Goal: Task Accomplishment & Management: Manage account settings

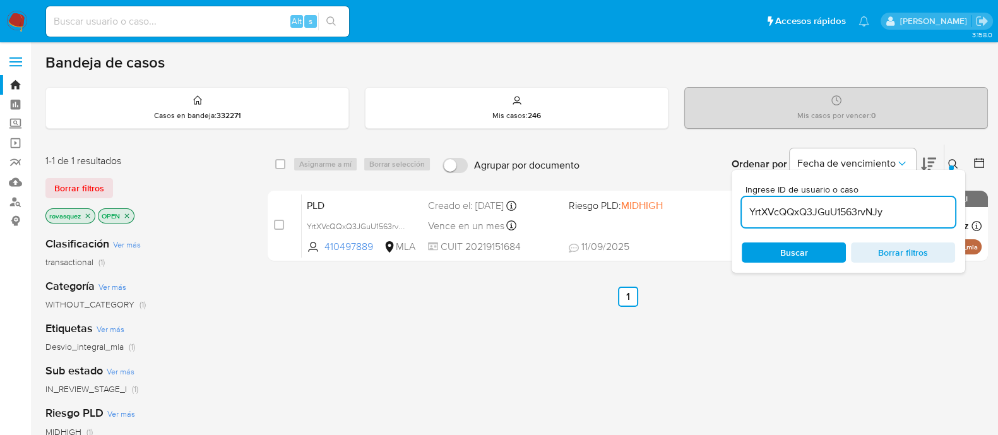
click at [798, 217] on input "YrtXVcQQxQ3JGuU1563rvNJy" at bounding box center [848, 212] width 213 height 16
paste input "OytFAIAppFiGX162eZ1rq2AL"
type input "OytFAIAppFiGX162eZ1rq2AL"
click at [785, 253] on span "Buscar" at bounding box center [794, 252] width 28 height 20
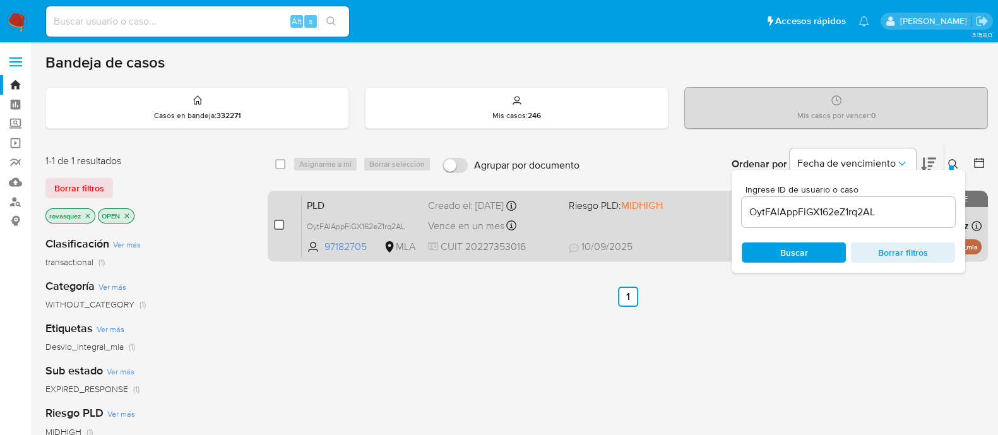
click at [276, 225] on input "checkbox" at bounding box center [279, 225] width 10 height 10
checkbox input "true"
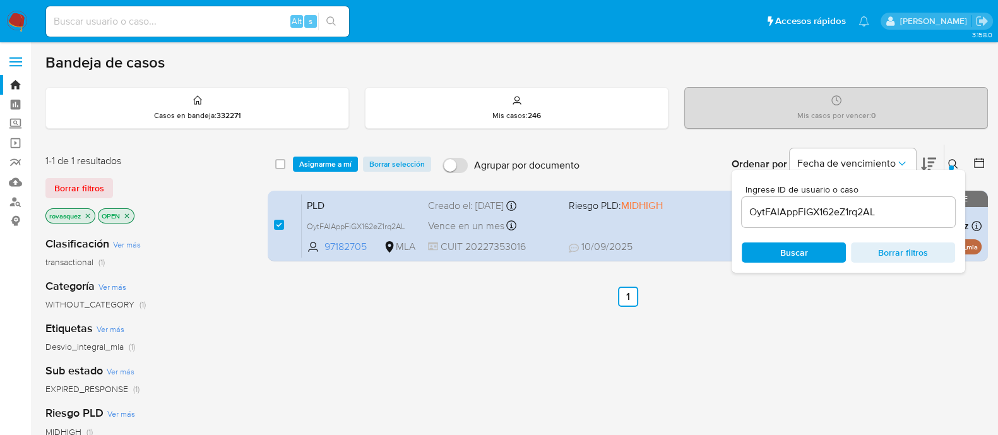
click at [783, 214] on input "OytFAIAppFiGX162eZ1rq2AL" at bounding box center [848, 212] width 213 height 16
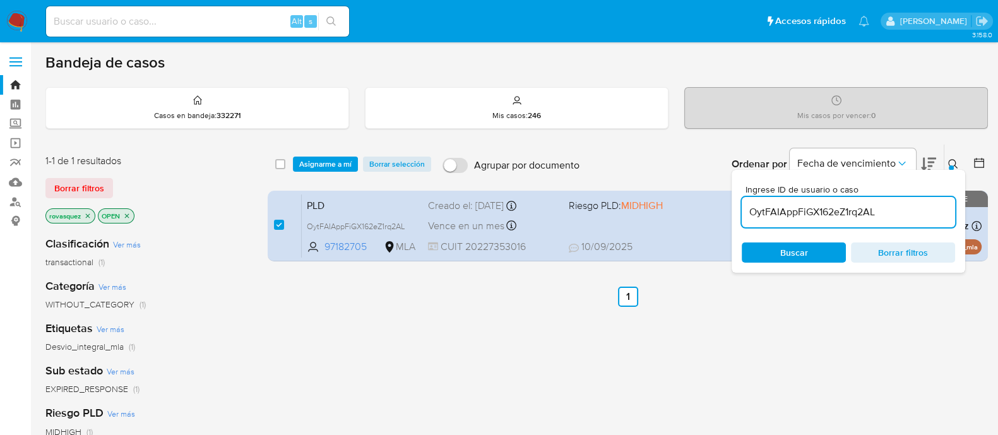
click at [812, 215] on input "OytFAIAppFiGX162eZ1rq2AL" at bounding box center [848, 212] width 213 height 16
click at [803, 249] on span "Buscar" at bounding box center [794, 252] width 28 height 20
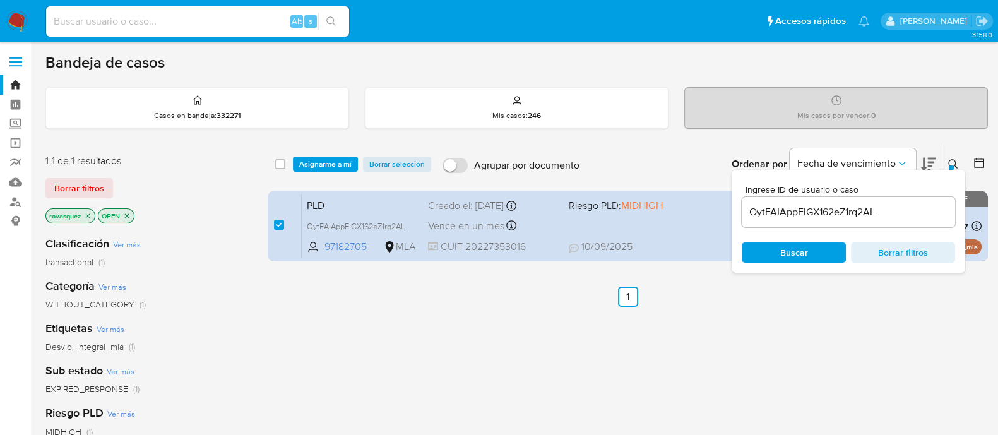
click at [334, 165] on span "Asignarme a mí" at bounding box center [325, 164] width 52 height 13
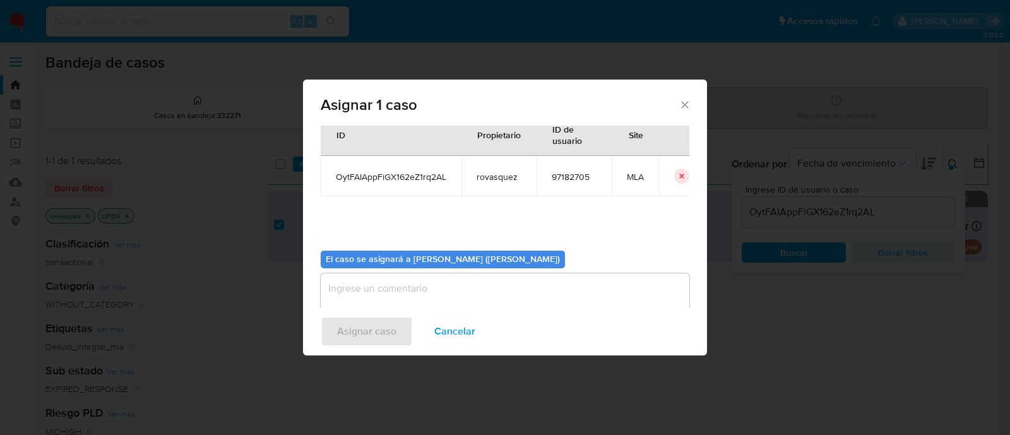
scroll to position [65, 0]
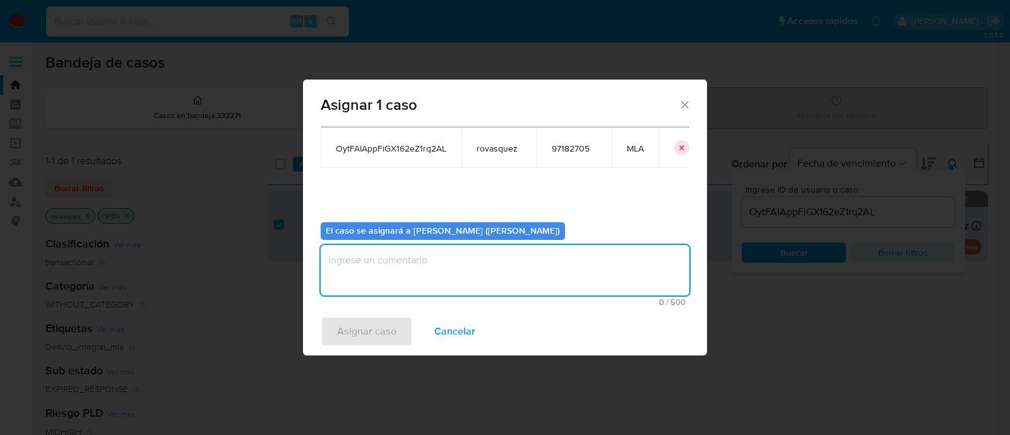
click at [415, 283] on textarea "assign-modal" at bounding box center [505, 270] width 369 height 50
type textarea "."
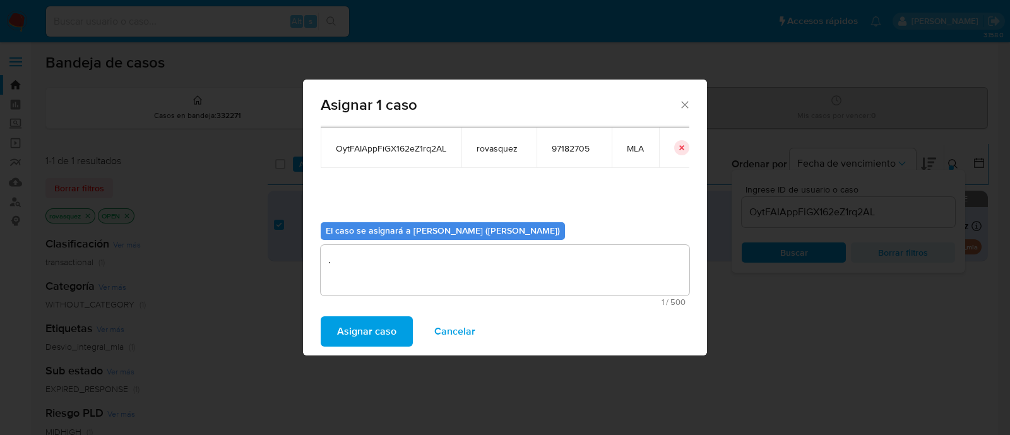
click at [354, 341] on span "Asignar caso" at bounding box center [366, 331] width 59 height 28
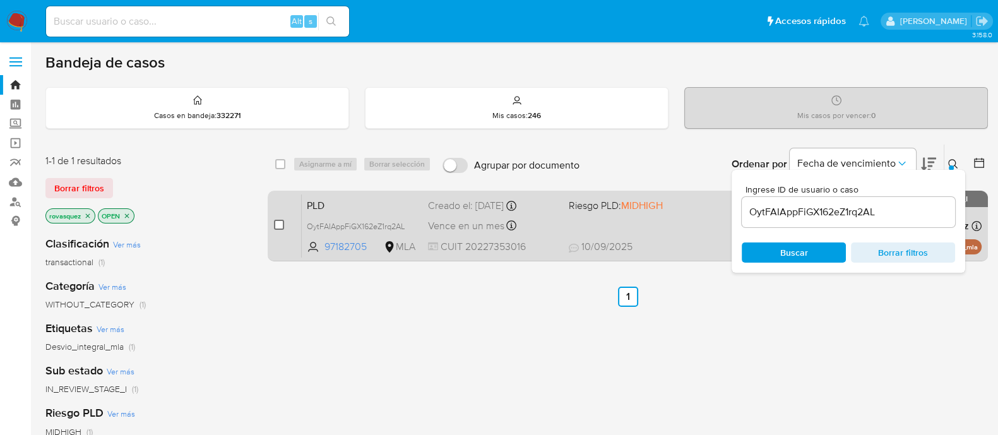
click at [280, 225] on input "checkbox" at bounding box center [279, 225] width 10 height 10
checkbox input "true"
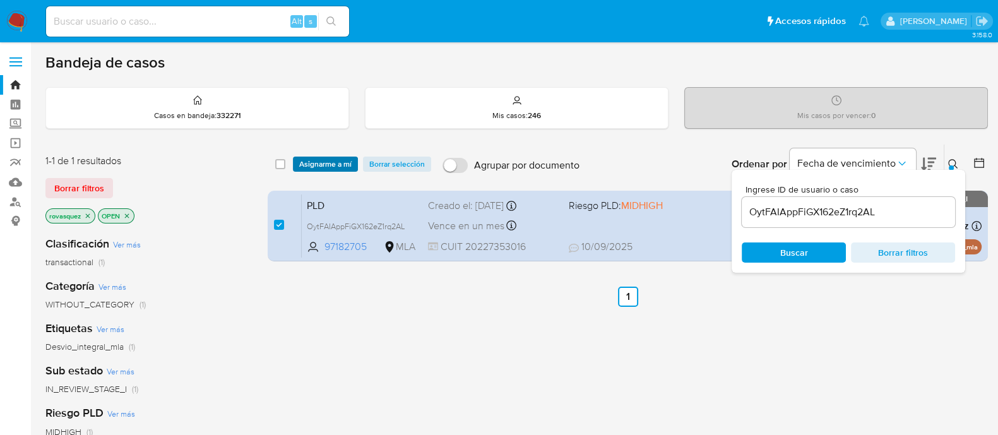
click at [328, 162] on span "Asignarme a mí" at bounding box center [325, 164] width 52 height 13
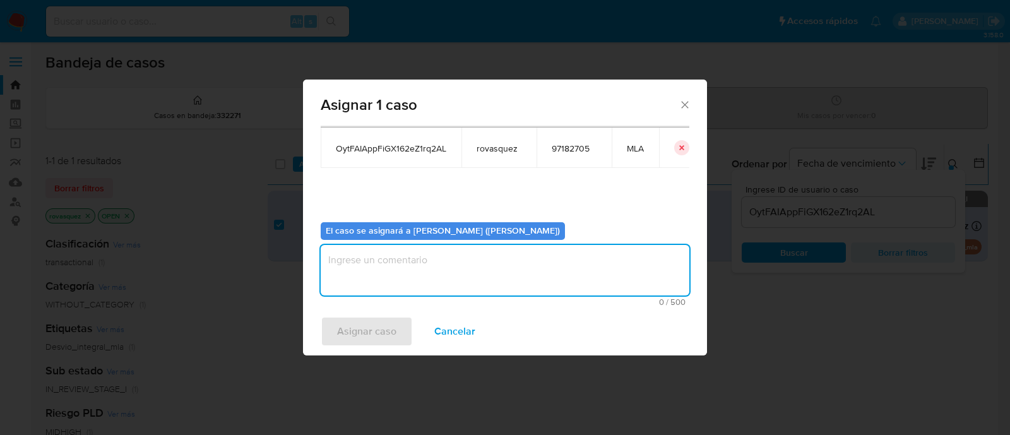
click at [364, 269] on textarea "assign-modal" at bounding box center [505, 270] width 369 height 50
type textarea "."
click at [355, 329] on span "Asignar caso" at bounding box center [366, 331] width 59 height 28
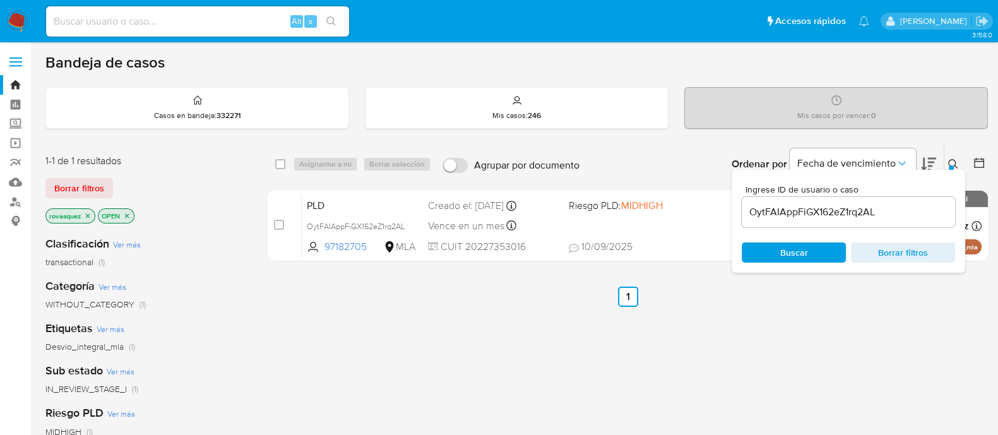
click at [817, 209] on input "OytFAIAppFiGX162eZ1rq2AL" at bounding box center [848, 212] width 213 height 16
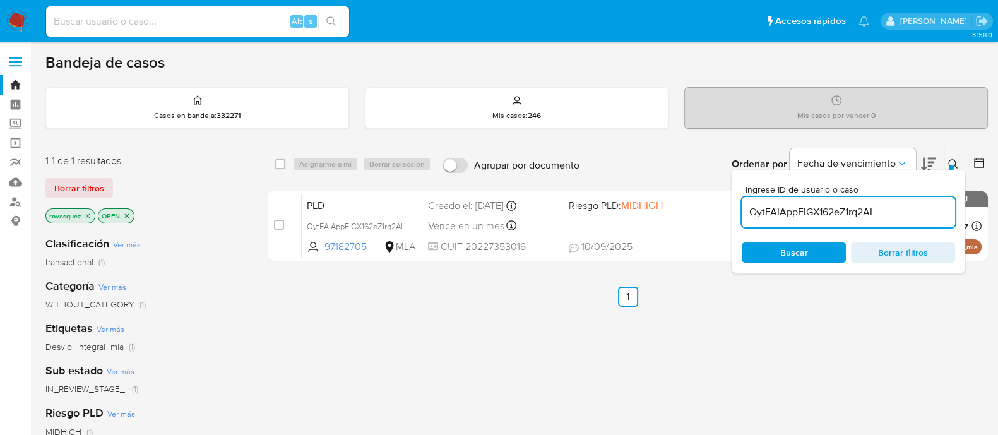
click at [817, 209] on input "OytFAIAppFiGX162eZ1rq2AL" at bounding box center [848, 212] width 213 height 16
paste input "8LOTVHUU9NzUoit5p8riKMvU"
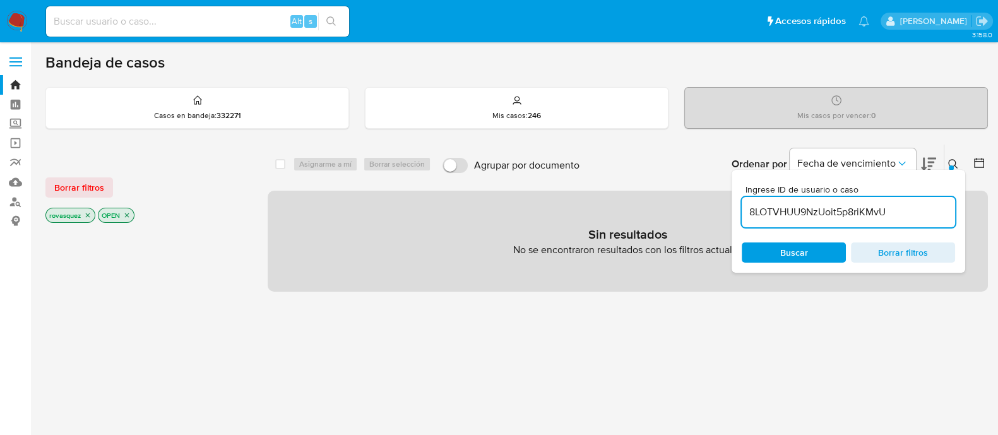
click at [129, 213] on icon "close-filter" at bounding box center [127, 215] width 4 height 4
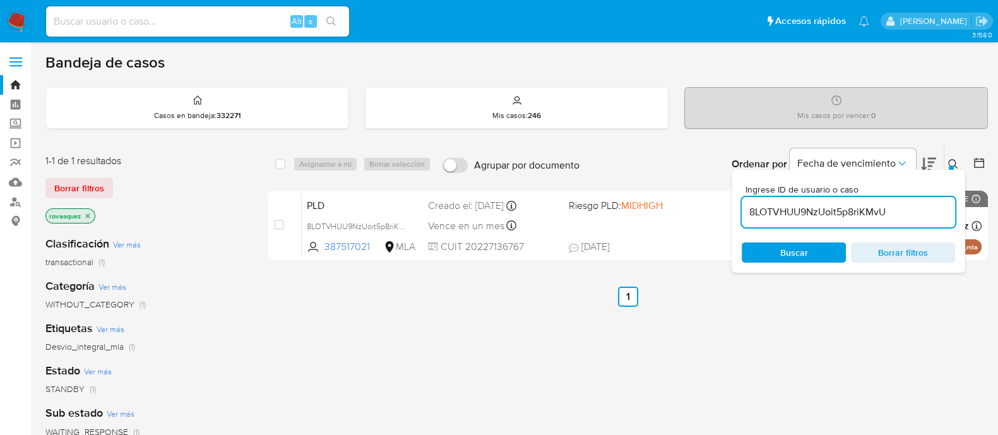
click at [699, 336] on div "select-all-cases-checkbox Asignarme a mí Borrar selección Agrupar por documento…" at bounding box center [628, 430] width 720 height 572
click at [808, 210] on input "8LOTVHUU9NzUoit5p8riKMvU" at bounding box center [848, 212] width 213 height 16
paste input "OteFK7jTyJtcTenbylddc50z"
type input "OteFK7jTyJtcTenbylddc50z"
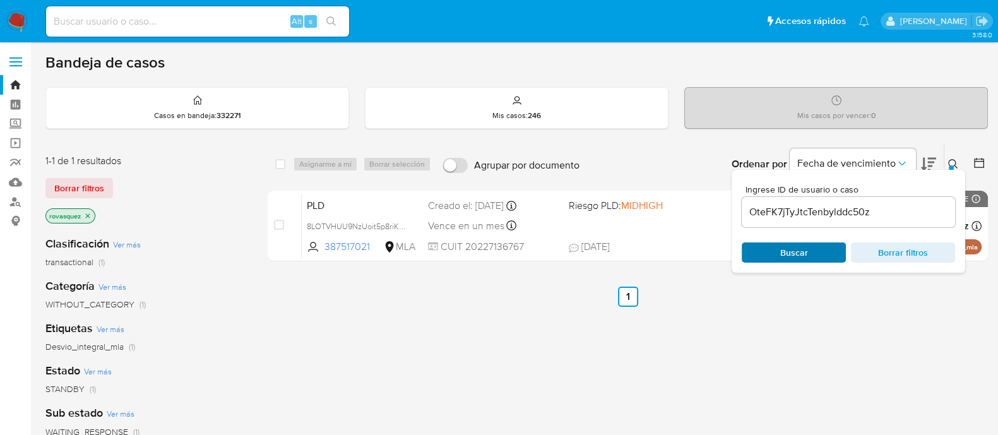
click at [789, 255] on span "Buscar" at bounding box center [794, 252] width 28 height 20
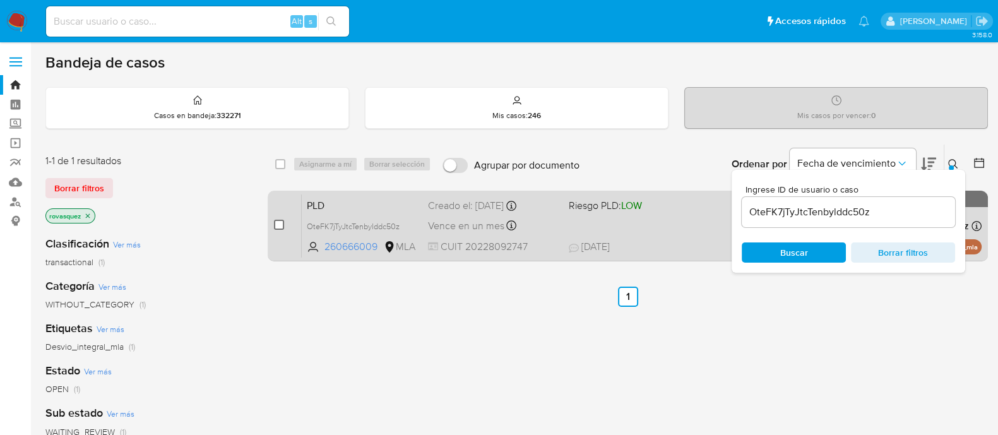
click at [279, 228] on input "checkbox" at bounding box center [279, 225] width 10 height 10
checkbox input "true"
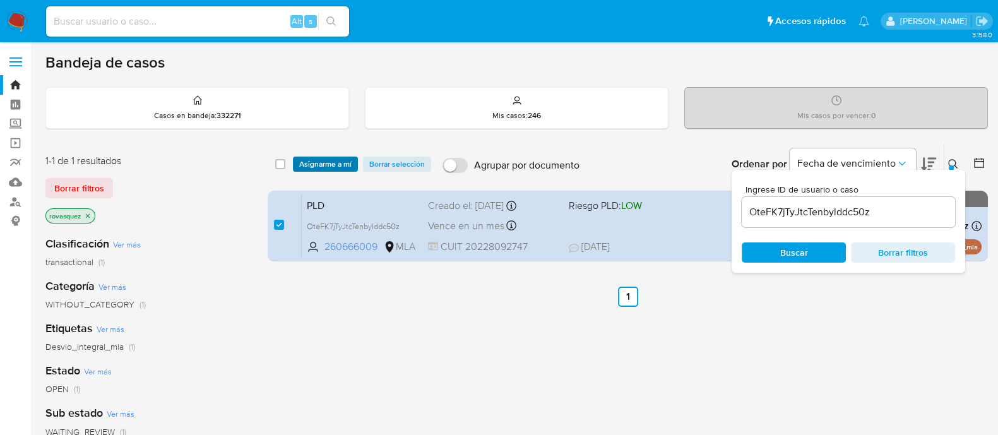
click at [328, 160] on span "Asignarme a mí" at bounding box center [325, 164] width 52 height 13
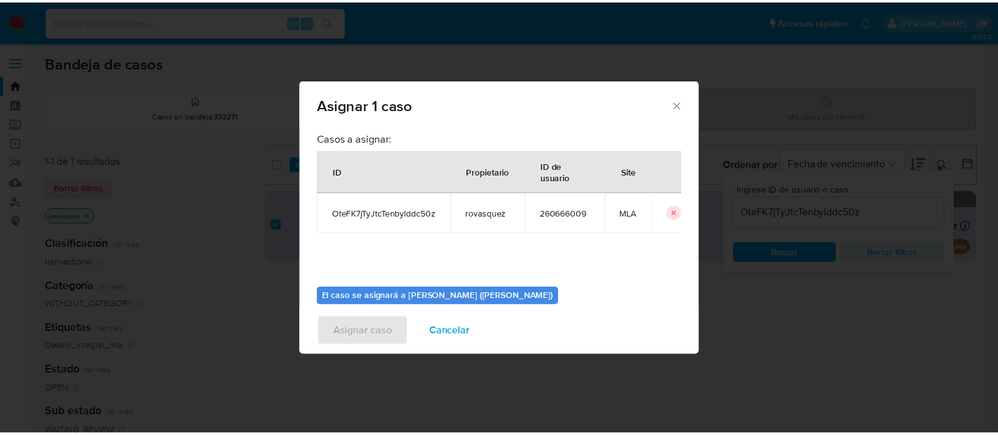
scroll to position [65, 0]
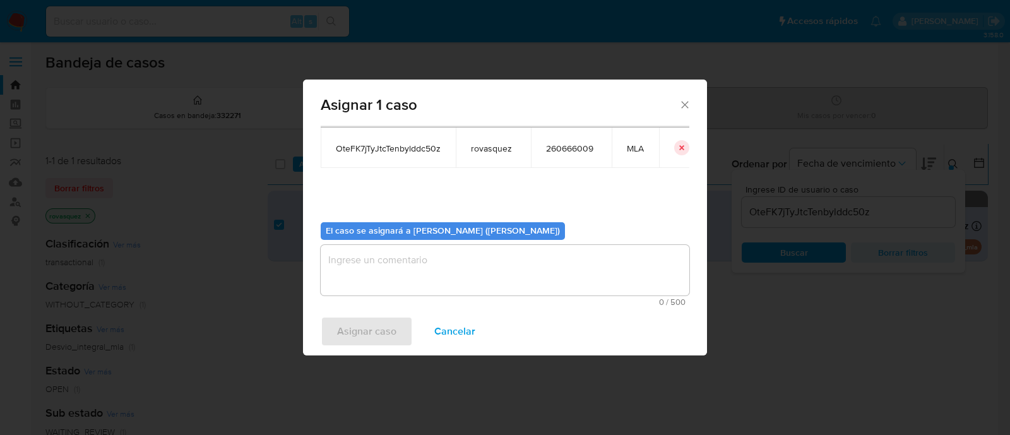
click at [389, 268] on textarea "assign-modal" at bounding box center [505, 270] width 369 height 50
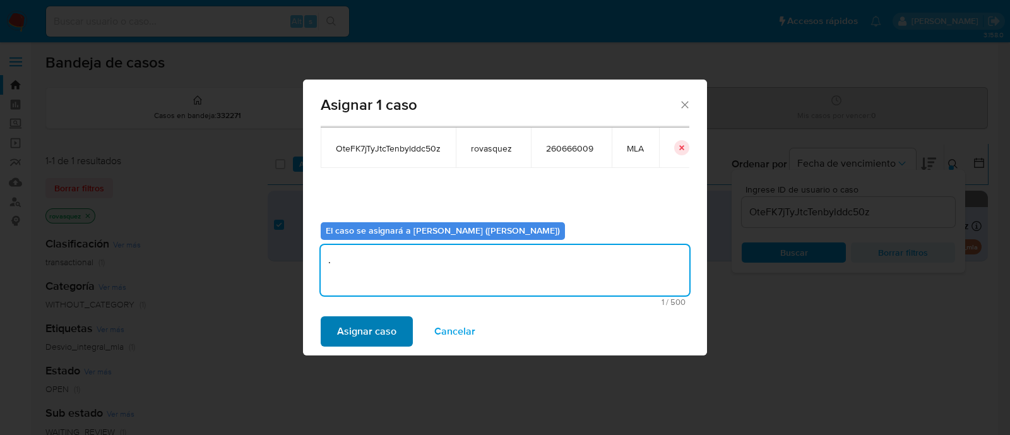
type textarea "."
click at [362, 332] on span "Asignar caso" at bounding box center [366, 331] width 59 height 28
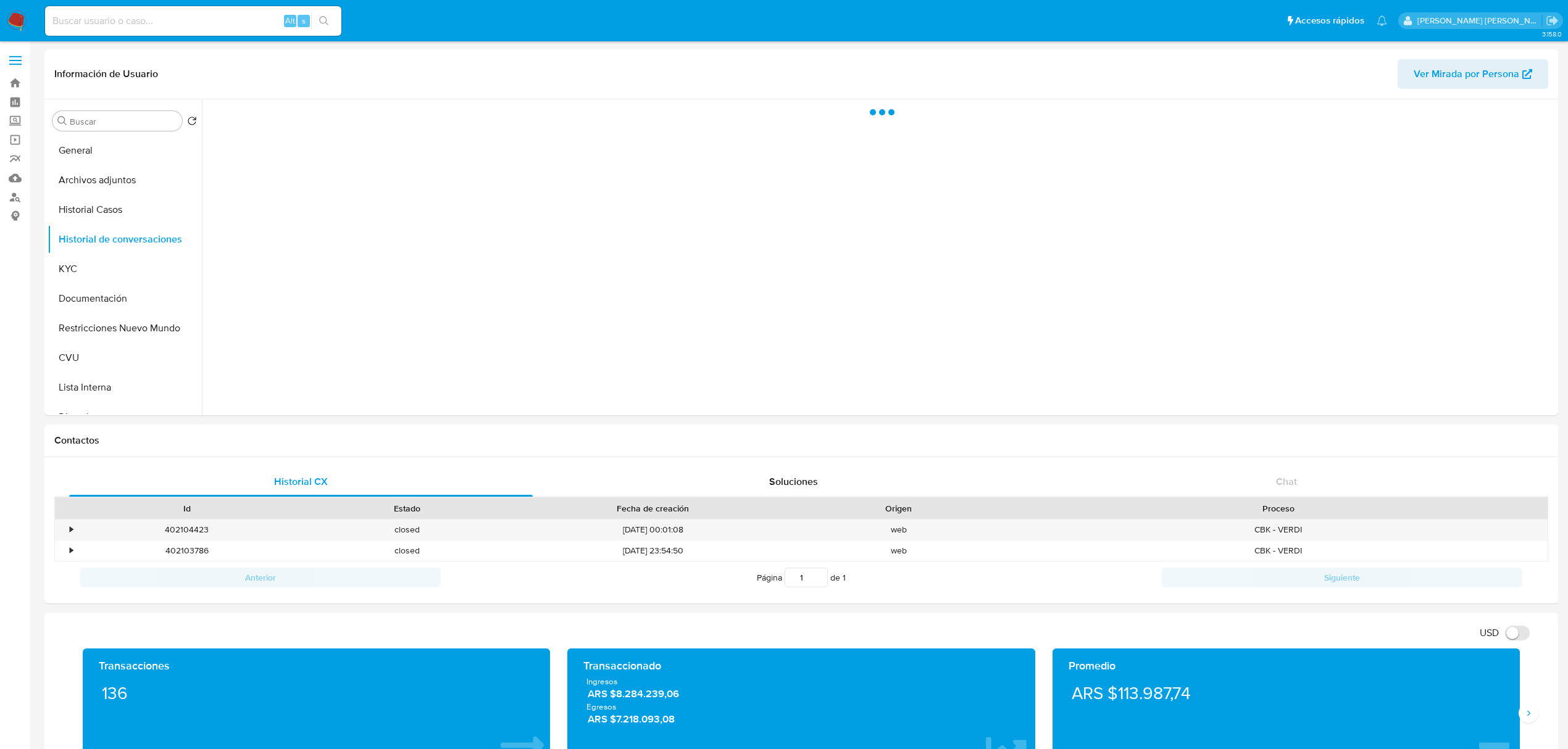
select select "10"
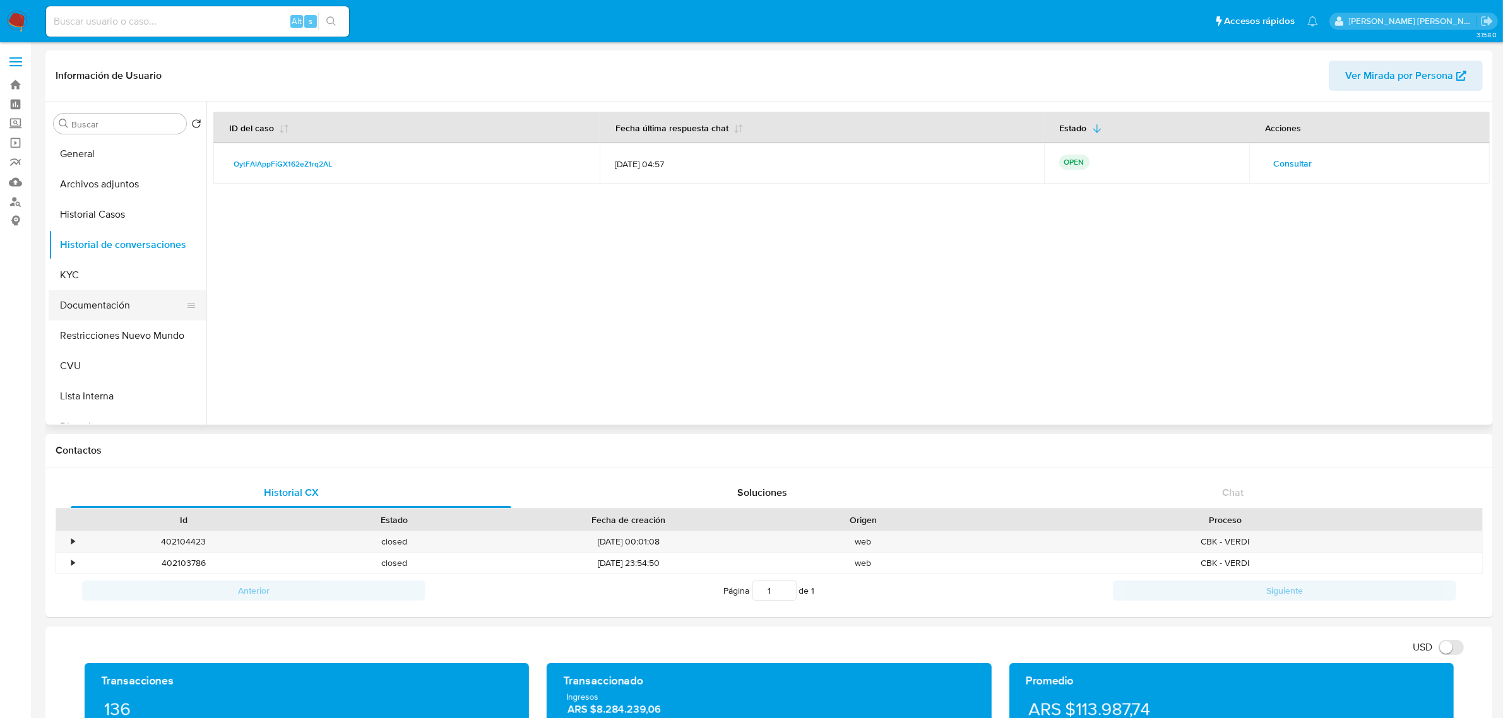
click at [108, 300] on button "Documentación" at bounding box center [123, 305] width 148 height 30
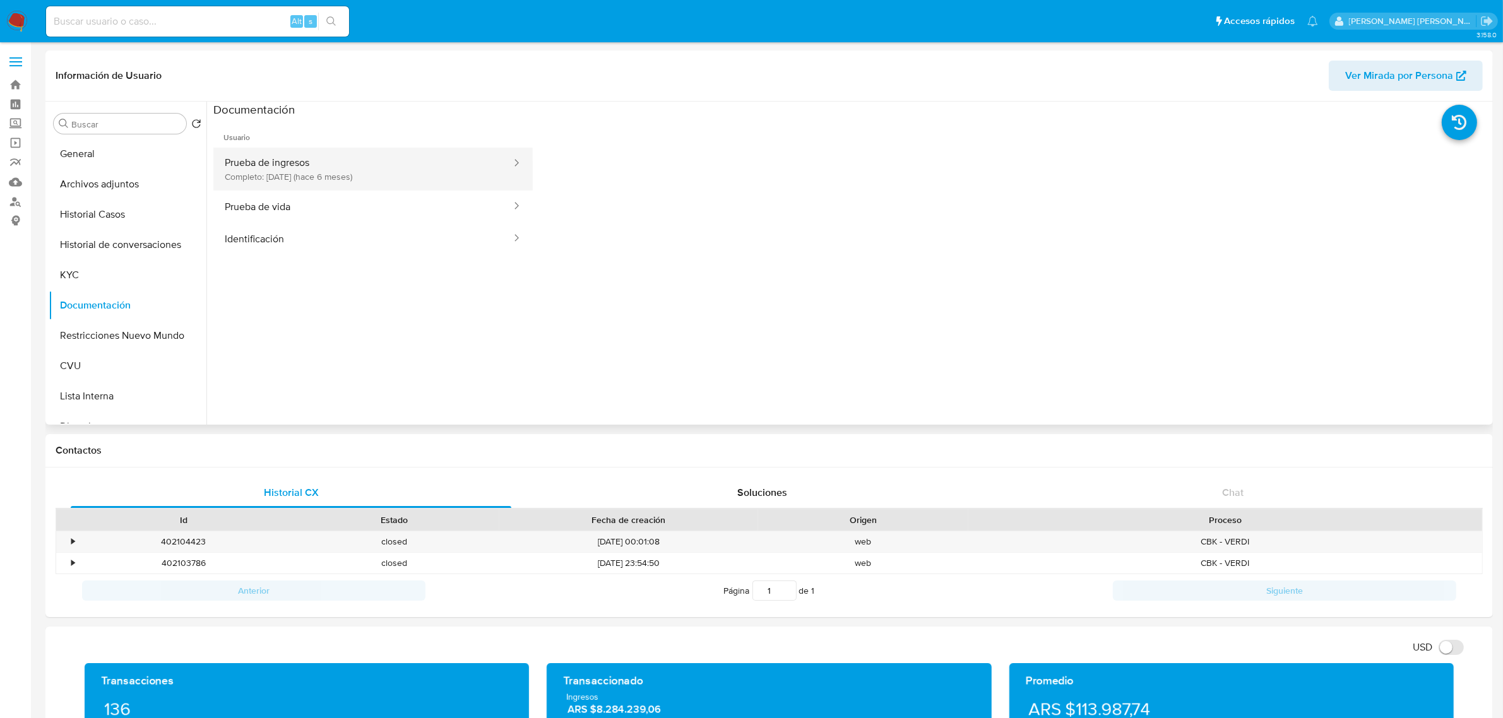
click at [412, 175] on button "Prueba de ingresos Completo: 17/03/2025 (hace 6 meses)" at bounding box center [362, 169] width 299 height 43
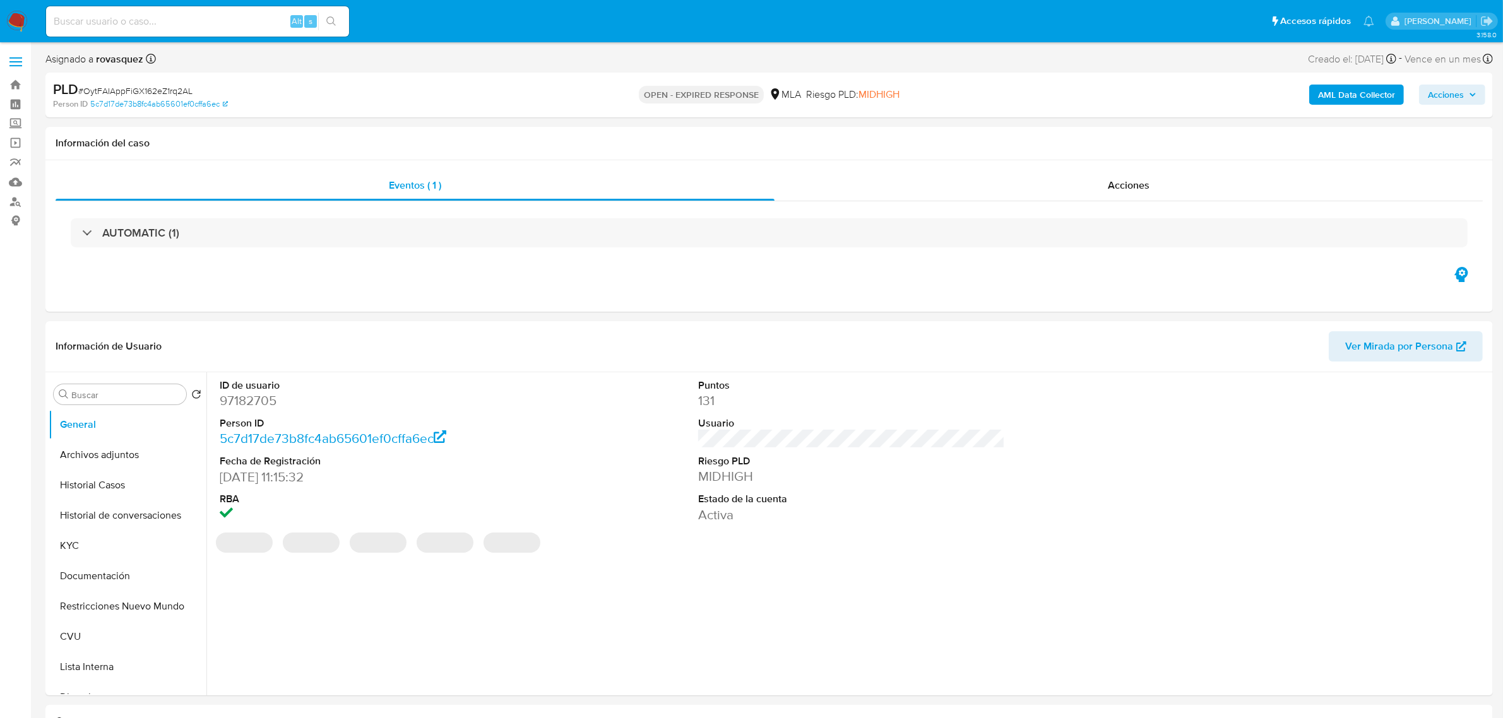
select select "10"
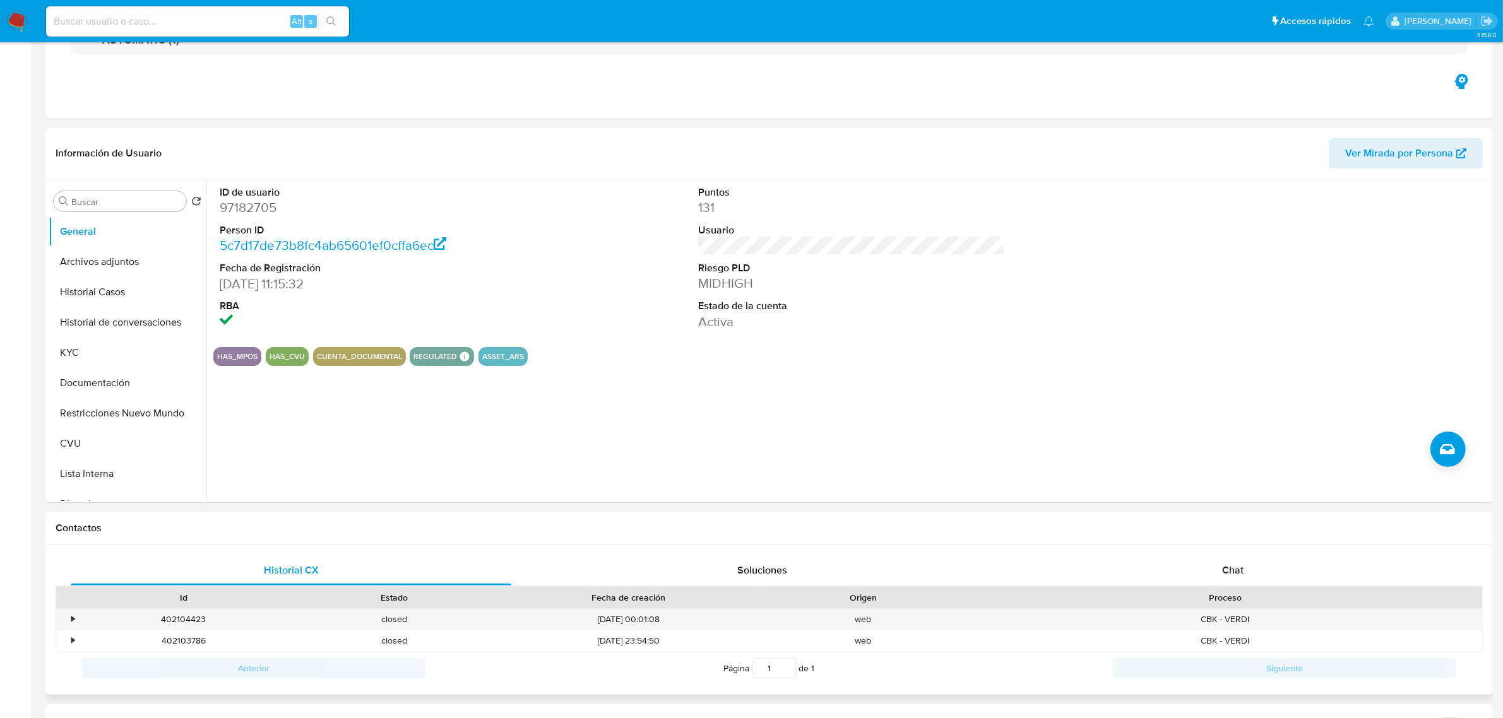
scroll to position [394, 0]
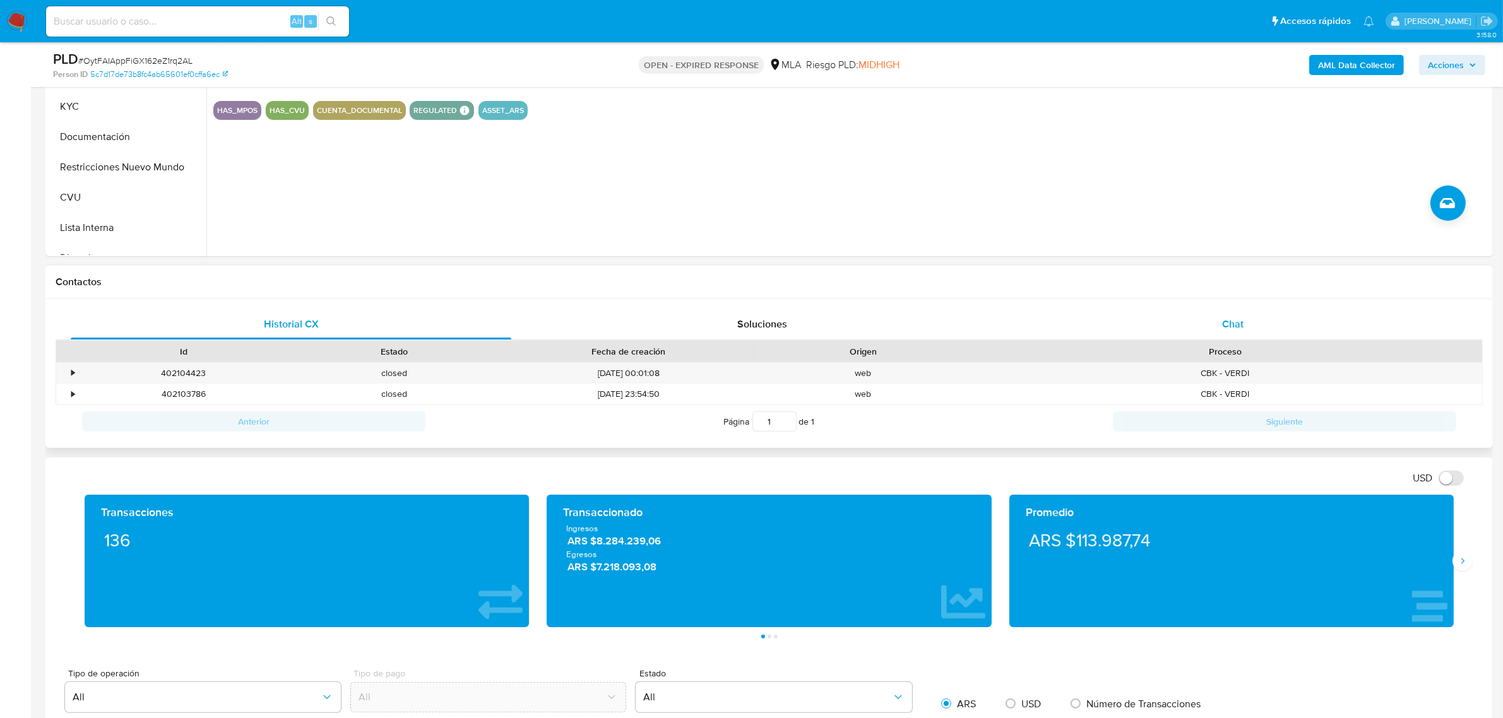
click at [1226, 329] on span "Chat" at bounding box center [1232, 324] width 21 height 15
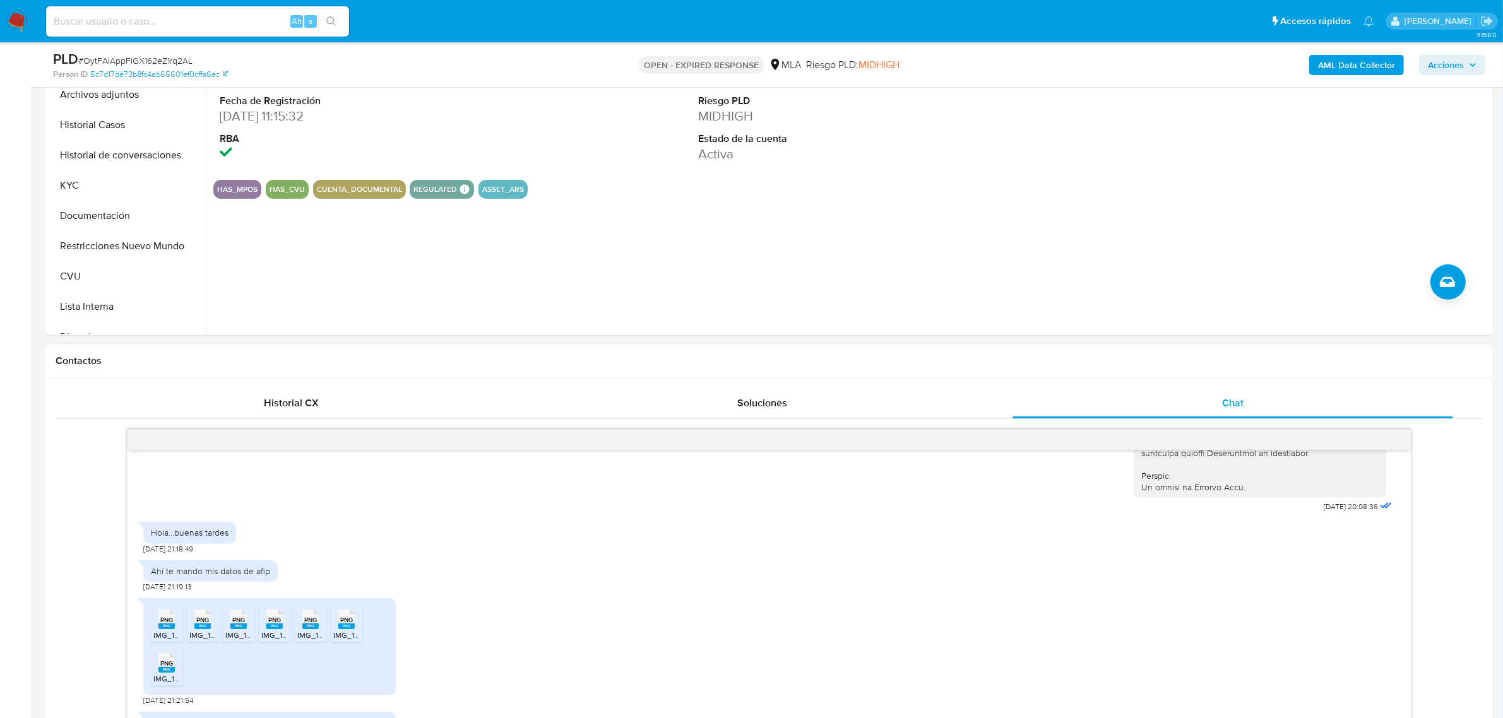
scroll to position [710, 0]
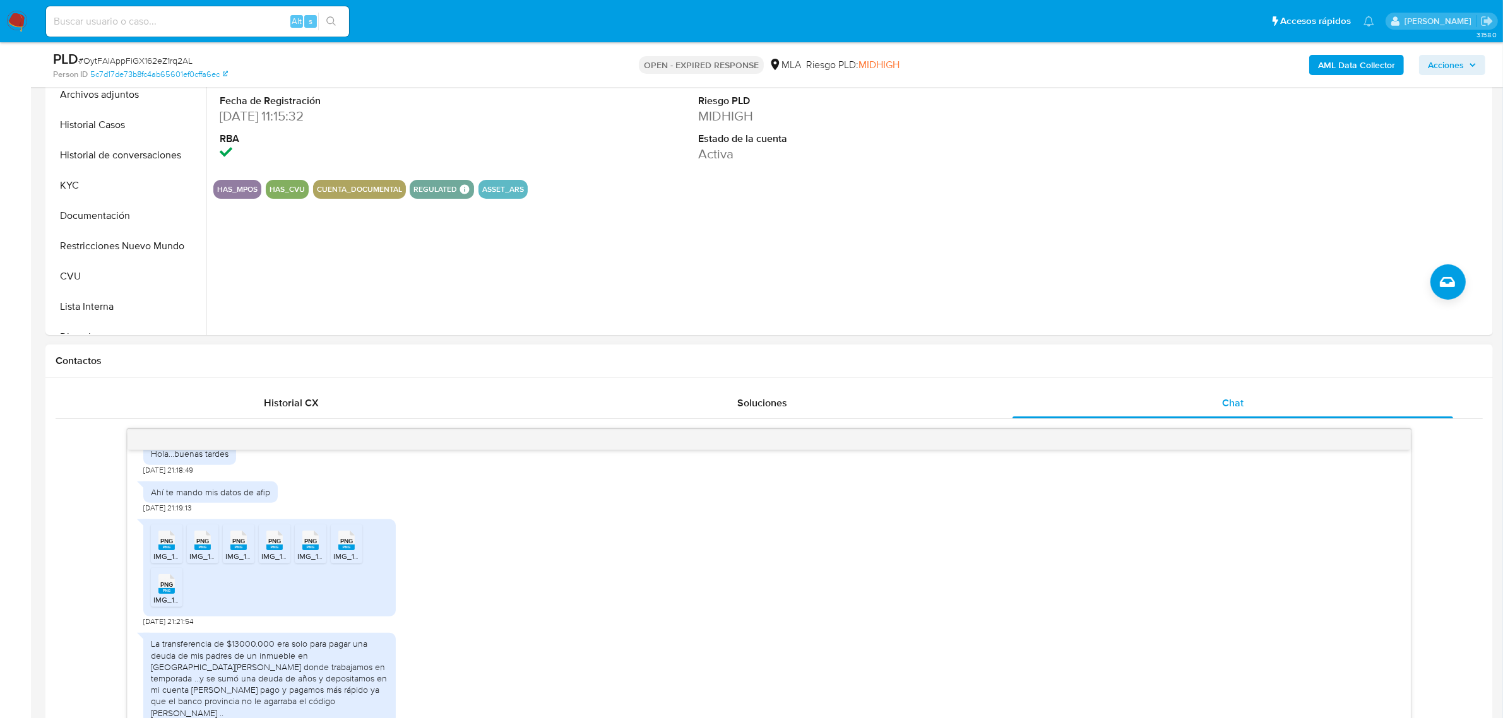
click at [873, 627] on div "PNG PNG IMG_1320.png PNG PNG IMG_1322.png PNG PNG IMG_1326.png PNG PNG IMG_1327…" at bounding box center [769, 570] width 1252 height 114
click at [163, 550] on rect at bounding box center [166, 548] width 16 height 6
click at [203, 545] on span "PNG" at bounding box center [202, 541] width 13 height 8
click at [238, 545] on span "PNG" at bounding box center [238, 541] width 13 height 8
click at [276, 550] on rect at bounding box center [274, 548] width 16 height 6
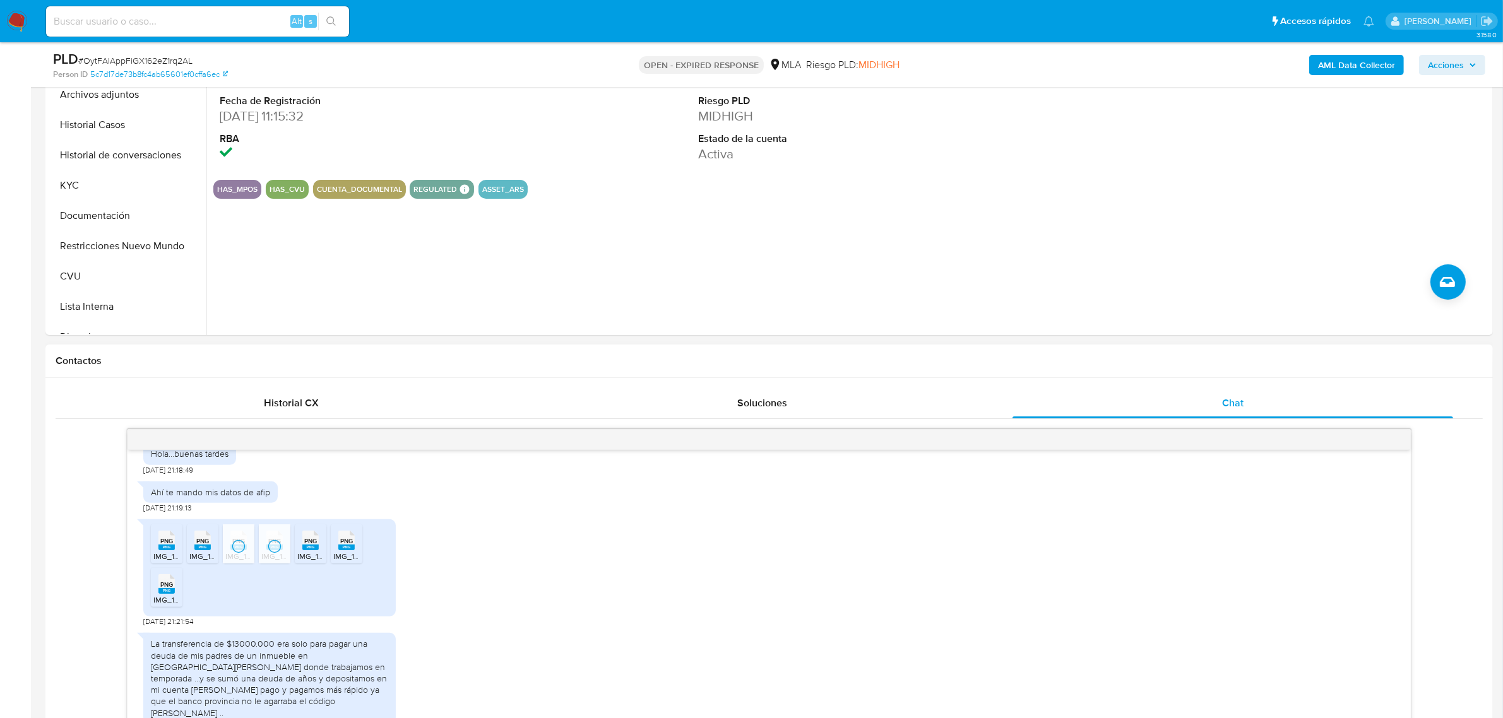
click at [317, 562] on span "IMG_1323.png" at bounding box center [321, 556] width 49 height 11
click at [349, 550] on rect at bounding box center [346, 548] width 16 height 6
click at [163, 594] on rect at bounding box center [166, 591] width 16 height 6
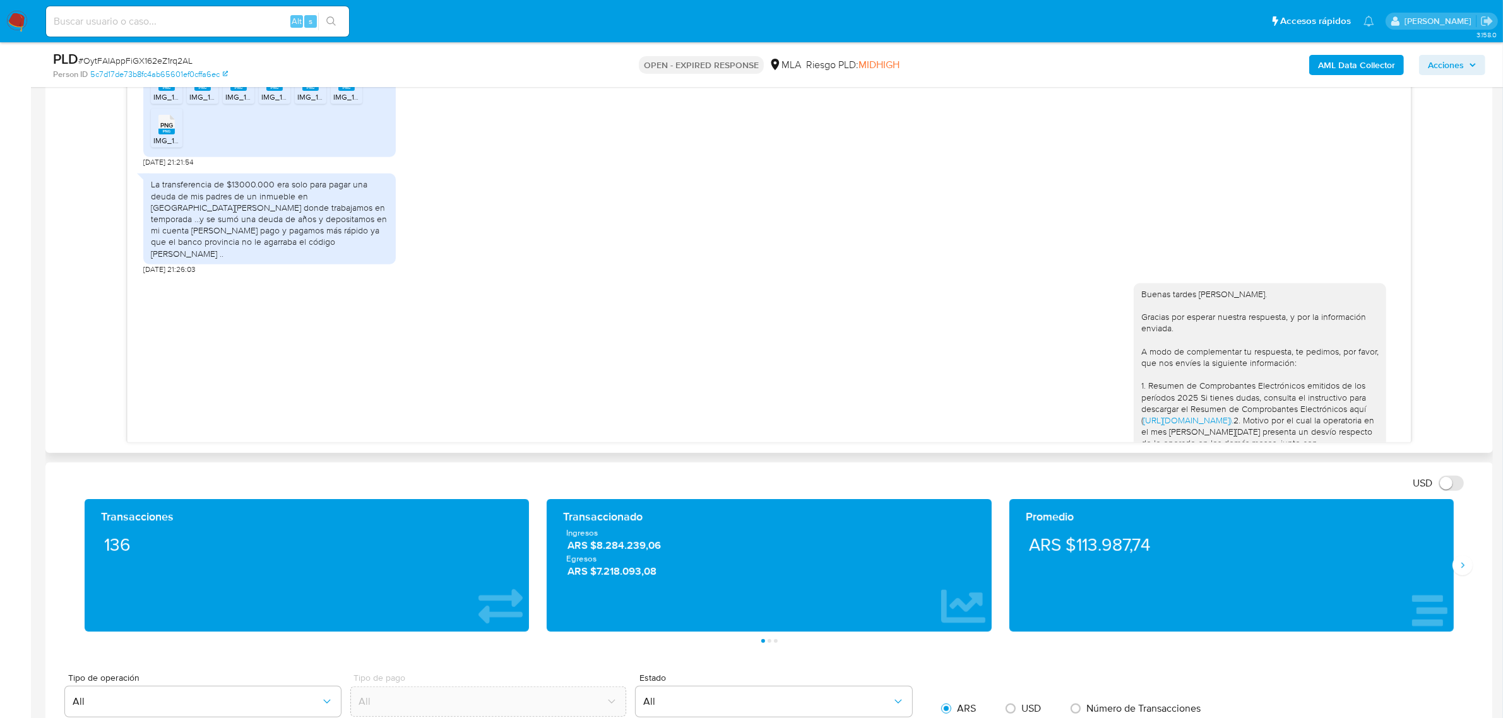
scroll to position [730, 0]
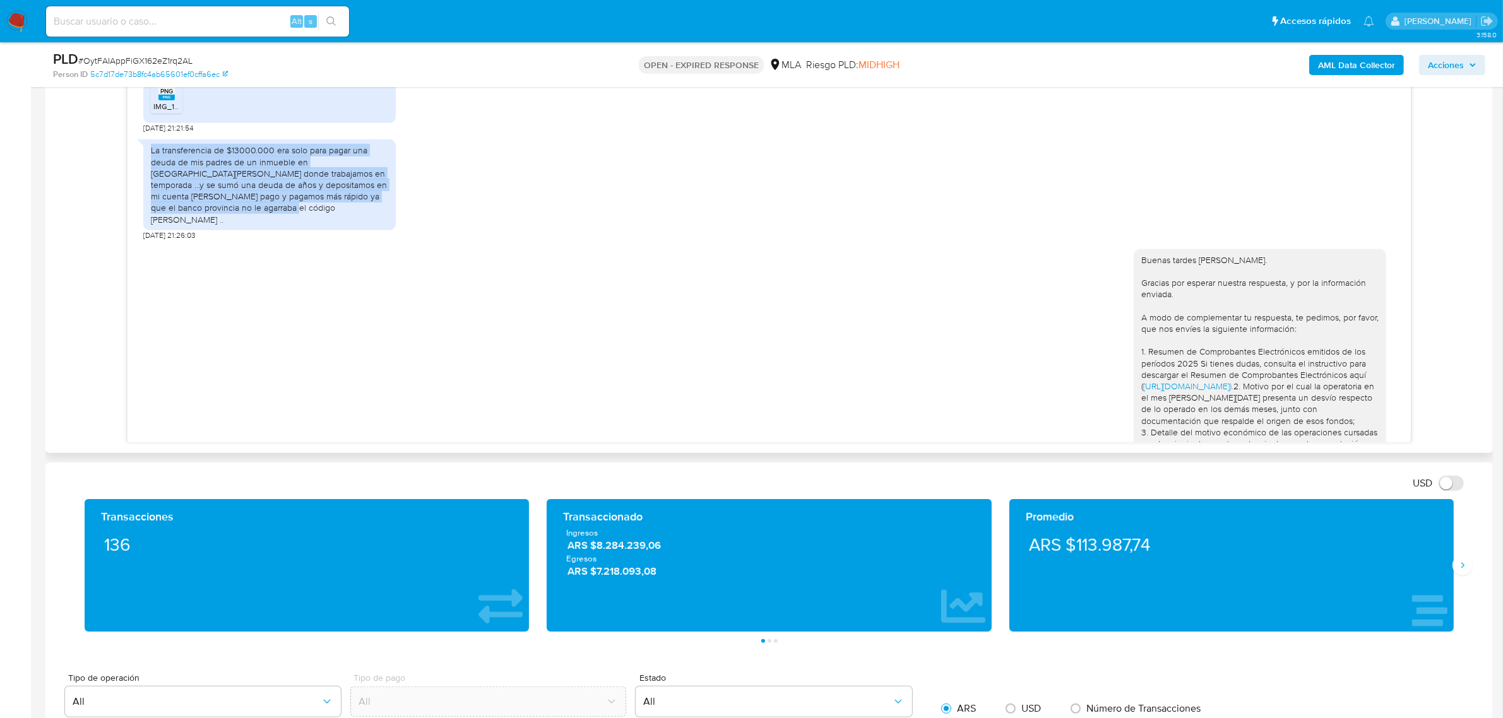
drag, startPoint x: 184, startPoint y: 237, endPoint x: 150, endPoint y: 175, distance: 70.3
click at [151, 175] on div "La transferencia de $13000.000 era solo para pagar una deuda de mis padres de u…" at bounding box center [269, 185] width 237 height 80
copy div "La transferencia de $13000.000 era solo para pagar una deuda de mis padres de u…"
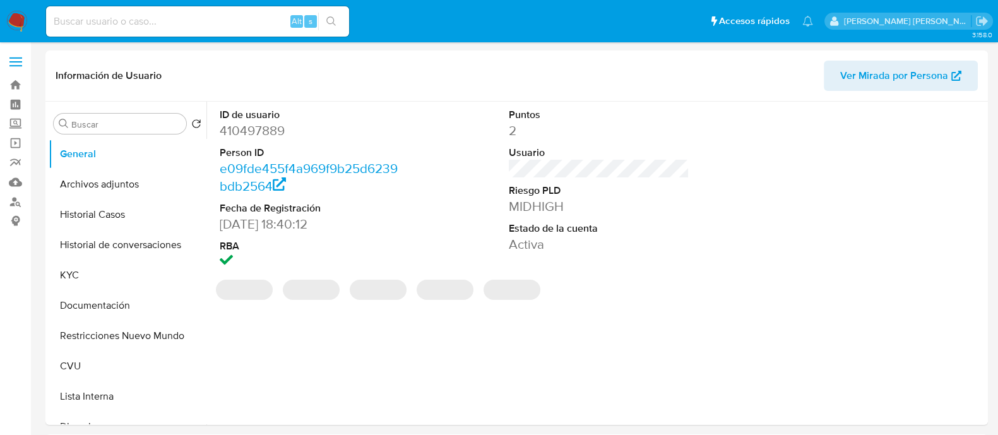
select select "10"
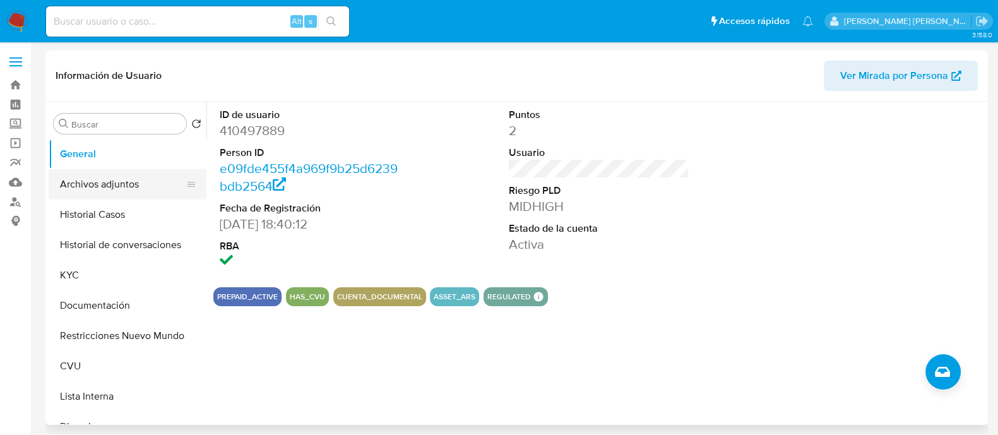
click at [122, 191] on button "Archivos adjuntos" at bounding box center [123, 184] width 148 height 30
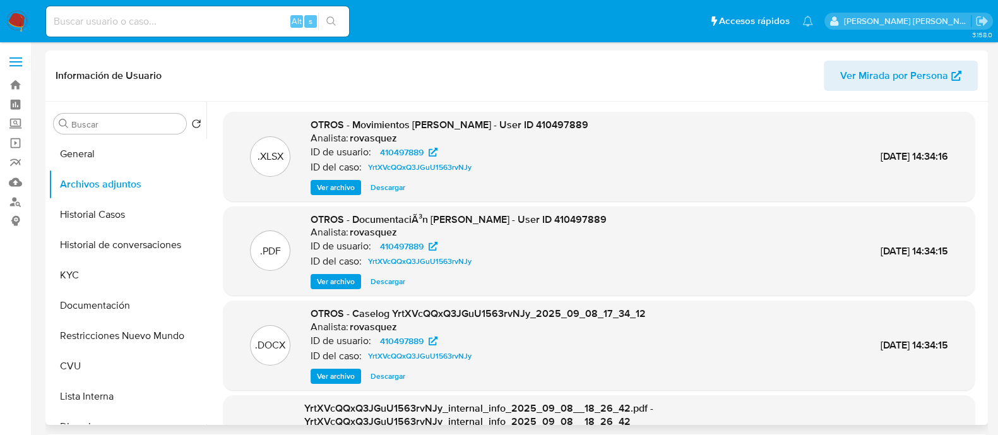
click at [340, 376] on span "Ver archivo" at bounding box center [336, 376] width 38 height 13
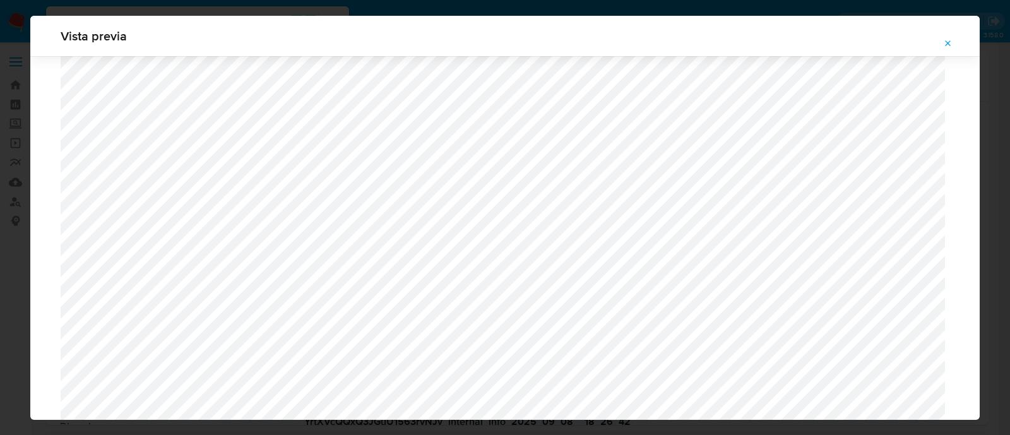
scroll to position [1316, 0]
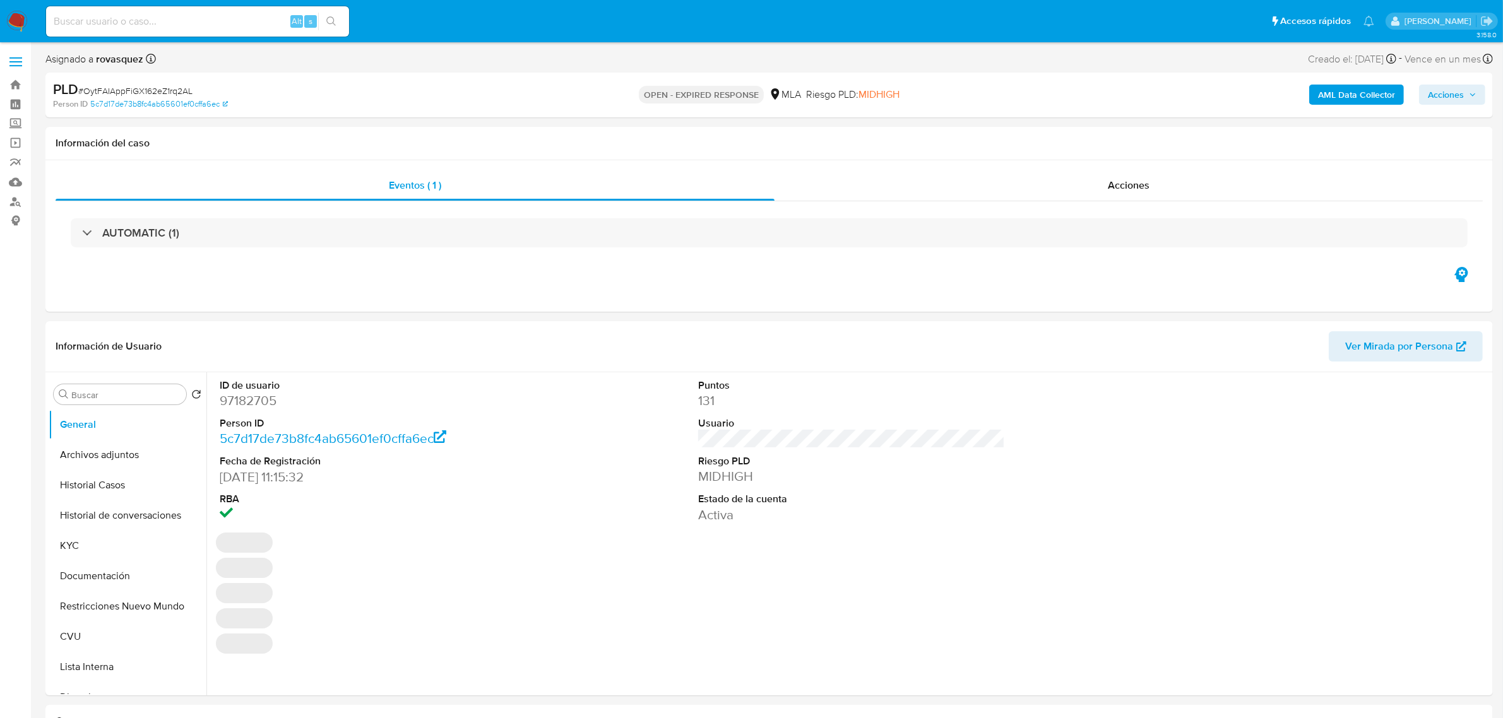
select select "10"
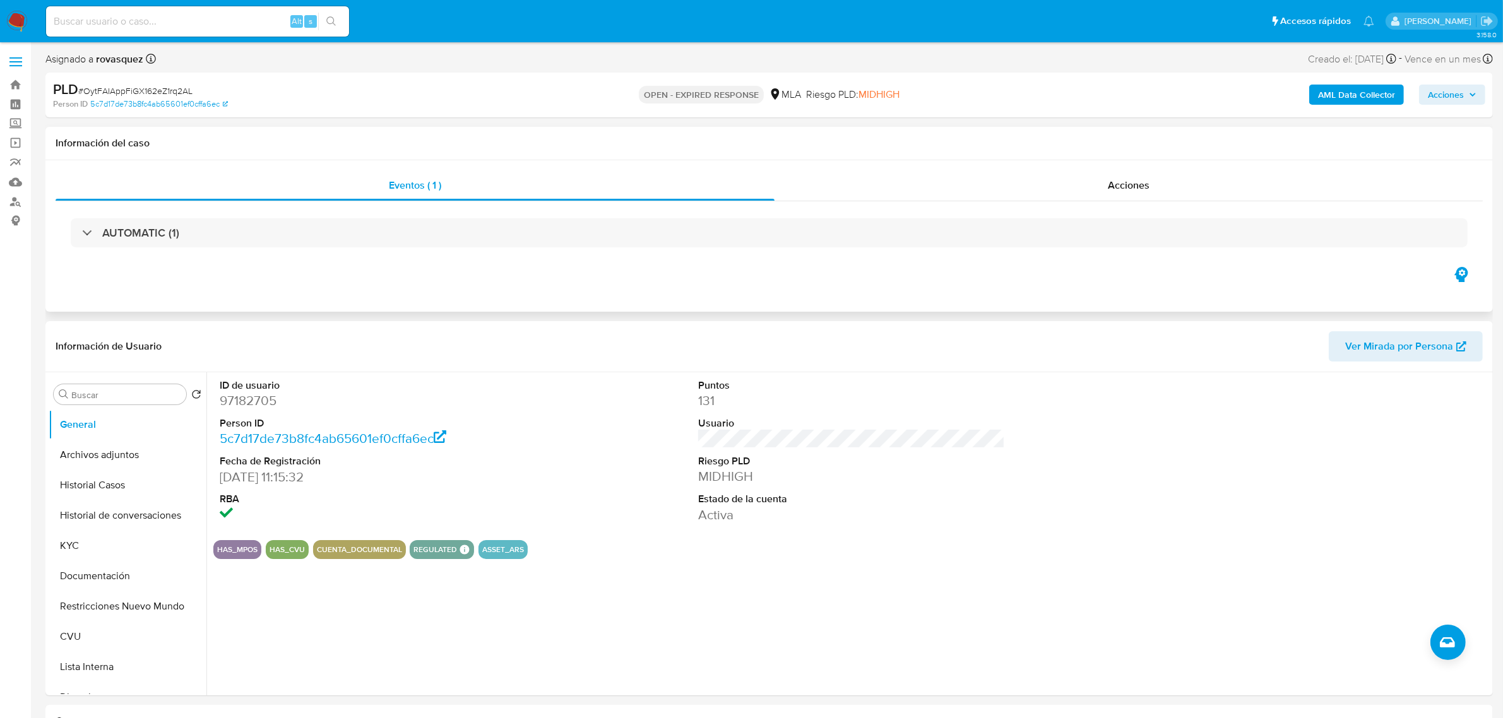
click at [322, 295] on div "Eventos ( 1 ) Acciones AUTOMATIC (1)" at bounding box center [768, 235] width 1447 height 151
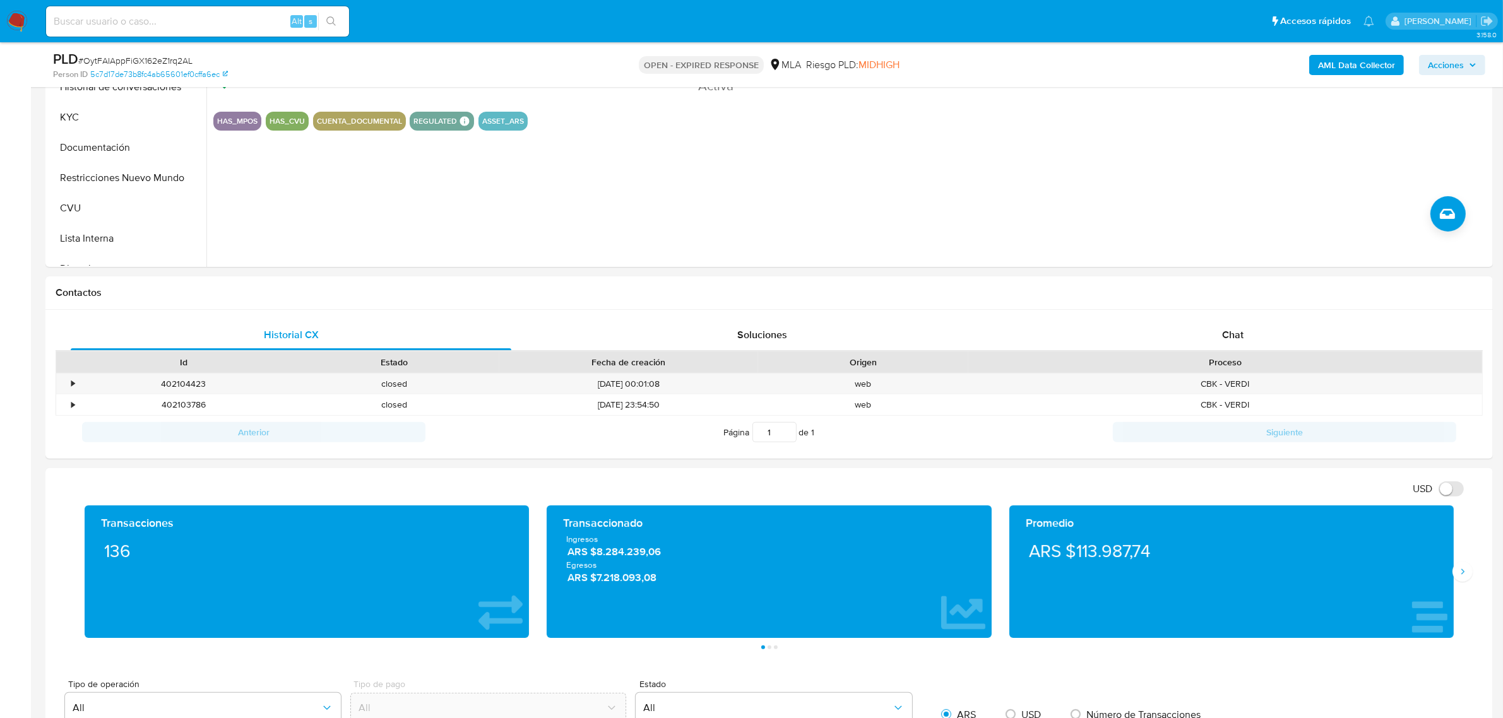
scroll to position [394, 0]
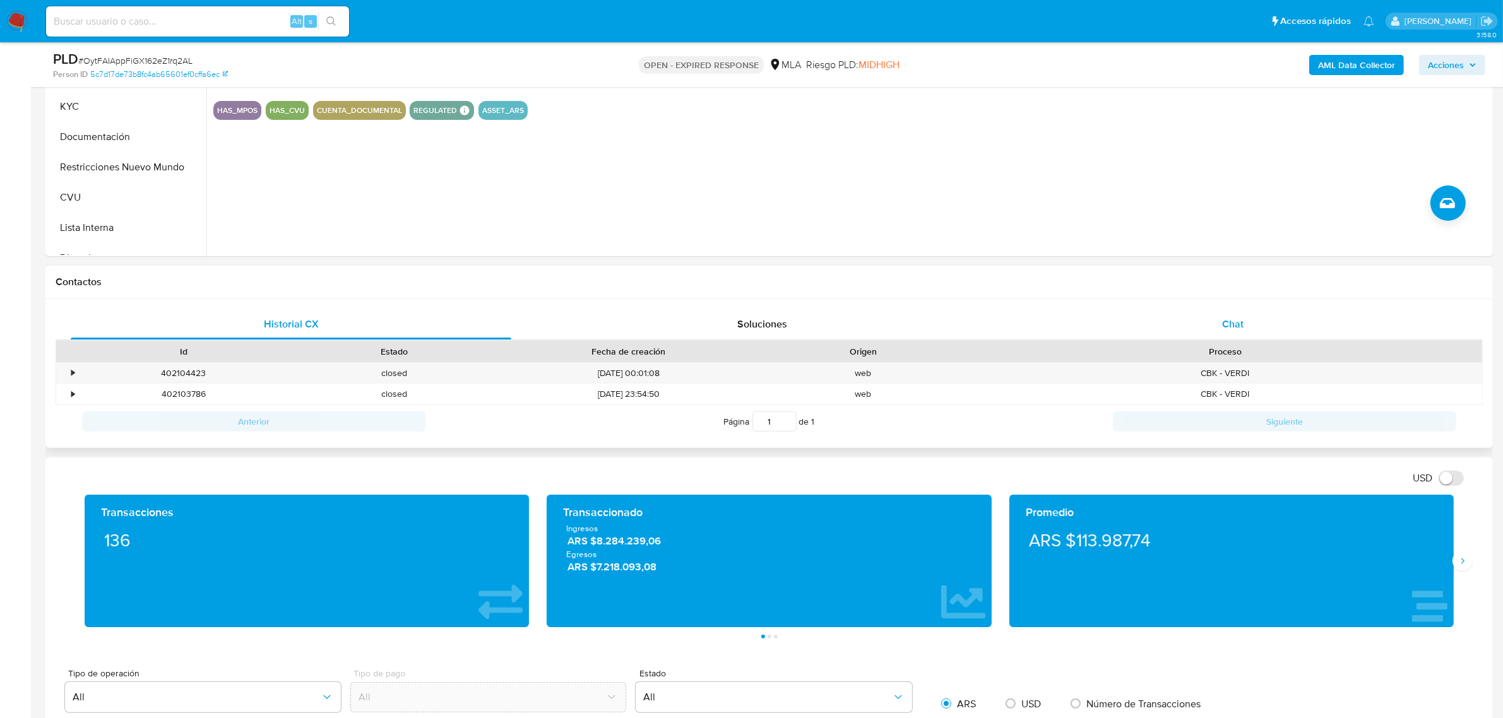
click at [1240, 326] on span "Chat" at bounding box center [1232, 324] width 21 height 15
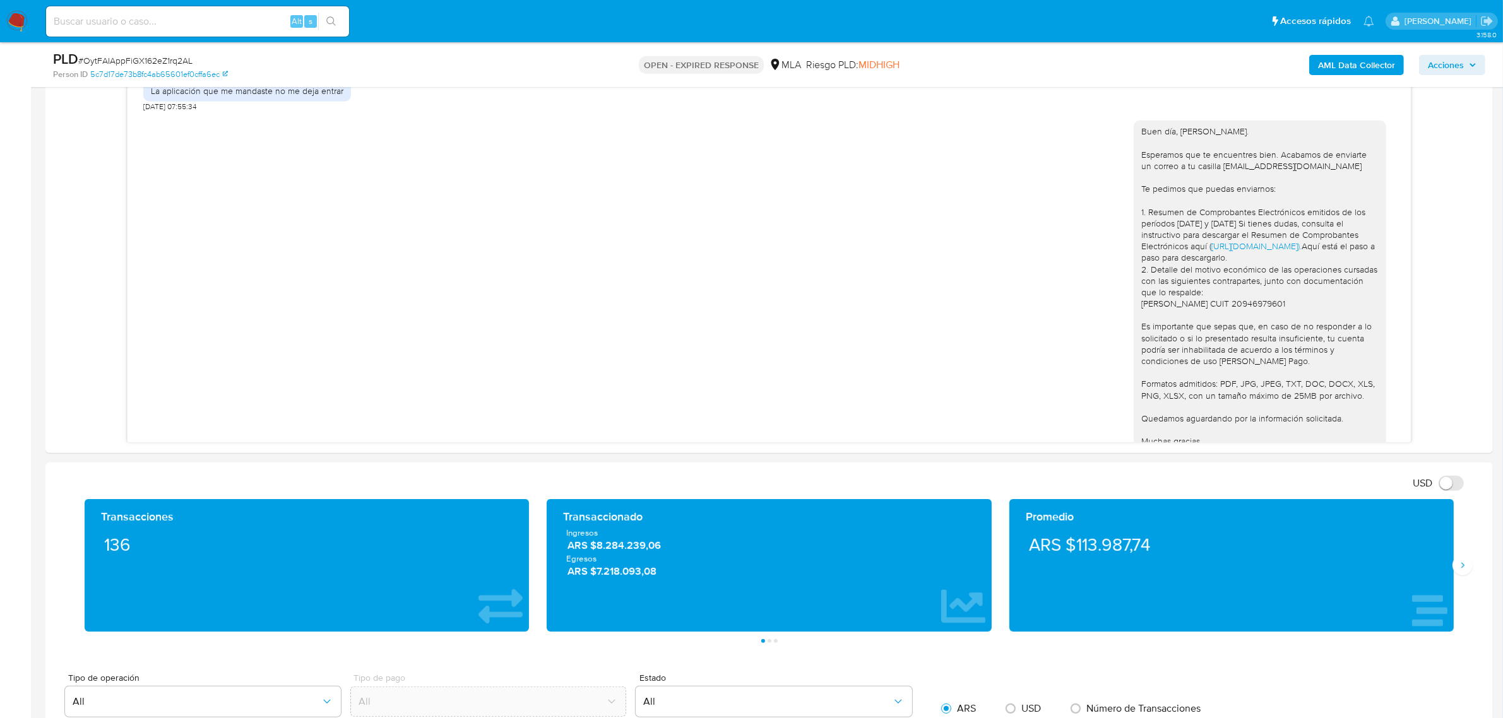
scroll to position [1438, 0]
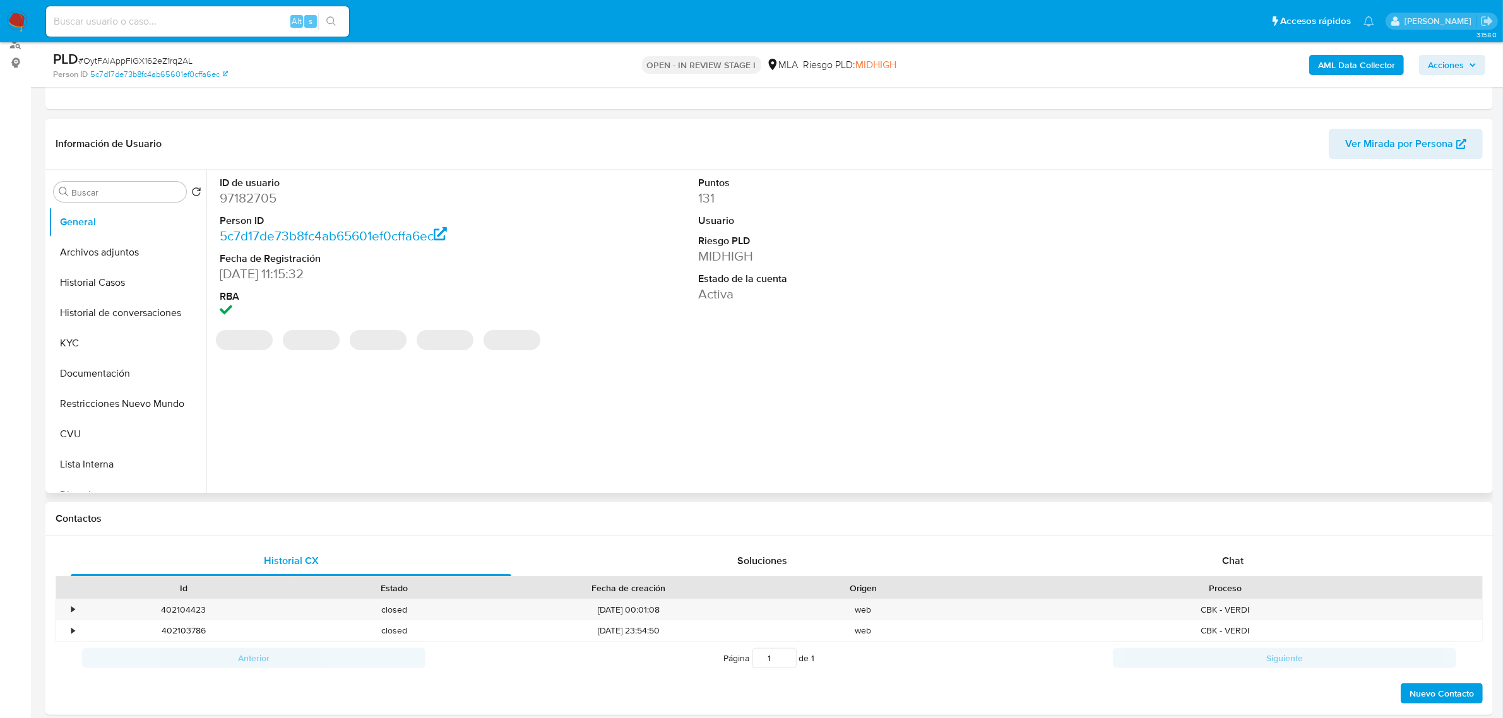
select select "10"
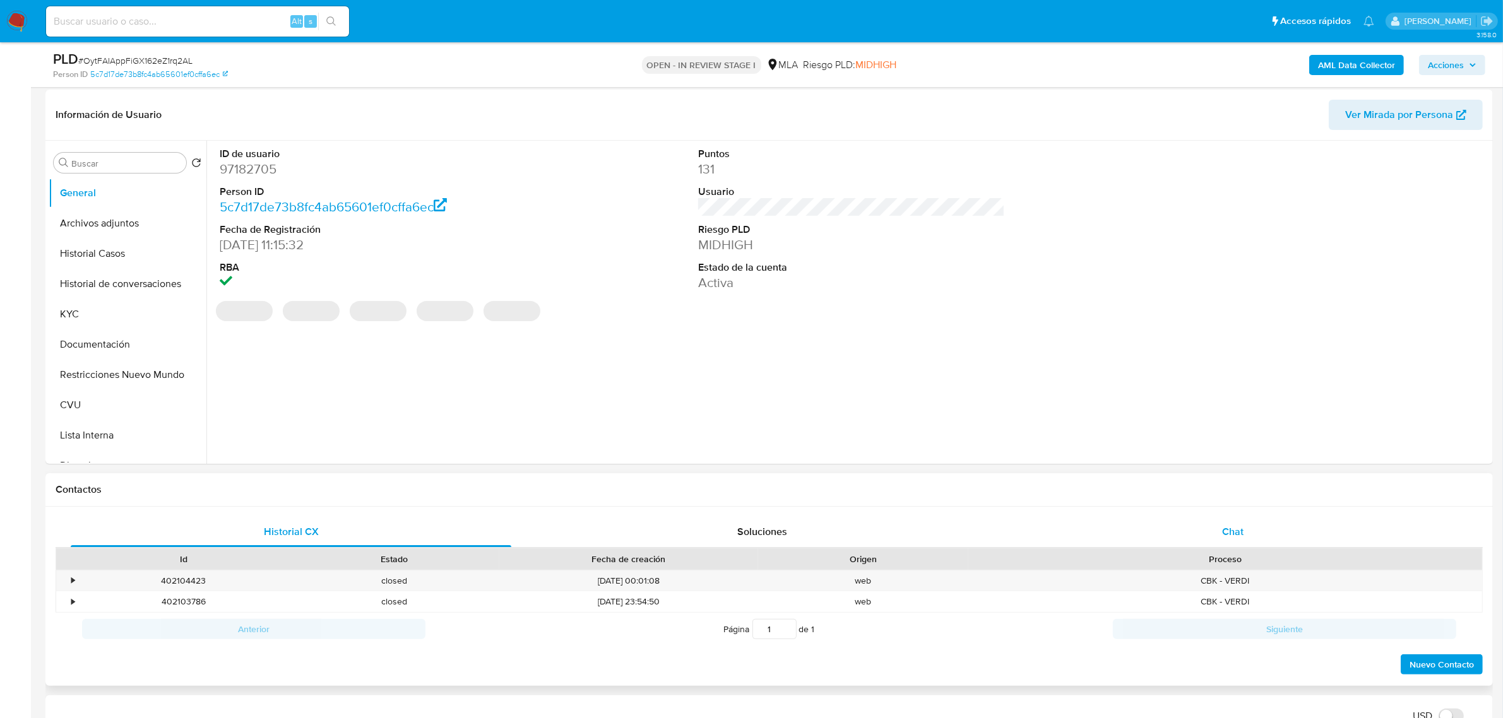
scroll to position [316, 0]
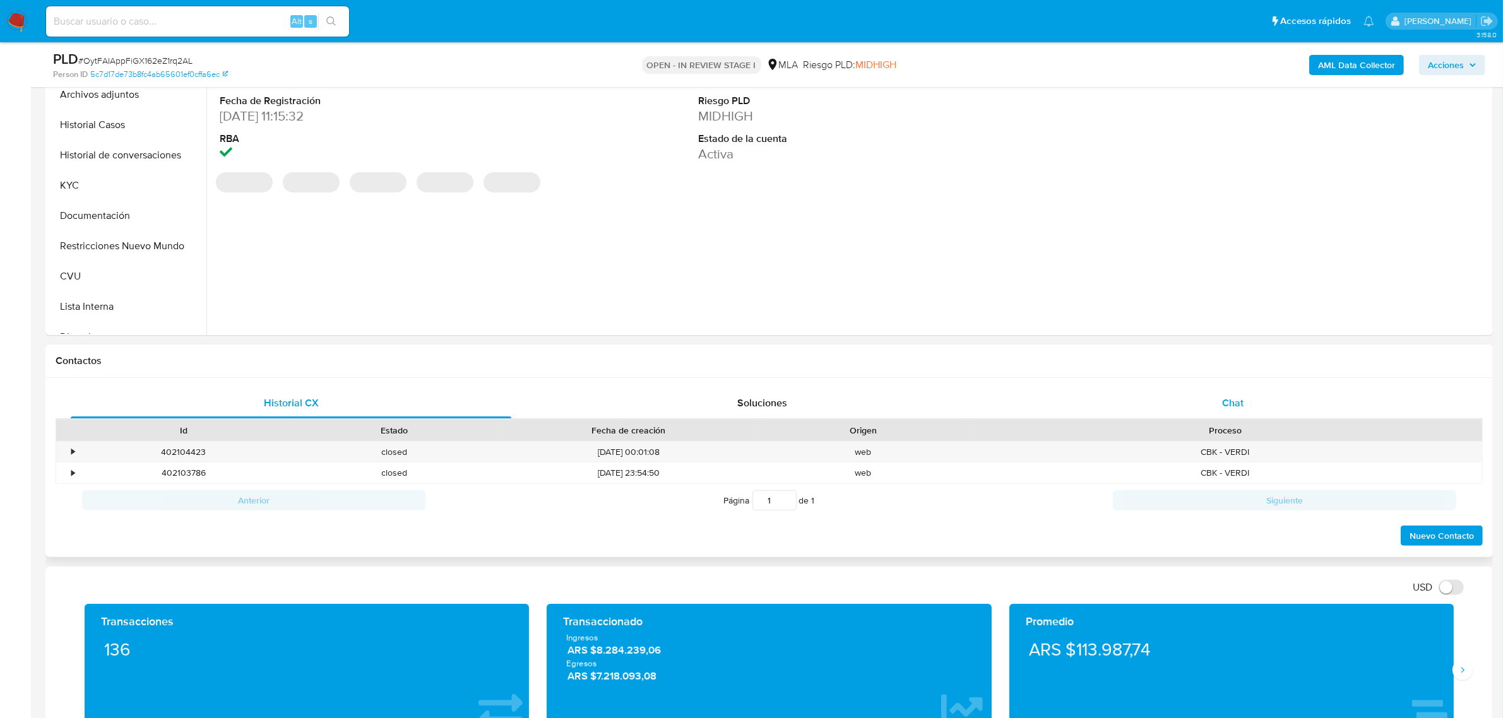
click at [1234, 404] on span "Chat" at bounding box center [1232, 403] width 21 height 15
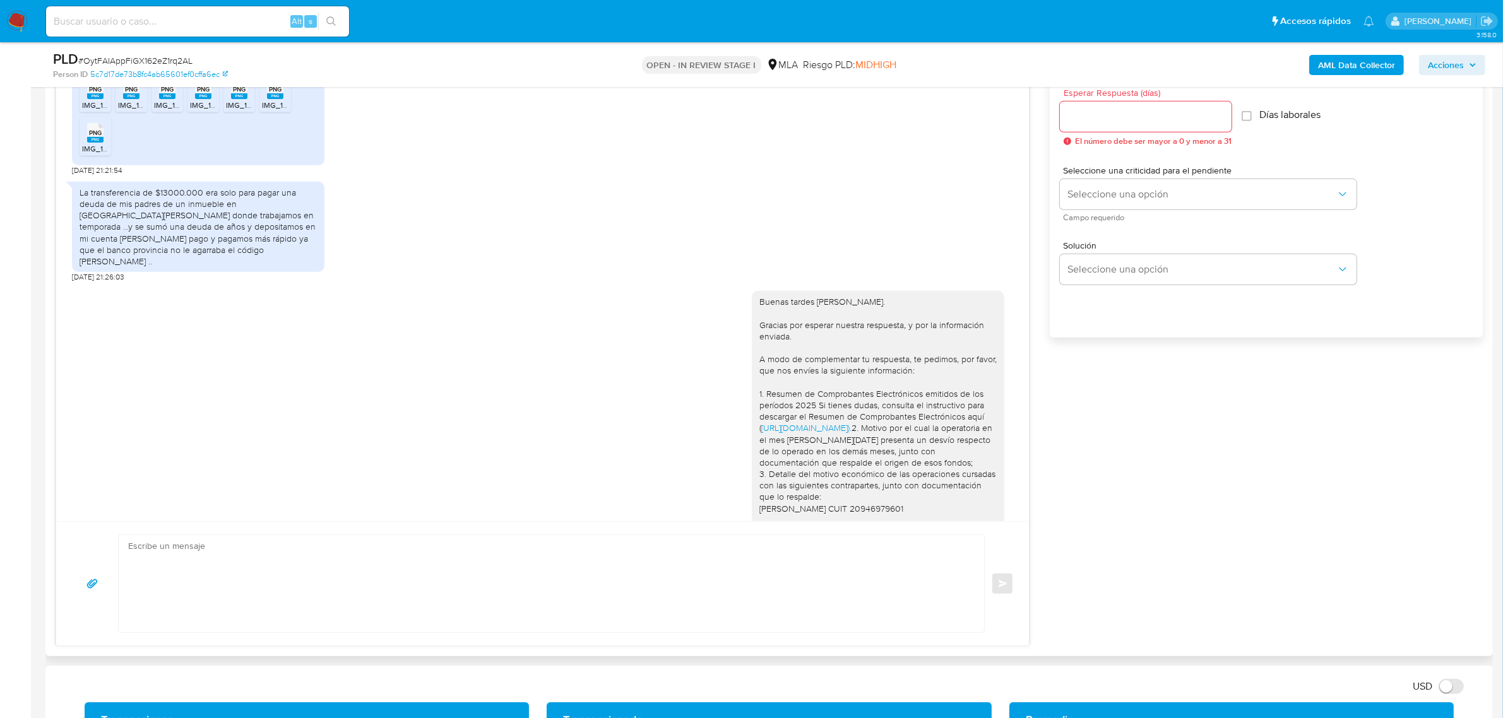
scroll to position [1596, 0]
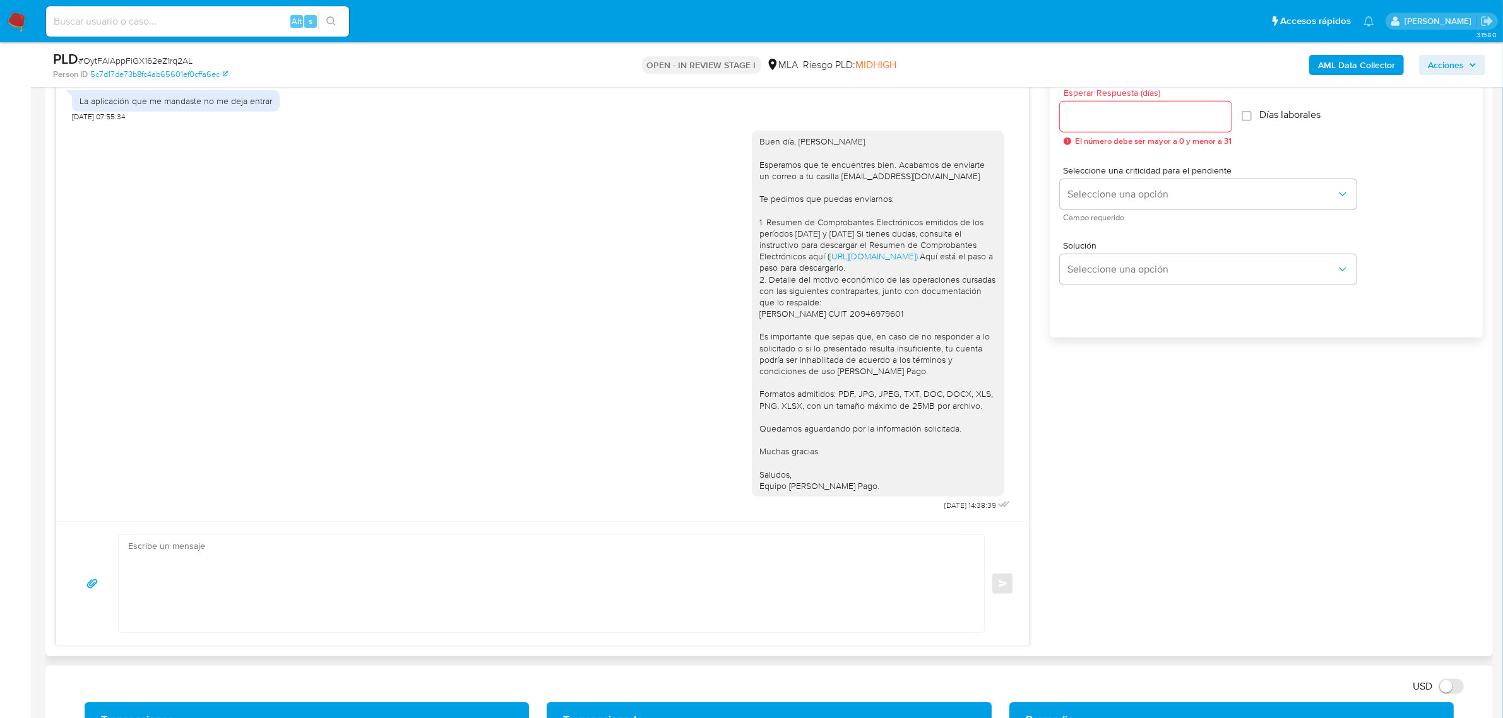
click at [490, 598] on textarea at bounding box center [548, 583] width 840 height 97
click at [466, 583] on textarea at bounding box center [548, 583] width 840 height 97
paste textarea "Hola XXX, Muchas gracias por tu respuesta. Analizamos tu caso y verificamos que…"
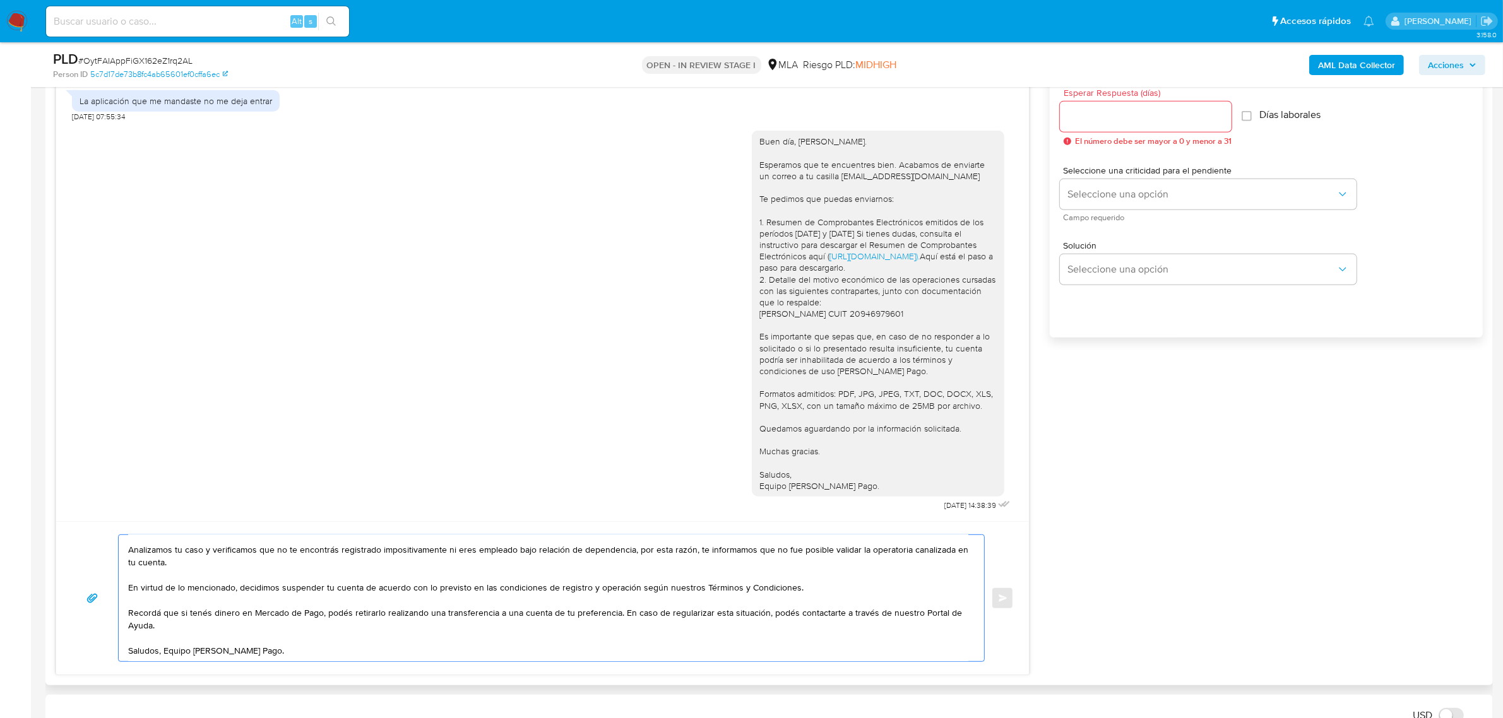
scroll to position [46, 0]
click at [163, 656] on textarea "Hola XXX, Muchas gracias por tu respuesta. Analizamos tu caso y verificamos que…" at bounding box center [548, 598] width 840 height 126
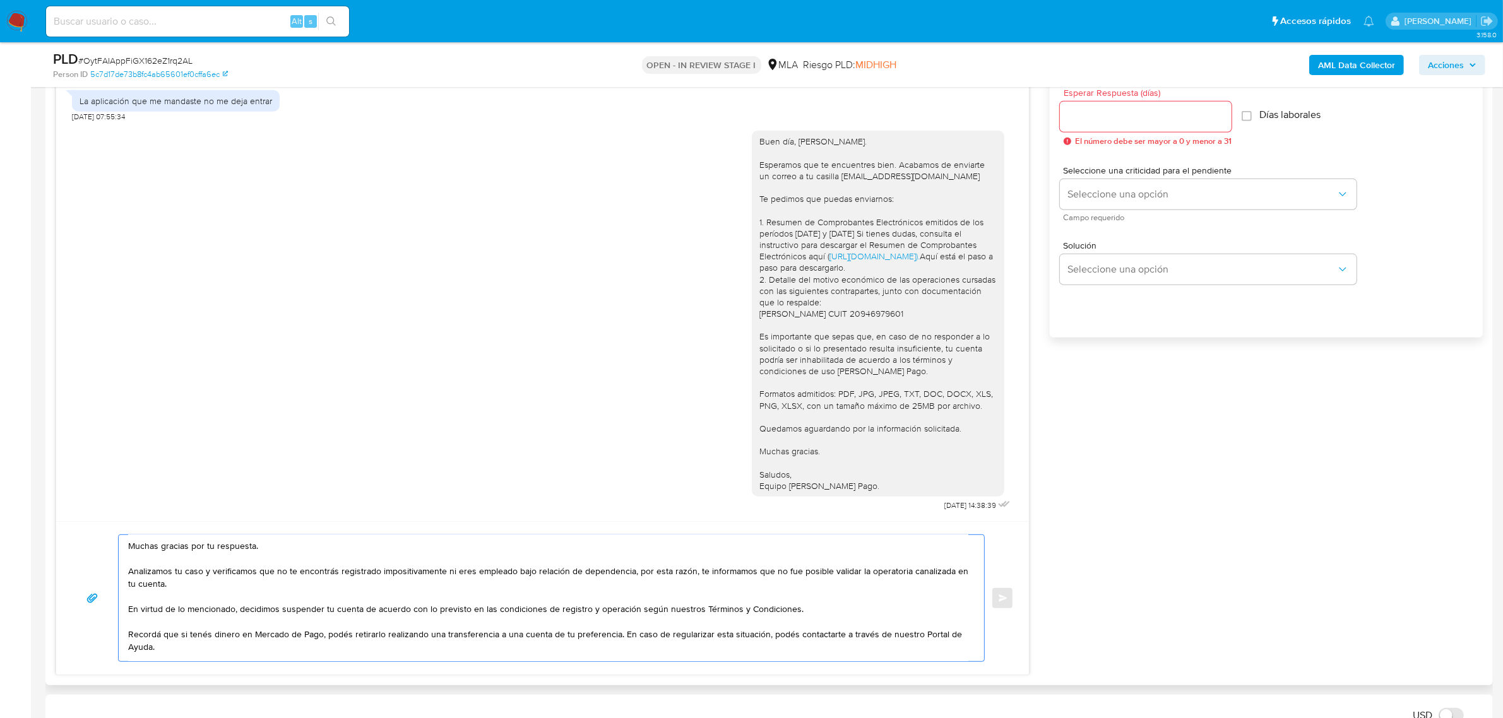
scroll to position [0, 0]
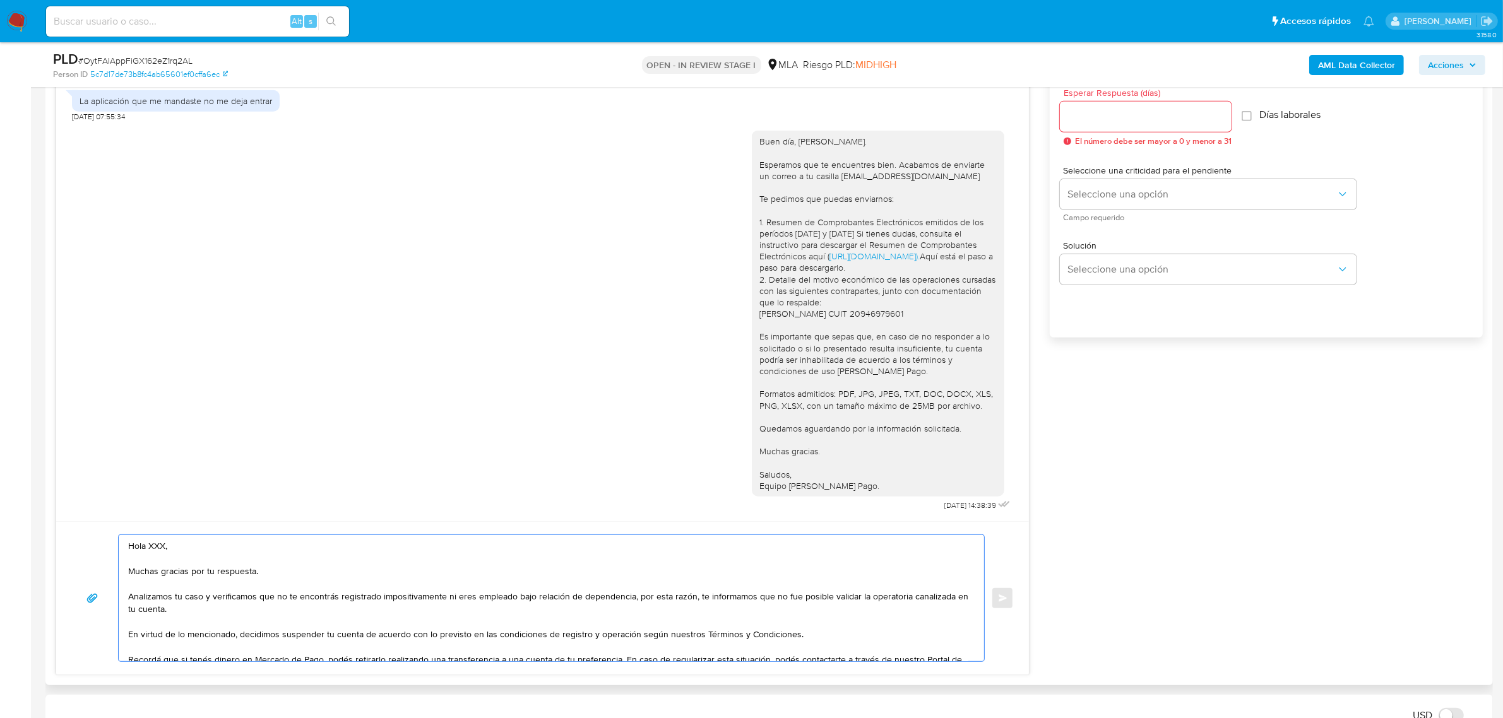
click at [156, 554] on textarea "Hola XXX, Muchas gracias por tu respuesta. Analizamos tu caso y verificamos que…" at bounding box center [548, 598] width 840 height 126
click at [156, 546] on textarea "Hola XXX, Muchas gracias por tu respuesta. Analizamos tu caso y verificamos que…" at bounding box center [548, 598] width 840 height 126
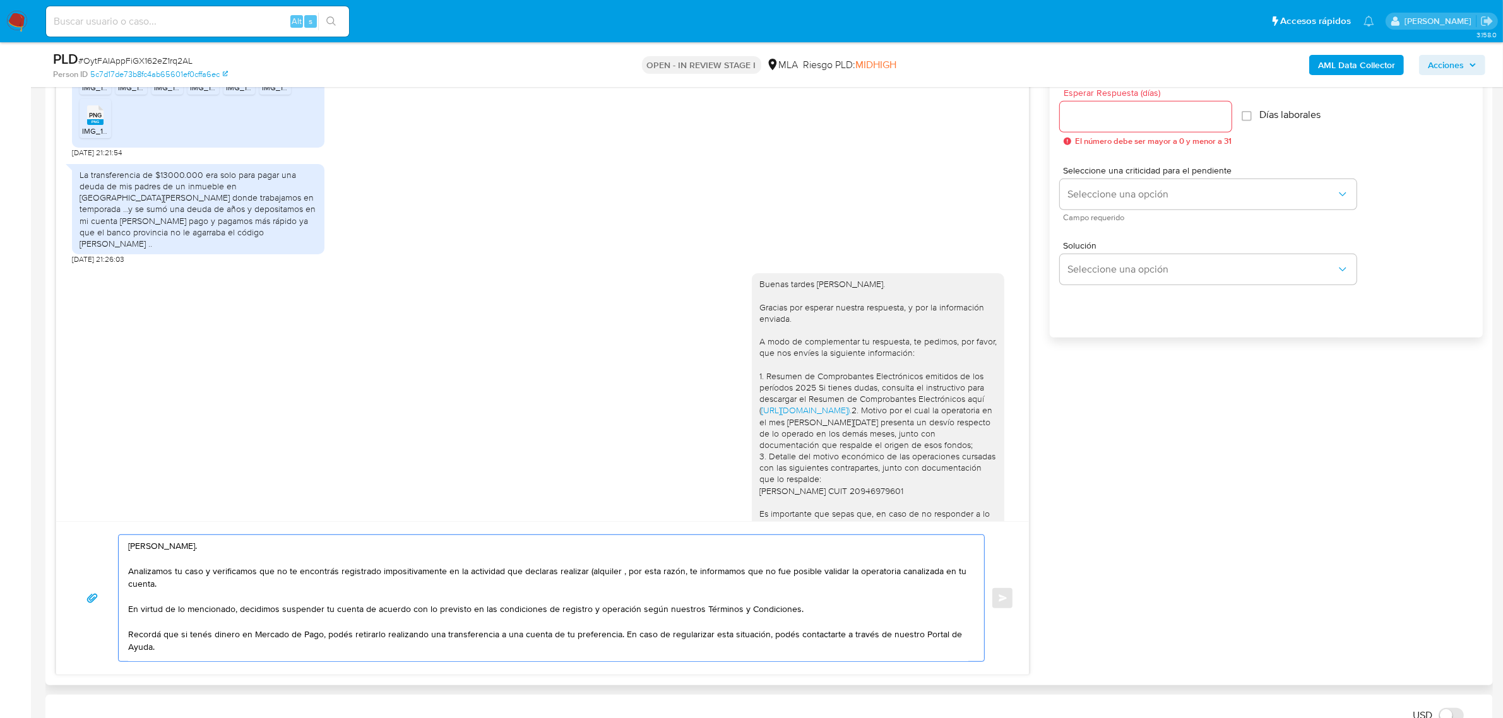
scroll to position [473, 0]
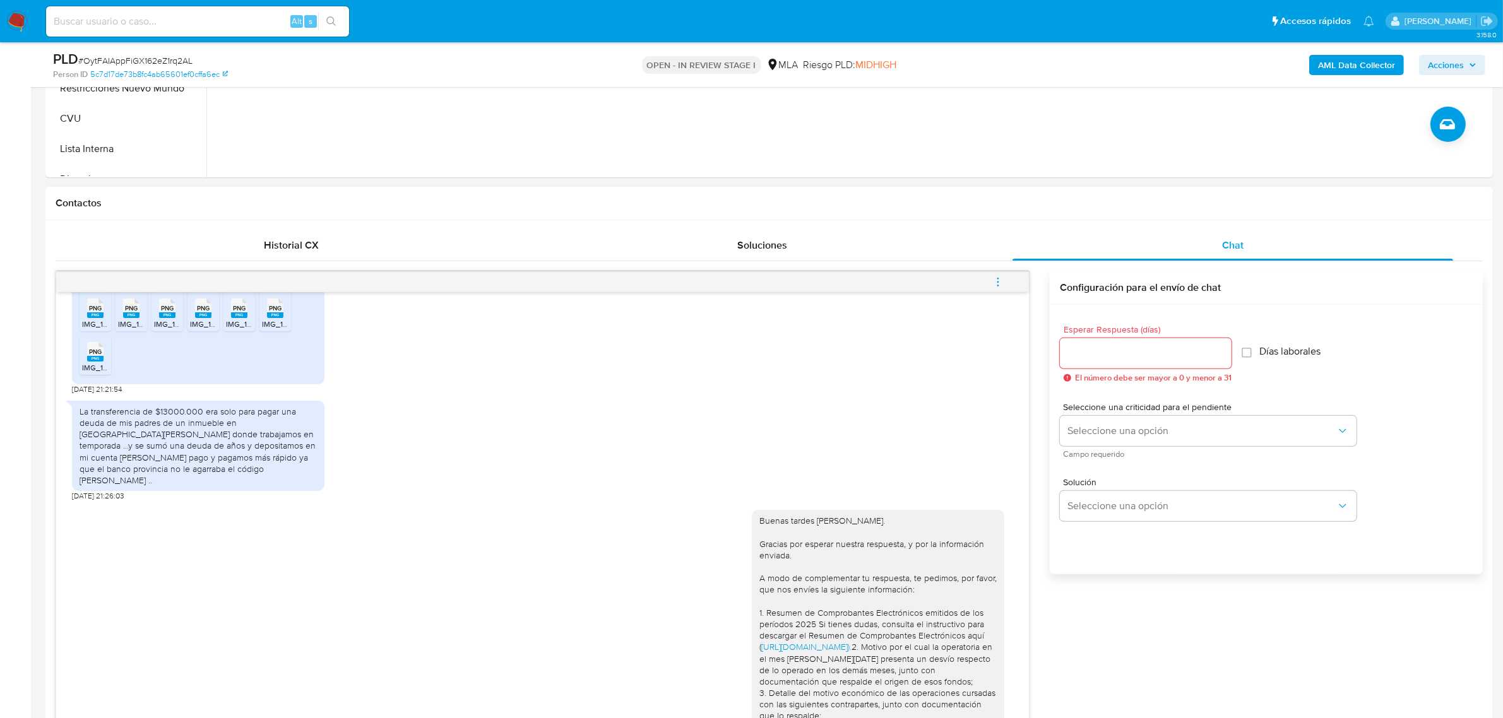
click at [1004, 283] on button "menu-action" at bounding box center [998, 282] width 42 height 30
click at [617, 450] on div at bounding box center [757, 359] width 1515 height 718
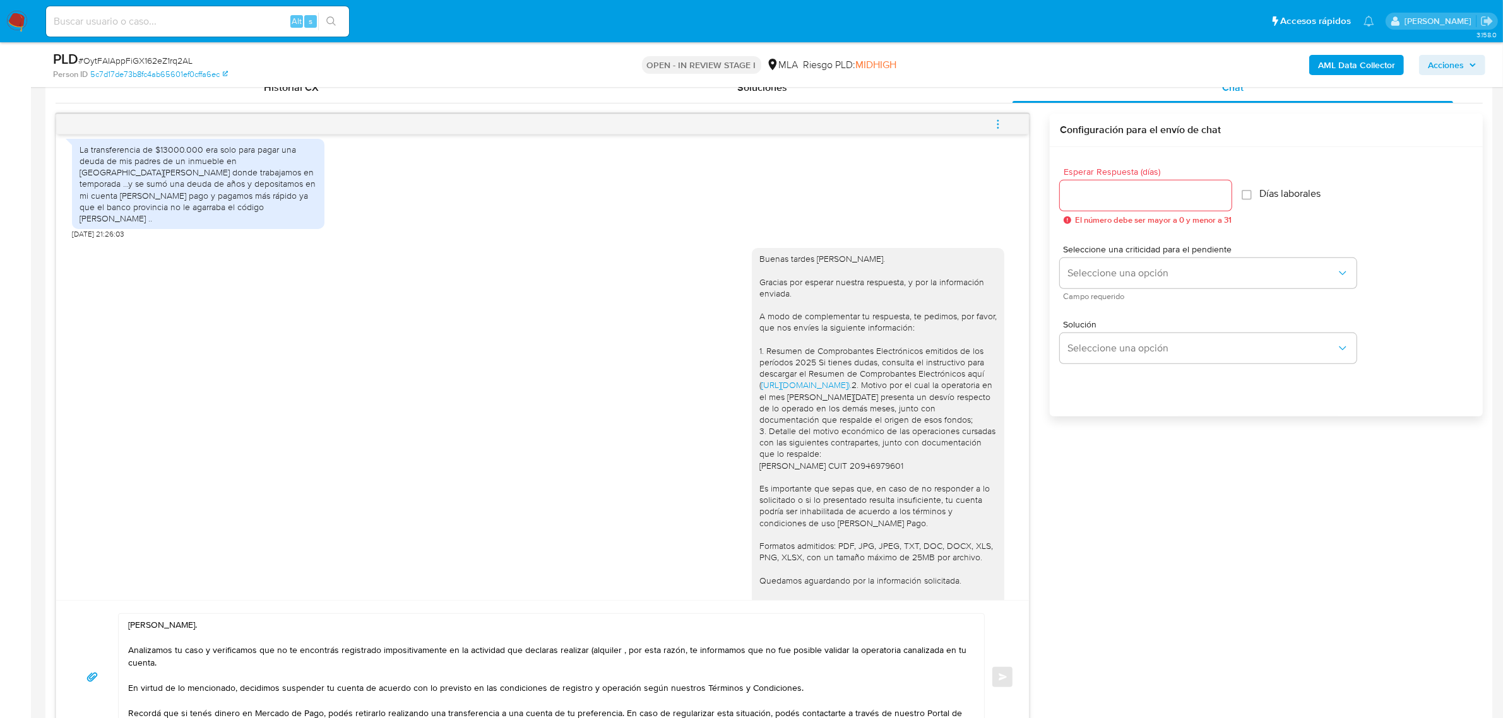
scroll to position [175, 0]
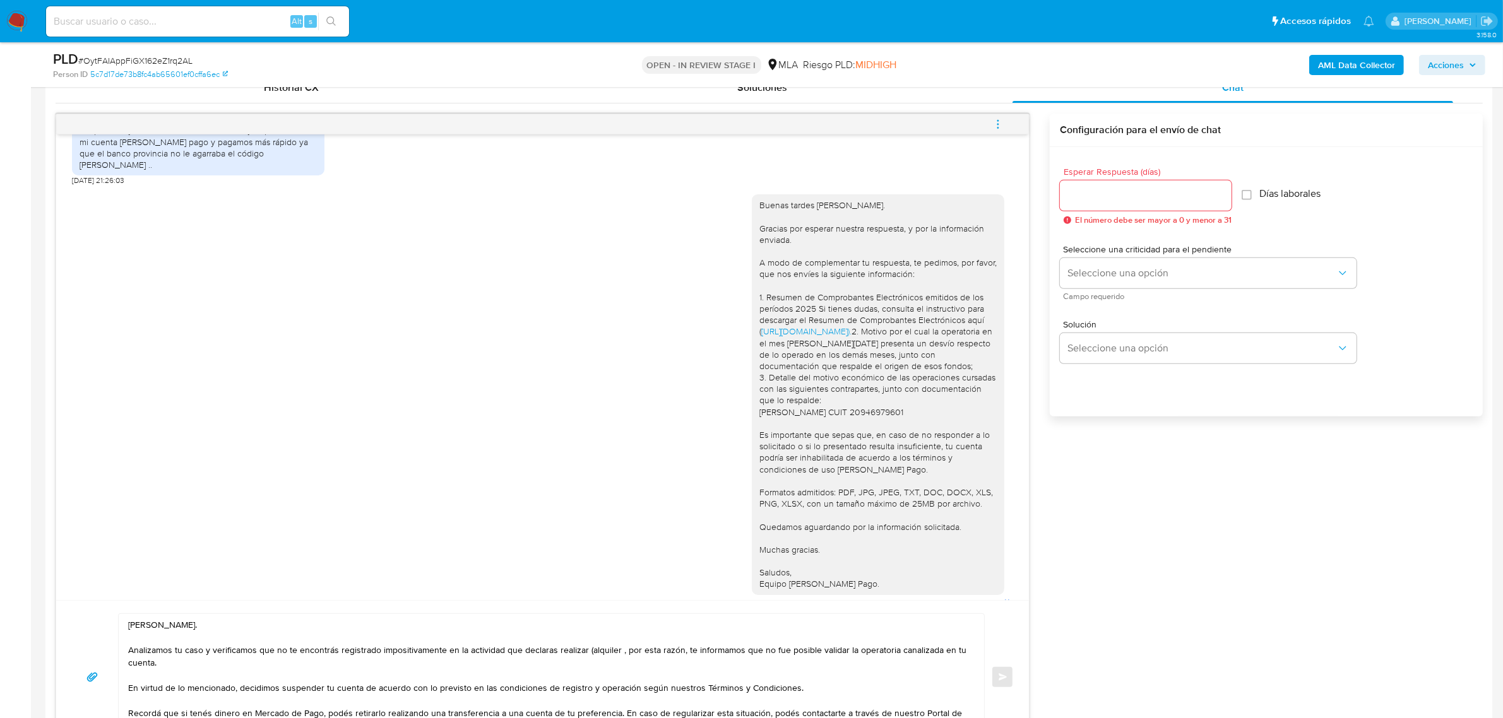
click at [615, 663] on textarea "Hola Javier. Analizamos tu caso y verificamos que no te encontrás registrado im…" at bounding box center [548, 677] width 840 height 126
click at [615, 651] on textarea "Hola Javier. Analizamos tu caso y verificamos que no te encontrás registrado im…" at bounding box center [548, 677] width 840 height 126
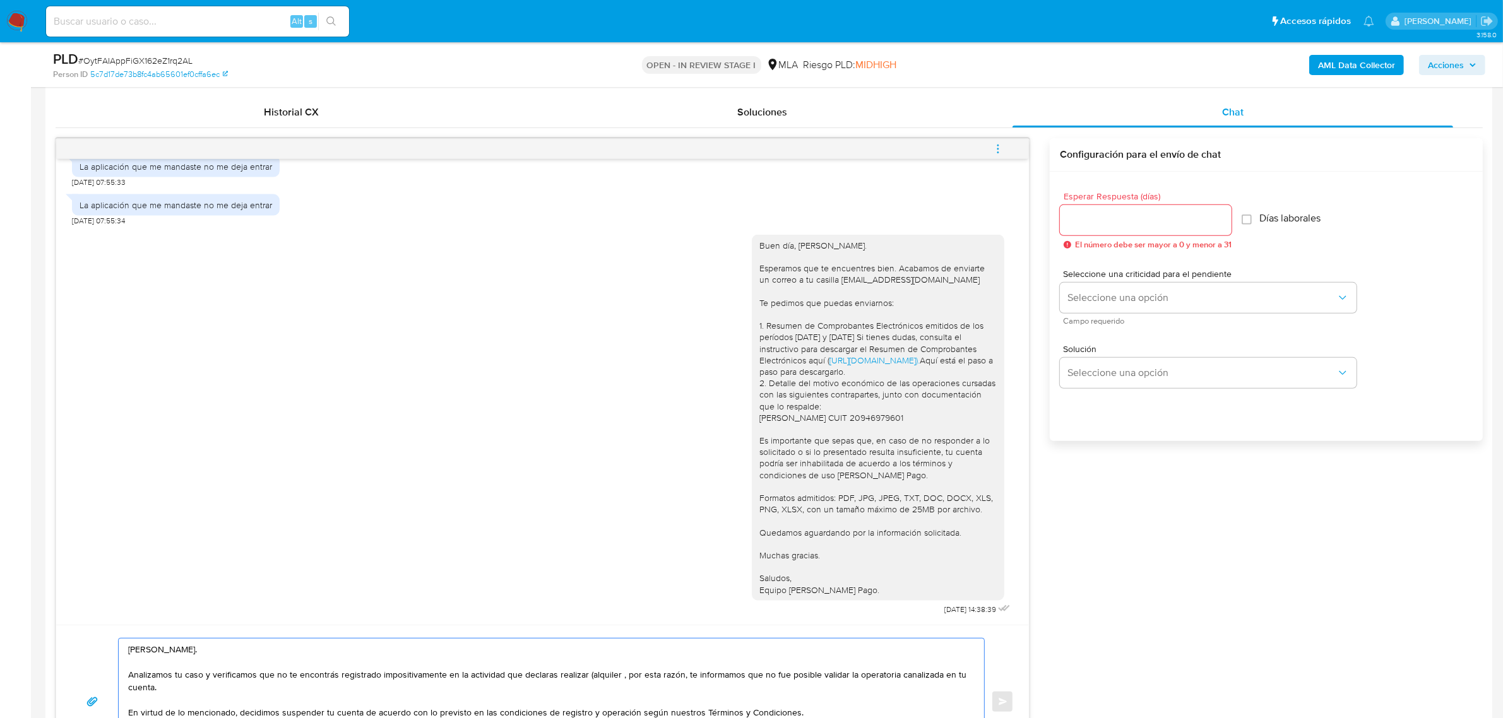
scroll to position [868, 0]
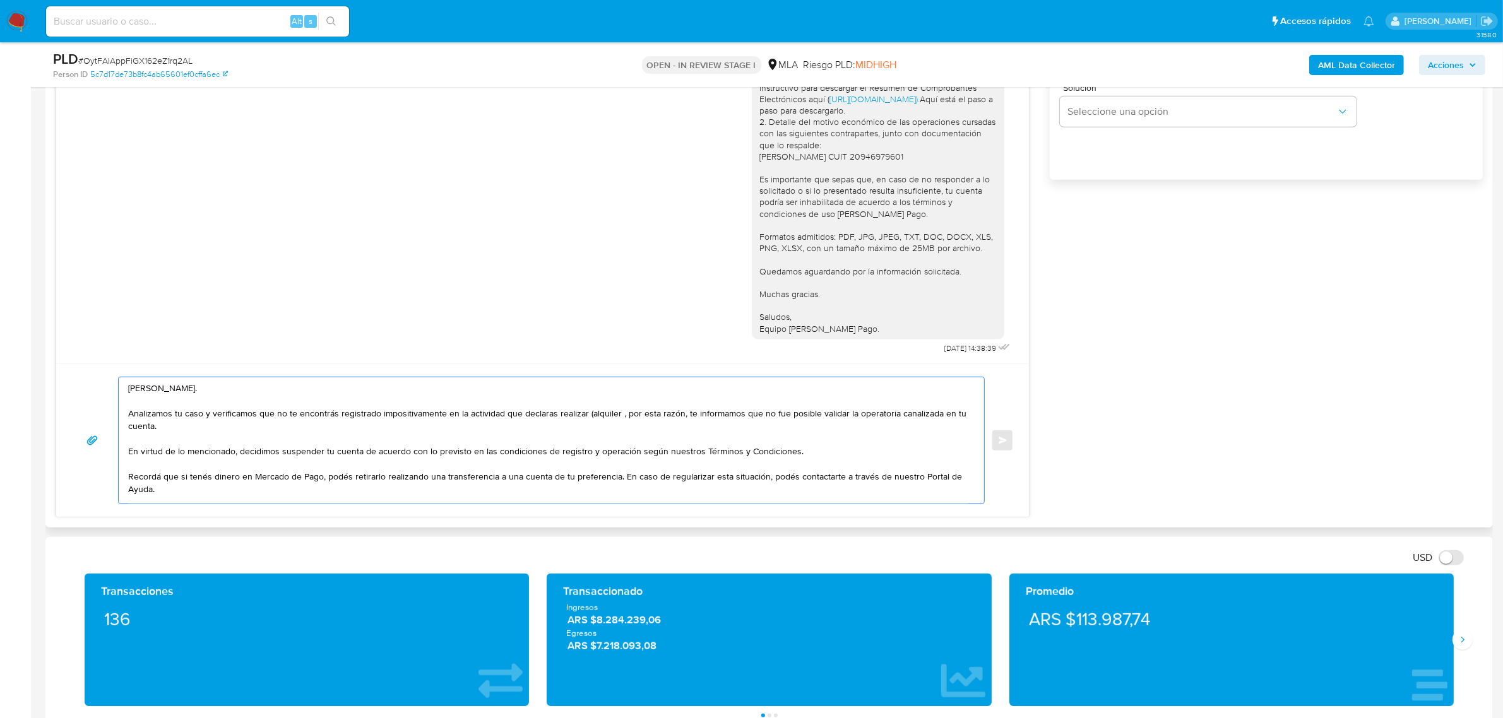
click at [609, 449] on textarea "Hola Javier. Analizamos tu caso y verificamos que no te encontrás registrado im…" at bounding box center [548, 440] width 840 height 126
click at [622, 414] on textarea "Hola Javier. Analizamos tu caso y verificamos que no te encontrás registrado im…" at bounding box center [548, 440] width 840 height 126
click at [617, 414] on textarea "Hola Javier. Analizamos tu caso y verificamos que no te encontrás registrado im…" at bounding box center [548, 440] width 840 height 126
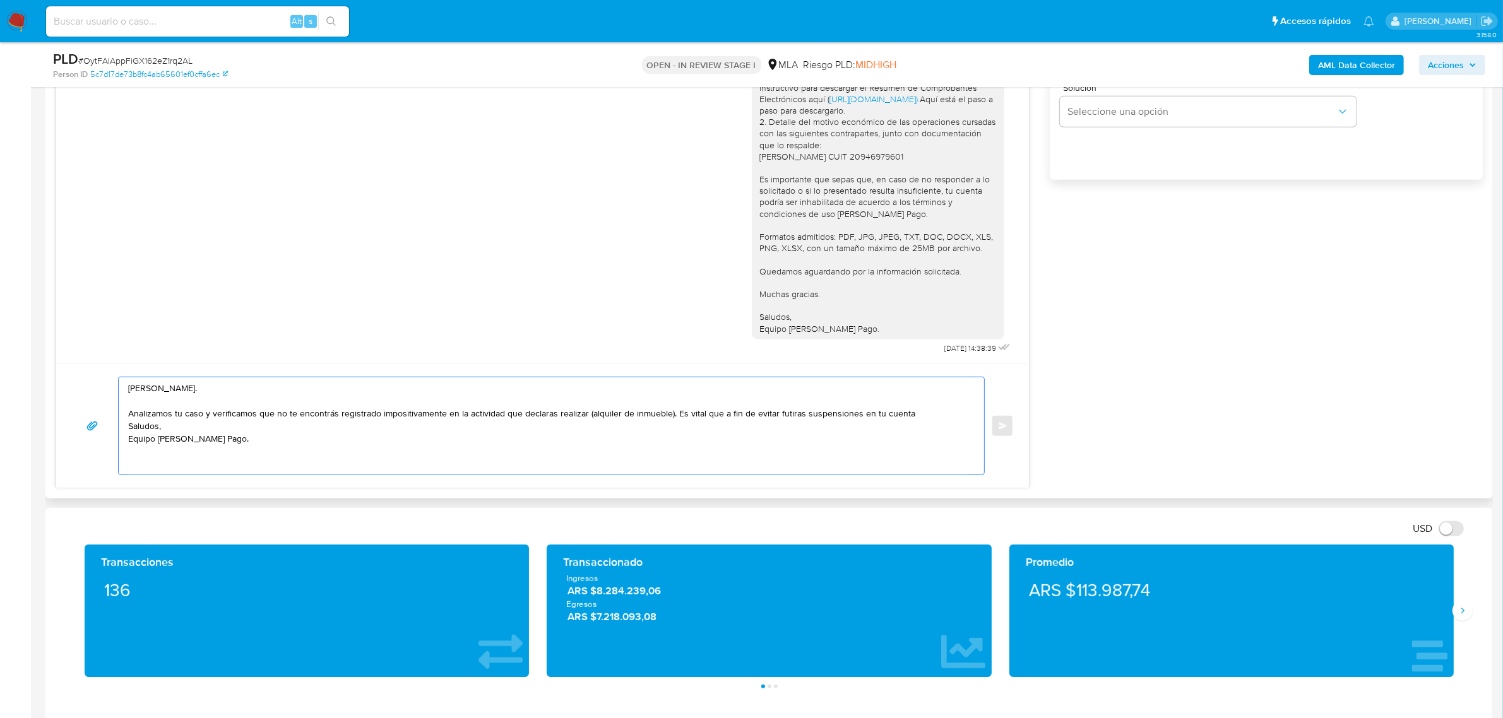
scroll to position [0, 0]
click at [791, 421] on textarea "Hola Javier. Analizamos tu caso y verificamos que no te encontrás registrado im…" at bounding box center [548, 425] width 840 height 97
click at [0, 0] on lt-span "fut u ras" at bounding box center [0, 0] width 0 height 0
click at [915, 409] on textarea "Hola Javier. Analizamos tu caso y verificamos que no te encontrás registrado im…" at bounding box center [548, 425] width 840 height 97
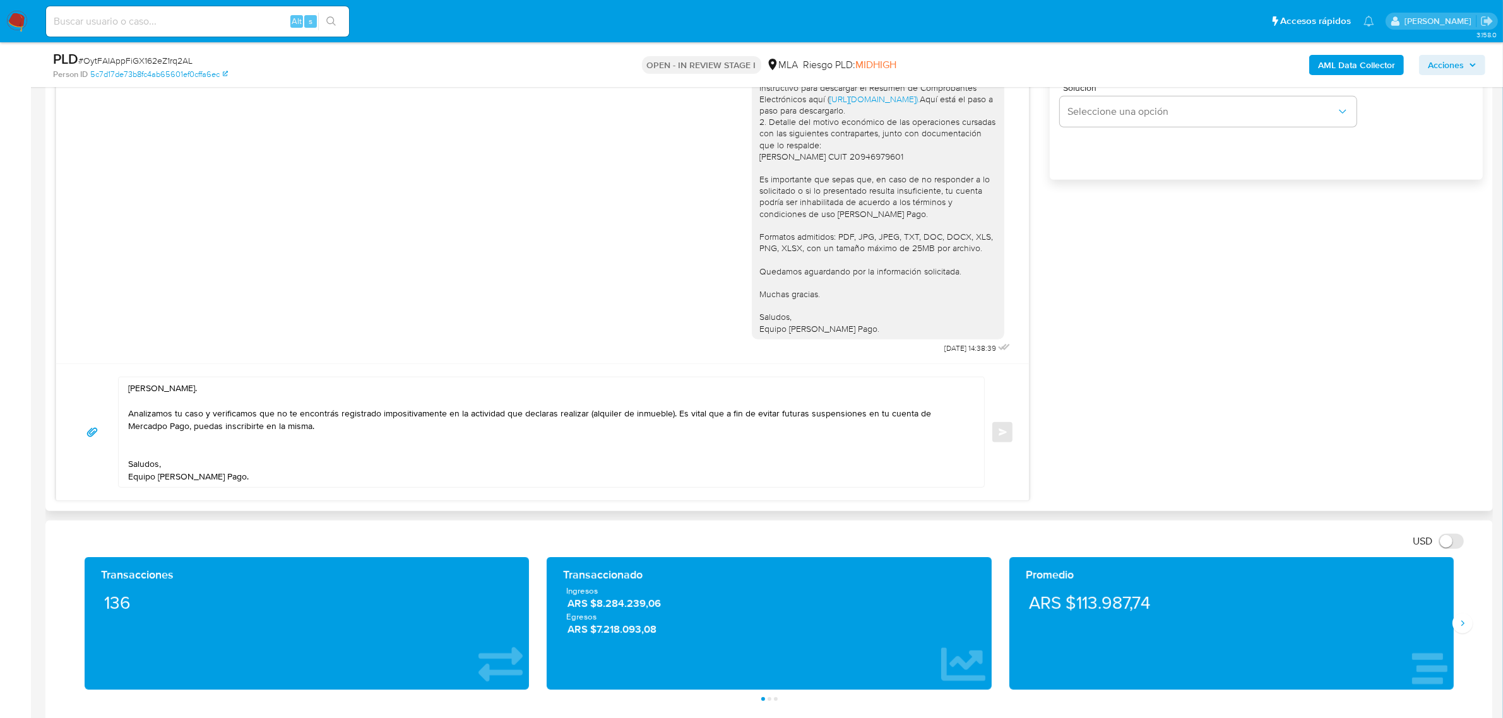
click at [185, 452] on textarea "Hola Javier. Analizamos tu caso y verificamos que no te encontrás registrado im…" at bounding box center [548, 432] width 840 height 110
drag, startPoint x: 238, startPoint y: 480, endPoint x: 125, endPoint y: 453, distance: 116.2
click at [125, 453] on div "Hola Javier. Analizamos tu caso y verificamos que no te encontrás registrado im…" at bounding box center [548, 432] width 859 height 110
paste textarea "Te informamos que estaremos analizando la misma y en caso de necesitar informac…"
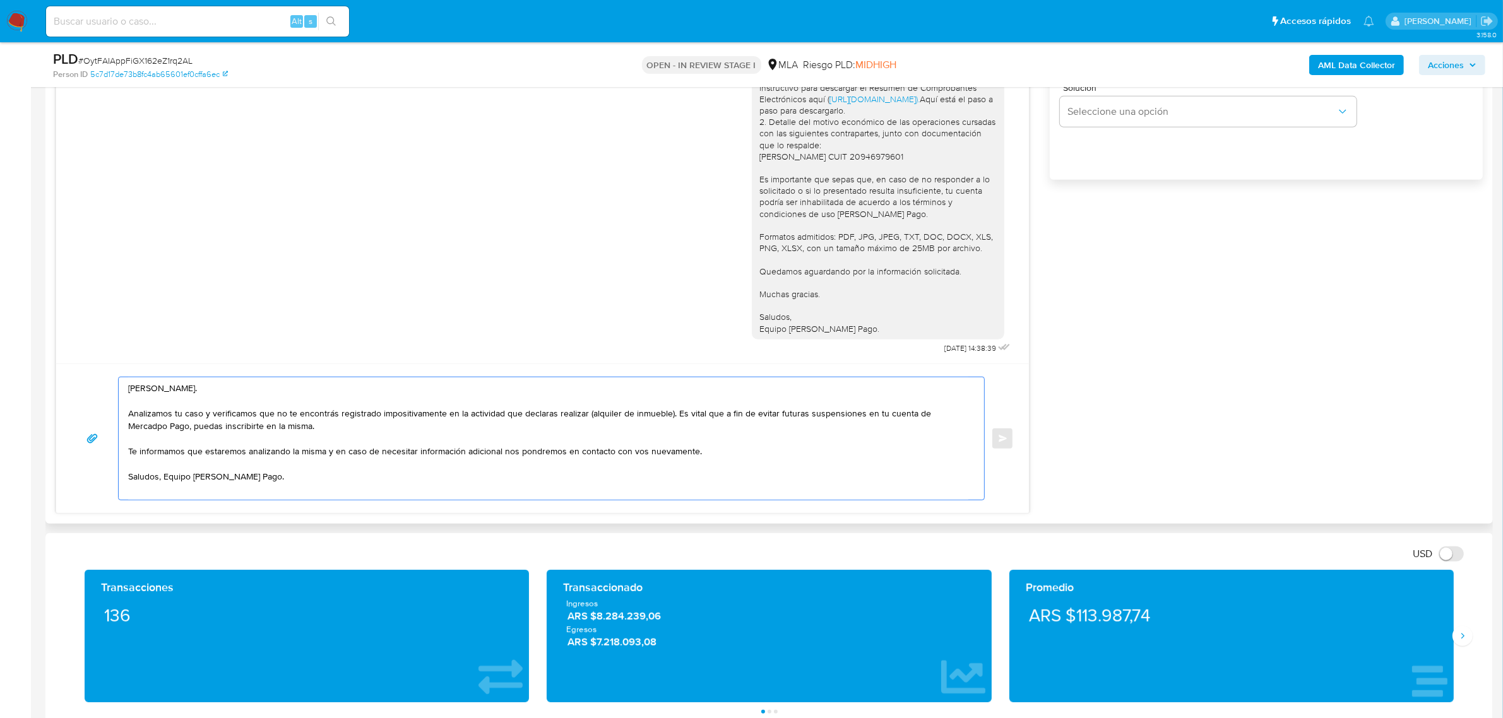
click at [266, 459] on textarea "Hola Javier. Analizamos tu caso y verificamos que no te encontrás registrado im…" at bounding box center [548, 438] width 840 height 122
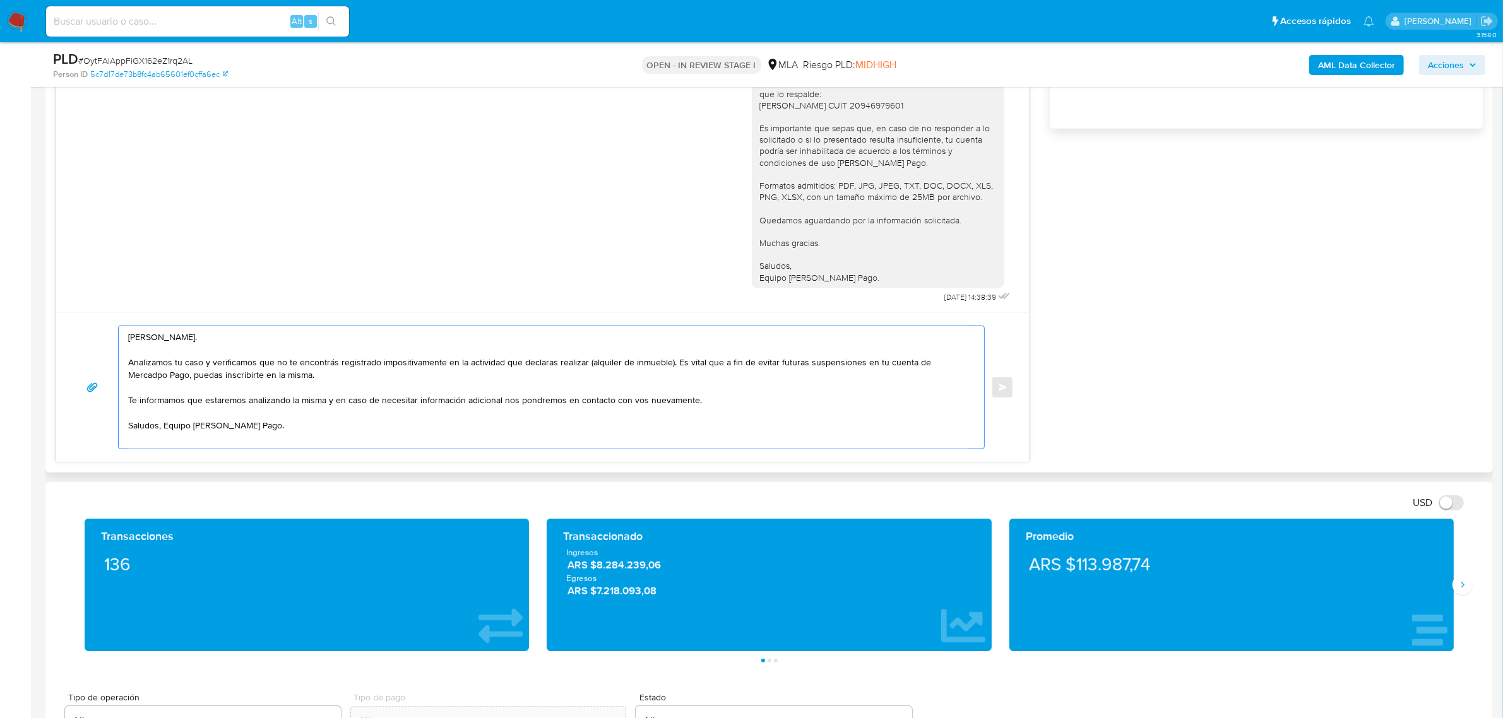
scroll to position [947, 0]
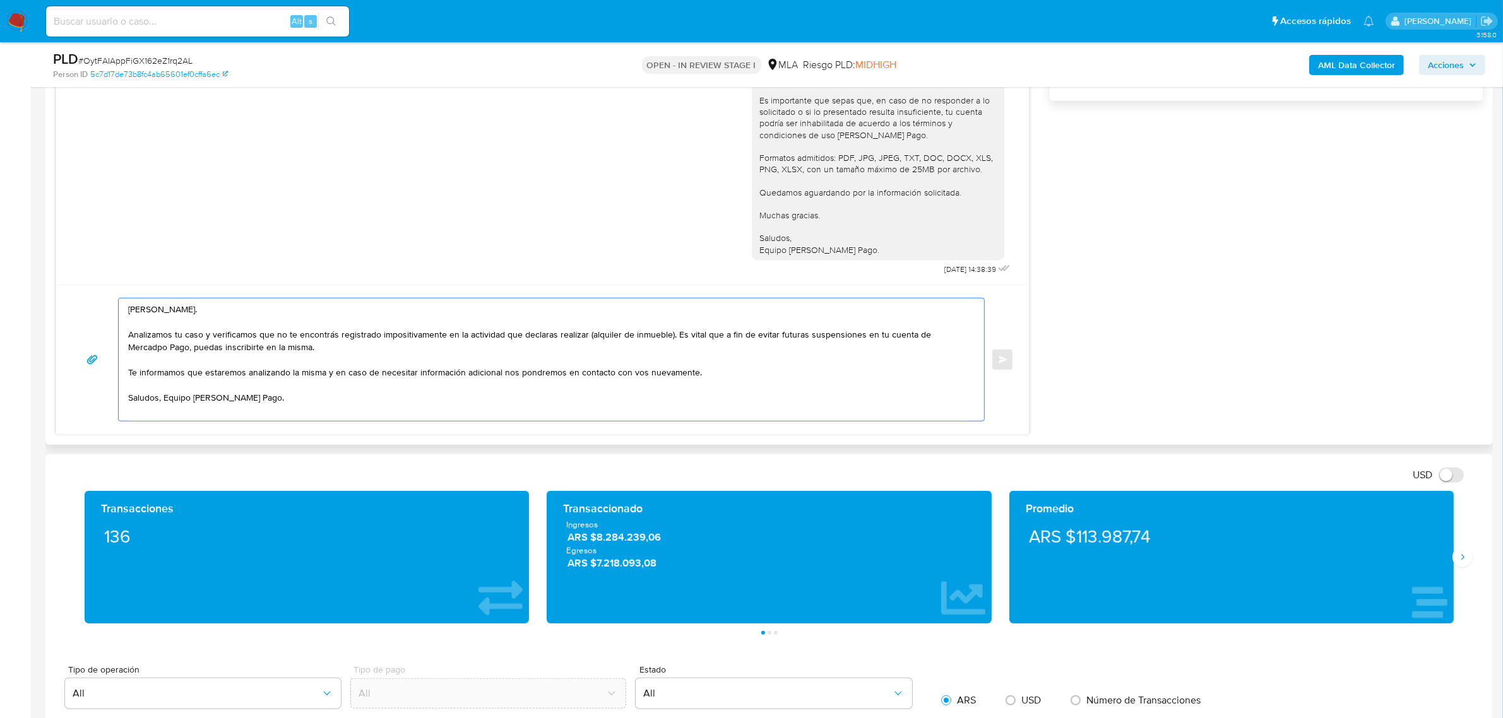
click at [162, 398] on textarea "Hola Javier. Analizamos tu caso y verificamos que no te encontrás registrado im…" at bounding box center [548, 360] width 840 height 122
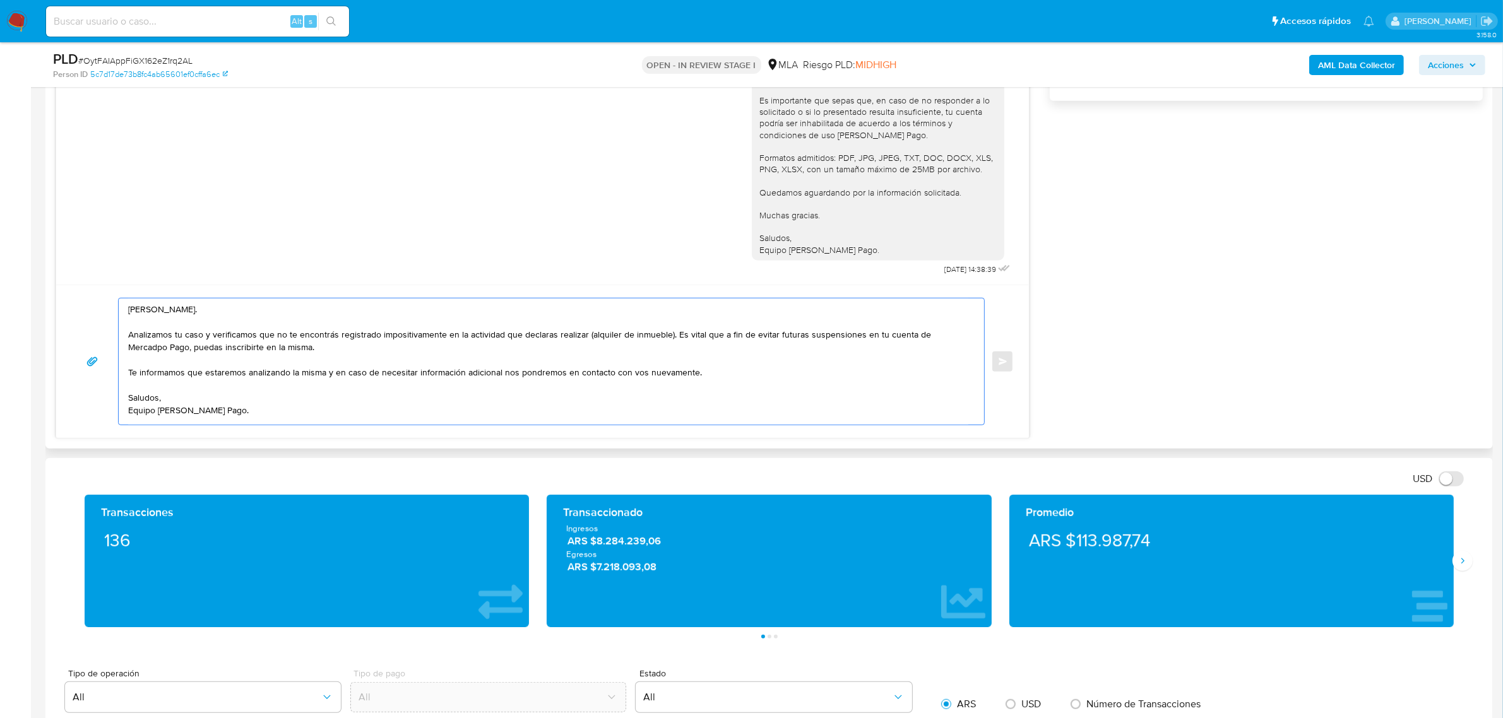
scroll to position [8, 0]
click at [851, 371] on textarea "Hola Javier. Analizamos tu caso y verificamos que no te encontrás registrado im…" at bounding box center [548, 362] width 840 height 126
click at [306, 364] on textarea "Hola Javier. Analizamos tu caso y verificamos que no te encontrás registrado im…" at bounding box center [548, 362] width 840 height 126
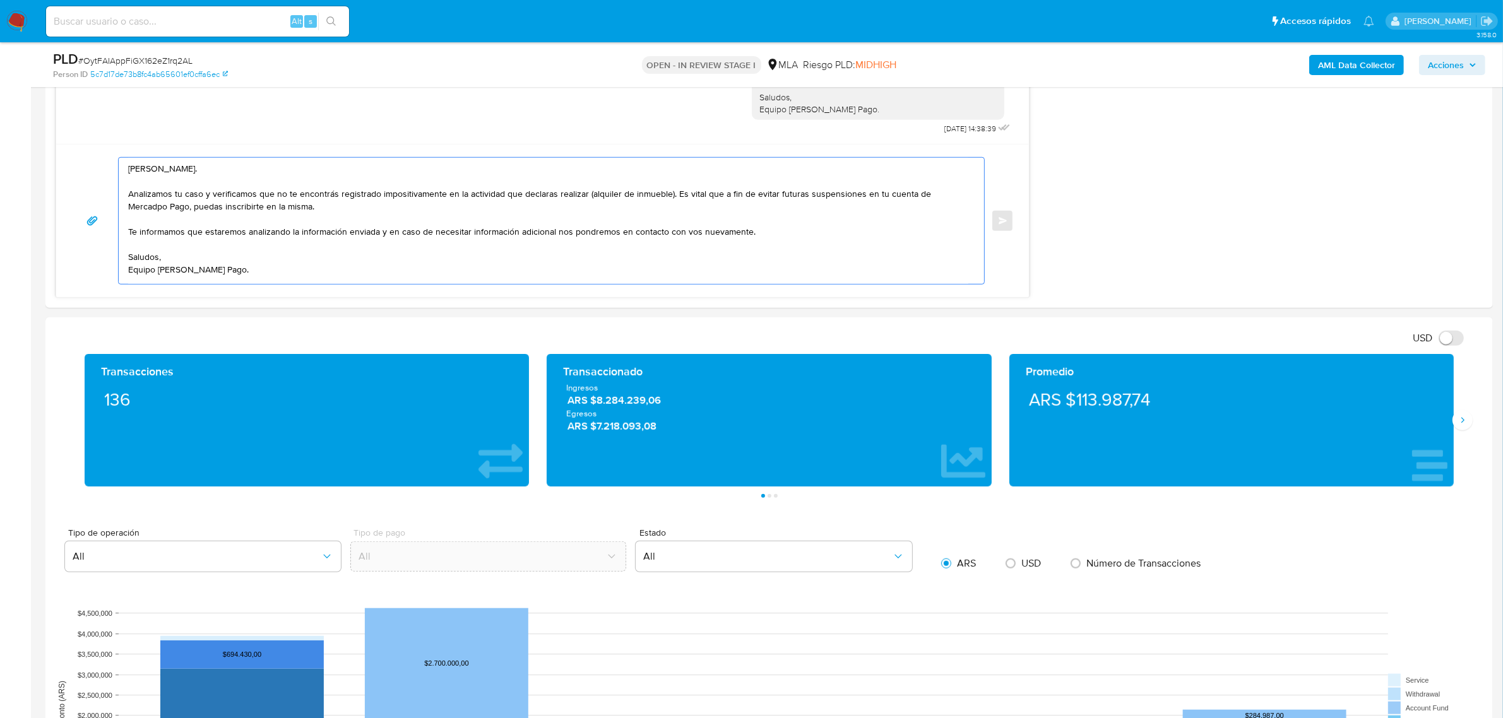
scroll to position [1105, 0]
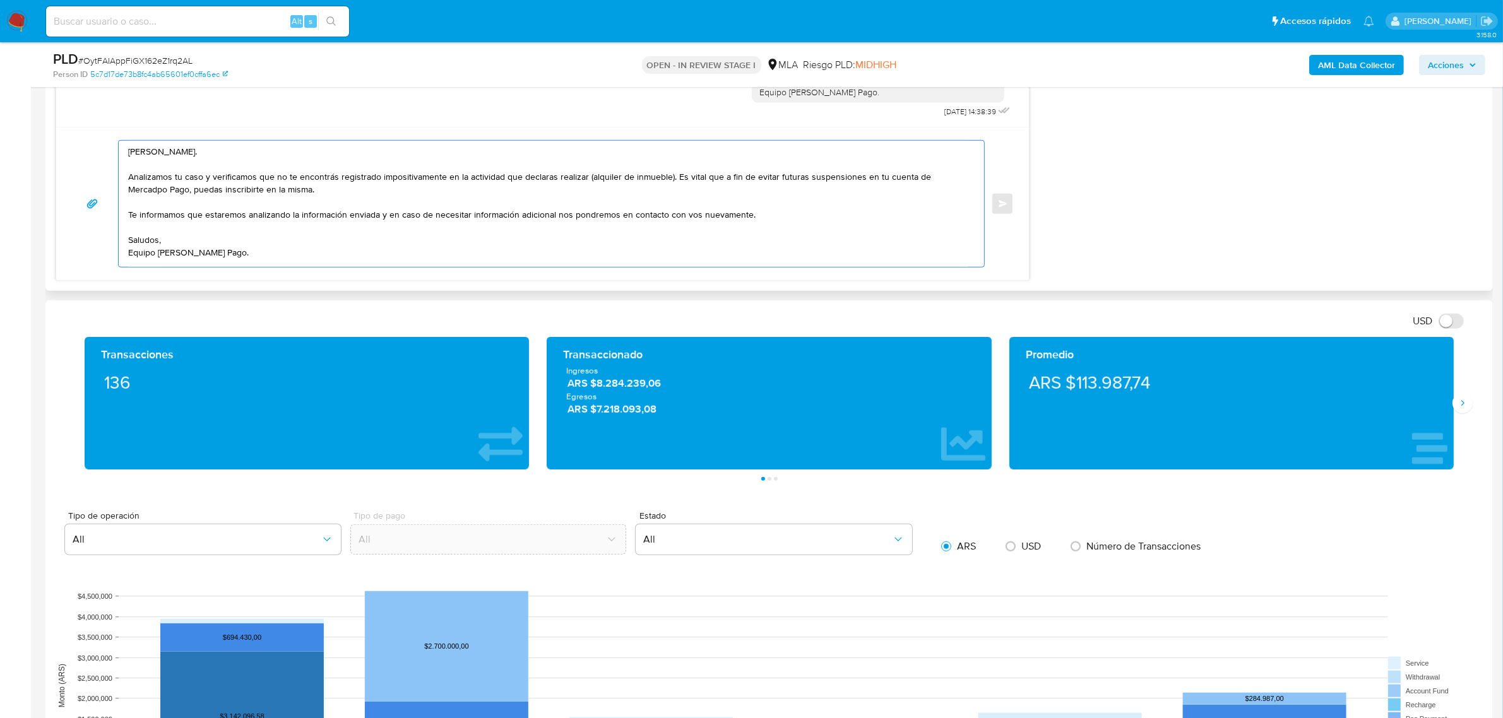
click at [272, 250] on textarea "Hola Javier. Analizamos tu caso y verificamos que no te encontrás registrado im…" at bounding box center [548, 204] width 840 height 126
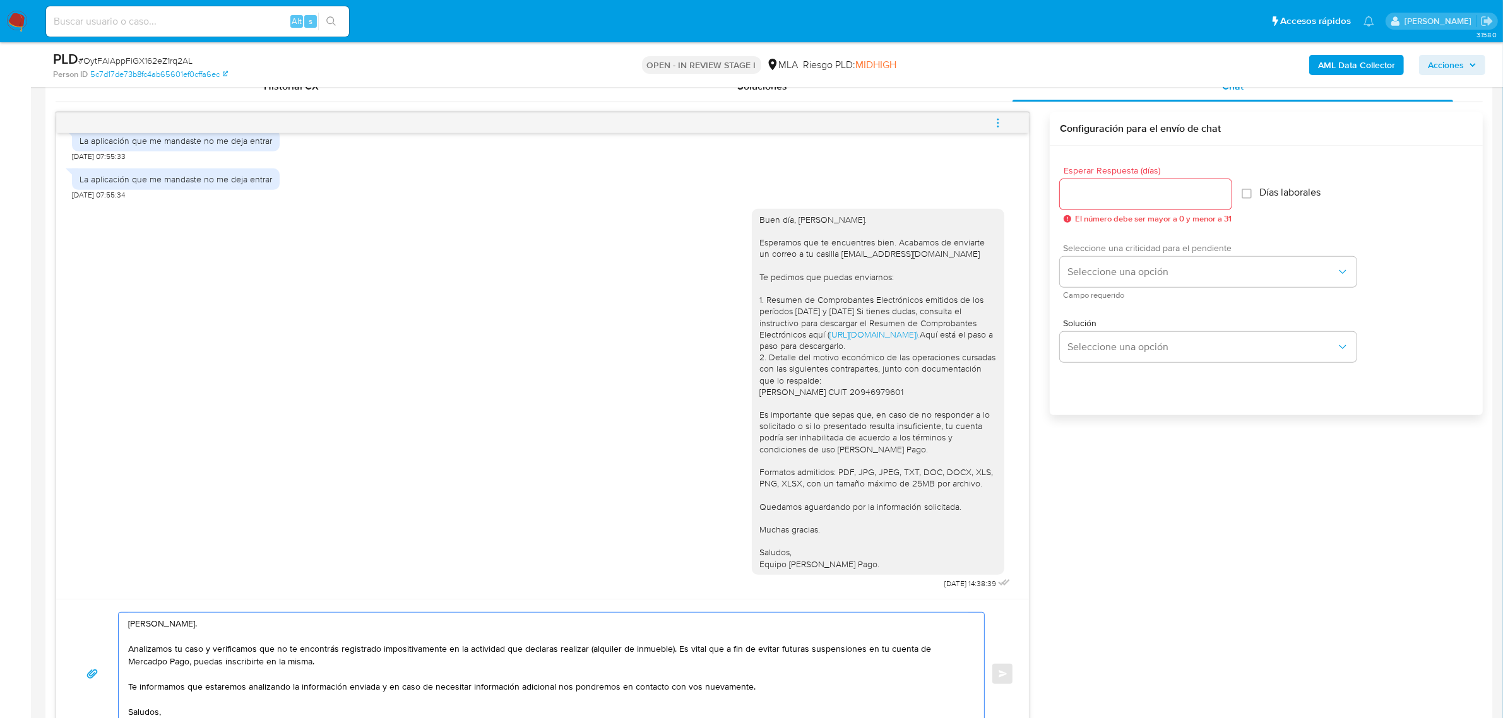
scroll to position [631, 0]
type textarea "Hola Javier. Analizamos tu caso y verificamos que no te encontrás registrado im…"
click at [1095, 208] on div at bounding box center [1146, 196] width 172 height 30
click at [1096, 206] on div at bounding box center [1146, 196] width 172 height 30
click at [1099, 191] on input "Esperar Respuesta (días)" at bounding box center [1146, 195] width 172 height 16
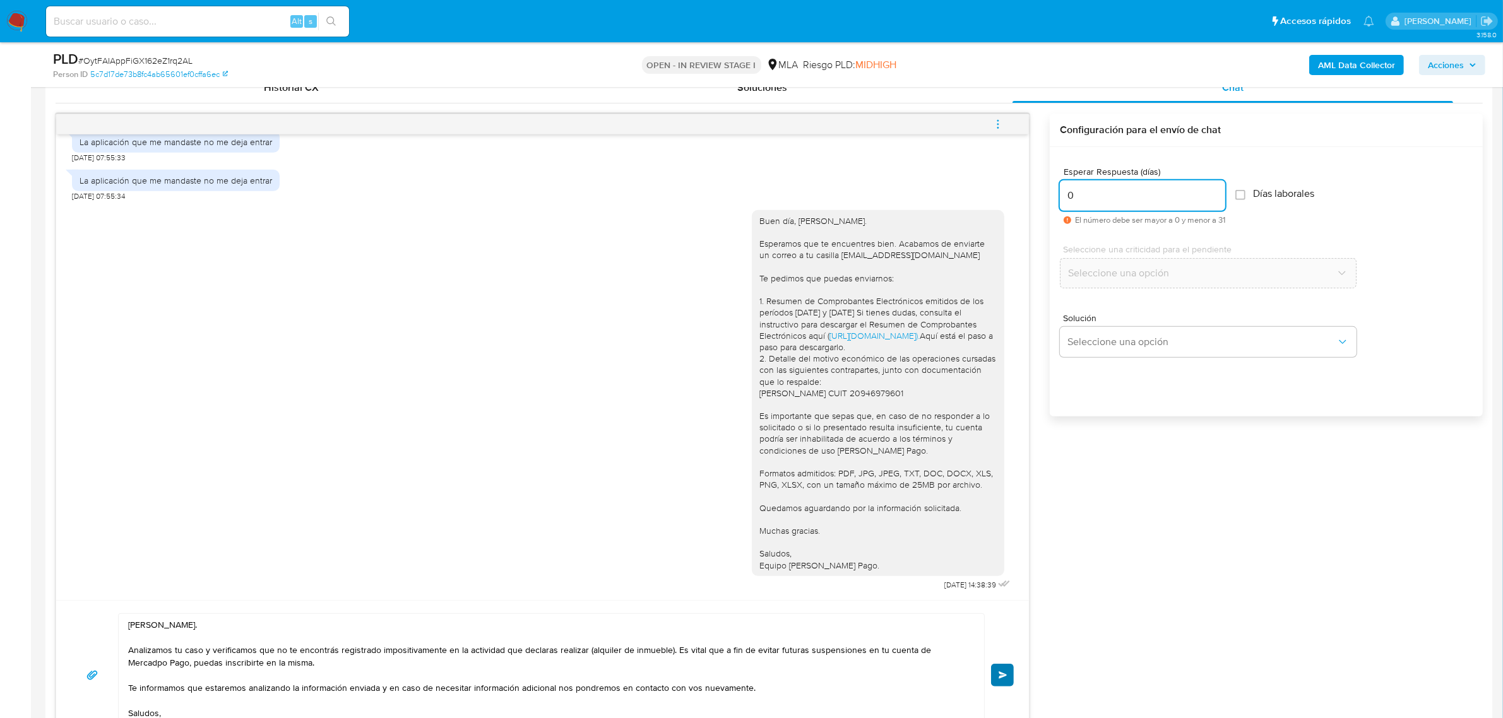
type input "0"
click at [1005, 679] on span "Enviar" at bounding box center [1002, 676] width 9 height 8
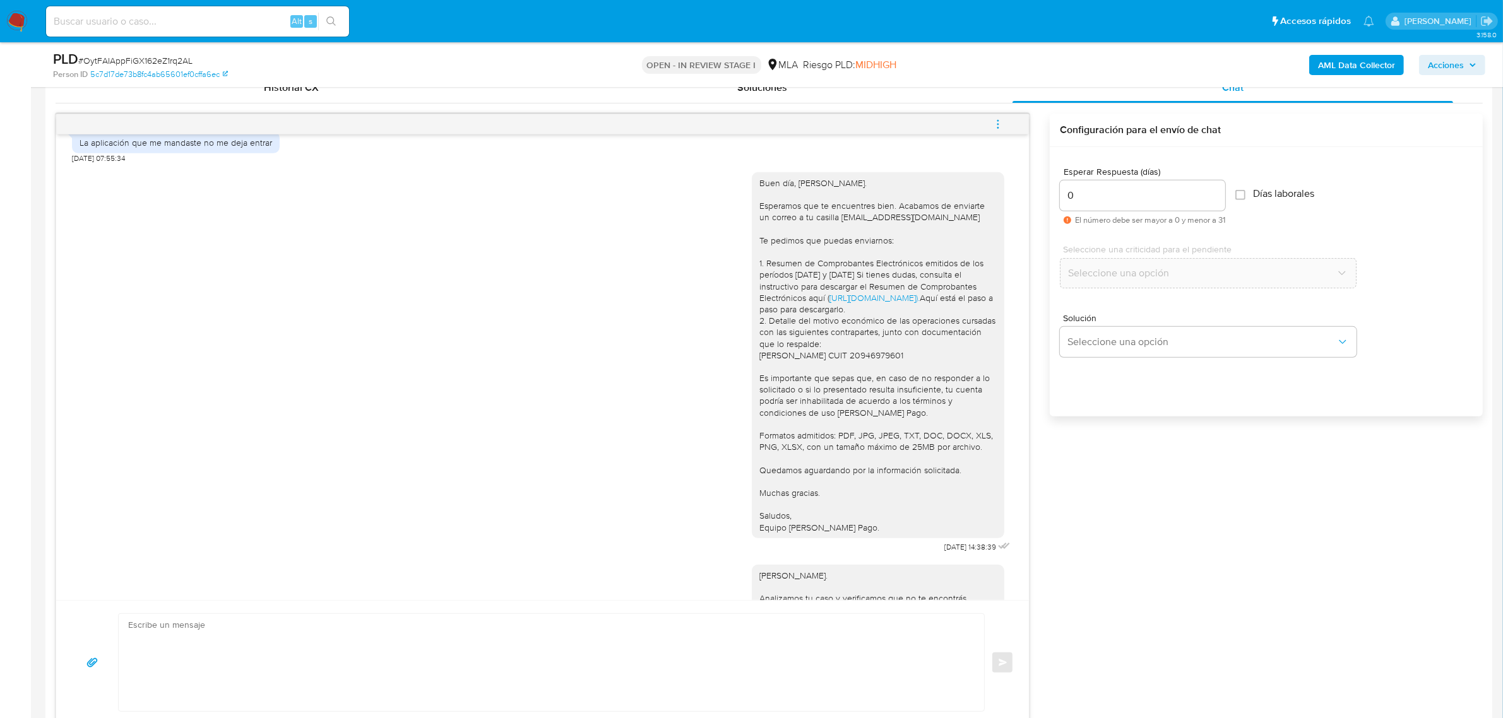
scroll to position [2585, 0]
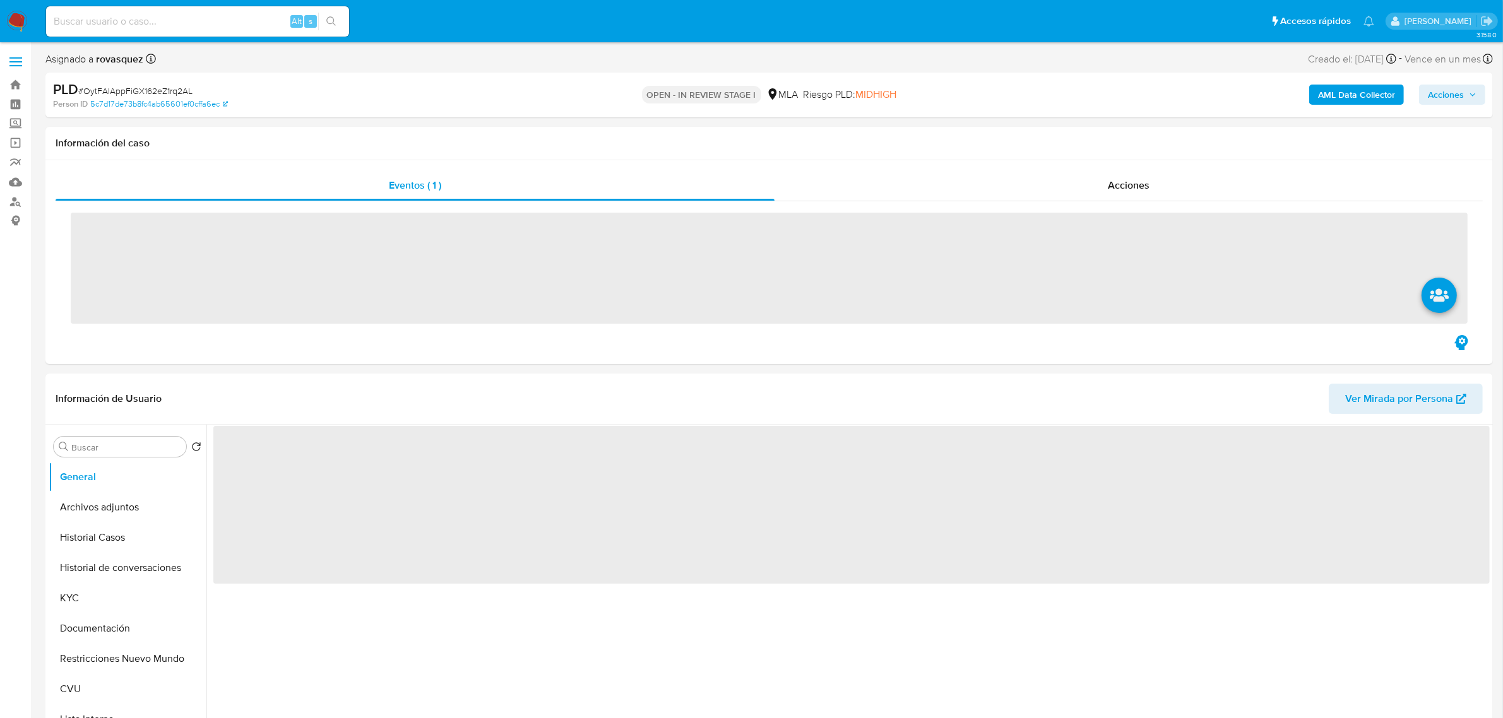
scroll to position [237, 0]
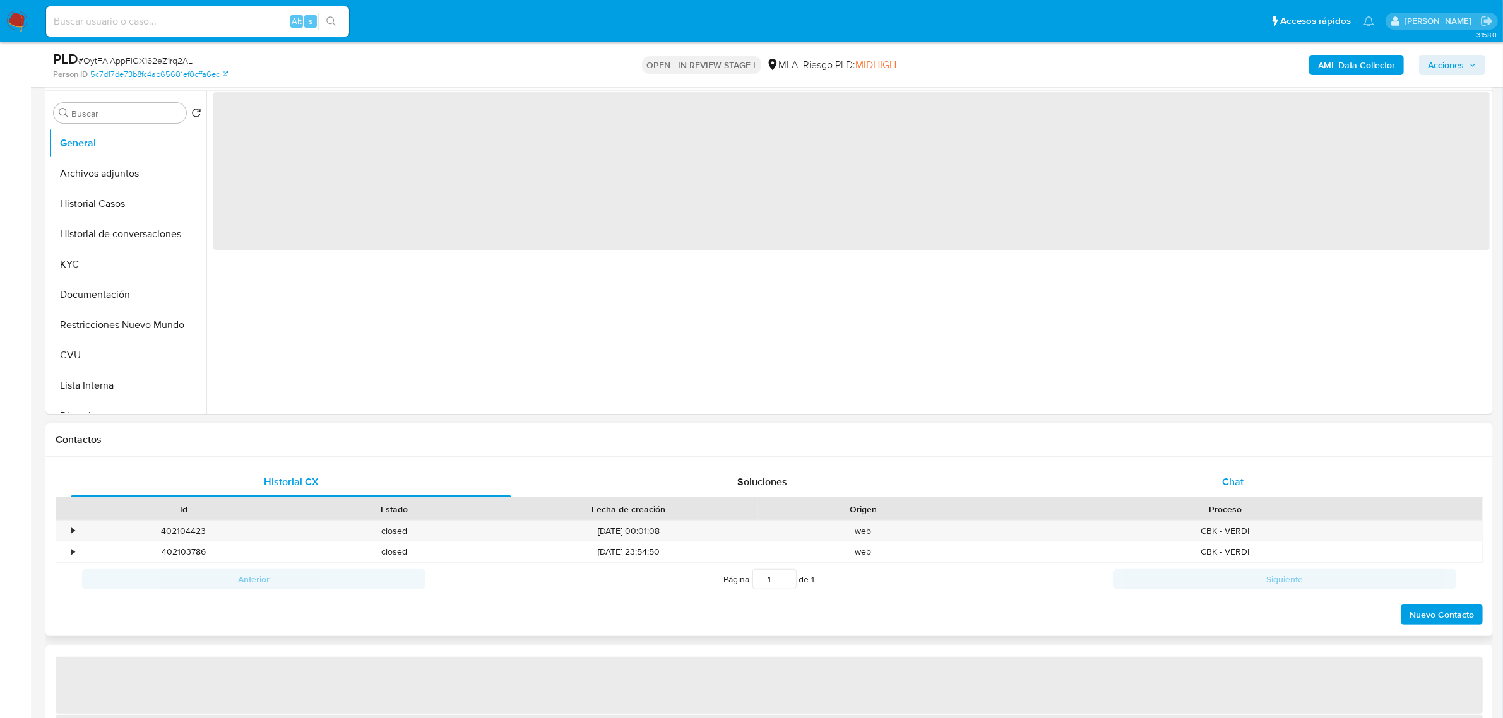
click at [1243, 485] on span "Chat" at bounding box center [1232, 482] width 21 height 15
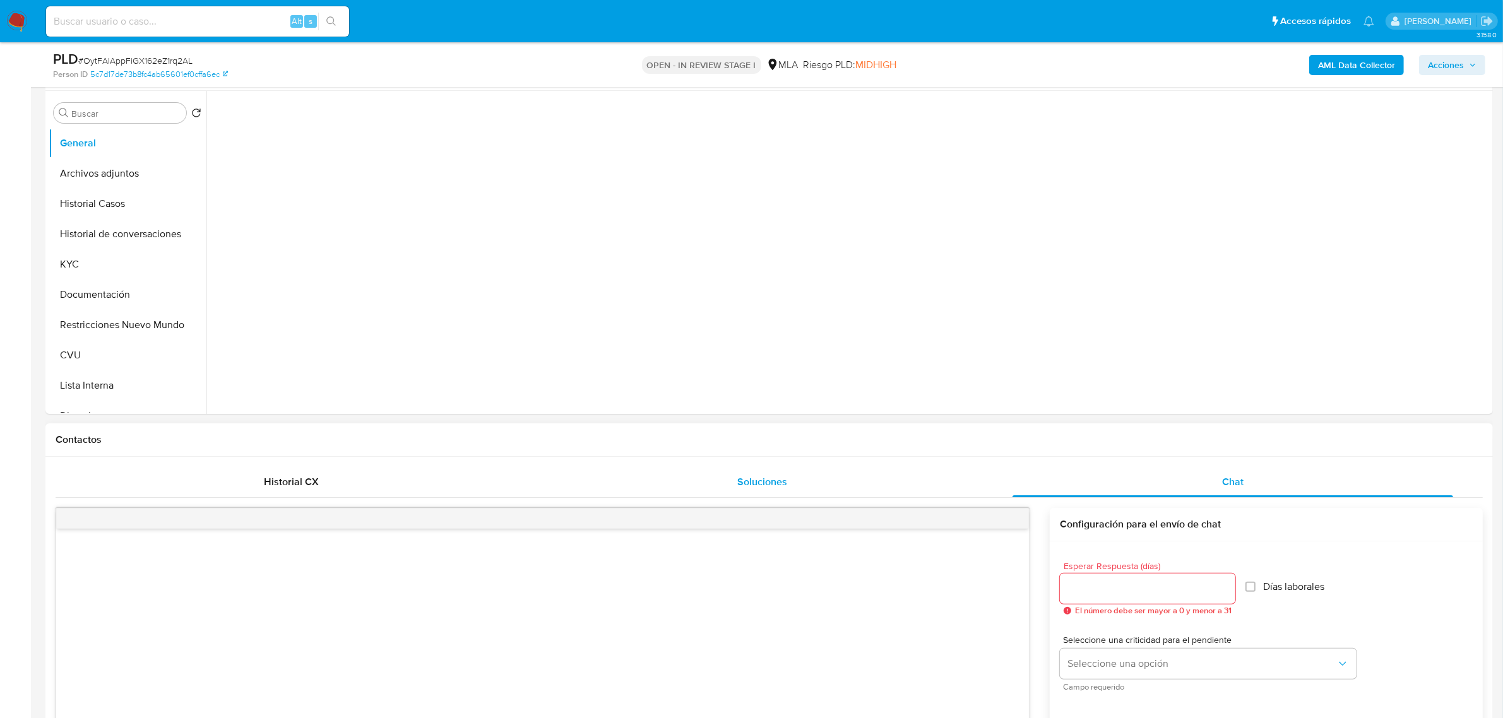
scroll to position [316, 0]
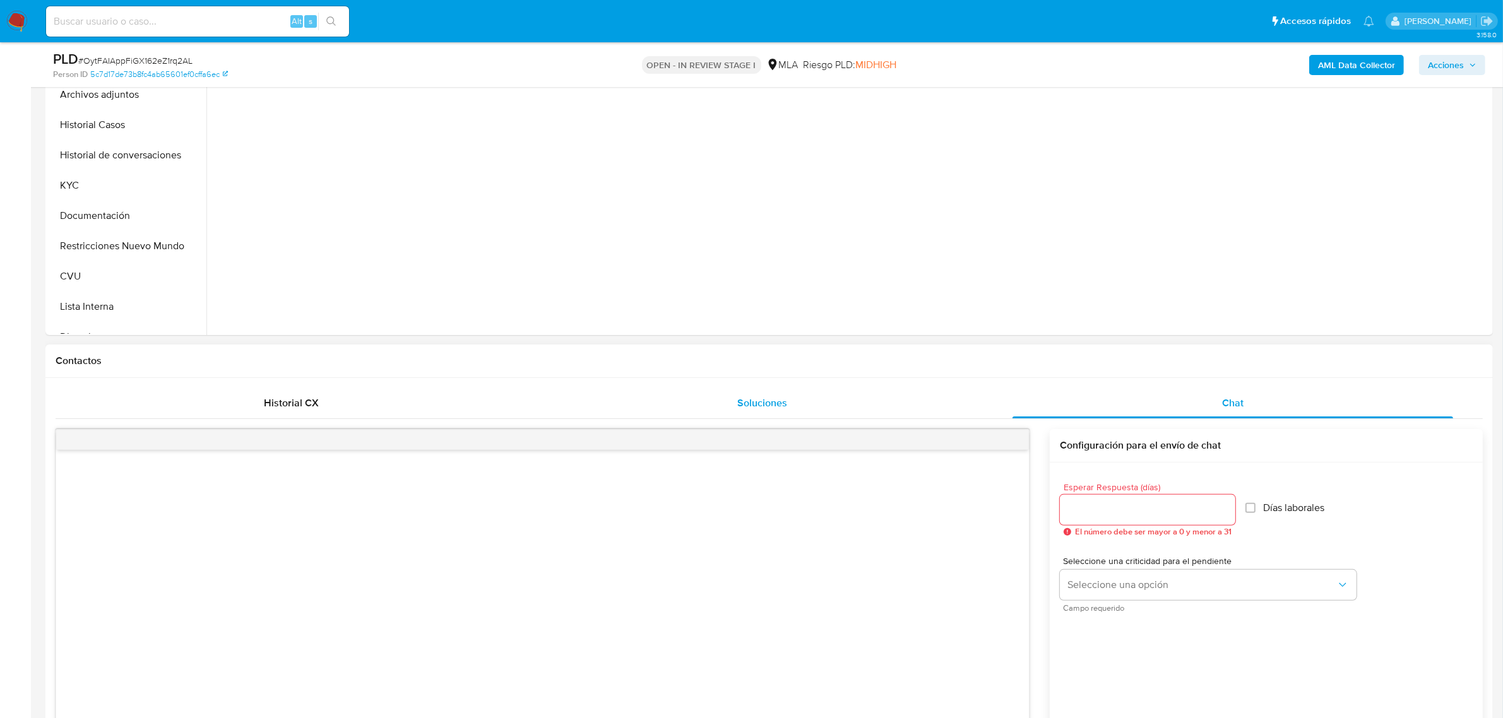
select select "10"
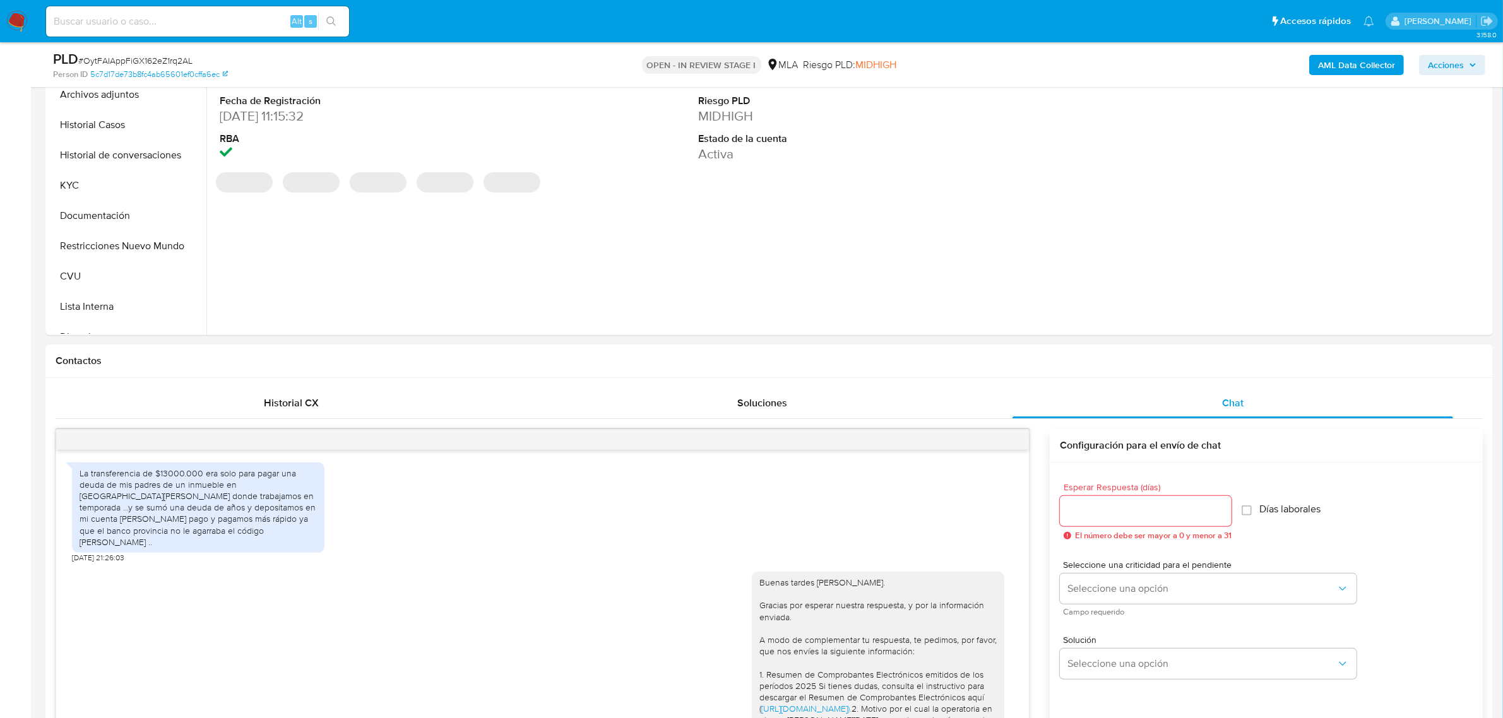
scroll to position [1680, 0]
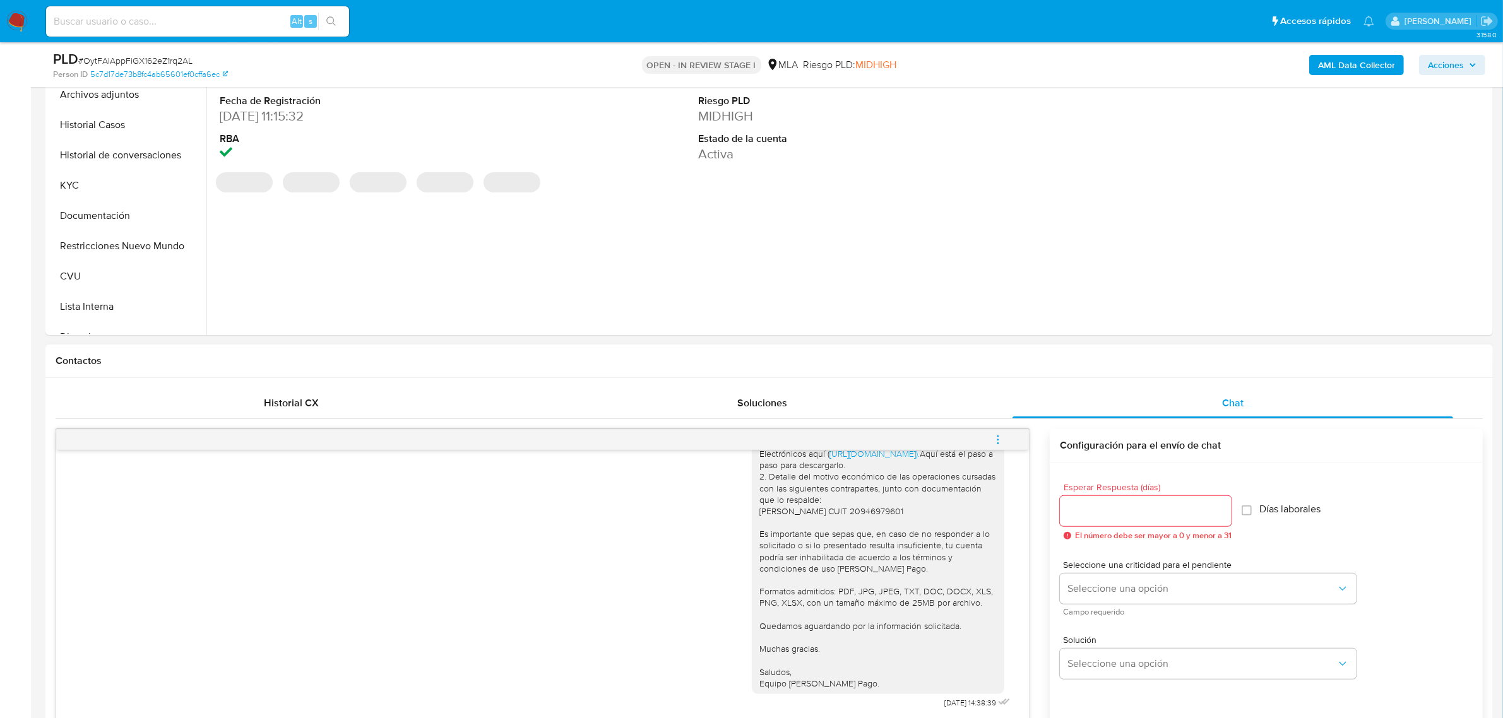
click at [1002, 443] on icon "menu-action" at bounding box center [997, 439] width 11 height 11
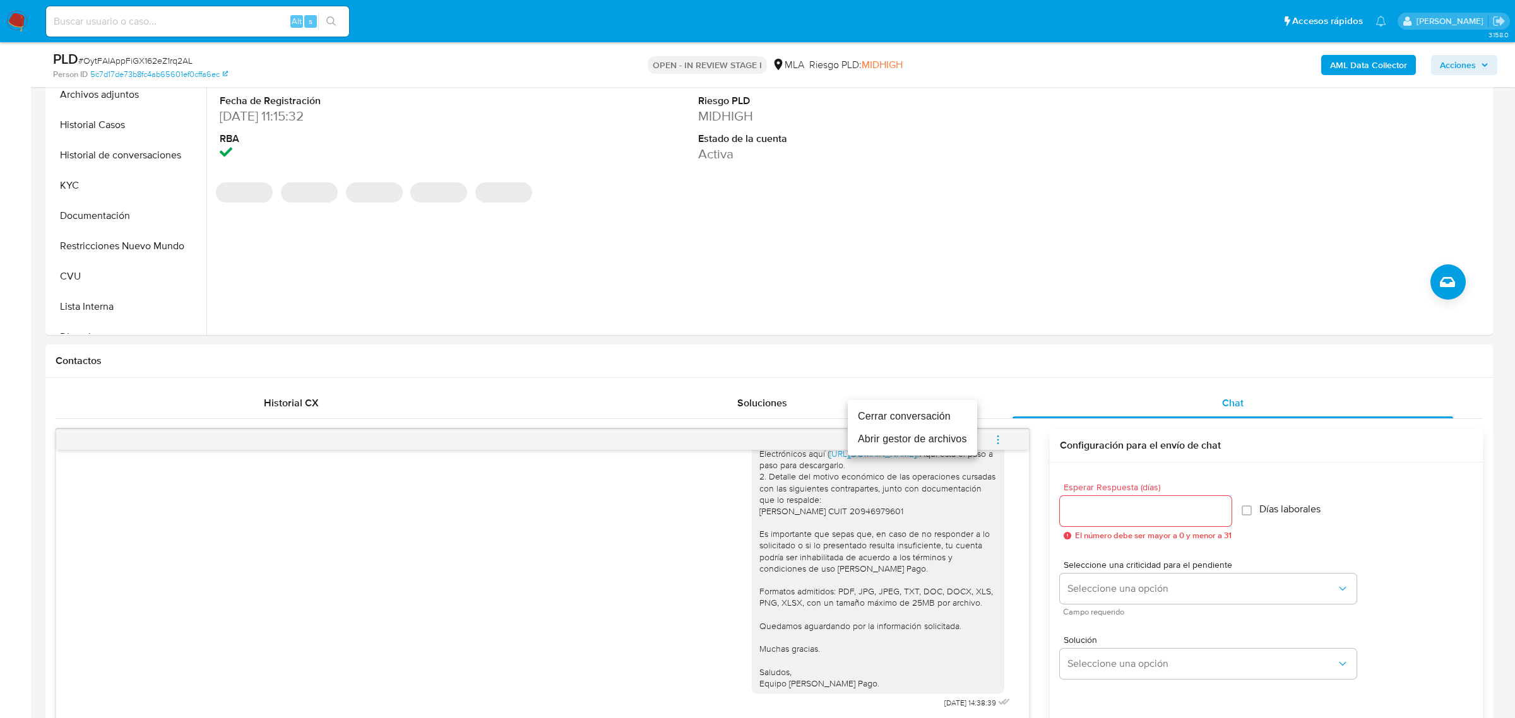
click at [940, 415] on li "Cerrar conversación" at bounding box center [912, 416] width 129 height 23
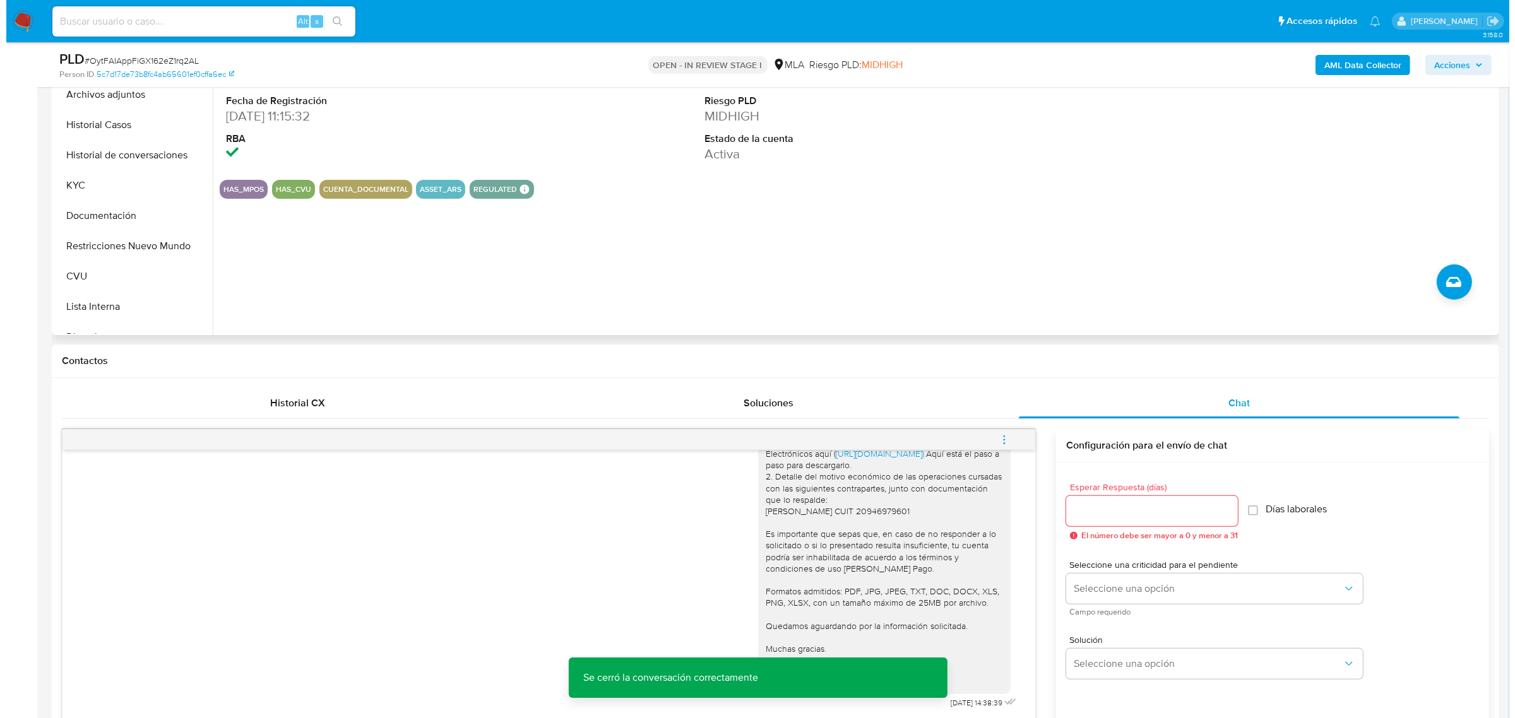
scroll to position [158, 0]
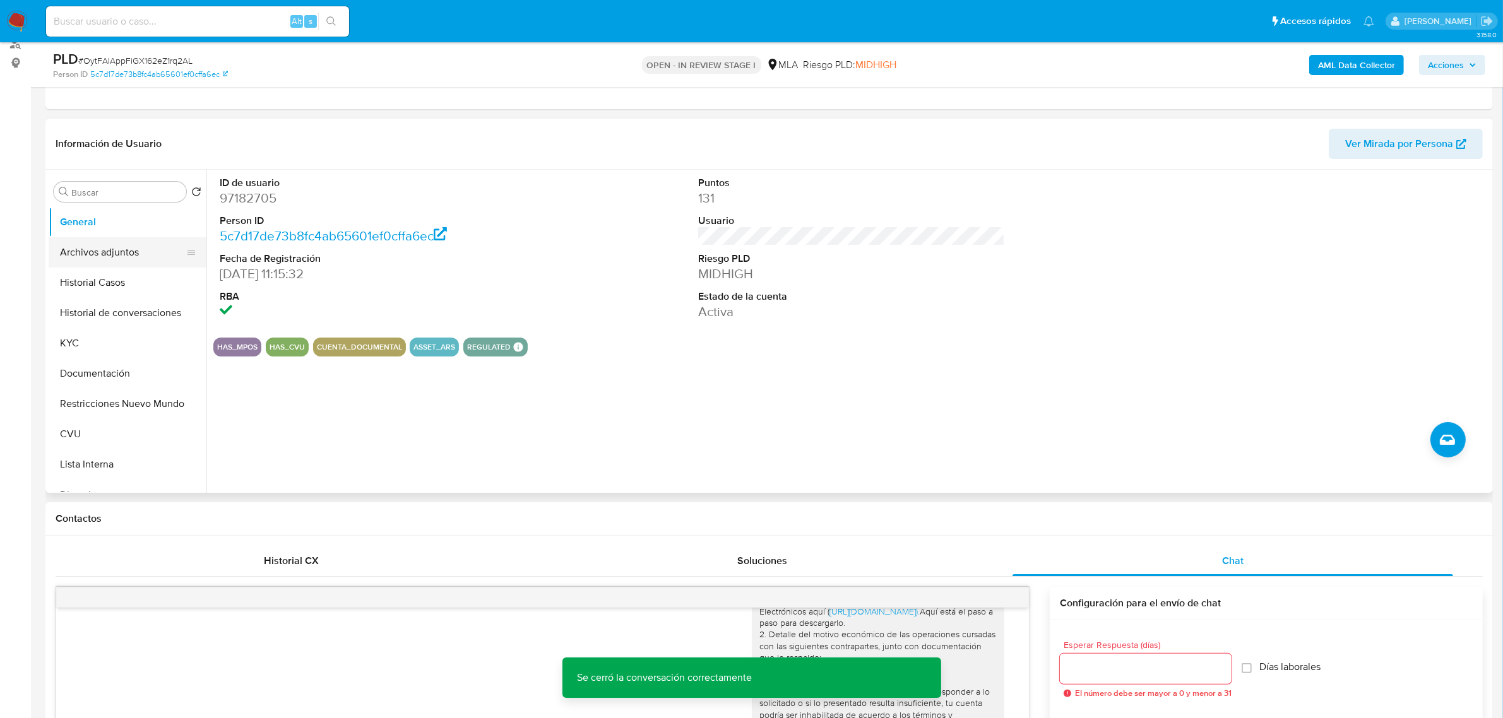
click at [112, 259] on button "Archivos adjuntos" at bounding box center [123, 252] width 148 height 30
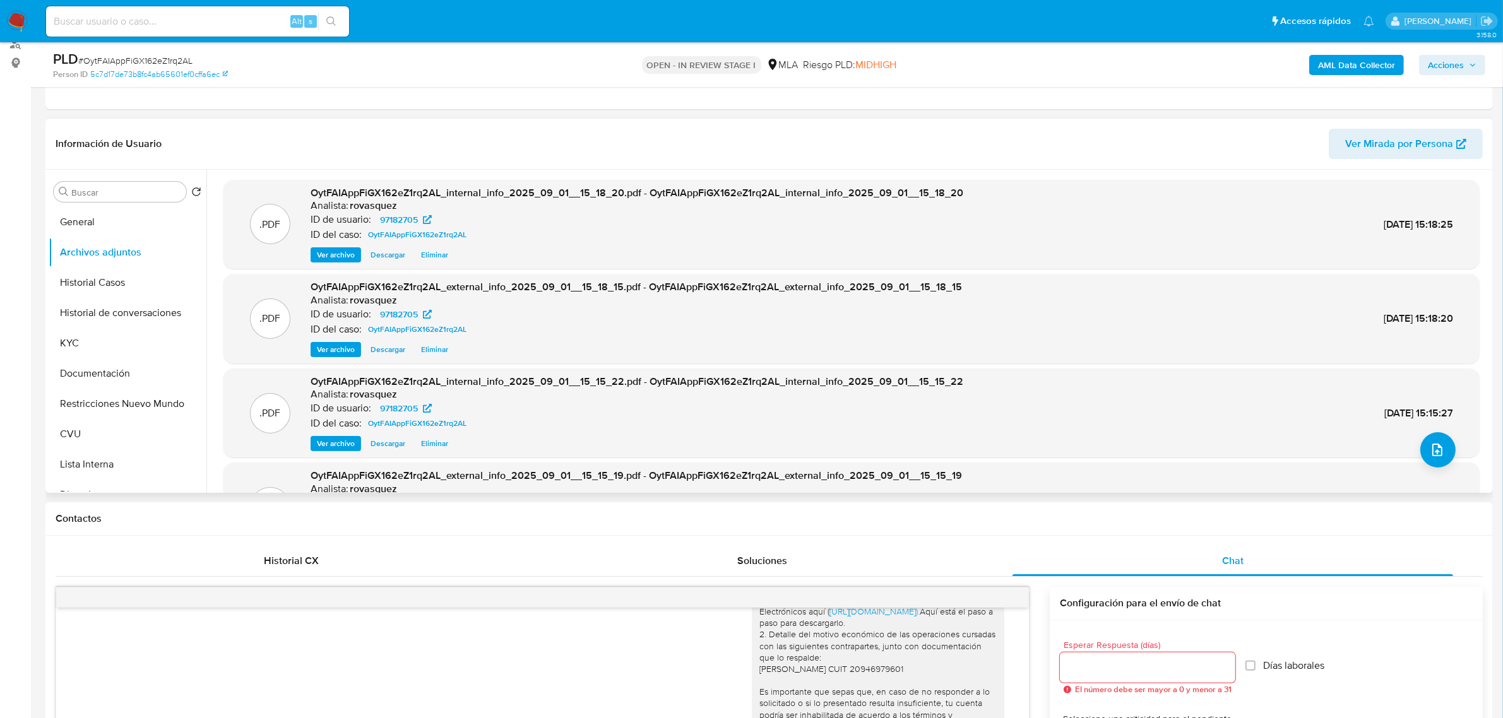
click at [1450, 456] on div ".PDF OytFAIAppFiGX162eZ1rq2AL_internal_info_2025_09_01__15_15_22.pdf - OytFAIAp…" at bounding box center [851, 414] width 1256 height 90
click at [1435, 452] on icon "upload-file" at bounding box center [1437, 449] width 15 height 15
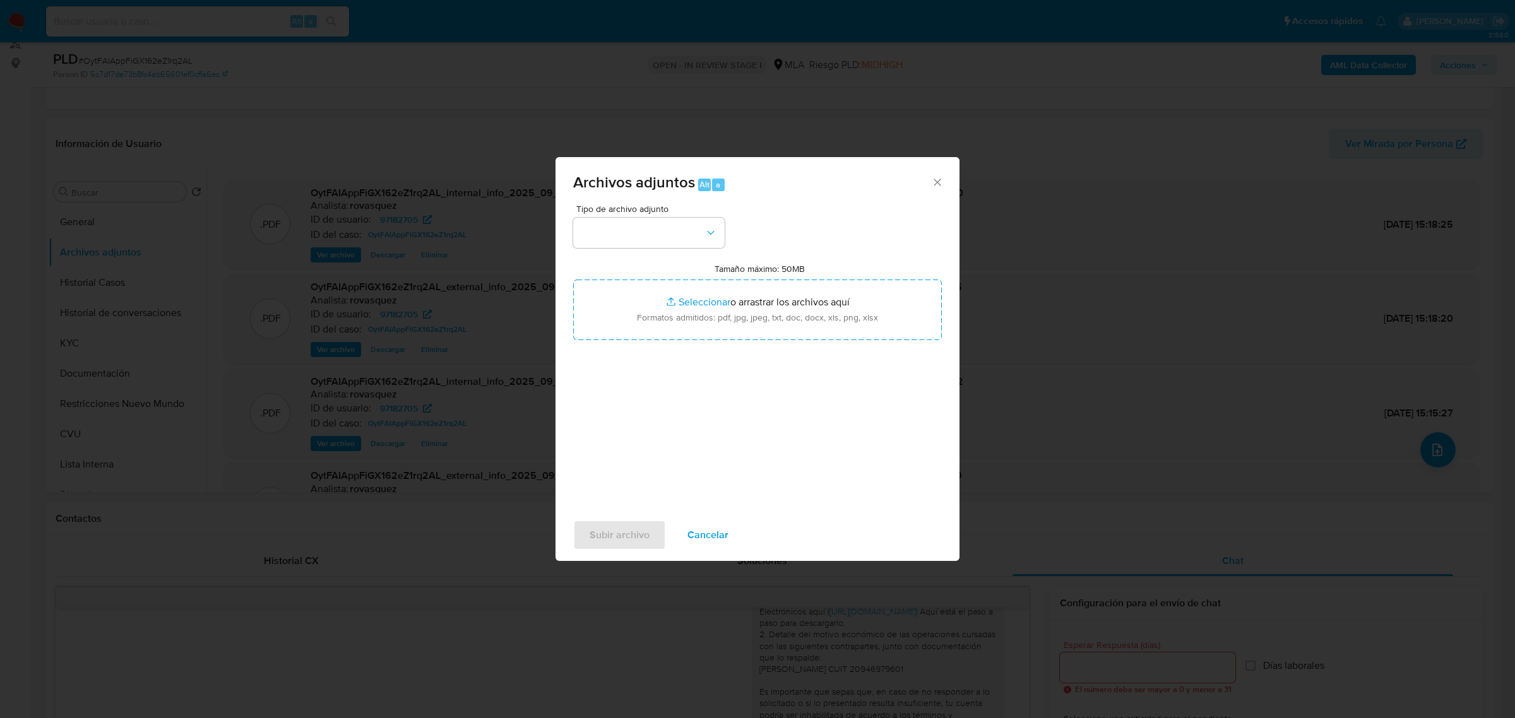
click at [625, 215] on div "Tipo de archivo adjunto" at bounding box center [648, 226] width 151 height 44
click at [622, 232] on button "button" at bounding box center [648, 233] width 151 height 30
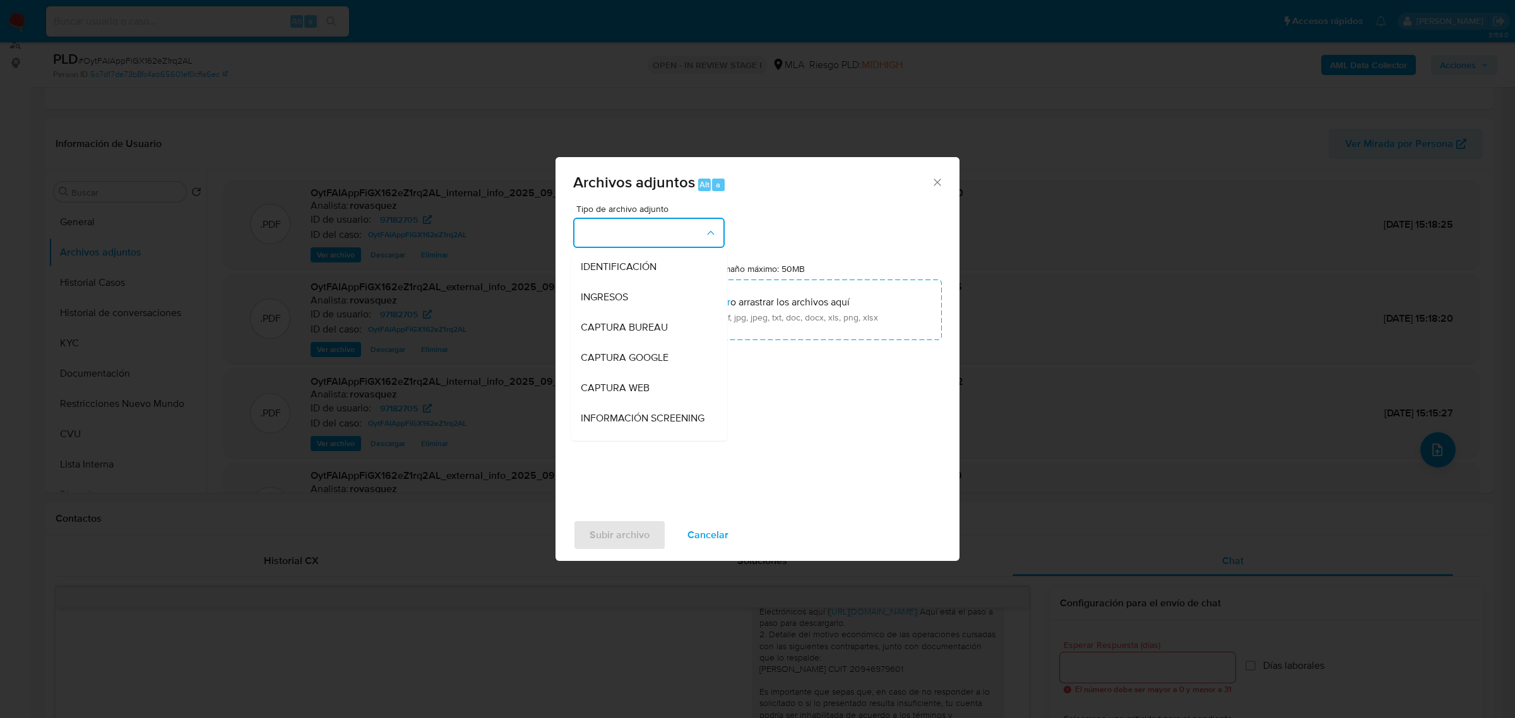
click at [816, 670] on div "Archivos adjuntos Alt a Tipo de archivo adjunto IDENTIFICACIÓN INGRESOS CAPTURA…" at bounding box center [757, 359] width 1515 height 718
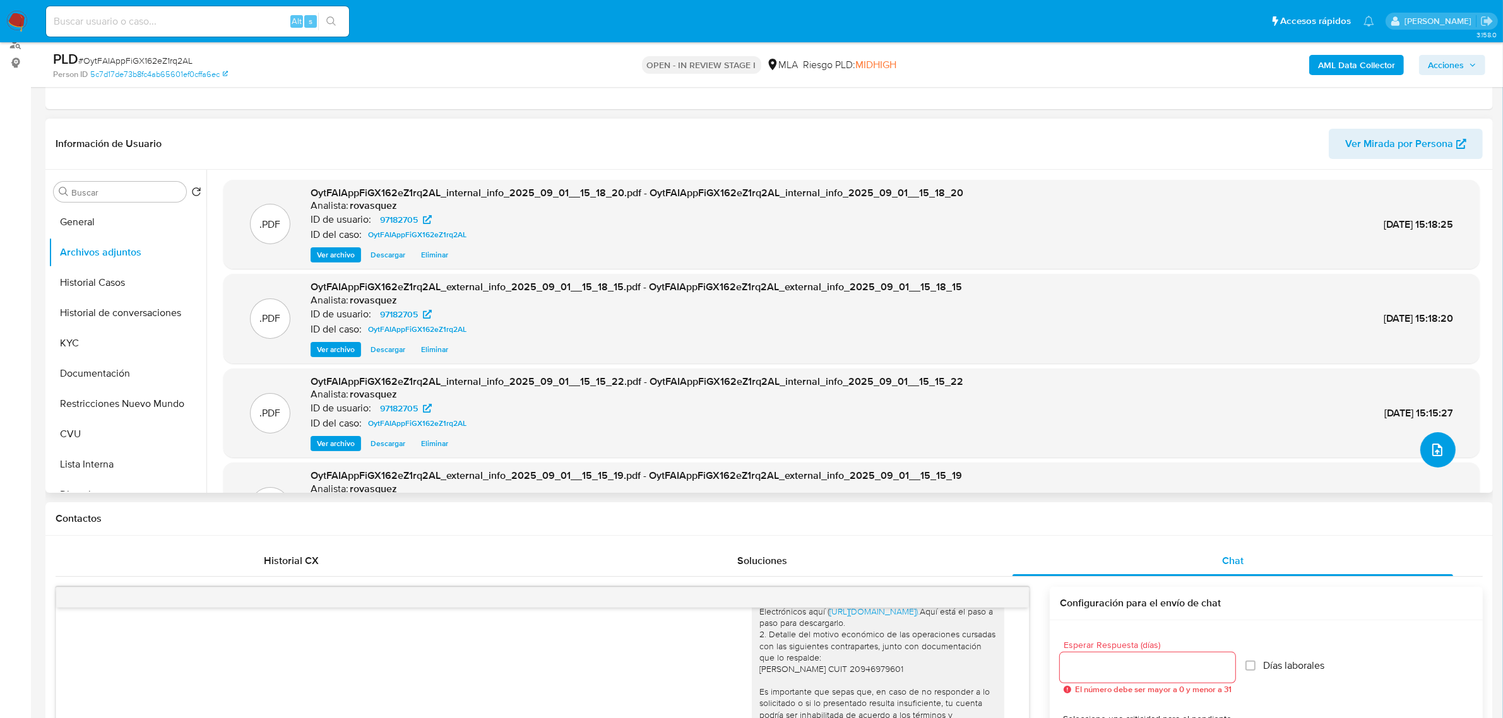
click at [1430, 449] on icon "upload-file" at bounding box center [1437, 449] width 15 height 15
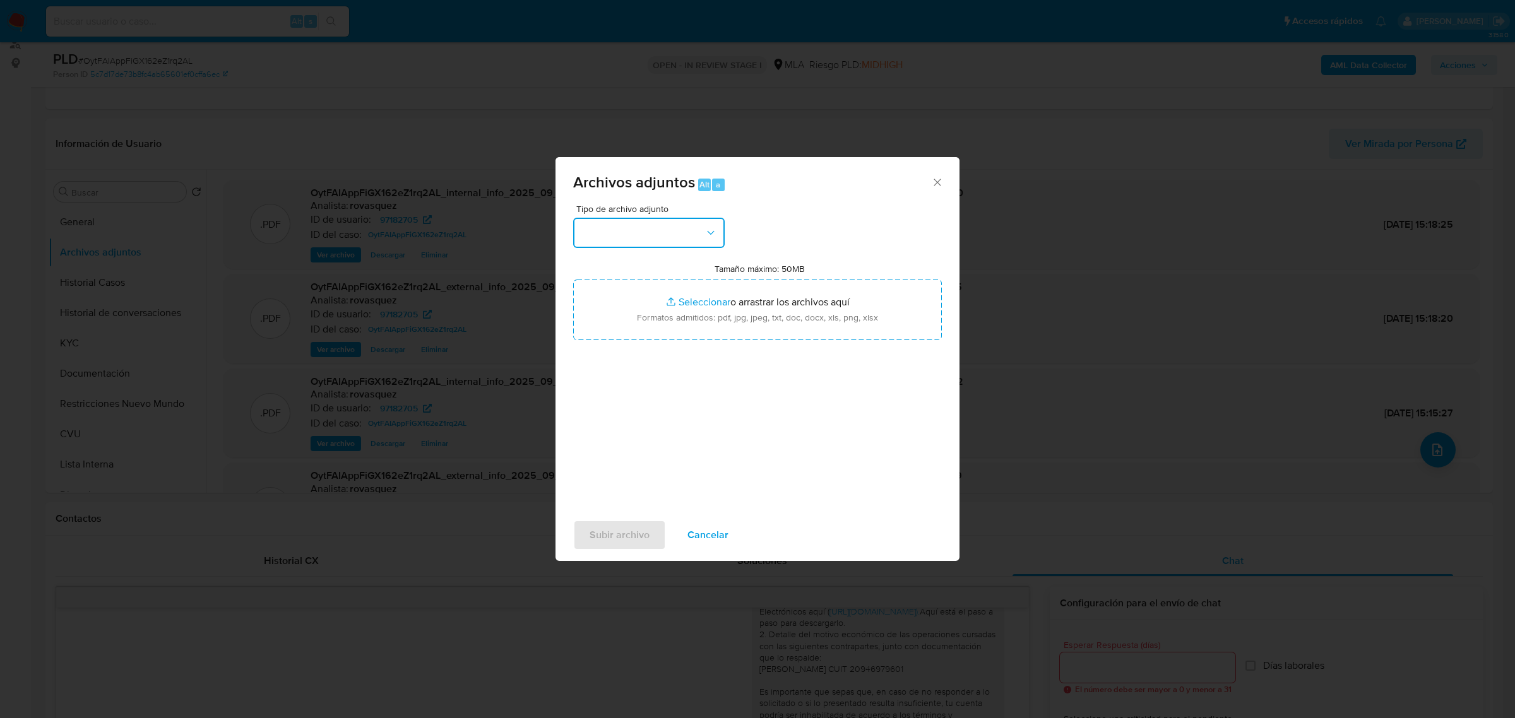
click at [650, 232] on button "button" at bounding box center [648, 233] width 151 height 30
click at [625, 364] on div "OTROS" at bounding box center [645, 351] width 129 height 30
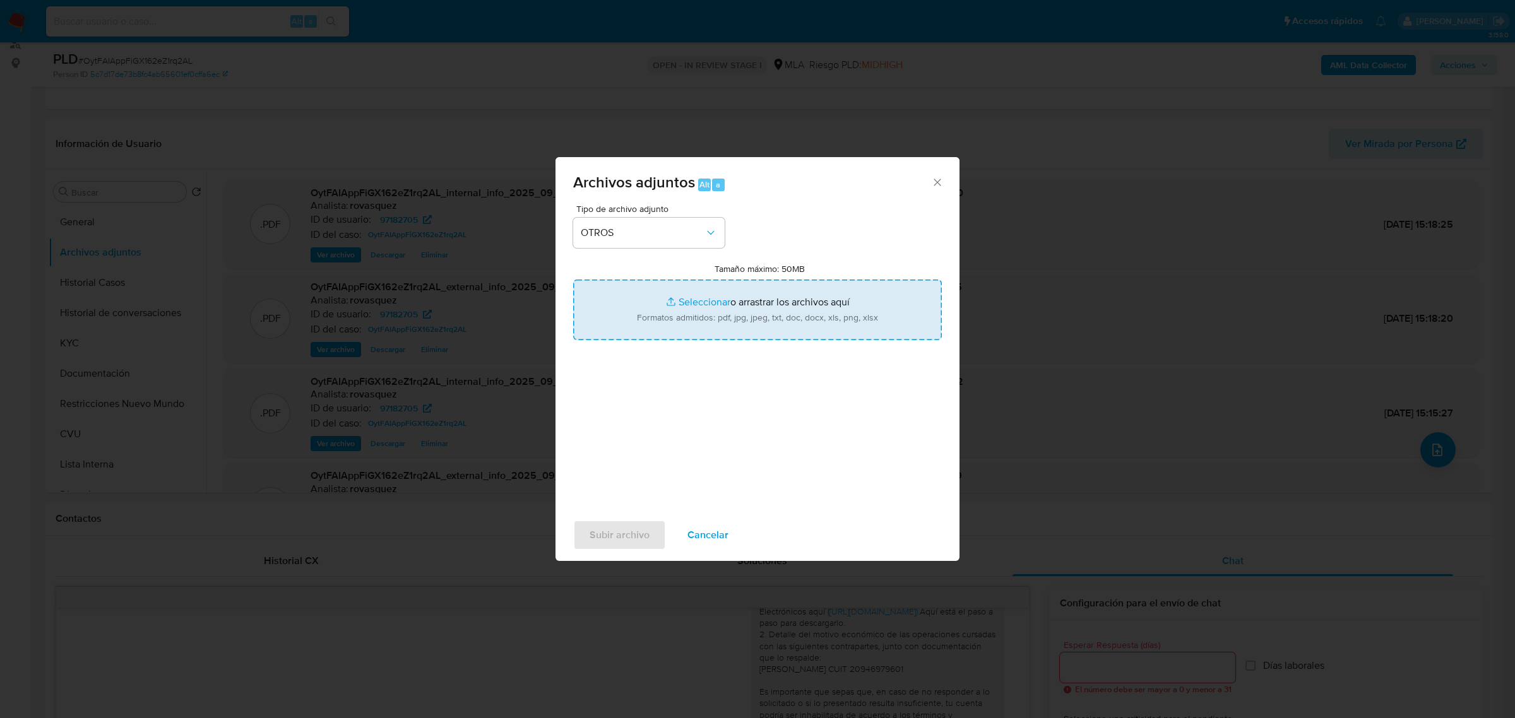
click at [702, 304] on input "Tamaño máximo: 50MB Seleccionar archivos" at bounding box center [757, 310] width 369 height 61
type input "C:\fakepath\Caselog OytFAIAppFiGX162eZ1rq2AL_2025_09_01_14_31_21.docx"
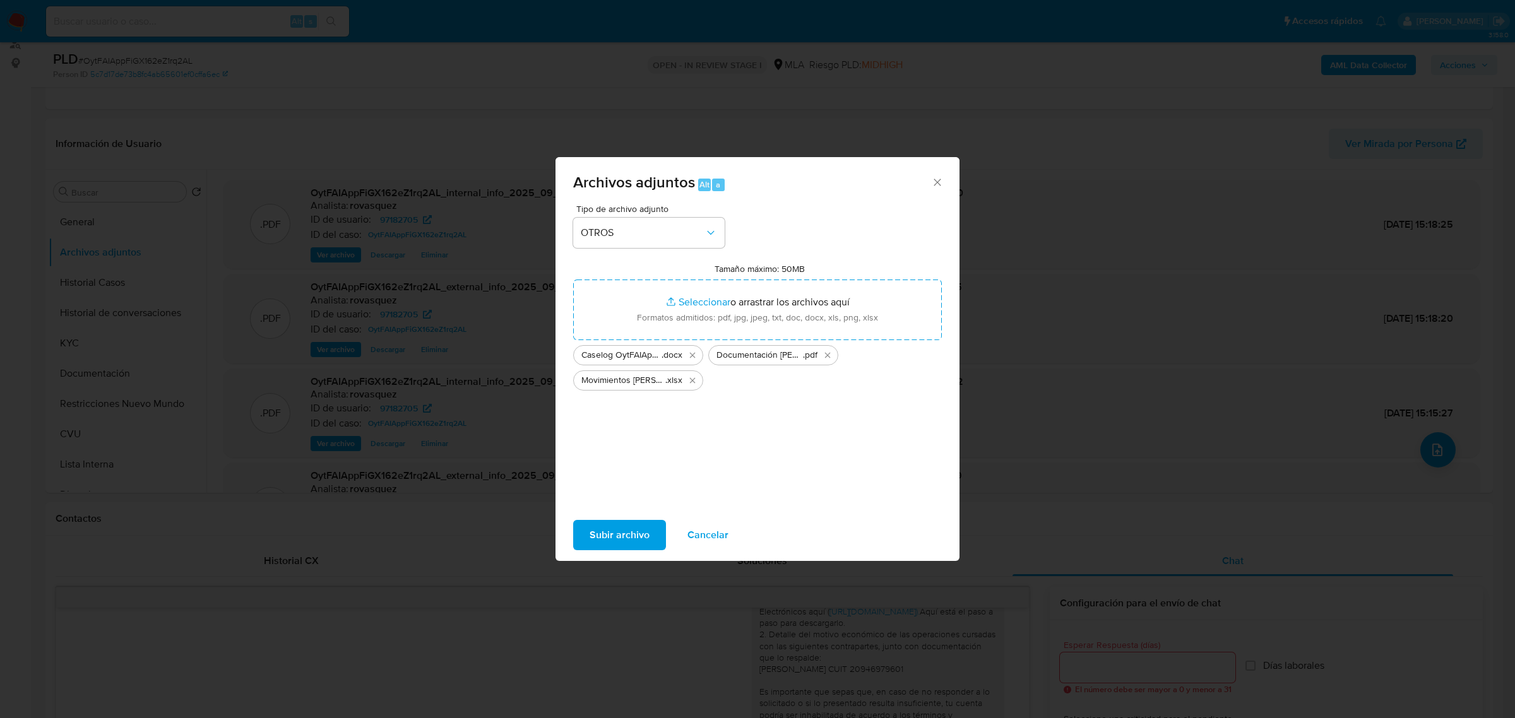
click at [627, 533] on span "Subir archivo" at bounding box center [619, 535] width 60 height 28
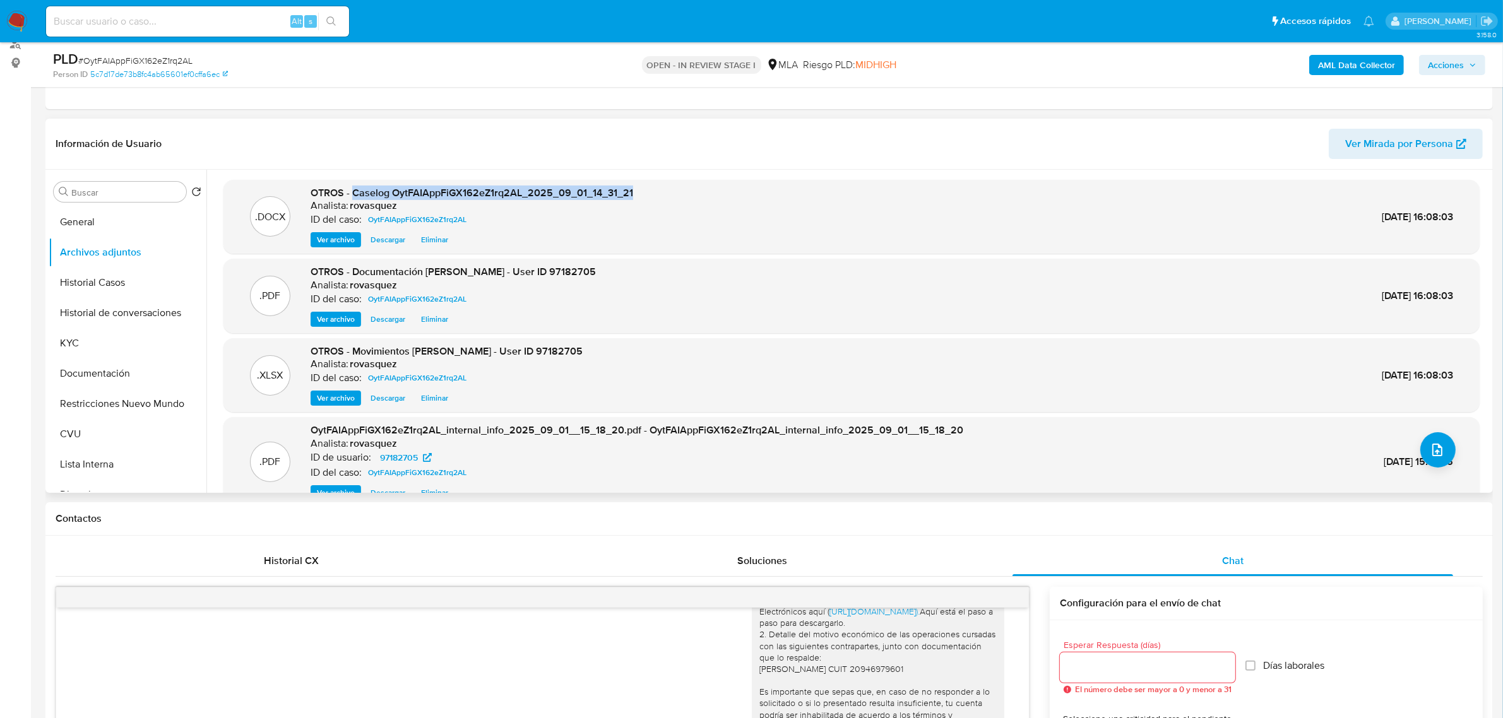
drag, startPoint x: 353, startPoint y: 193, endPoint x: 650, endPoint y: 193, distance: 296.6
click at [650, 193] on div ".DOCX OTROS - Caselog OytFAIAppFiGX162eZ1rq2AL_2025_09_01_14_31_21 Analista: ro…" at bounding box center [851, 217] width 1243 height 62
copy span "Caselog OytFAIAppFiGX162eZ1rq2AL_2025_09_01_14_31_21"
click at [1475, 64] on icon "button" at bounding box center [1472, 64] width 5 height 3
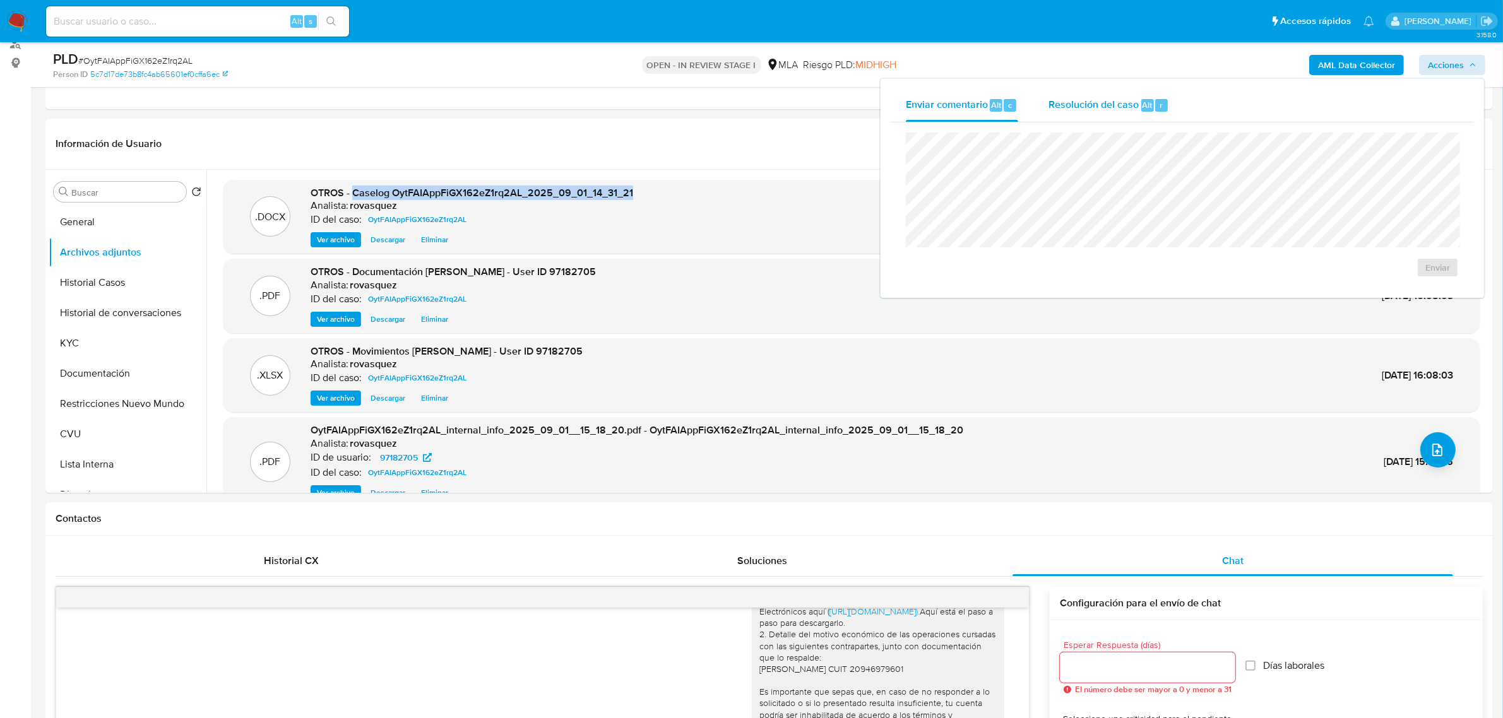
click at [1106, 102] on span "Resolución del caso" at bounding box center [1093, 104] width 90 height 15
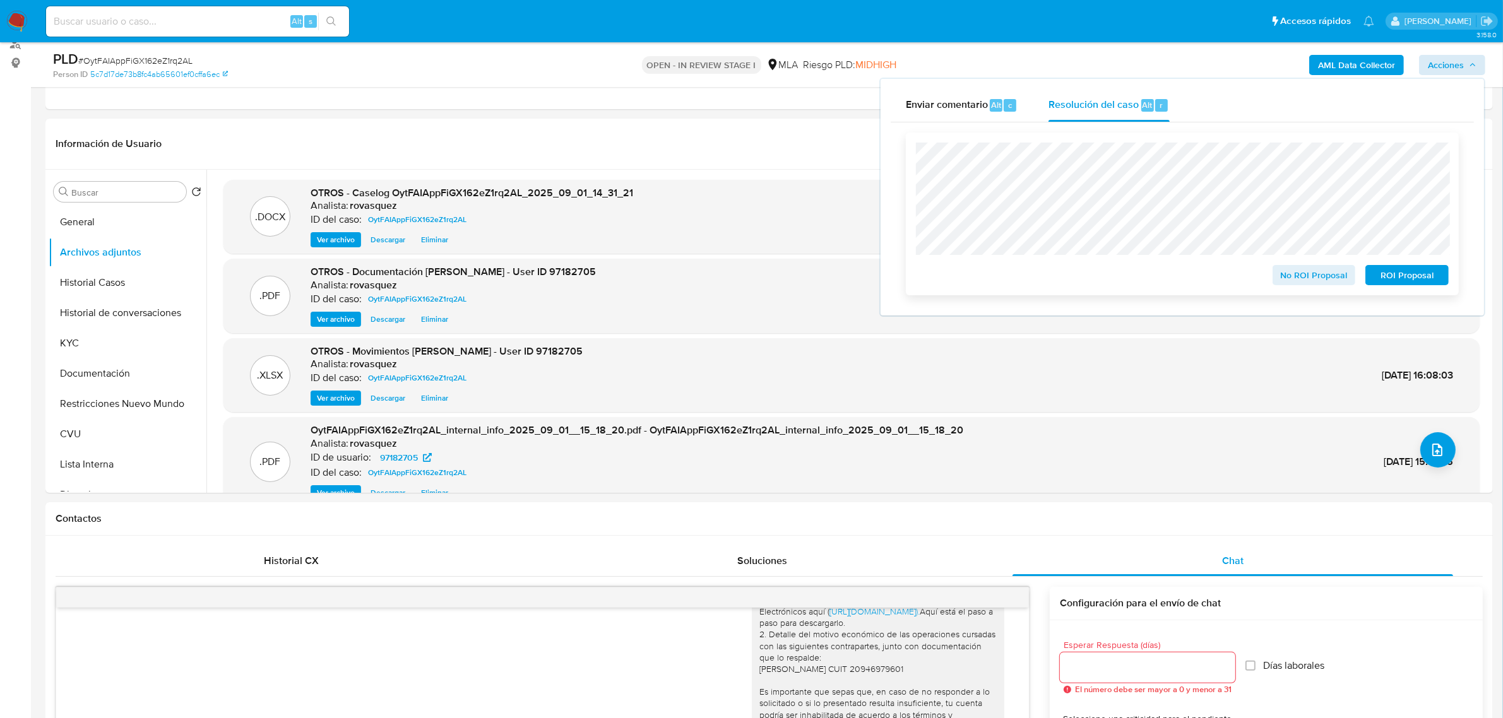
click at [1321, 278] on span "No ROI Proposal" at bounding box center [1314, 275] width 66 height 18
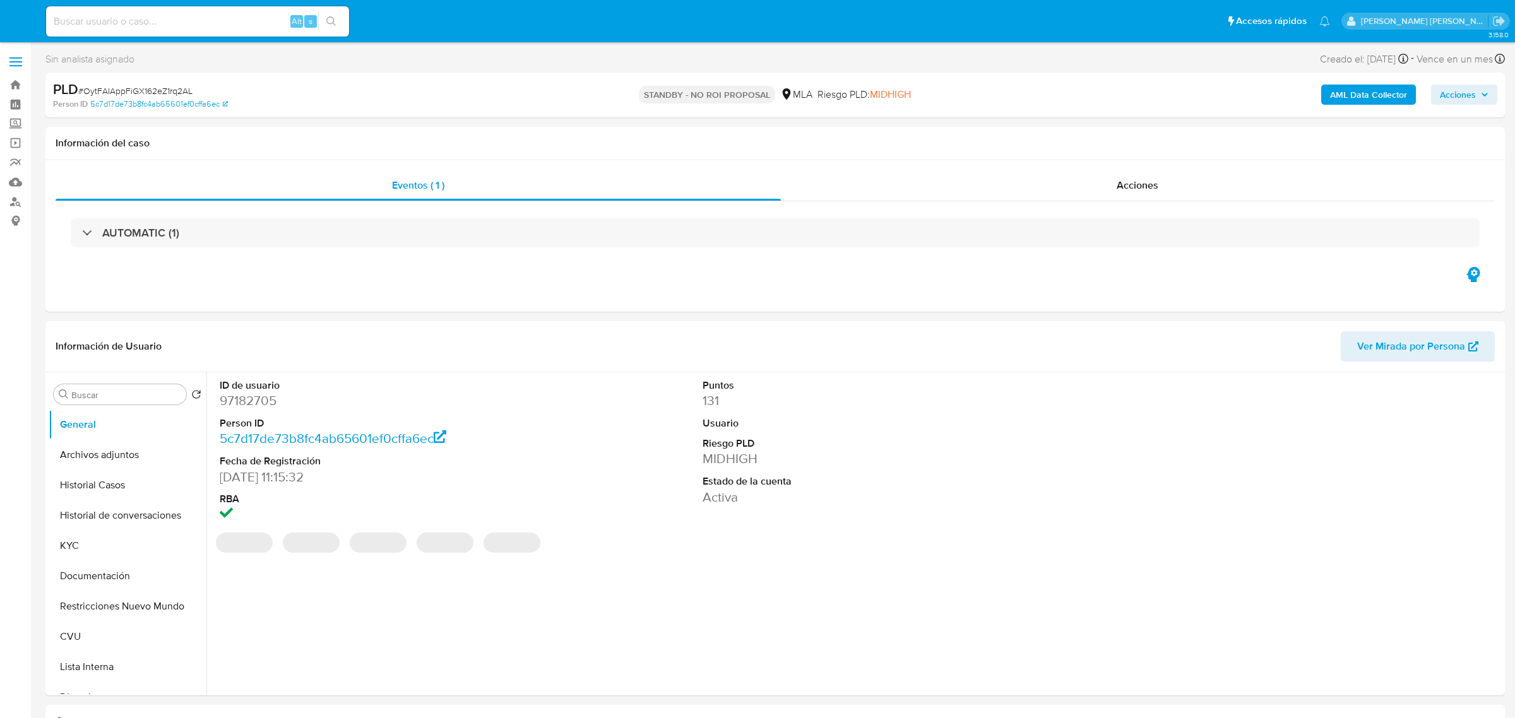
select select "10"
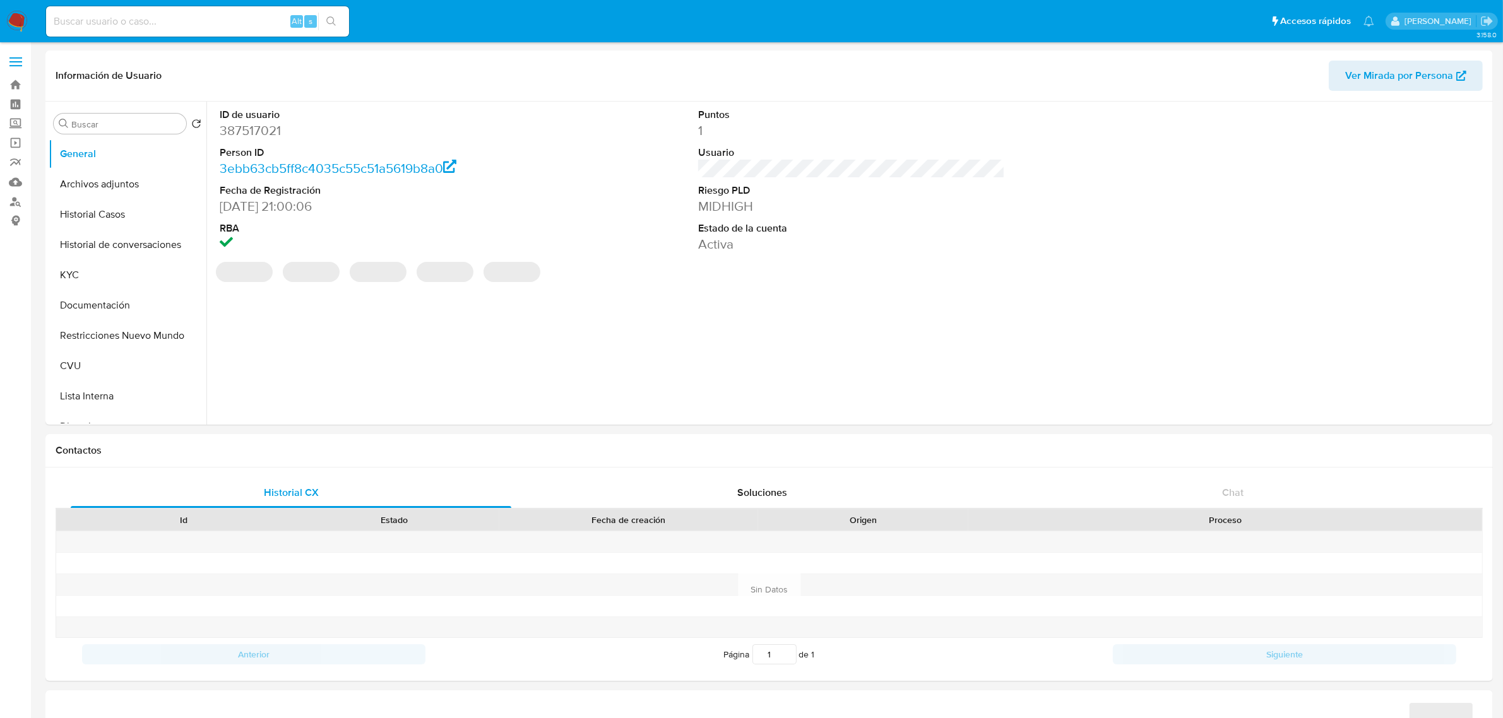
select select "10"
click at [111, 213] on button "Historial Casos" at bounding box center [123, 214] width 148 height 30
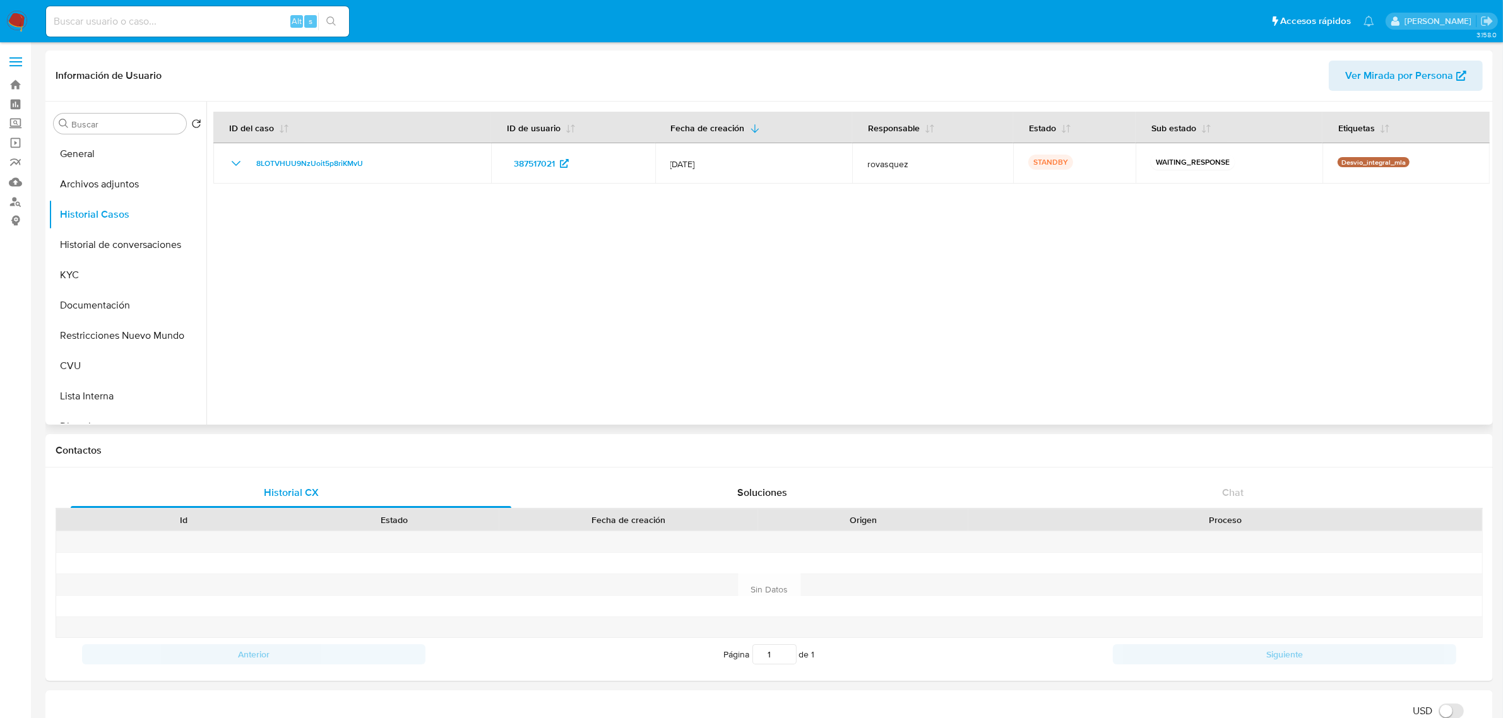
click at [550, 329] on div at bounding box center [847, 263] width 1283 height 323
click at [103, 303] on button "Documentación" at bounding box center [123, 305] width 148 height 30
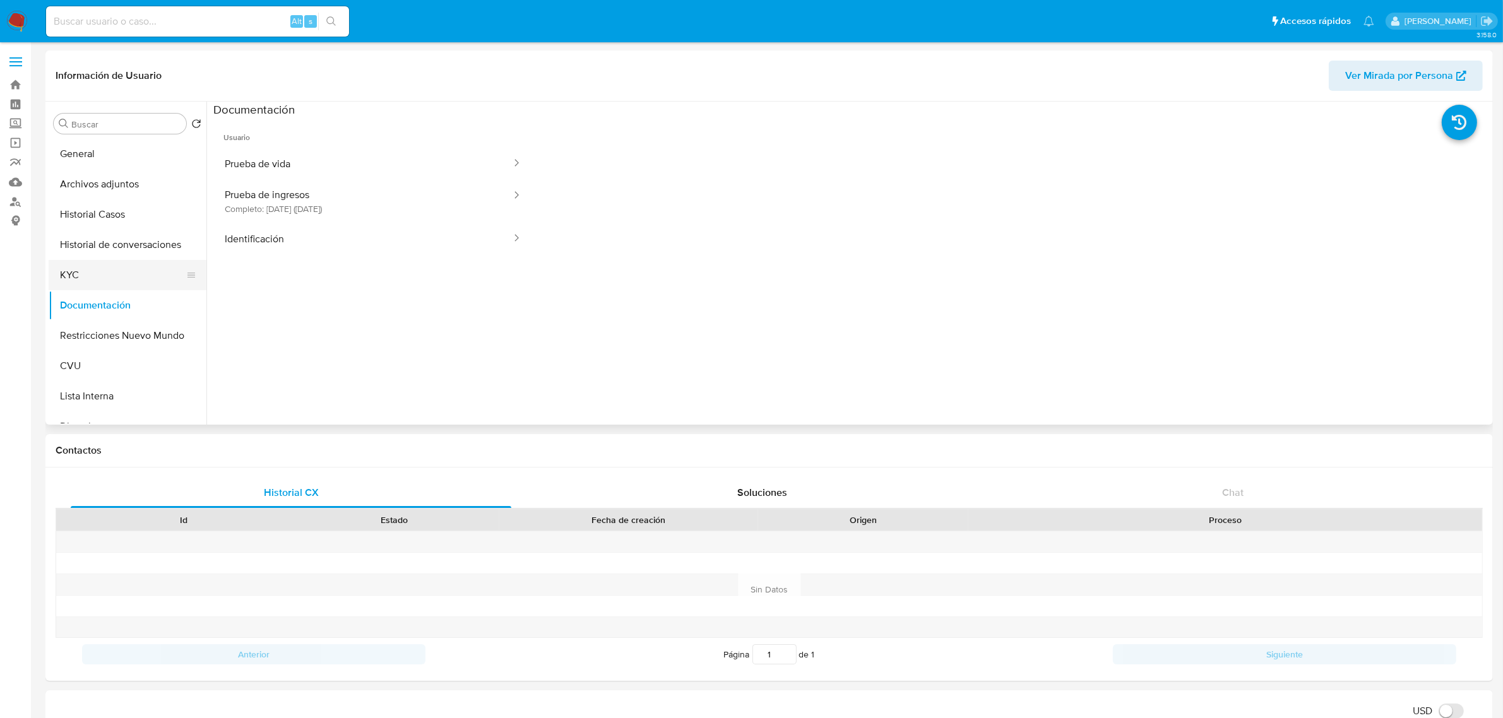
click at [109, 267] on button "KYC" at bounding box center [123, 275] width 148 height 30
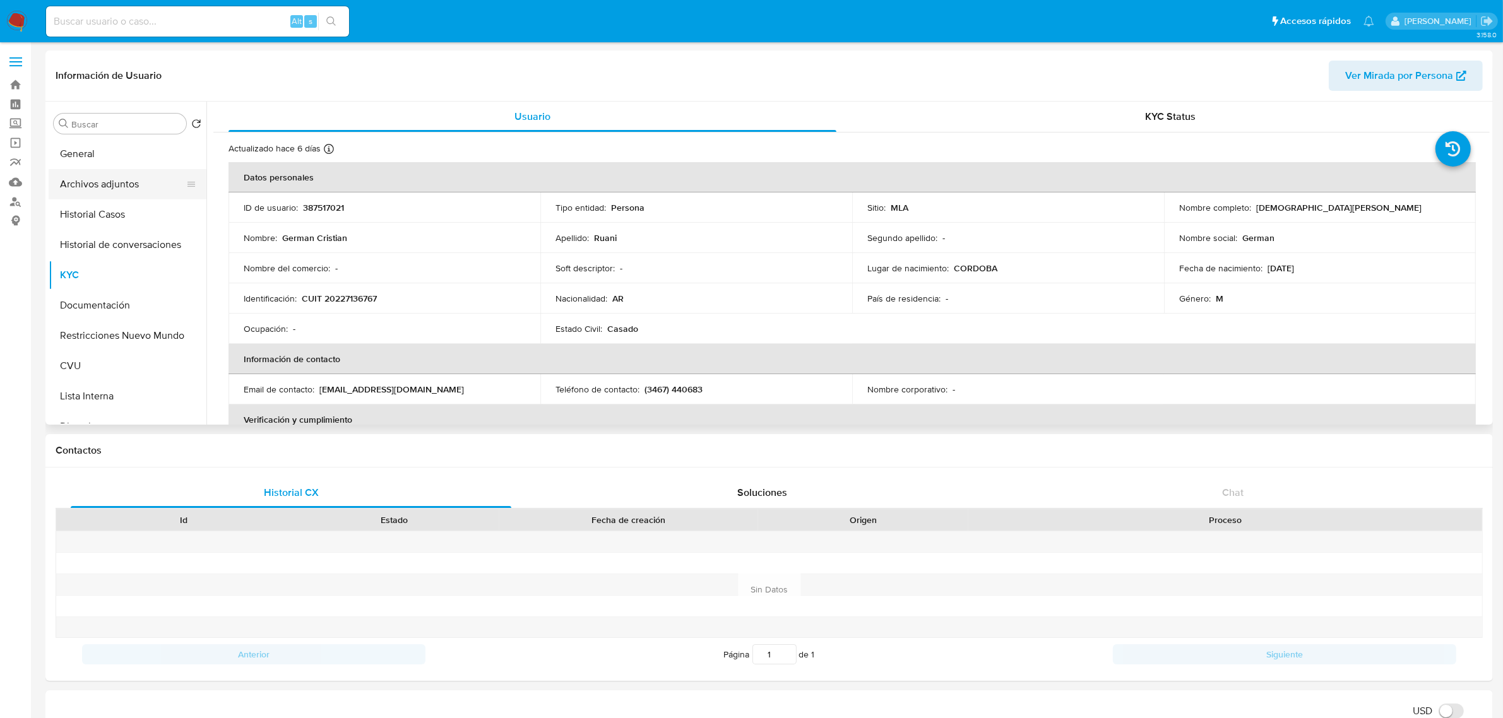
click at [92, 184] on button "Archivos adjuntos" at bounding box center [123, 184] width 148 height 30
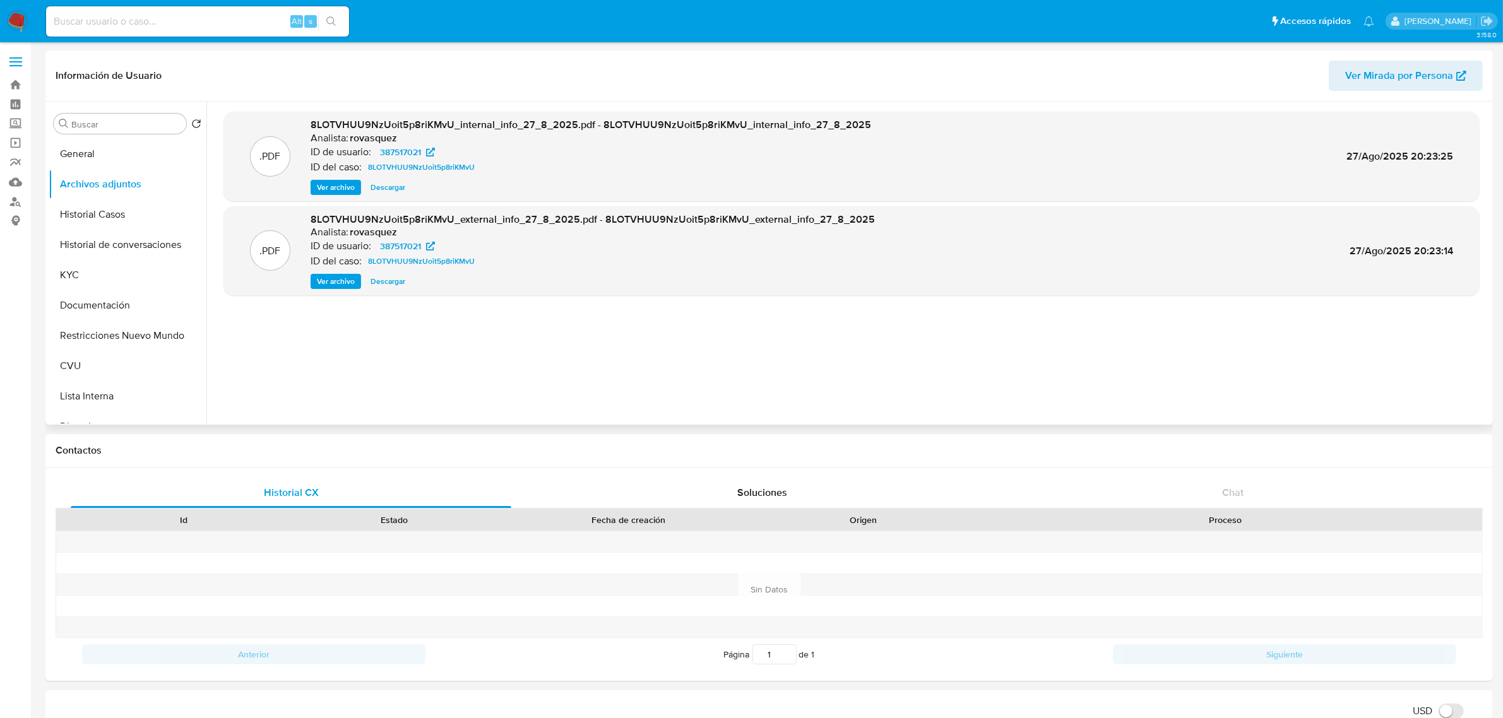
click at [338, 286] on span "Ver archivo" at bounding box center [336, 281] width 38 height 13
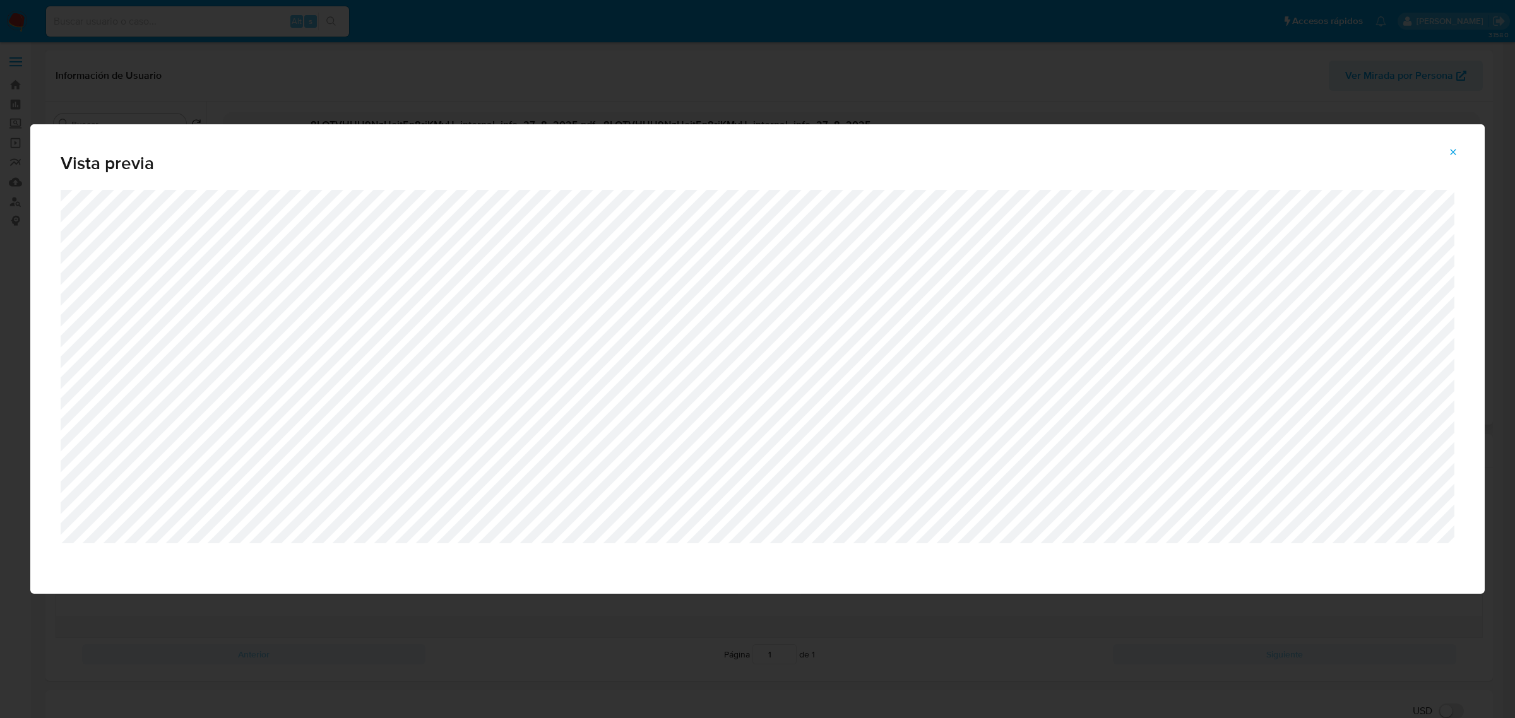
click at [1458, 147] on icon "Attachment preview" at bounding box center [1453, 152] width 10 height 10
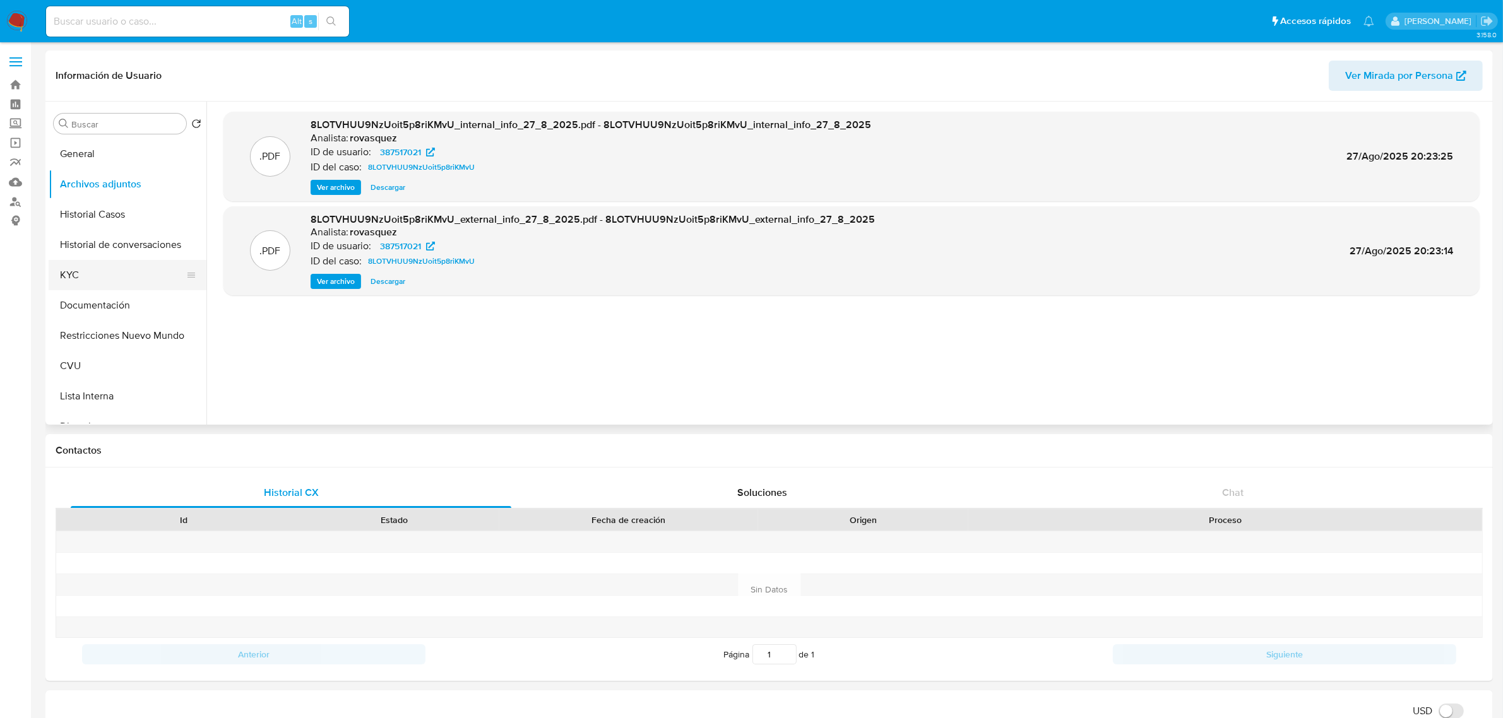
click at [80, 275] on button "KYC" at bounding box center [123, 275] width 148 height 30
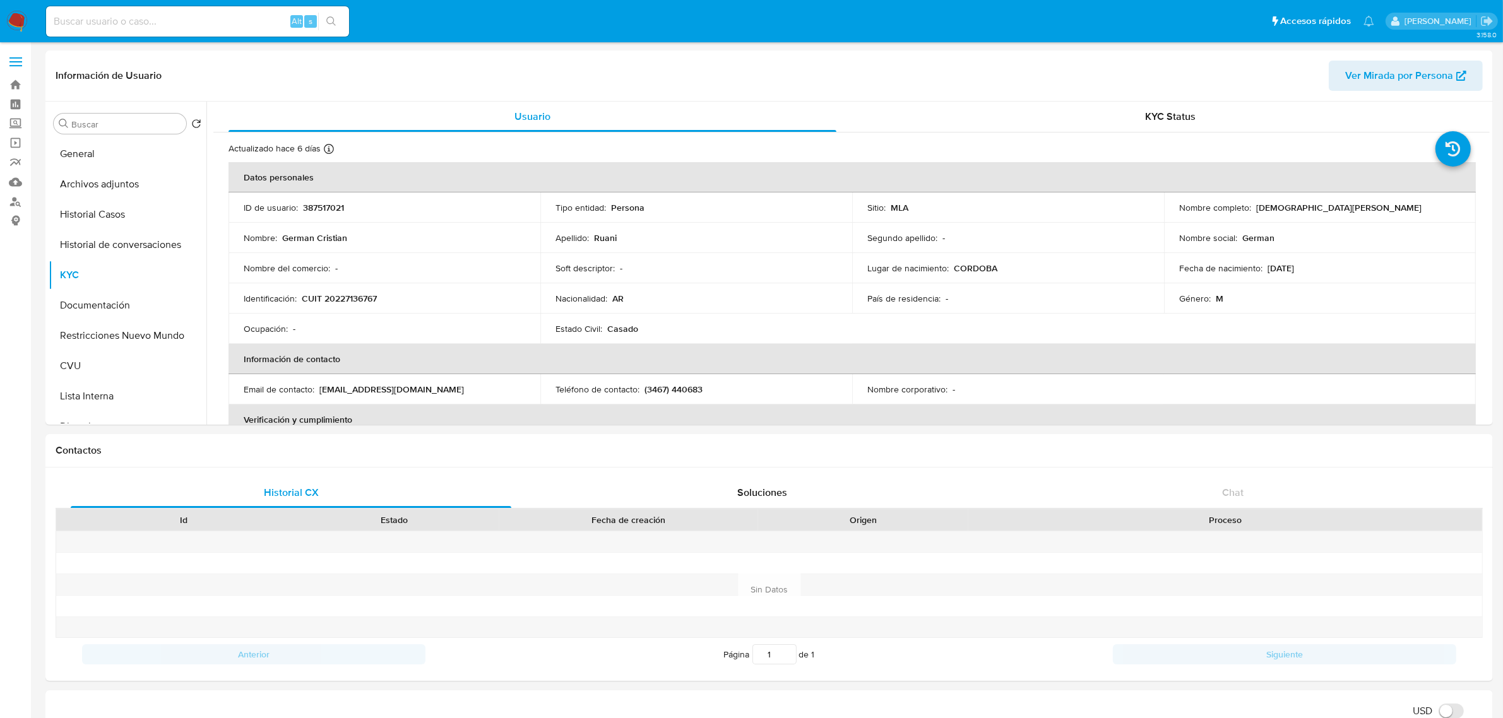
click at [360, 301] on p "CUIT 20227136767" at bounding box center [339, 298] width 75 height 11
copy p "20227136767"
drag, startPoint x: 1254, startPoint y: 210, endPoint x: 1341, endPoint y: 218, distance: 87.4
click at [1346, 210] on div "Nombre completo : German Cristian Ruani" at bounding box center [1319, 207] width 281 height 11
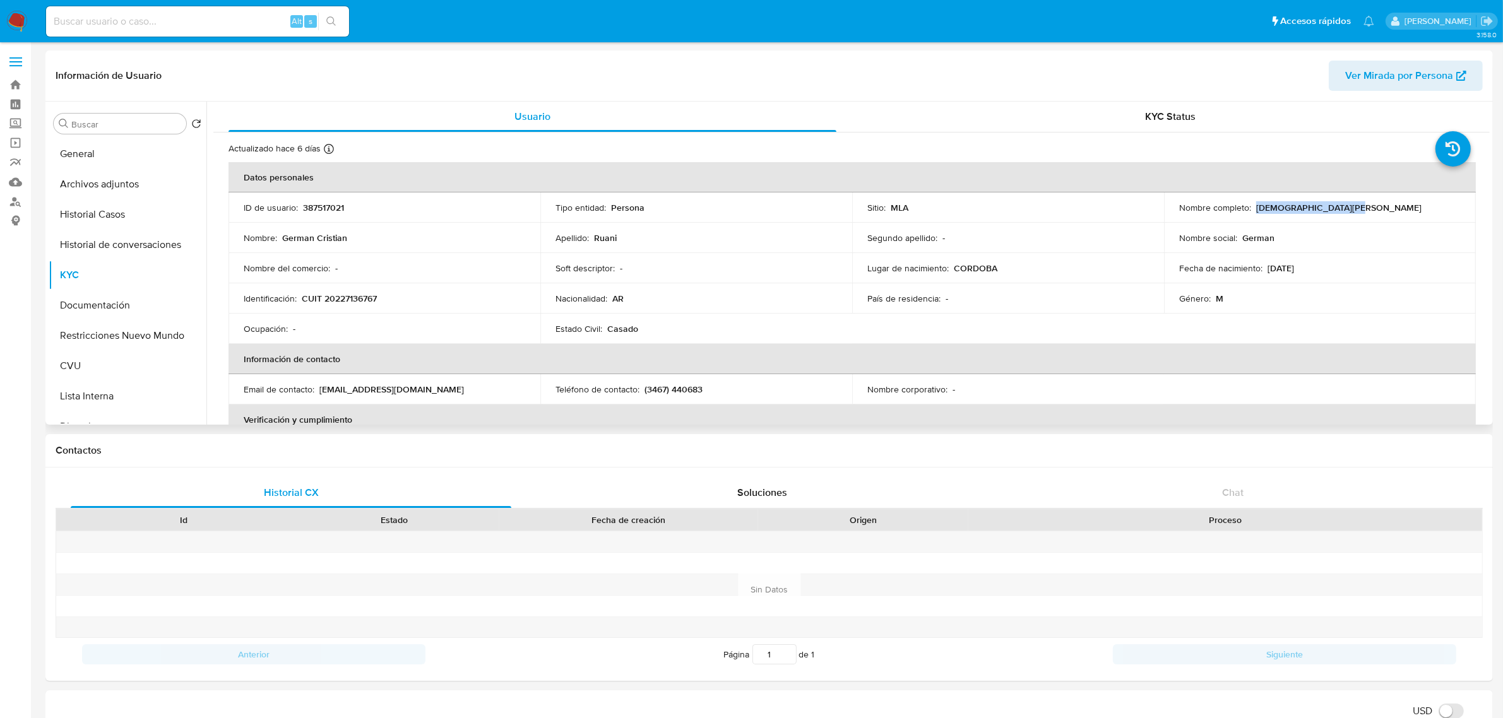
copy p "German Cristian Ruani"
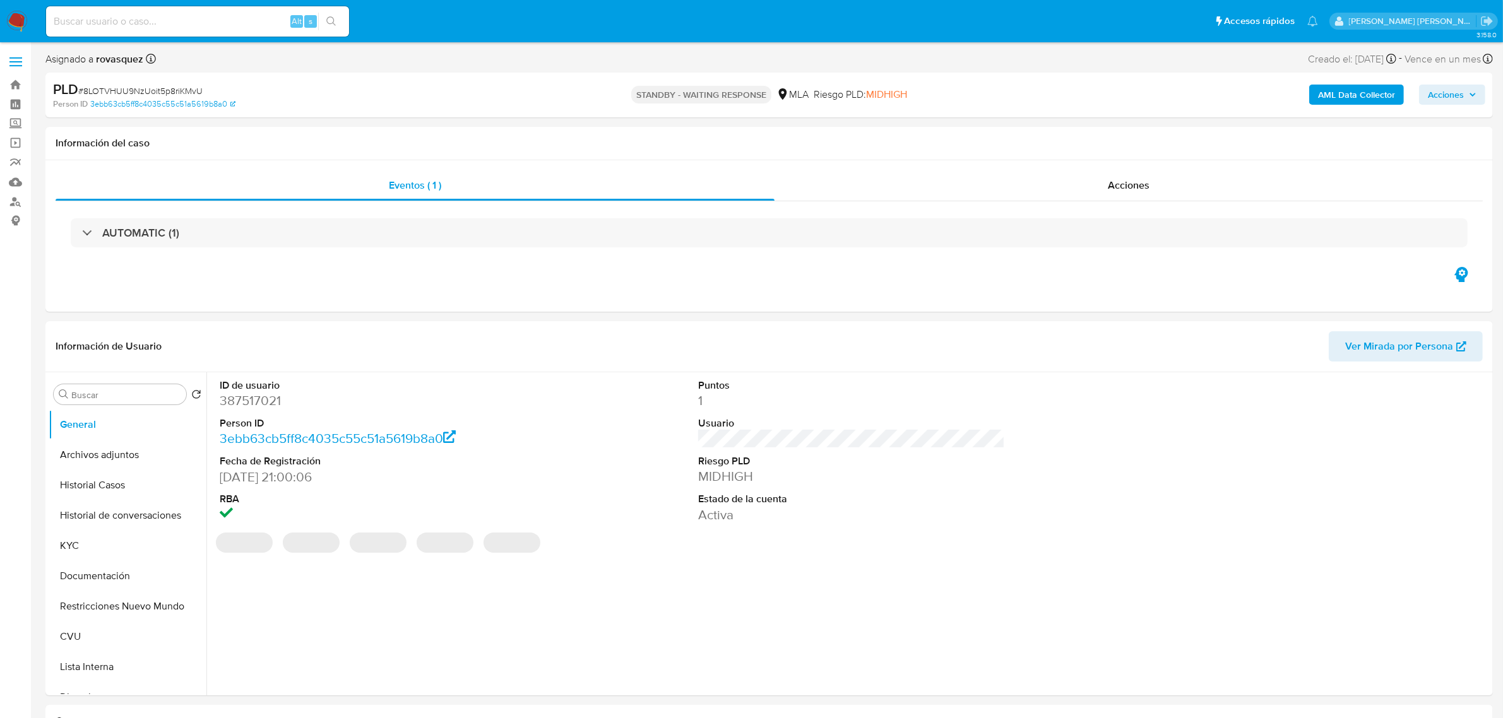
select select "10"
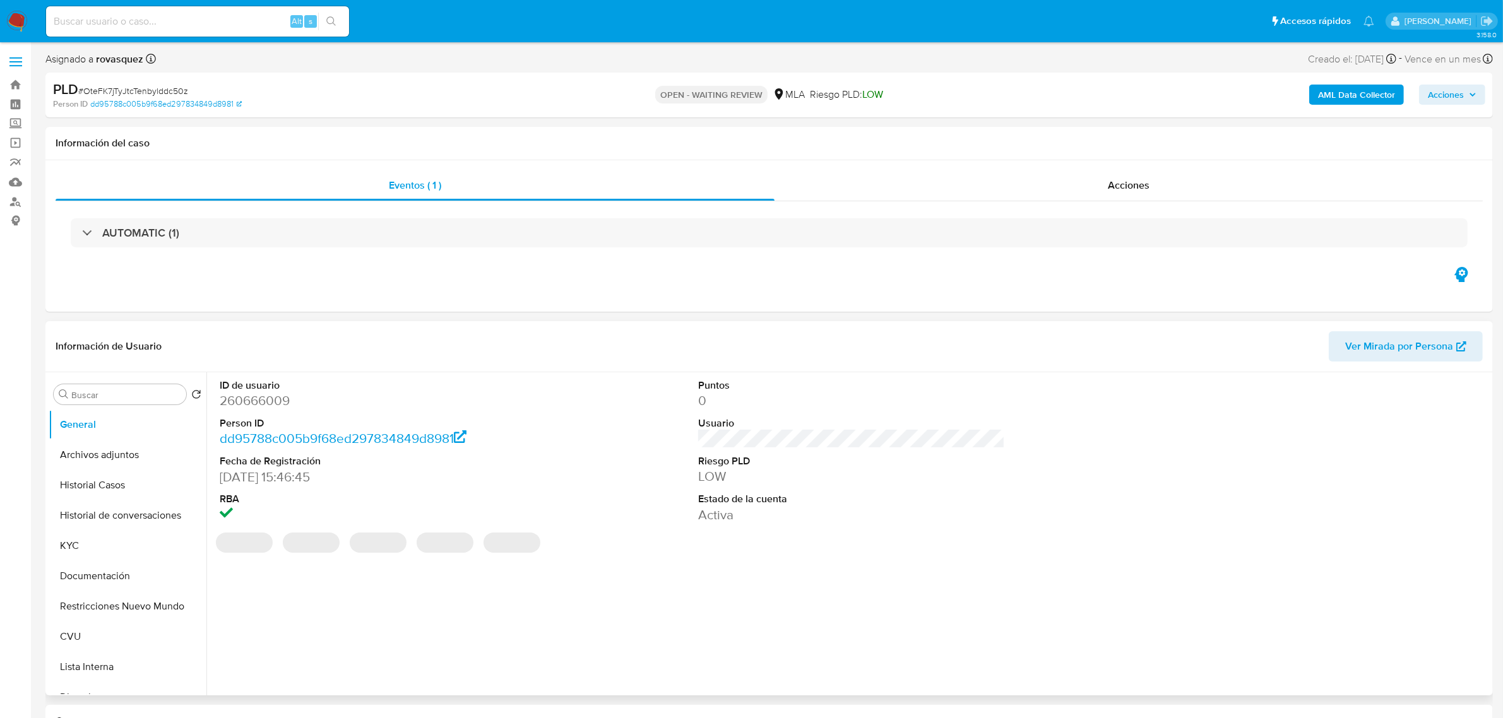
select select "10"
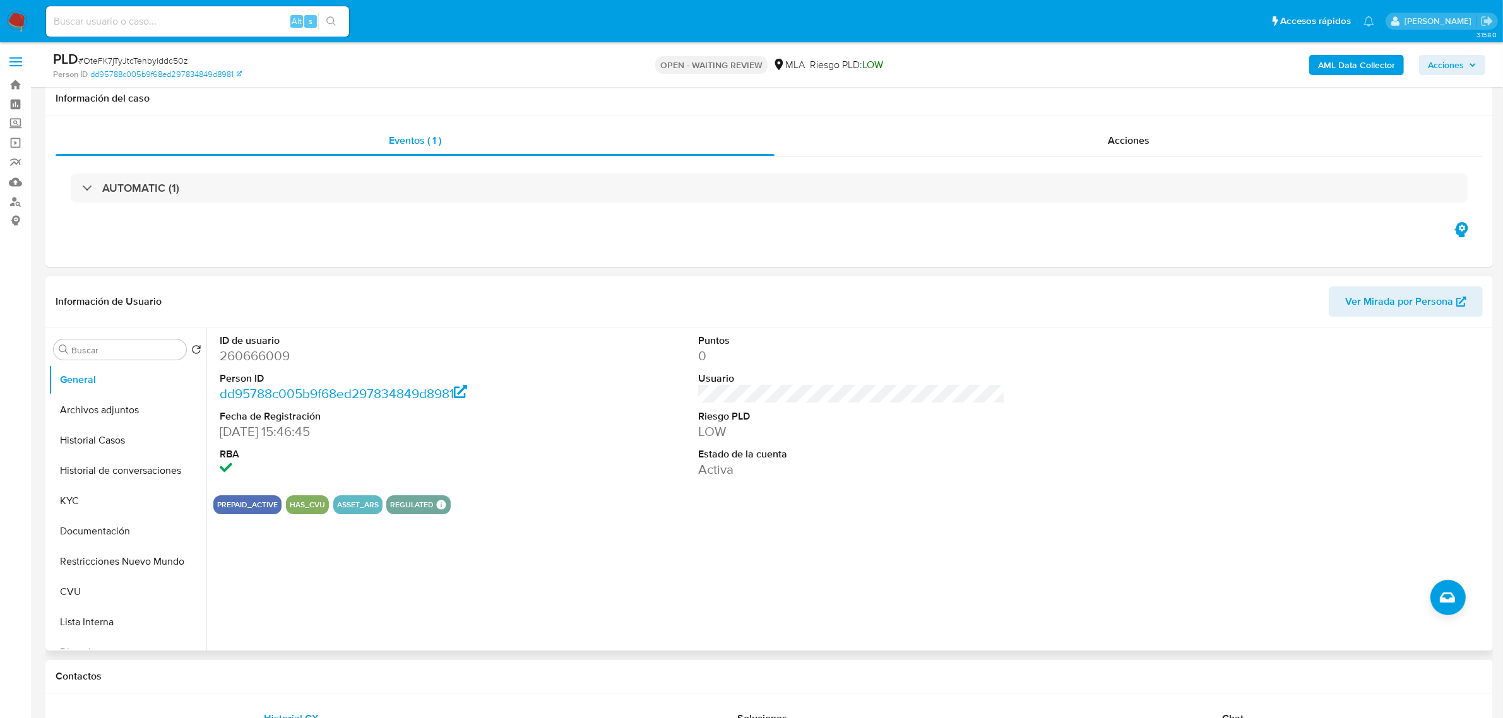
scroll to position [158, 0]
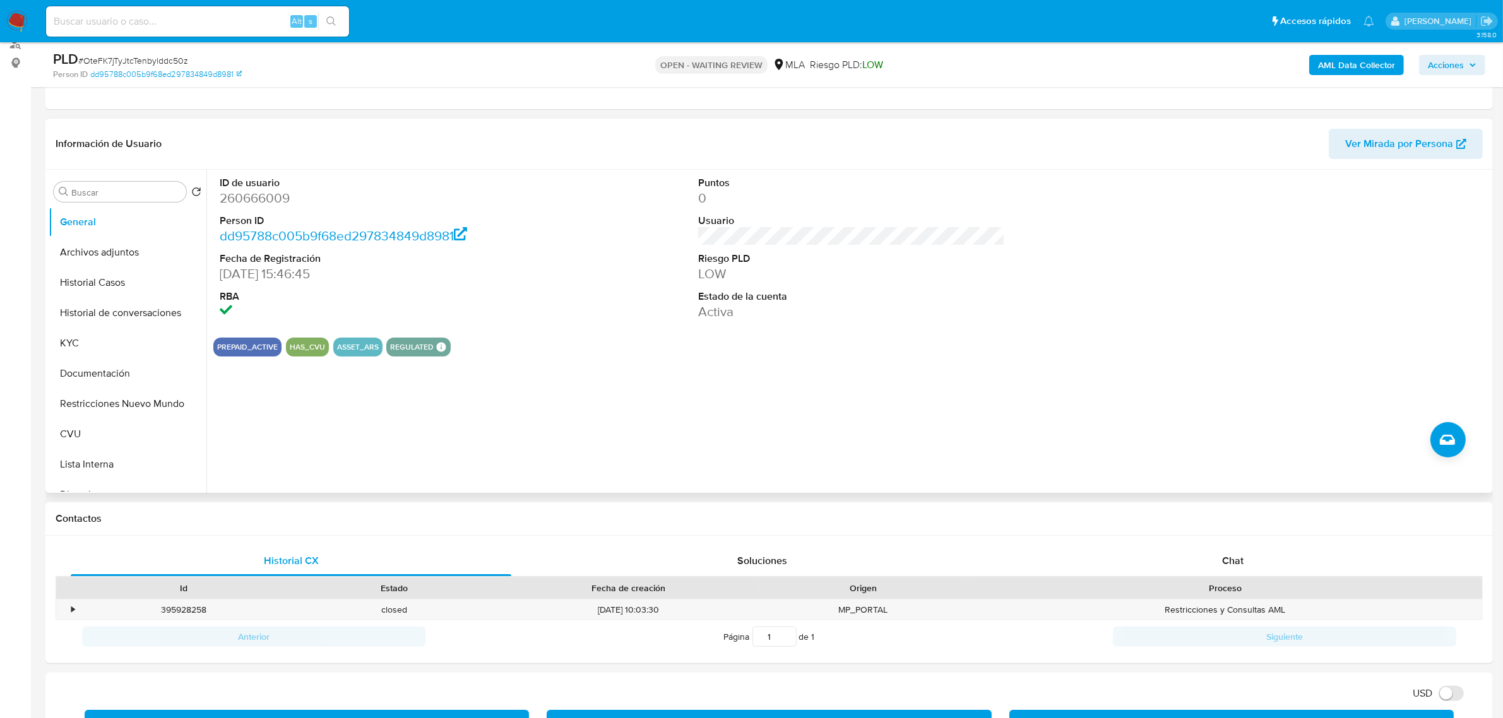
click at [505, 374] on div "ID de usuario 260666009 Person ID dd95788c005b9f68ed297834849d8981 Fecha de Reg…" at bounding box center [847, 331] width 1283 height 323
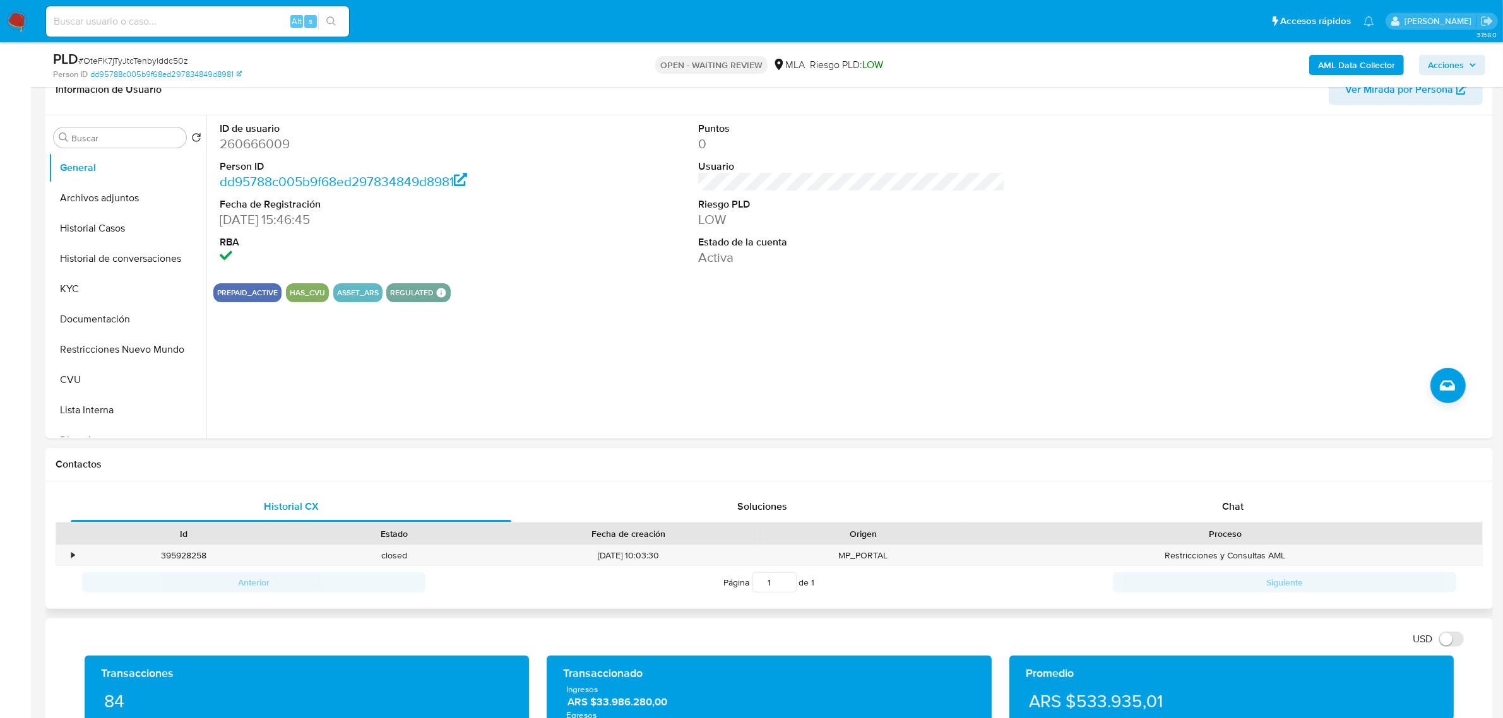
scroll to position [237, 0]
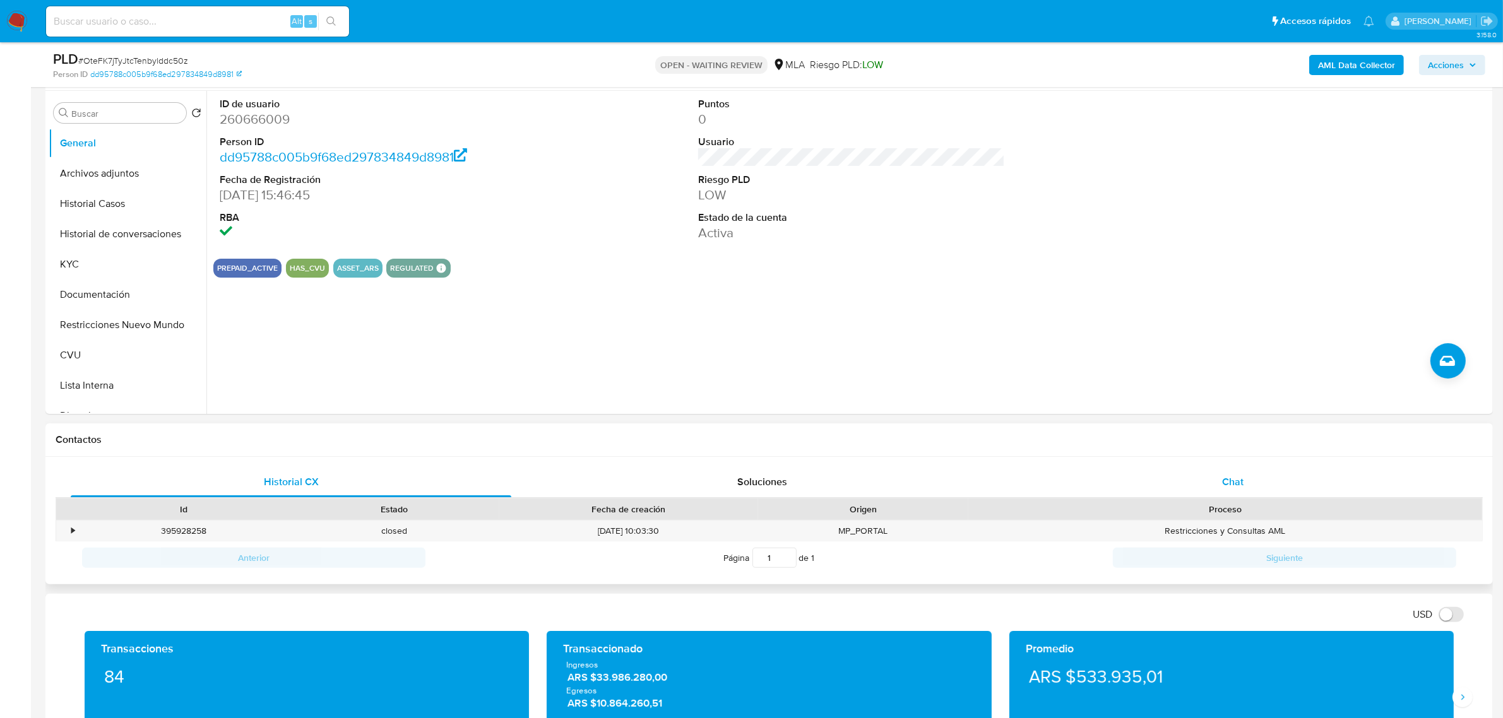
click at [1221, 486] on div "Chat" at bounding box center [1232, 482] width 441 height 30
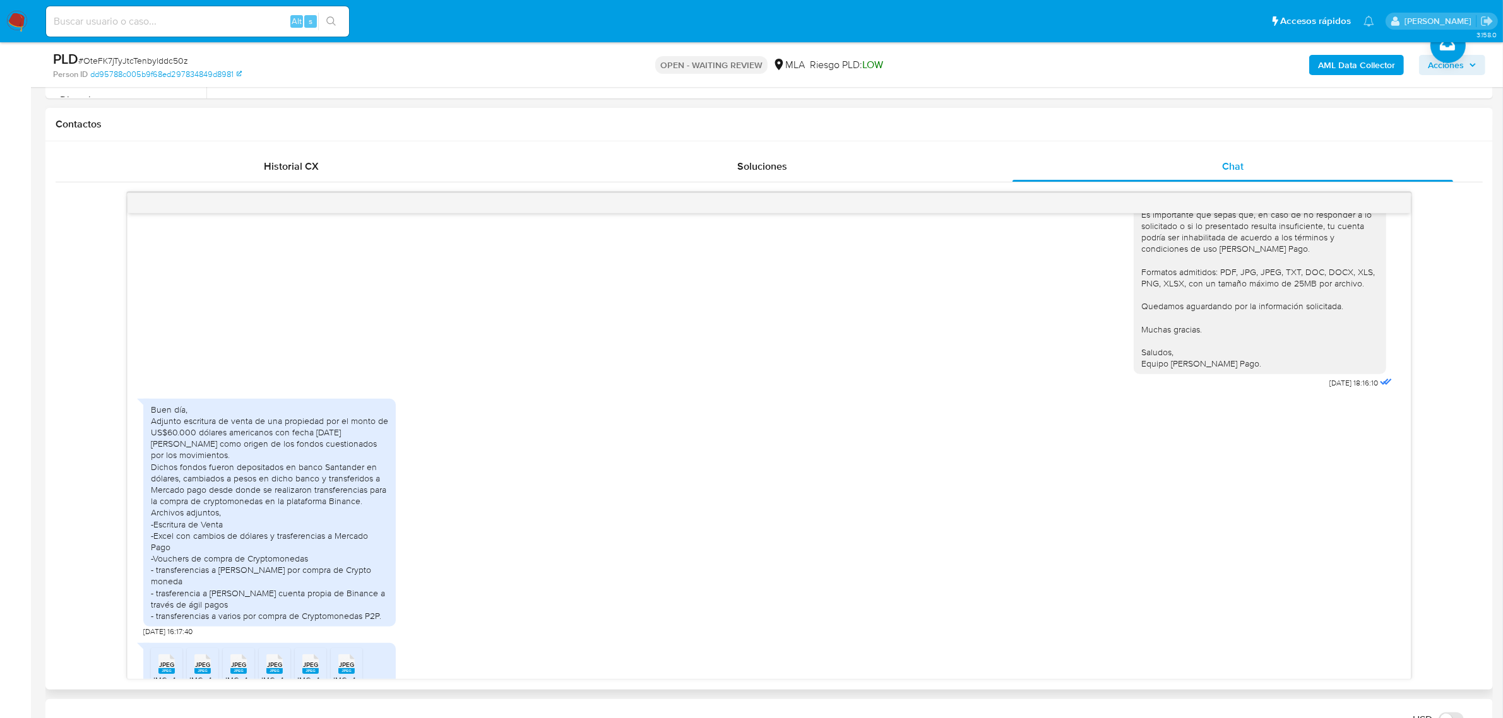
scroll to position [725, 0]
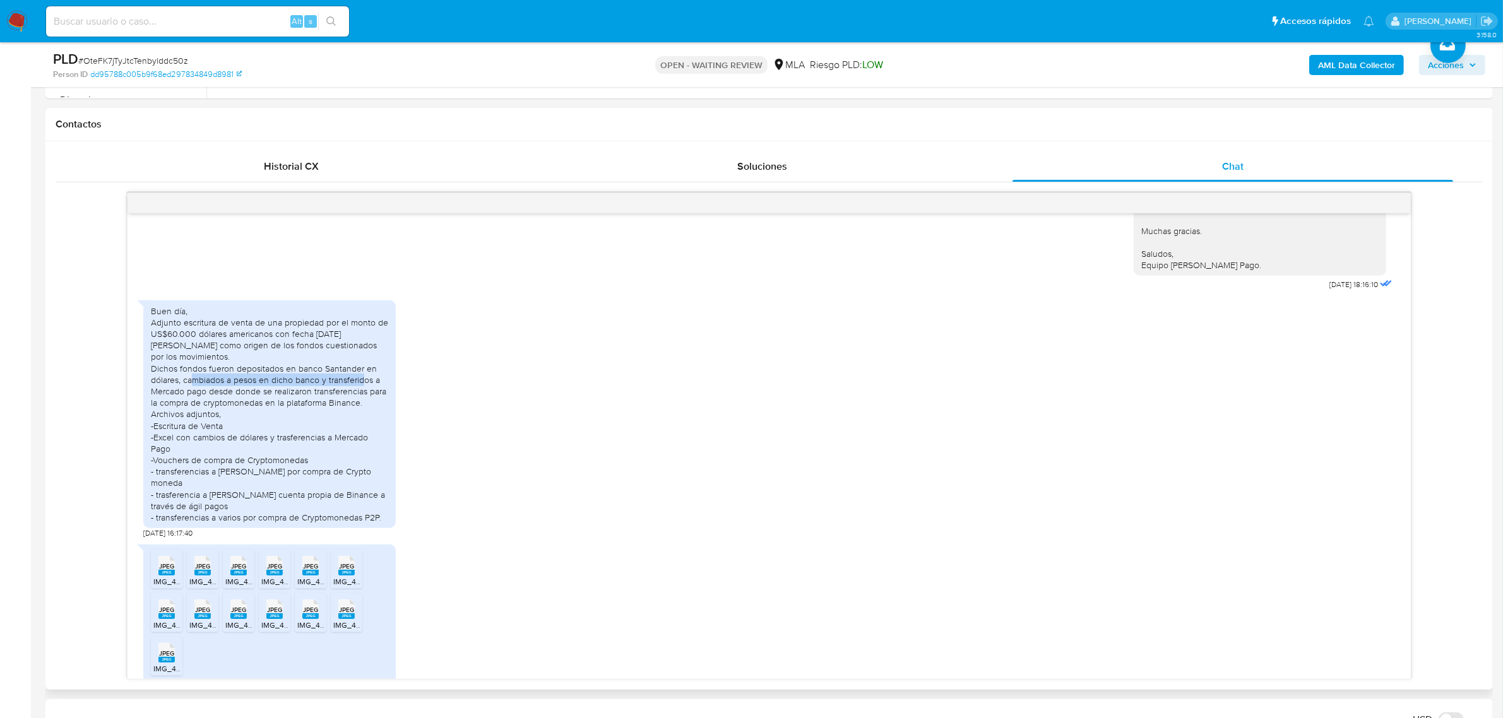
drag, startPoint x: 209, startPoint y: 360, endPoint x: 388, endPoint y: 358, distance: 179.3
click at [388, 358] on div "Buen día, Adjunto escritura de venta de una propiedad por el monto de US$60.000…" at bounding box center [269, 414] width 237 height 218
click at [189, 379] on div "Buen día, Adjunto escritura de venta de una propiedad por el monto de US$60.000…" at bounding box center [269, 414] width 237 height 218
drag, startPoint x: 174, startPoint y: 379, endPoint x: 427, endPoint y: 393, distance: 254.1
click at [427, 393] on div "Buen día, Adjunto escritura de venta de una propiedad por el monto de US$60.000…" at bounding box center [769, 416] width 1252 height 245
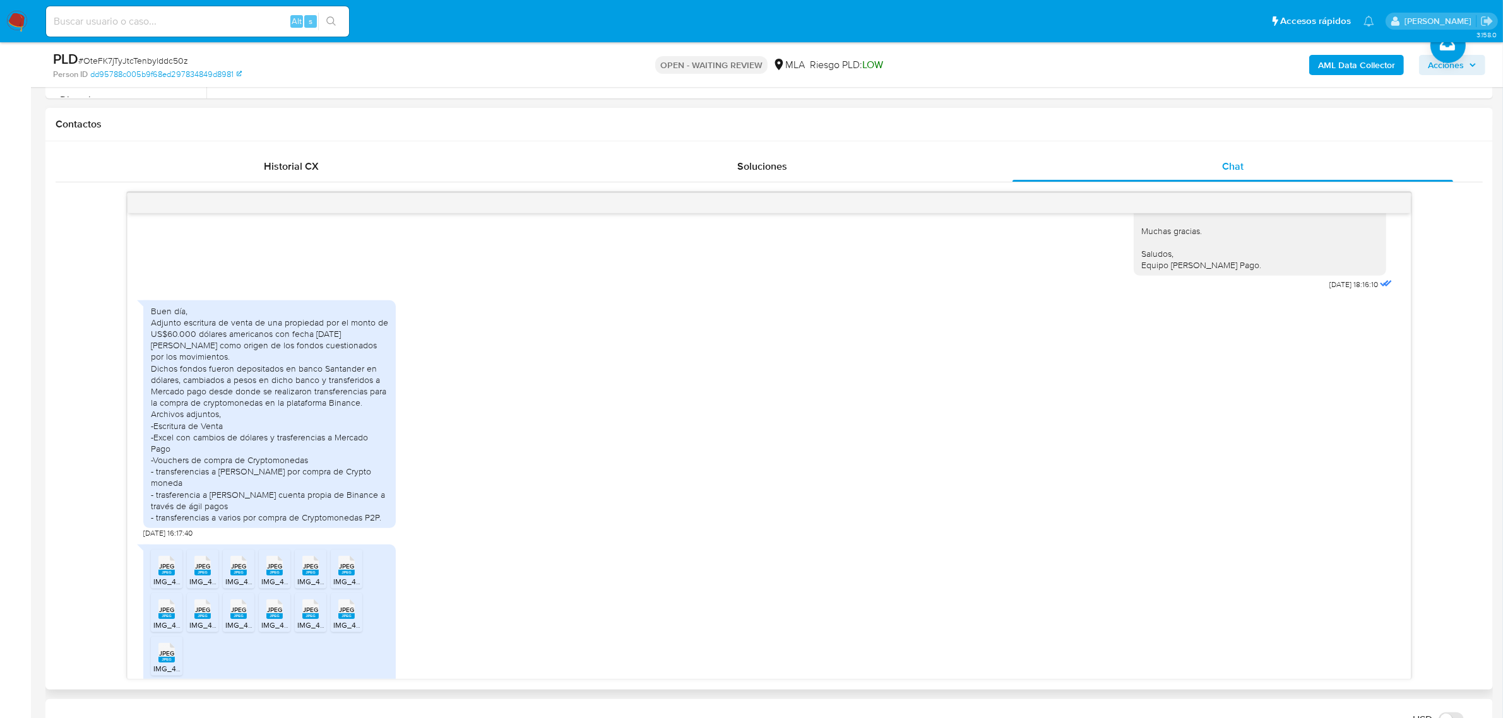
click at [215, 422] on div "Buen día, Adjunto escritura de venta de una propiedad por el monto de US$60.000…" at bounding box center [269, 414] width 237 height 218
drag, startPoint x: 167, startPoint y: 407, endPoint x: 209, endPoint y: 407, distance: 41.7
click at [209, 407] on div "Buen día, Adjunto escritura de venta de una propiedad por el monto de US$60.000…" at bounding box center [269, 414] width 237 height 218
drag, startPoint x: 163, startPoint y: 412, endPoint x: 363, endPoint y: 434, distance: 201.3
click at [363, 434] on div "Buen día, Adjunto escritura de venta de una propiedad por el monto de US$60.000…" at bounding box center [269, 414] width 237 height 218
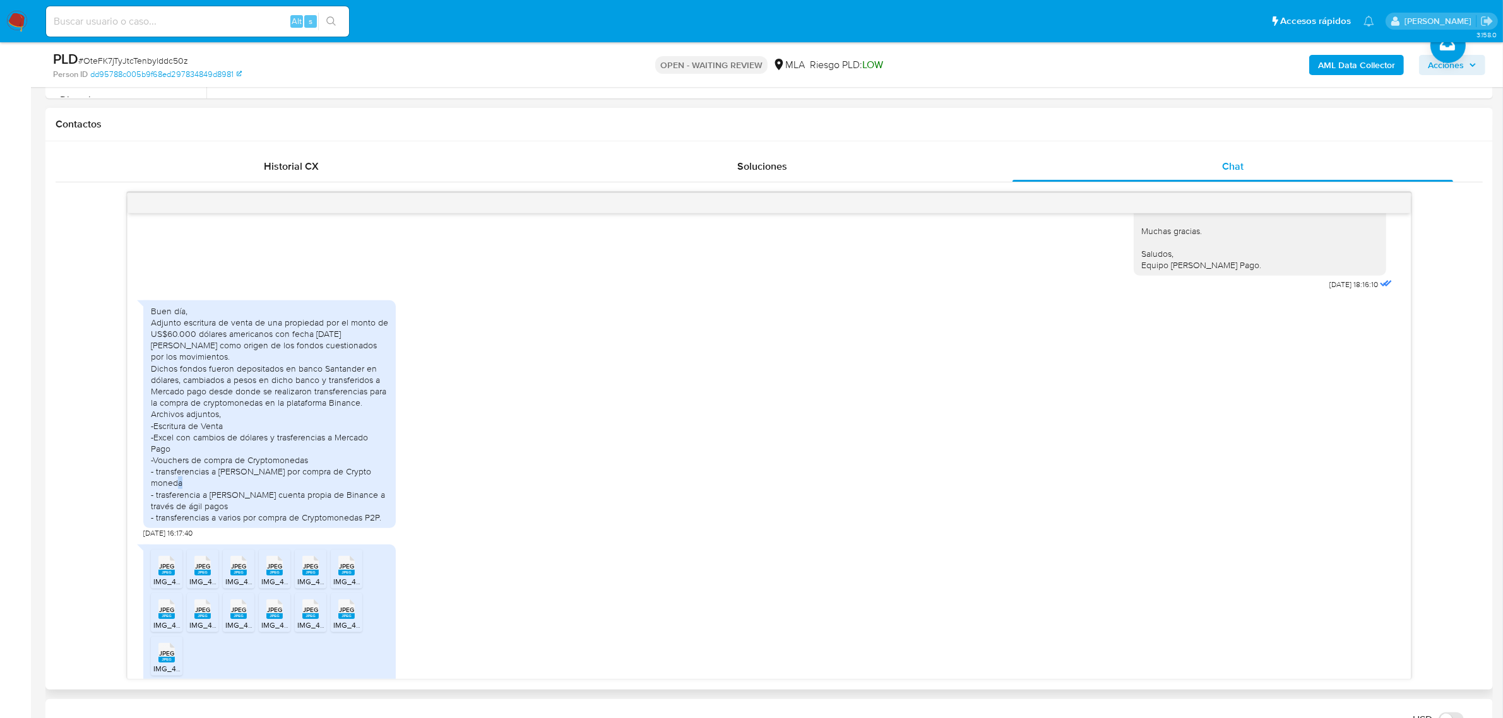
drag, startPoint x: 175, startPoint y: 456, endPoint x: 285, endPoint y: 459, distance: 109.9
click at [285, 459] on div "Buen día, Adjunto escritura de venta de una propiedad por el monto de US$60.000…" at bounding box center [269, 414] width 237 height 218
drag, startPoint x: 234, startPoint y: 478, endPoint x: 288, endPoint y: 478, distance: 53.6
click at [288, 478] on div "Buen día, Adjunto escritura de venta de una propiedad por el monto de US$60.000…" at bounding box center [269, 414] width 237 height 218
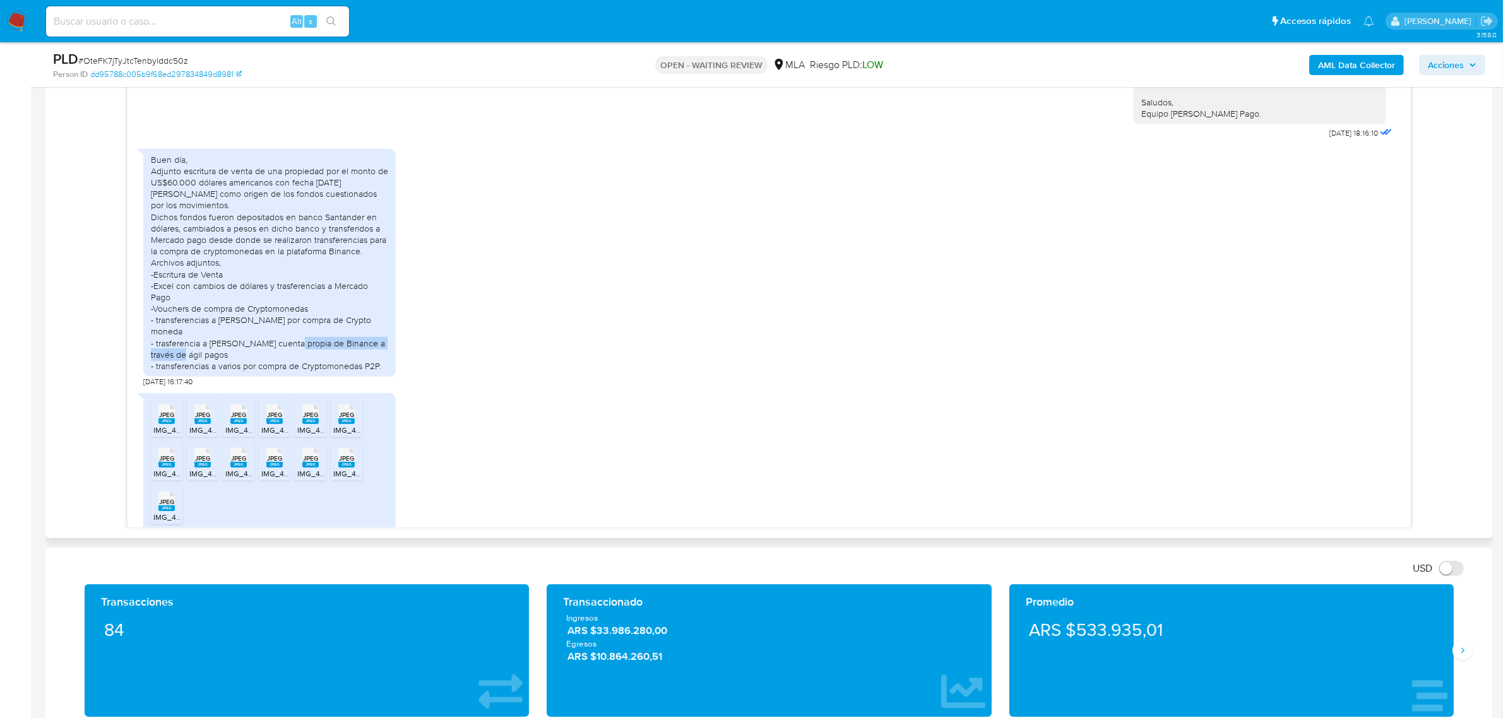
scroll to position [710, 0]
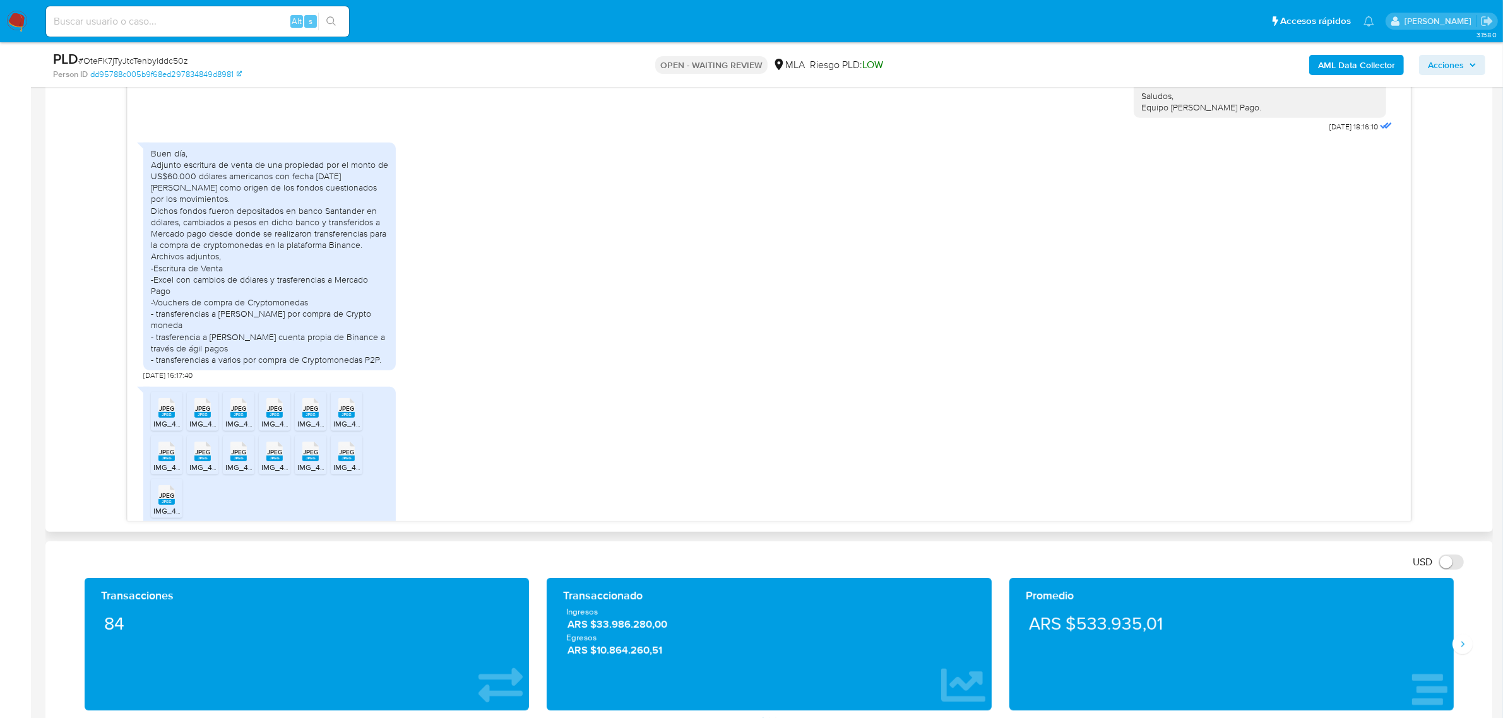
click at [418, 350] on div "Buen día, Adjunto escritura de venta de una propiedad por el monto de US$60.000…" at bounding box center [769, 258] width 1252 height 245
click span "JPEG"
click rect
click span "JPEG"
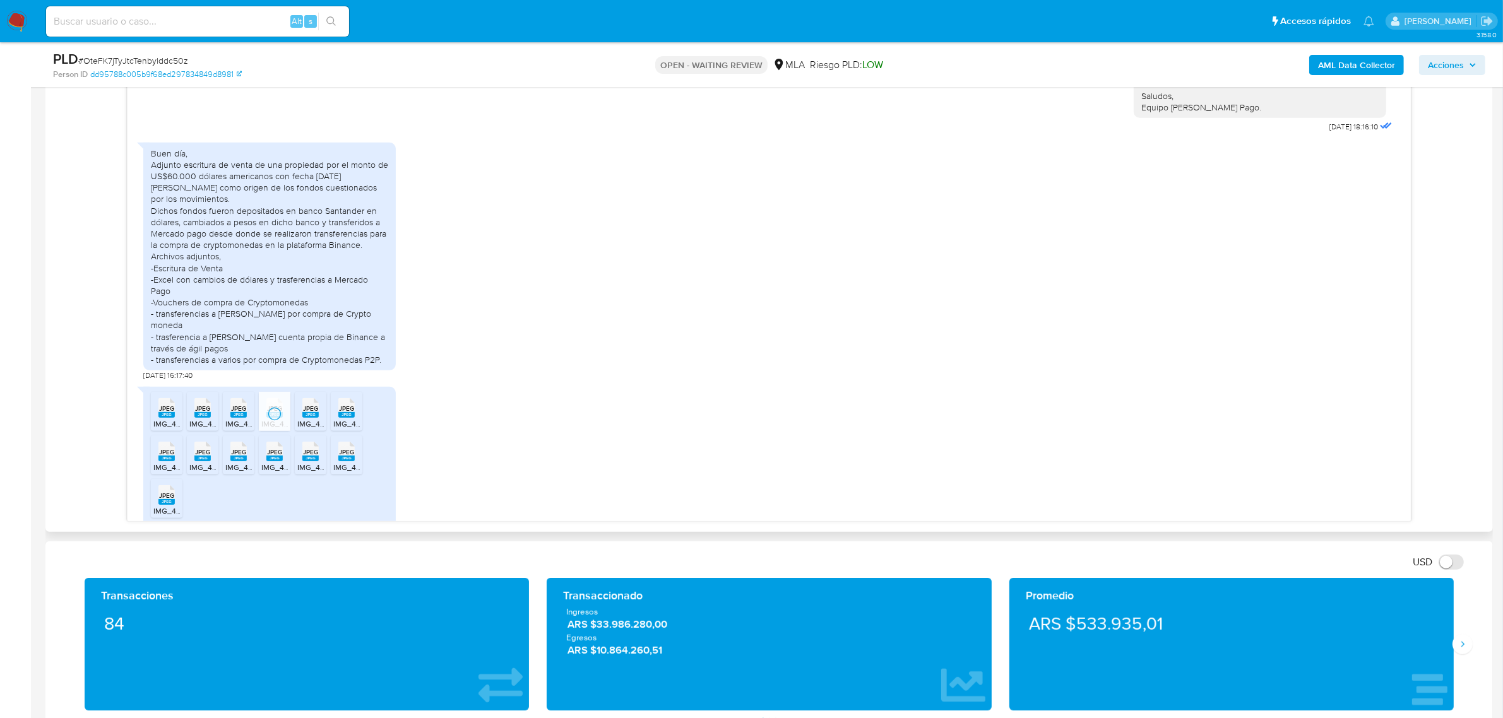
click rect
click span "JPEG"
drag, startPoint x: 172, startPoint y: 439, endPoint x: 204, endPoint y: 439, distance: 31.6
click rect
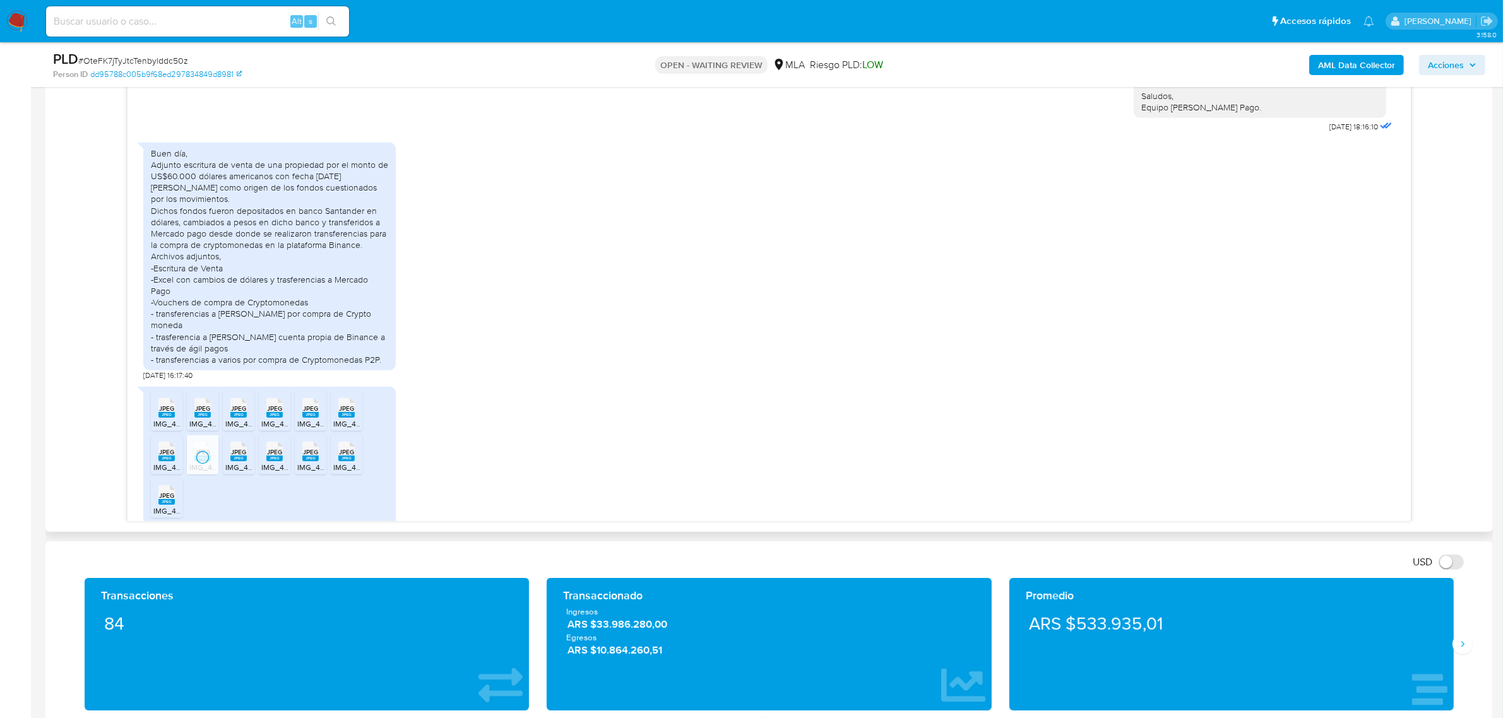
click rect
click span "JPEG"
click span "IMG_4893.jpeg"
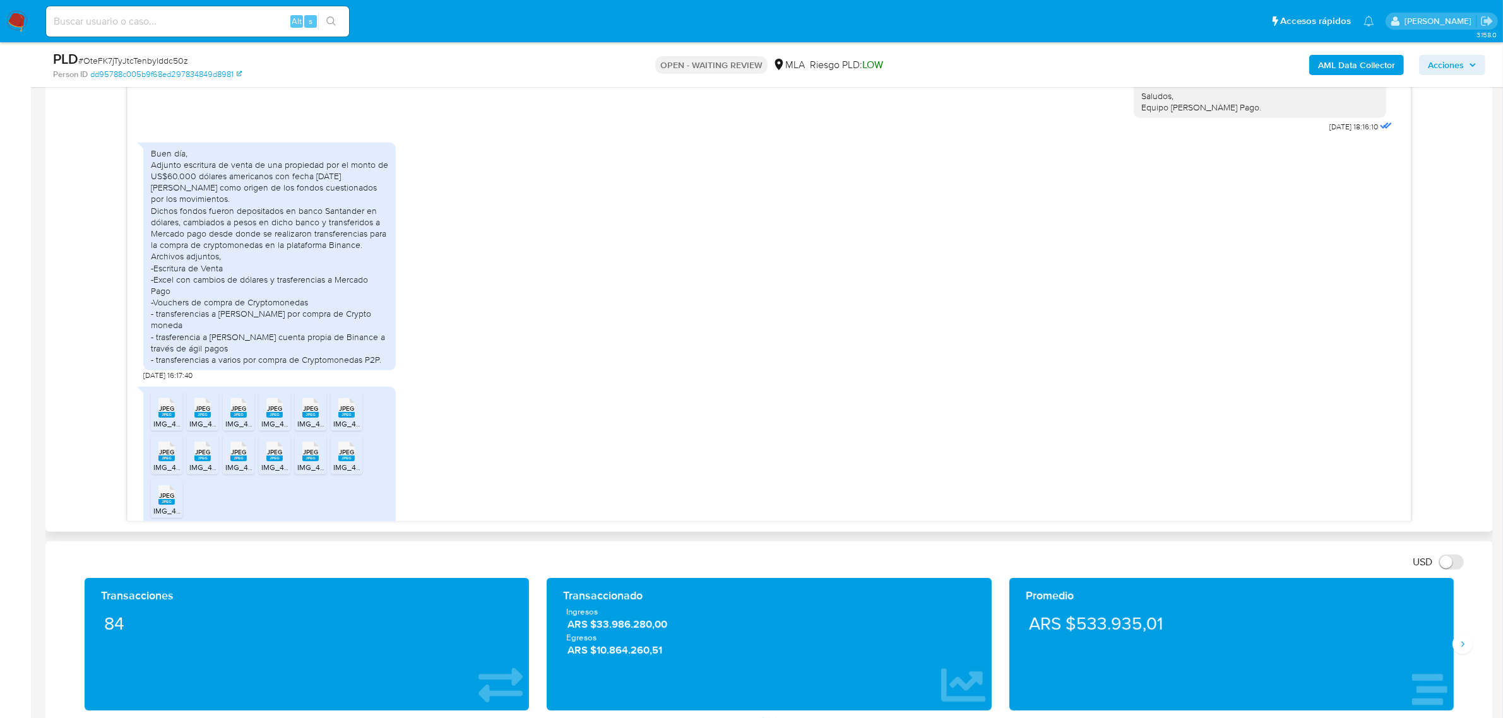
click div "Buen día, Adjunto escritura de venta de una propiedad por el monto de US$60.000…"
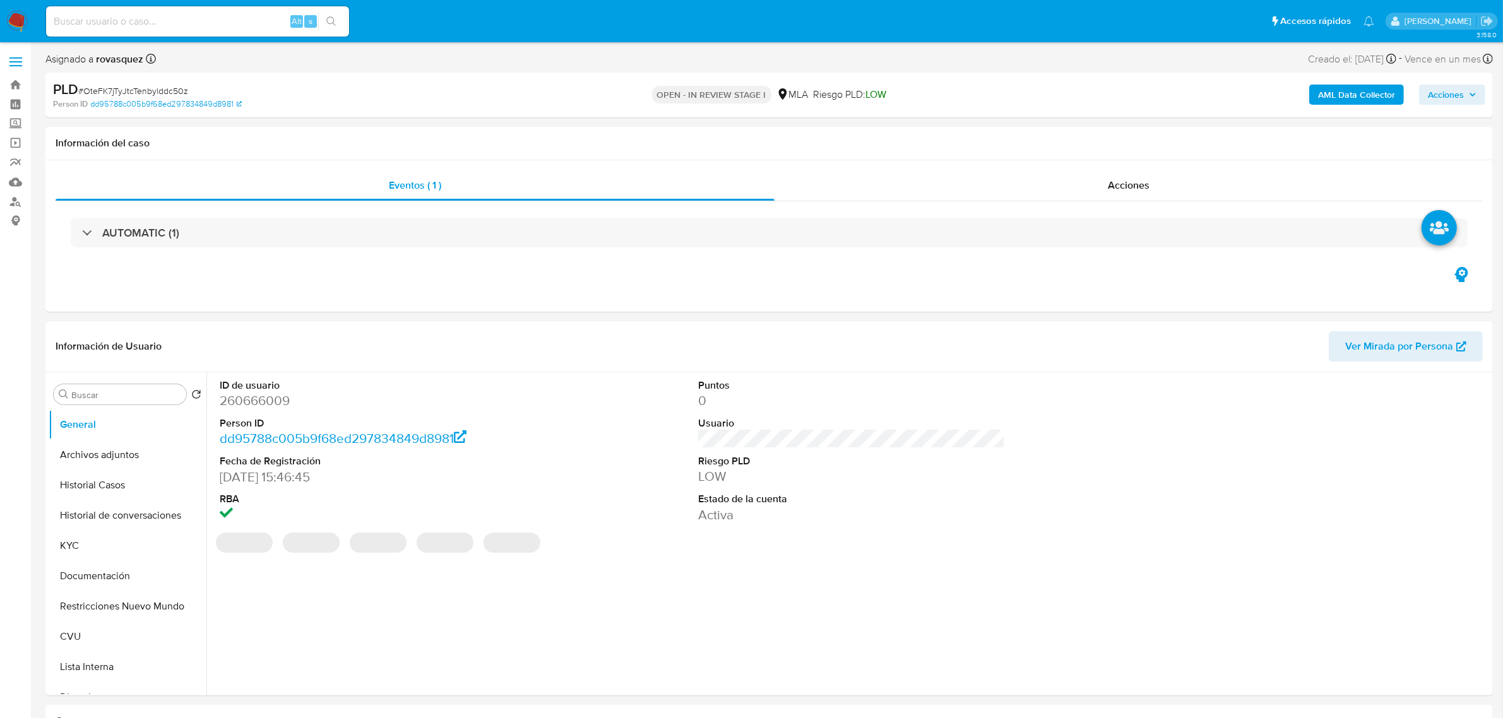
select select "10"
click at [903, 522] on dd "Activa" at bounding box center [851, 515] width 307 height 18
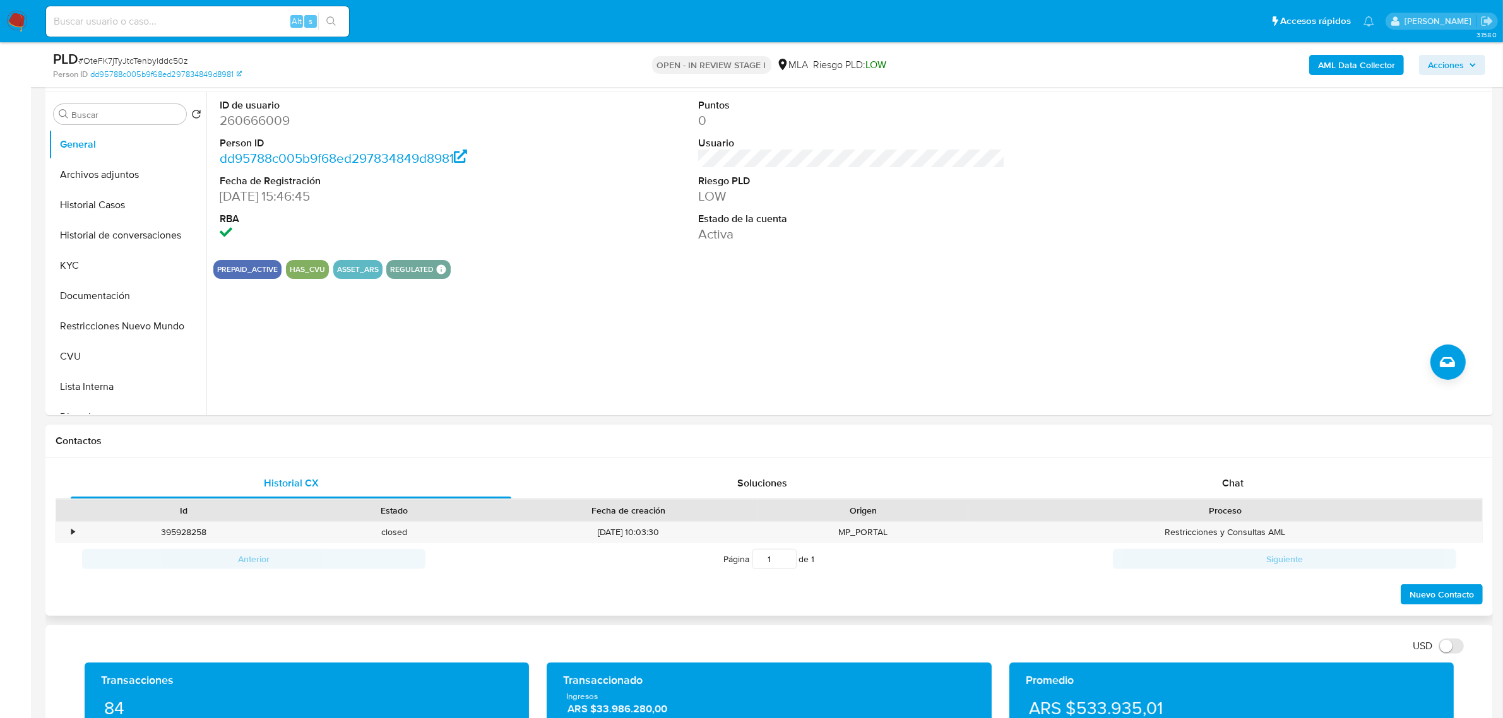
scroll to position [394, 0]
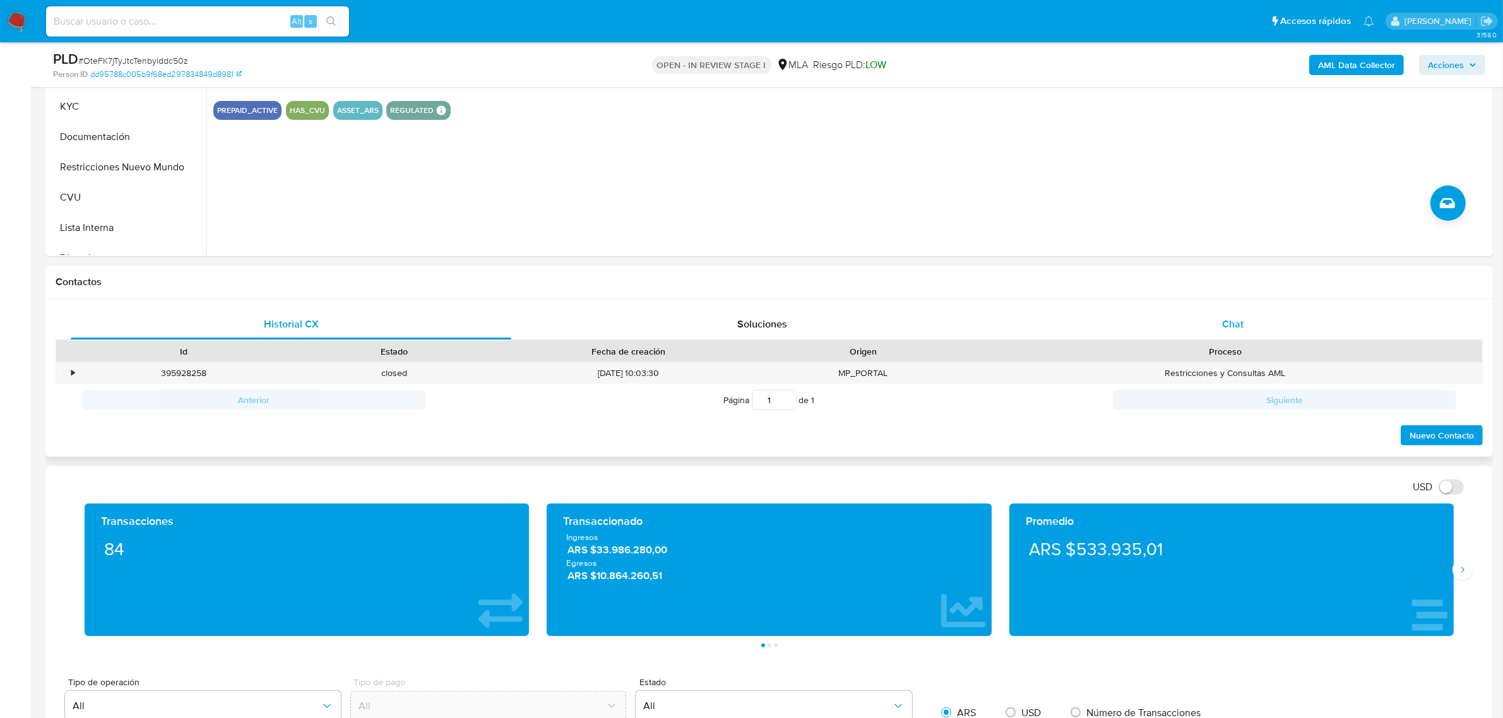
click at [1210, 311] on div "Chat" at bounding box center [1232, 324] width 441 height 30
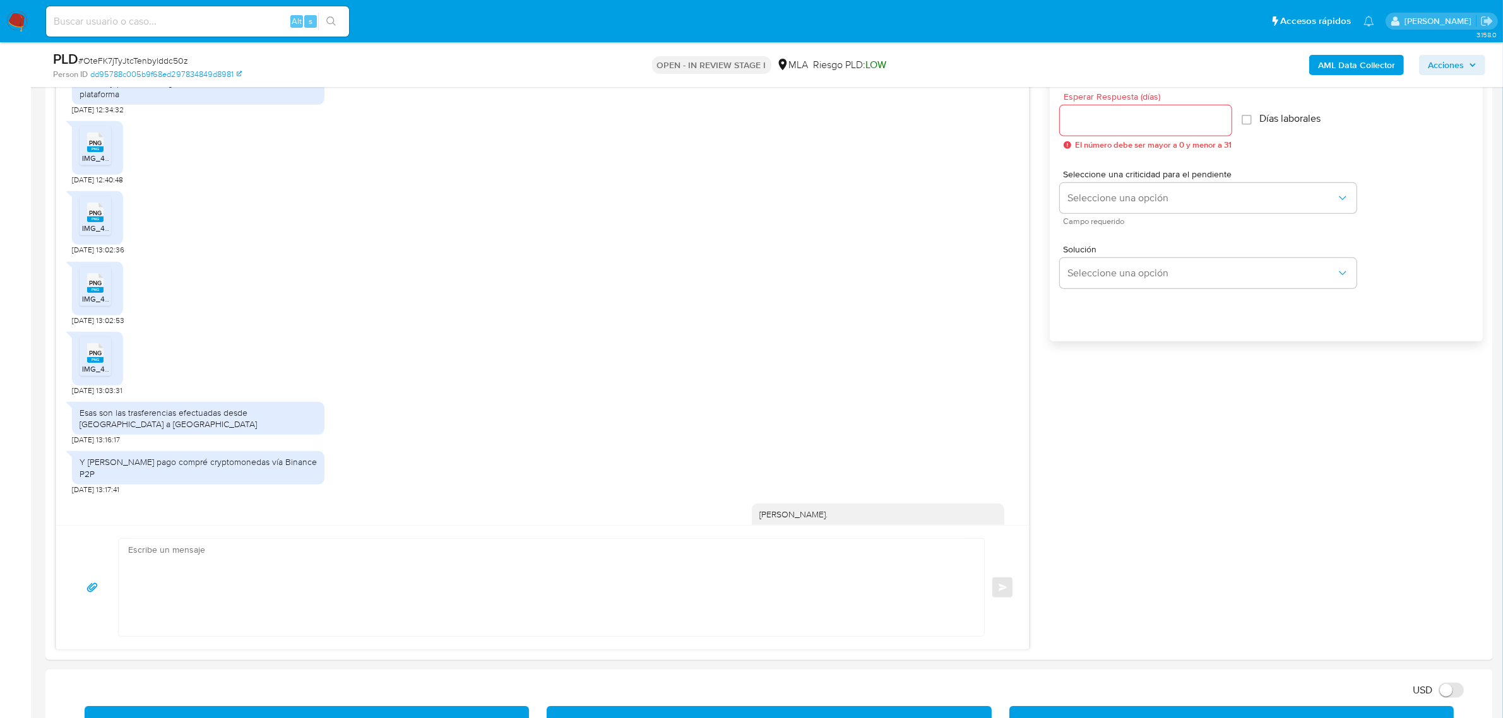
scroll to position [725, 0]
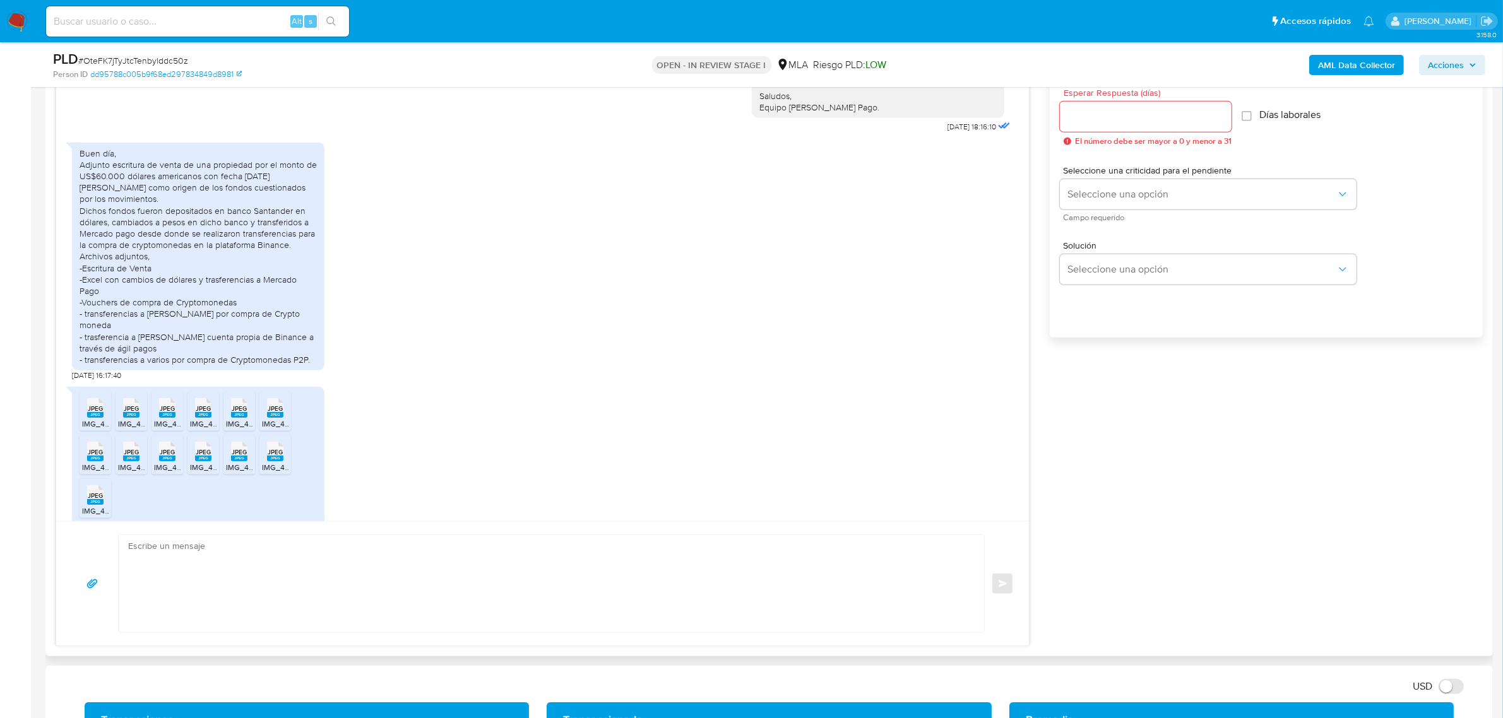
click at [150, 278] on div "Buen día, Adjunto escritura de venta de una propiedad por el monto de US$60.000…" at bounding box center [198, 257] width 237 height 218
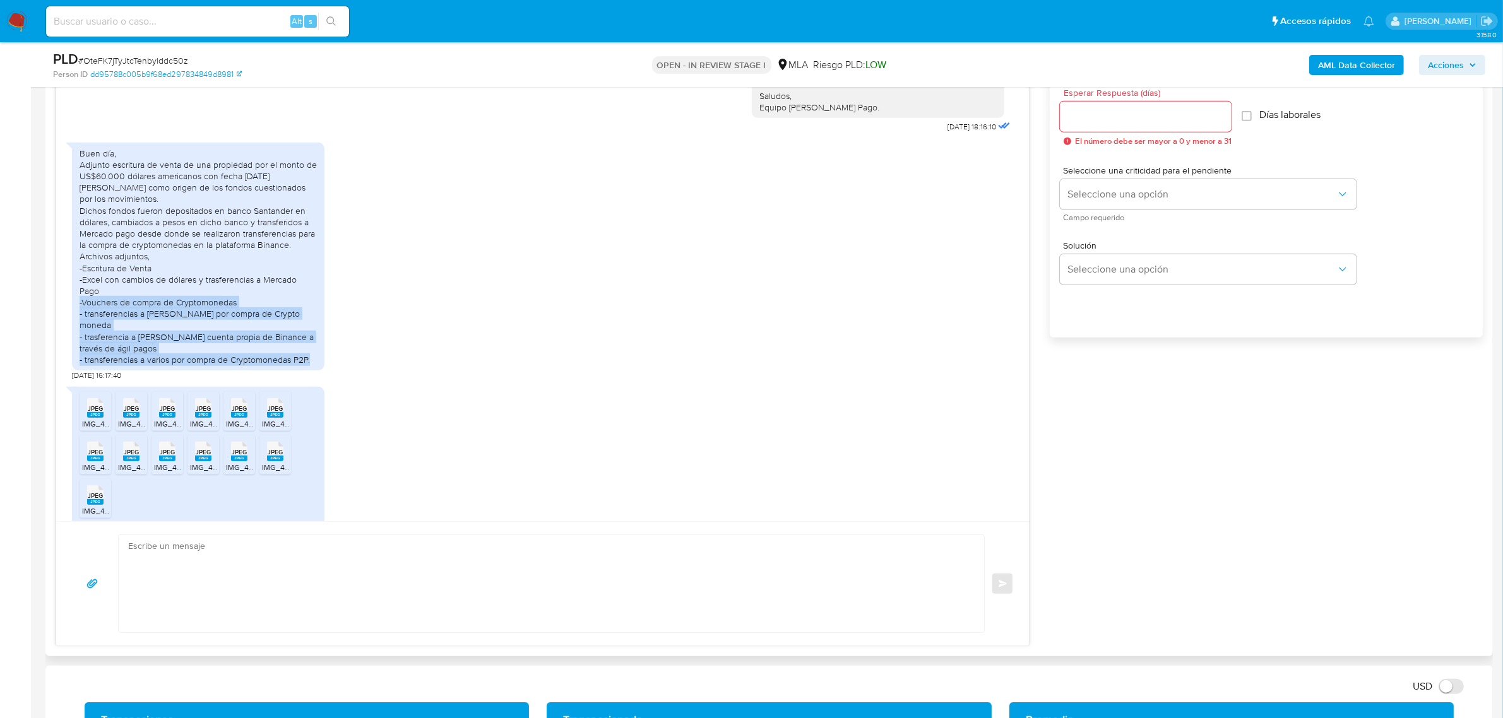
drag, startPoint x: 97, startPoint y: 281, endPoint x: 292, endPoint y: 335, distance: 202.1
click at [292, 335] on div "Buen día, Adjunto escritura de venta de una propiedad por el monto de US$60.000…" at bounding box center [198, 257] width 237 height 218
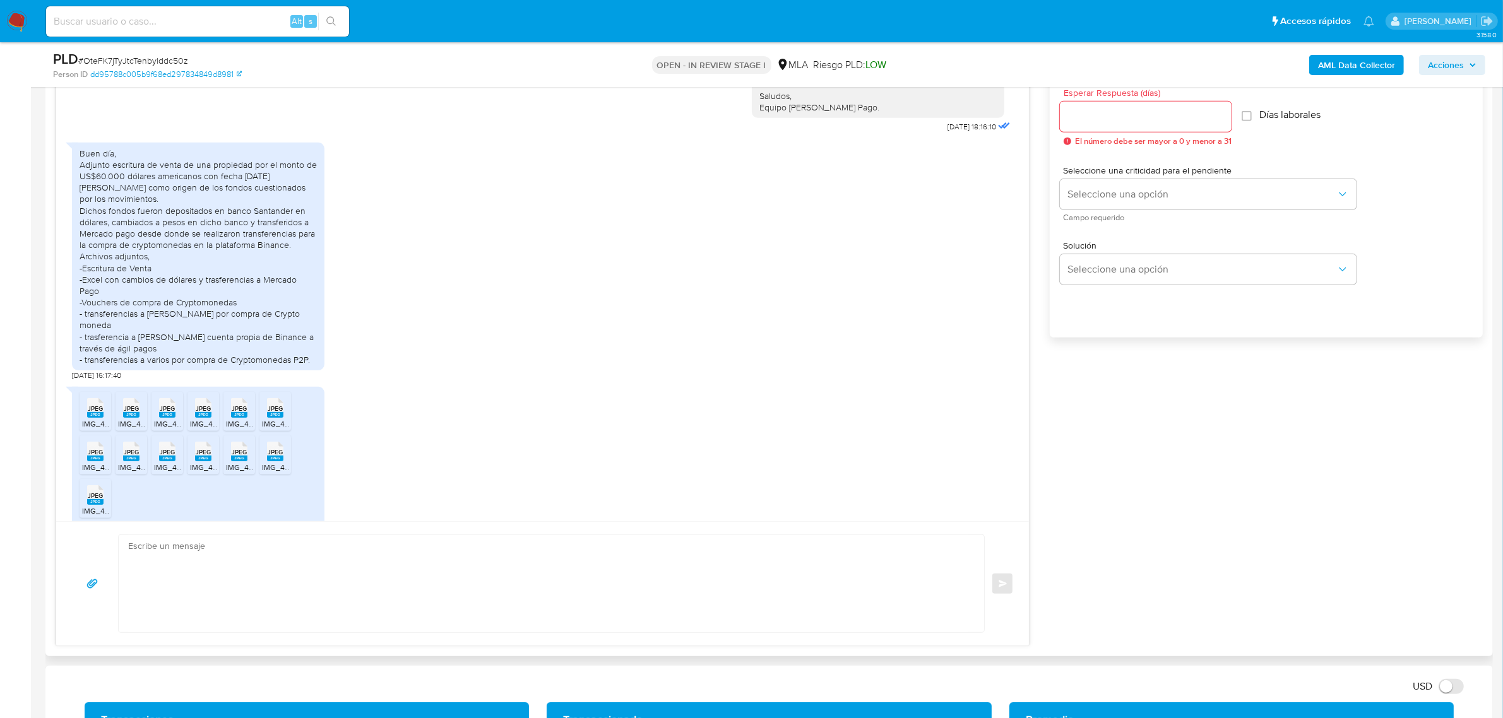
click at [305, 336] on div "Buen día, Adjunto escritura de venta de una propiedad por el monto de US$60.000…" at bounding box center [198, 257] width 237 height 218
click at [219, 336] on div "Buen día, Adjunto escritura de venta de una propiedad por el monto de US$60.000…" at bounding box center [198, 257] width 237 height 218
click at [203, 335] on div "Buen día, Adjunto escritura de venta de una propiedad por el monto de US$60.000…" at bounding box center [198, 257] width 237 height 218
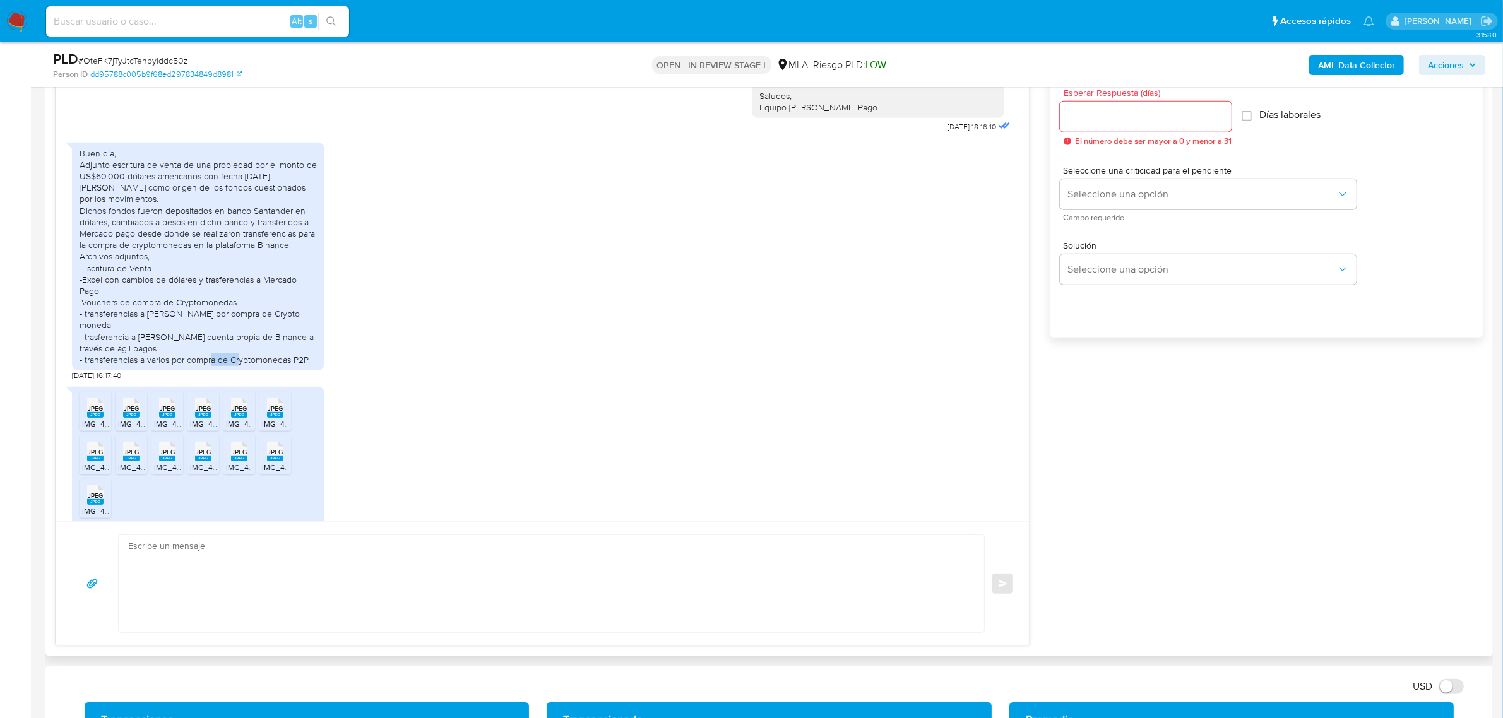
click at [203, 335] on div "Buen día, Adjunto escritura de venta de una propiedad por el monto de US$60.000…" at bounding box center [198, 257] width 237 height 218
click at [254, 325] on div "Buen día, Adjunto escritura de venta de una propiedad por el monto de US$60.000…" at bounding box center [198, 257] width 237 height 218
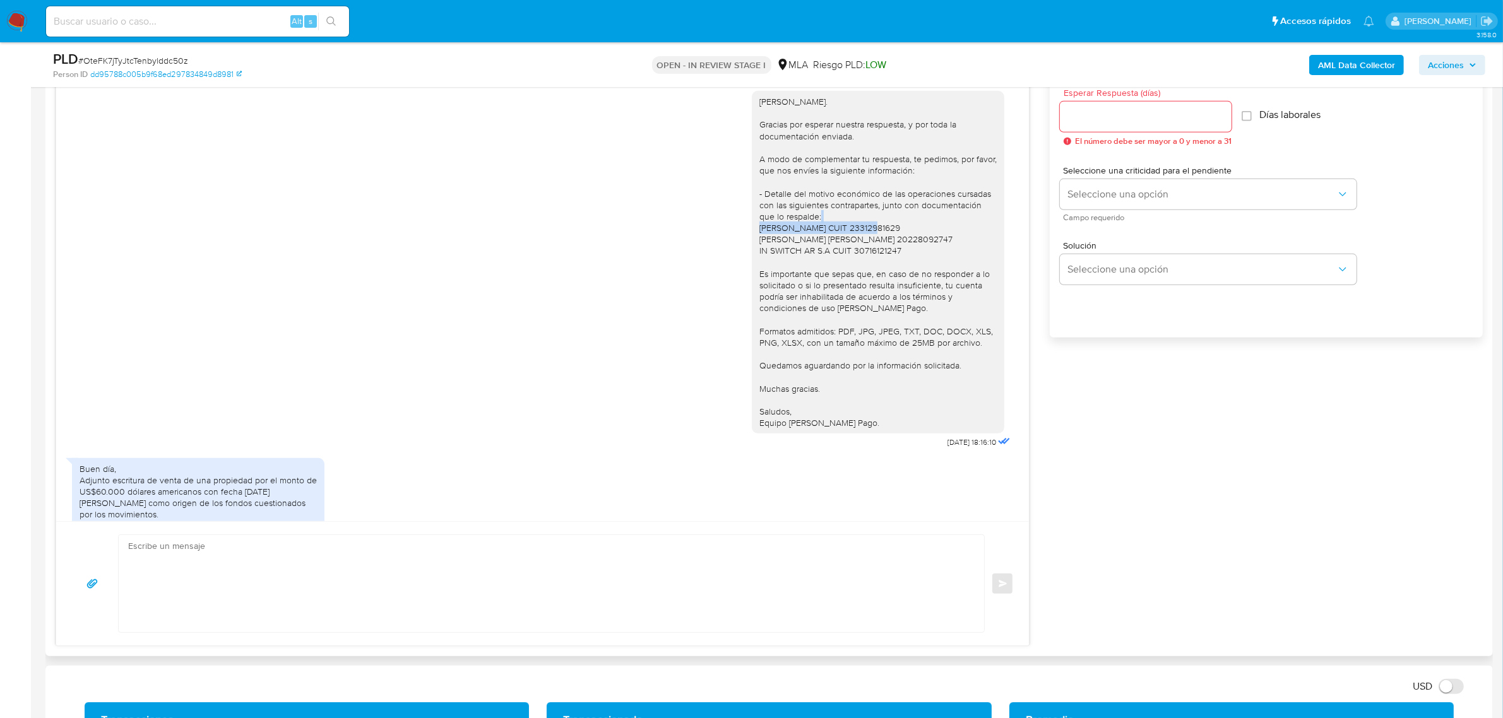
drag, startPoint x: 757, startPoint y: 218, endPoint x: 867, endPoint y: 216, distance: 109.2
click at [867, 216] on div "Hola, Jose. Gracias por esperar nuestra respuesta, y por toda la documentación …" at bounding box center [877, 262] width 237 height 333
click at [844, 231] on div "Hola, Jose. Gracias por esperar nuestra respuesta, y por toda la documentación …" at bounding box center [877, 262] width 237 height 333
click at [822, 218] on div "Hola, Jose. Gracias por esperar nuestra respuesta, y por toda la documentación …" at bounding box center [877, 262] width 237 height 333
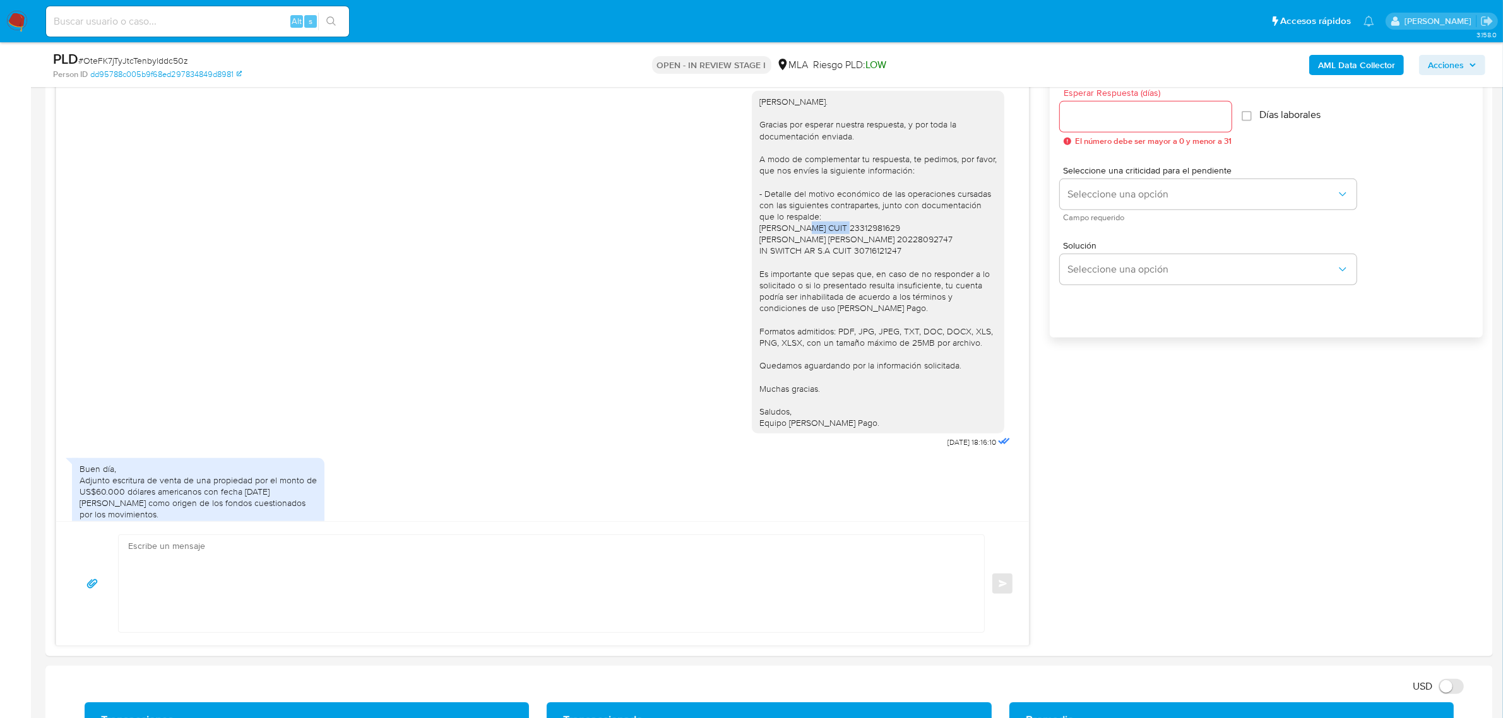
copy div "Andersen"
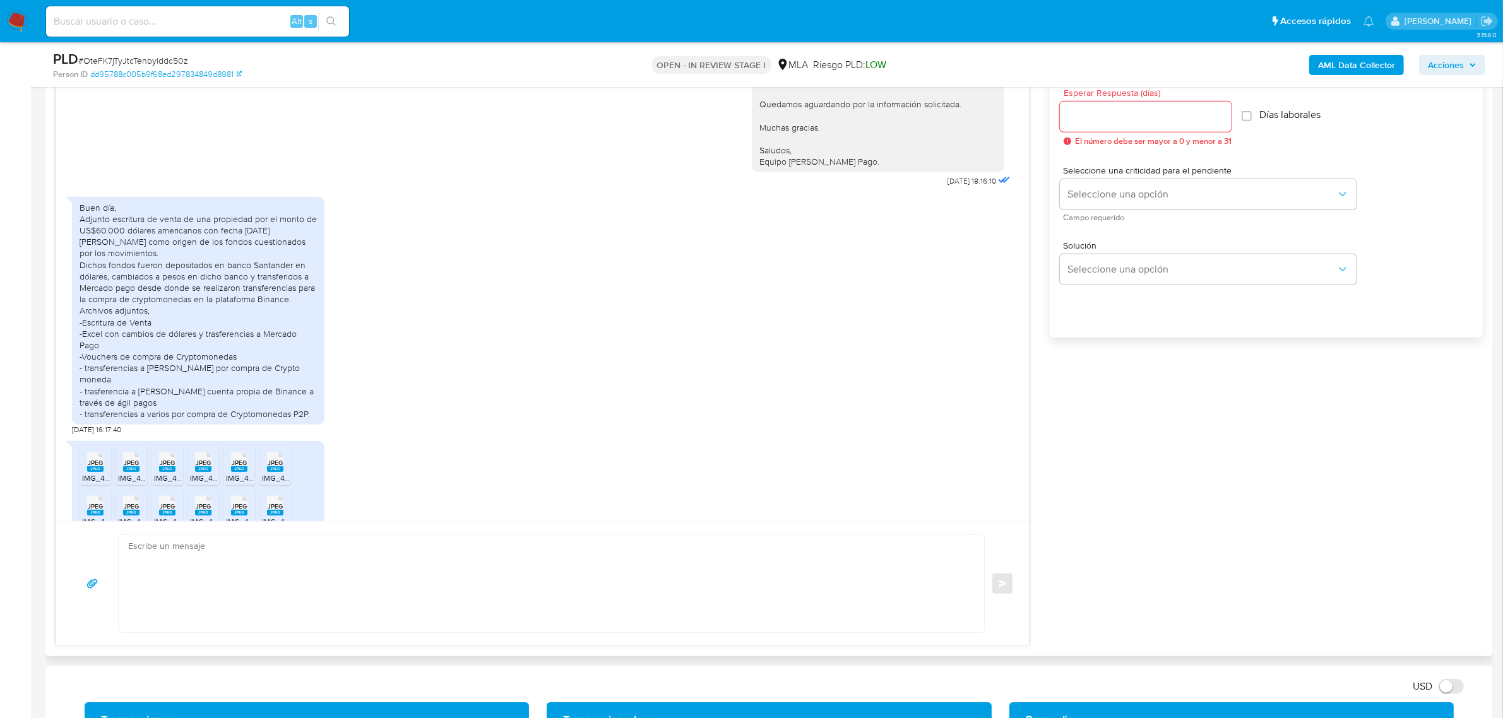
scroll to position [725, 0]
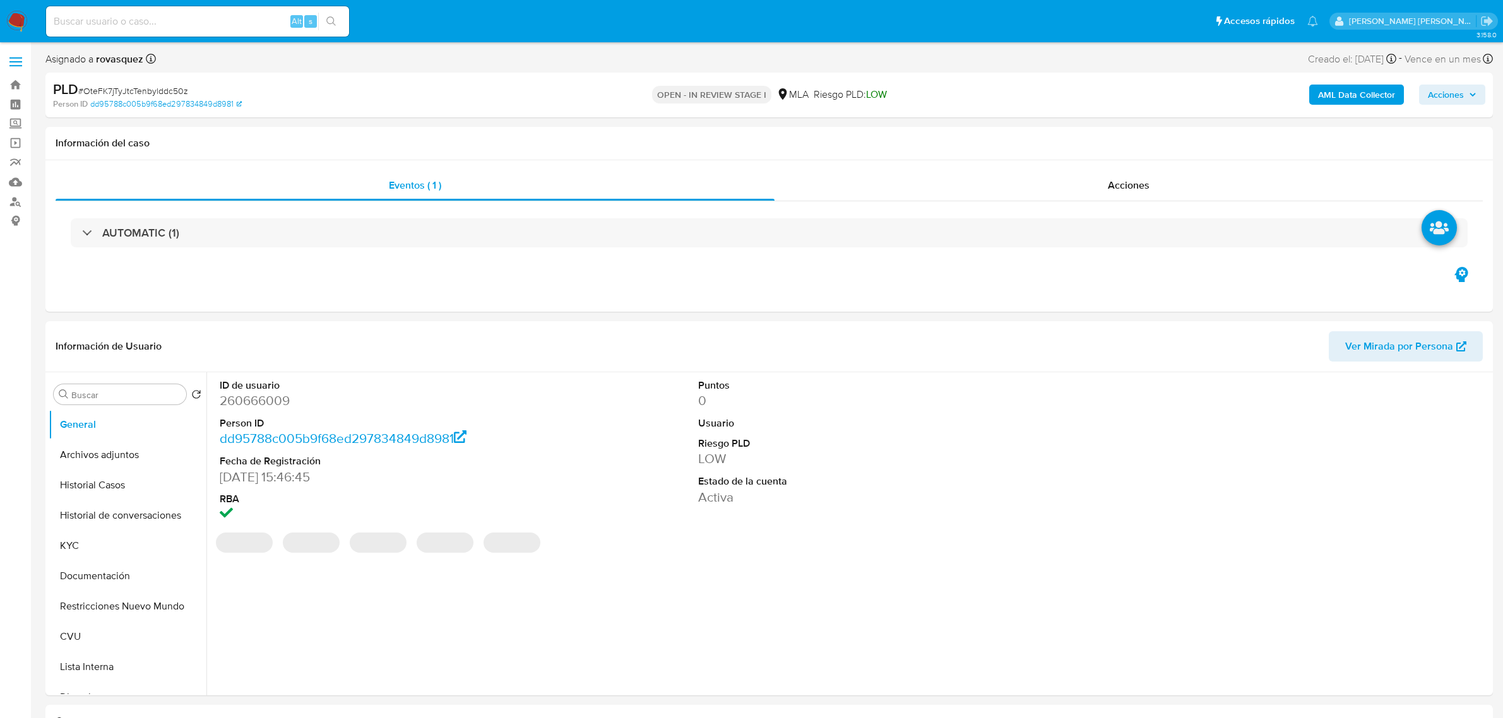
select select "10"
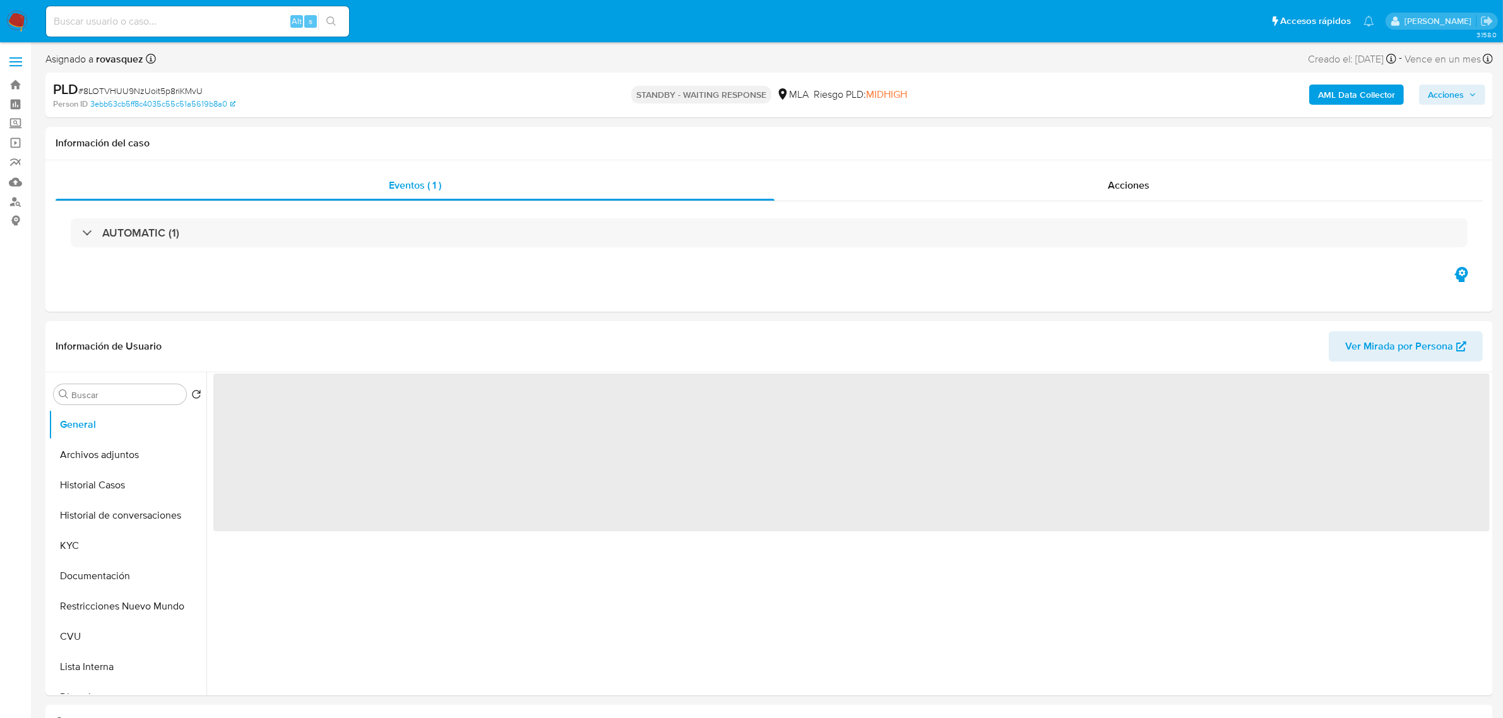
select select "10"
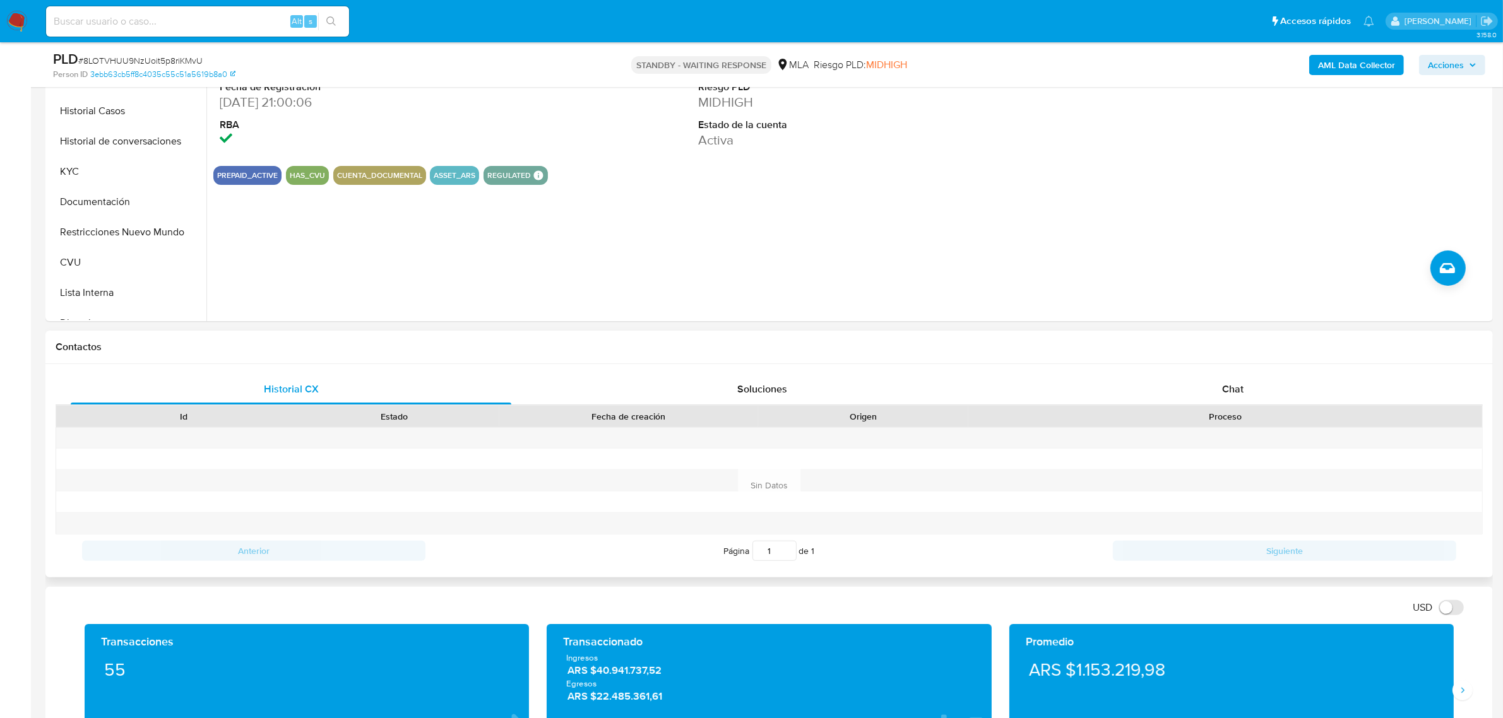
scroll to position [473, 0]
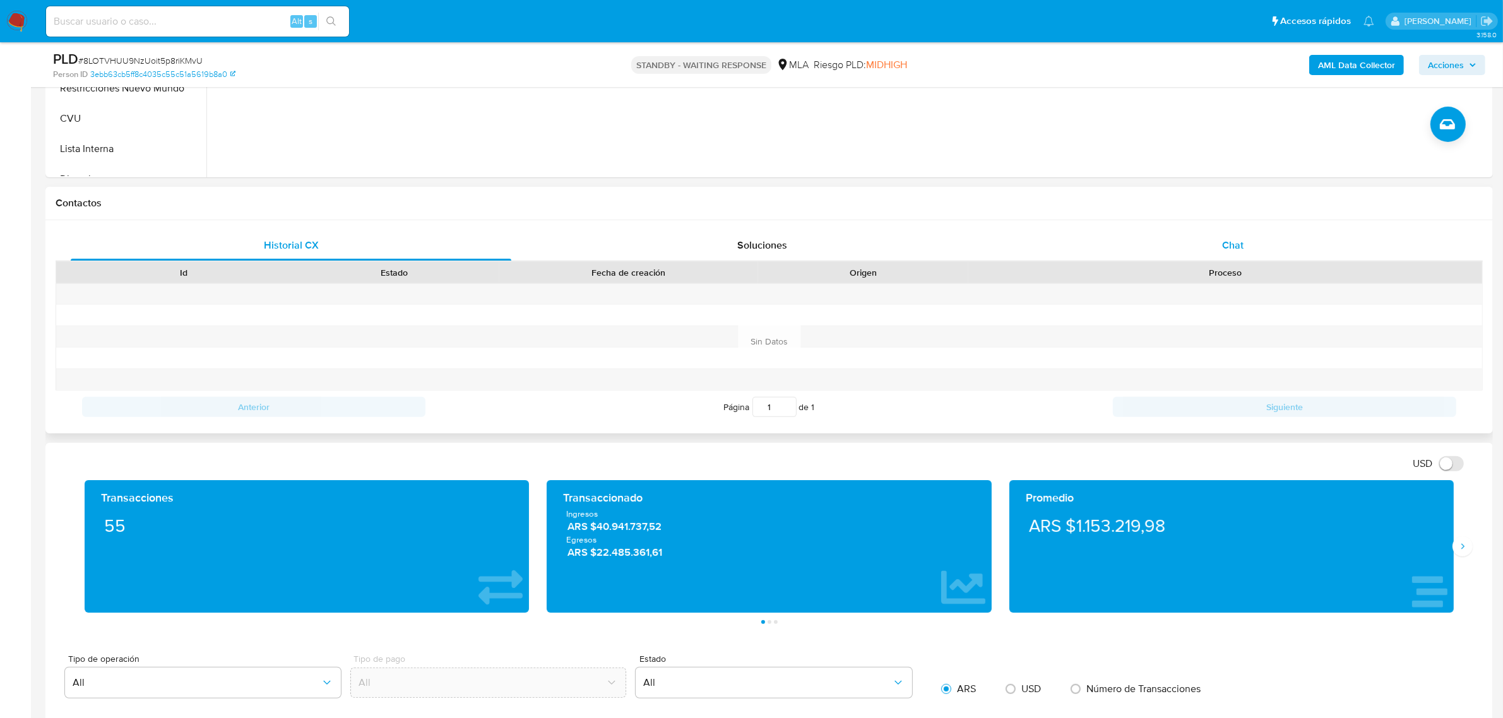
click at [1226, 244] on span "Chat" at bounding box center [1232, 245] width 21 height 15
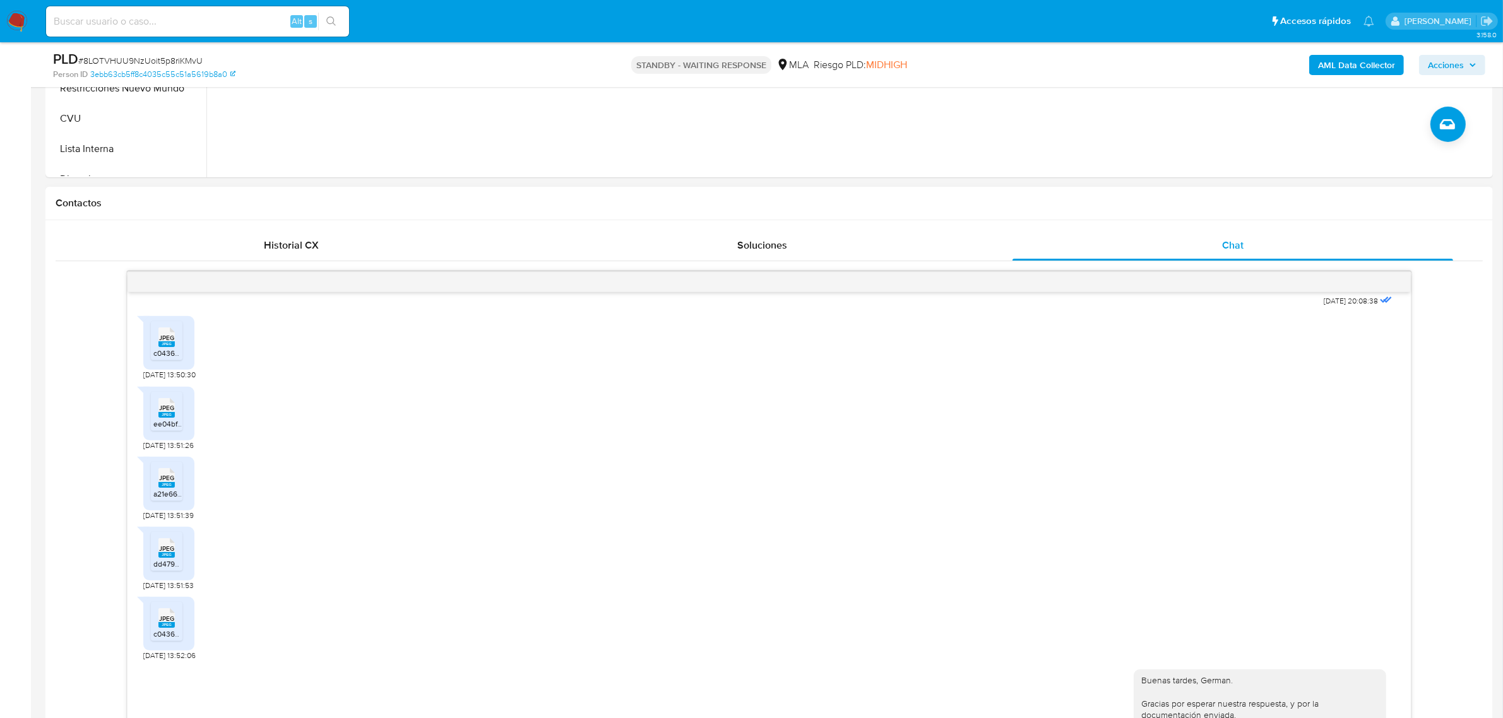
scroll to position [678, 0]
click at [162, 348] on rect at bounding box center [166, 345] width 16 height 6
click at [164, 413] on span "JPEG" at bounding box center [166, 409] width 15 height 8
click at [165, 483] on span "JPEG" at bounding box center [166, 479] width 15 height 8
click at [161, 559] on rect at bounding box center [166, 556] width 16 height 6
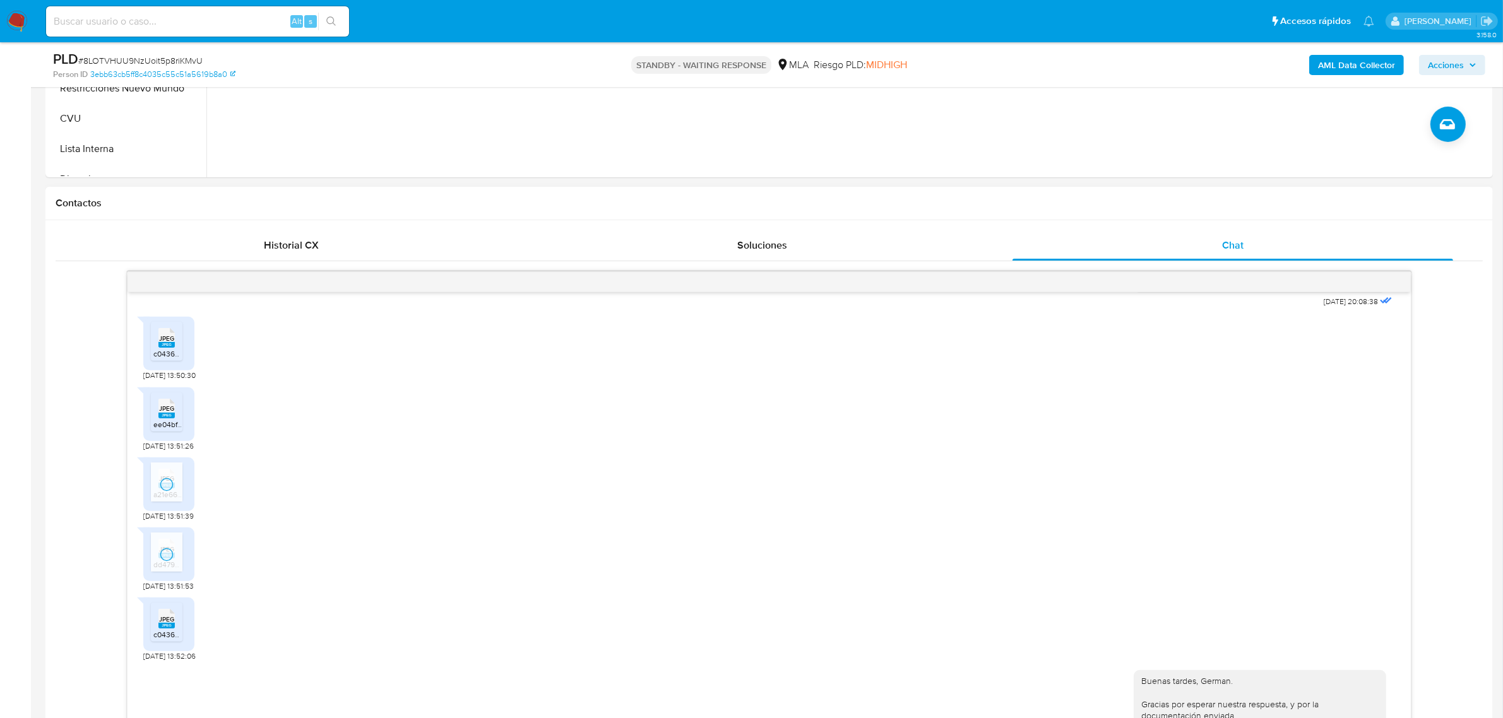
click at [162, 630] on icon "JPEG" at bounding box center [166, 619] width 16 height 22
click at [501, 381] on div "JPEG JPEG c0436dfb-351d-4d55-b6cb-c642ac40745d.jpeg 20/07/2025 13:50:30" at bounding box center [769, 346] width 1252 height 70
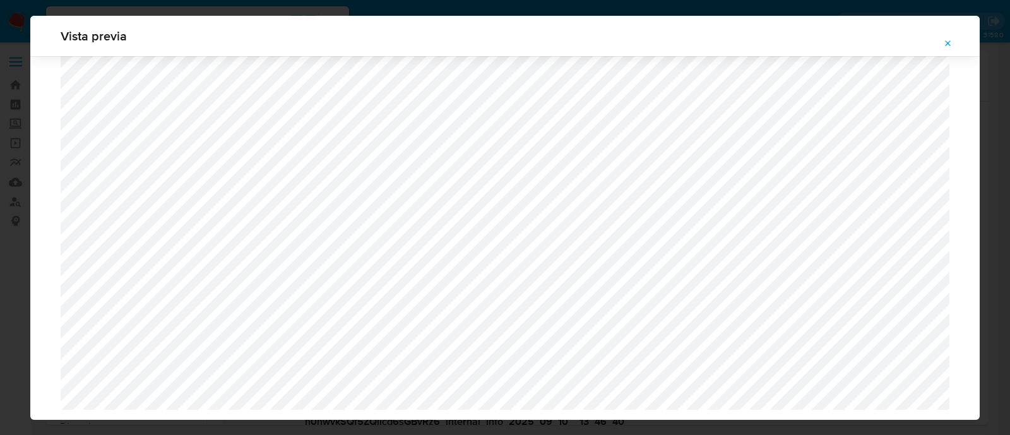
select select "10"
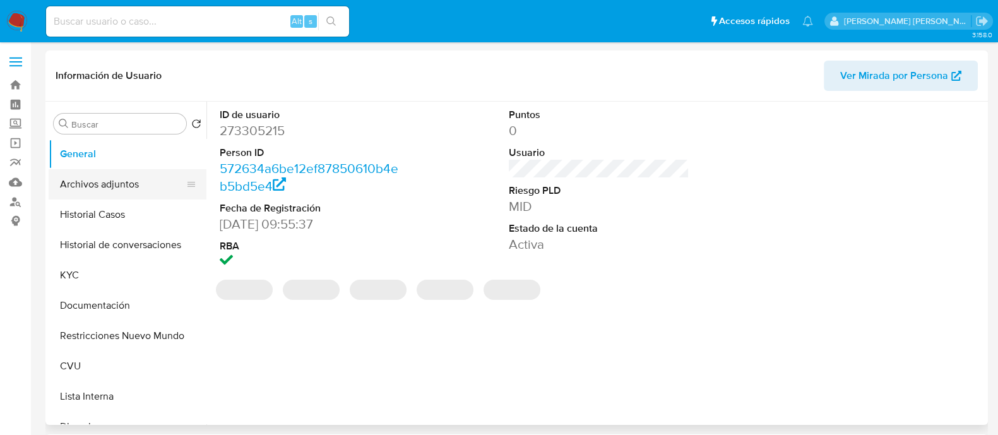
click at [131, 191] on button "Archivos adjuntos" at bounding box center [123, 184] width 148 height 30
select select "10"
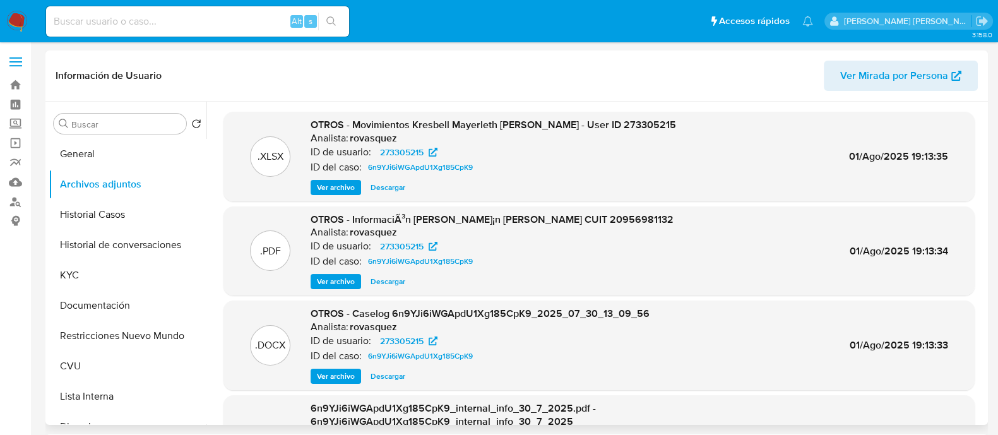
click at [338, 386] on div ".DOCX OTROS - Caselog 6n9YJi6iWGApdU1Xg185CpK9_2025_07_30_13_09_56 Analista: ro…" at bounding box center [598, 345] width 751 height 90
click at [347, 372] on span "Ver archivo" at bounding box center [336, 376] width 38 height 13
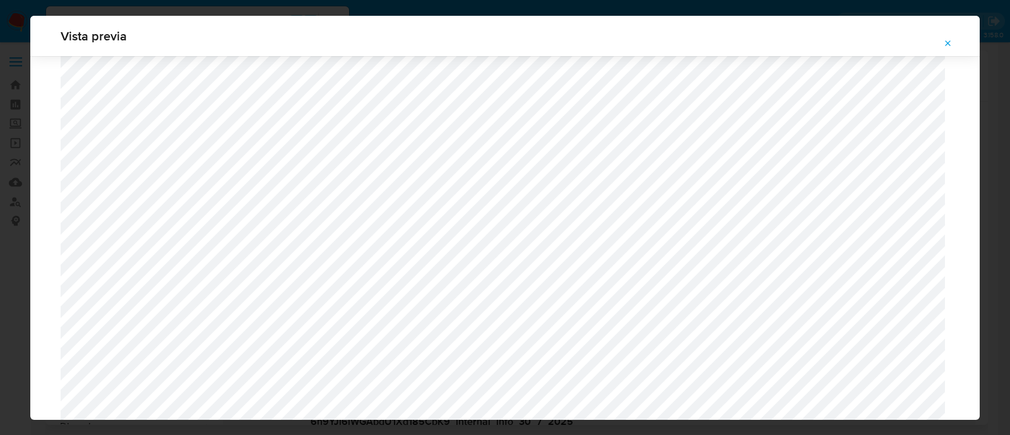
scroll to position [1158, 0]
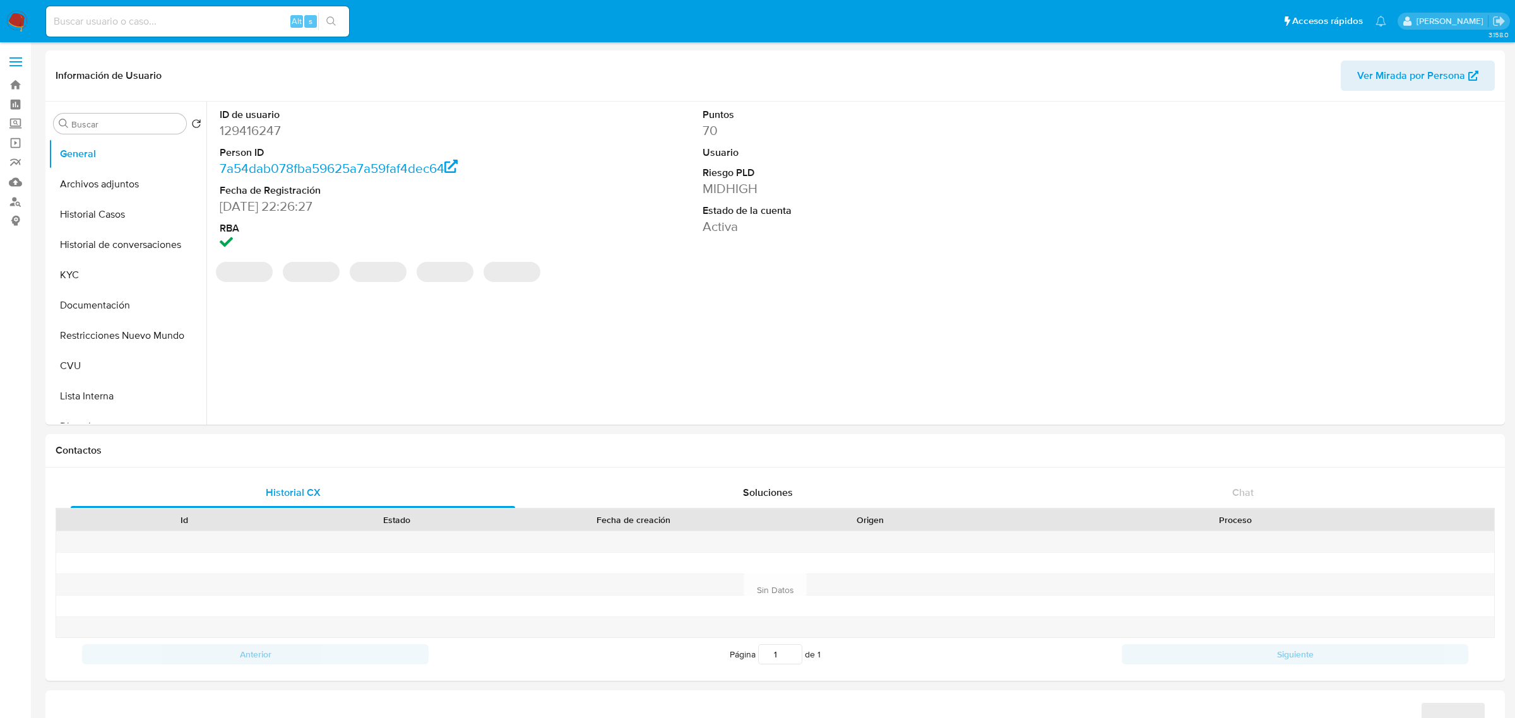
select select "10"
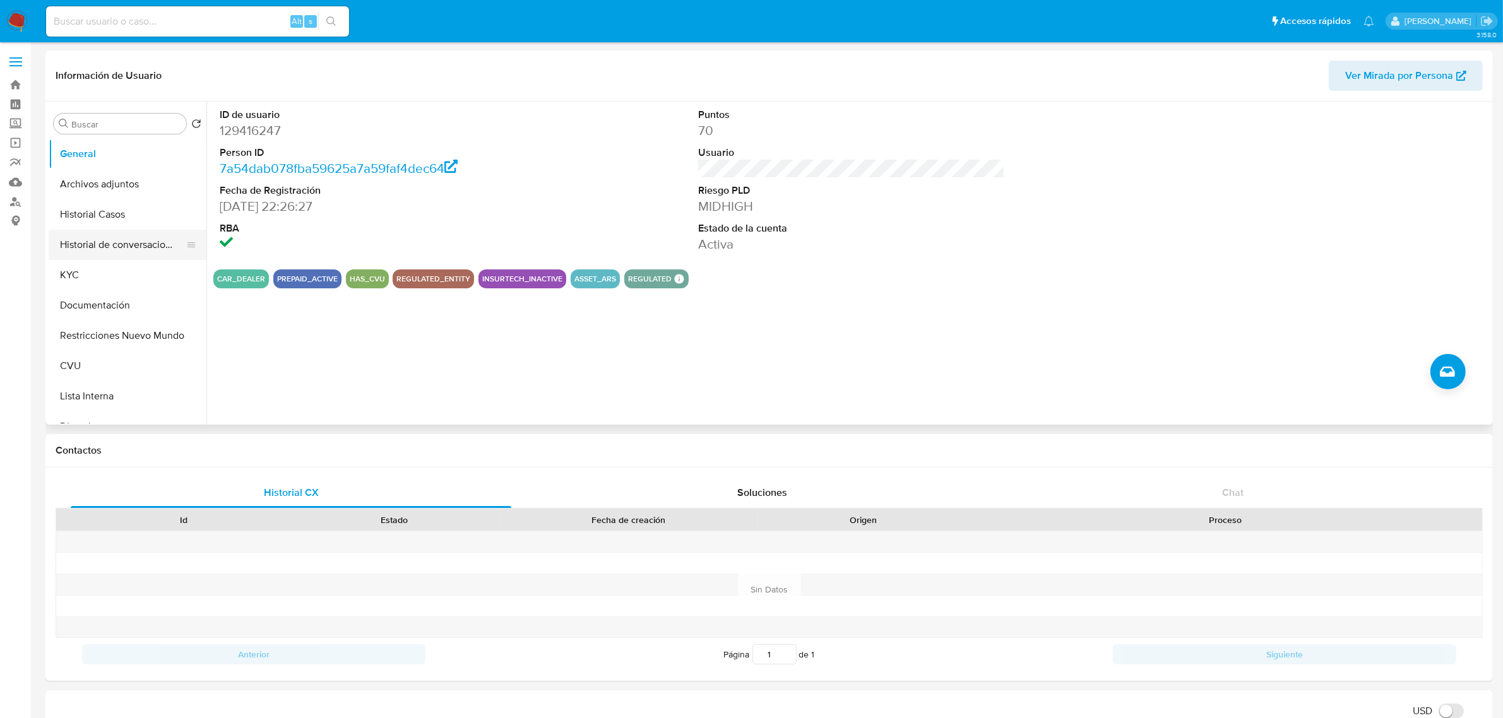
click at [106, 248] on button "Historial de conversaciones" at bounding box center [123, 245] width 148 height 30
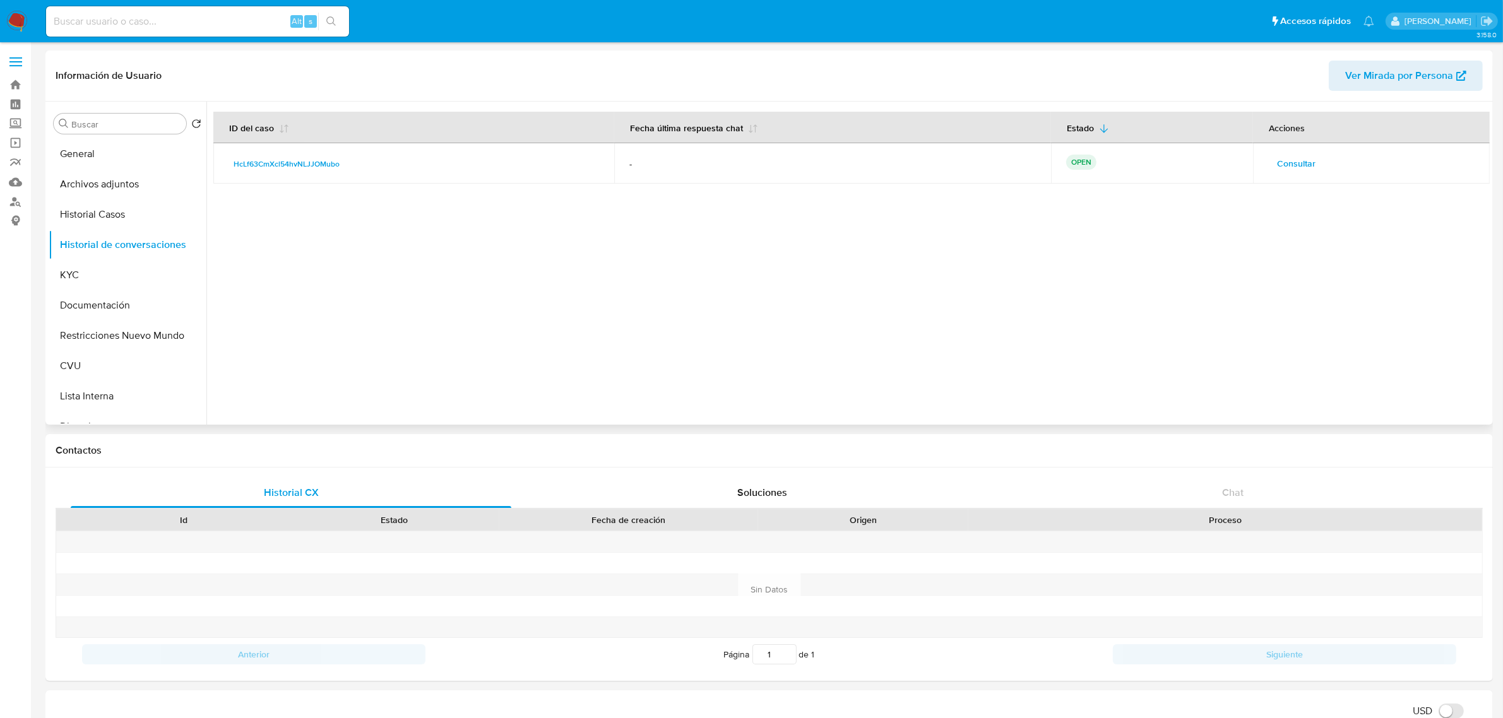
click at [1308, 169] on span "Consultar" at bounding box center [1296, 164] width 39 height 18
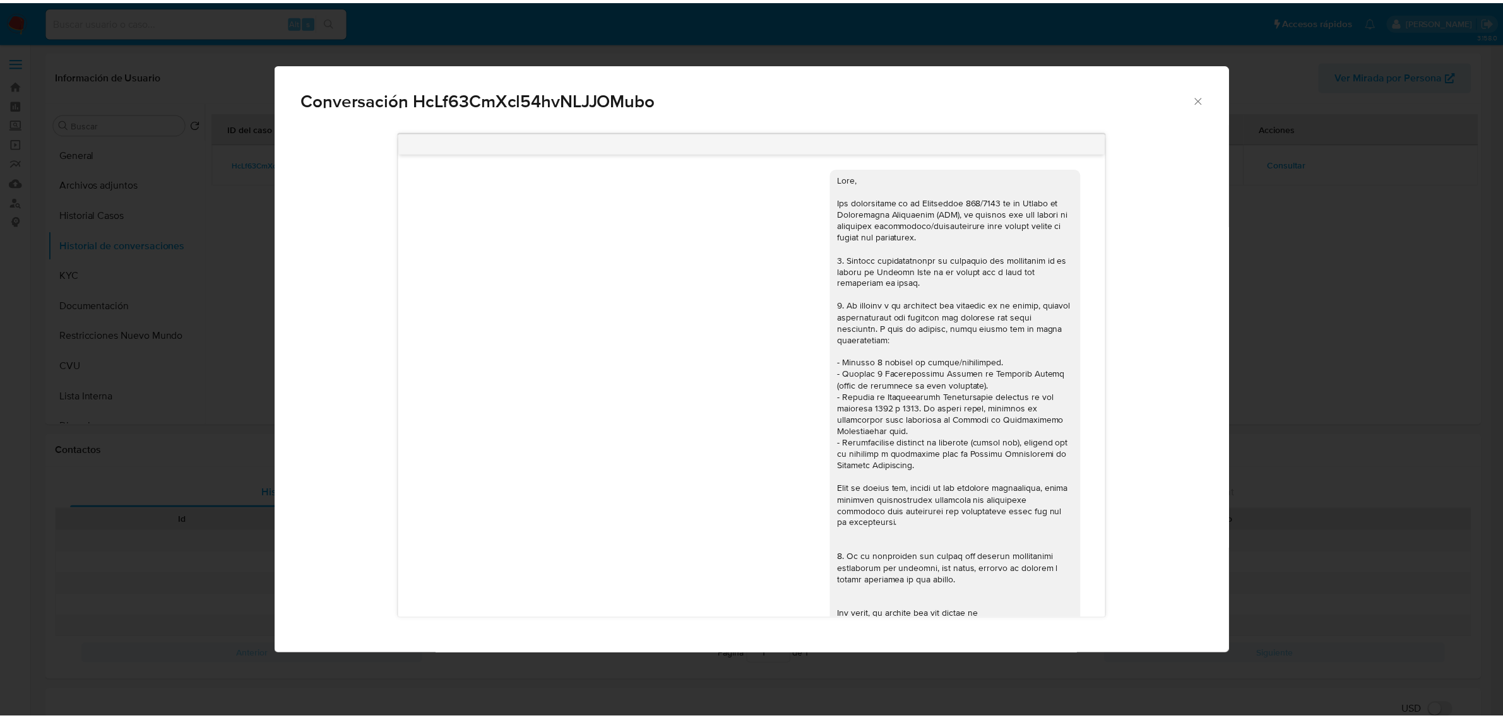
scroll to position [1279, 0]
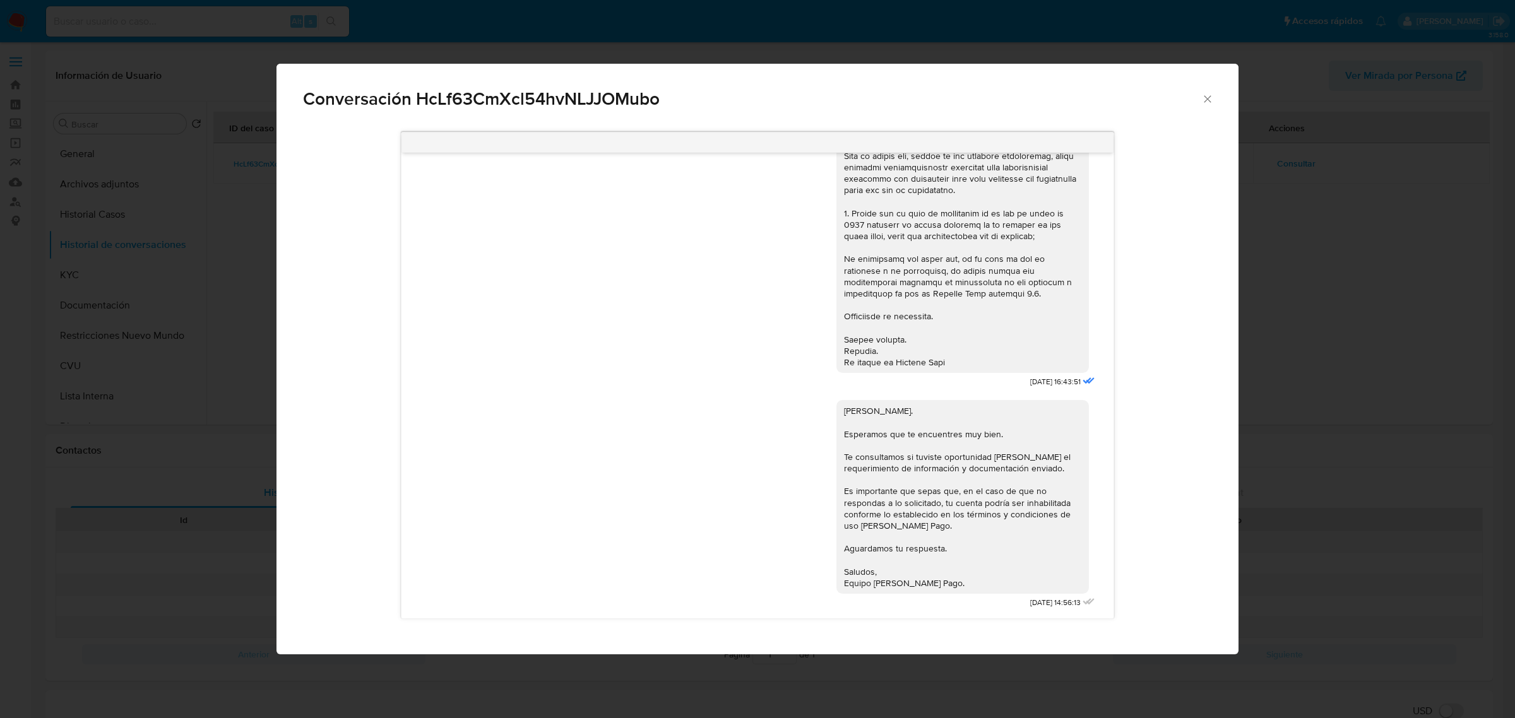
click at [1385, 206] on div "Conversación HcLf63CmXcl54hvNLJJOMubo [DATE] 20:08:56 Hola, Esperamos que te en…" at bounding box center [757, 359] width 1515 height 718
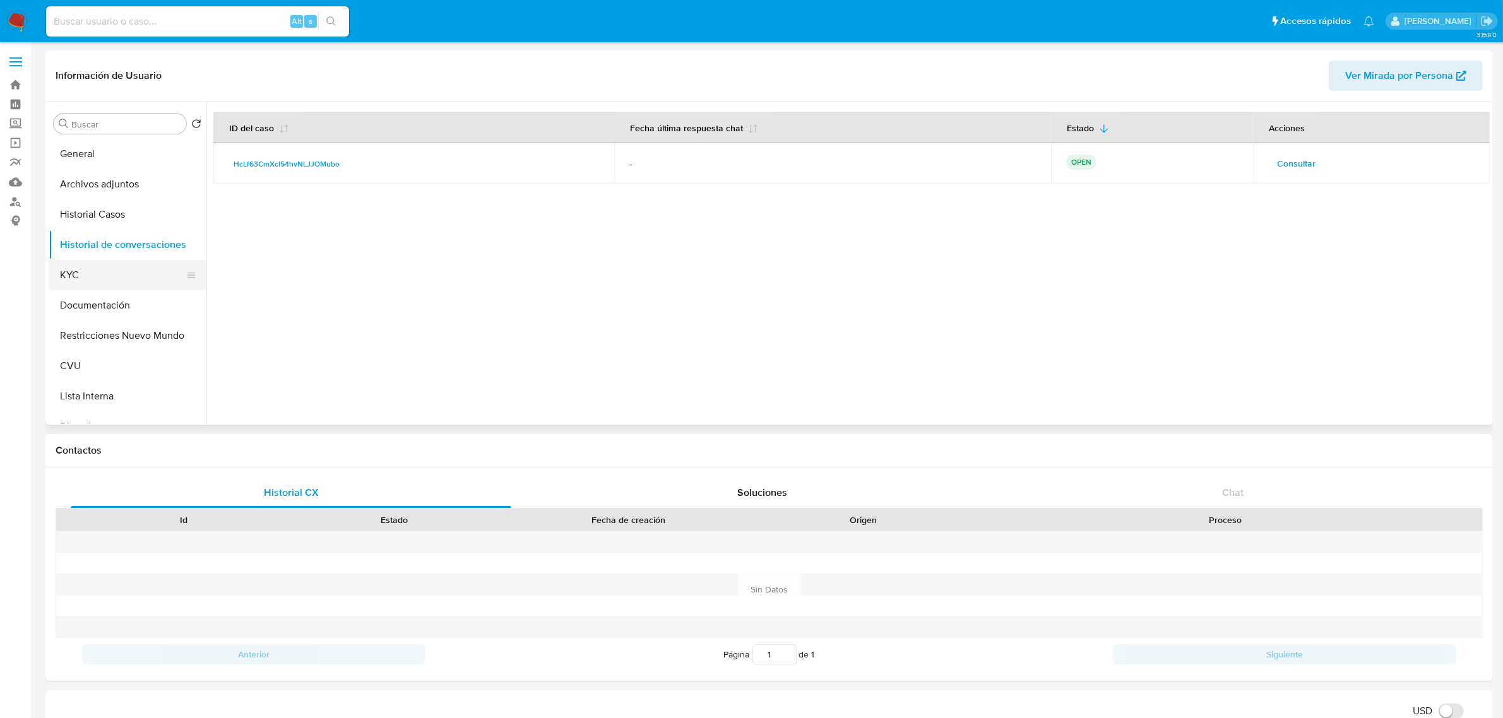
click at [98, 272] on button "KYC" at bounding box center [123, 275] width 148 height 30
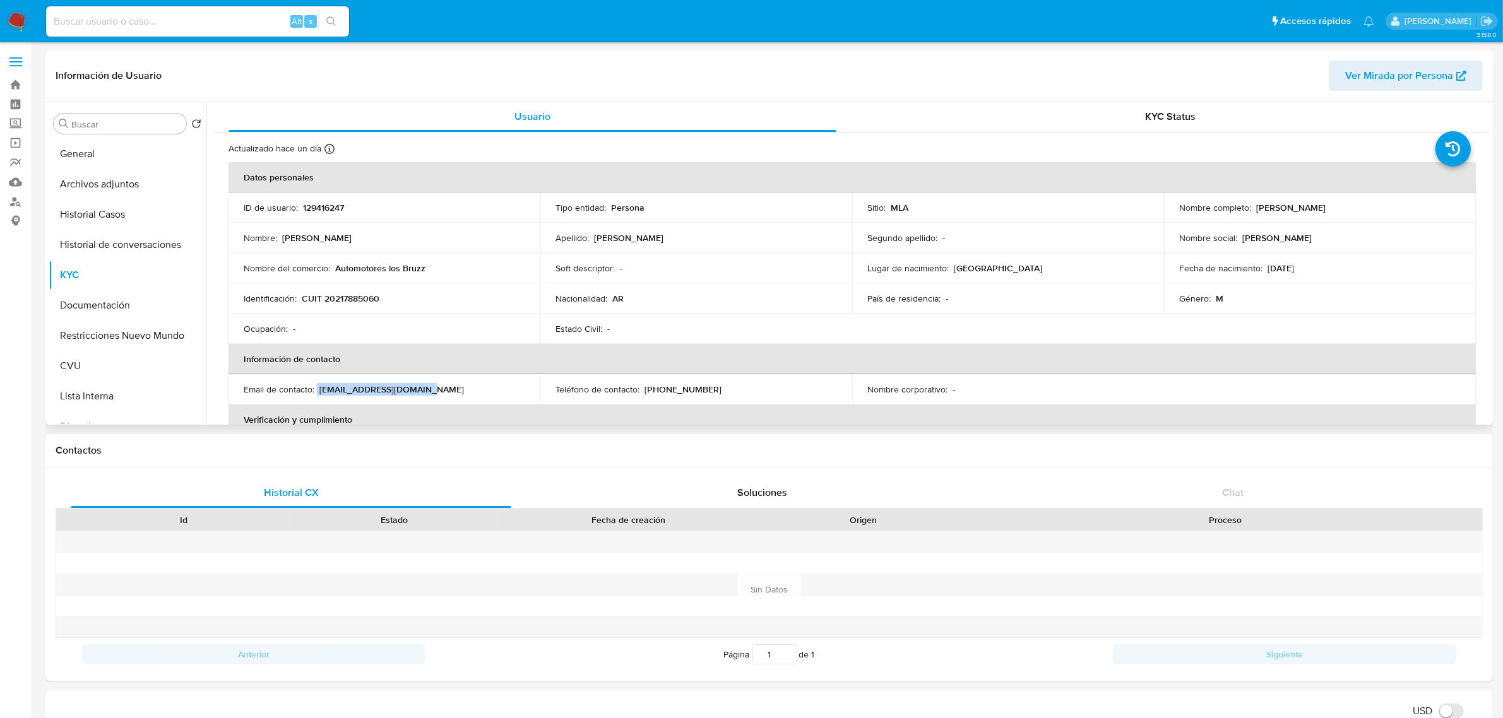
drag, startPoint x: 317, startPoint y: 390, endPoint x: 437, endPoint y: 389, distance: 119.9
click at [437, 389] on div "Email de contacto : [EMAIL_ADDRESS][DOMAIN_NAME]" at bounding box center [384, 389] width 281 height 11
copy div "[EMAIL_ADDRESS][DOMAIN_NAME]"
click at [130, 224] on button "Historial Casos" at bounding box center [123, 214] width 148 height 30
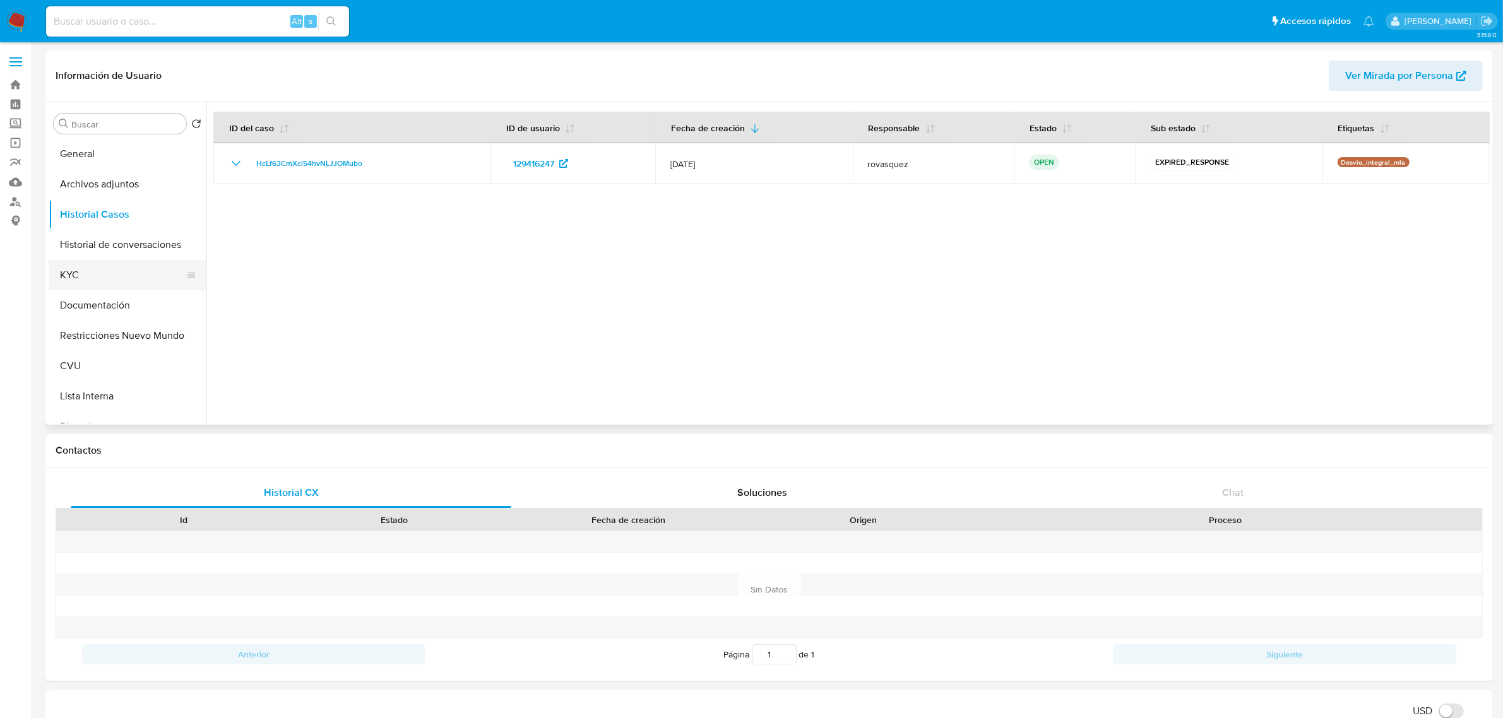
click at [92, 278] on button "KYC" at bounding box center [123, 275] width 148 height 30
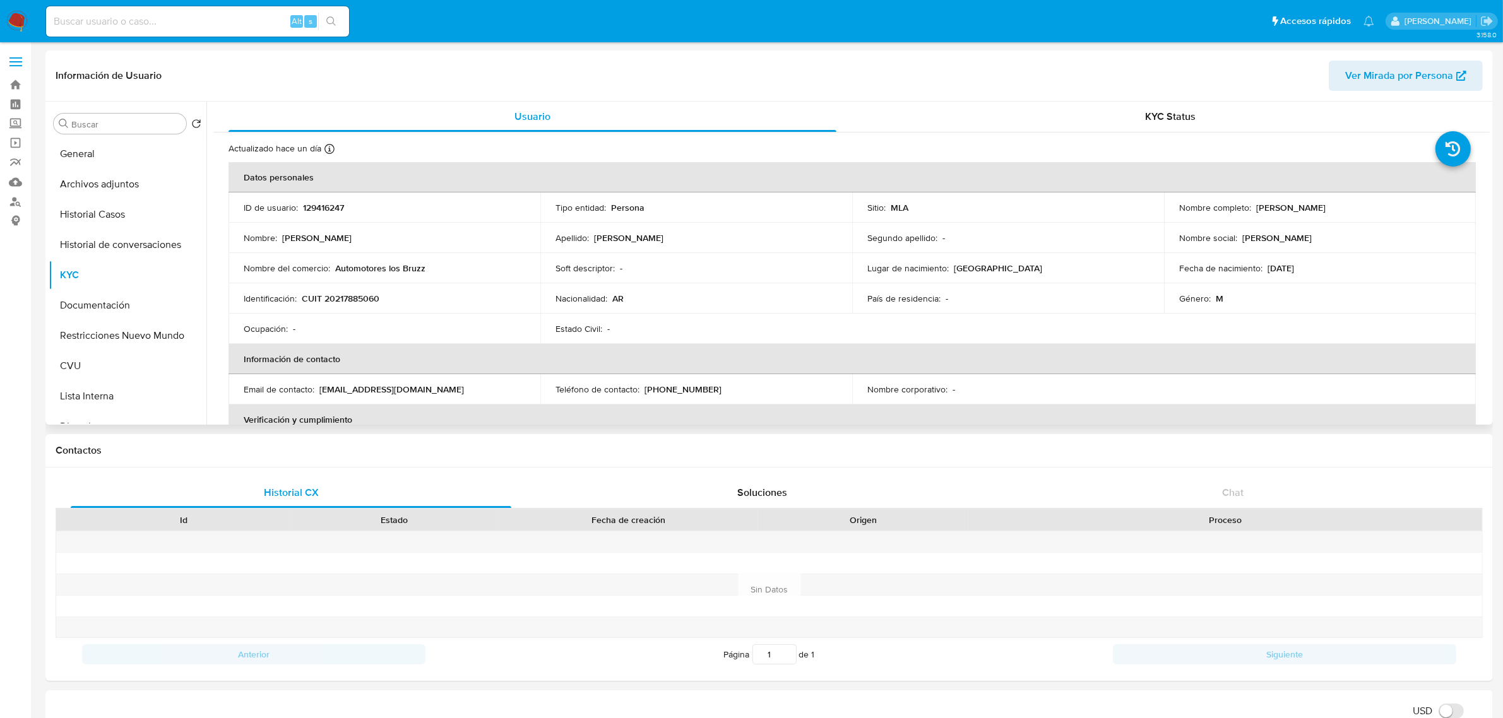
drag, startPoint x: 1253, startPoint y: 208, endPoint x: 1340, endPoint y: 210, distance: 86.5
click at [1325, 210] on p "Rafael Javier Bruzzese" at bounding box center [1290, 207] width 69 height 11
copy p "Rafael Javier Bruzzese"
click at [364, 297] on p "CUIT 20217885060" at bounding box center [341, 298] width 78 height 11
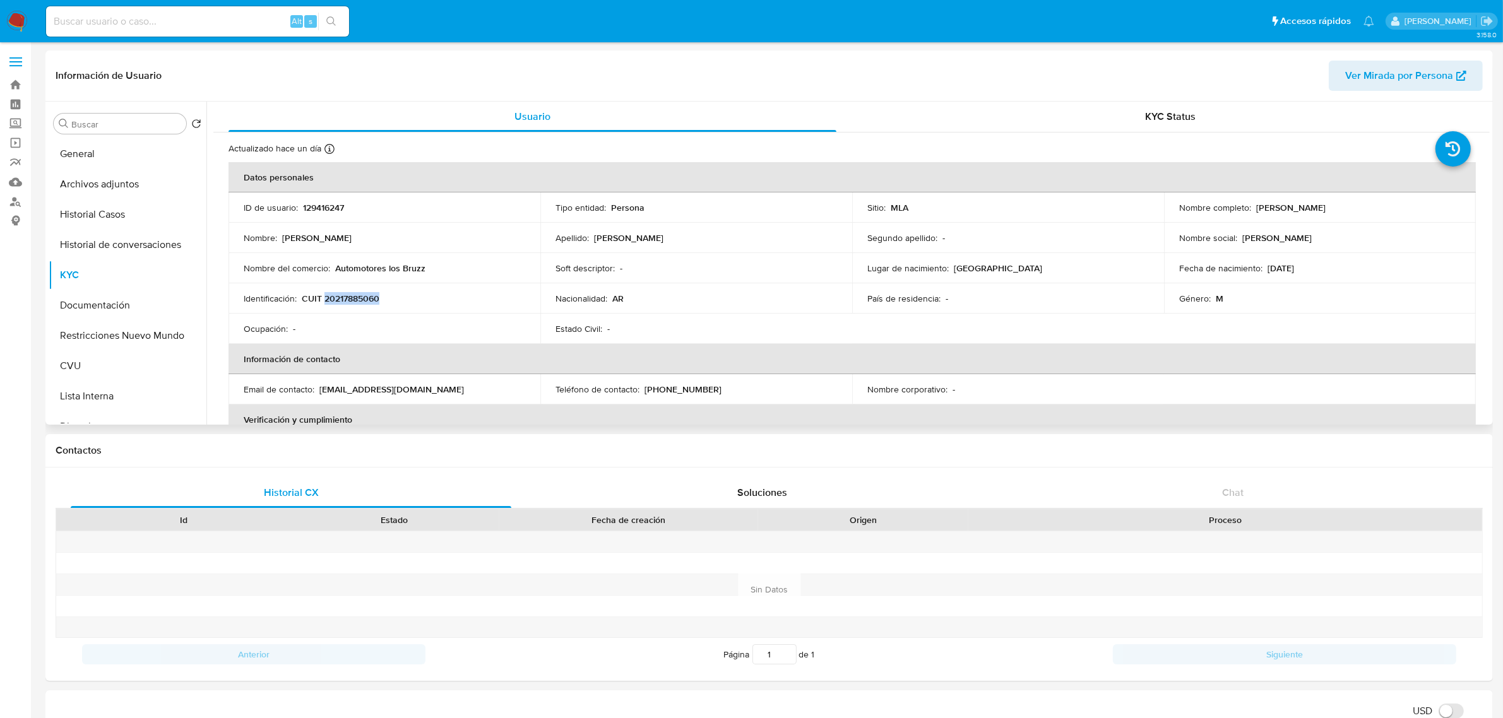
copy p "20217885060"
click at [969, 265] on p "CIUDAD DE BUENOS AIRES" at bounding box center [998, 268] width 88 height 11
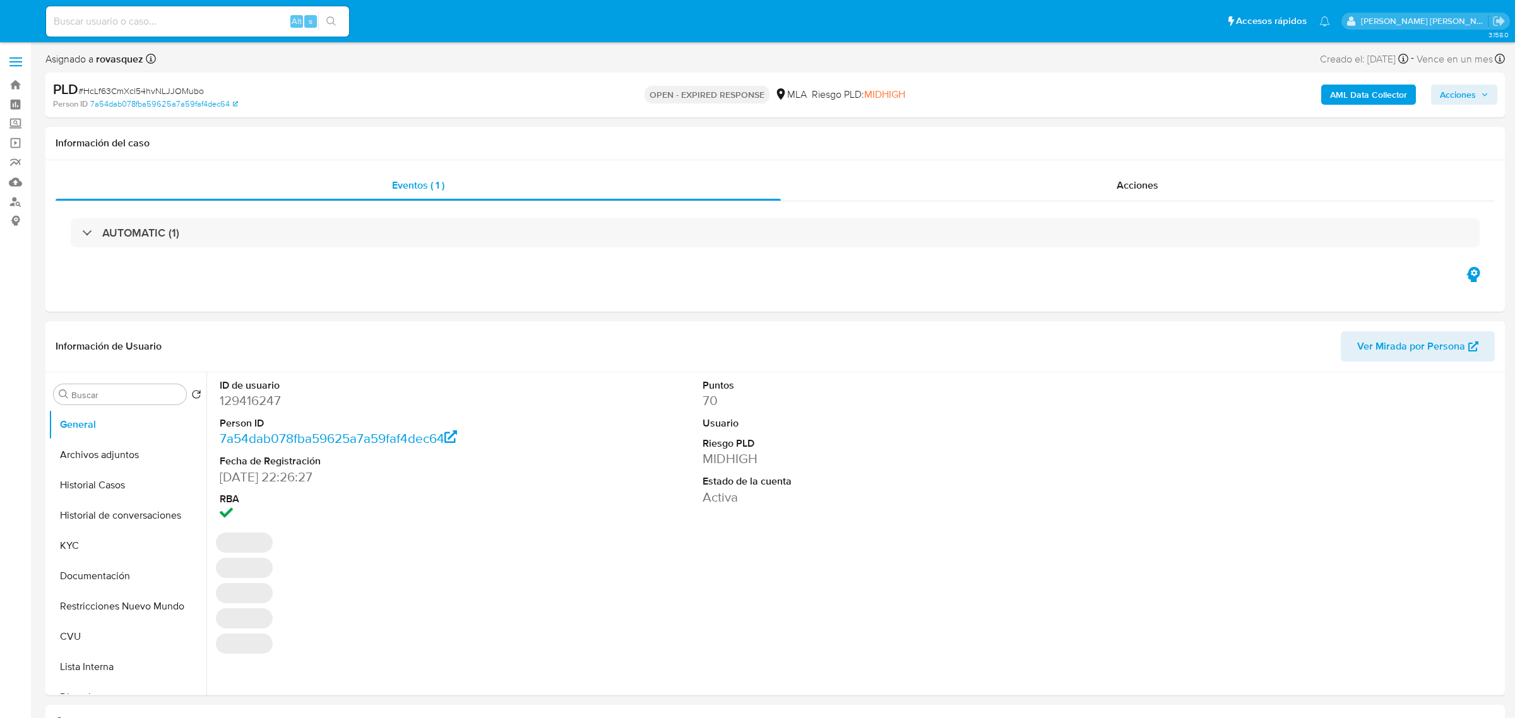
select select "10"
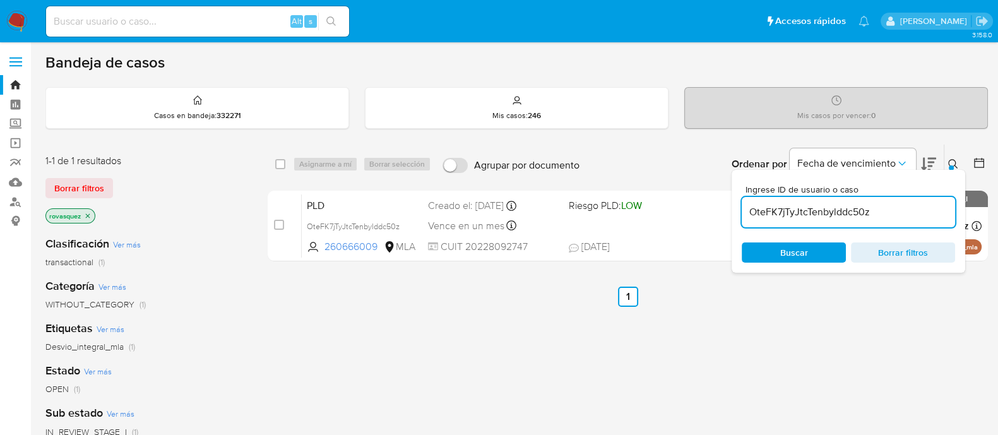
click at [802, 218] on input "OteFK7jTyJtcTenbylddc50z" at bounding box center [848, 212] width 213 height 16
paste input "HcLf63CmXcl54hvNLJJOMubo"
type input "HcLf63CmXcl54hvNLJJOMubo"
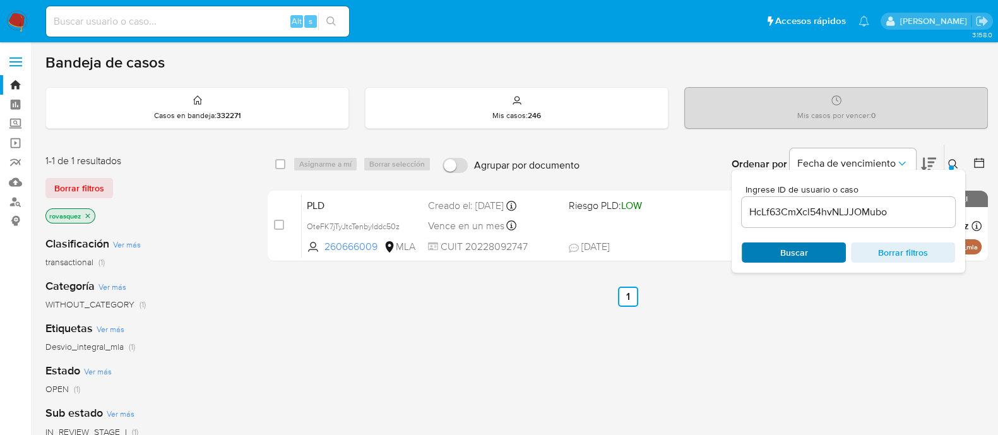
drag, startPoint x: 795, startPoint y: 252, endPoint x: 750, endPoint y: 254, distance: 44.8
click at [795, 252] on span "Buscar" at bounding box center [794, 252] width 28 height 20
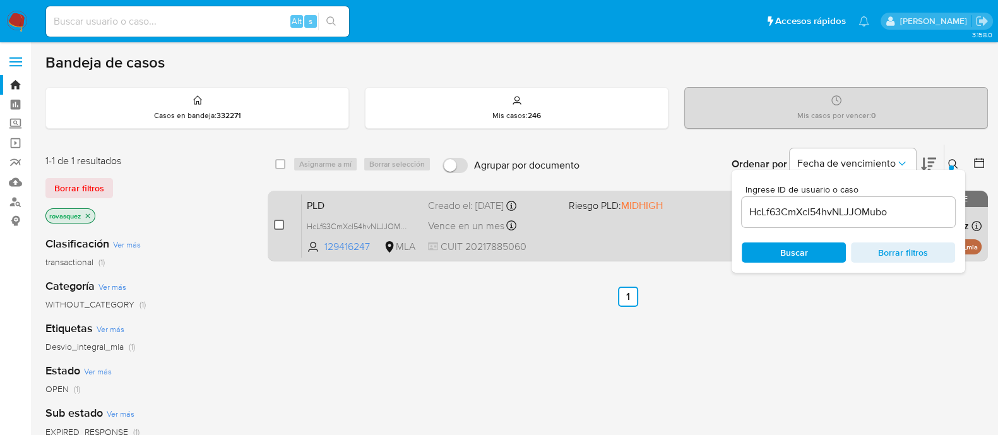
click at [280, 227] on input "checkbox" at bounding box center [279, 225] width 10 height 10
checkbox input "true"
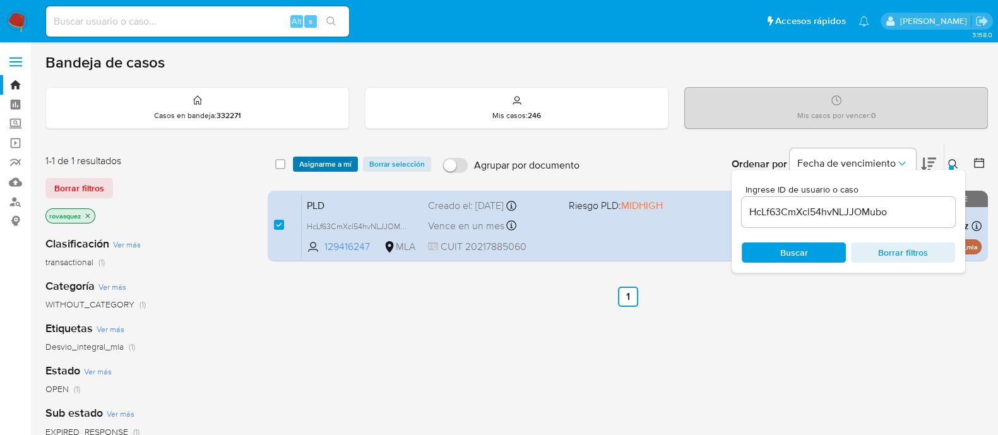
click at [331, 165] on span "Asignarme a mí" at bounding box center [325, 164] width 52 height 13
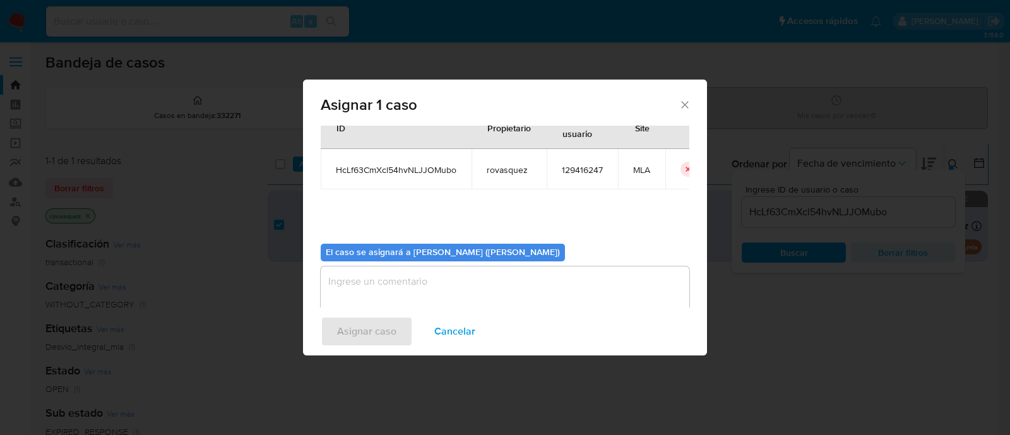
scroll to position [65, 0]
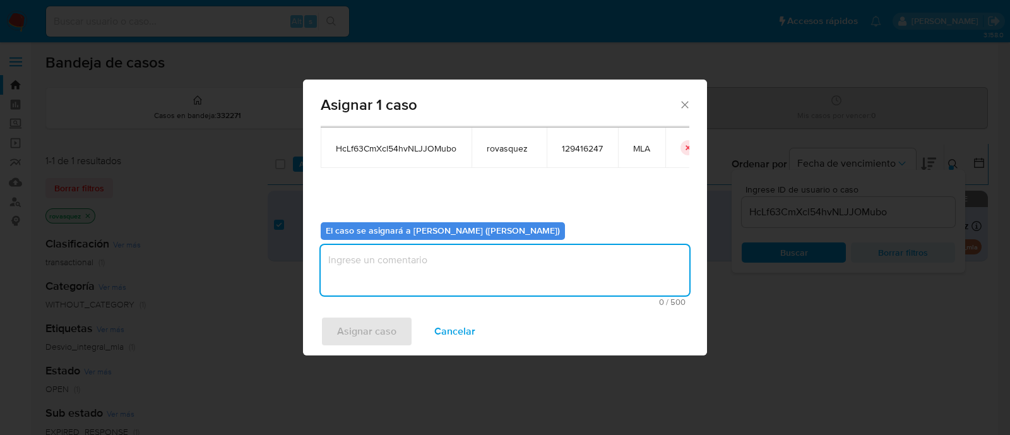
click at [433, 273] on textarea "assign-modal" at bounding box center [505, 270] width 369 height 50
type textarea "."
click at [365, 335] on span "Asignar caso" at bounding box center [366, 331] width 59 height 28
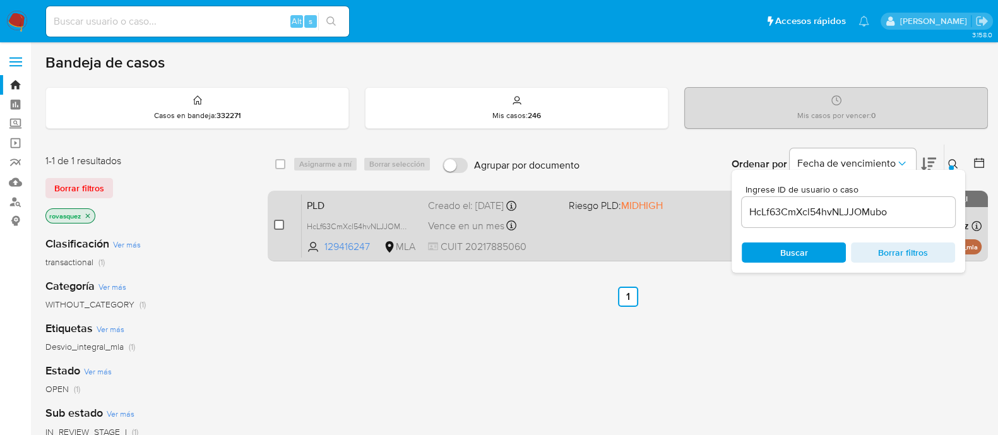
click at [277, 222] on input "checkbox" at bounding box center [279, 225] width 10 height 10
checkbox input "true"
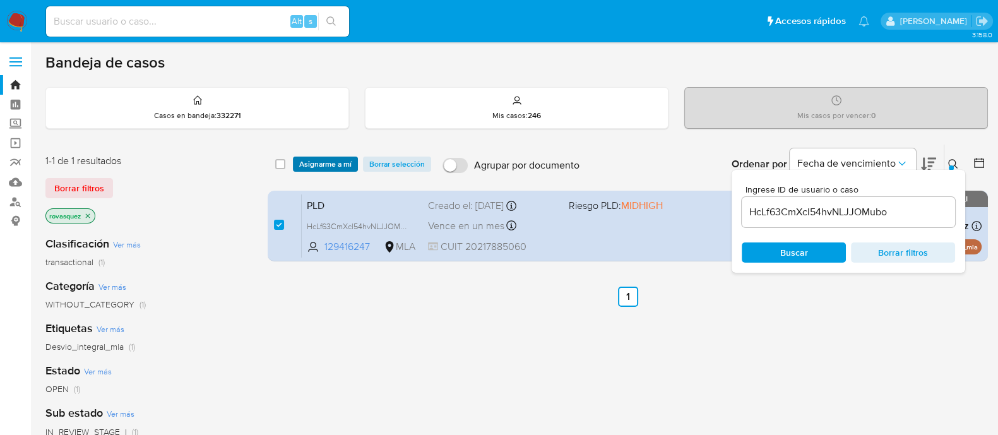
click at [335, 164] on span "Asignarme a mí" at bounding box center [325, 164] width 52 height 13
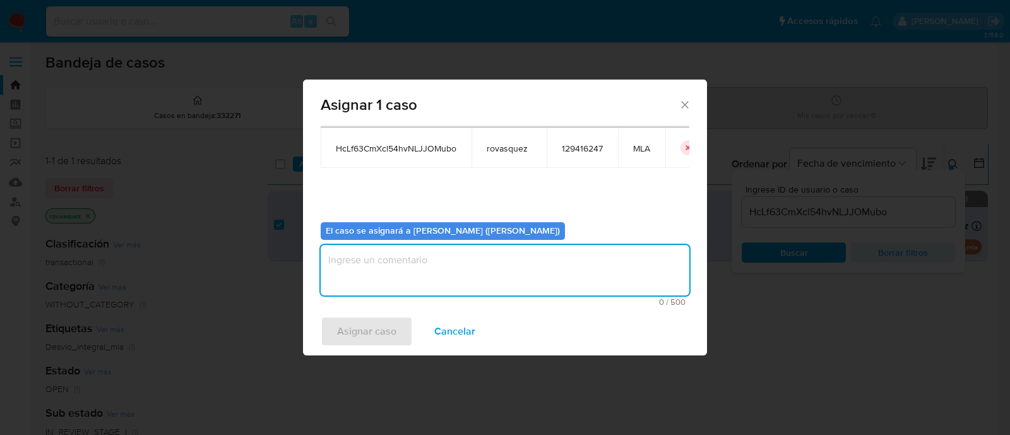
click at [396, 271] on textarea "assign-modal" at bounding box center [505, 270] width 369 height 50
type textarea "."
click at [353, 339] on span "Asignar caso" at bounding box center [366, 331] width 59 height 28
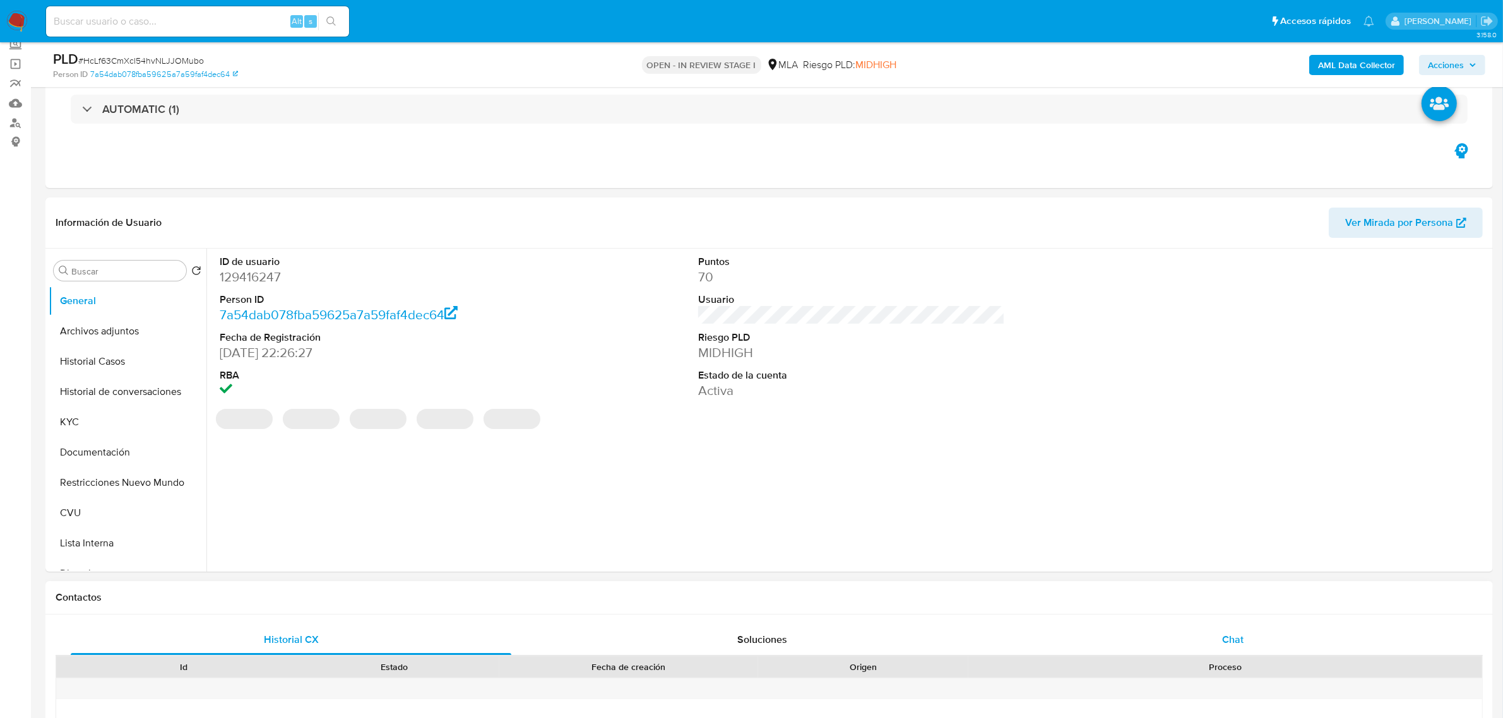
scroll to position [237, 0]
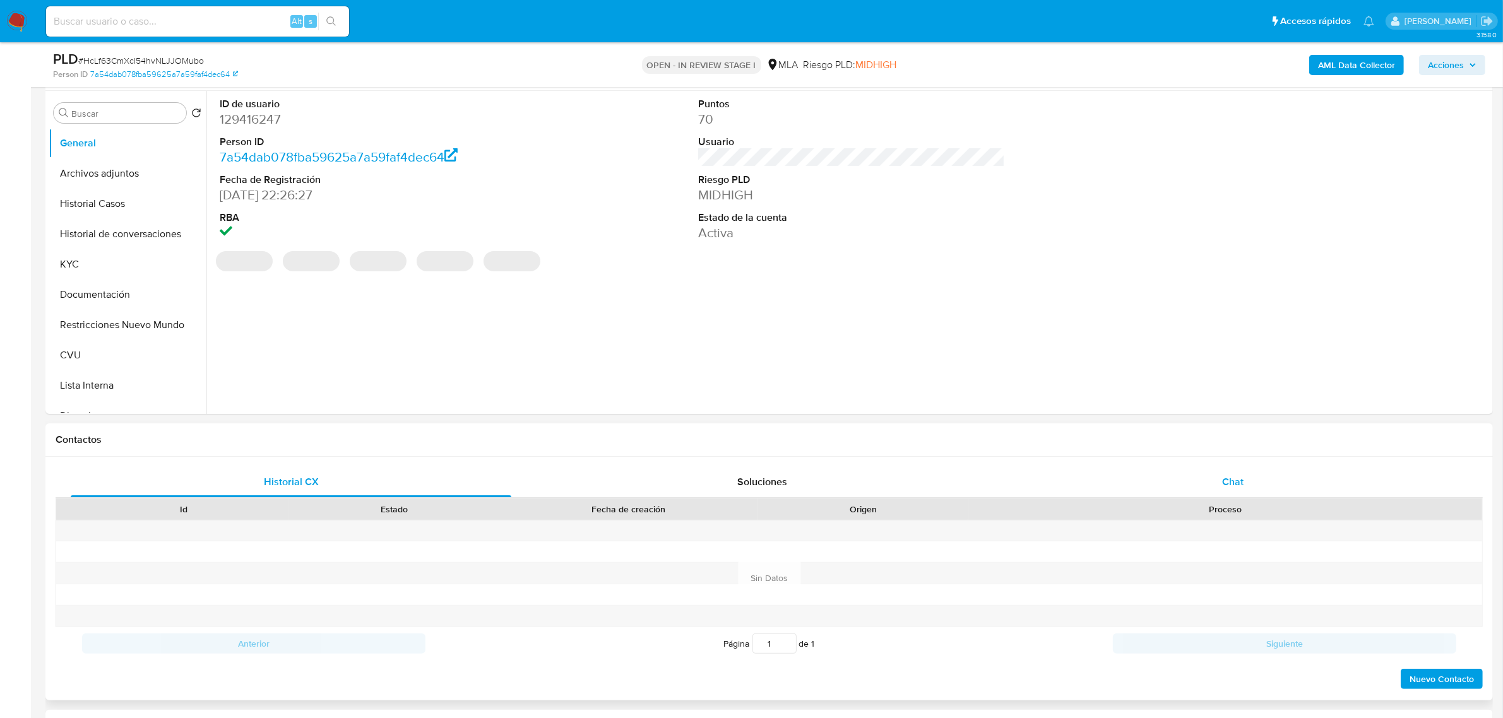
click at [1220, 482] on div "Chat" at bounding box center [1232, 482] width 441 height 30
select select "10"
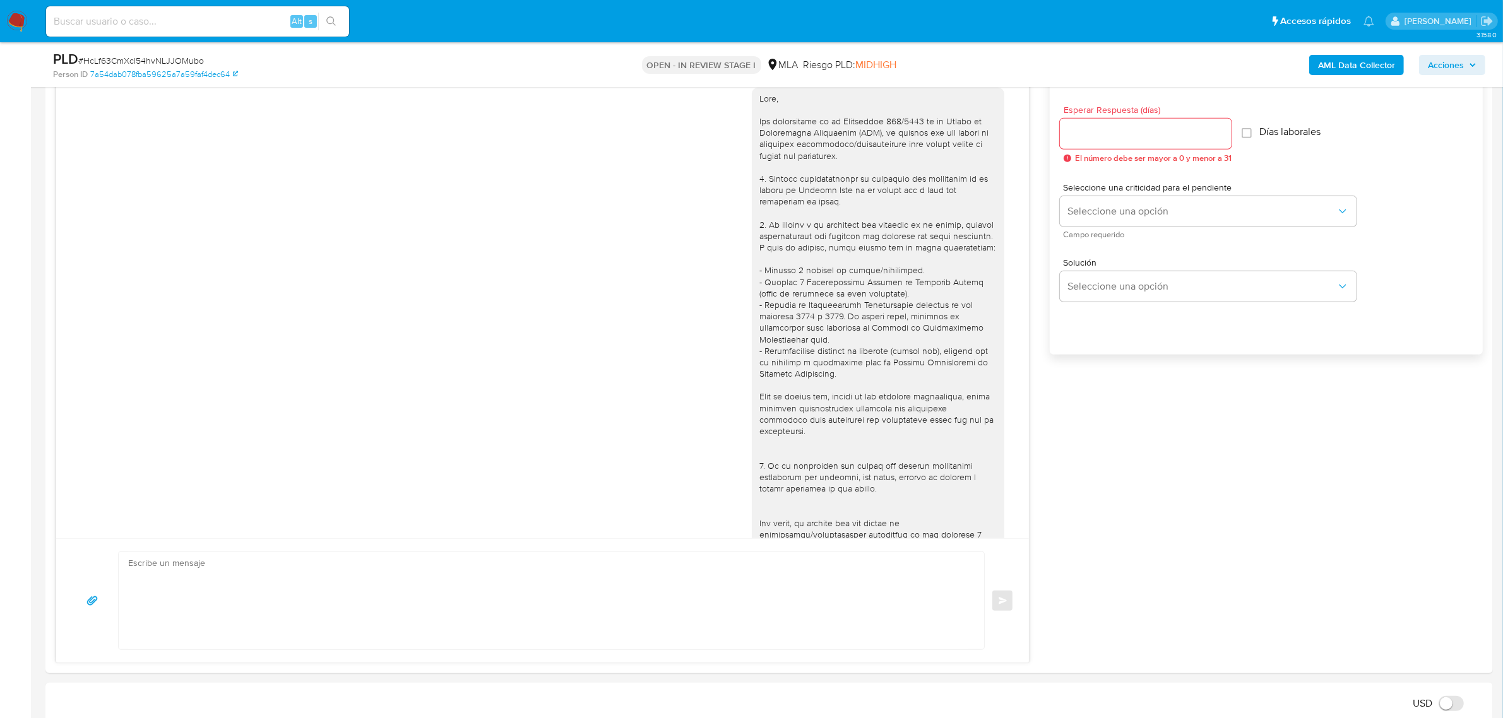
scroll to position [1280, 0]
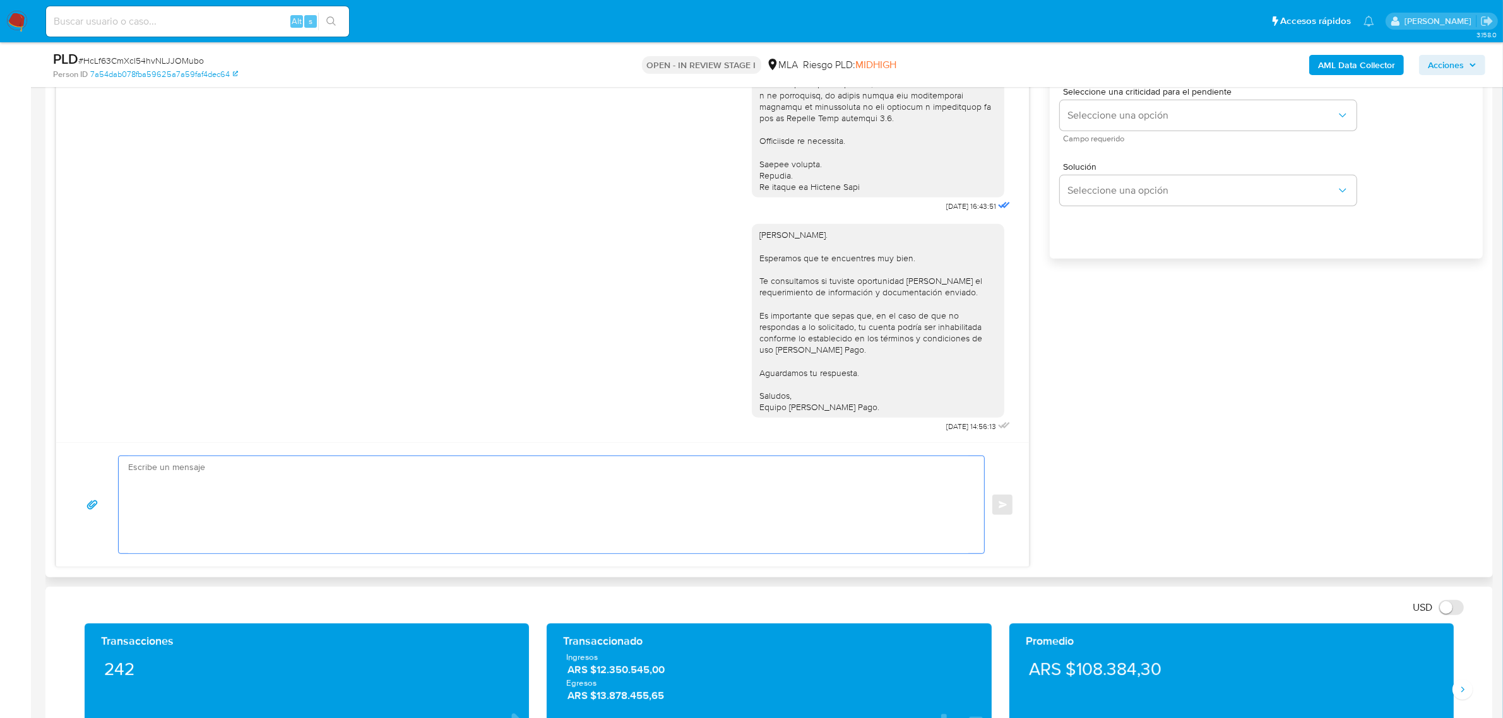
click at [241, 495] on textarea at bounding box center [548, 504] width 840 height 97
paste textarea "Hola Rafael, Muchas gracias por la respuesta. Confirmamos la recepción de la do…"
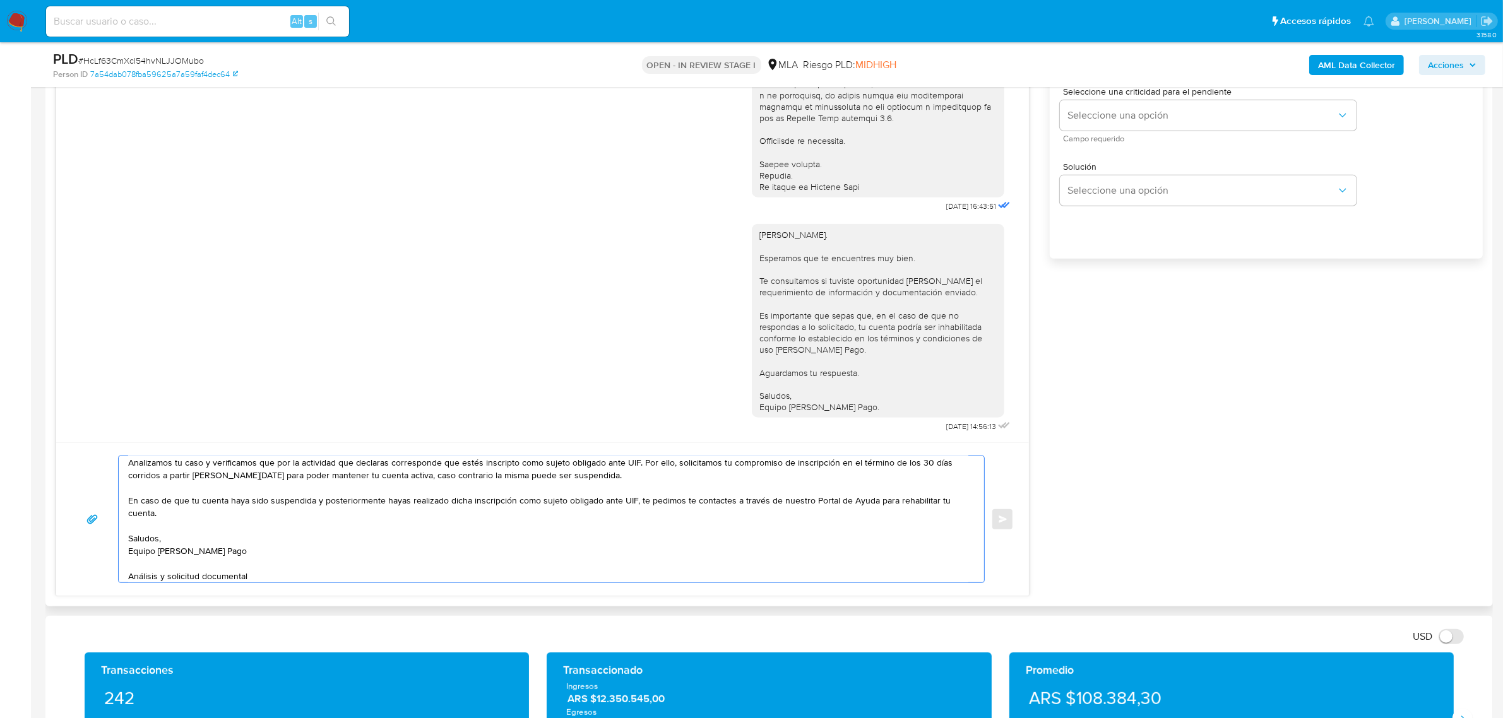
scroll to position [59, 0]
drag, startPoint x: 225, startPoint y: 570, endPoint x: 131, endPoint y: 569, distance: 94.7
click at [131, 569] on textarea "Hola Rafael, Muchas gracias por la respuesta. Confirmamos la recepción de la do…" at bounding box center [548, 519] width 840 height 126
click at [174, 574] on textarea "Hola Rafael, Muchas gracias por la respuesta. Confirmamos la recepción de la do…" at bounding box center [548, 519] width 840 height 126
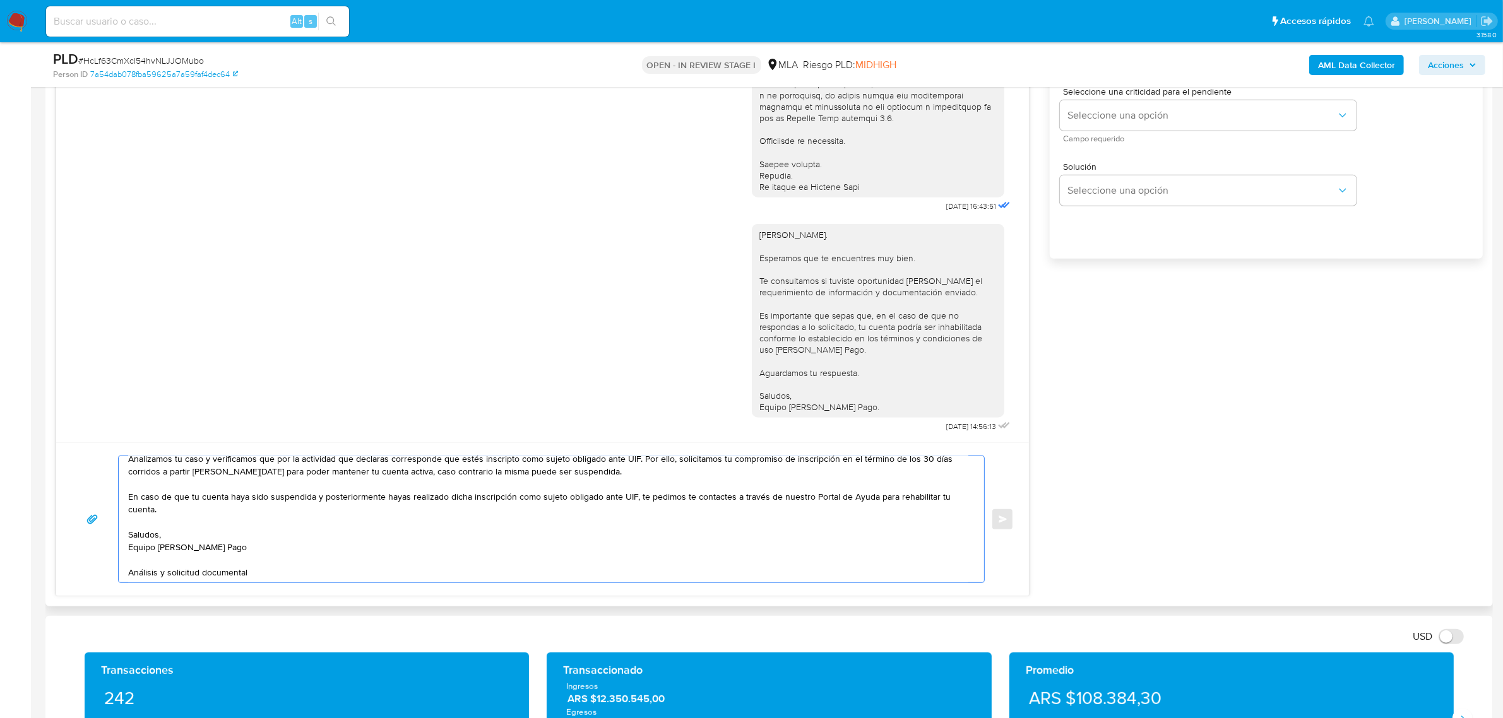
click at [174, 574] on textarea "Hola Rafael, Muchas gracias por la respuesta. Confirmamos la recepción de la do…" at bounding box center [548, 519] width 840 height 126
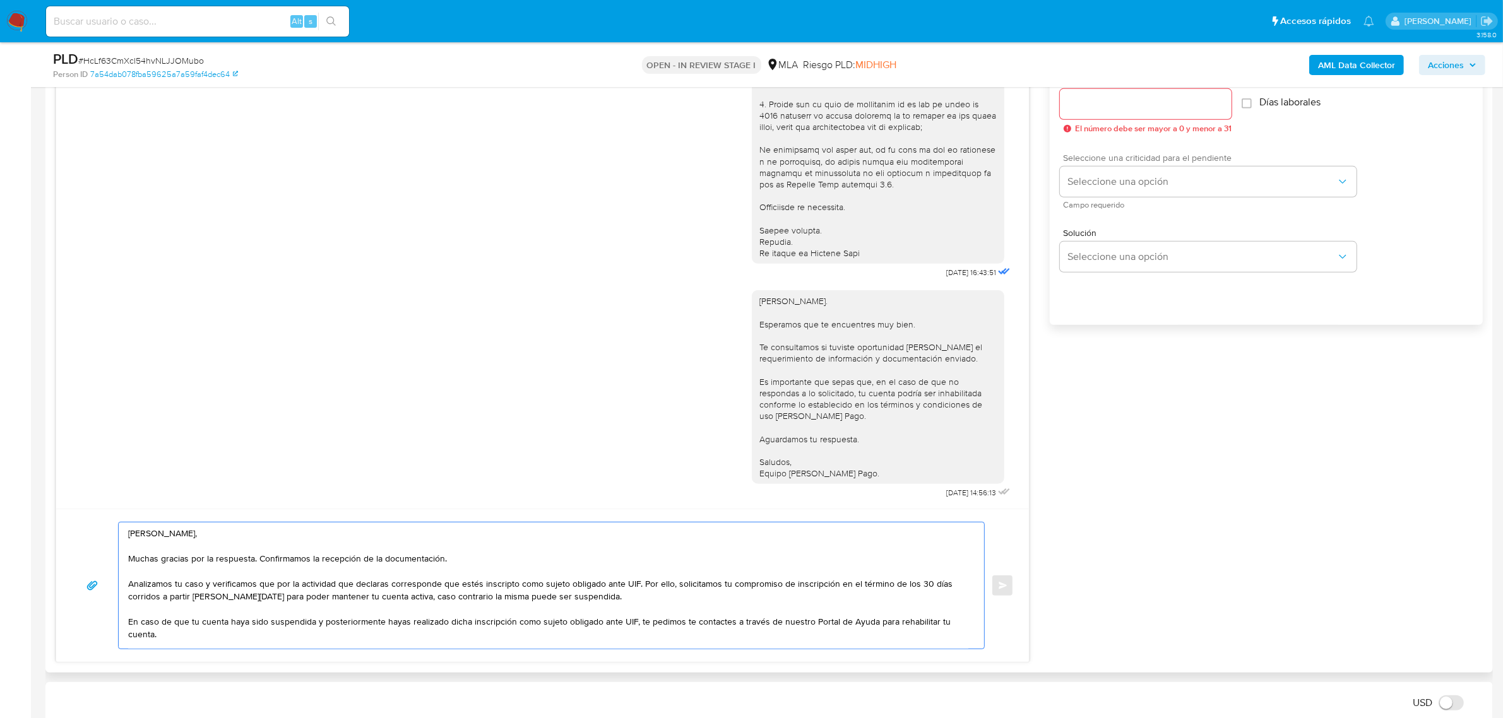
scroll to position [631, 0]
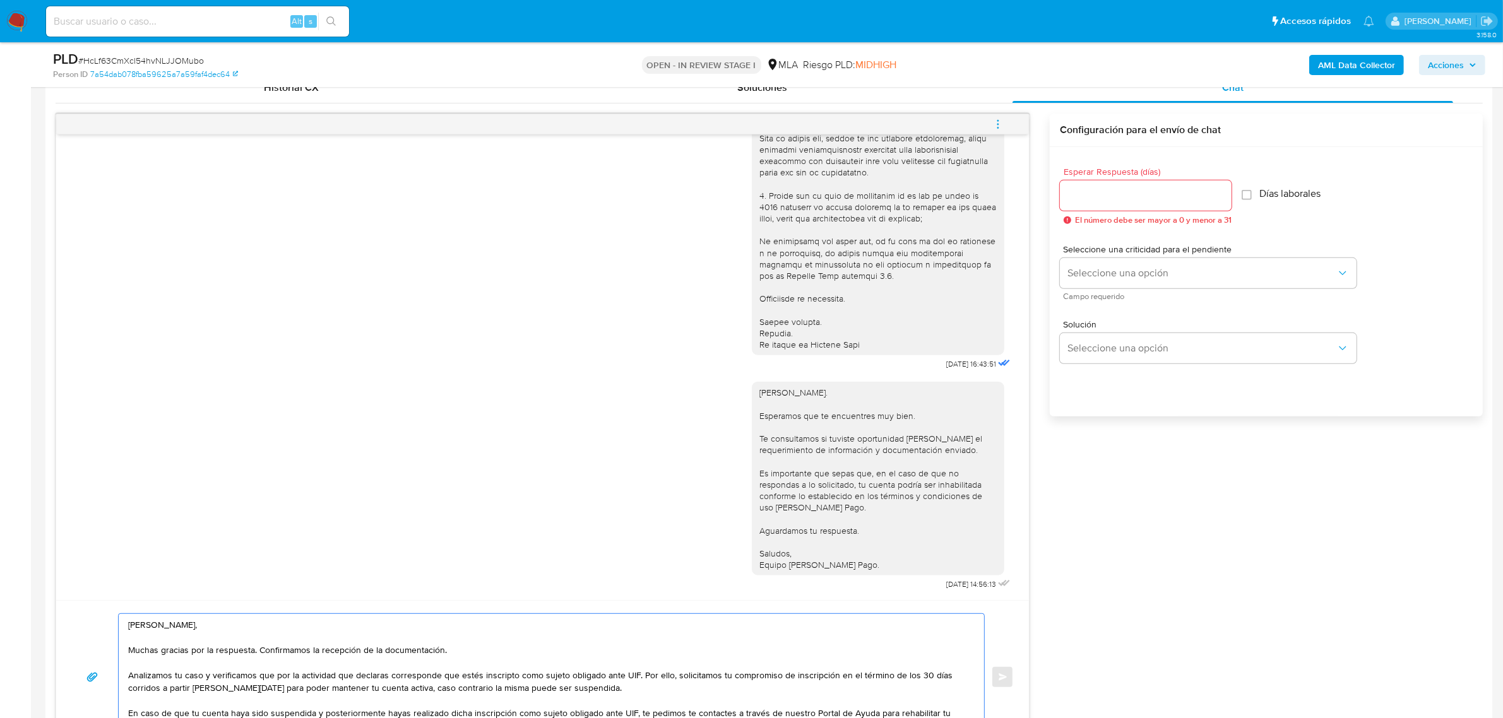
type textarea "[PERSON_NAME], Muchas gracias por la respuesta. Confirmamos la recepción de la …"
click at [1110, 203] on input "Esperar Respuesta (días)" at bounding box center [1146, 195] width 172 height 16
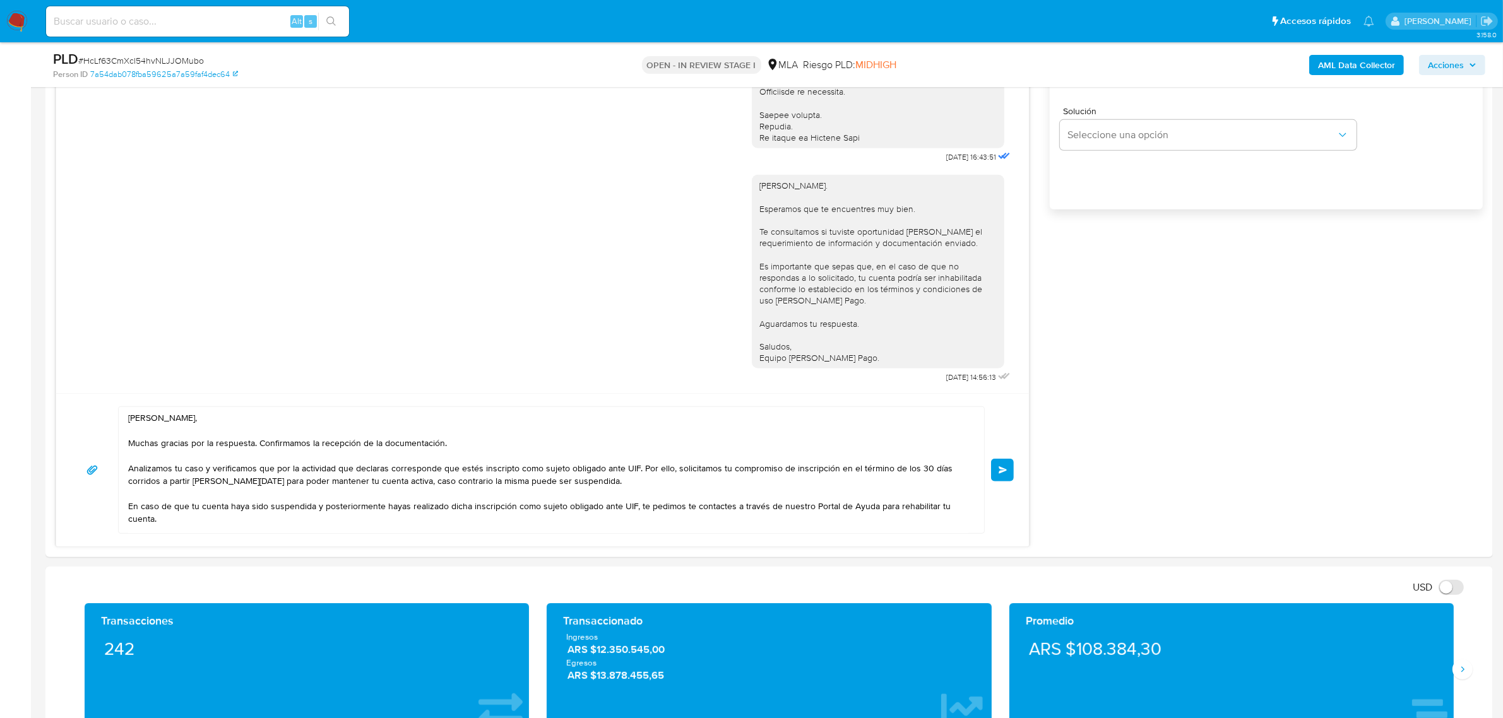
scroll to position [947, 0]
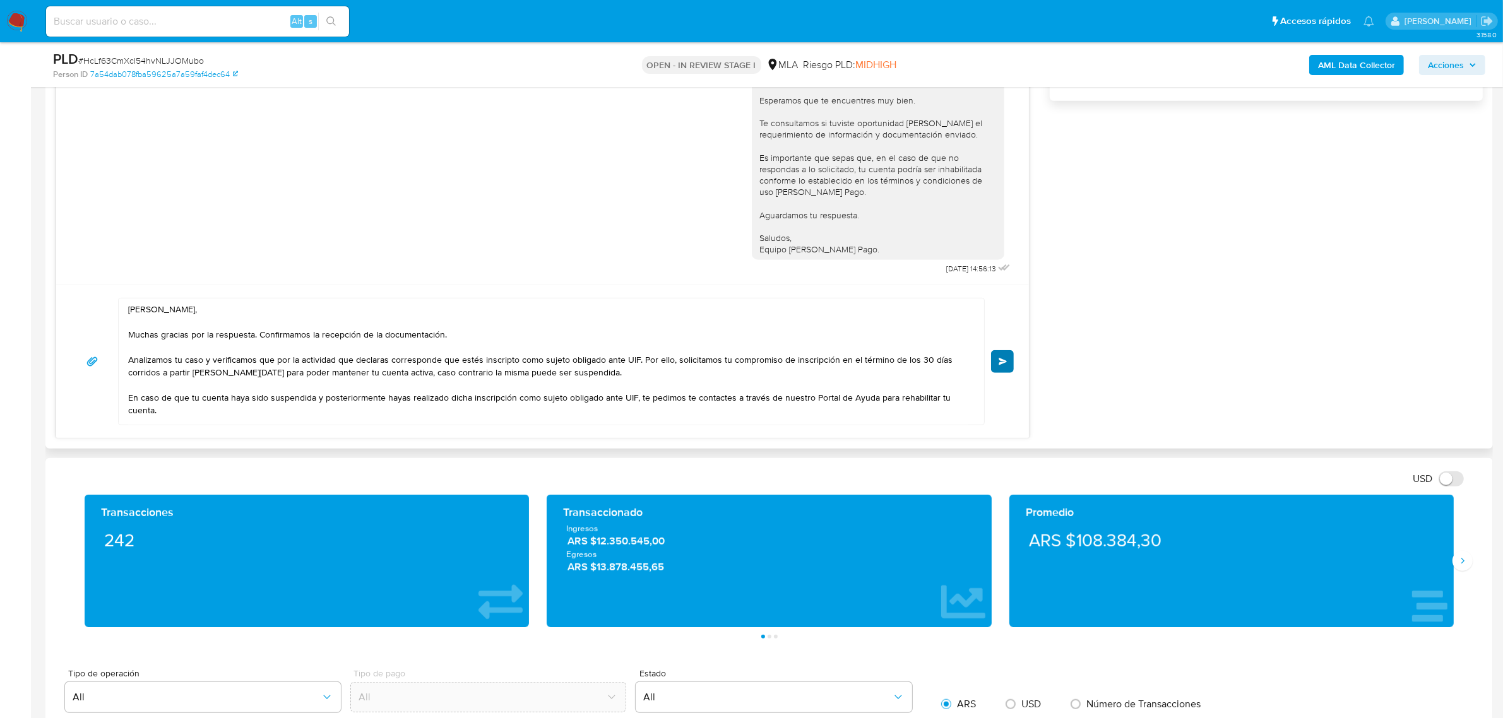
type input "0"
click at [998, 367] on button "Enviar" at bounding box center [1002, 361] width 23 height 23
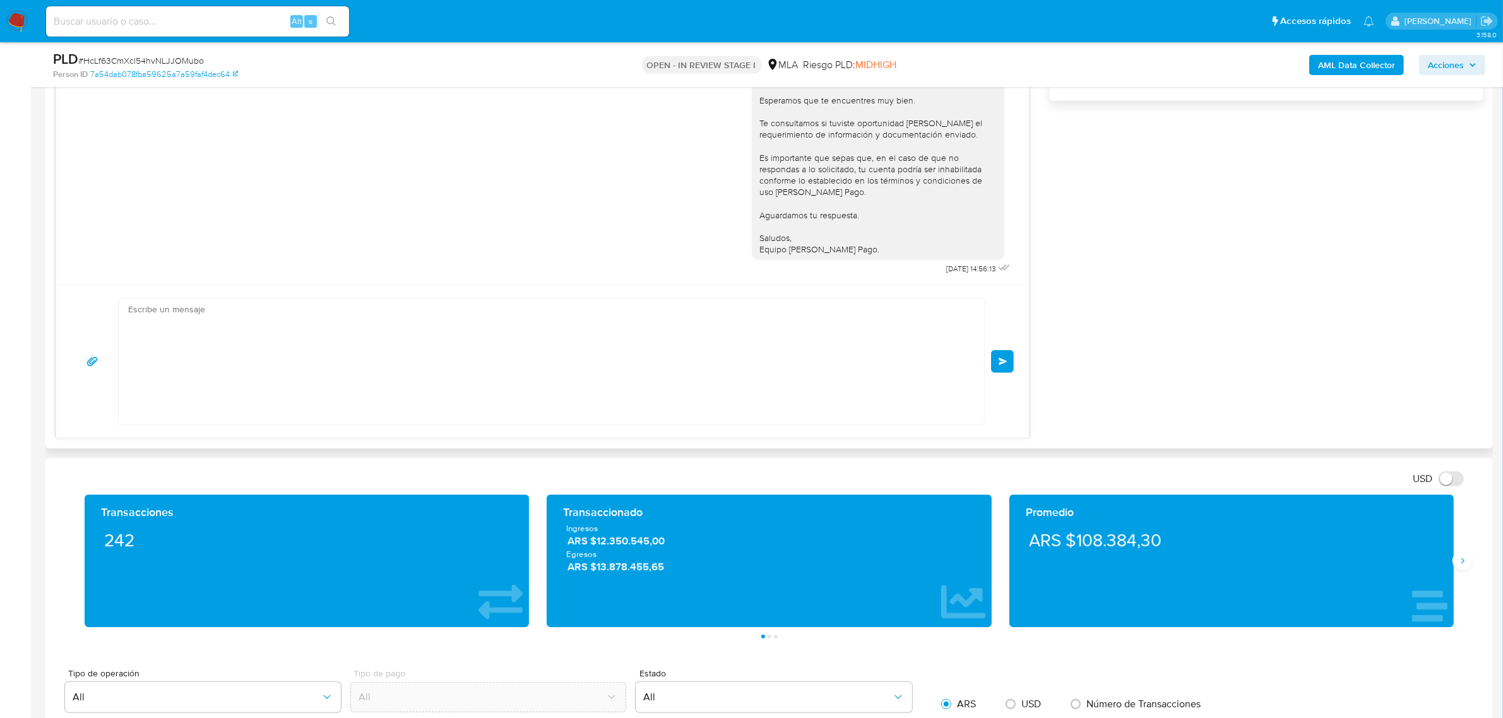
scroll to position [1536, 0]
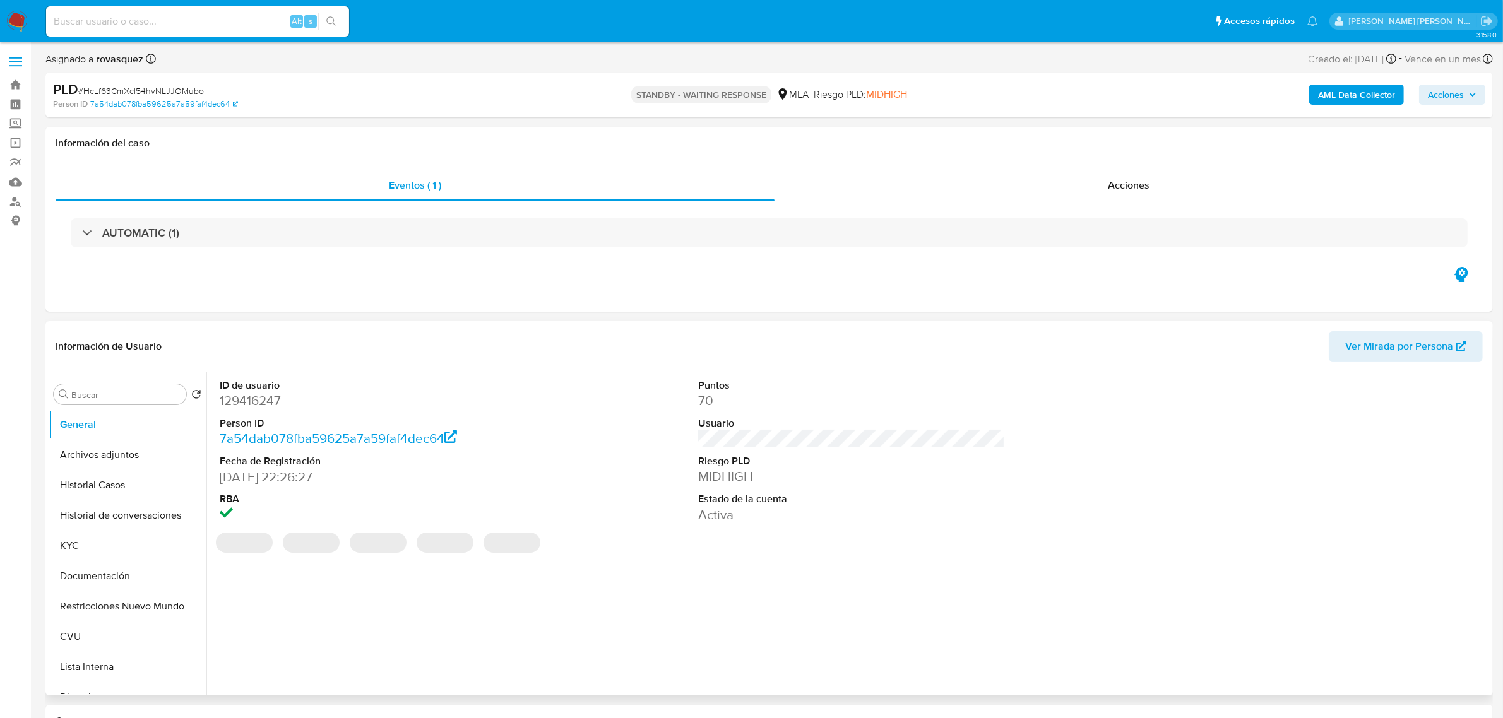
select select "10"
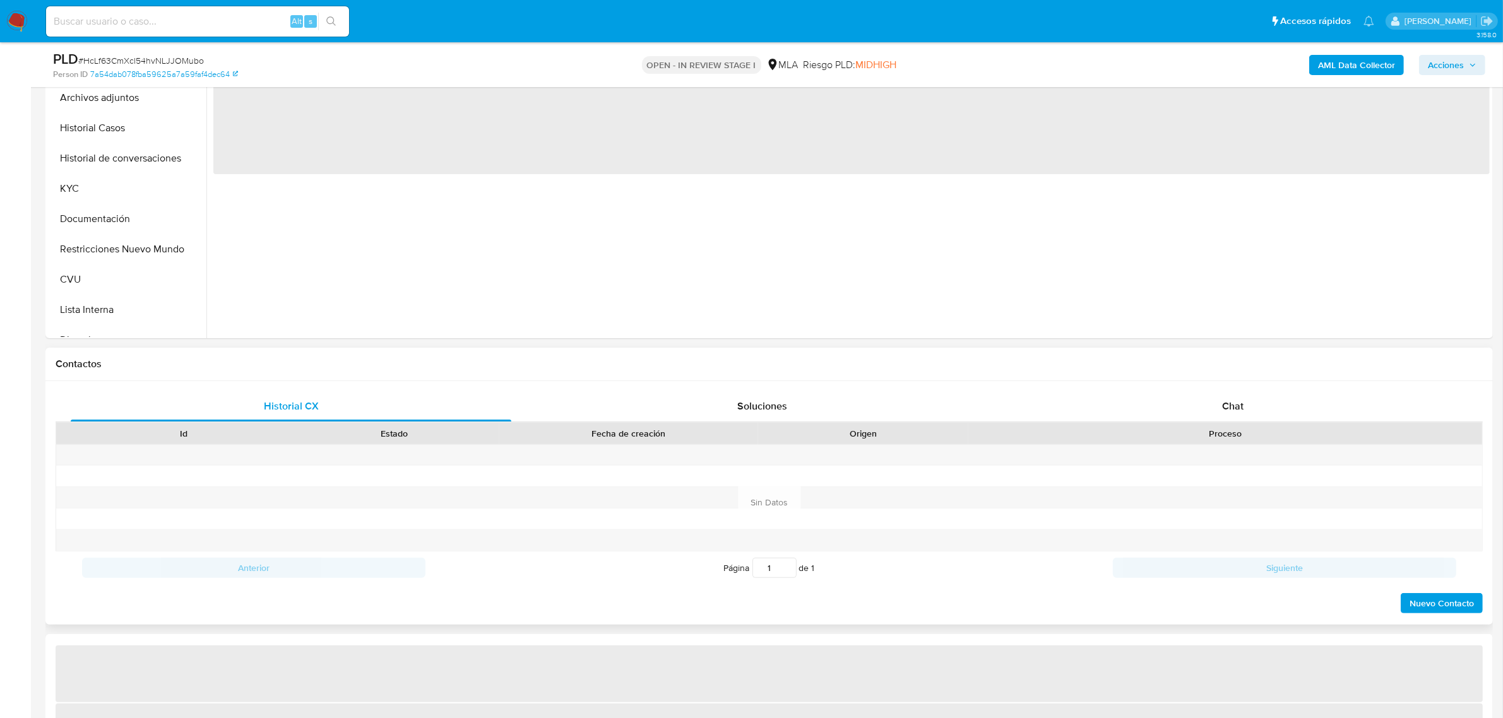
scroll to position [316, 0]
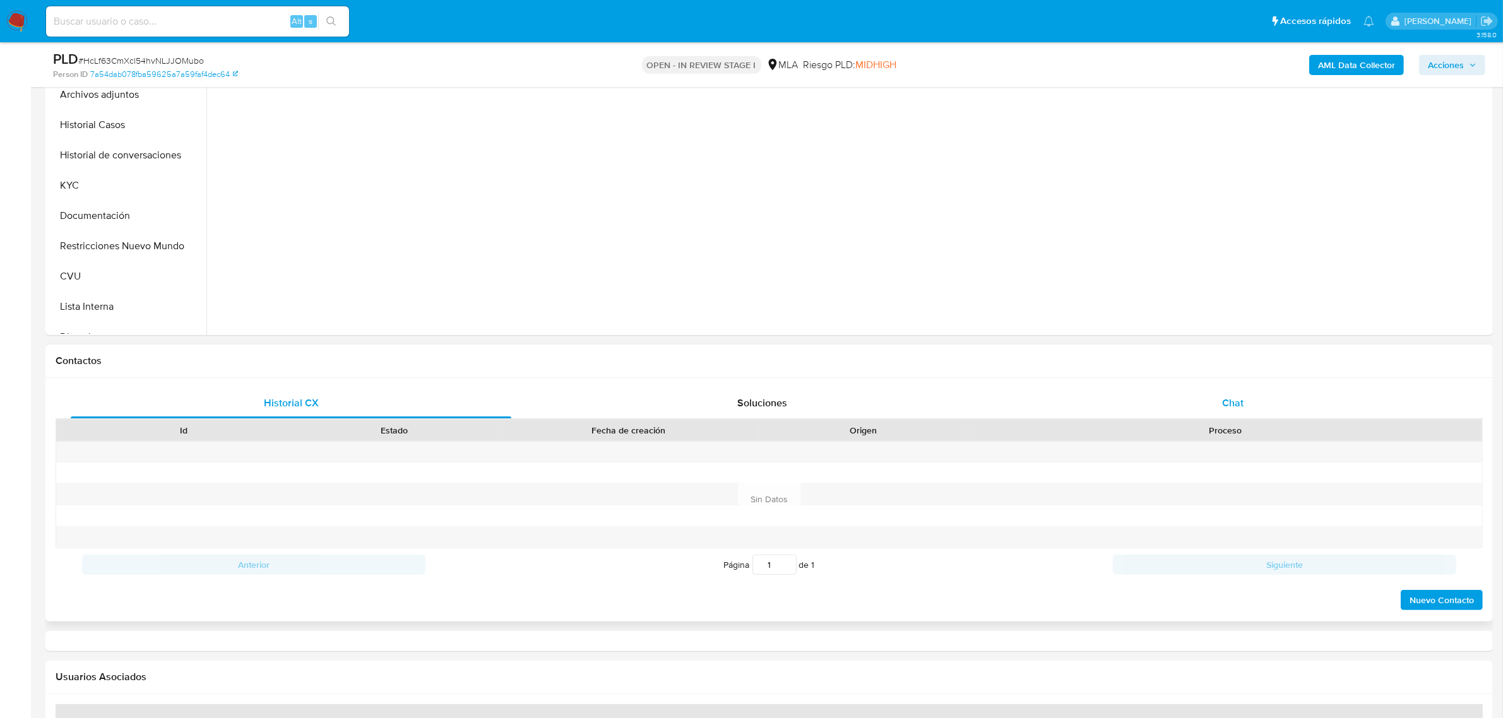
click at [1228, 398] on span "Chat" at bounding box center [1232, 403] width 21 height 15
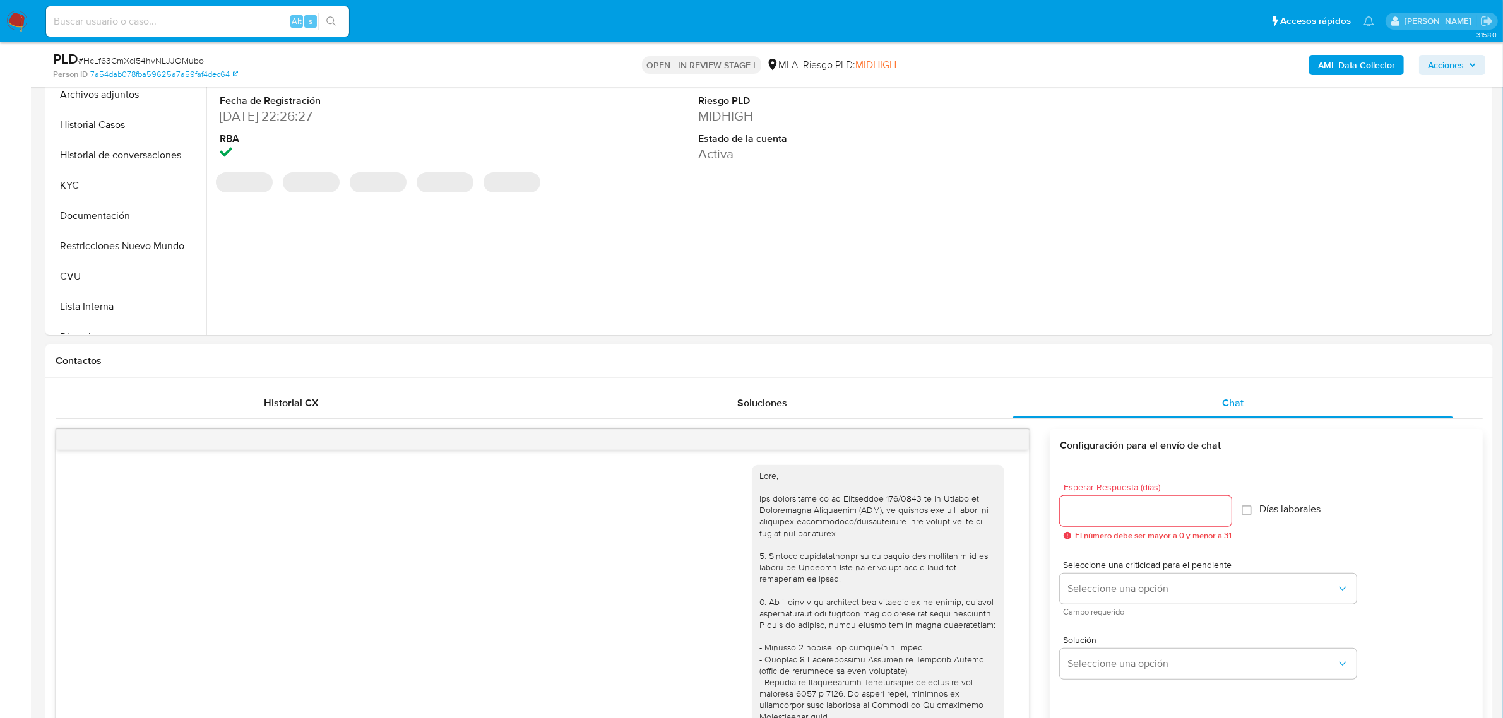
select select "10"
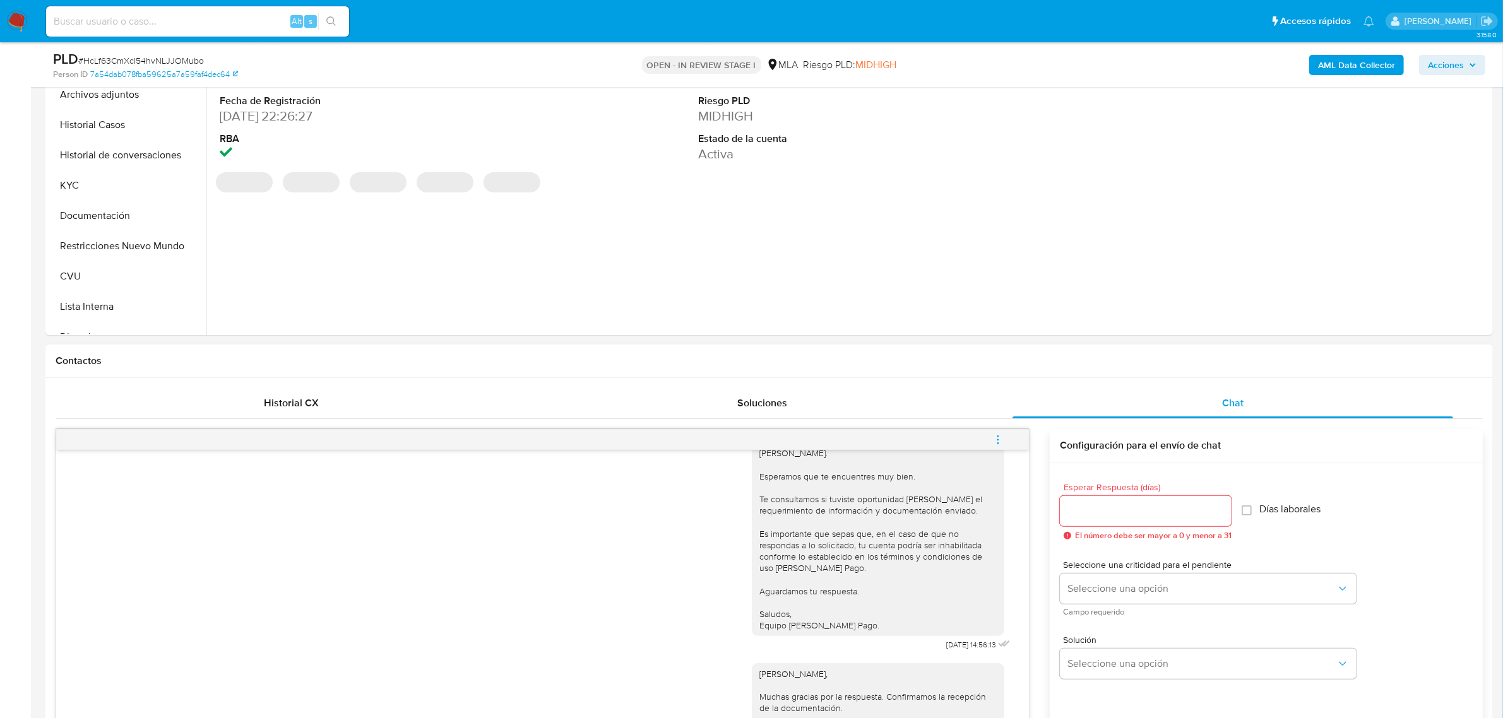
click at [994, 445] on icon "menu-action" at bounding box center [997, 439] width 11 height 11
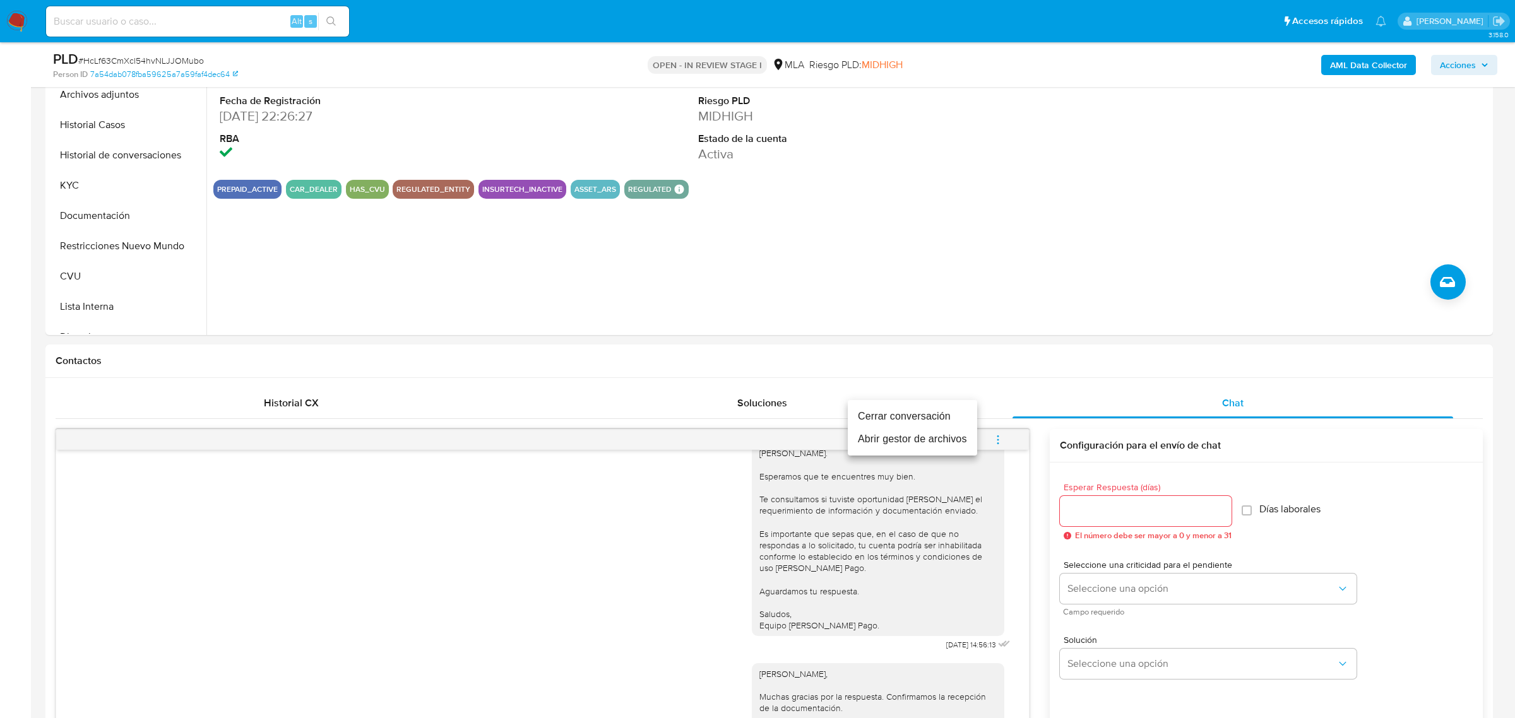
click at [953, 420] on li "Cerrar conversación" at bounding box center [912, 416] width 129 height 23
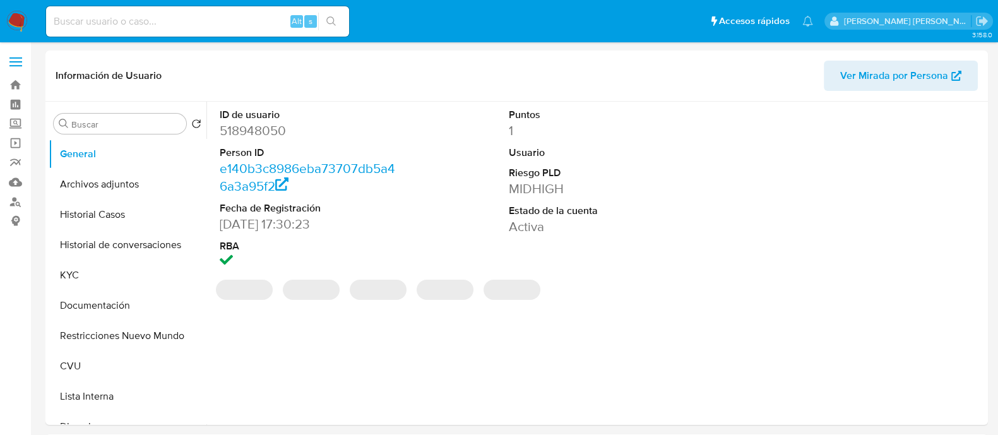
select select "10"
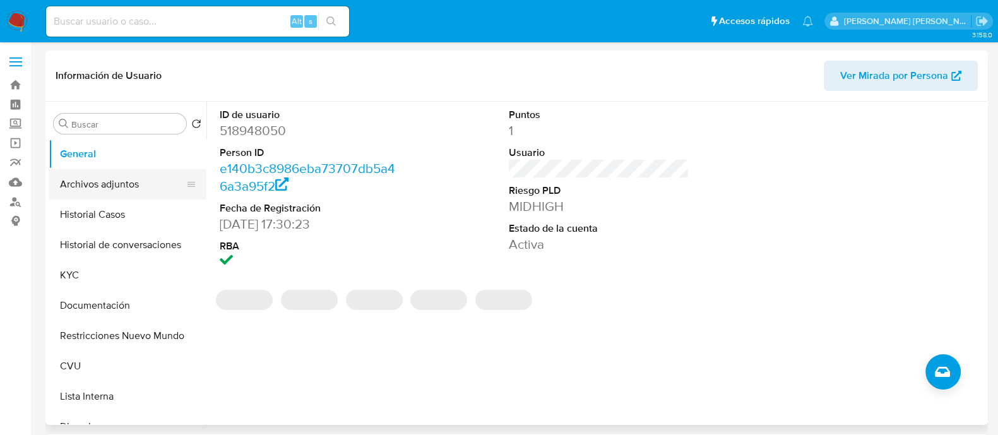
click at [123, 189] on button "Archivos adjuntos" at bounding box center [123, 184] width 148 height 30
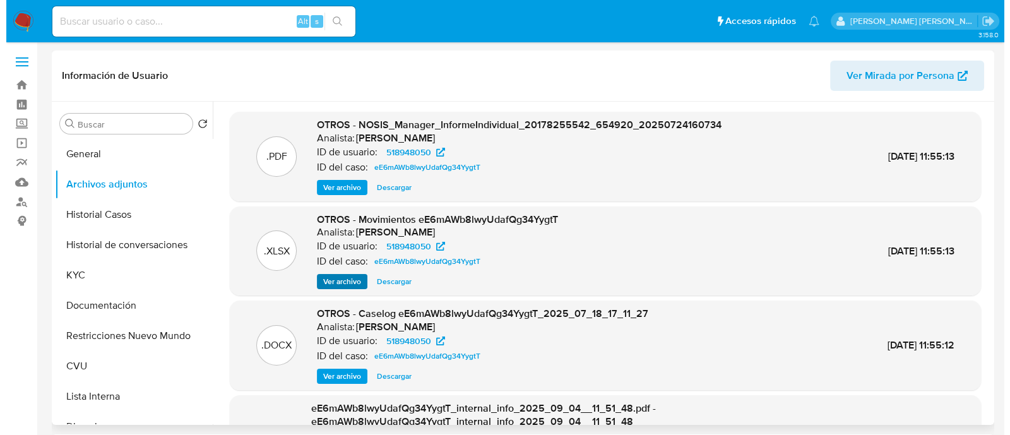
scroll to position [78, 0]
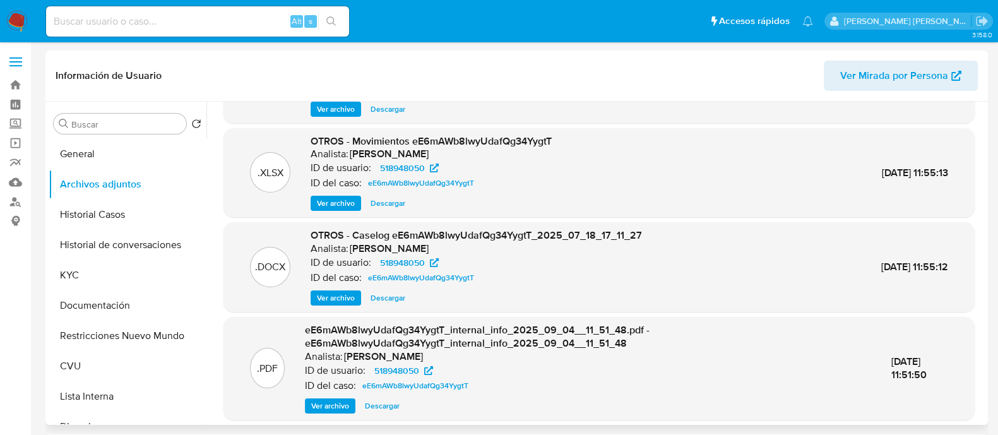
click at [344, 295] on span "Ver archivo" at bounding box center [336, 298] width 38 height 13
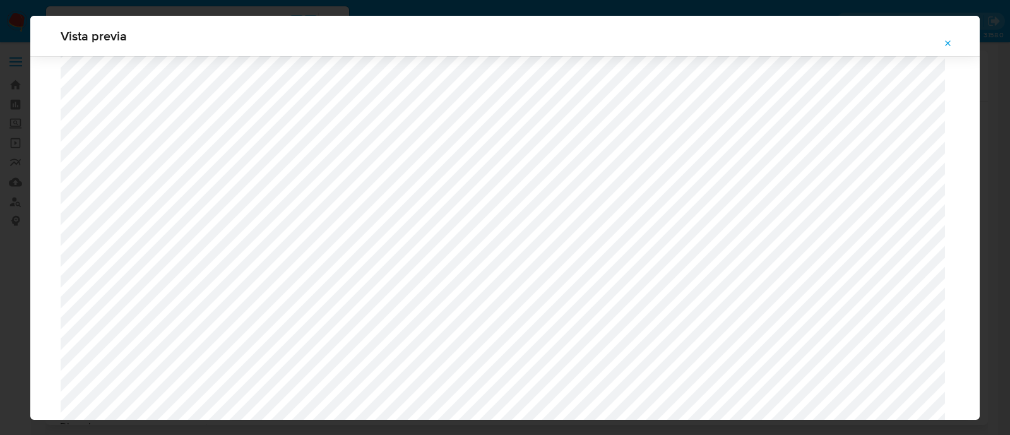
scroll to position [1236, 0]
click at [945, 40] on icon "Attachment preview" at bounding box center [948, 44] width 10 height 10
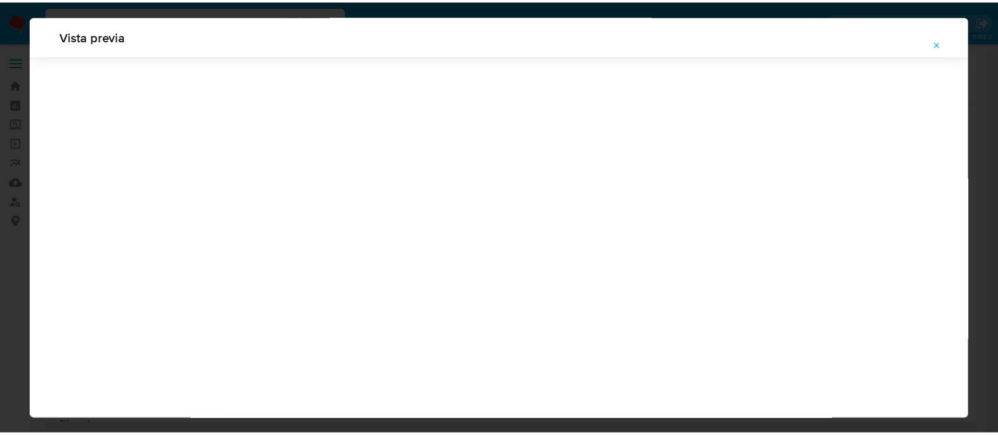
scroll to position [40, 0]
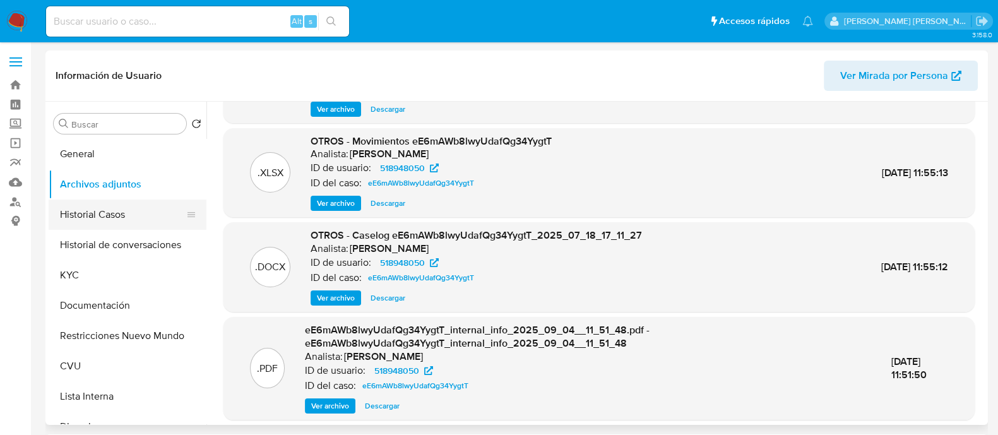
click at [117, 222] on button "Historial Casos" at bounding box center [123, 214] width 148 height 30
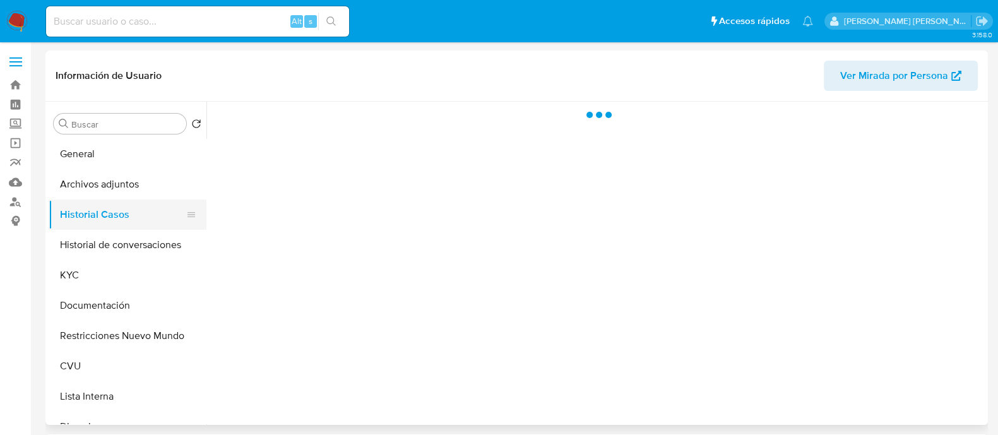
scroll to position [0, 0]
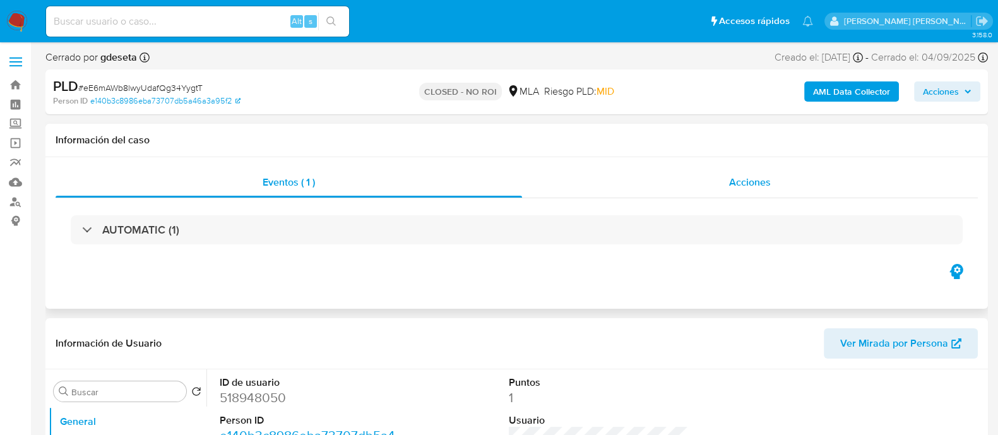
select select "10"
click at [751, 178] on span "Acciones" at bounding box center [750, 182] width 42 height 15
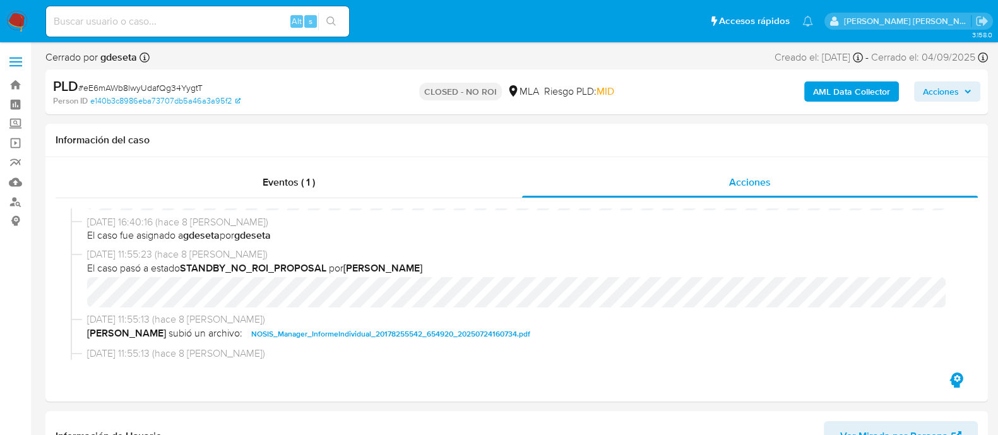
scroll to position [157, 0]
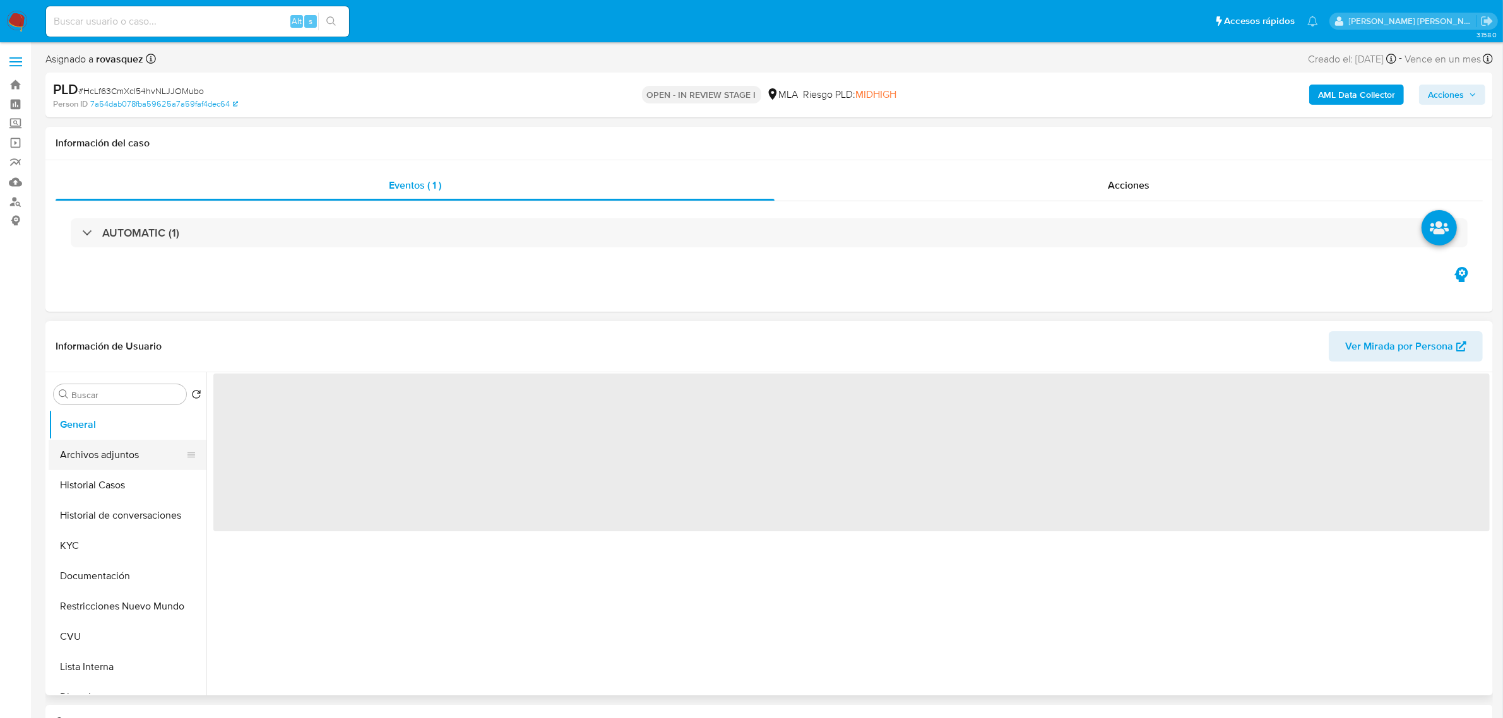
click at [133, 461] on button "Archivos adjuntos" at bounding box center [123, 455] width 148 height 30
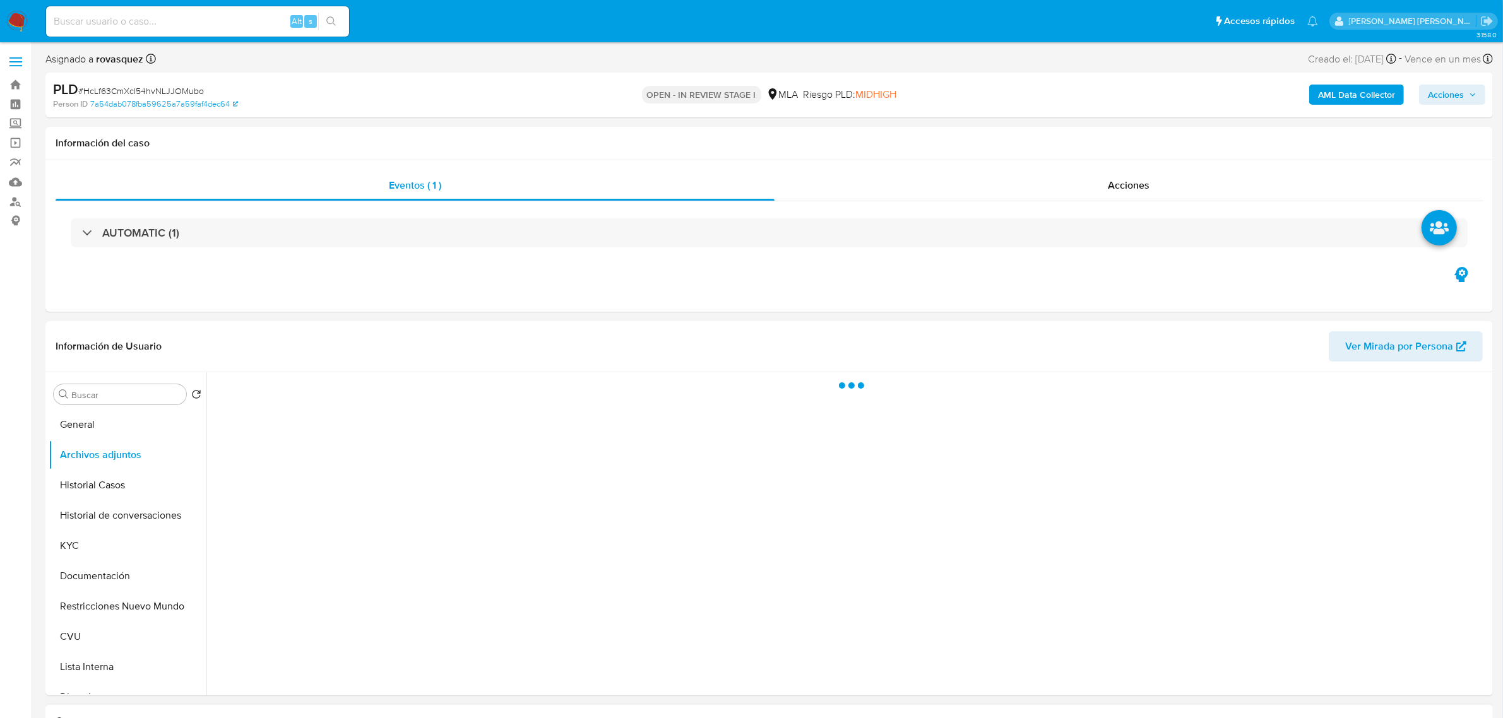
select select "10"
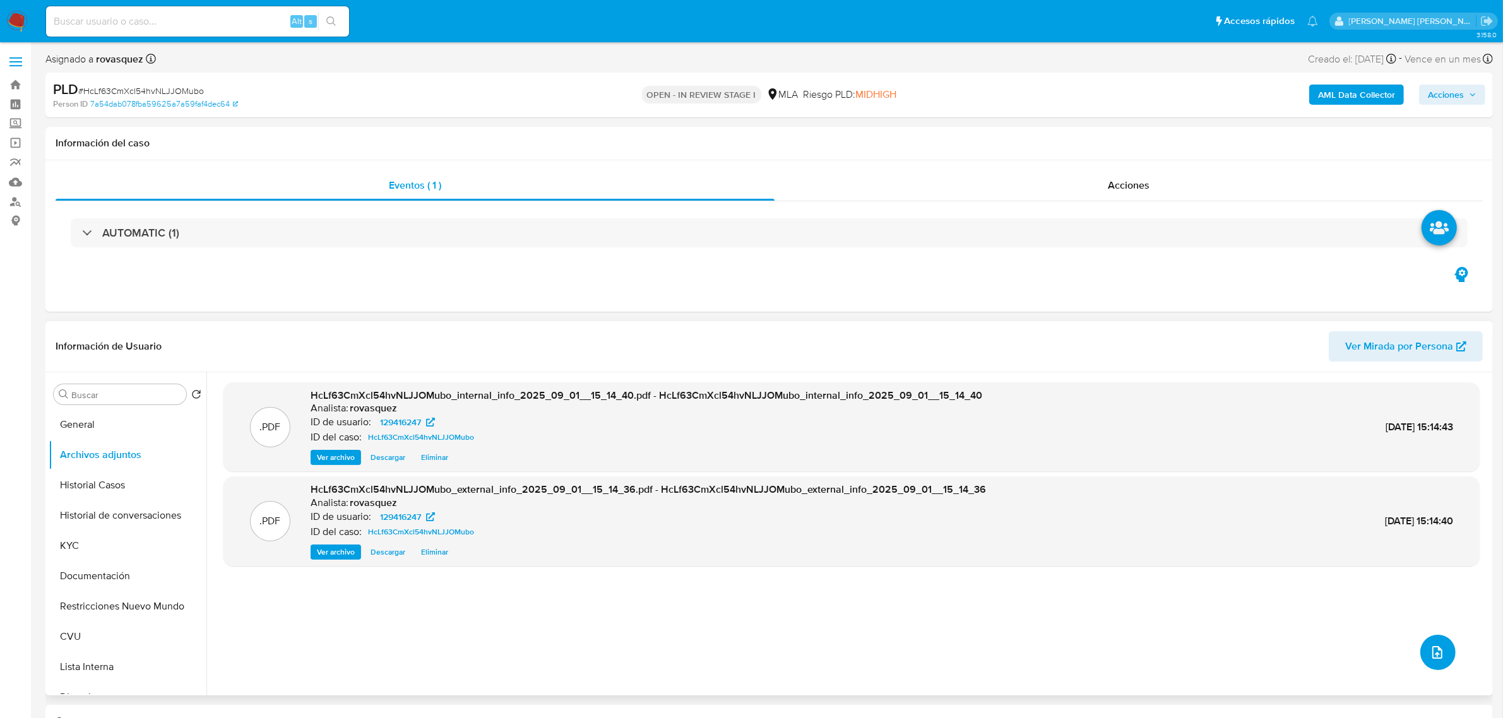
click at [1437, 651] on icon "upload-file" at bounding box center [1437, 652] width 15 height 15
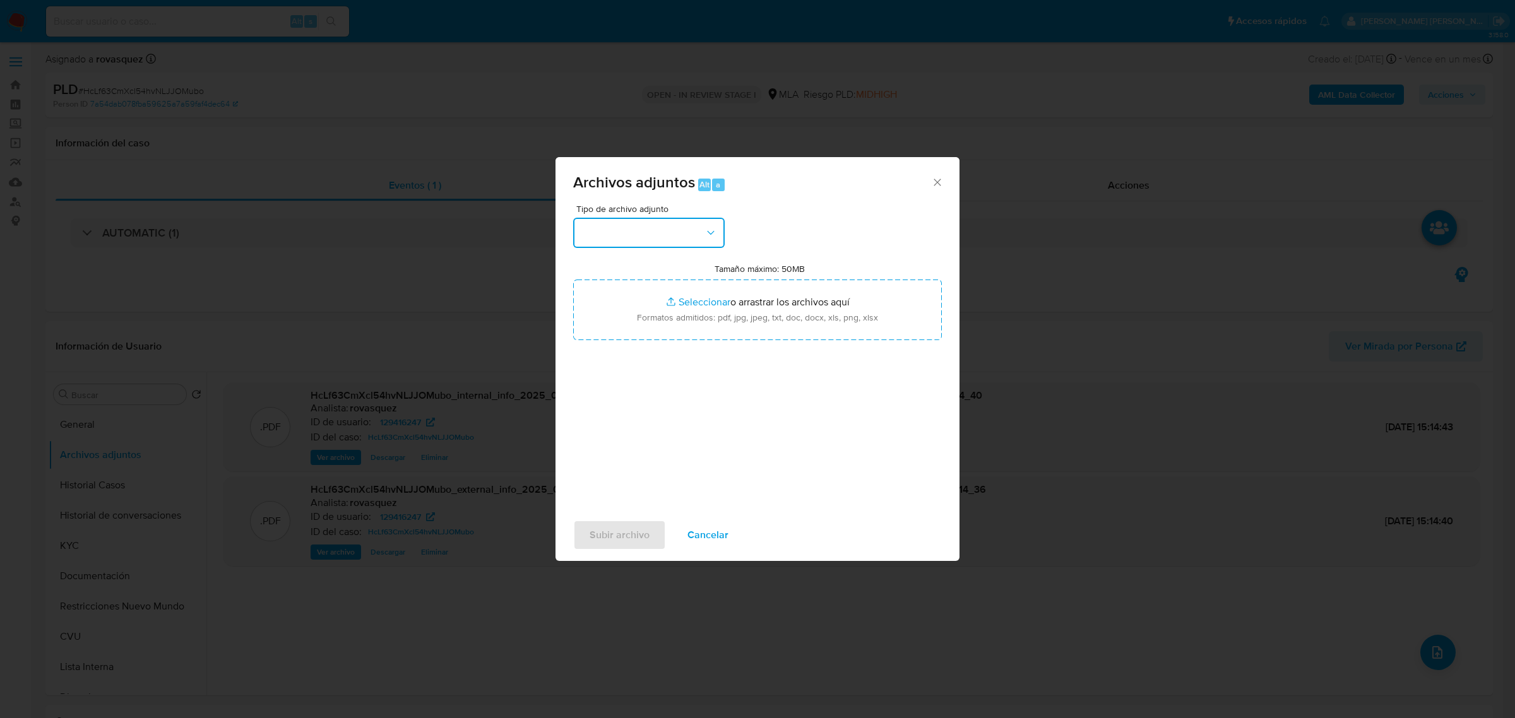
click at [651, 226] on button "button" at bounding box center [648, 233] width 151 height 30
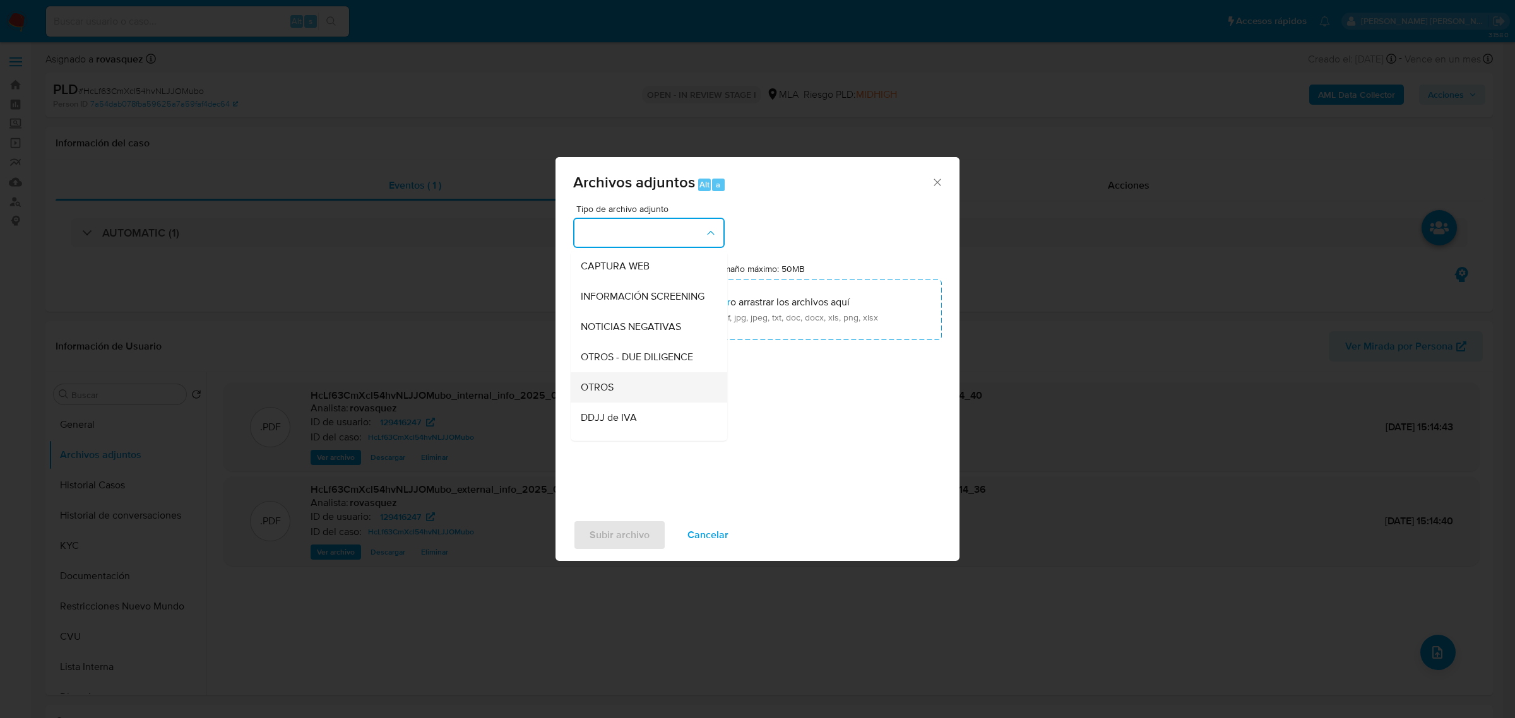
scroll to position [158, 0]
click at [634, 361] on div "OTROS" at bounding box center [645, 351] width 129 height 30
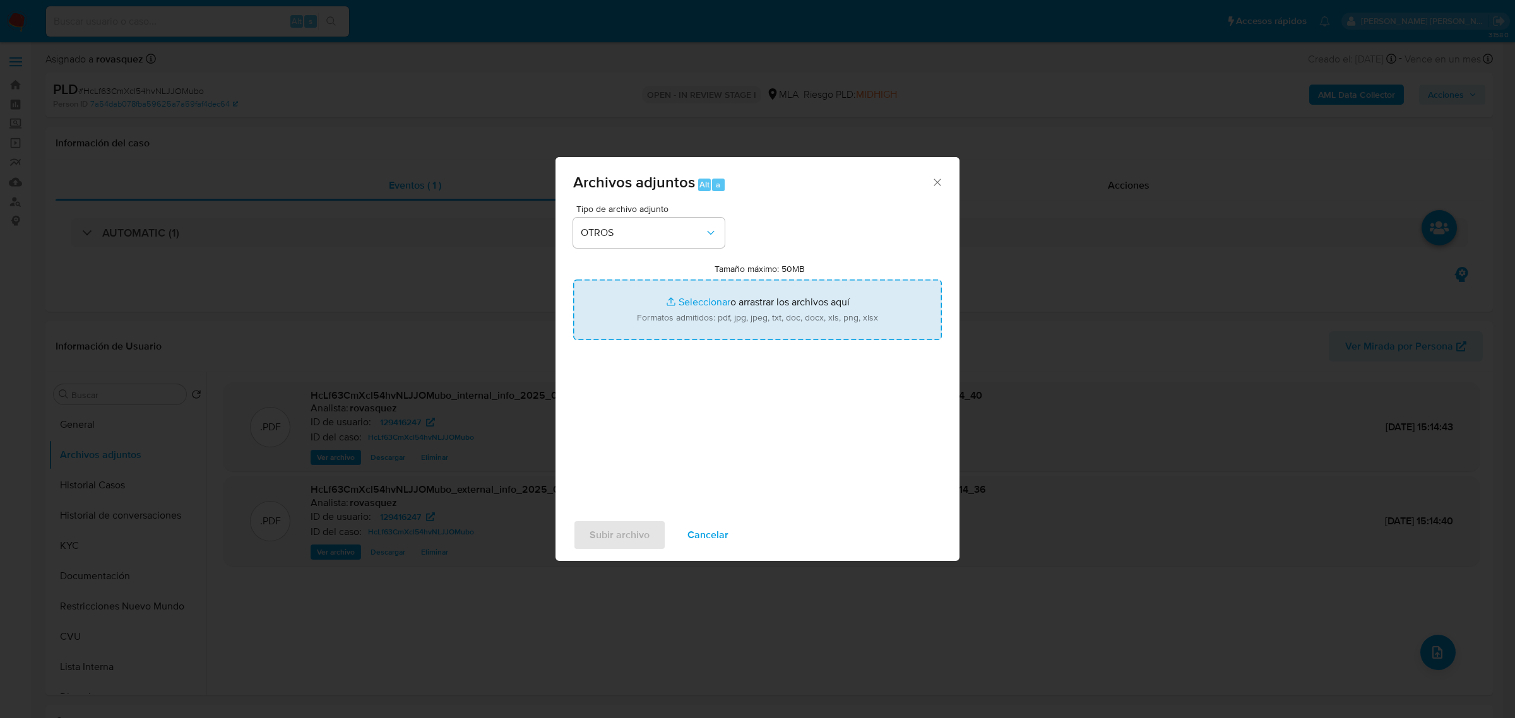
click at [686, 304] on input "Tamaño máximo: 50MB Seleccionar archivos" at bounding box center [757, 310] width 369 height 61
type input "C:\fakepath\Calculador Rafael Javier Bruzzese - User ID 129416247.xlsx"
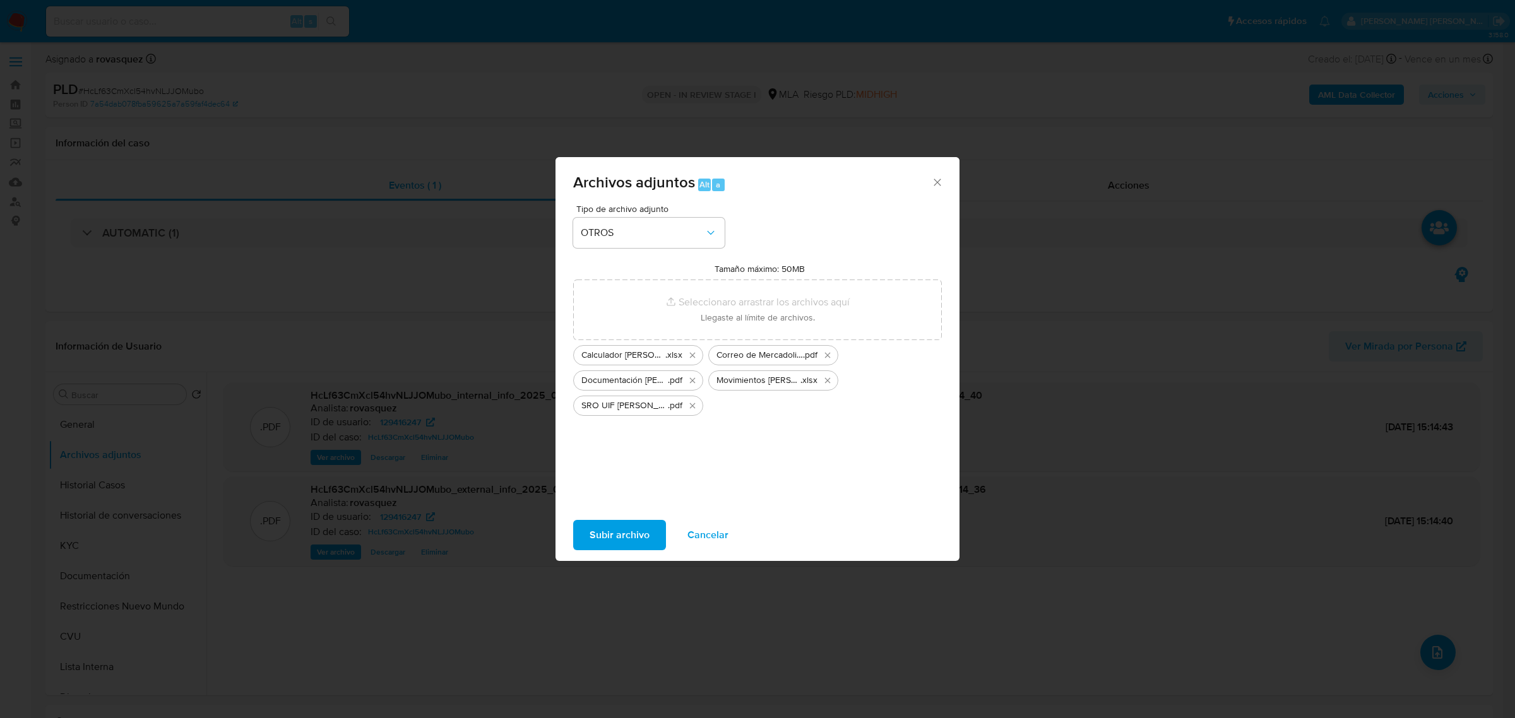
click at [606, 540] on span "Subir archivo" at bounding box center [619, 535] width 60 height 28
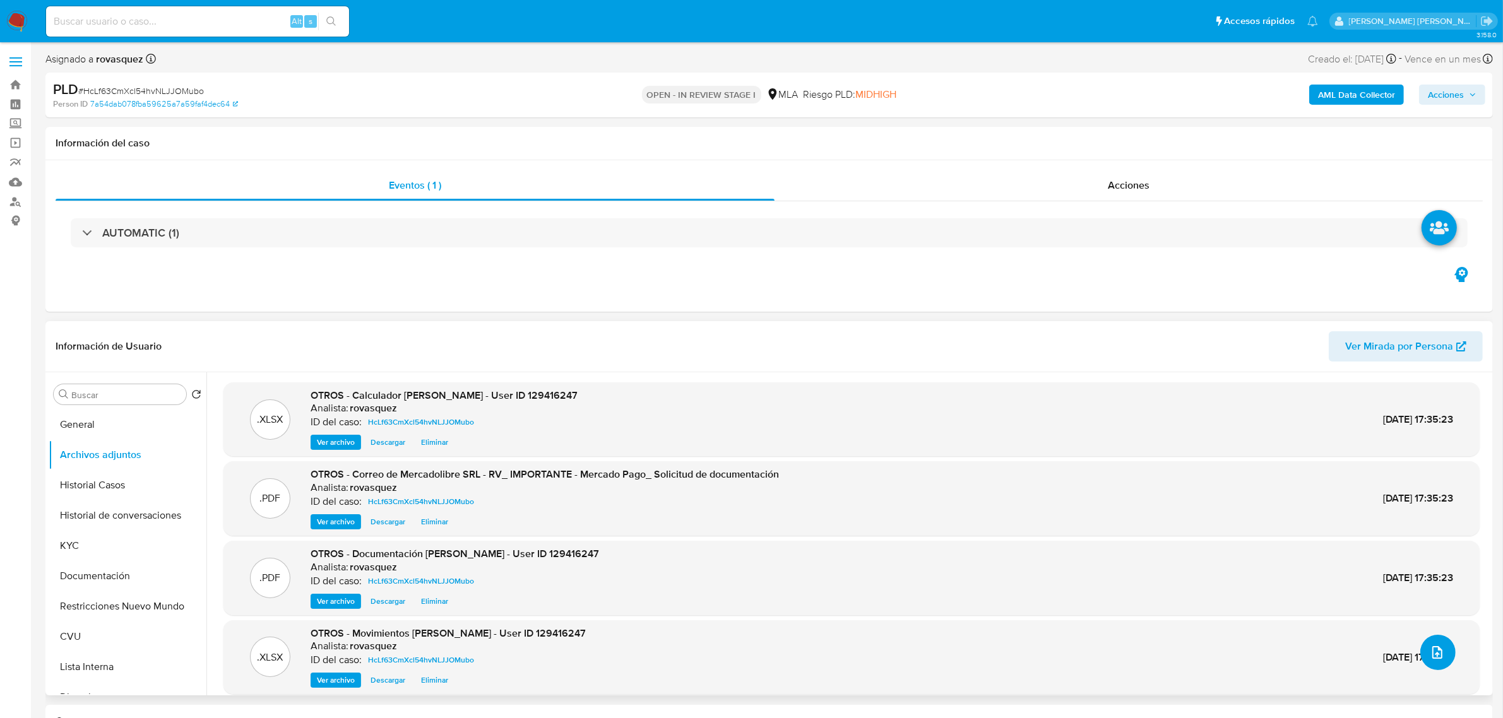
click at [1431, 650] on icon "upload-file" at bounding box center [1437, 652] width 15 height 15
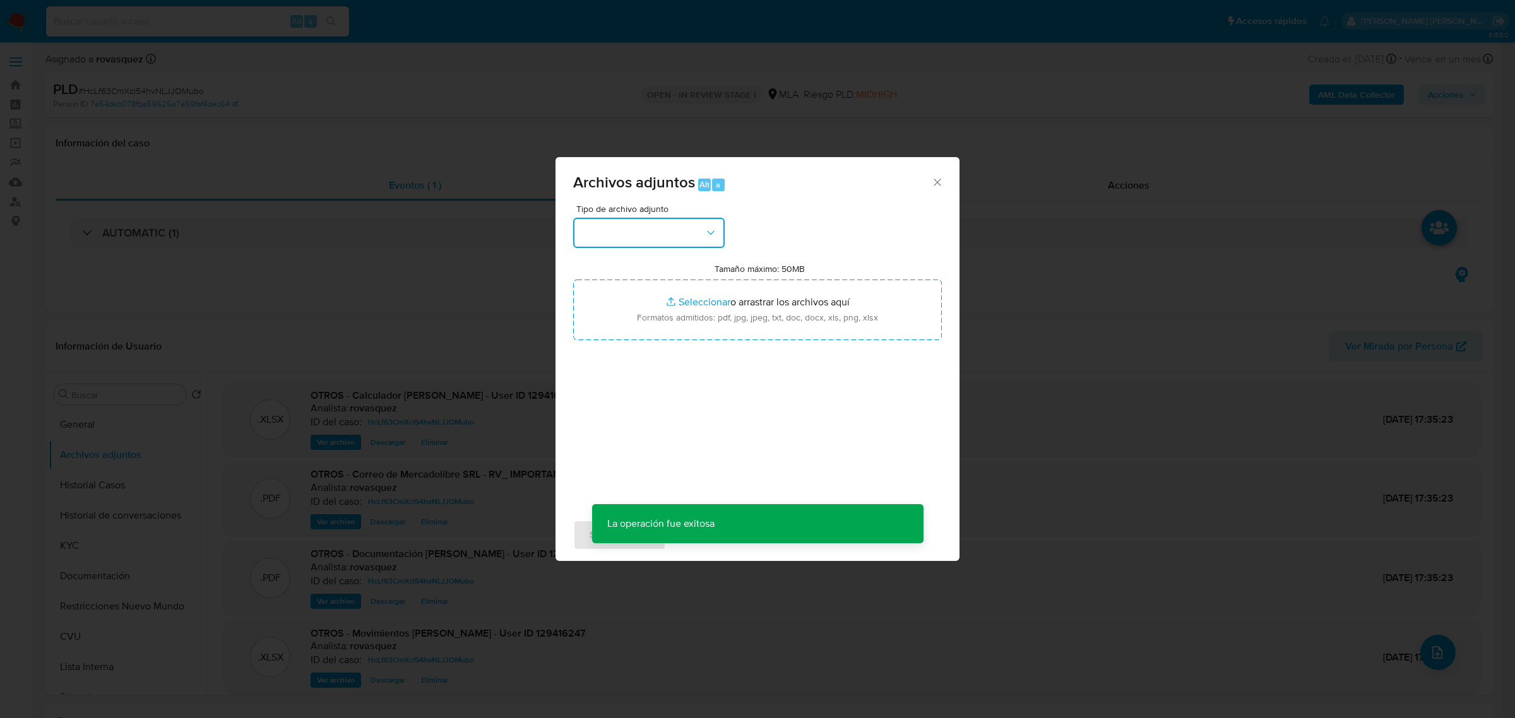
click at [670, 222] on button "button" at bounding box center [648, 233] width 151 height 30
click at [631, 366] on div "OTROS" at bounding box center [645, 351] width 129 height 30
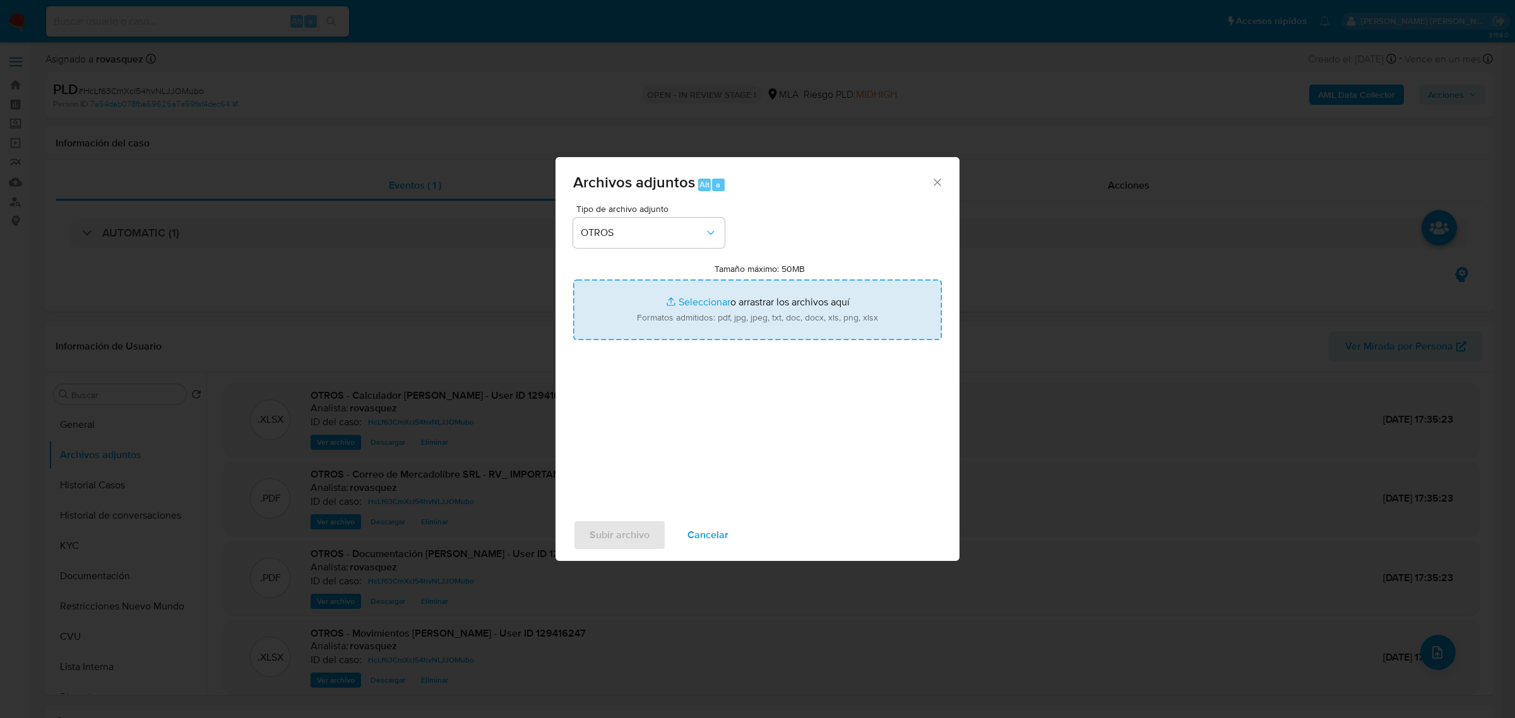
click at [686, 303] on input "Tamaño máximo: 50MB Seleccionar archivos" at bounding box center [757, 310] width 369 height 61
type input "C:\fakepath\Caselog HcLf63CmXcl54hvNLJJOMubo_2025_09_01_14_27_52.docx"
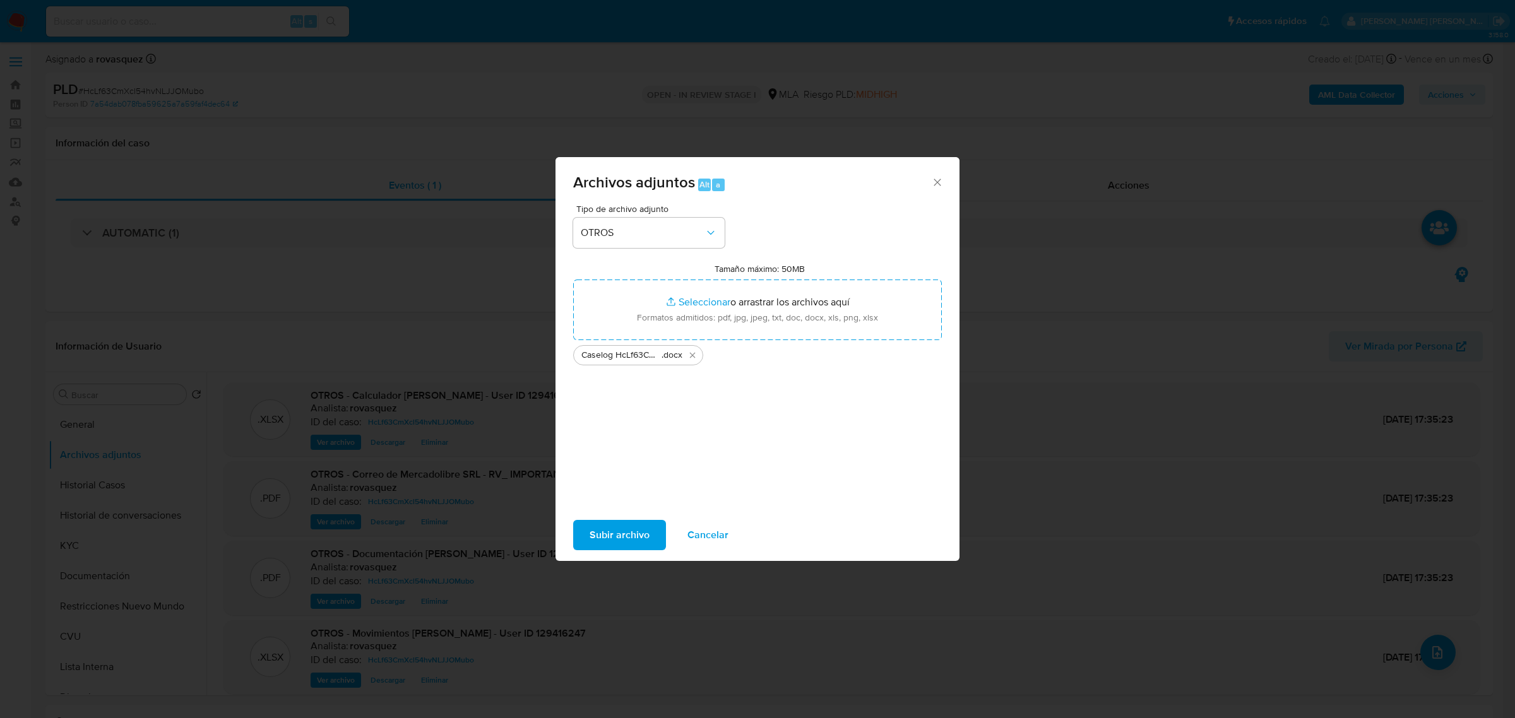
click at [620, 532] on span "Subir archivo" at bounding box center [619, 535] width 60 height 28
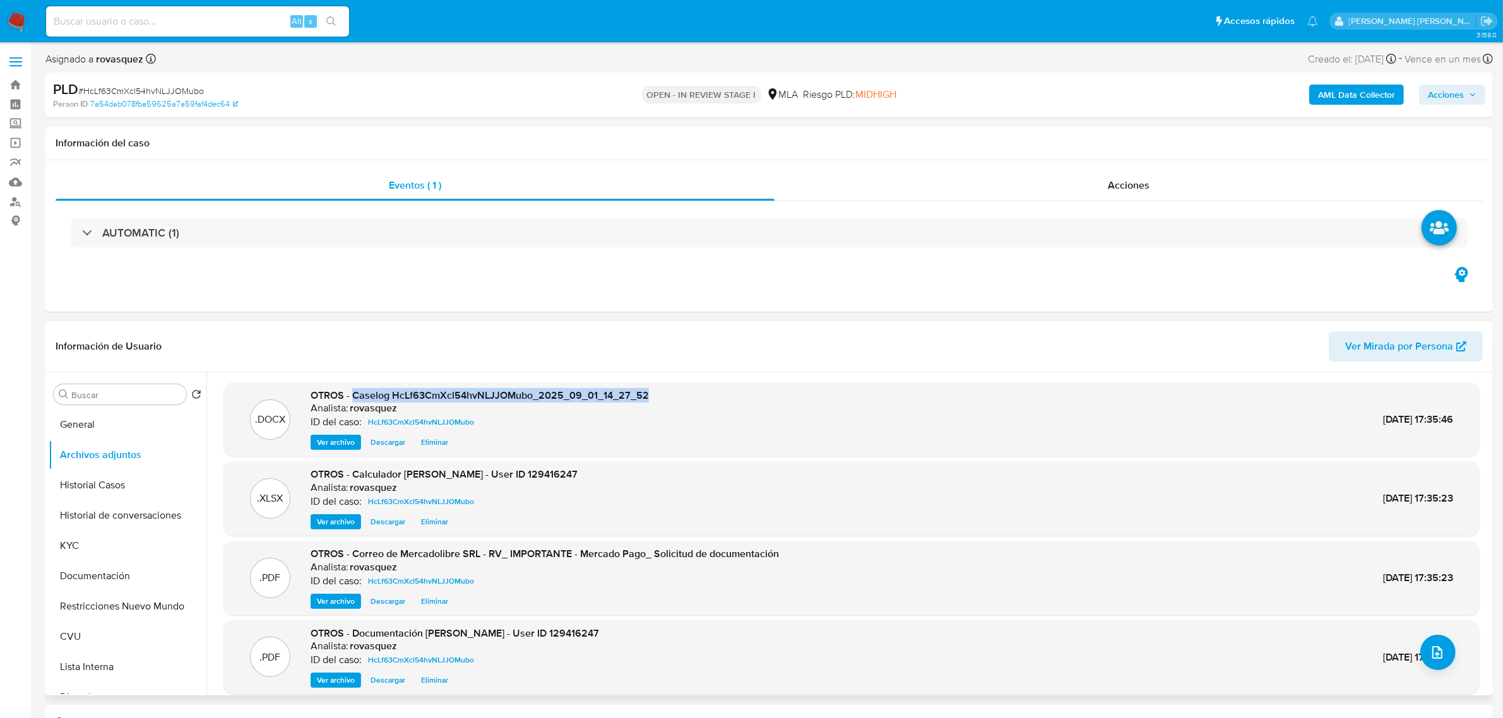
drag, startPoint x: 352, startPoint y: 395, endPoint x: 648, endPoint y: 403, distance: 296.7
click at [648, 403] on div ".DOCX OTROS - Caselog HcLf63CmXcl54hvNLJJOMubo_2025_09_01_14_27_52 Analista: ro…" at bounding box center [851, 420] width 1243 height 62
copy span "Caselog HcLf63CmXcl54hvNLJJOMubo_2025_09_01_14_27_52"
click at [1455, 93] on span "Acciones" at bounding box center [1446, 95] width 36 height 20
click at [1115, 131] on span "Resolución del caso" at bounding box center [1093, 134] width 90 height 15
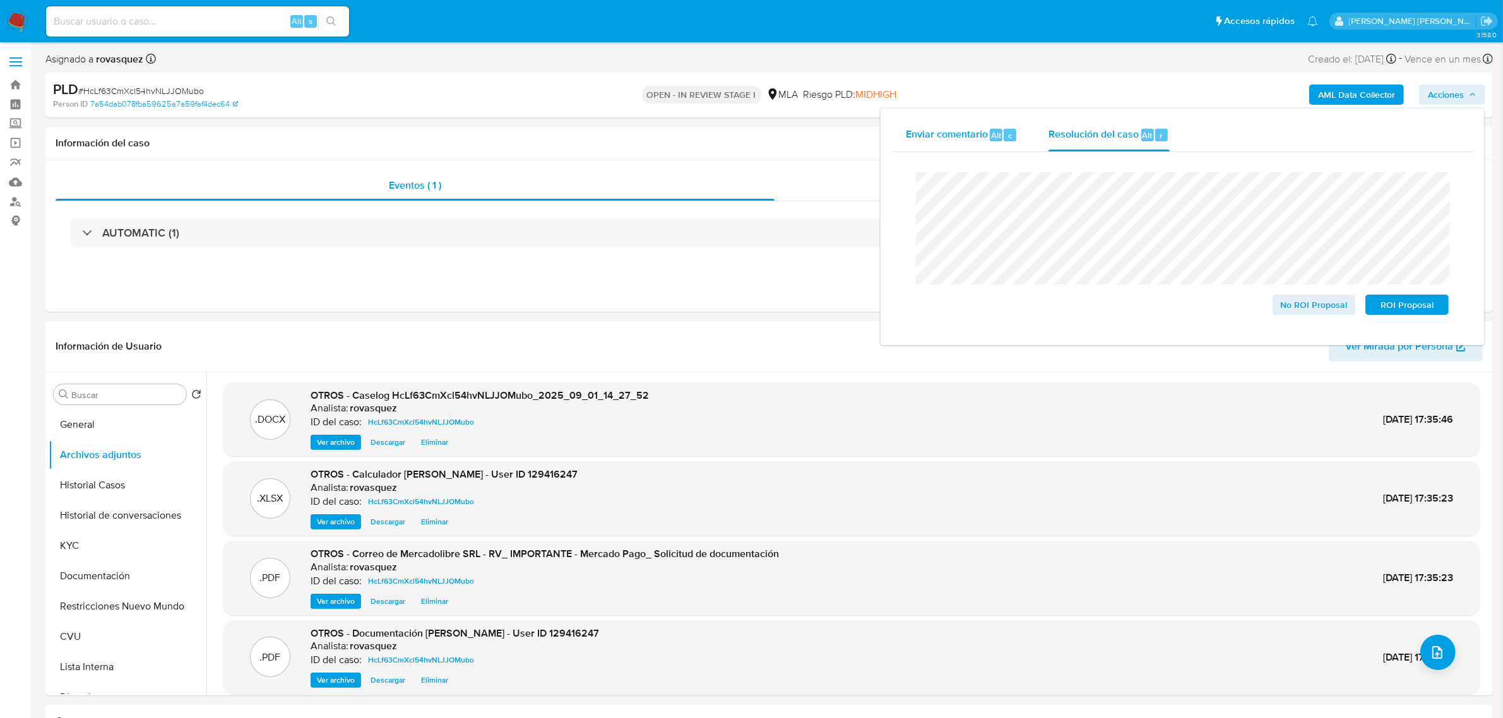
click at [951, 131] on span "Enviar comentario" at bounding box center [947, 134] width 82 height 15
click at [1435, 299] on span "Enviar" at bounding box center [1437, 297] width 25 height 18
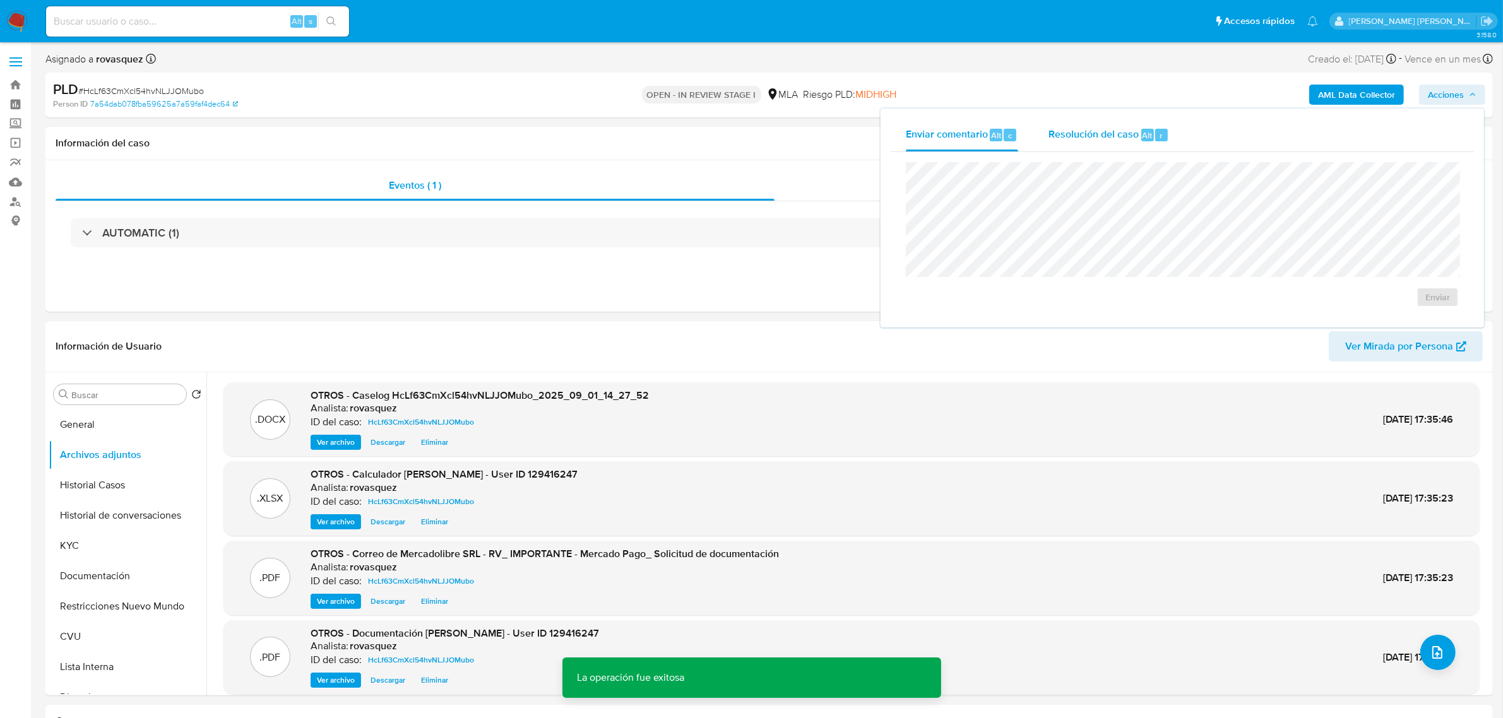
click at [1096, 133] on span "Resolución del caso" at bounding box center [1093, 134] width 90 height 15
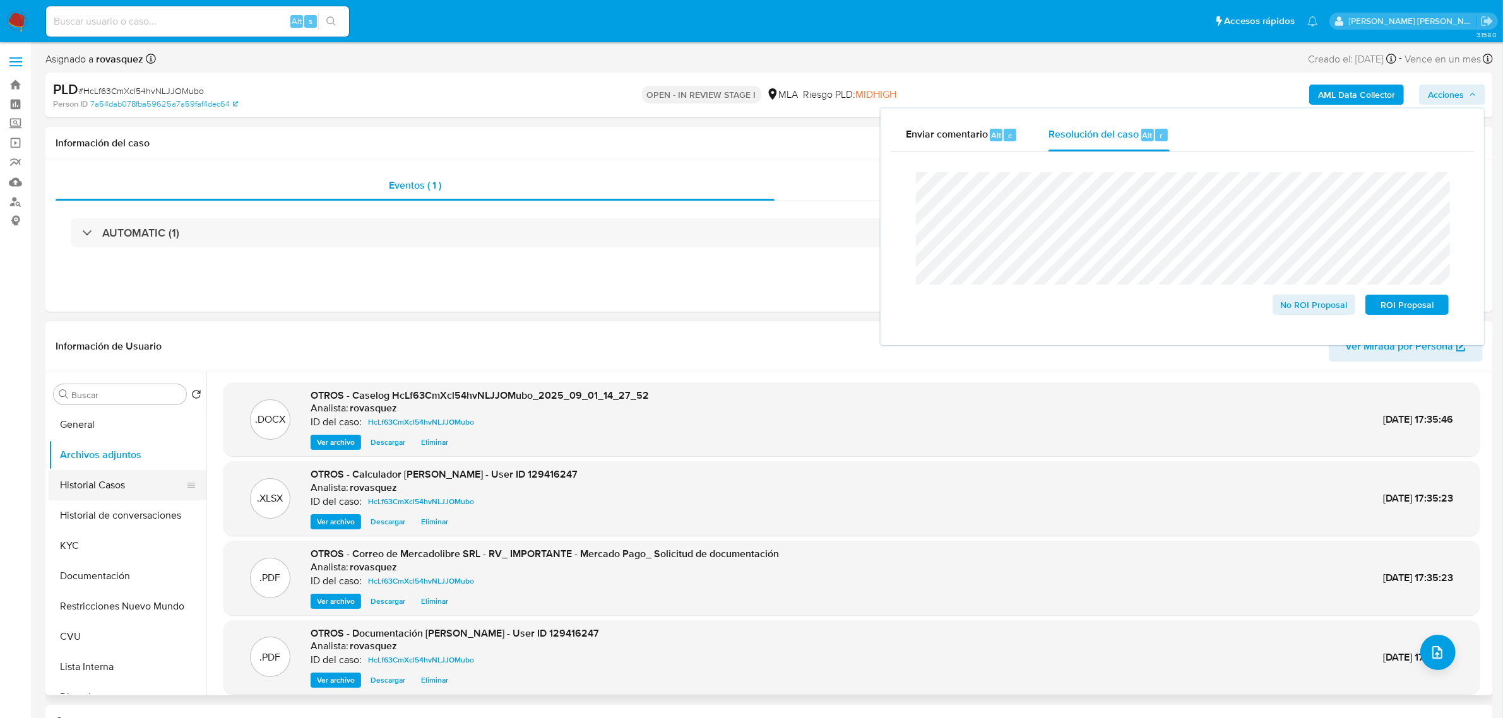
drag, startPoint x: 114, startPoint y: 512, endPoint x: 127, endPoint y: 492, distance: 24.0
click at [114, 512] on button "Historial de conversaciones" at bounding box center [128, 516] width 158 height 30
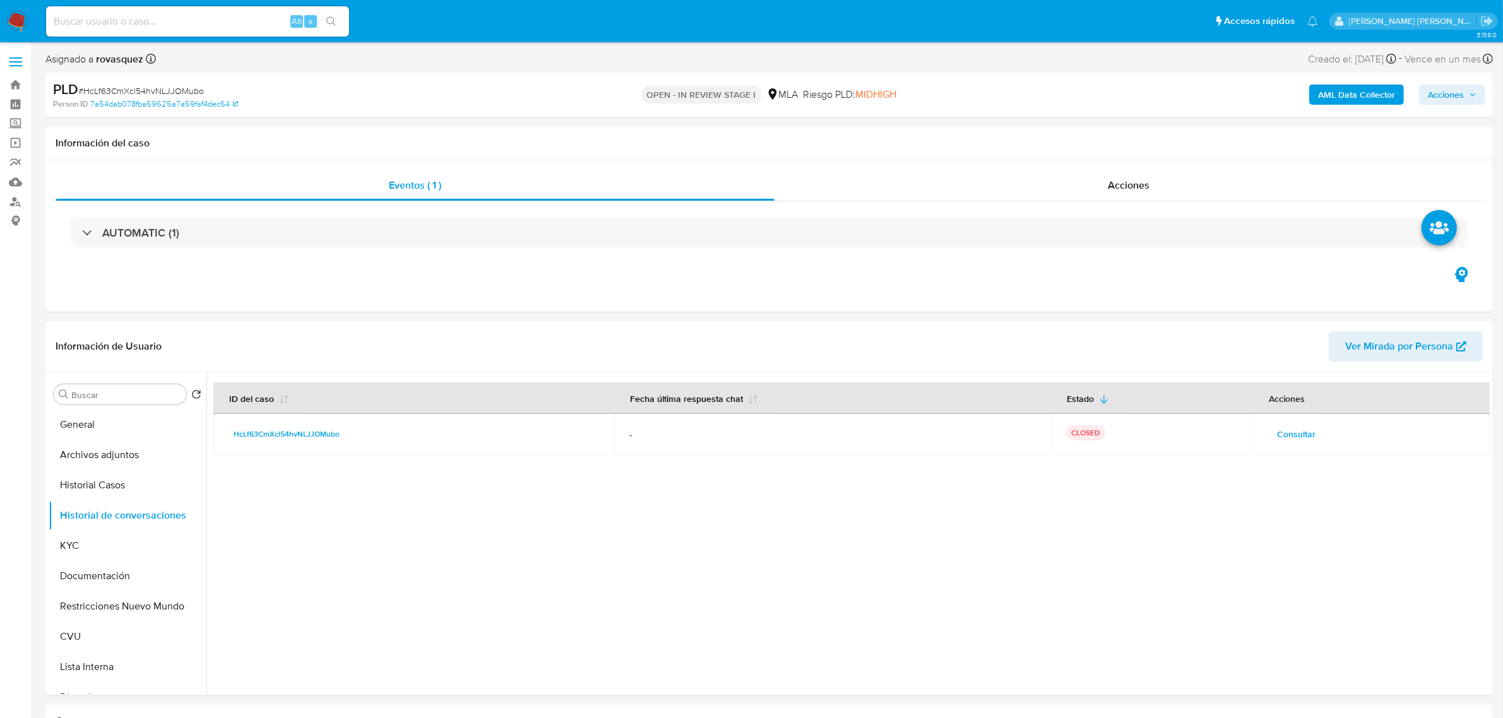
click at [1454, 96] on span "Acciones" at bounding box center [1446, 95] width 36 height 20
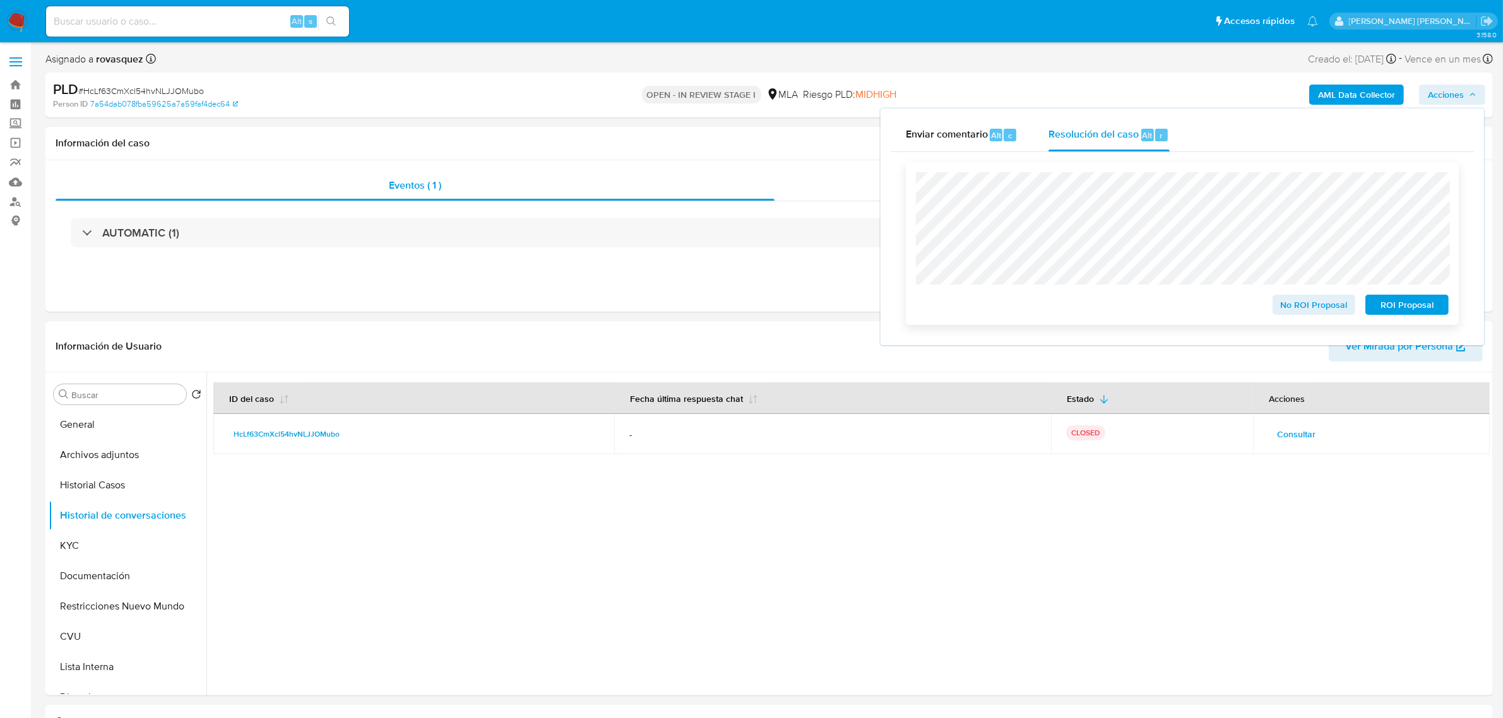
click at [1310, 308] on span "No ROI Proposal" at bounding box center [1314, 305] width 66 height 18
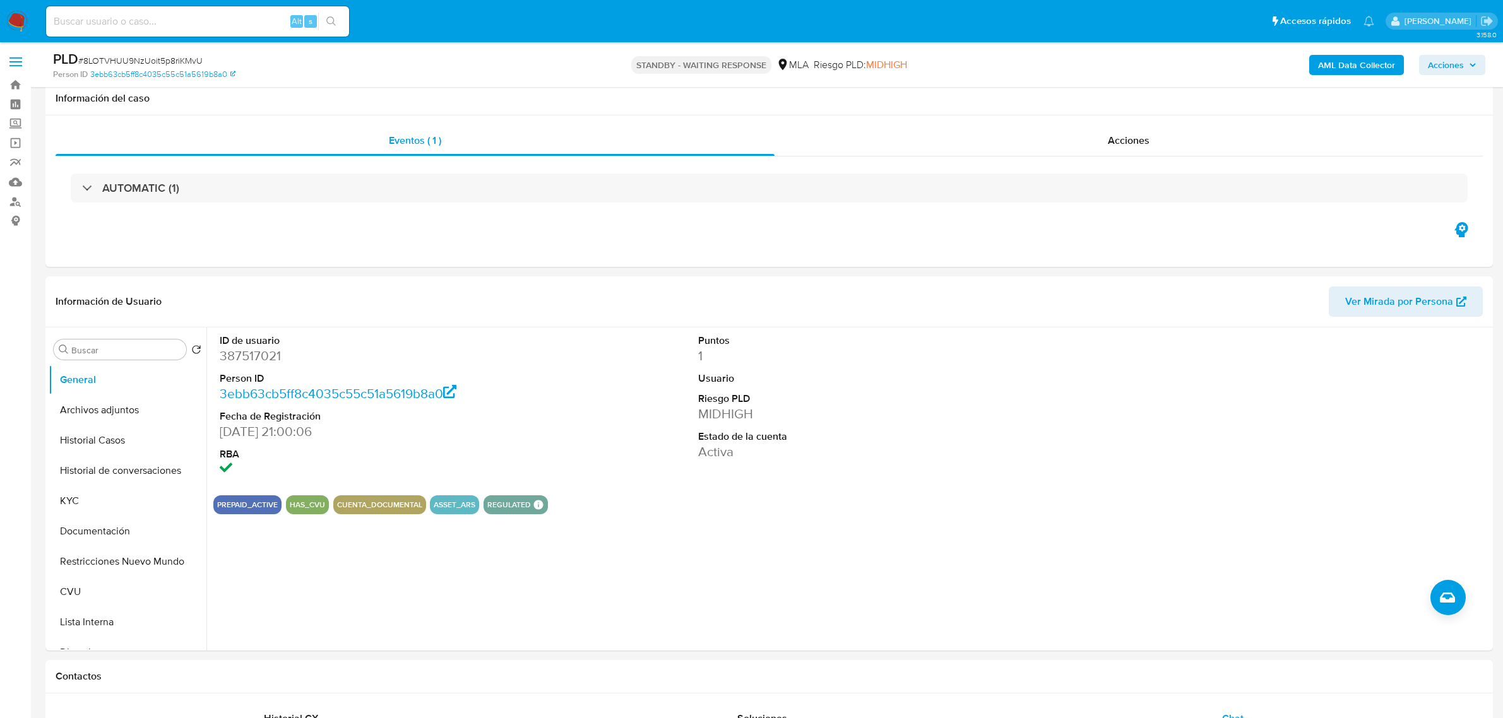
select select "10"
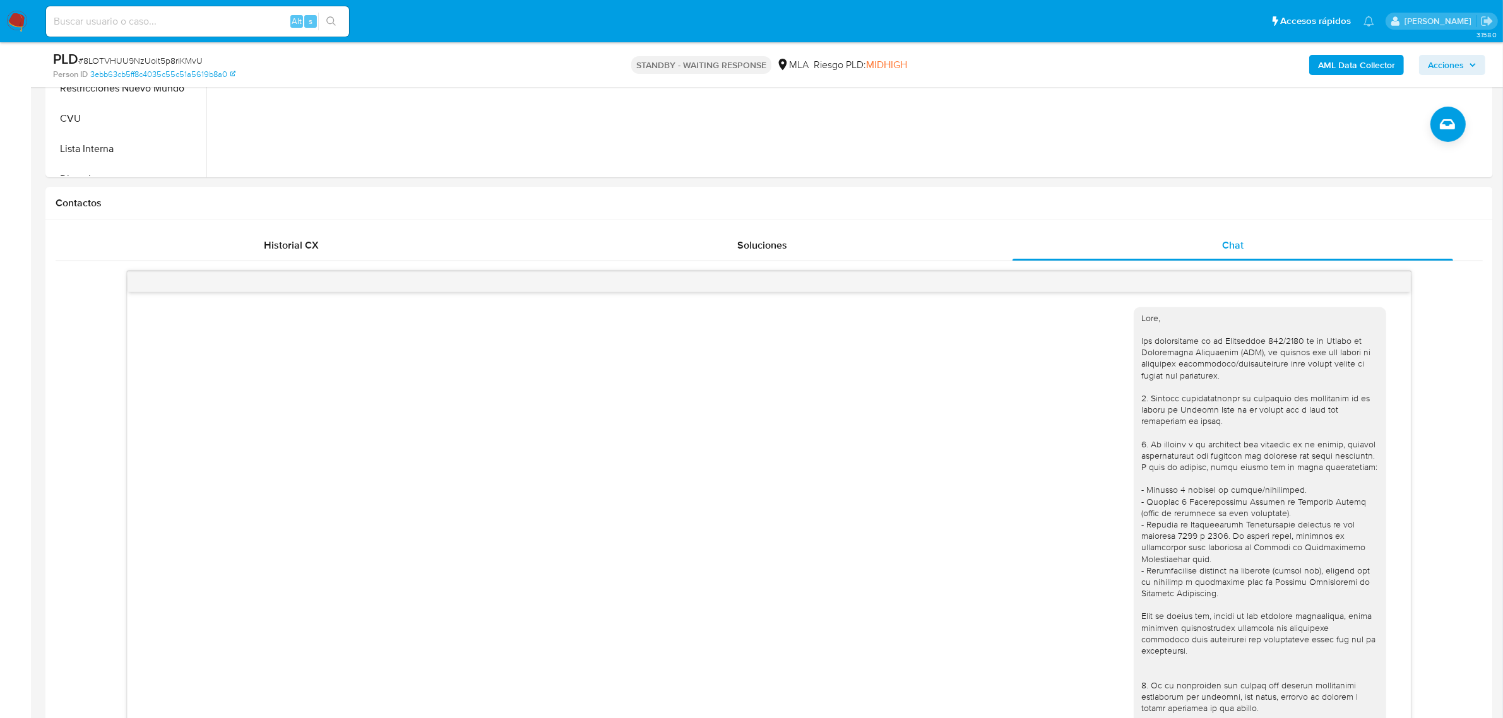
scroll to position [678, 0]
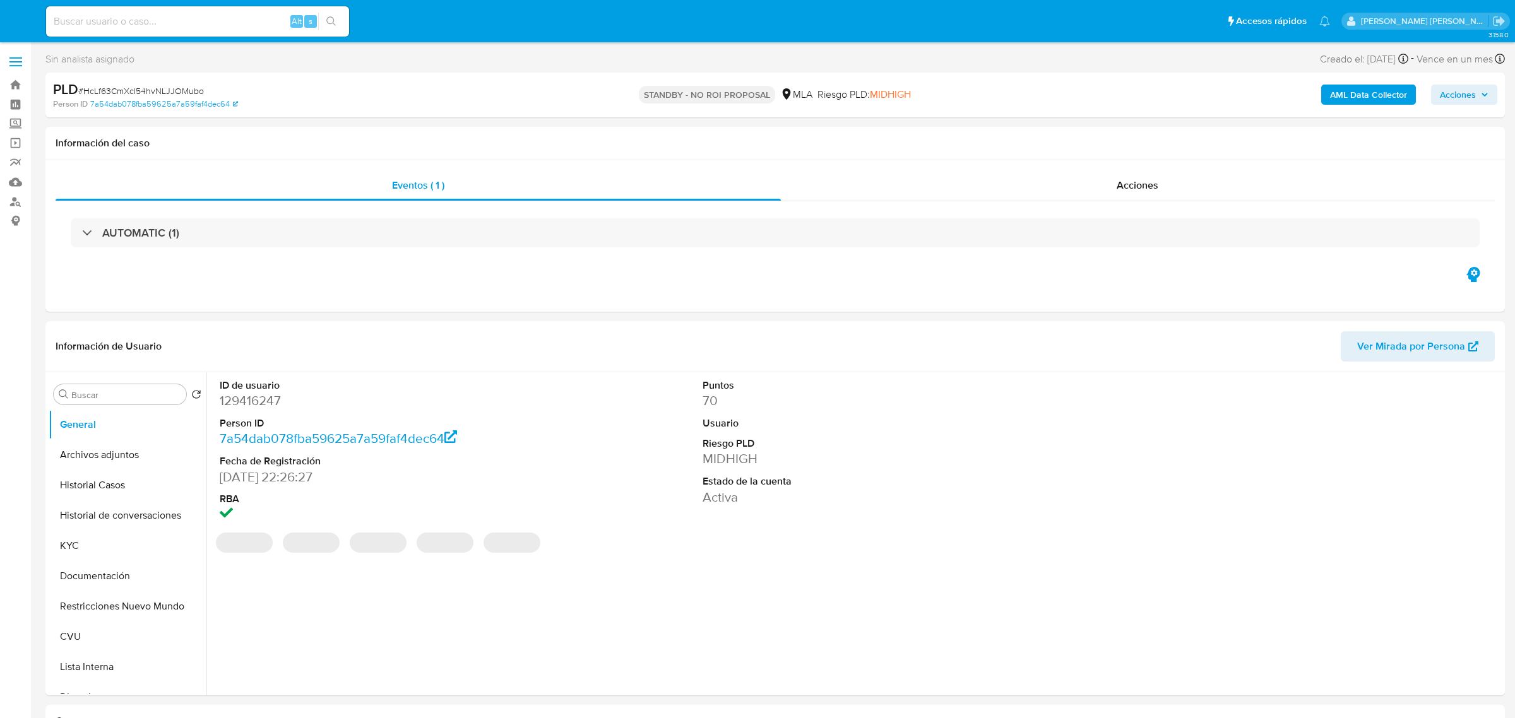
select select "10"
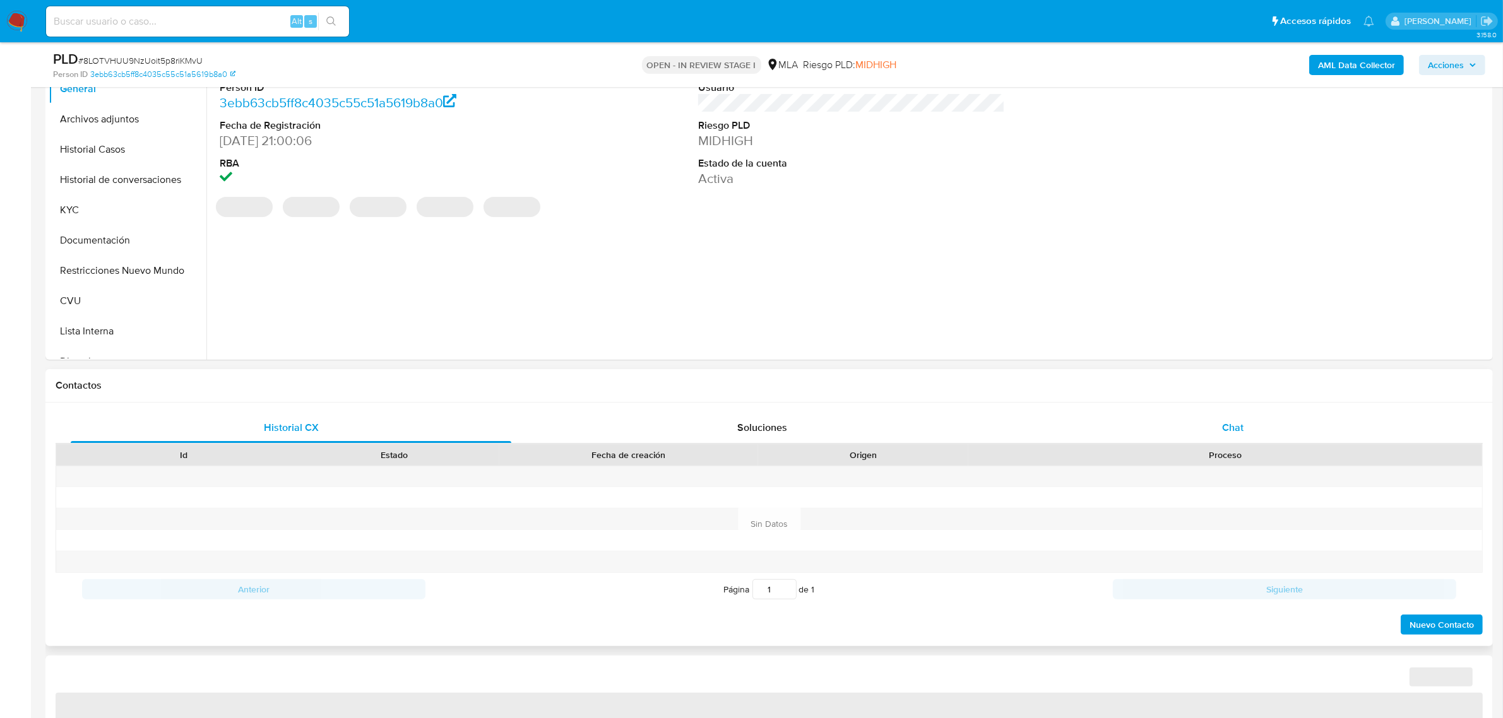
scroll to position [316, 0]
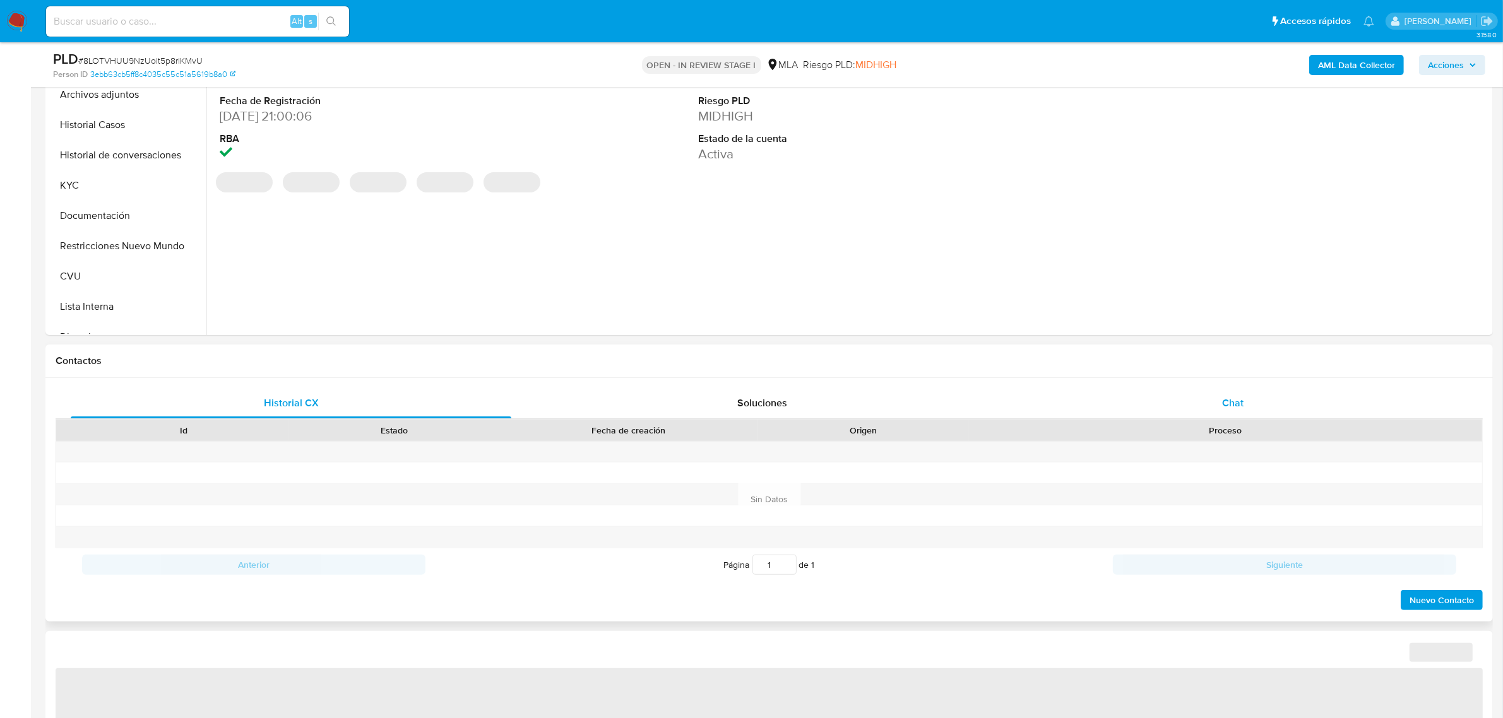
click at [1237, 404] on span "Chat" at bounding box center [1232, 403] width 21 height 15
select select "10"
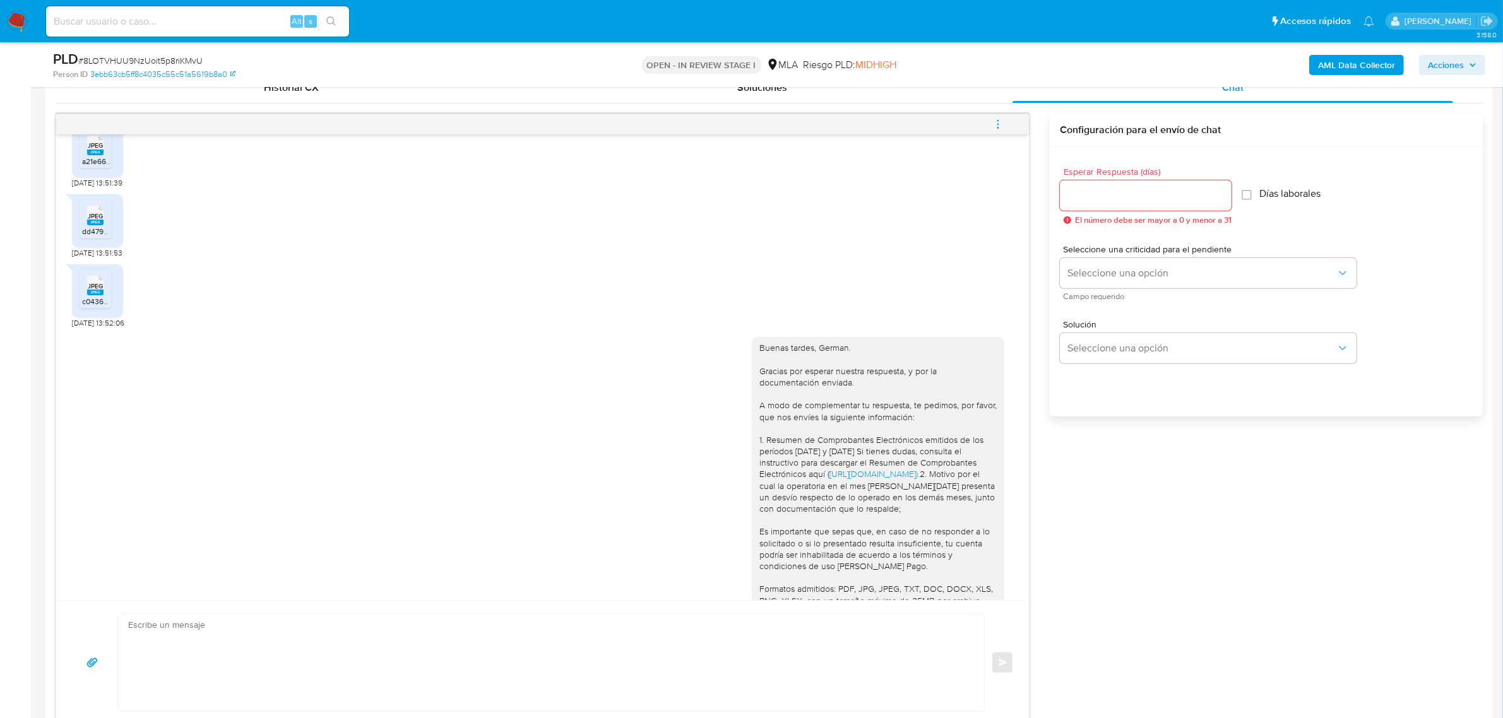
scroll to position [836, 0]
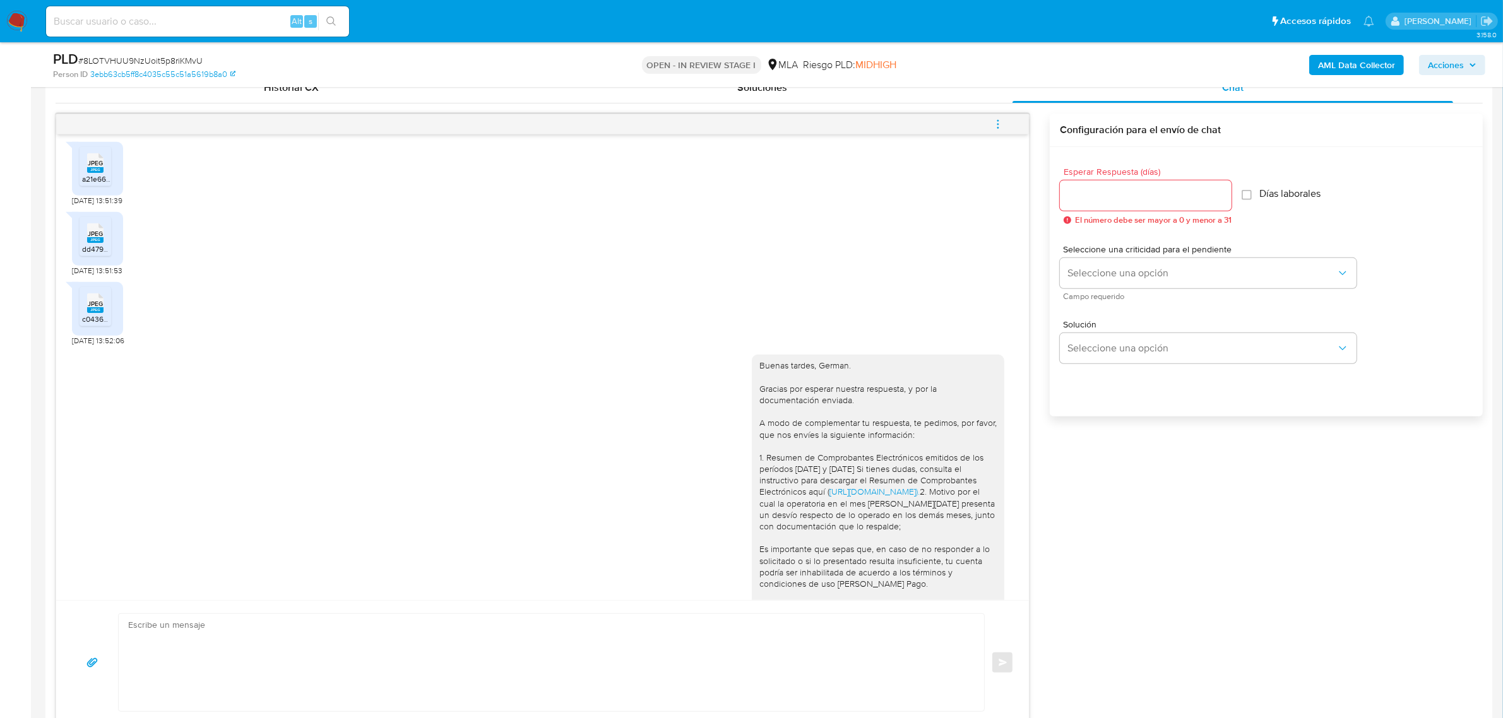
click at [998, 122] on icon "menu-action" at bounding box center [997, 124] width 11 height 11
click at [932, 105] on li "Cerrar conversación" at bounding box center [912, 101] width 129 height 23
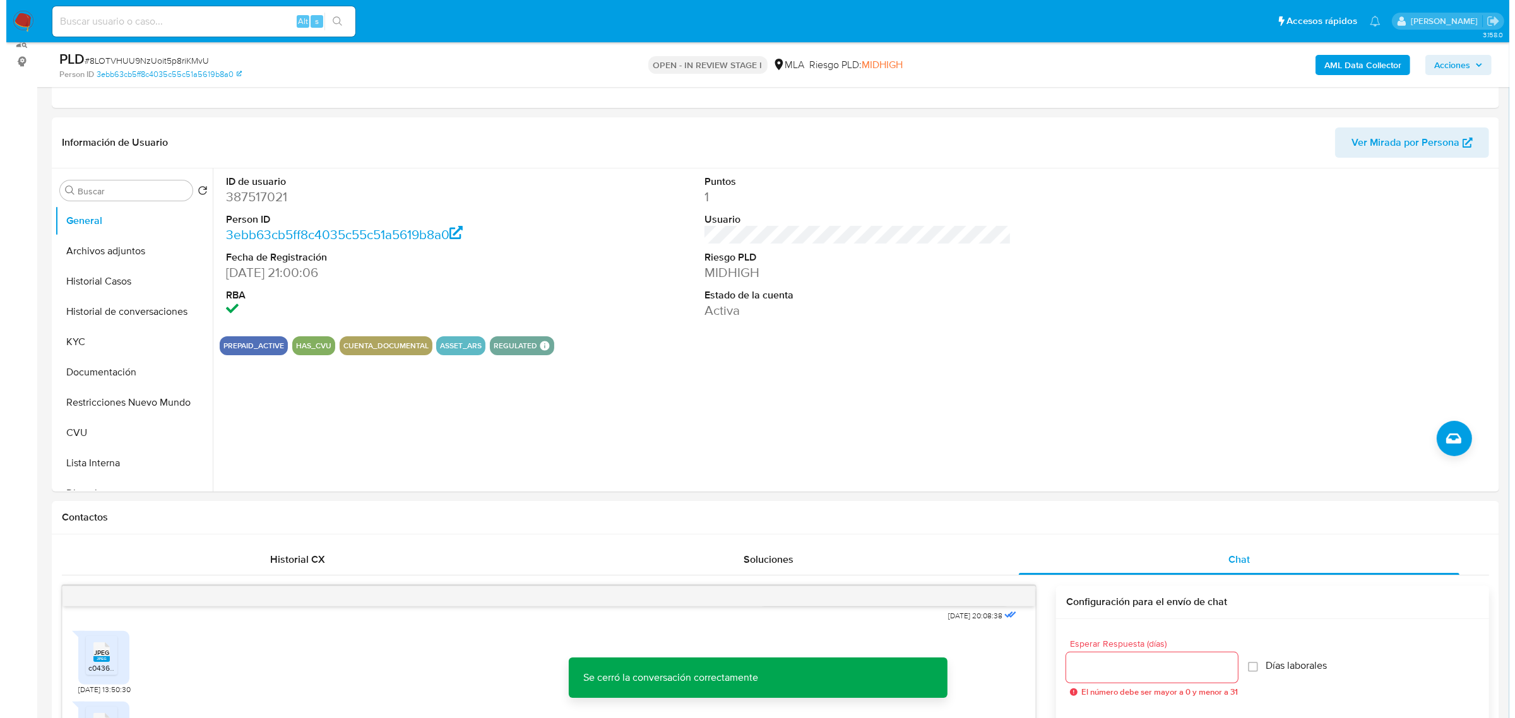
scroll to position [158, 0]
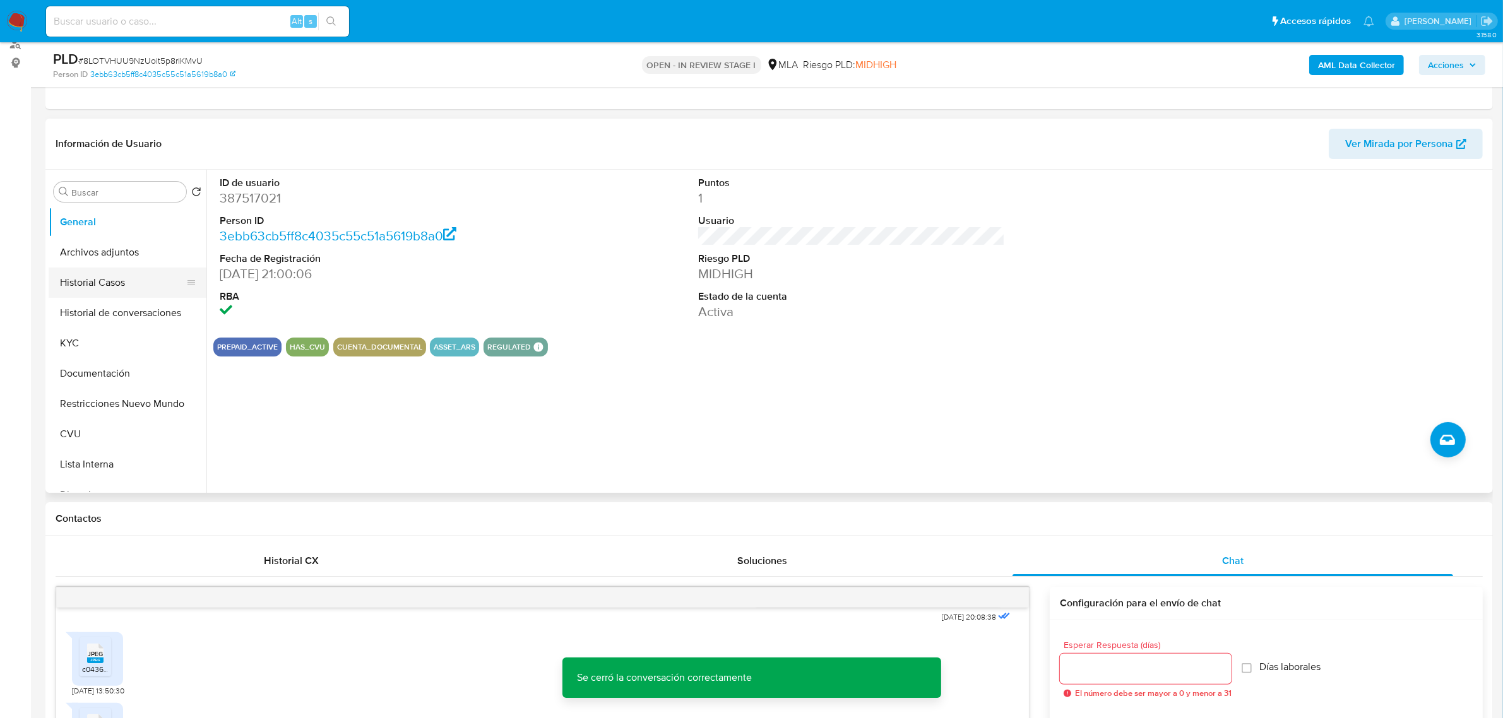
click at [117, 281] on button "Historial Casos" at bounding box center [123, 283] width 148 height 30
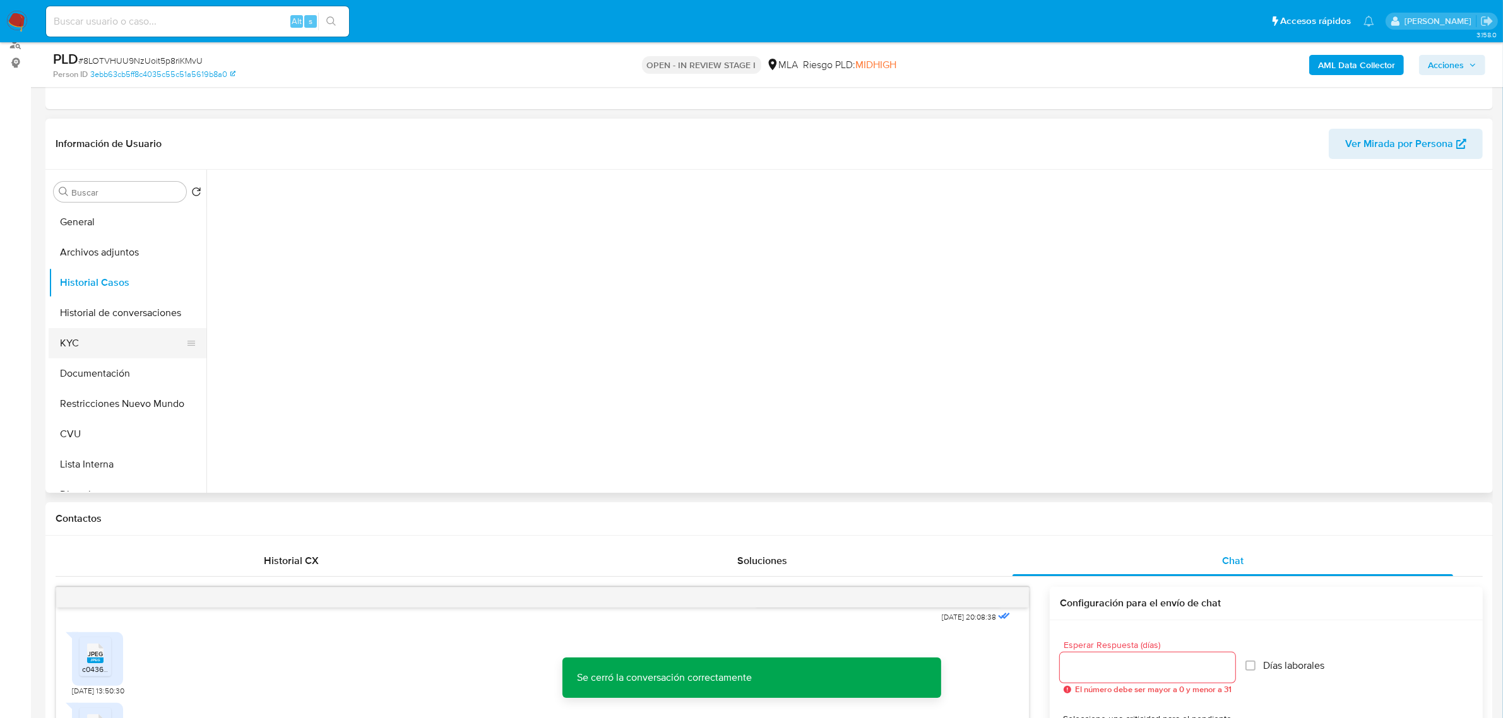
click at [112, 348] on button "KYC" at bounding box center [123, 343] width 148 height 30
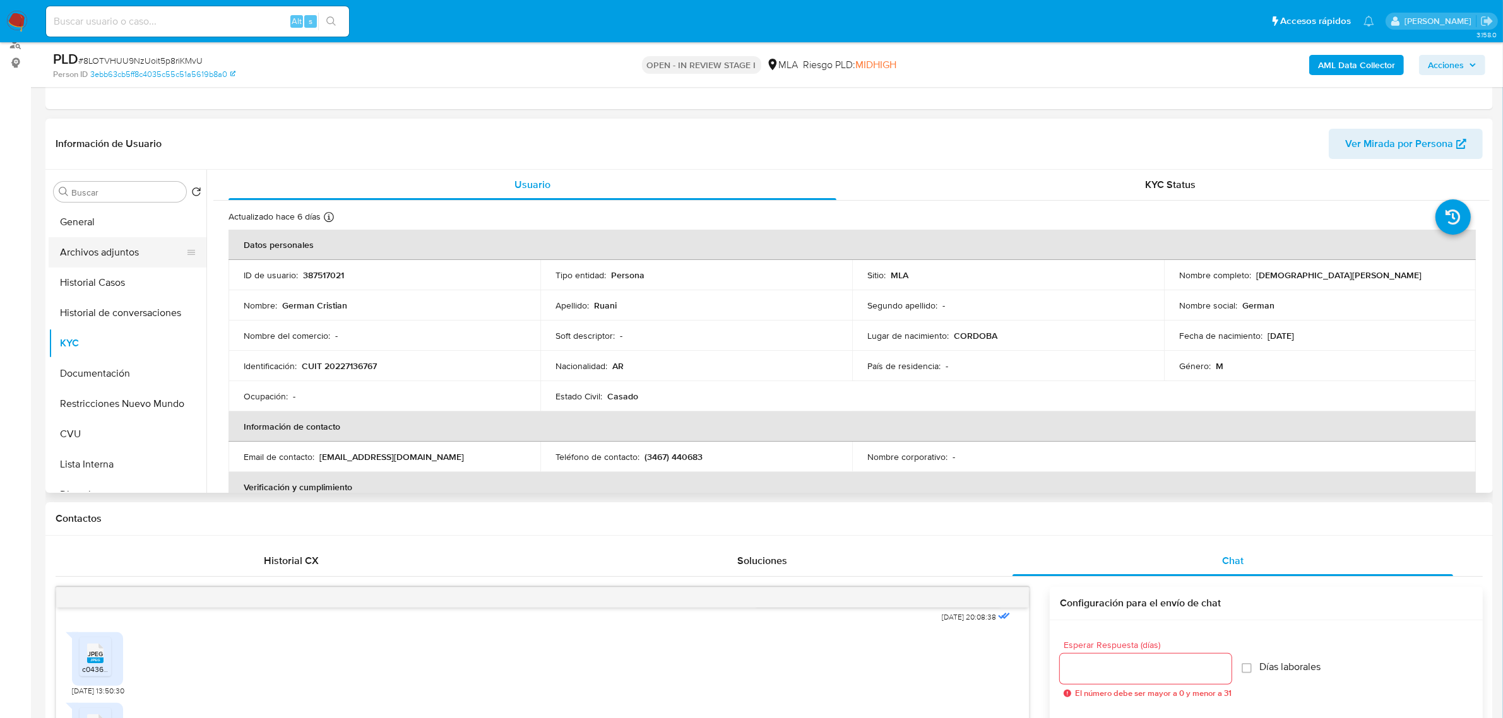
click at [134, 254] on button "Archivos adjuntos" at bounding box center [123, 252] width 148 height 30
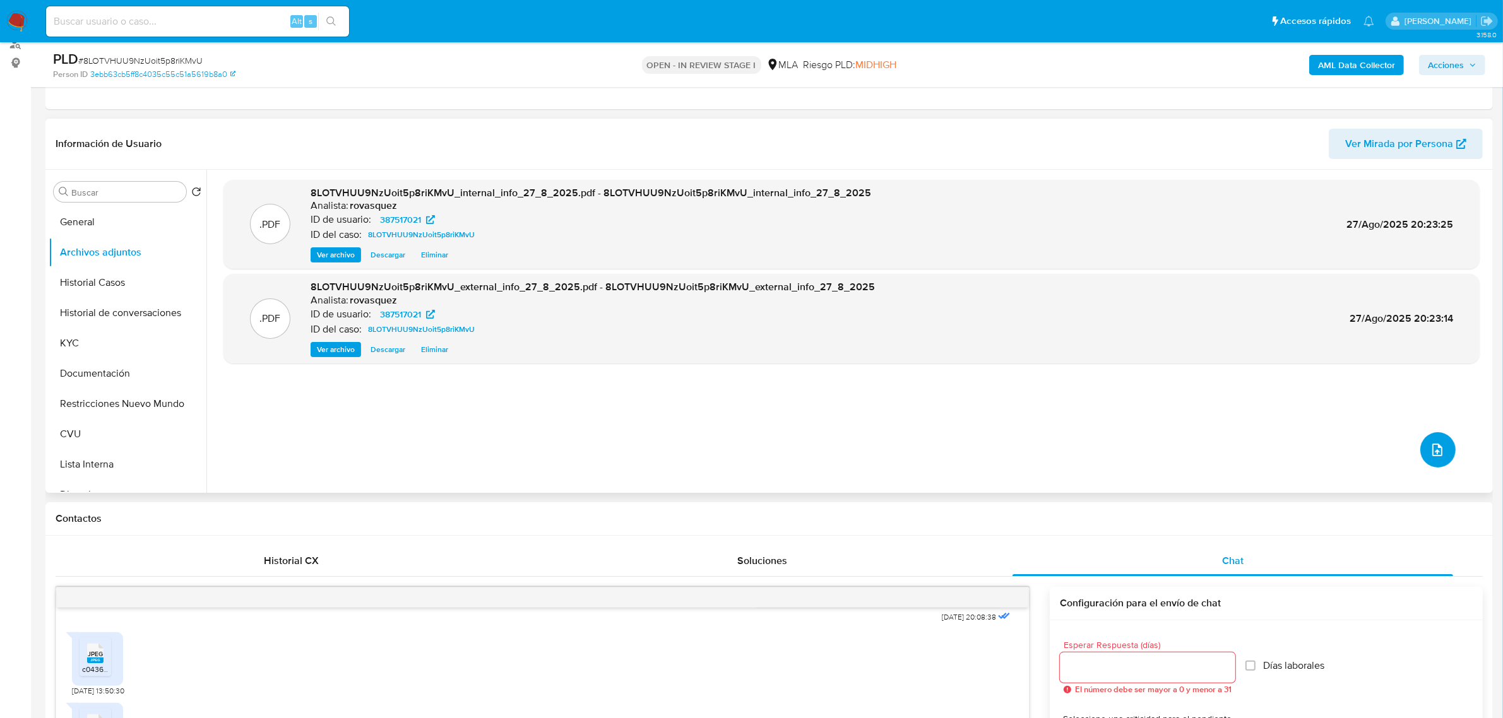
click at [1440, 448] on icon "upload-file" at bounding box center [1437, 449] width 15 height 15
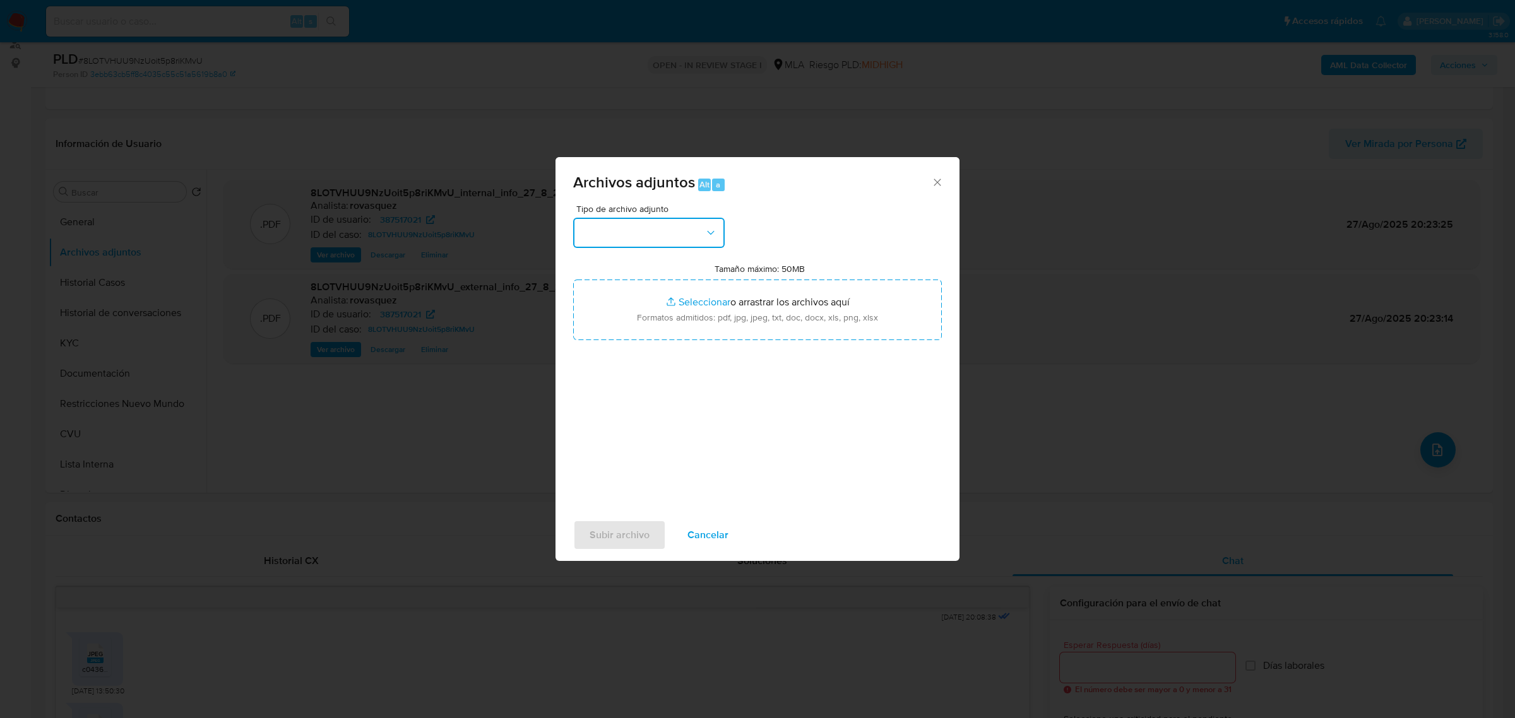
click at [678, 232] on button "button" at bounding box center [648, 233] width 151 height 30
click at [648, 358] on div "OTROS" at bounding box center [645, 351] width 129 height 30
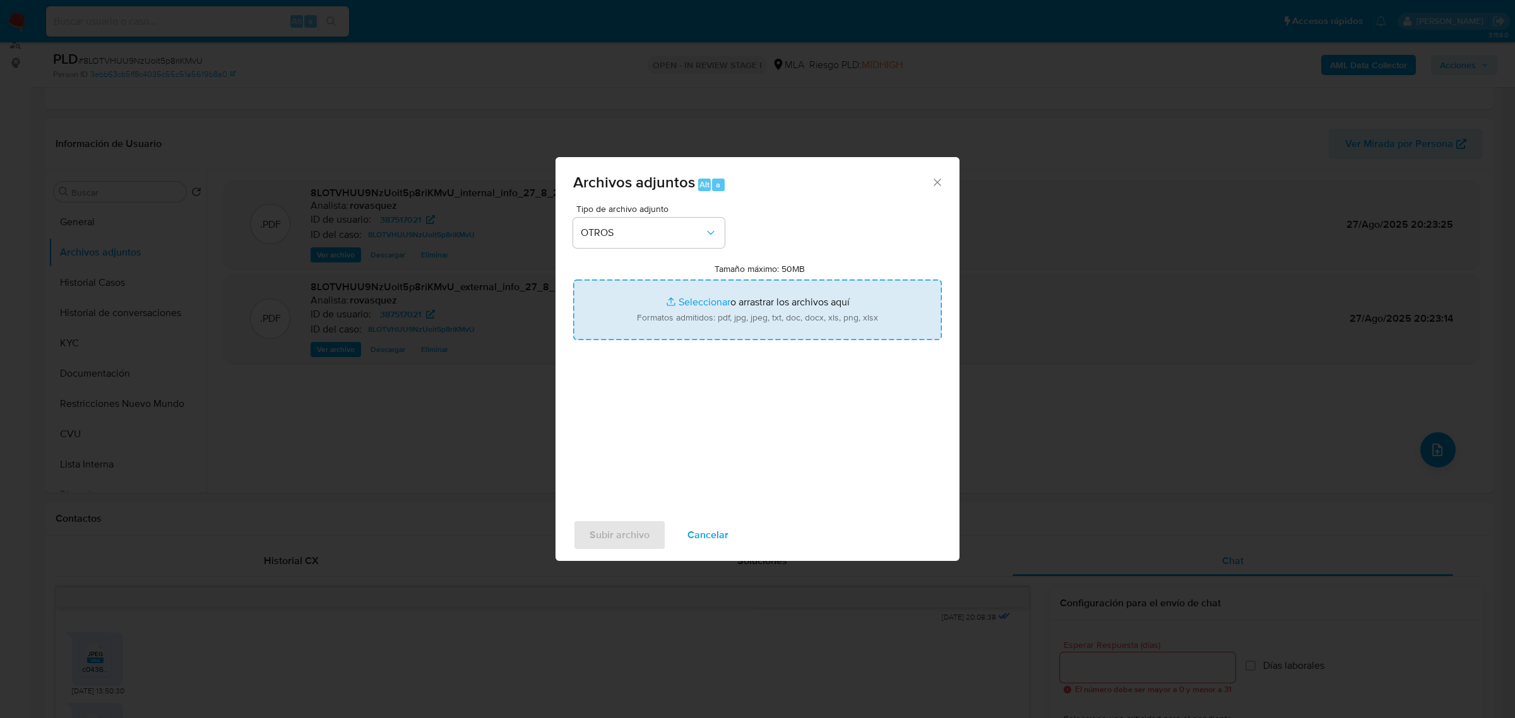
click at [682, 300] on input "Tamaño máximo: 50MB Seleccionar archivos" at bounding box center [757, 310] width 369 height 61
type input "C:\fakepath\Caselog 8LOTVHUU9NzUoit5p8riKMvU_2025_08_27_19_27_52.docx"
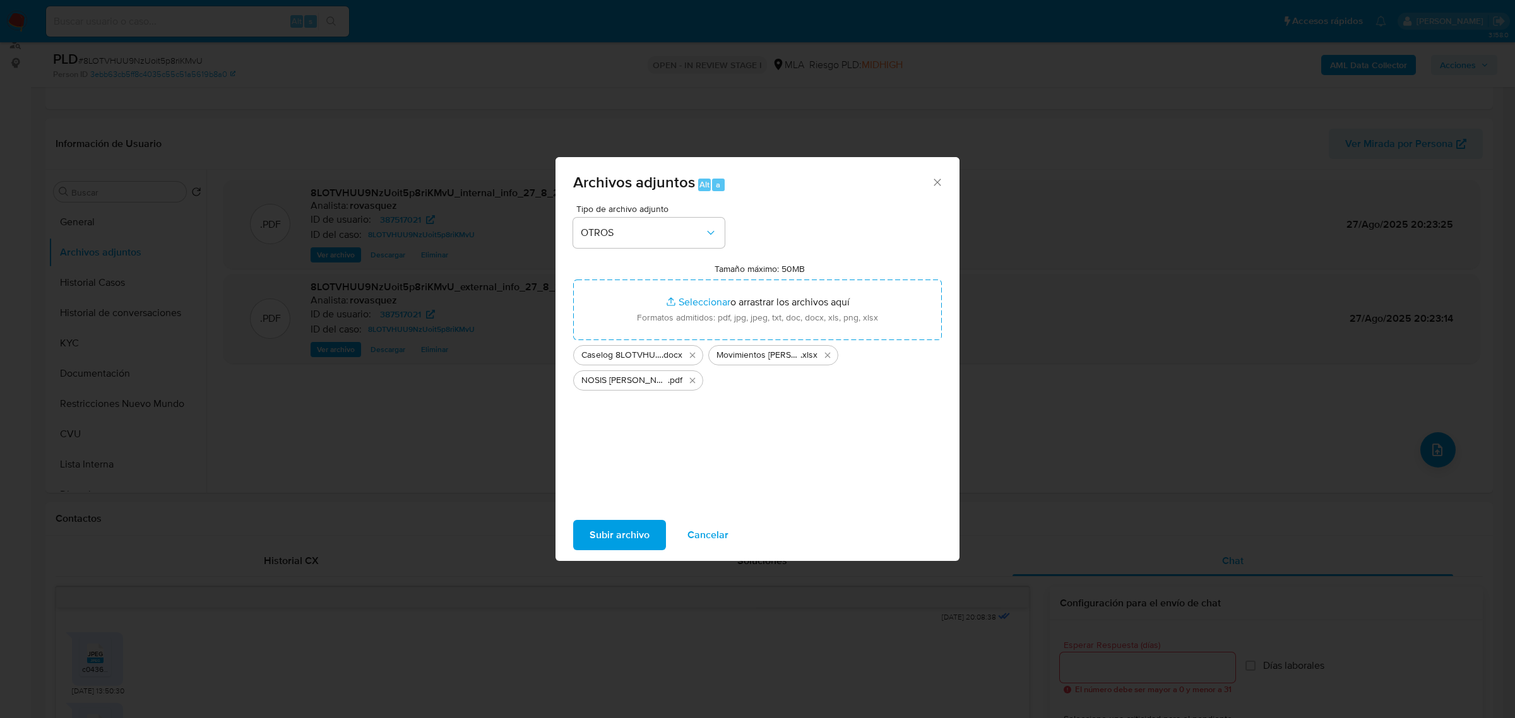
click at [631, 537] on span "Subir archivo" at bounding box center [619, 535] width 60 height 28
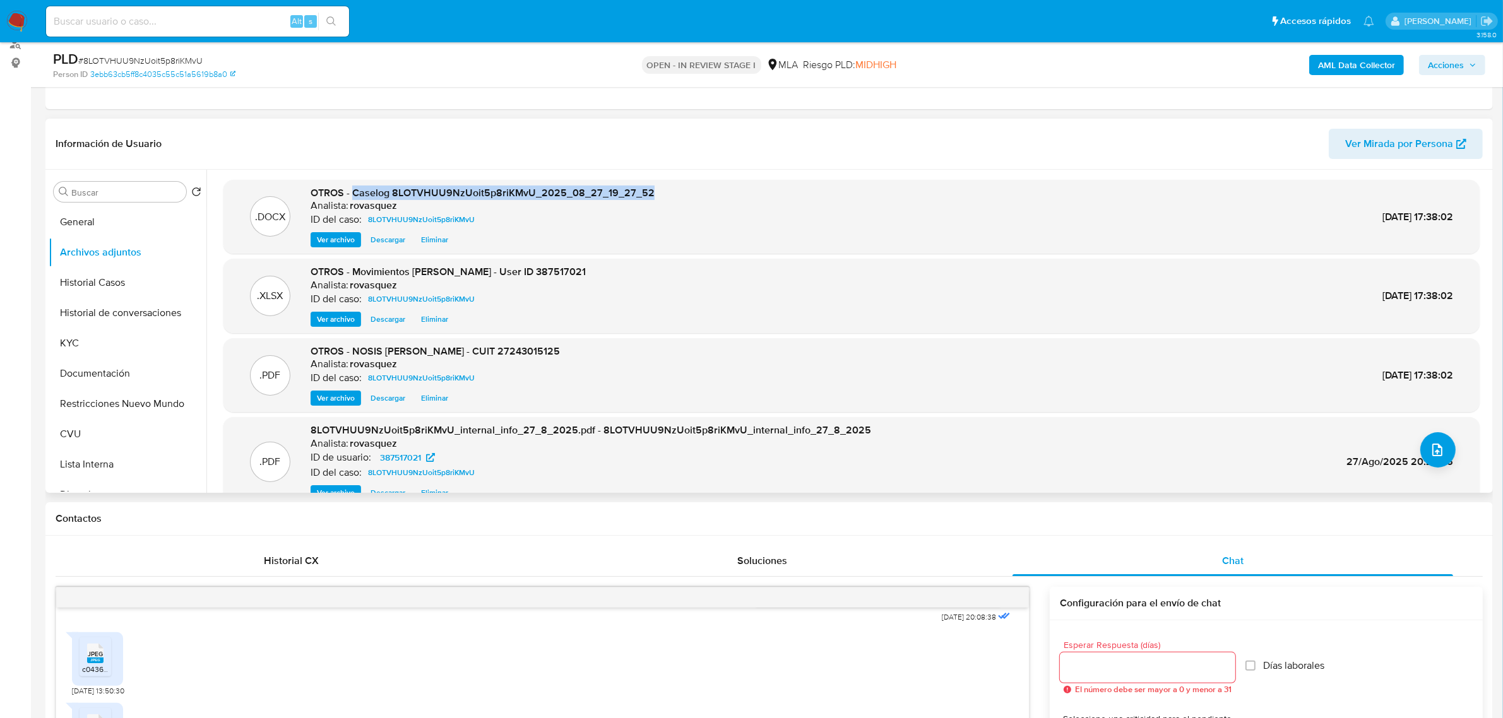
drag, startPoint x: 352, startPoint y: 193, endPoint x: 660, endPoint y: 185, distance: 308.7
click at [660, 185] on div ".DOCX OTROS - Caselog 8LOTVHUU9NzUoit5p8riKMvU_2025_08_27_19_27_52 Analista: ro…" at bounding box center [851, 217] width 1256 height 74
copy span "Caselog 8LOTVHUU9NzUoit5p8riKMvU_2025_08_27_19_27_52"
click at [1447, 64] on span "Acciones" at bounding box center [1446, 65] width 36 height 20
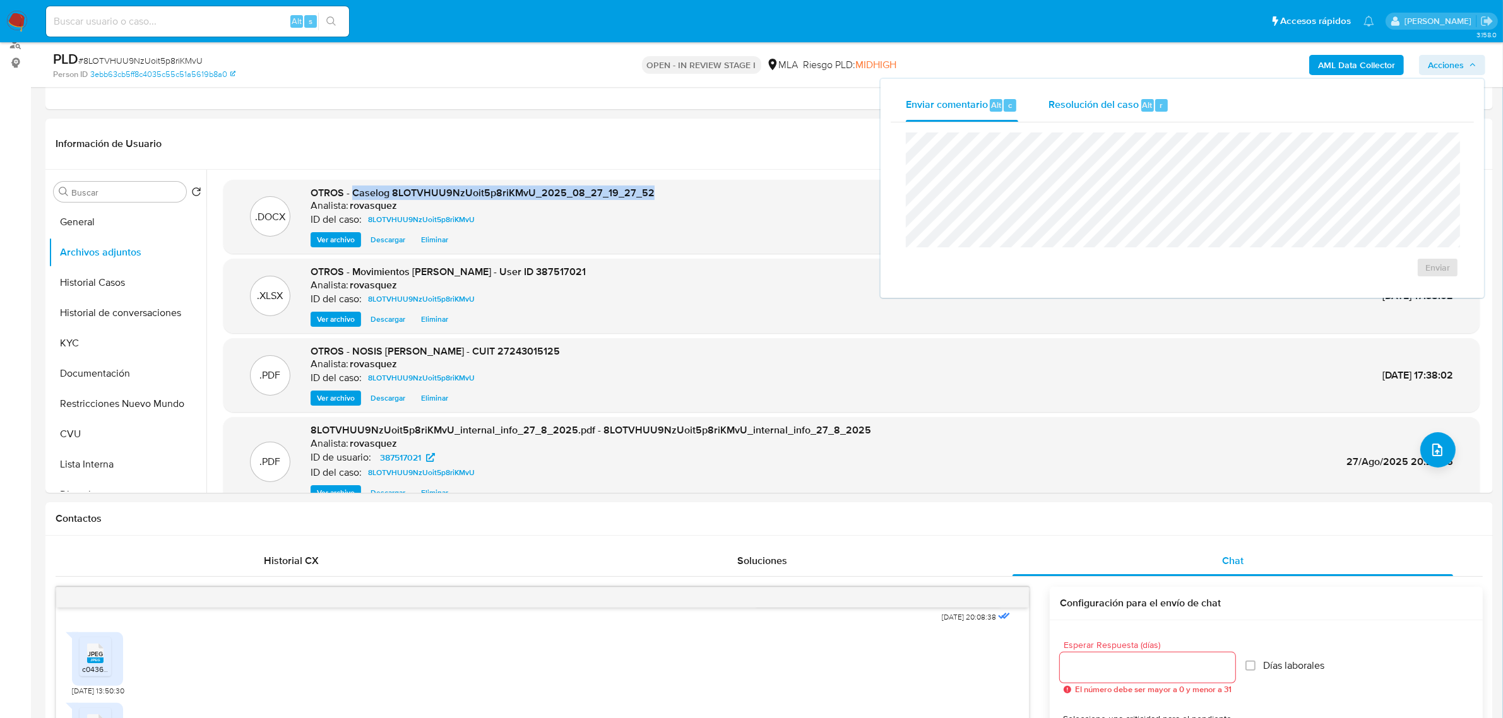
click at [1099, 109] on span "Resolución del caso" at bounding box center [1093, 104] width 90 height 15
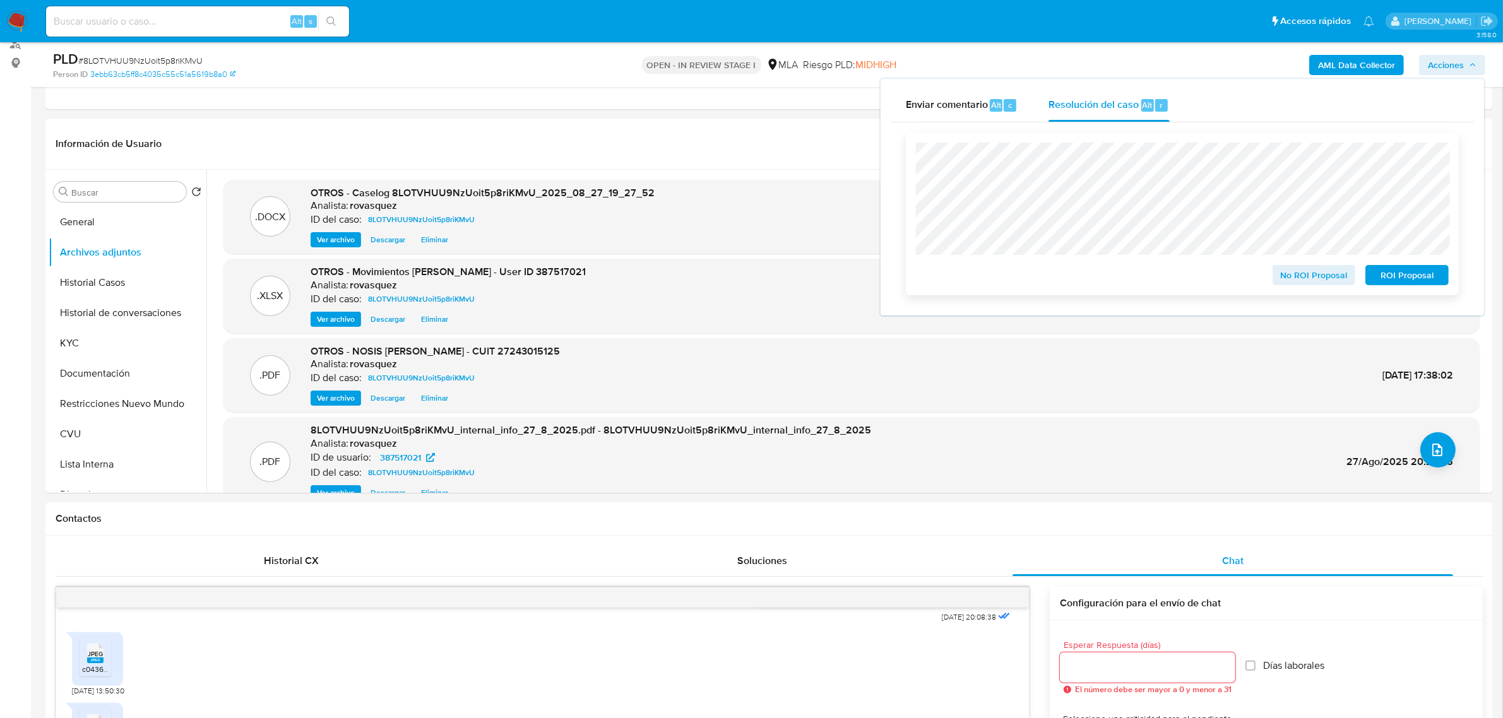
click at [1320, 281] on span "No ROI Proposal" at bounding box center [1314, 275] width 66 height 18
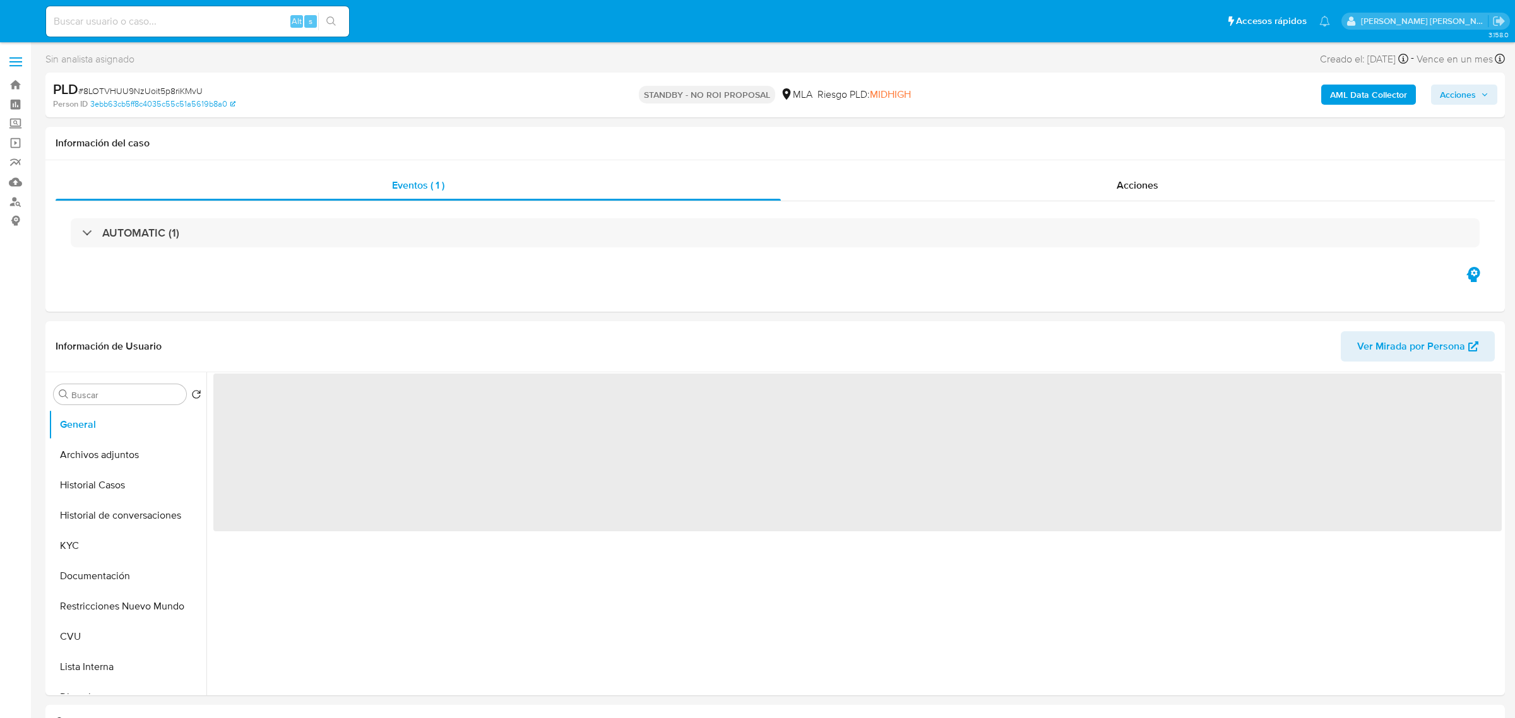
select select "10"
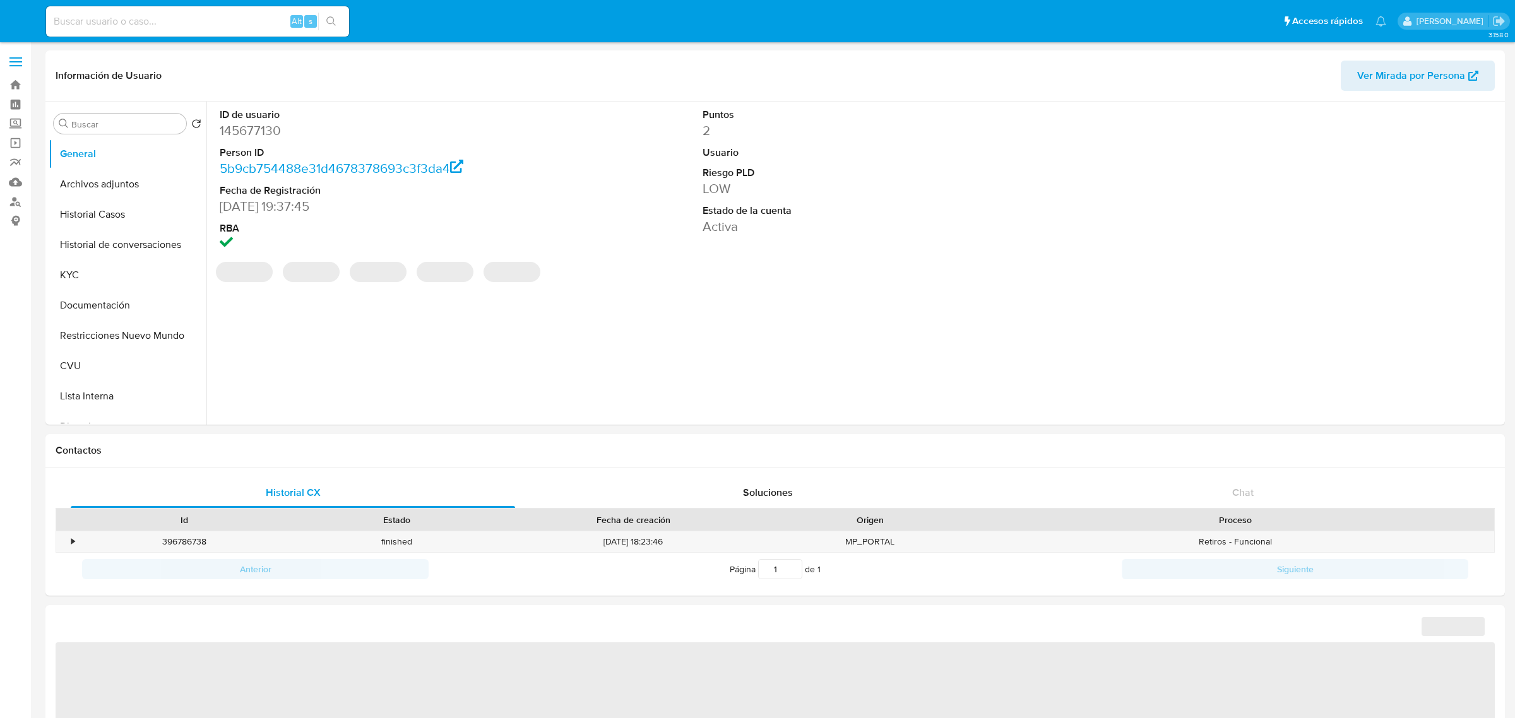
select select "10"
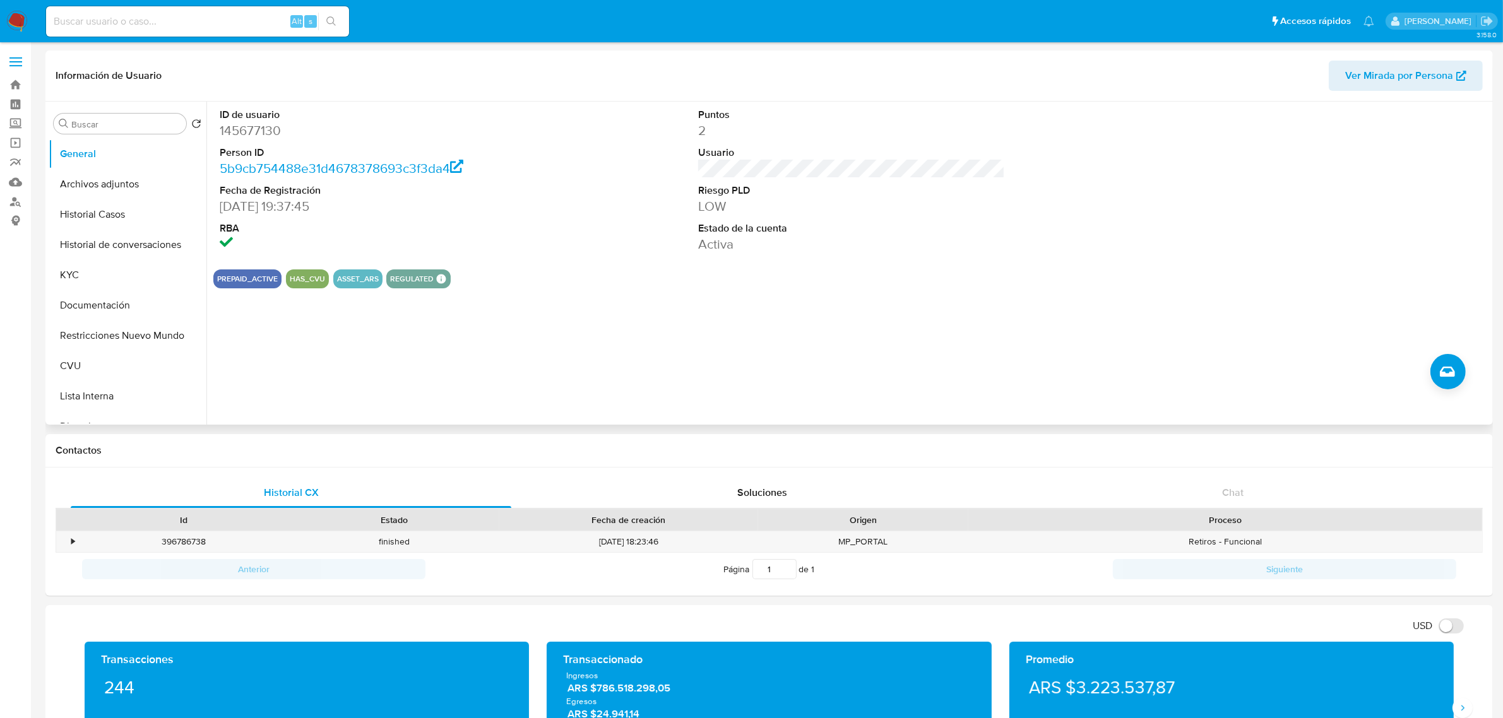
click at [486, 241] on dd at bounding box center [373, 244] width 307 height 18
click at [83, 276] on button "KYC" at bounding box center [123, 275] width 148 height 30
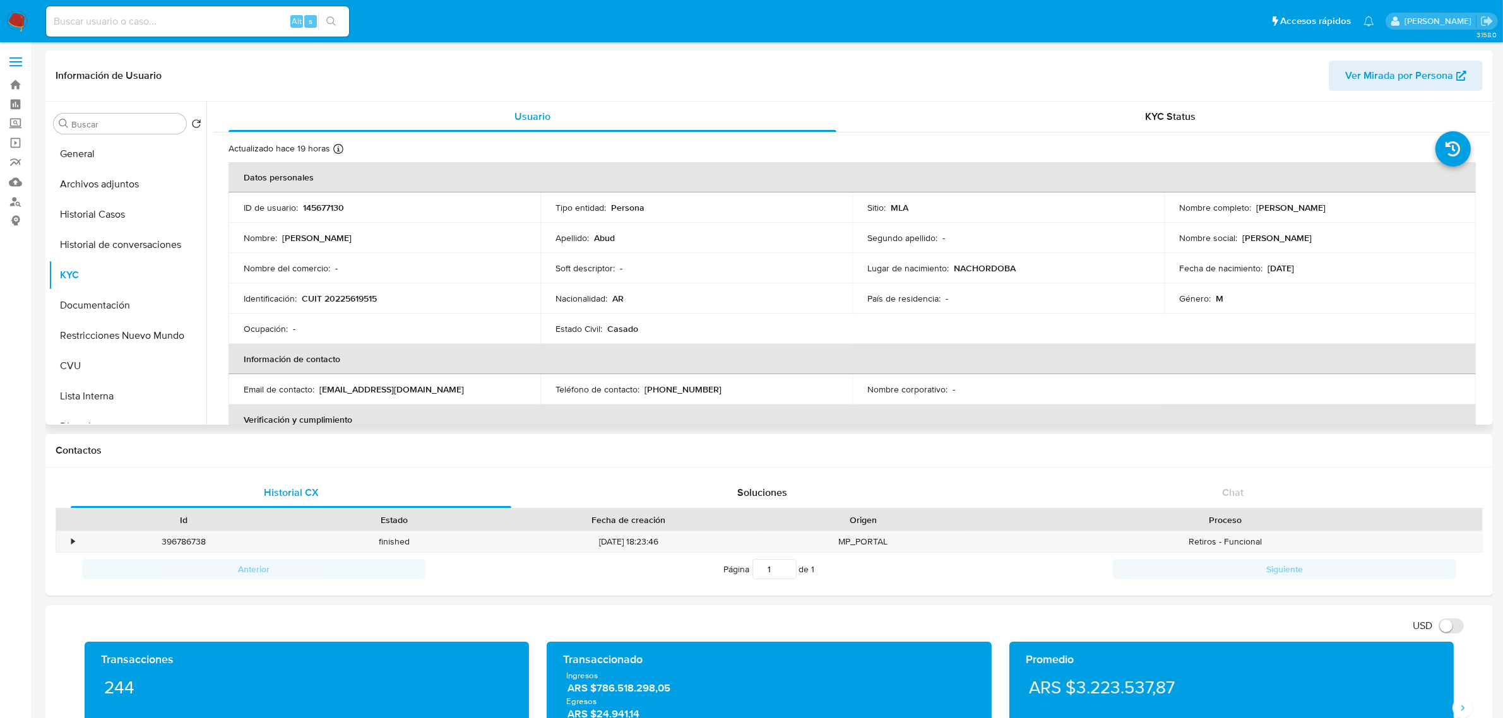
click at [644, 390] on p "[PHONE_NUMBER]" at bounding box center [682, 389] width 77 height 11
click at [648, 389] on p "[PHONE_NUMBER]" at bounding box center [682, 389] width 77 height 11
copy p "351"
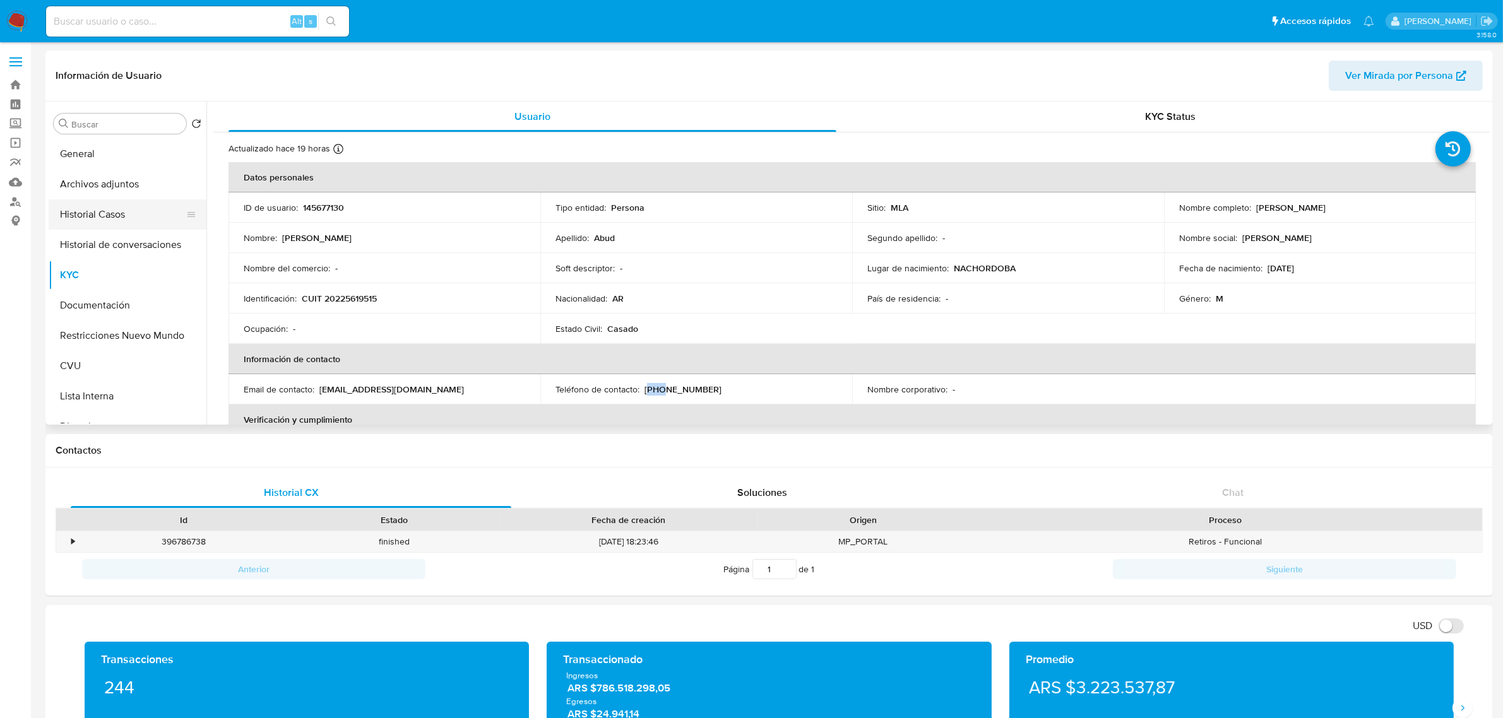
click at [97, 221] on button "Historial Casos" at bounding box center [123, 214] width 148 height 30
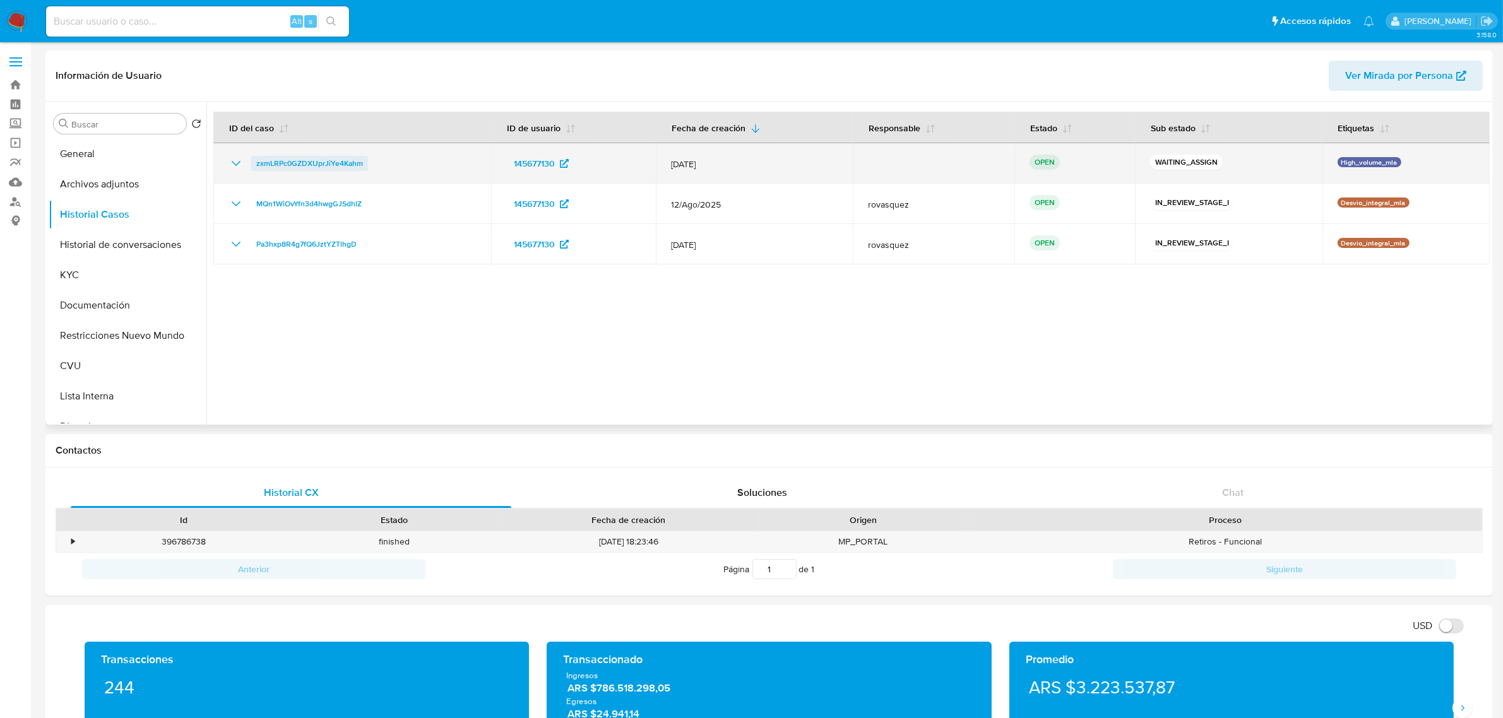
drag, startPoint x: 370, startPoint y: 167, endPoint x: 252, endPoint y: 167, distance: 118.0
click at [252, 167] on div "zxmLRPc0GZDXUprJiYe4Kahm" at bounding box center [351, 163] width 247 height 15
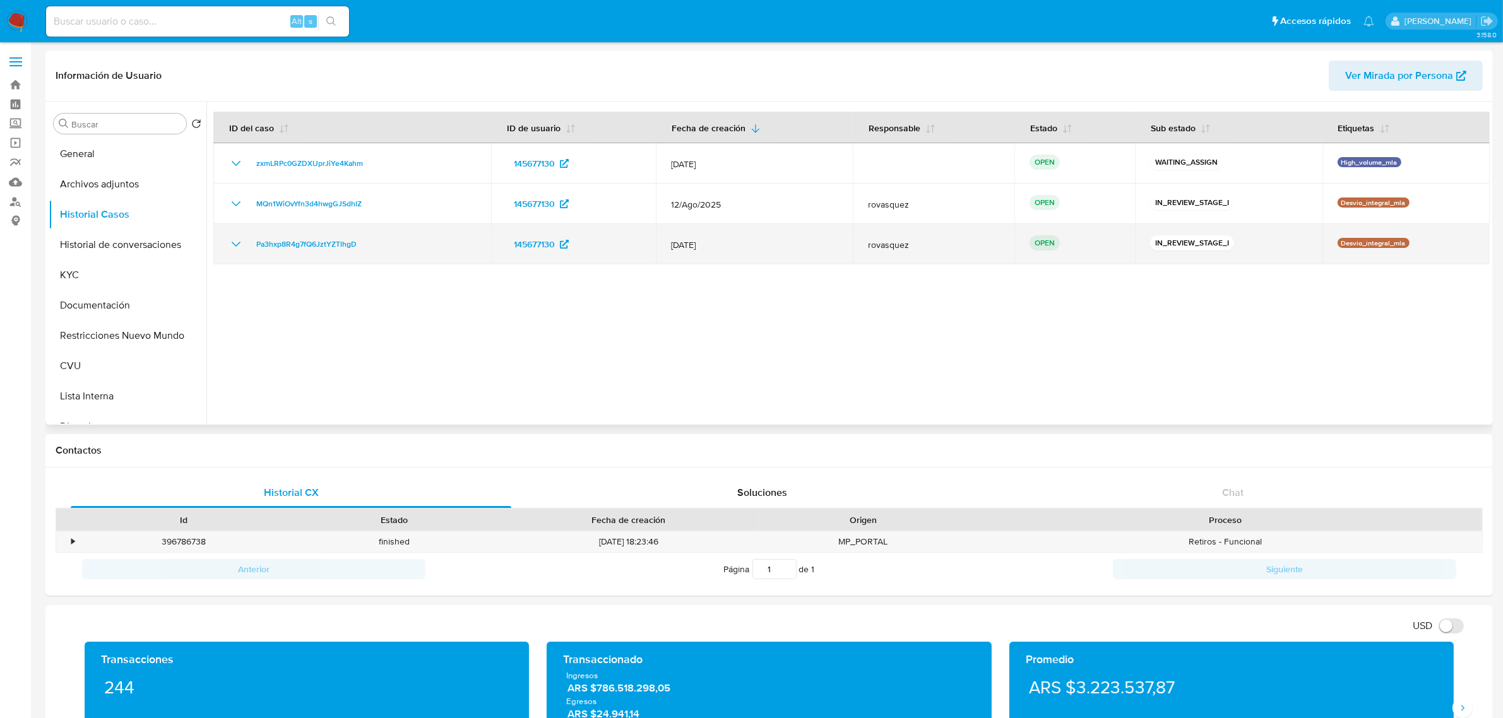
drag, startPoint x: 669, startPoint y: 247, endPoint x: 716, endPoint y: 251, distance: 47.4
click at [716, 251] on td "[DATE]" at bounding box center [755, 244] width 198 height 40
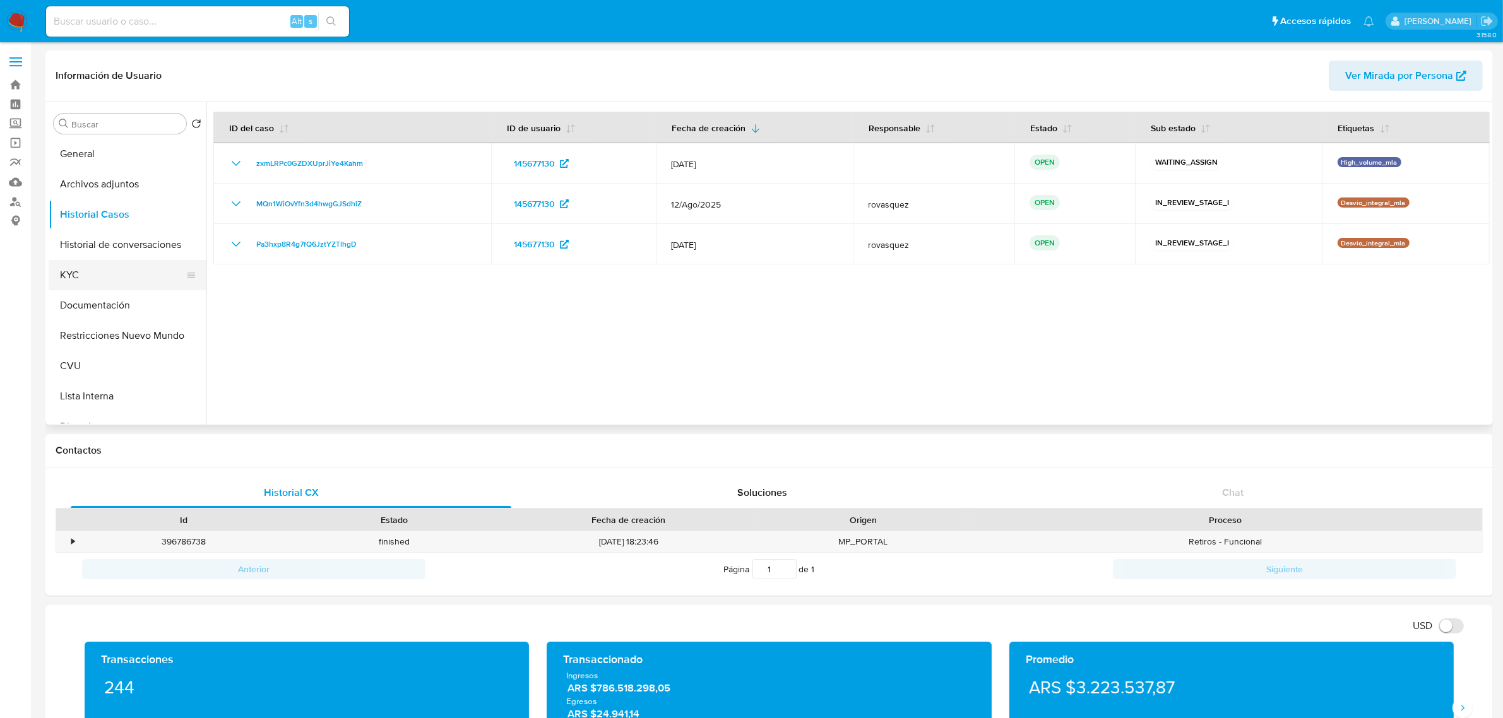
click at [88, 260] on button "KYC" at bounding box center [123, 275] width 148 height 30
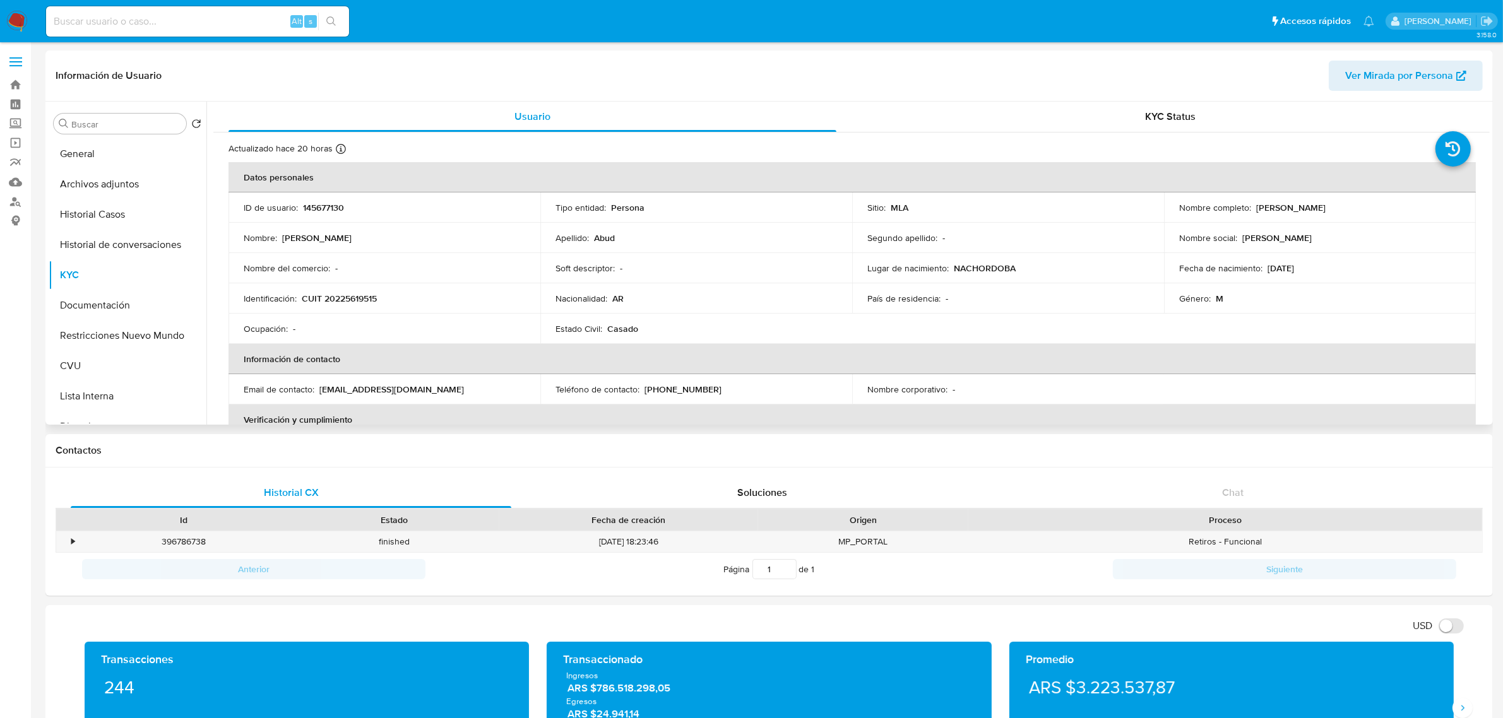
click at [367, 297] on p "CUIT 20225619515" at bounding box center [339, 298] width 75 height 11
copy p "20225619515"
drag, startPoint x: 1253, startPoint y: 207, endPoint x: 1342, endPoint y: 210, distance: 88.4
click at [1342, 210] on div "Nombre completo : [PERSON_NAME]" at bounding box center [1319, 207] width 281 height 11
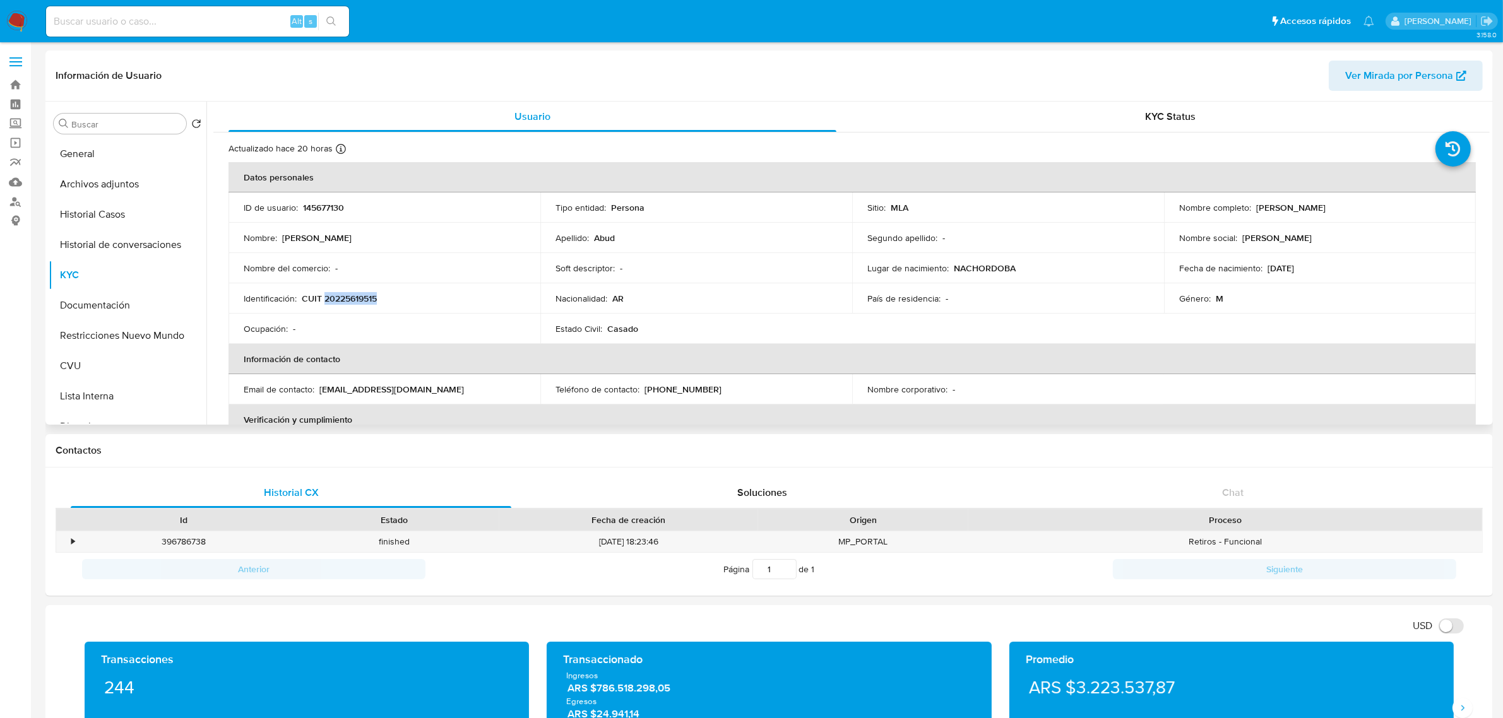
copy p "[PERSON_NAME]"
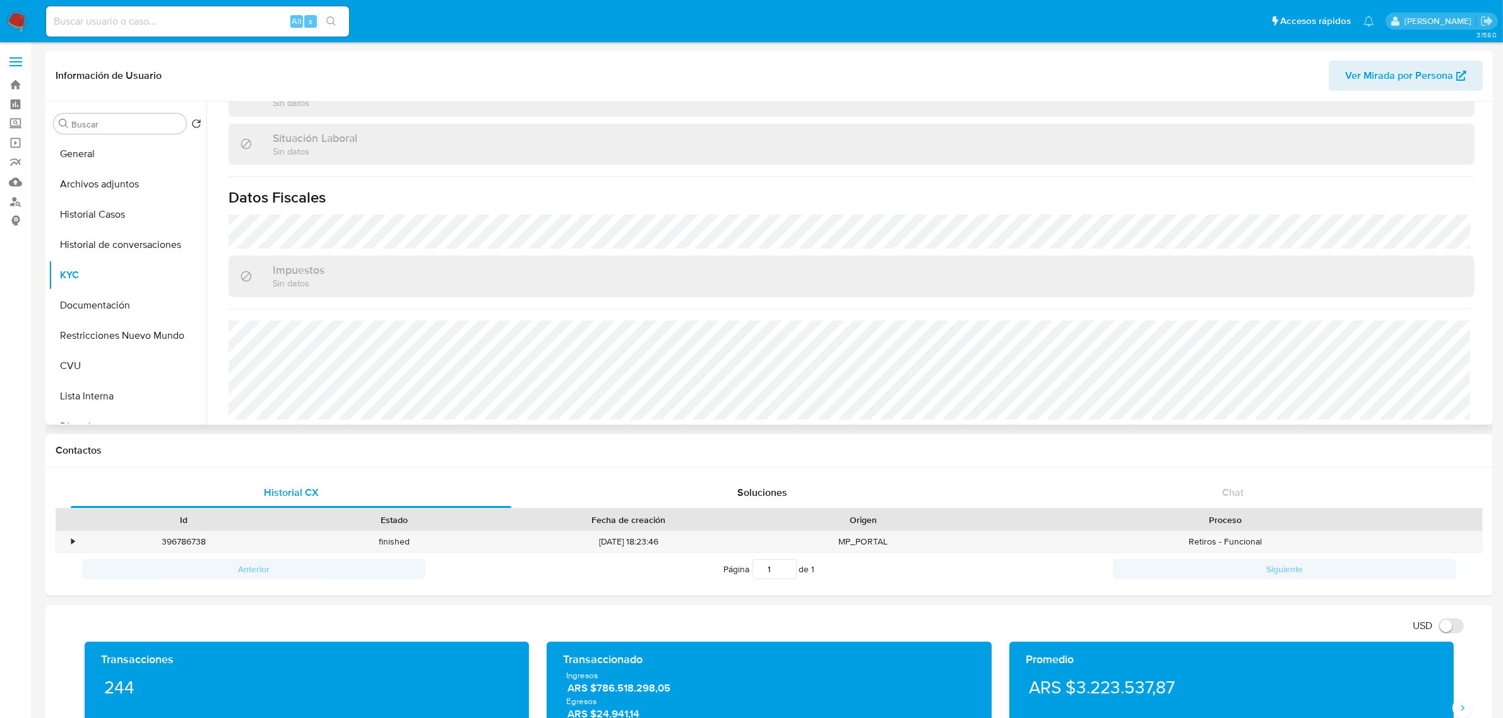
scroll to position [653, 0]
click at [105, 230] on button "Historial de conversaciones" at bounding box center [128, 245] width 158 height 30
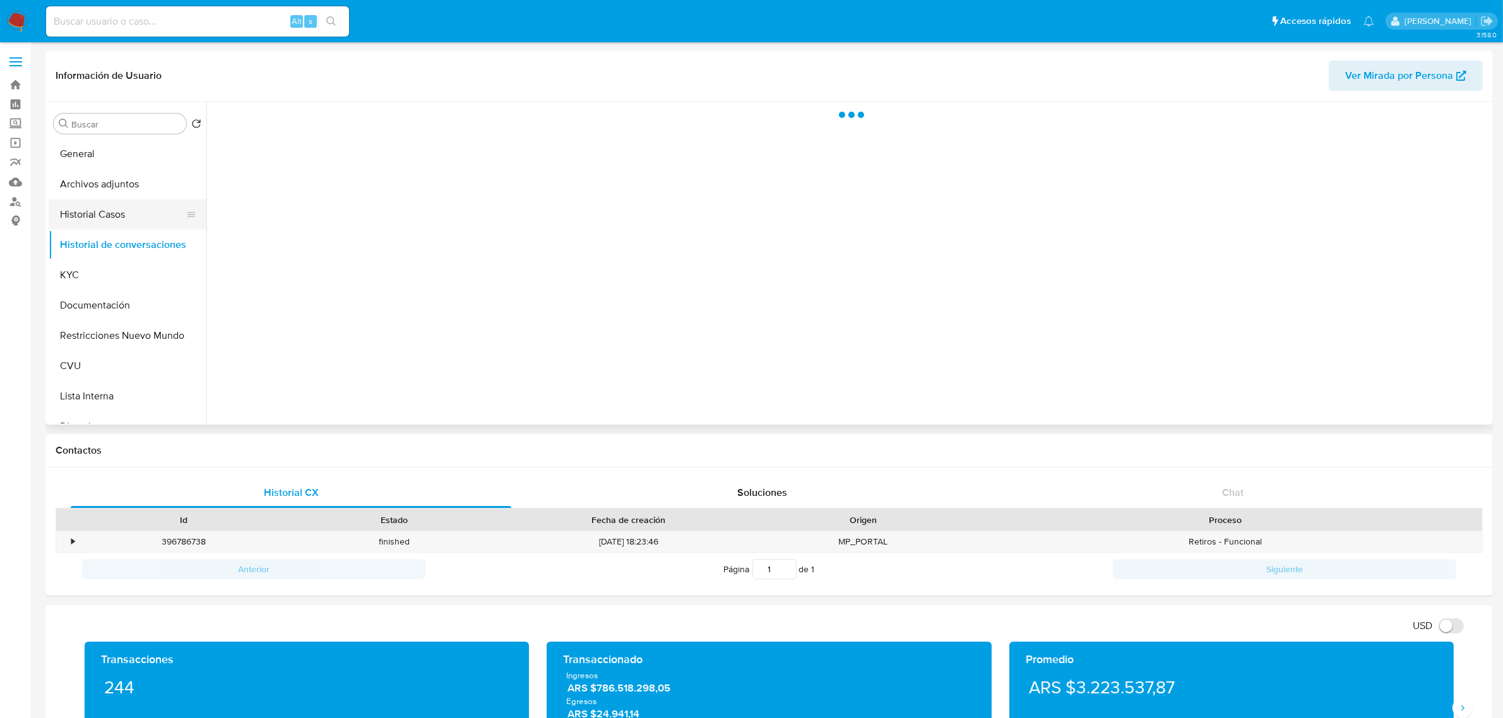
scroll to position [0, 0]
click at [109, 224] on button "Historial Casos" at bounding box center [123, 214] width 148 height 30
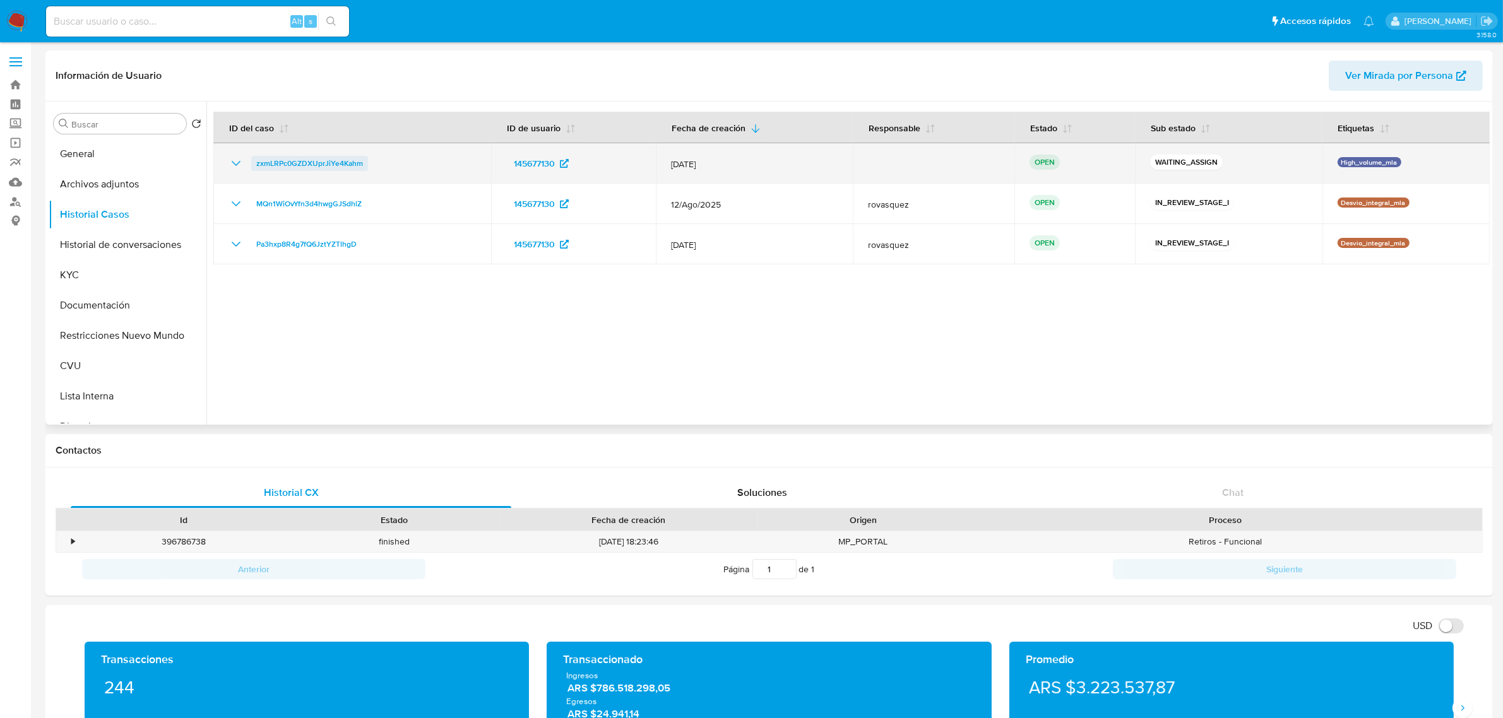
drag, startPoint x: 376, startPoint y: 165, endPoint x: 251, endPoint y: 168, distance: 125.0
click at [251, 168] on div "zxmLRPc0GZDXUprJiYe4Kahm" at bounding box center [351, 163] width 247 height 15
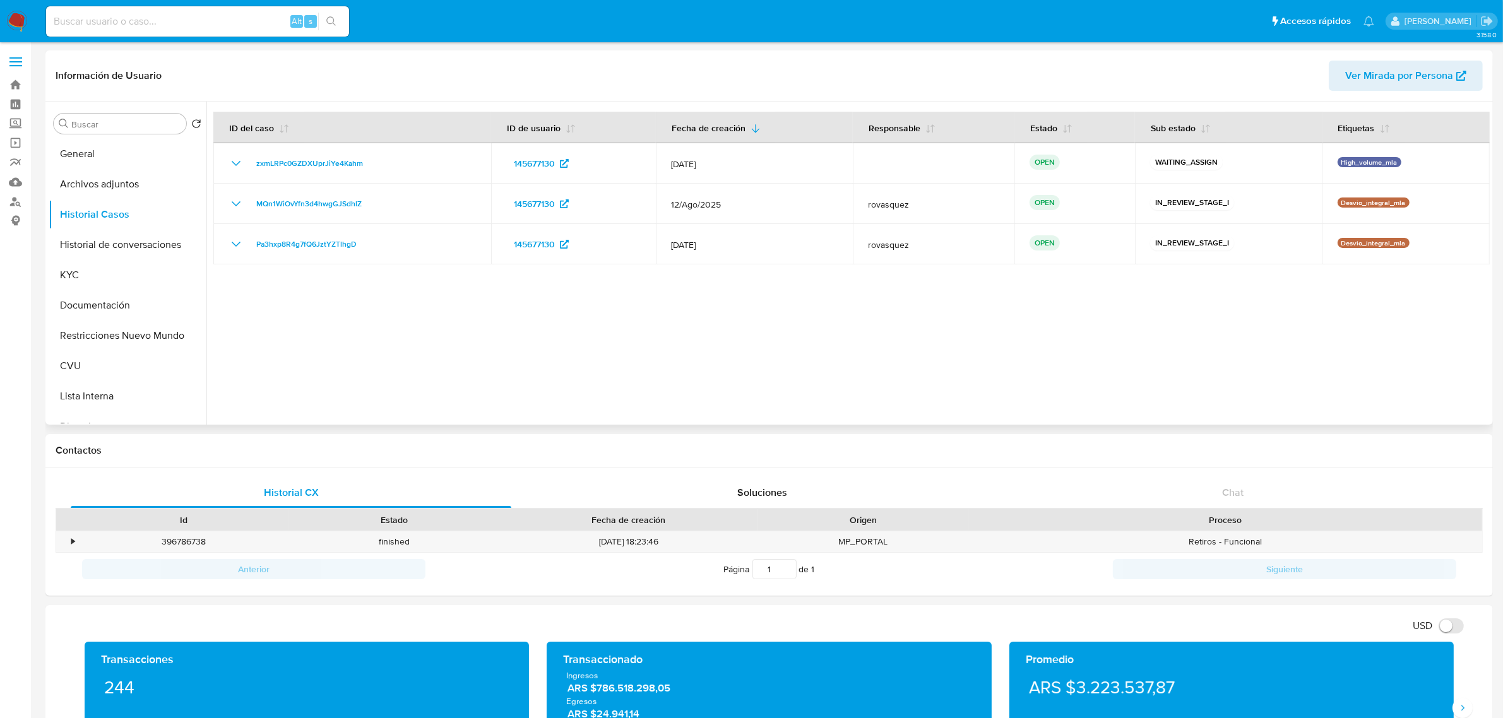
click at [726, 355] on div at bounding box center [847, 263] width 1283 height 323
click at [136, 193] on button "Archivos adjuntos" at bounding box center [123, 184] width 148 height 30
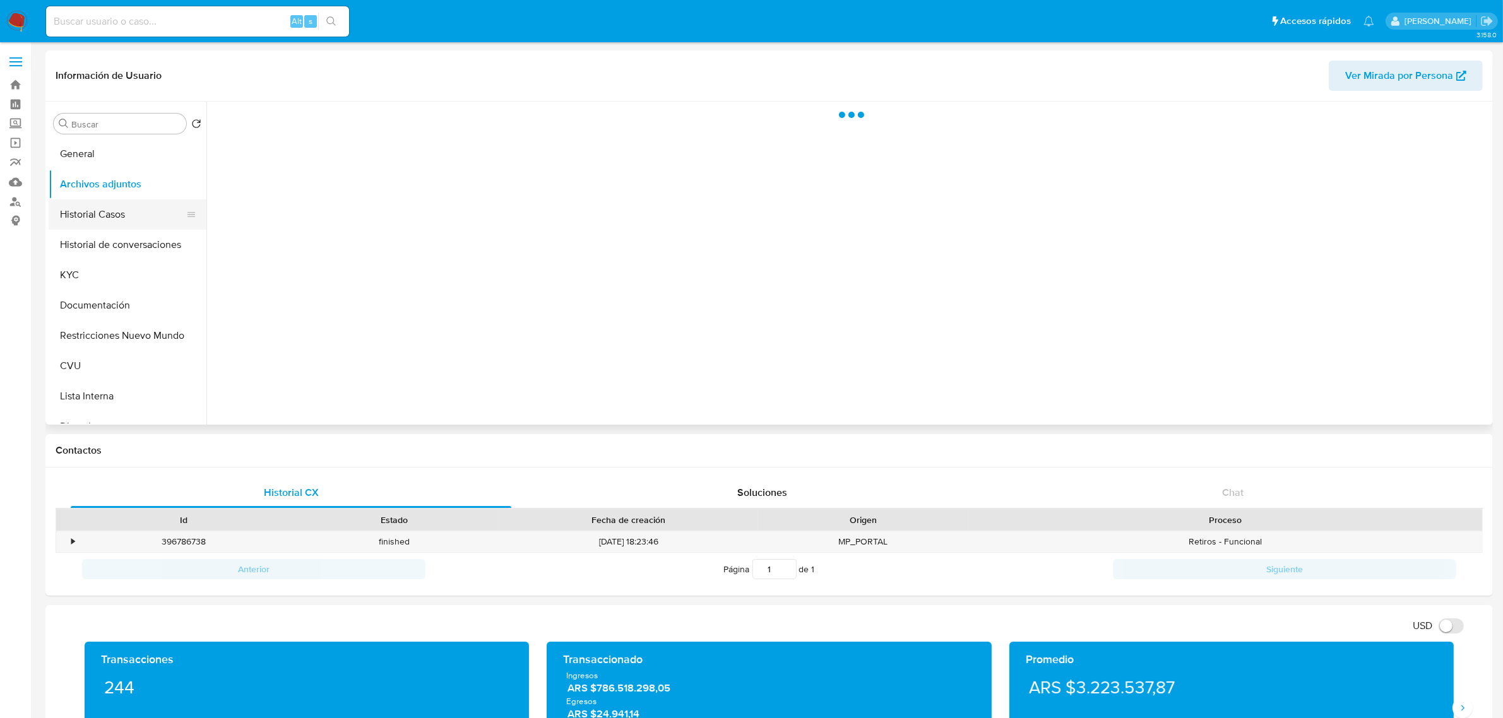
click at [125, 211] on button "Historial Casos" at bounding box center [123, 214] width 148 height 30
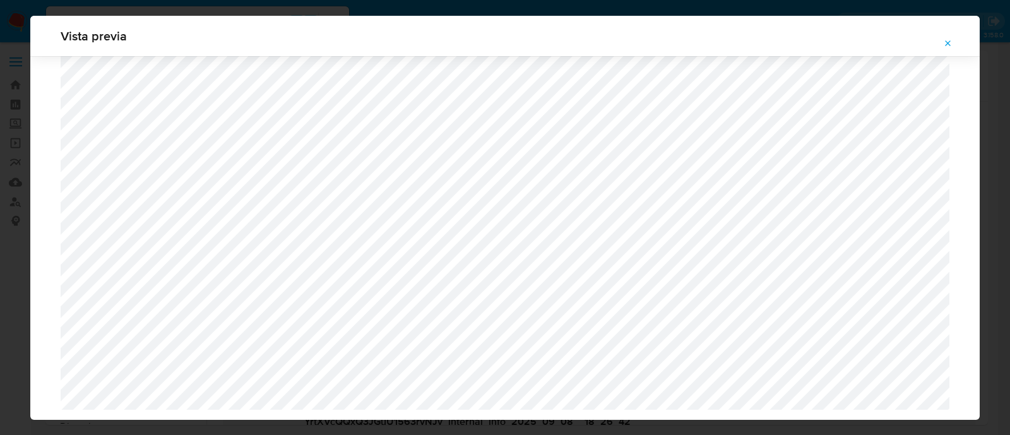
select select "10"
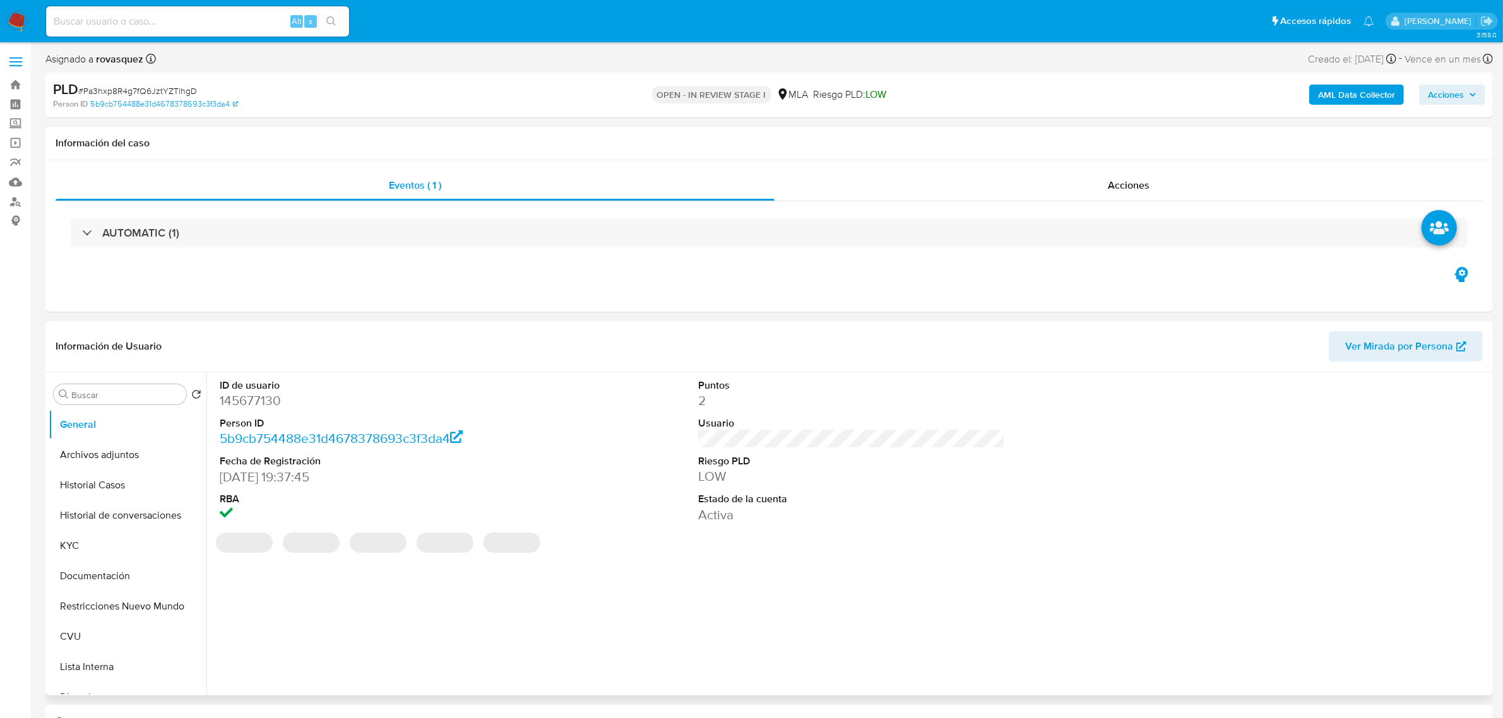
select select "10"
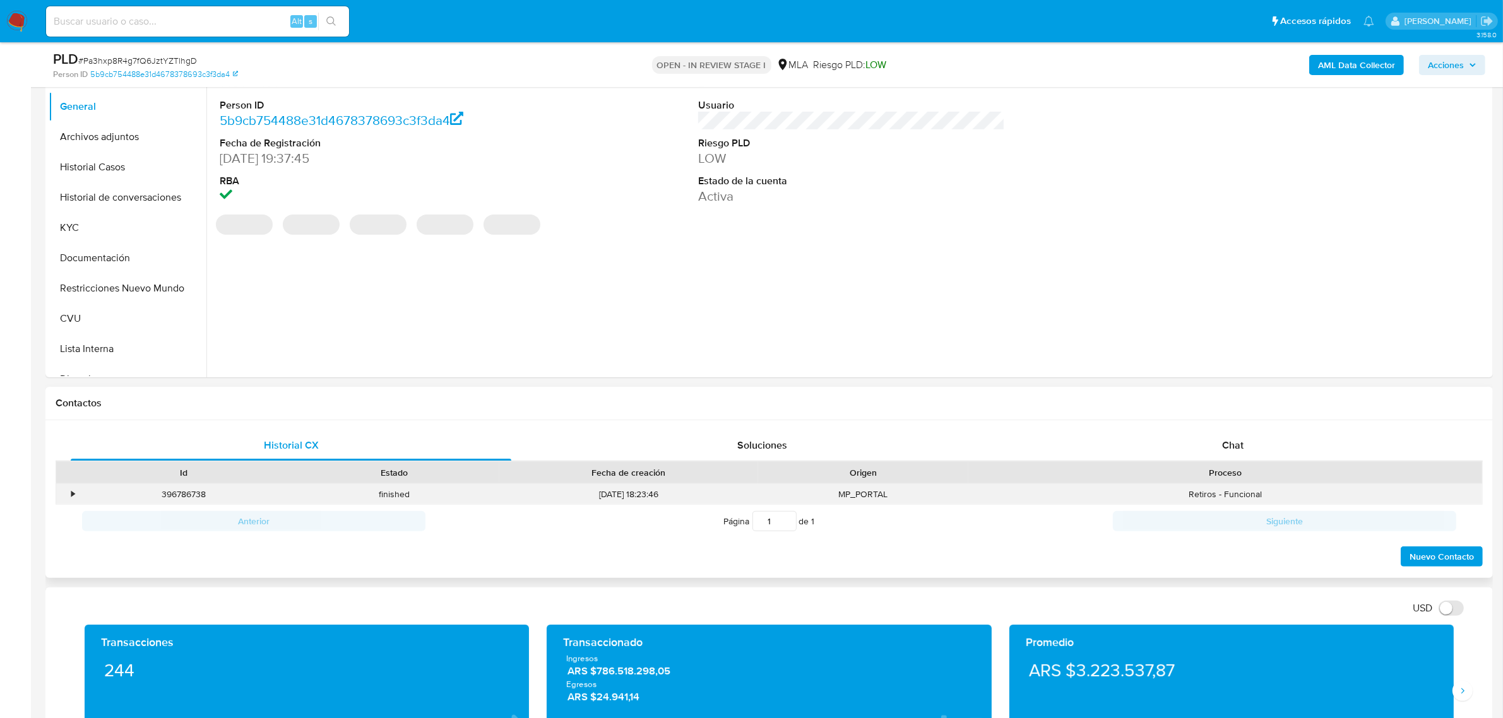
scroll to position [316, 0]
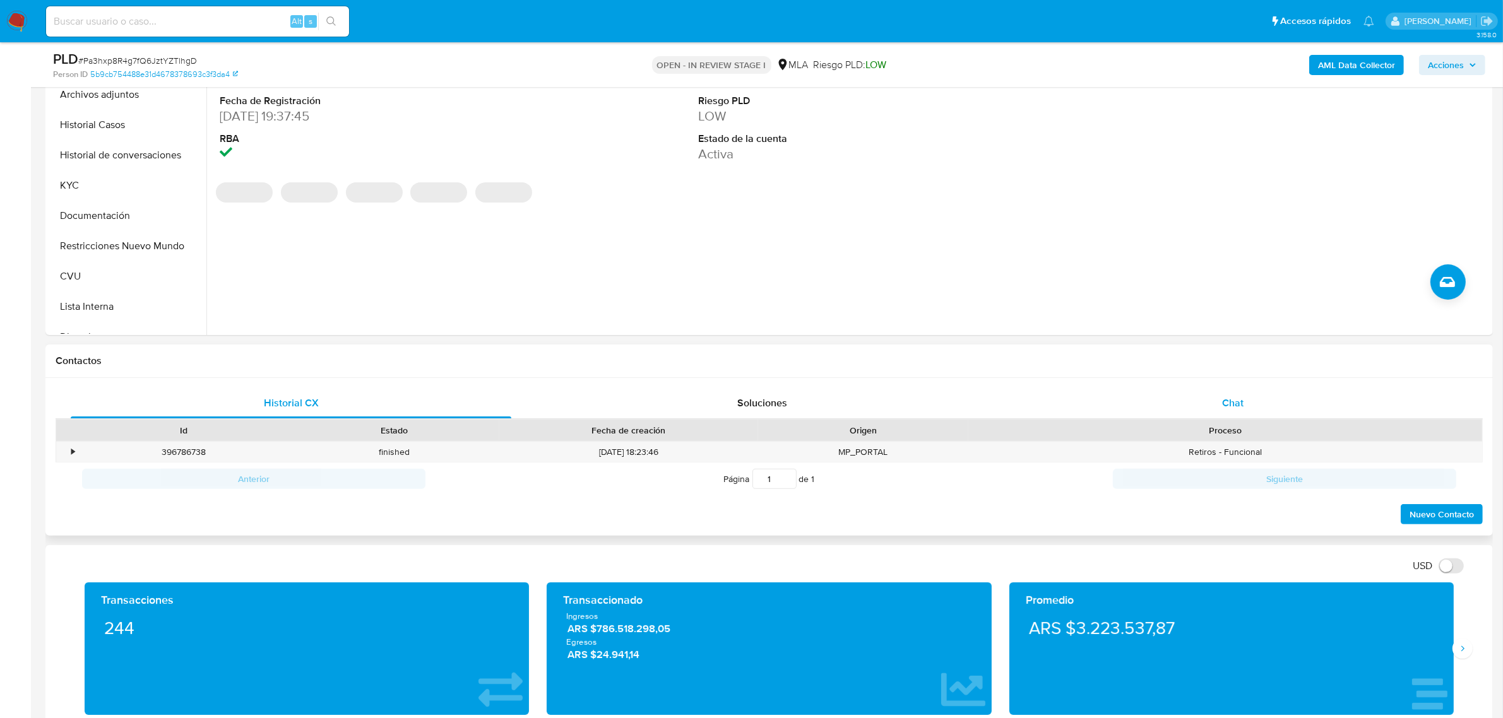
click at [1221, 390] on div "Chat" at bounding box center [1232, 403] width 441 height 30
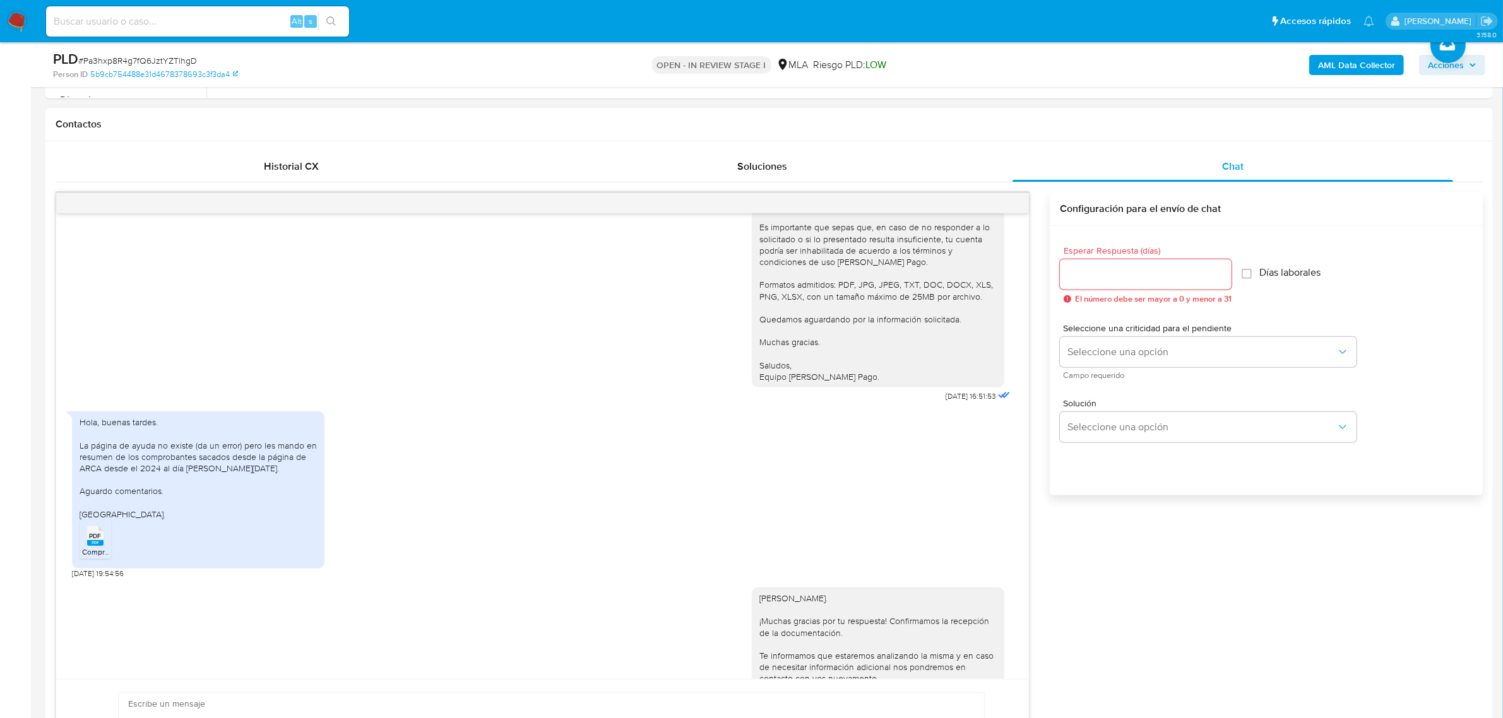
scroll to position [1621, 0]
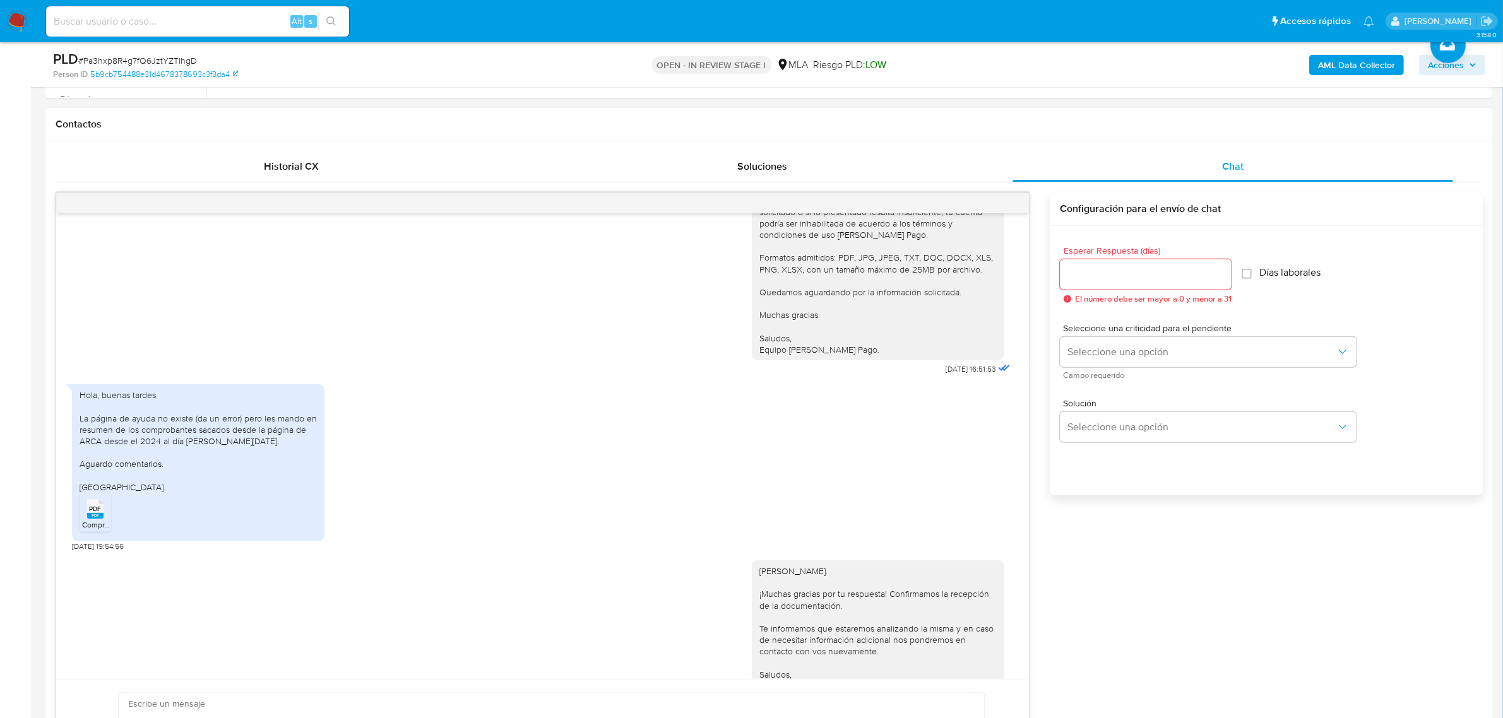
click at [105, 493] on div "Hola, buenas tardes. La página de ayuda no existe (da un error) pero les mando …" at bounding box center [198, 441] width 237 height 104
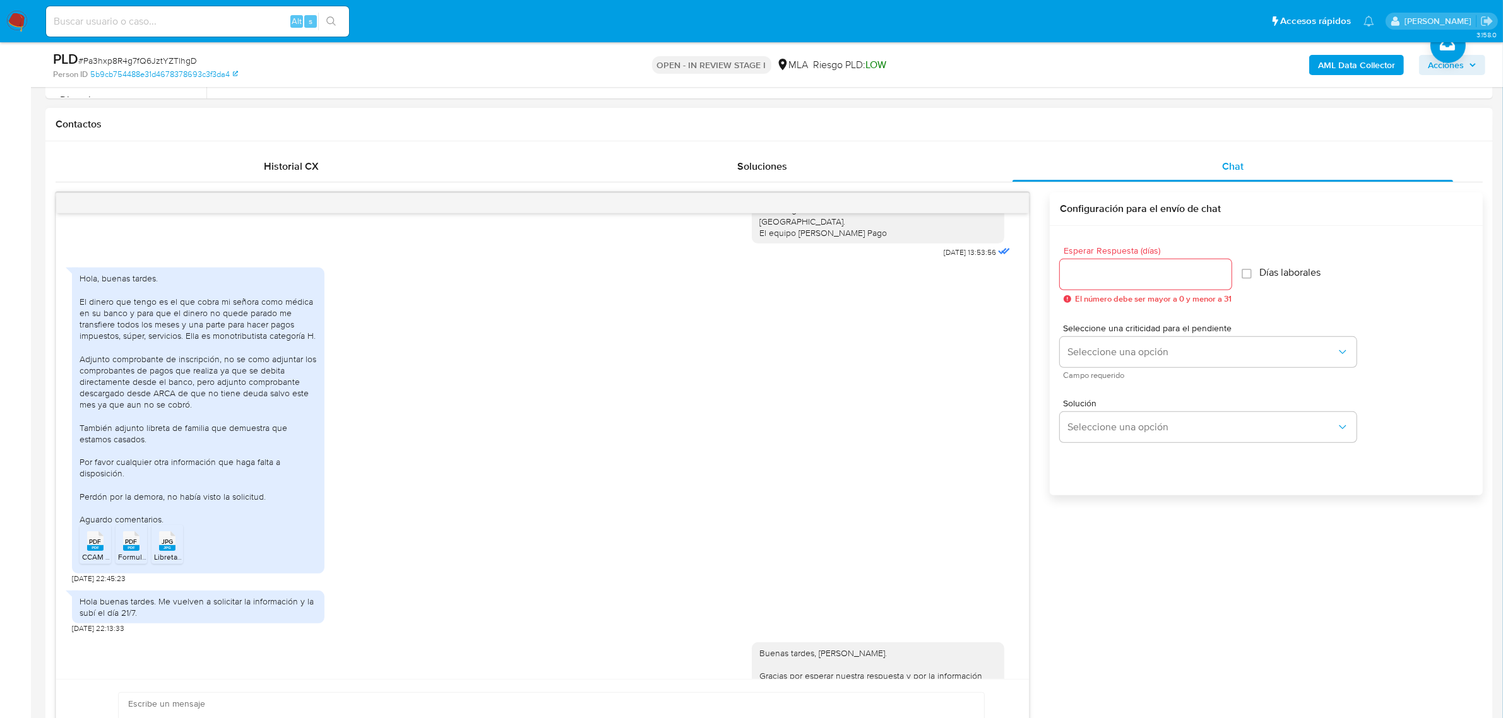
scroll to position [990, 0]
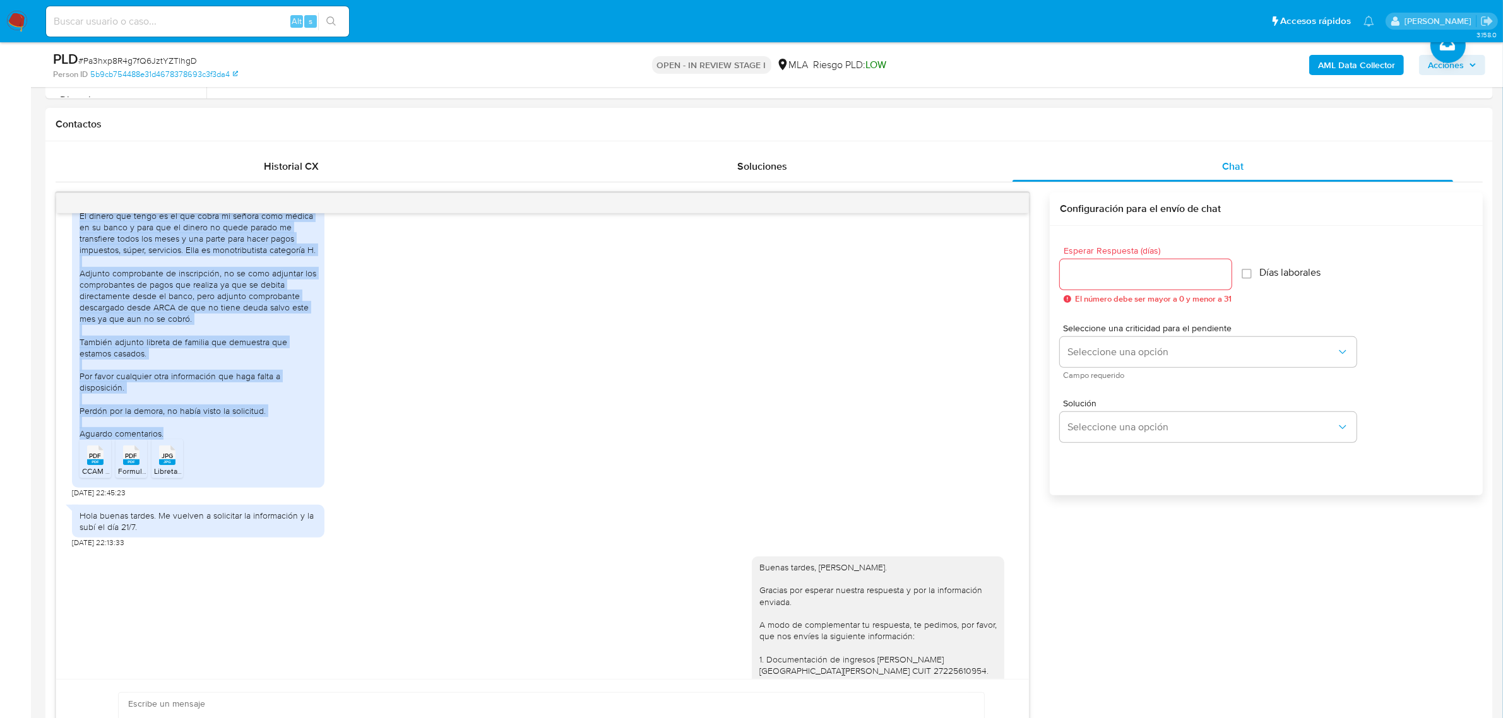
drag, startPoint x: 197, startPoint y: 473, endPoint x: 68, endPoint y: 250, distance: 257.9
click at [68, 250] on div "[DATE] 20:08:41 Hola, Esperamos que te encuentres muy bien. Te consultamos si t…" at bounding box center [542, 446] width 973 height 466
copy div "El dinero que tengo es el que cobra mi señora como médica en su banco y para qu…"
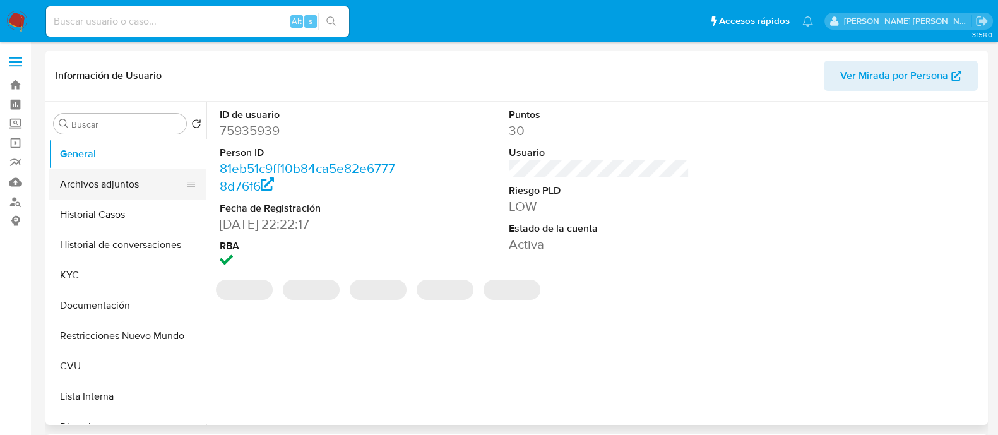
click at [117, 184] on button "Archivos adjuntos" at bounding box center [123, 184] width 148 height 30
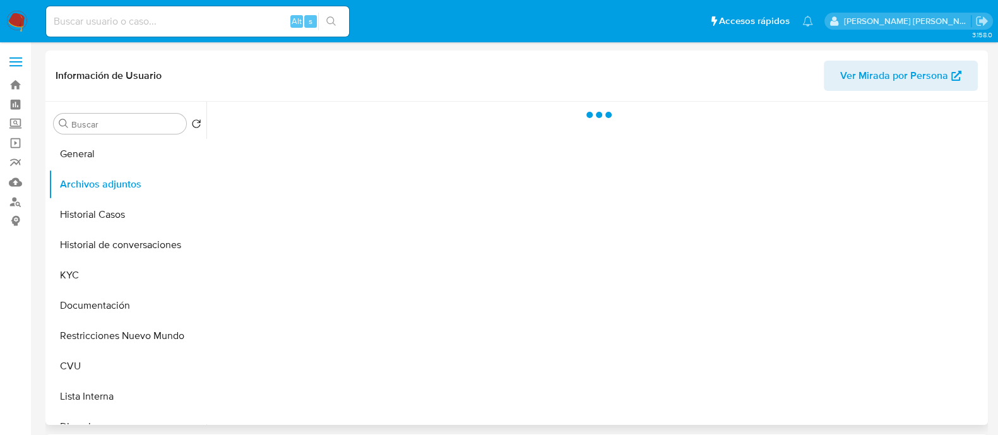
select select "10"
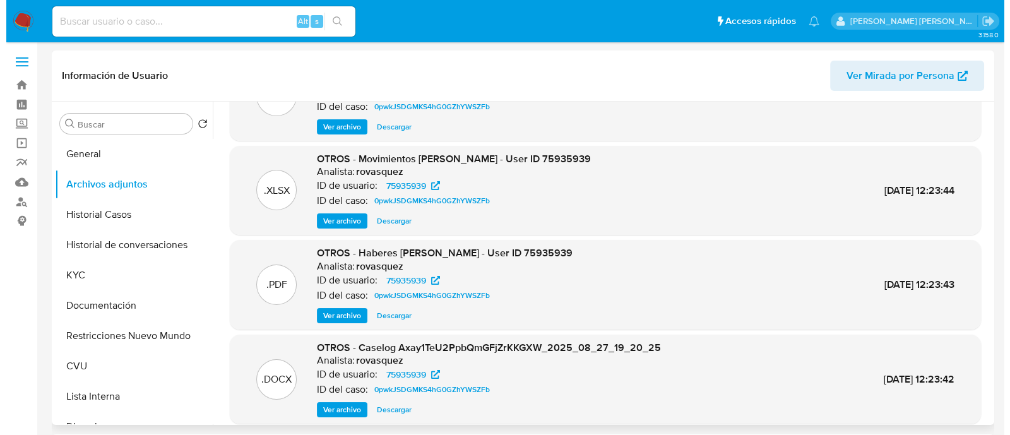
scroll to position [78, 0]
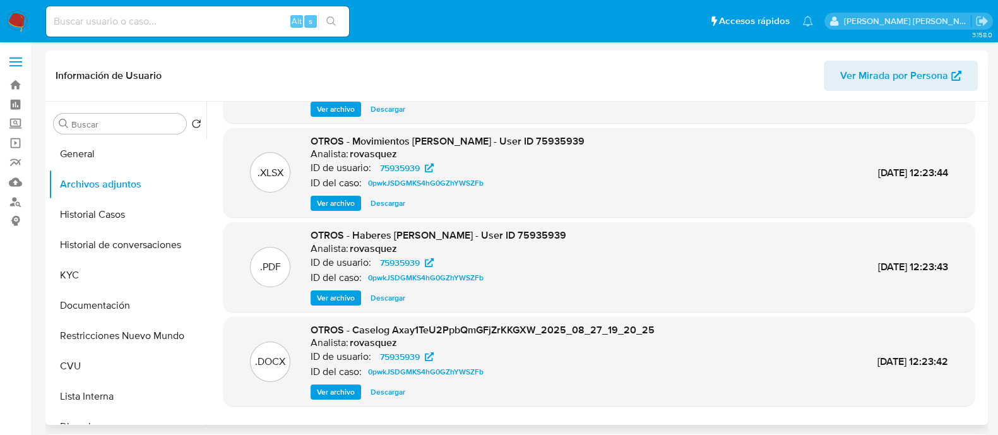
click at [335, 387] on span "Ver archivo" at bounding box center [336, 392] width 38 height 13
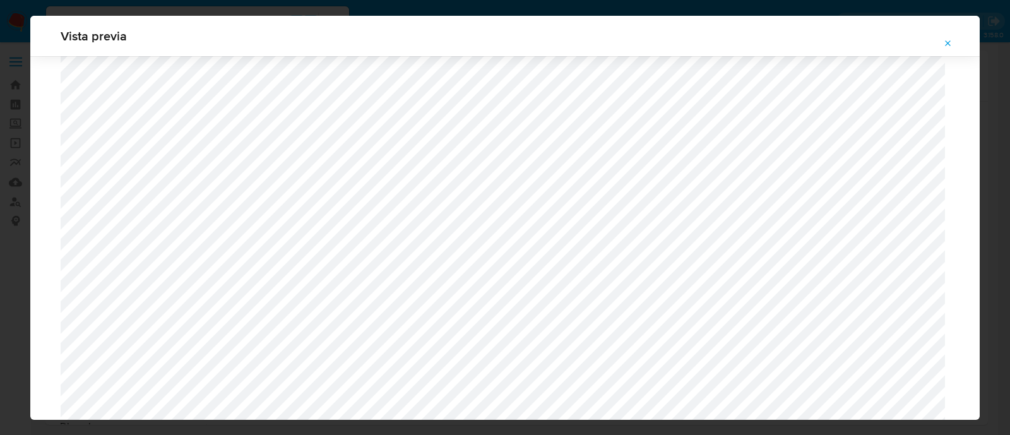
scroll to position [1158, 0]
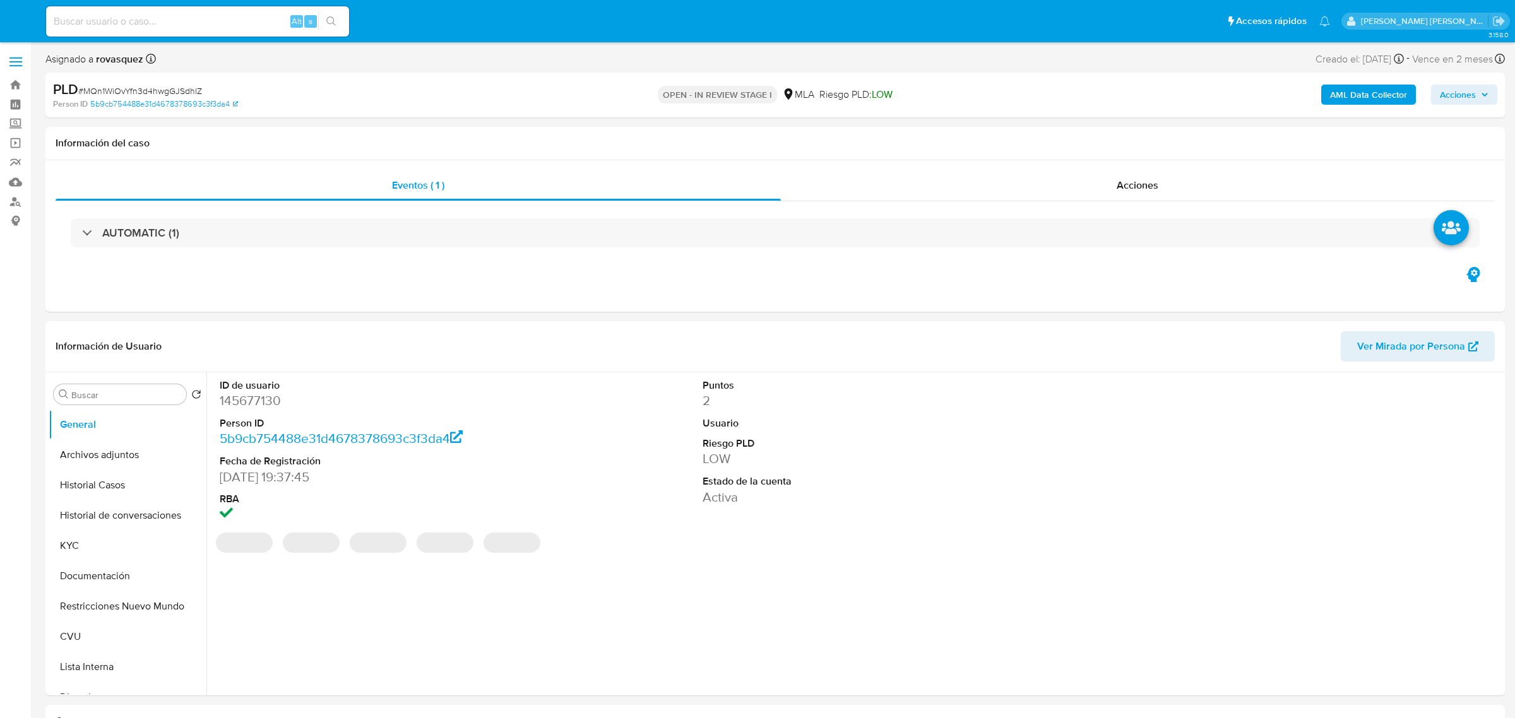
select select "10"
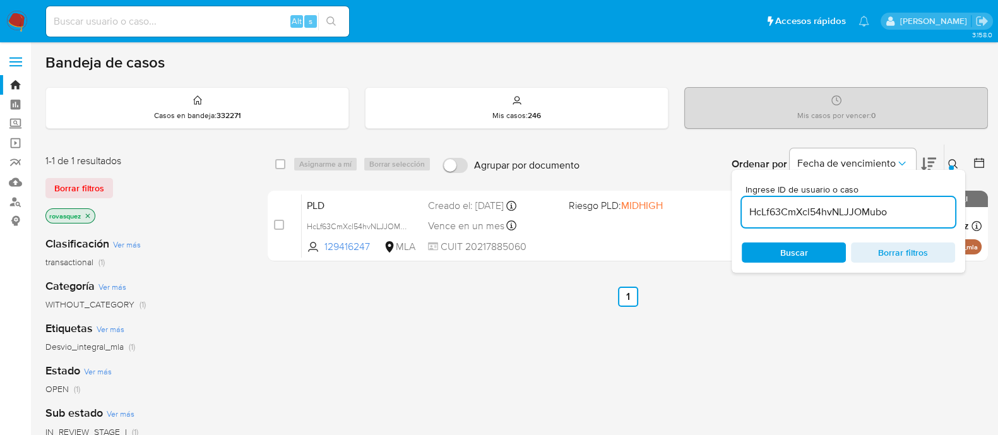
click at [795, 212] on input "HcLf63CmXcl54hvNLJJOMubo" at bounding box center [848, 212] width 213 height 16
paste input "zxmLRPc0GZDXUprJiYe4Kahm"
type input "zxmLRPc0GZDXUprJiYe4Kahm"
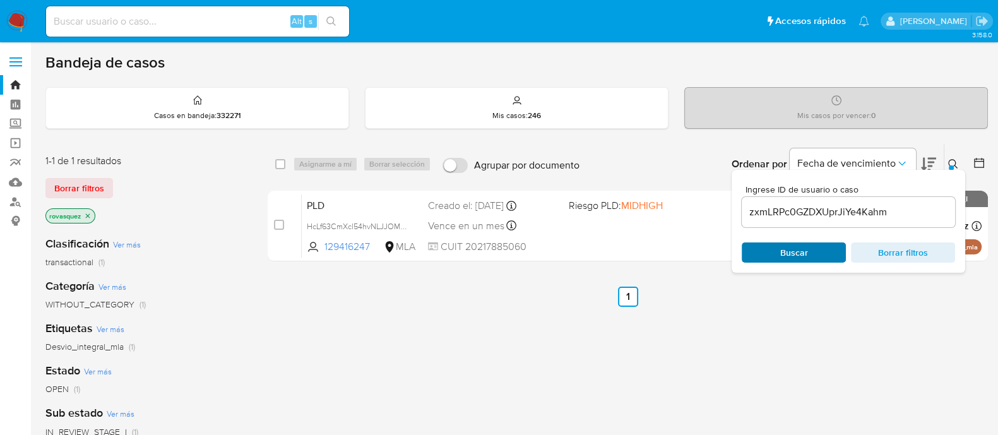
click at [783, 258] on span "Buscar" at bounding box center [794, 252] width 28 height 20
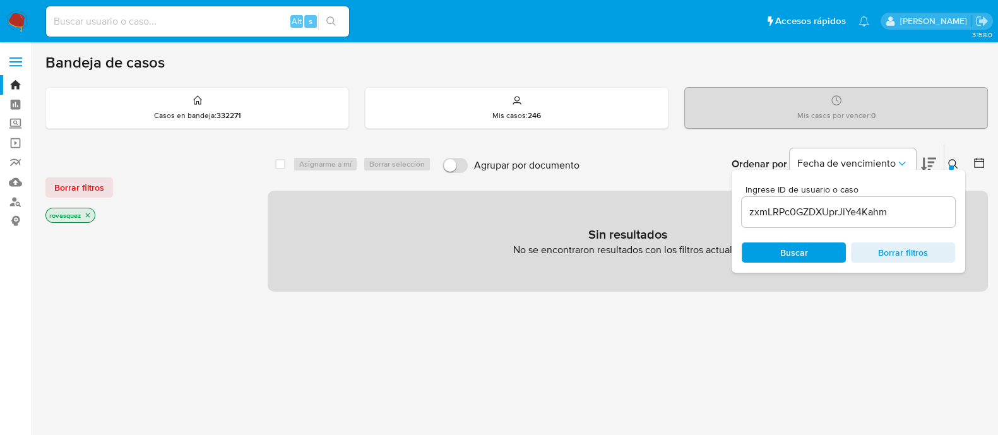
click at [92, 217] on p "rovasquez" at bounding box center [70, 215] width 49 height 14
click at [89, 216] on icon "close-filter" at bounding box center [88, 215] width 8 height 8
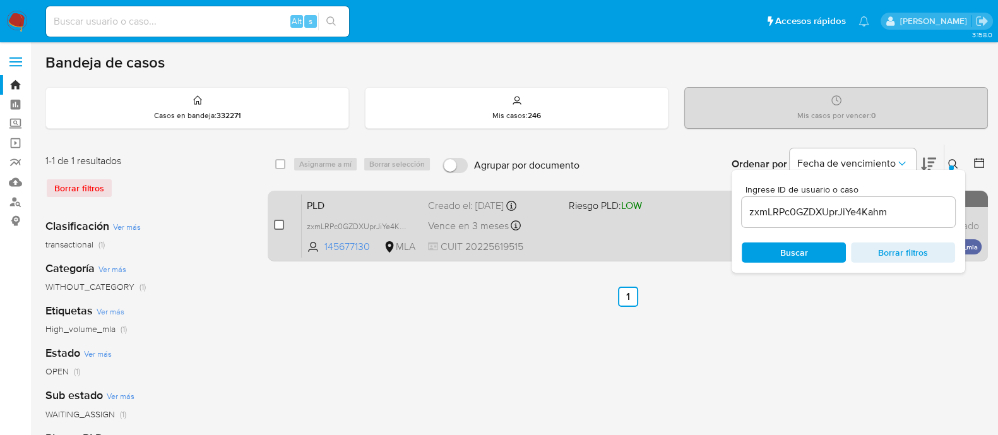
click at [277, 224] on input "checkbox" at bounding box center [279, 225] width 10 height 10
checkbox input "true"
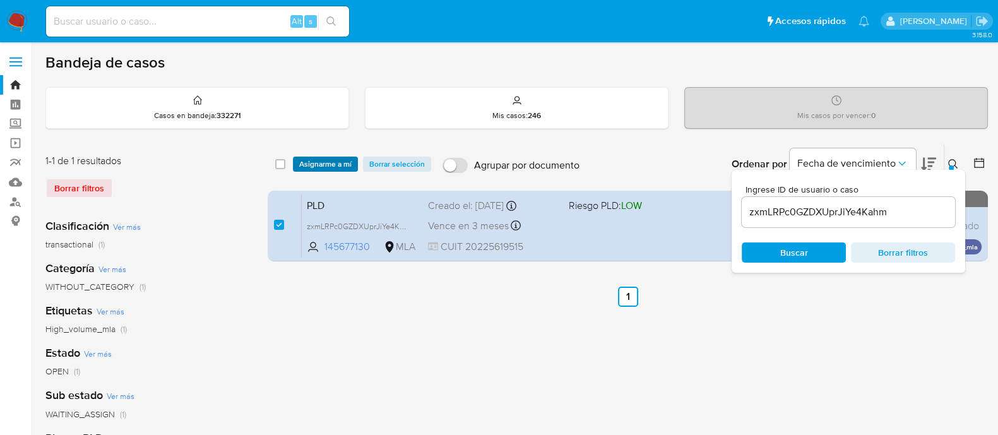
click at [339, 169] on span "Asignarme a mí" at bounding box center [325, 164] width 52 height 13
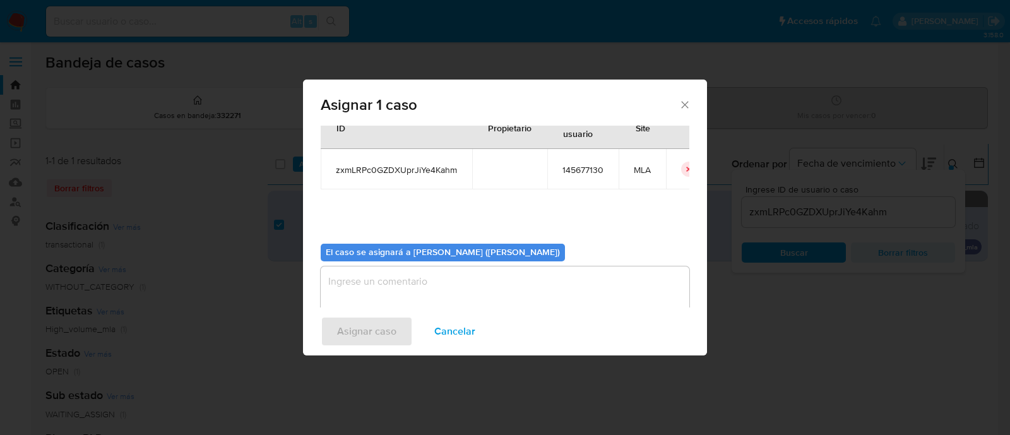
scroll to position [65, 0]
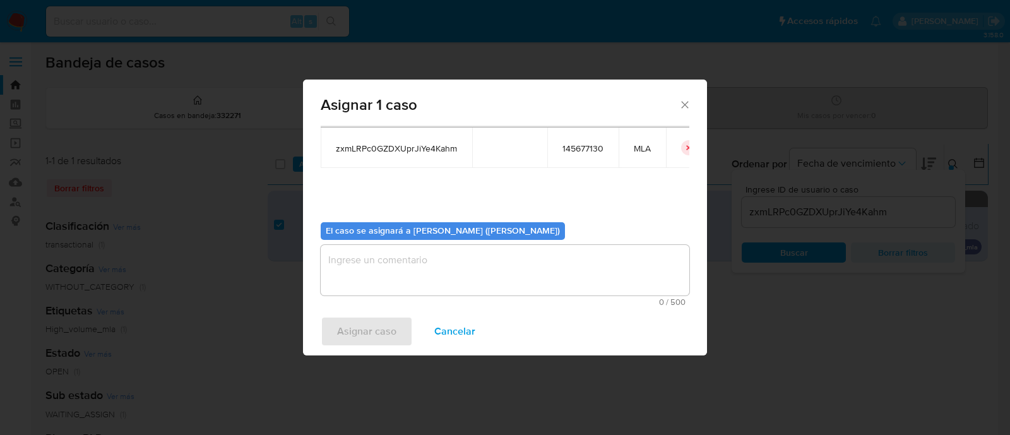
click at [398, 260] on textarea "assign-modal" at bounding box center [505, 270] width 369 height 50
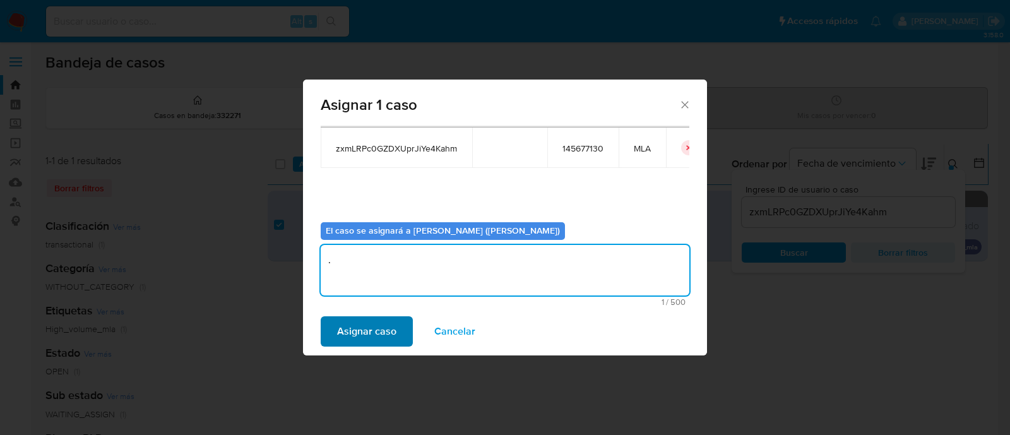
type textarea "."
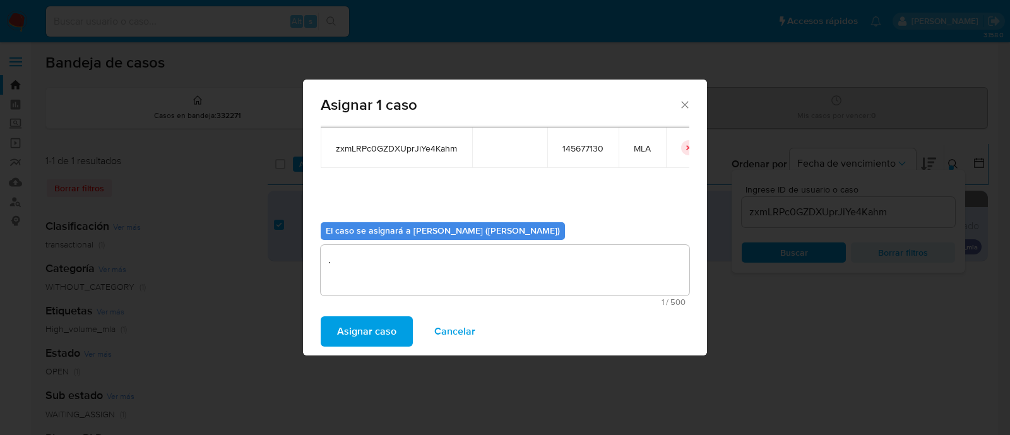
click at [376, 326] on span "Asignar caso" at bounding box center [366, 331] width 59 height 28
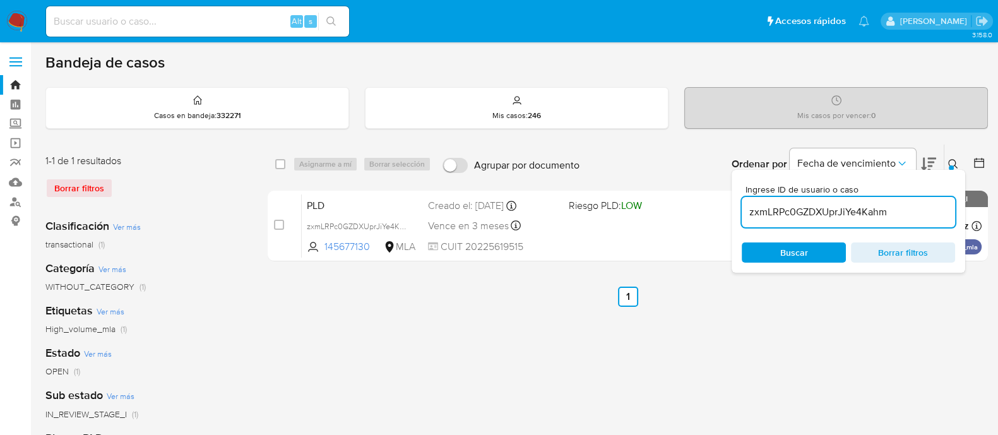
click at [812, 212] on input "zxmLRPc0GZDXUprJiYe4Kahm" at bounding box center [848, 212] width 213 height 16
paste input "cDwep8OA18TXV3Vt1uEyEUkw"
type input "cDwep8OA18TXV3Vt1uEyEUkw"
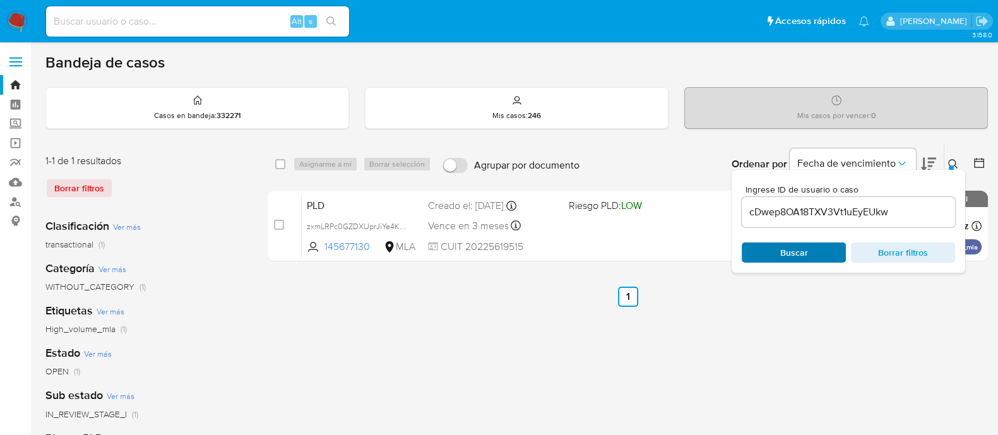
click at [783, 250] on span "Buscar" at bounding box center [794, 252] width 28 height 20
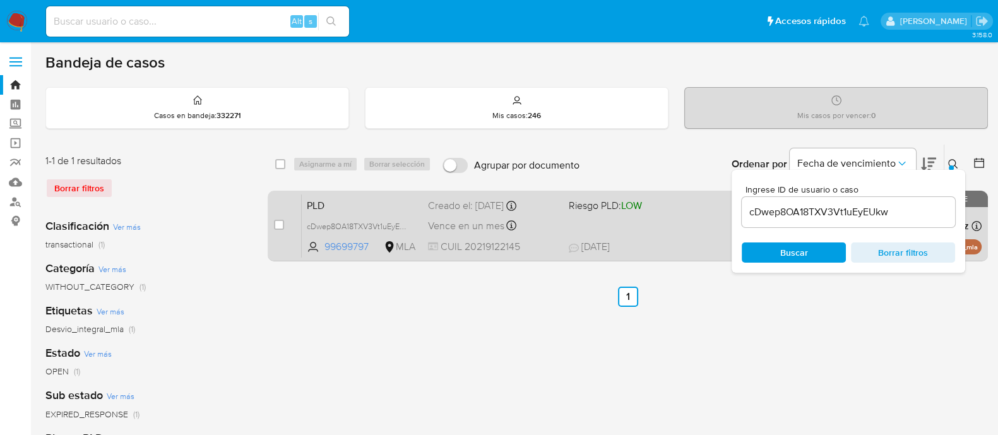
click at [275, 228] on div "case-item-checkbox" at bounding box center [279, 224] width 10 height 13
click at [278, 225] on input "checkbox" at bounding box center [279, 225] width 10 height 10
checkbox input "true"
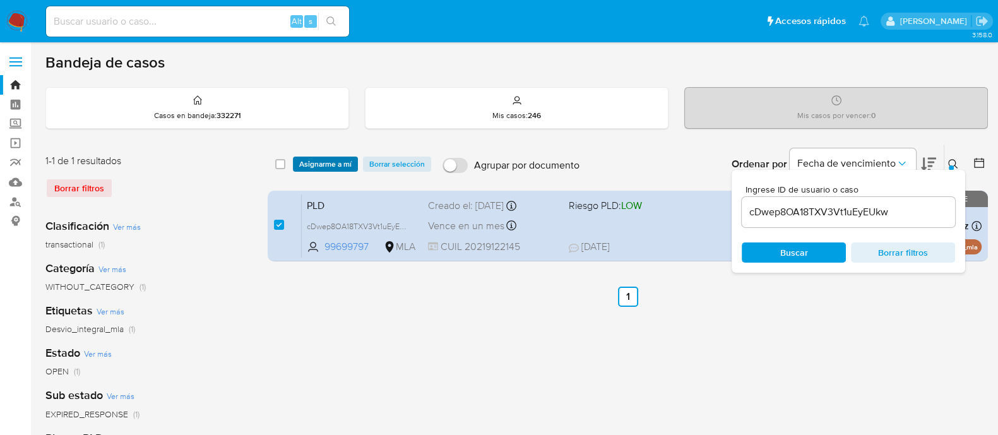
click at [333, 167] on span "Asignarme a mí" at bounding box center [325, 164] width 52 height 13
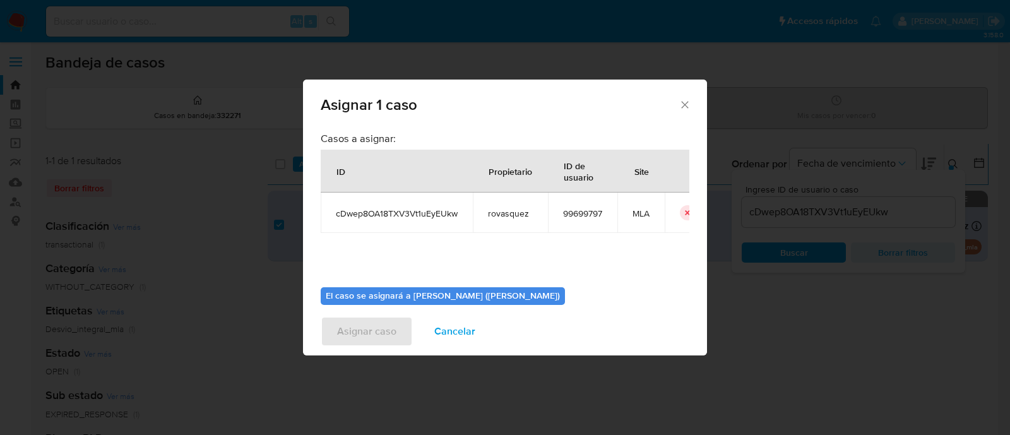
scroll to position [65, 0]
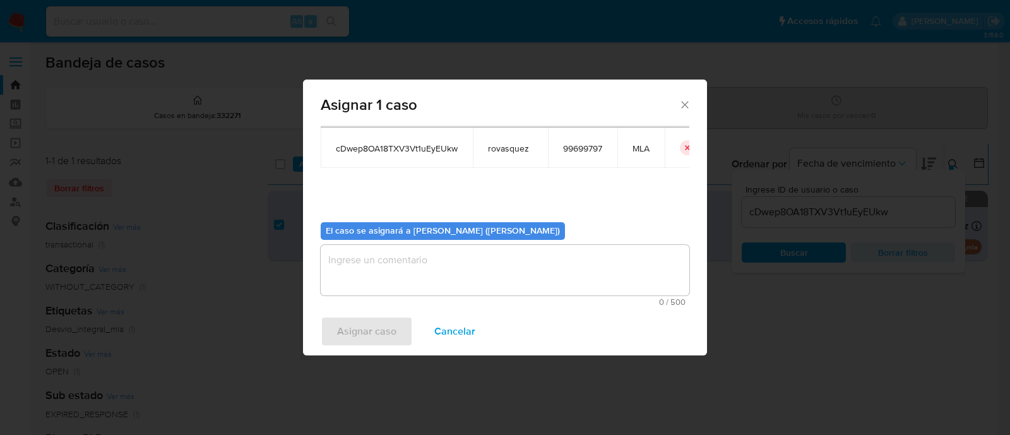
click at [401, 257] on textarea "assign-modal" at bounding box center [505, 270] width 369 height 50
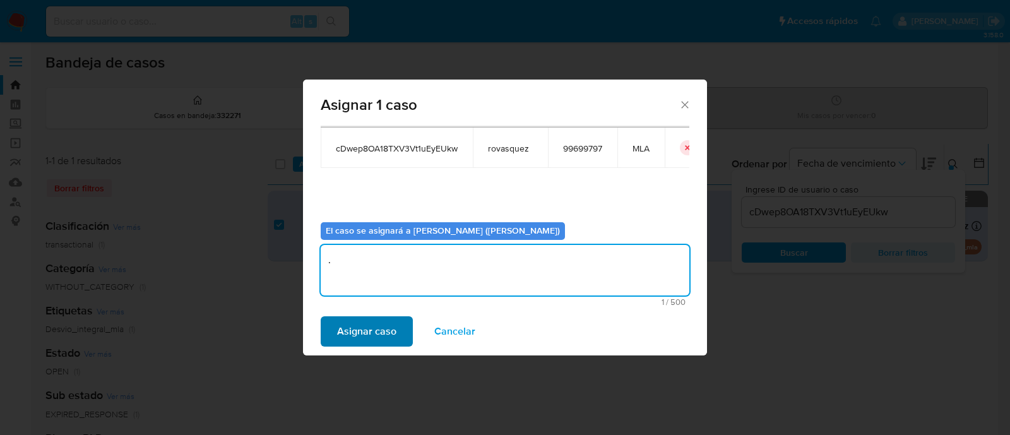
type textarea "."
click at [372, 333] on span "Asignar caso" at bounding box center [366, 331] width 59 height 28
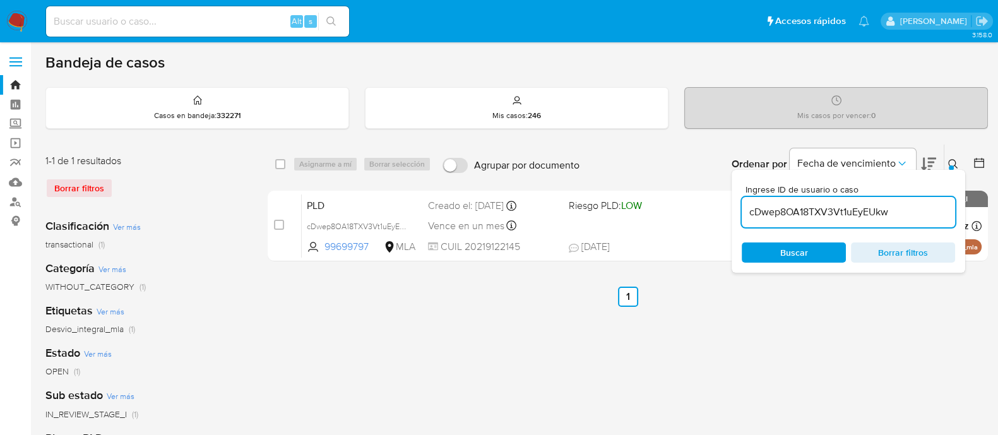
click at [803, 213] on input "cDwep8OA18TXV3Vt1uEyEUkw" at bounding box center [848, 212] width 213 height 16
click at [781, 254] on span "Buscar" at bounding box center [794, 252] width 28 height 20
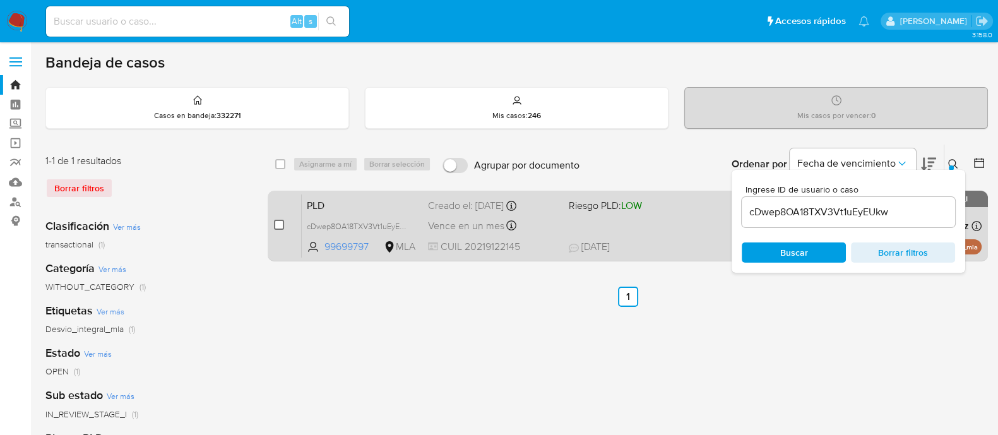
click at [281, 225] on input "checkbox" at bounding box center [279, 225] width 10 height 10
checkbox input "true"
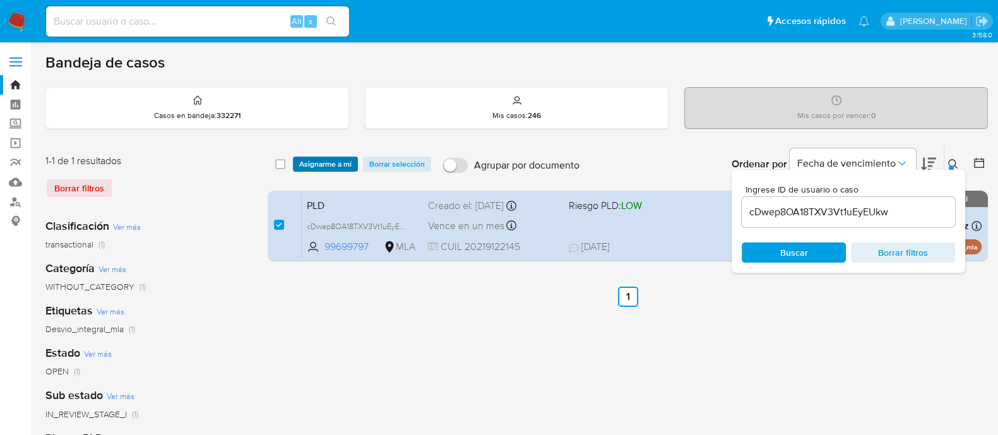
click at [343, 158] on span "Asignarme a mí" at bounding box center [325, 164] width 52 height 13
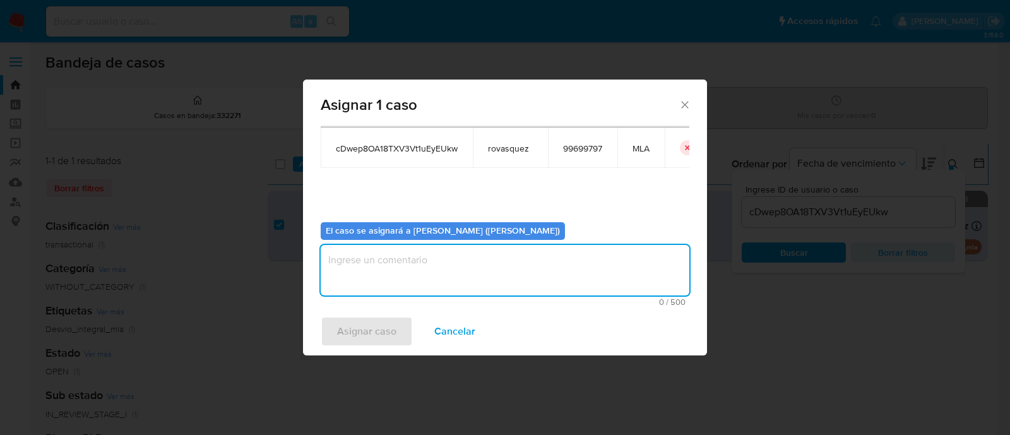
click at [448, 282] on textarea "assign-modal" at bounding box center [505, 270] width 369 height 50
type textarea "."
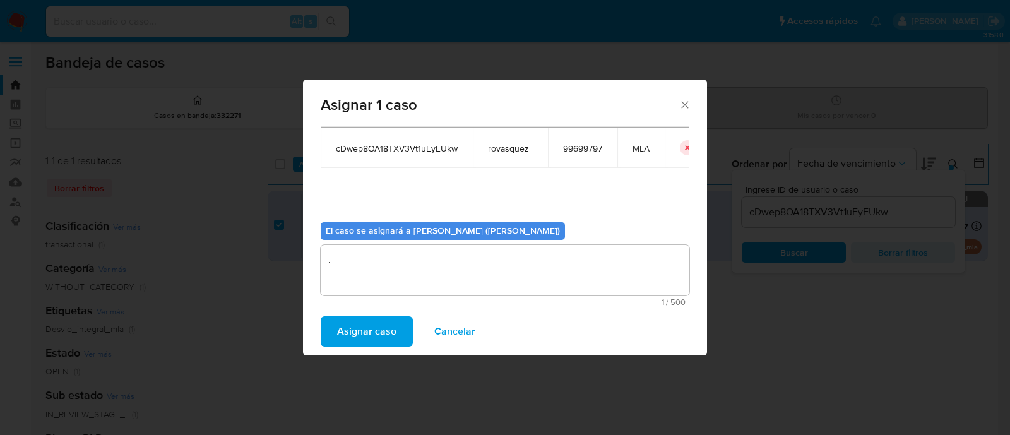
click at [354, 335] on span "Asignar caso" at bounding box center [366, 331] width 59 height 28
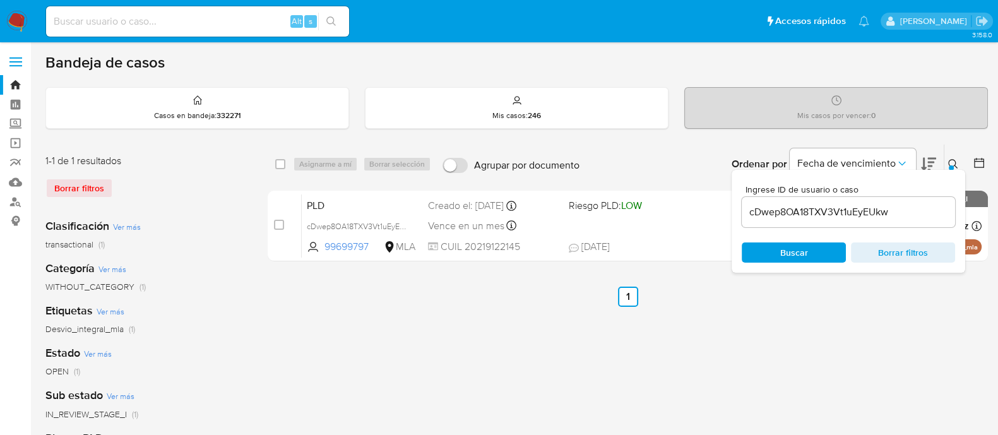
click at [774, 348] on div "select-all-cases-checkbox Asignarme a mí Borrar selección Agrupar por documento…" at bounding box center [628, 421] width 720 height 554
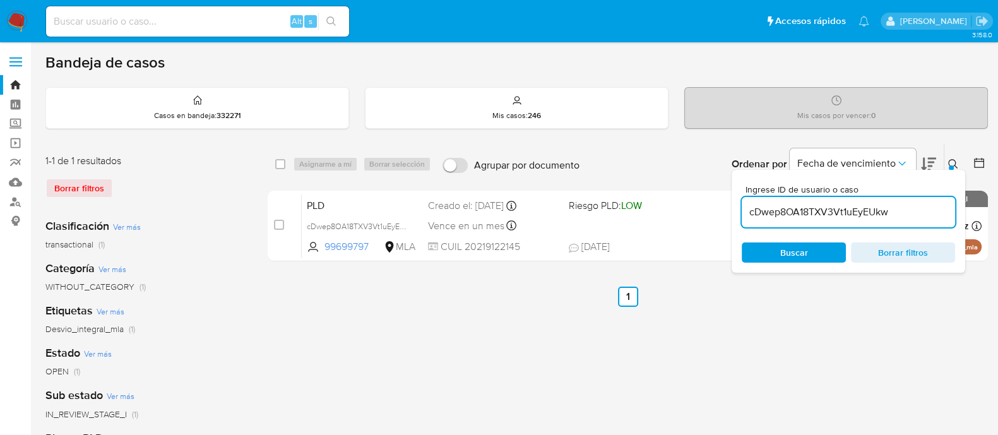
click at [804, 209] on input "cDwep8OA18TXV3Vt1uEyEUkw" at bounding box center [848, 212] width 213 height 16
click at [810, 219] on input "cDwep8OA18TXV3Vt1uEyEUkw" at bounding box center [848, 212] width 213 height 16
paste input "MRODxJNjS1JuNw6QJKA7Dv"
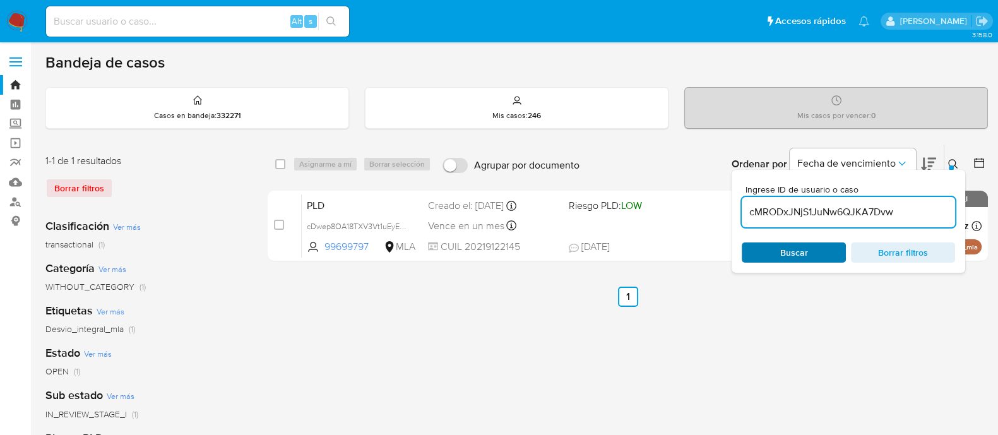
type input "cMRODxJNjS1JuNw6QJKA7Dvw"
click at [798, 251] on span "Buscar" at bounding box center [794, 252] width 28 height 20
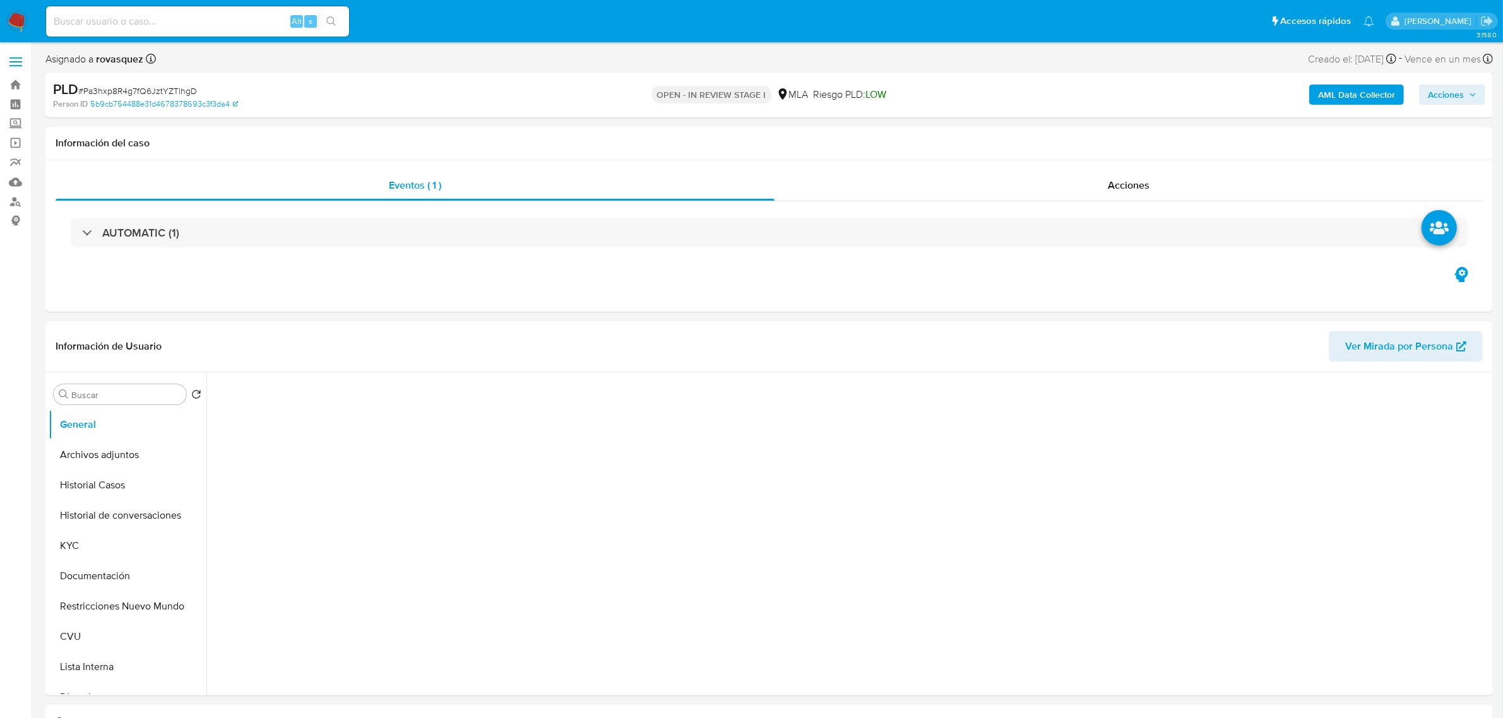
select select "10"
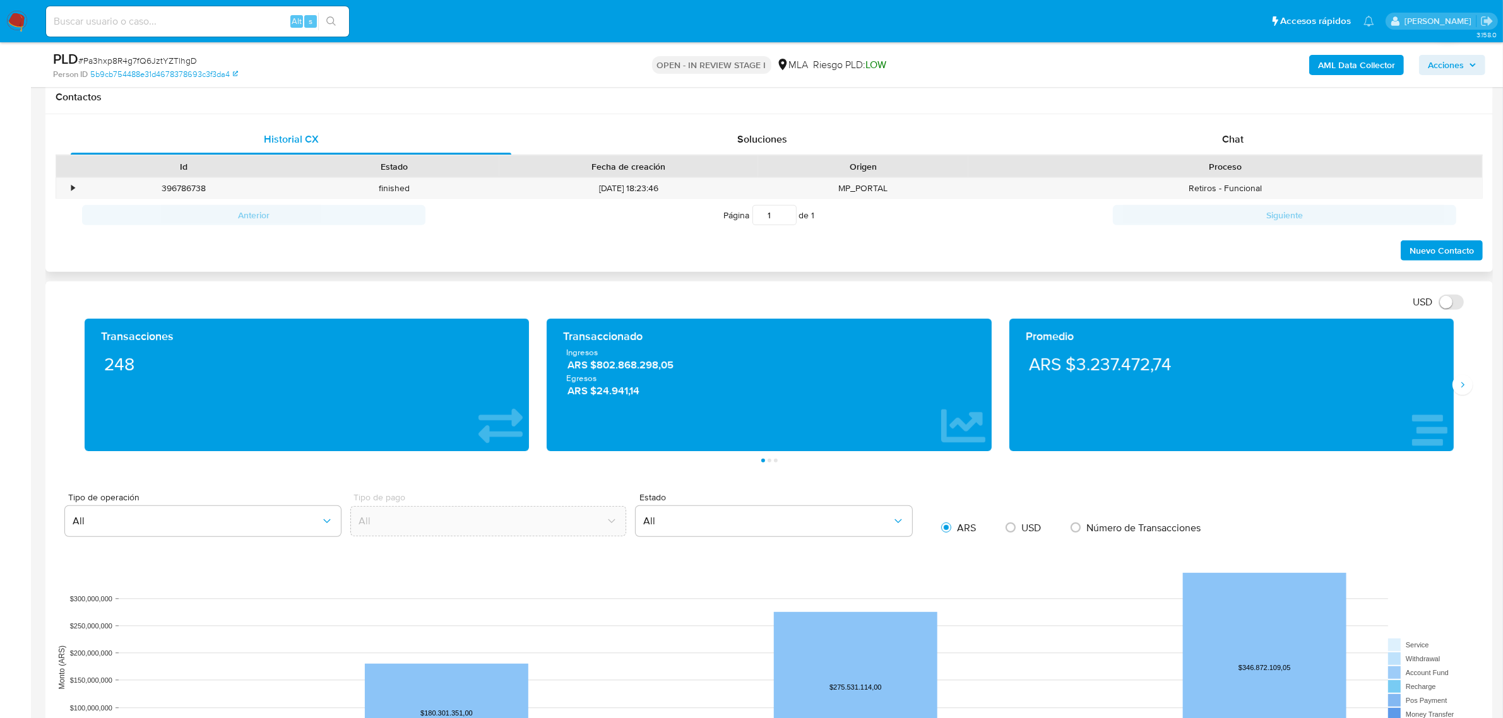
scroll to position [552, 0]
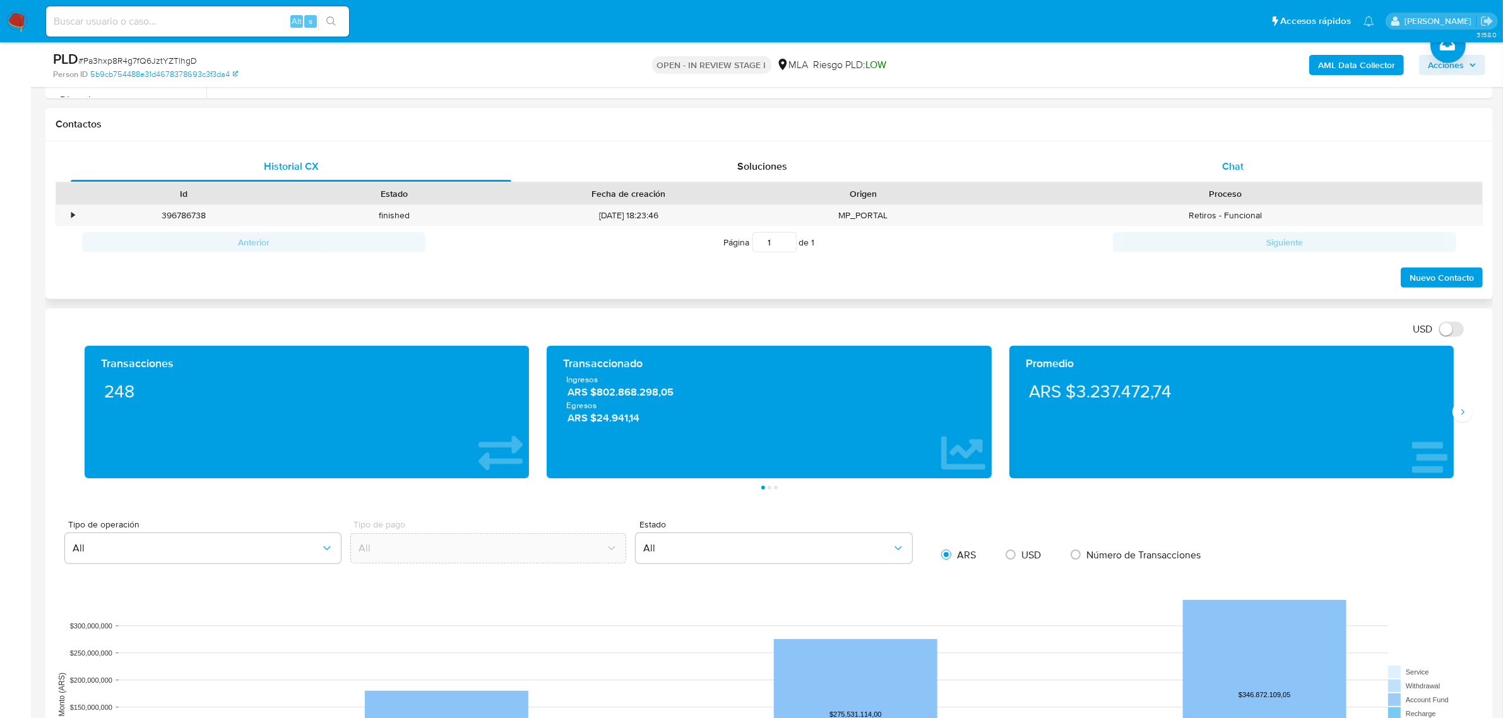
click at [1240, 168] on span "Chat" at bounding box center [1232, 166] width 21 height 15
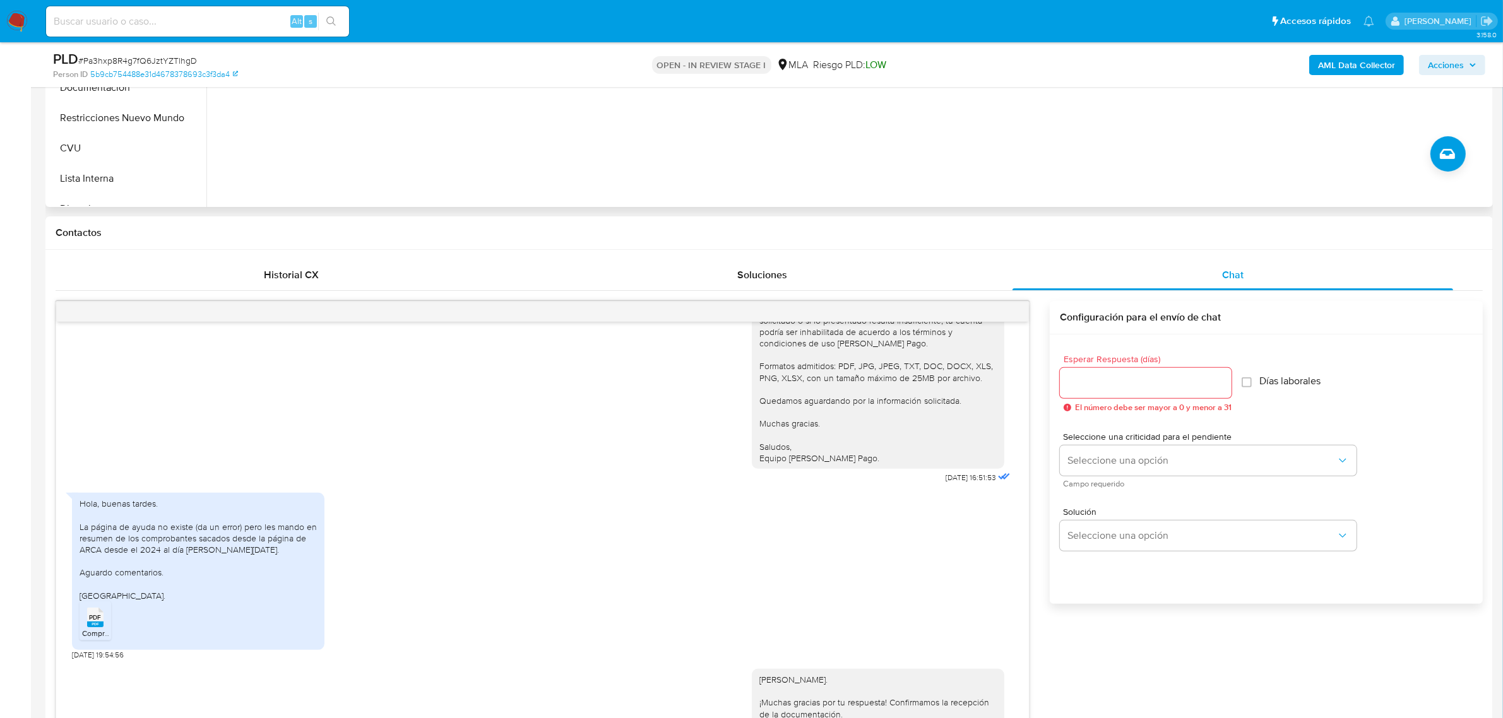
scroll to position [237, 0]
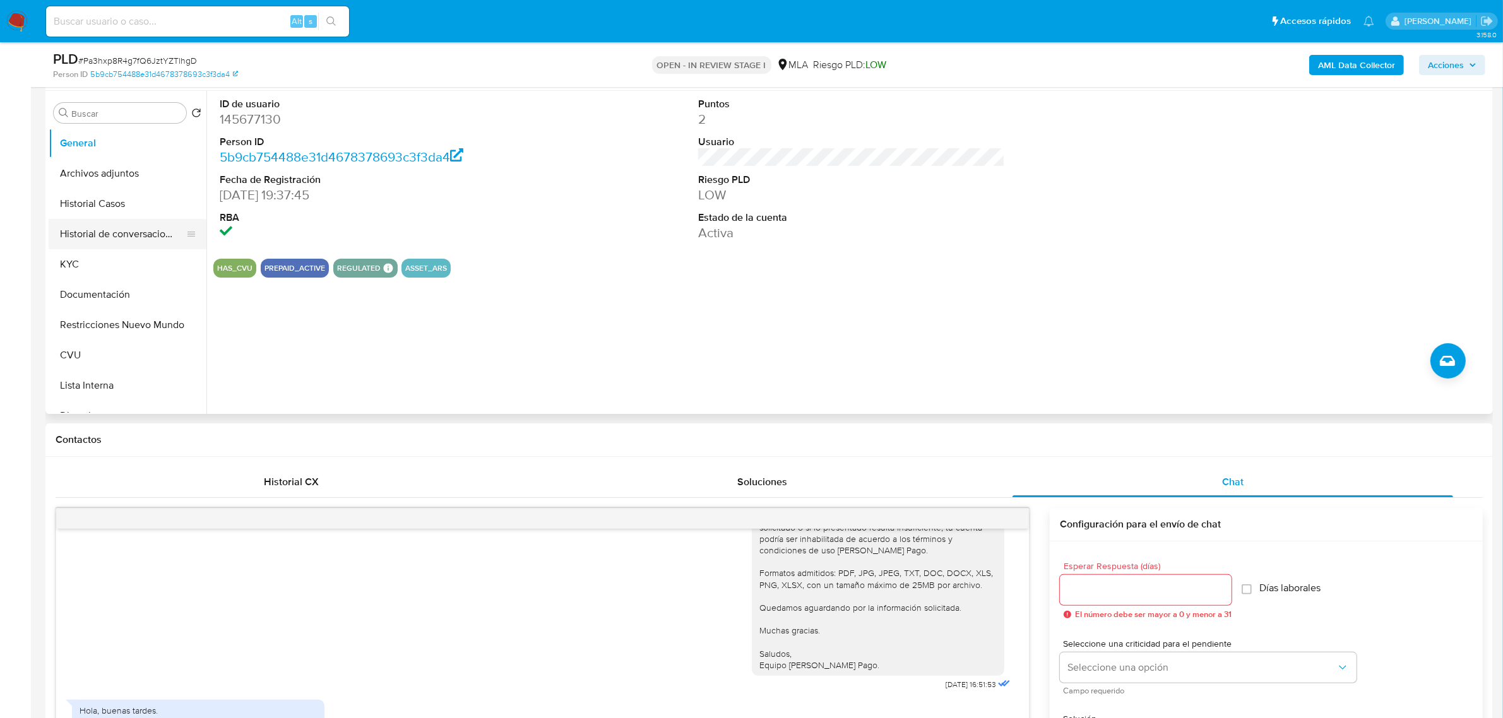
click at [96, 244] on button "Historial de conversaciones" at bounding box center [123, 234] width 148 height 30
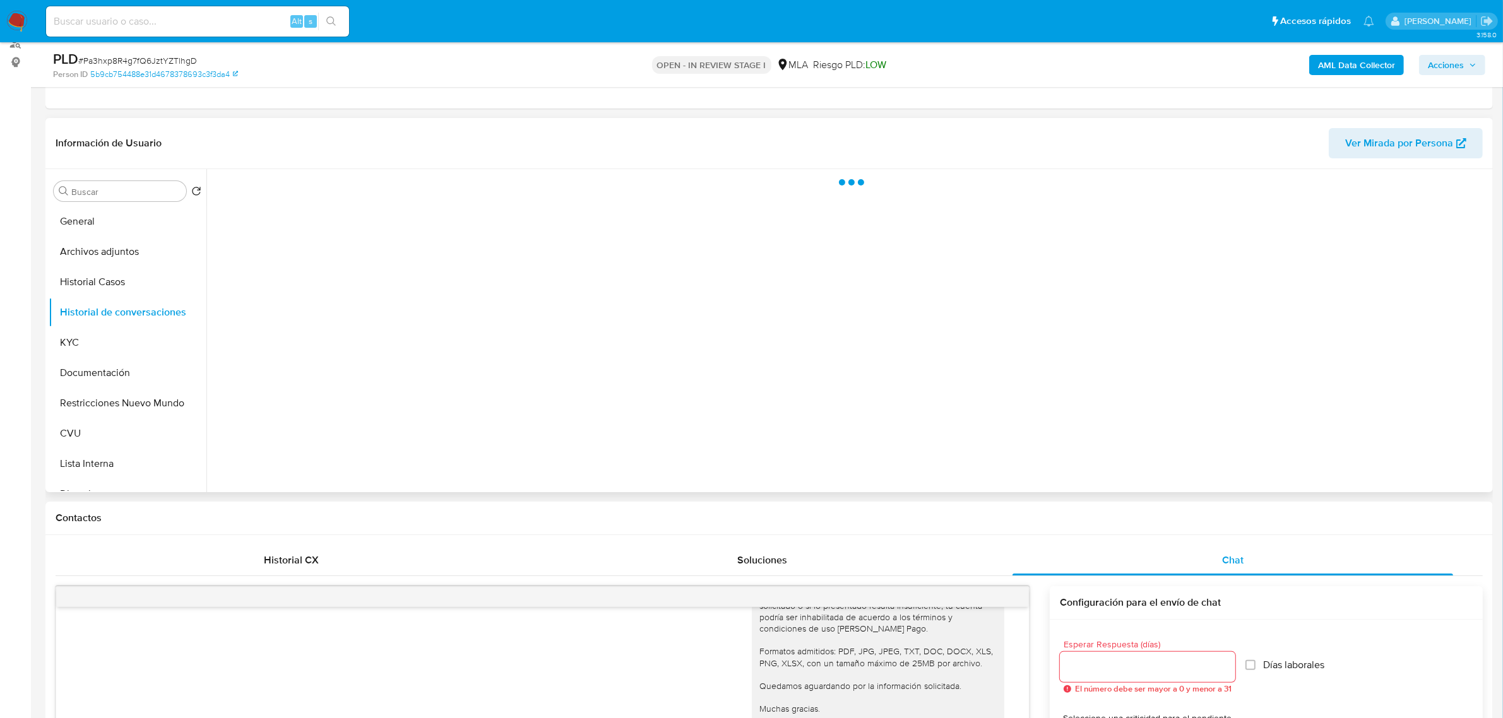
scroll to position [0, 0]
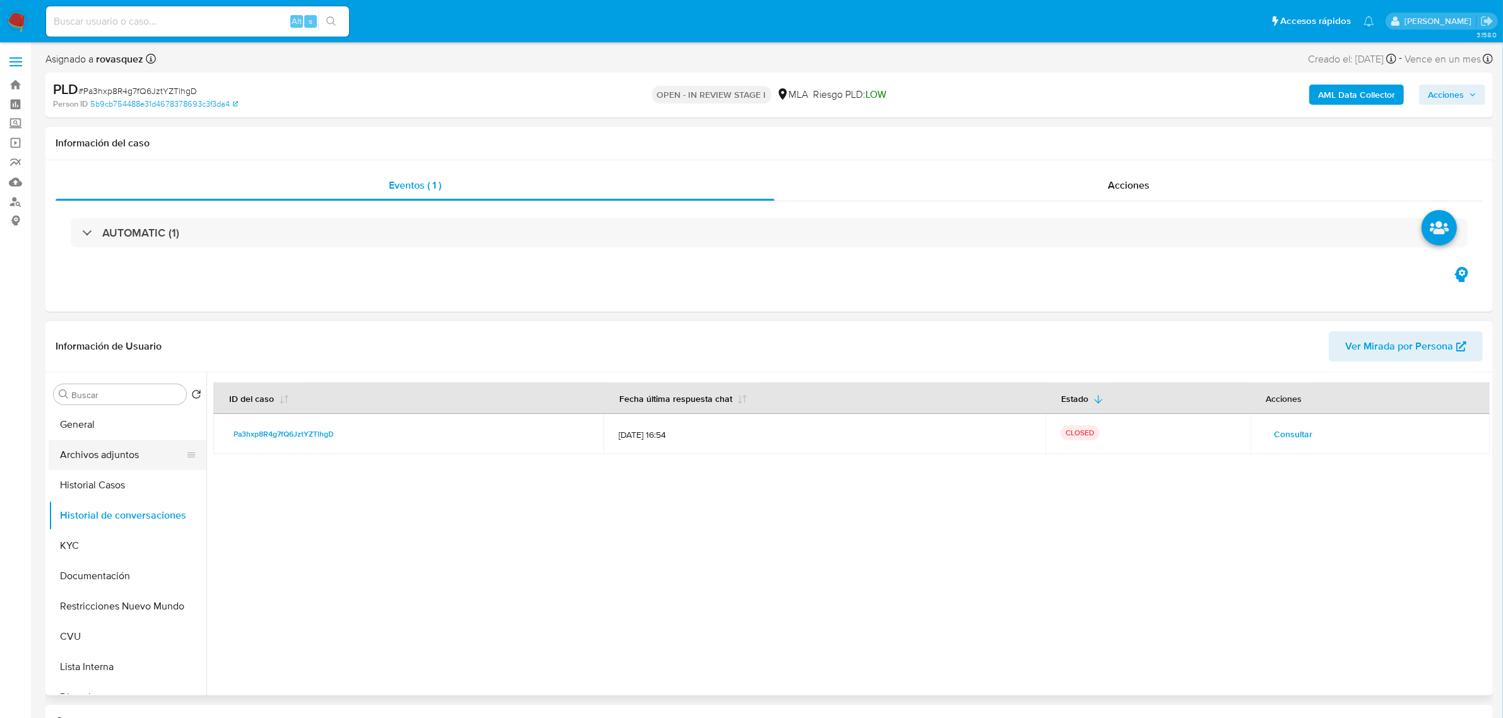
click at [124, 456] on button "Archivos adjuntos" at bounding box center [123, 455] width 148 height 30
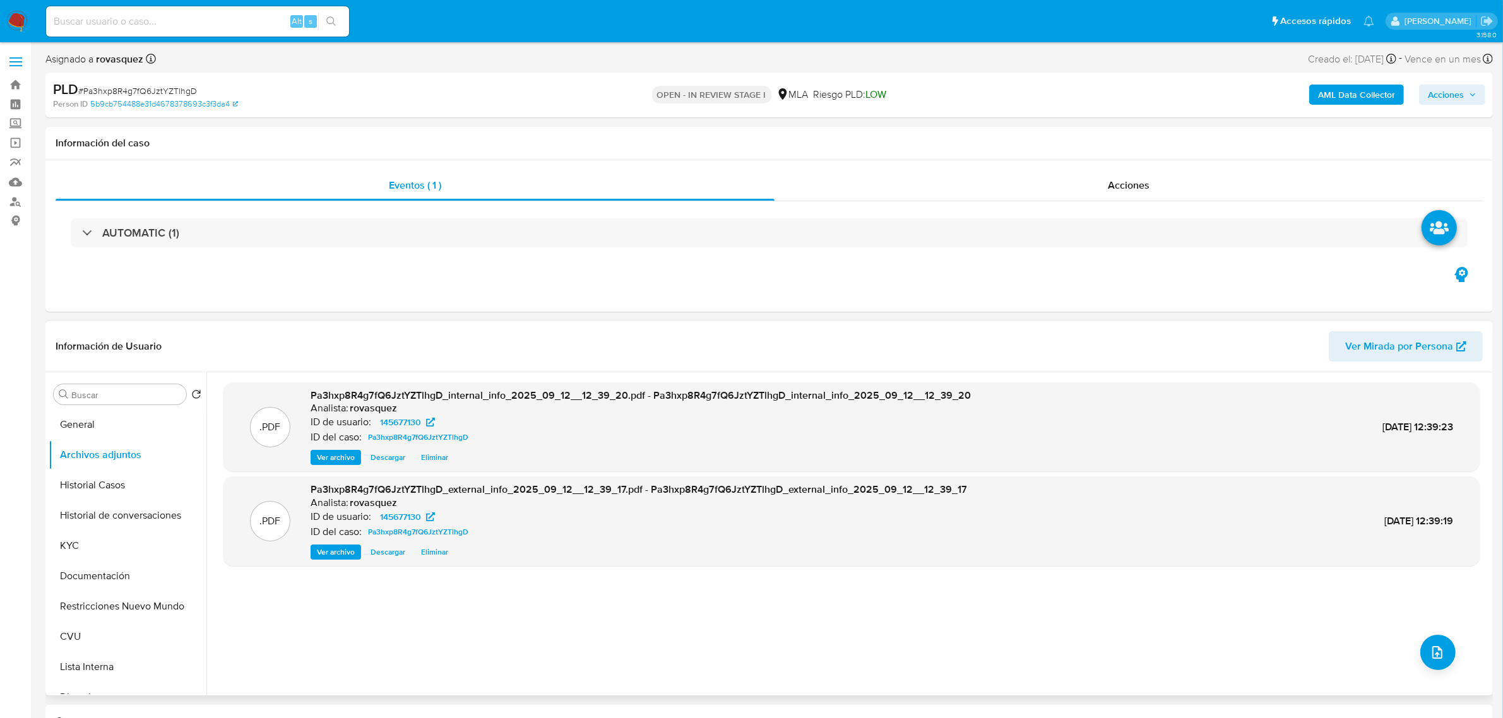
drag, startPoint x: 404, startPoint y: 628, endPoint x: 887, endPoint y: 663, distance: 484.7
click at [404, 628] on div ".PDF Pa3hxp8R4g7fQ6JztYZTlhgD_internal_info_2025_09_12__12_39_20.pdf - Pa3hxp8R…" at bounding box center [851, 533] width 1256 height 303
click at [1443, 644] on button "upload-file" at bounding box center [1437, 652] width 35 height 35
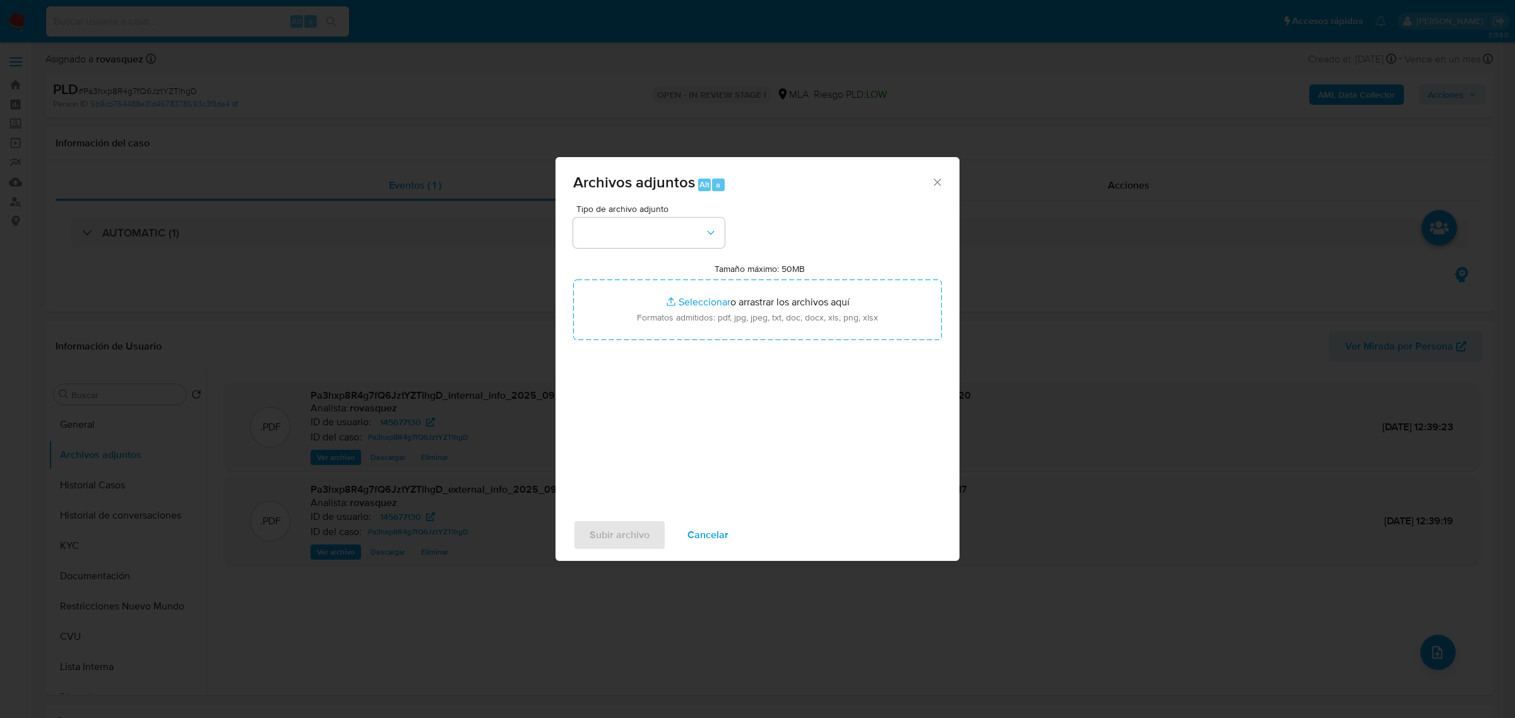
click at [661, 216] on div "Tipo de archivo adjunto" at bounding box center [648, 226] width 151 height 44
click at [658, 229] on button "button" at bounding box center [648, 233] width 151 height 30
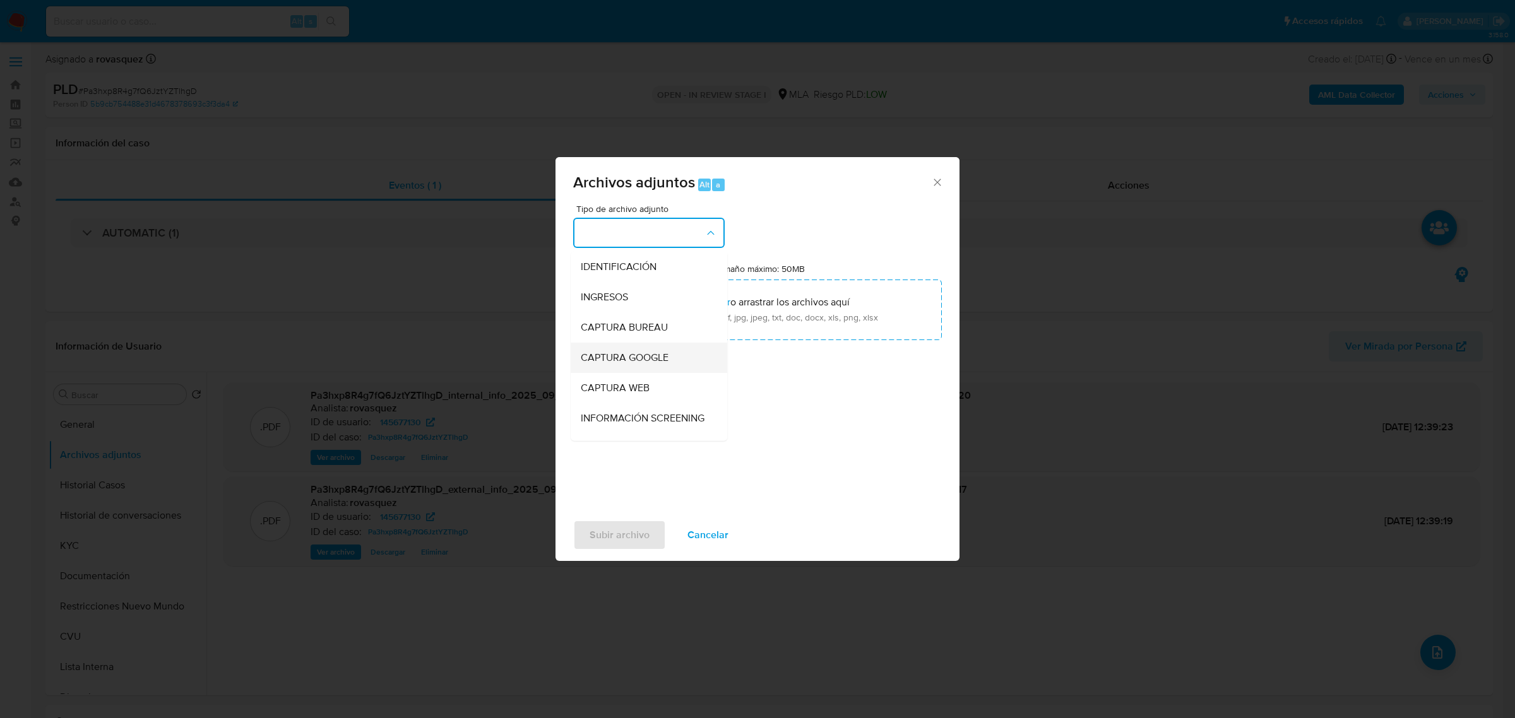
scroll to position [158, 0]
click at [630, 364] on div "OTROS" at bounding box center [645, 351] width 129 height 30
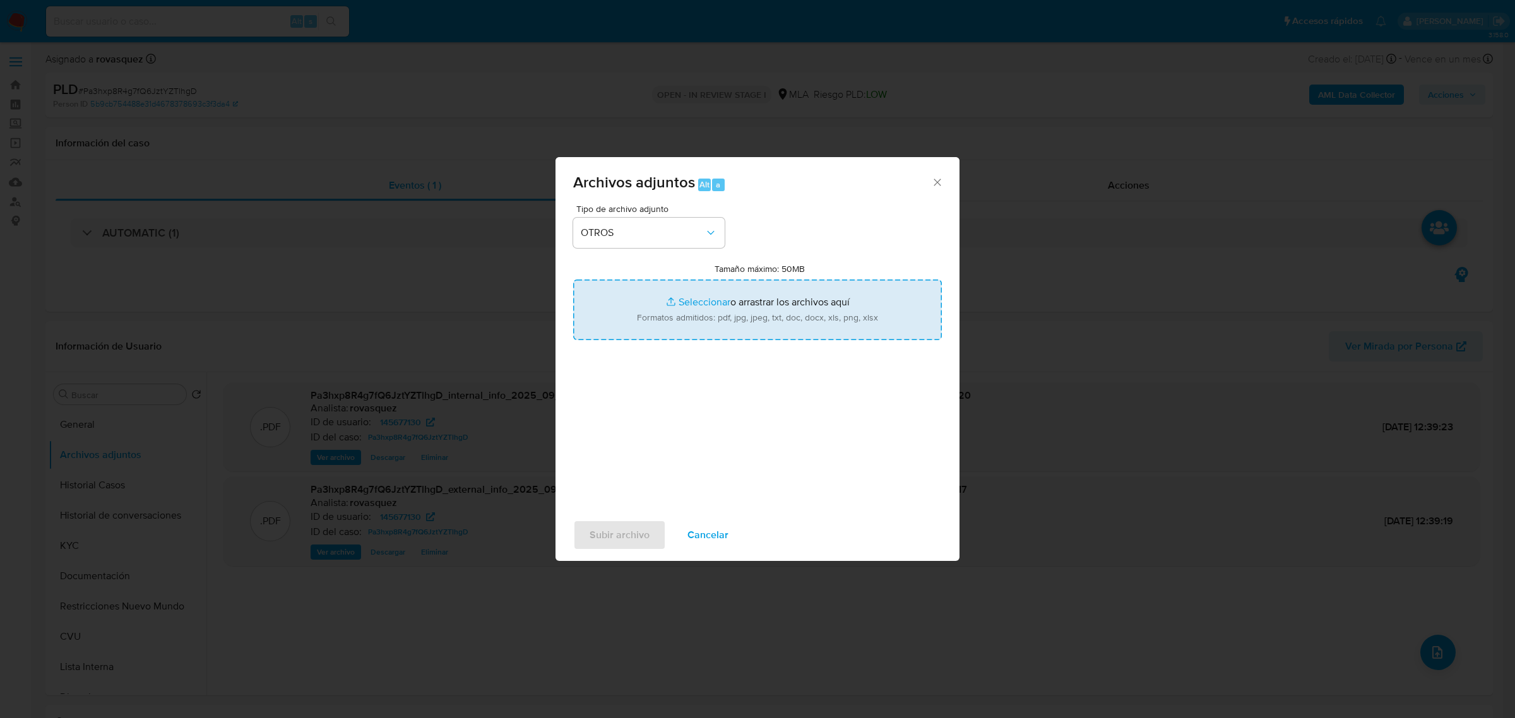
click at [708, 304] on input "Tamaño máximo: 50MB Seleccionar archivos" at bounding box center [757, 310] width 369 height 61
type input "C:\fakepath\ARCA Maria Del Carmen Imwinkelried - CUIT 27225610954.pdf"
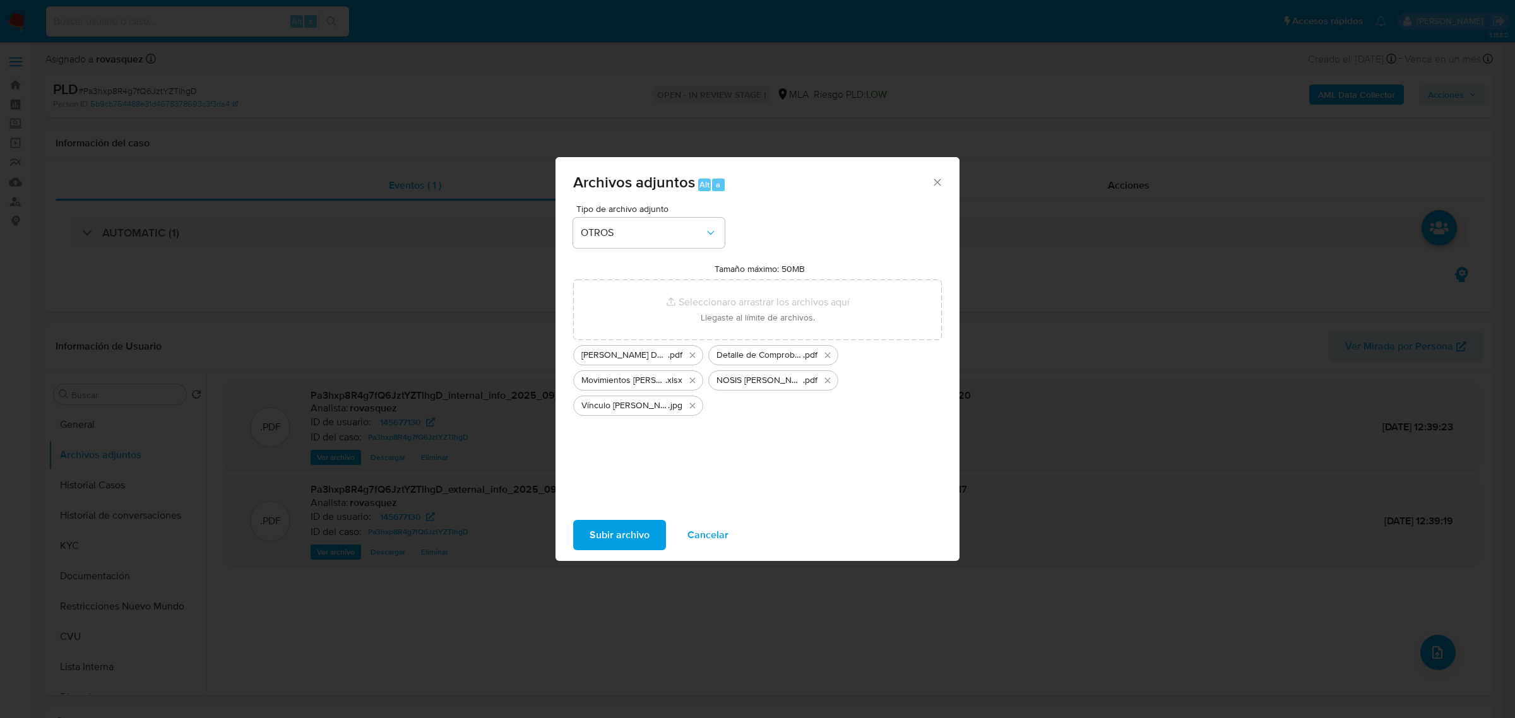
click at [625, 536] on span "Subir archivo" at bounding box center [619, 535] width 60 height 28
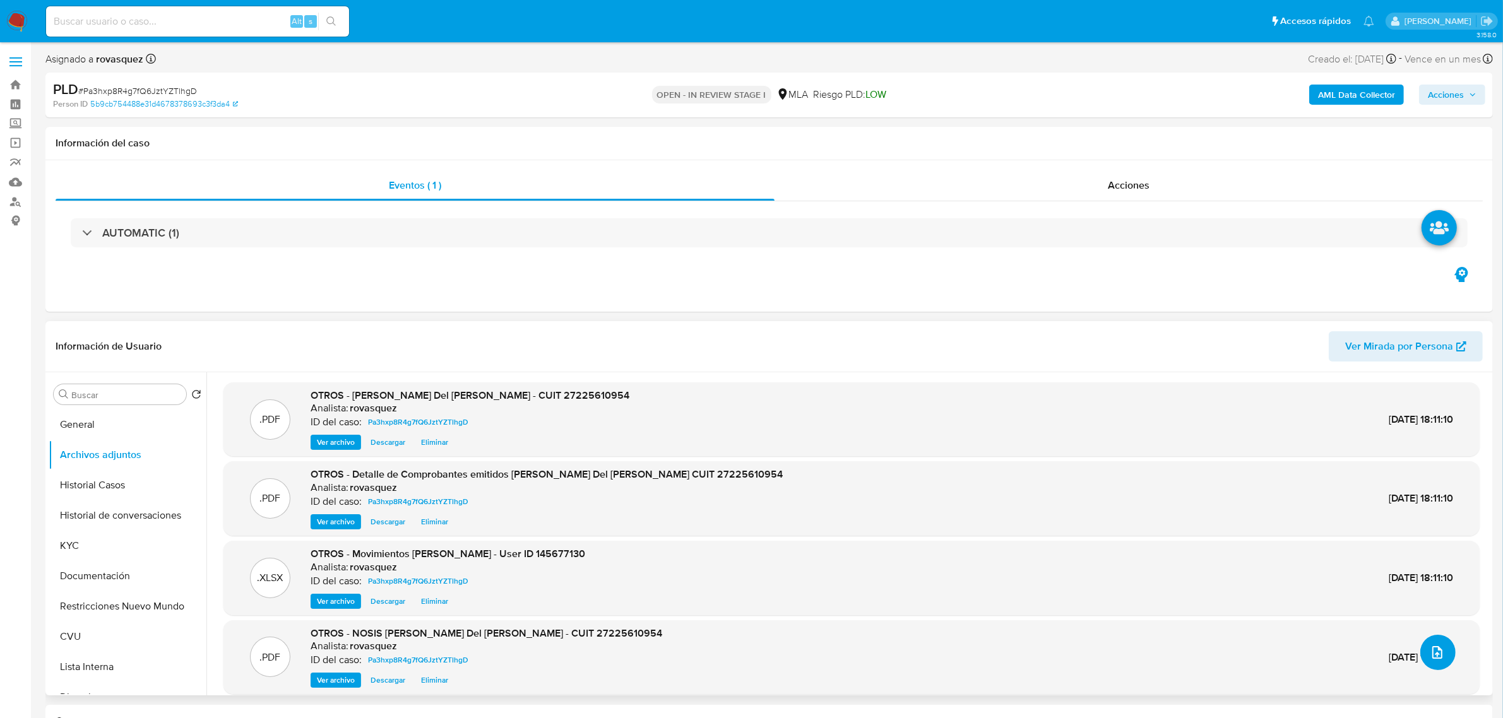
click at [1438, 658] on icon "upload-file" at bounding box center [1437, 652] width 15 height 15
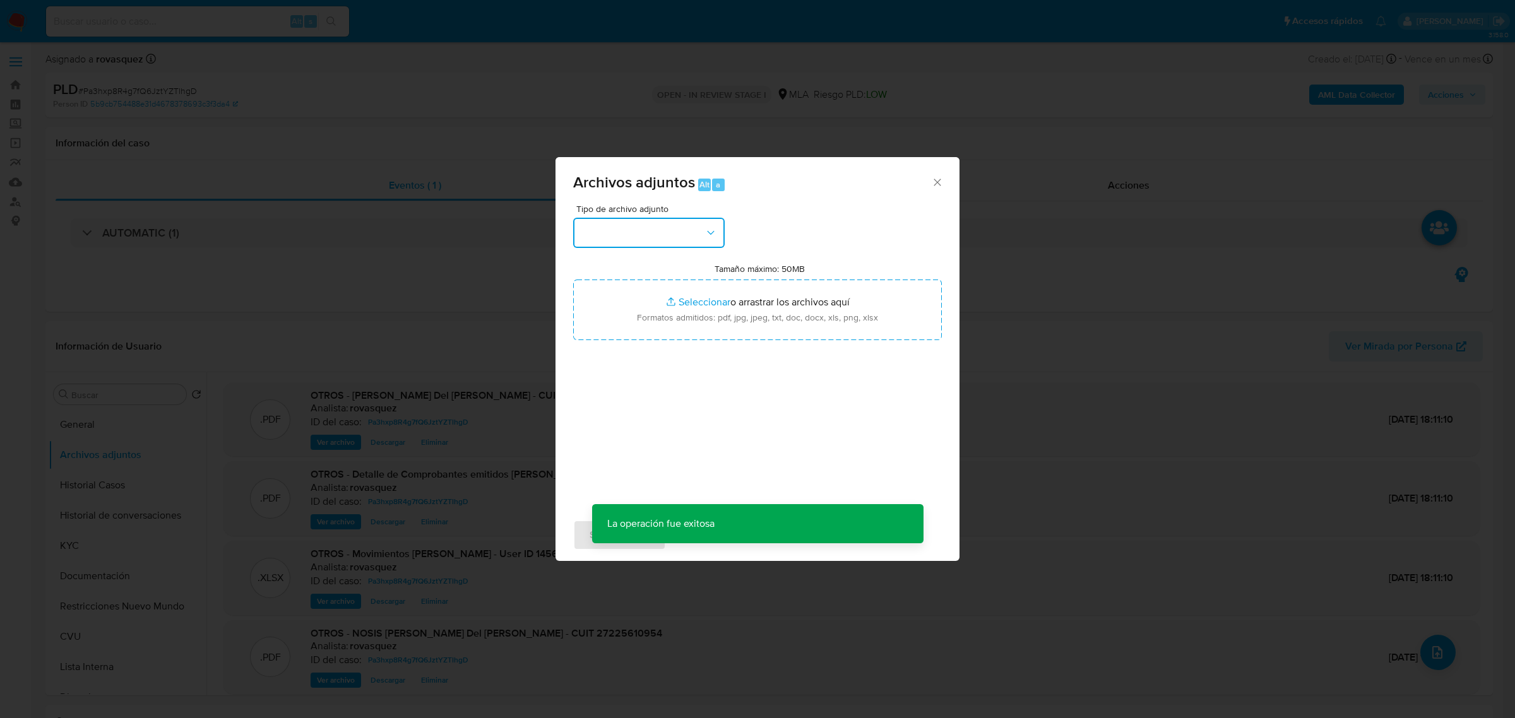
click at [686, 231] on button "button" at bounding box center [648, 233] width 151 height 30
click at [661, 366] on div "OTROS" at bounding box center [645, 351] width 129 height 30
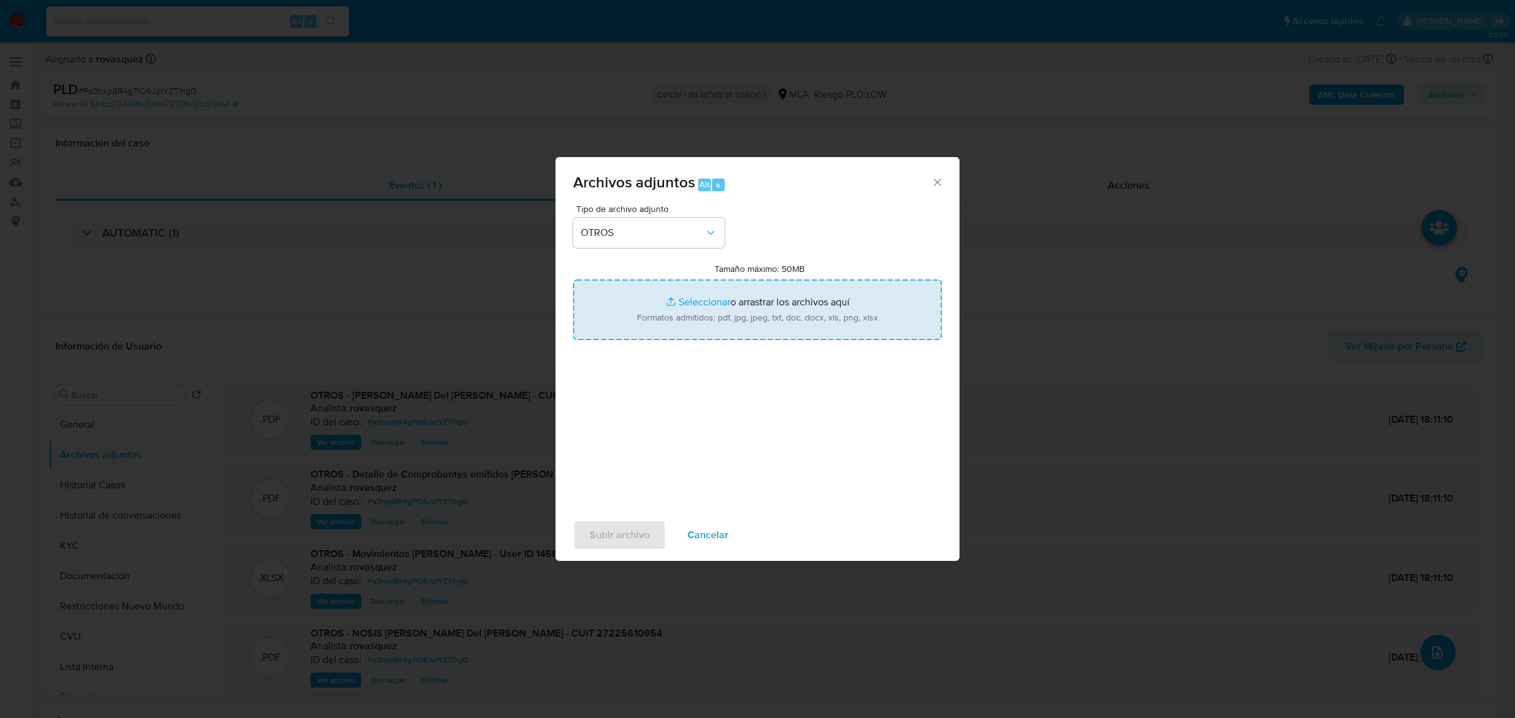
click at [712, 297] on input "Tamaño máximo: 50MB Seleccionar archivos" at bounding box center [757, 310] width 369 height 61
type input "C:\fakepath\Caselog Pa3hxp8R4g7fQ6JztYZTlhgD_2025_09_12_11_47_56.docx"
click at [631, 537] on span "Subir archivo" at bounding box center [619, 535] width 60 height 28
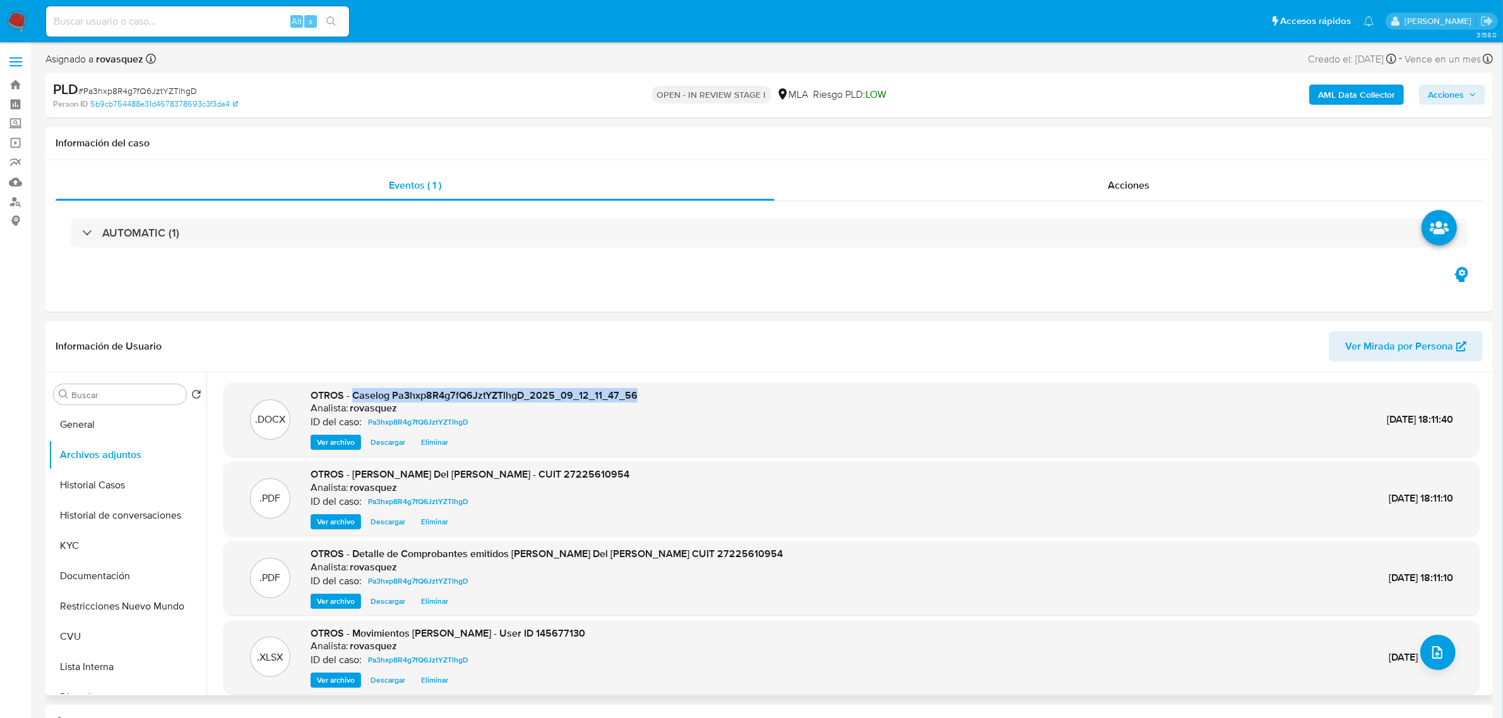
drag, startPoint x: 352, startPoint y: 396, endPoint x: 636, endPoint y: 393, distance: 284.0
click at [636, 393] on div ".DOCX OTROS - Caselog Pa3hxp8R4g7fQ6JztYZTlhgD_2025_09_12_11_47_56 Analista: ro…" at bounding box center [851, 420] width 1243 height 62
copy span "Caselog Pa3hxp8R4g7fQ6JztYZTlhgD_2025_09_12_11_47_56"
click at [1474, 99] on span "Acciones" at bounding box center [1452, 95] width 49 height 18
click at [1096, 139] on span "Resolución del caso" at bounding box center [1093, 134] width 90 height 15
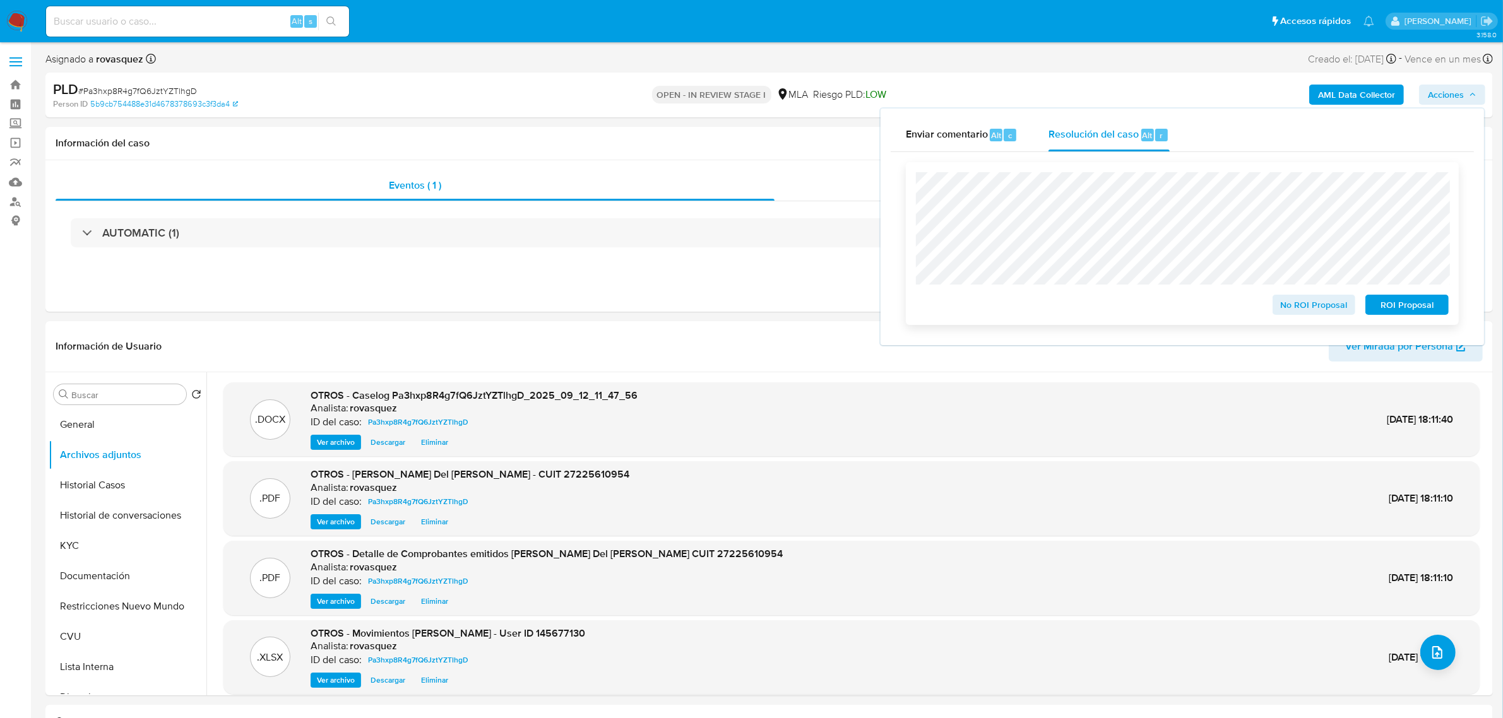
click at [1283, 303] on span "No ROI Proposal" at bounding box center [1314, 305] width 66 height 18
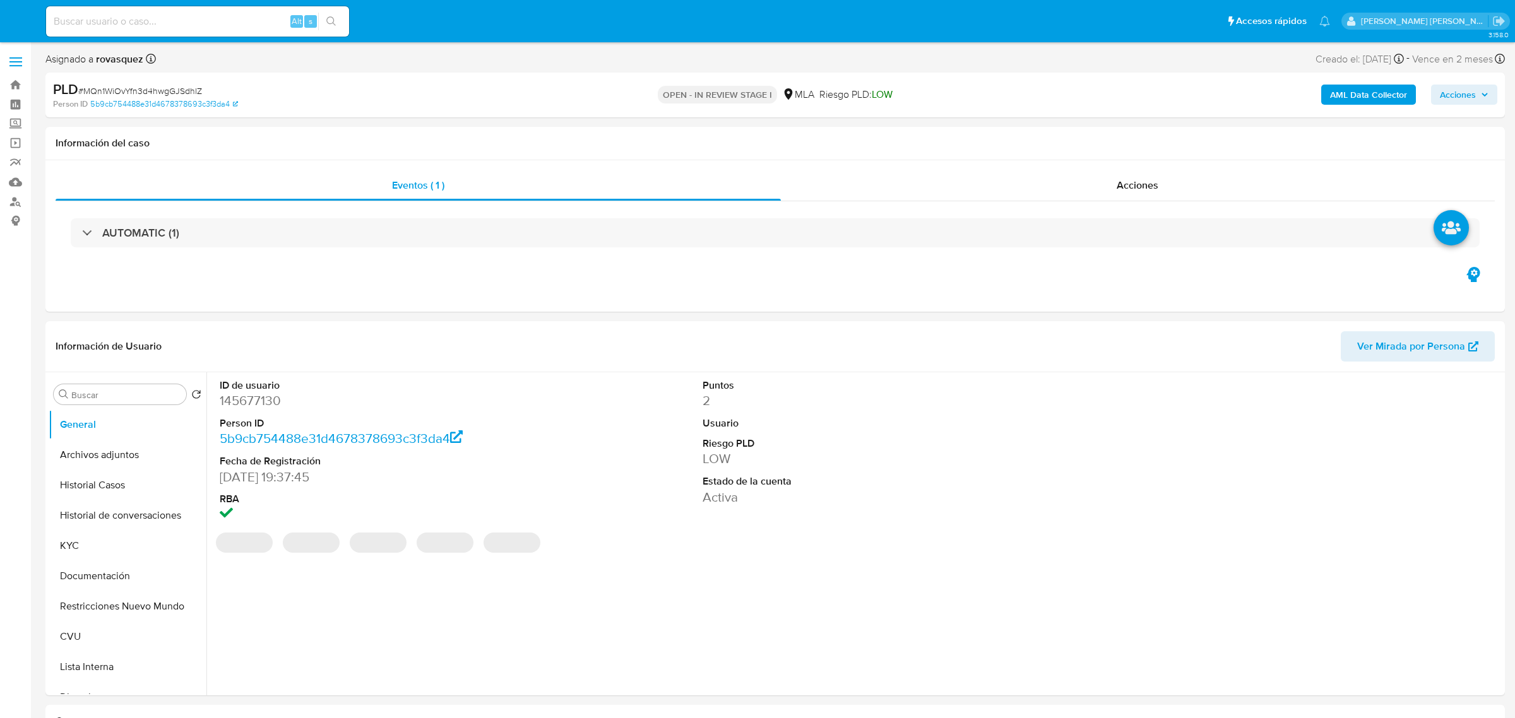
select select "10"
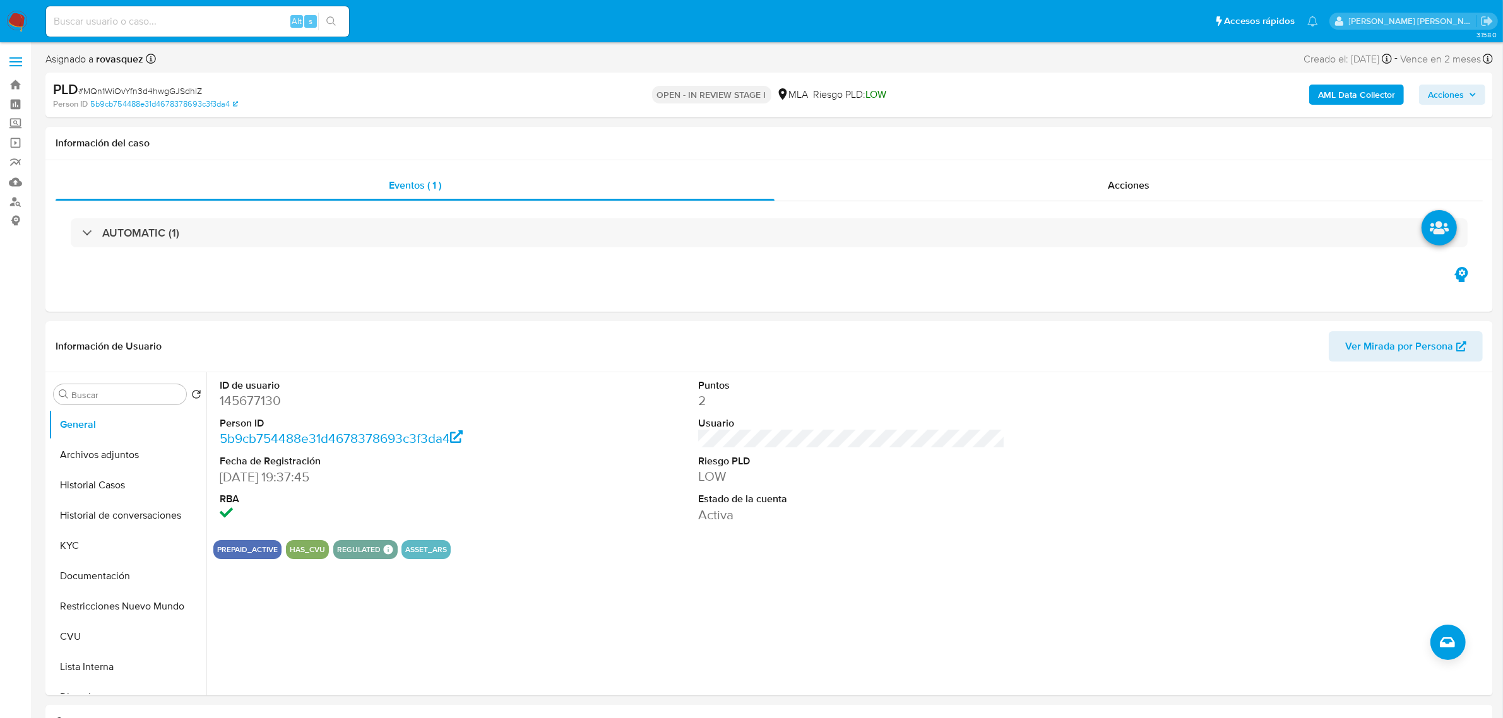
click at [1452, 95] on span "Acciones" at bounding box center [1446, 95] width 36 height 20
click at [1093, 141] on span "Resolución del caso" at bounding box center [1093, 134] width 90 height 15
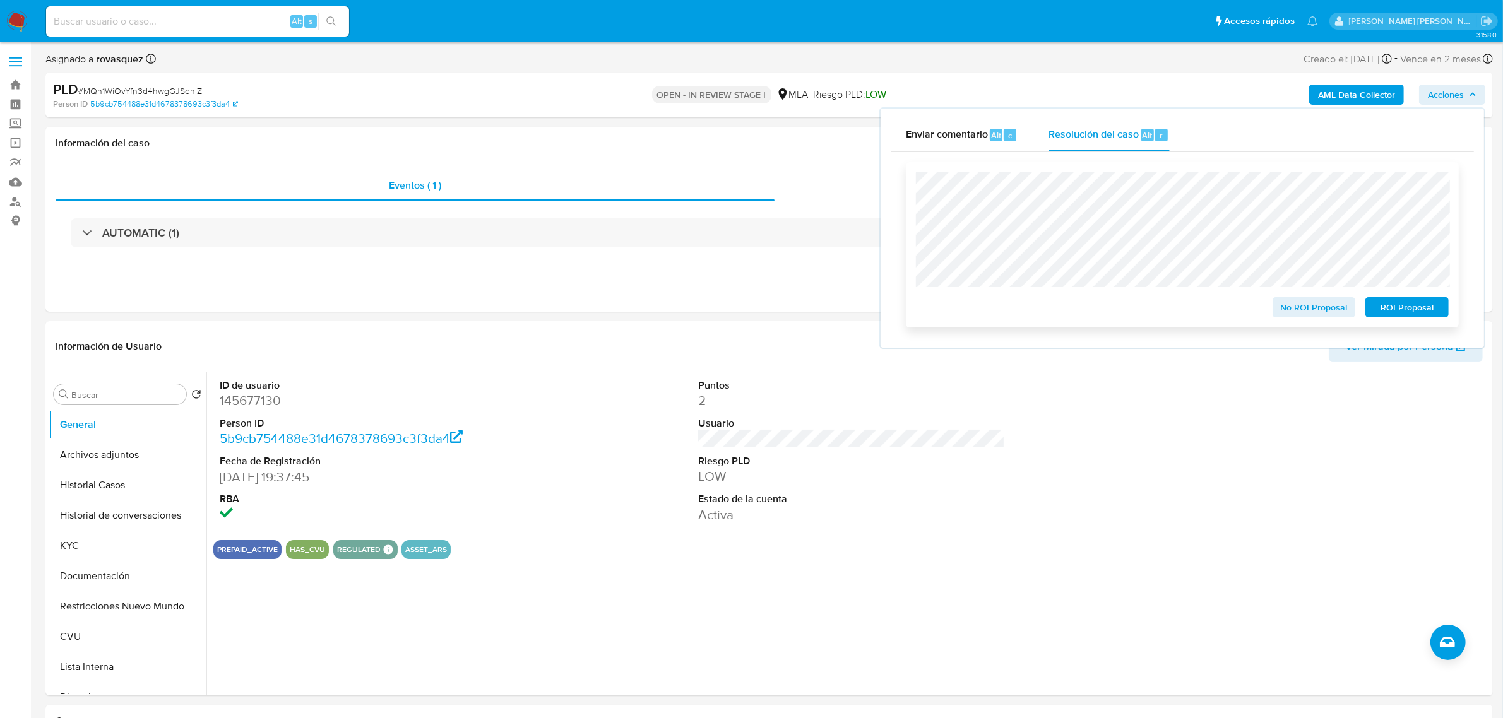
click at [1312, 307] on span "No ROI Proposal" at bounding box center [1314, 308] width 66 height 18
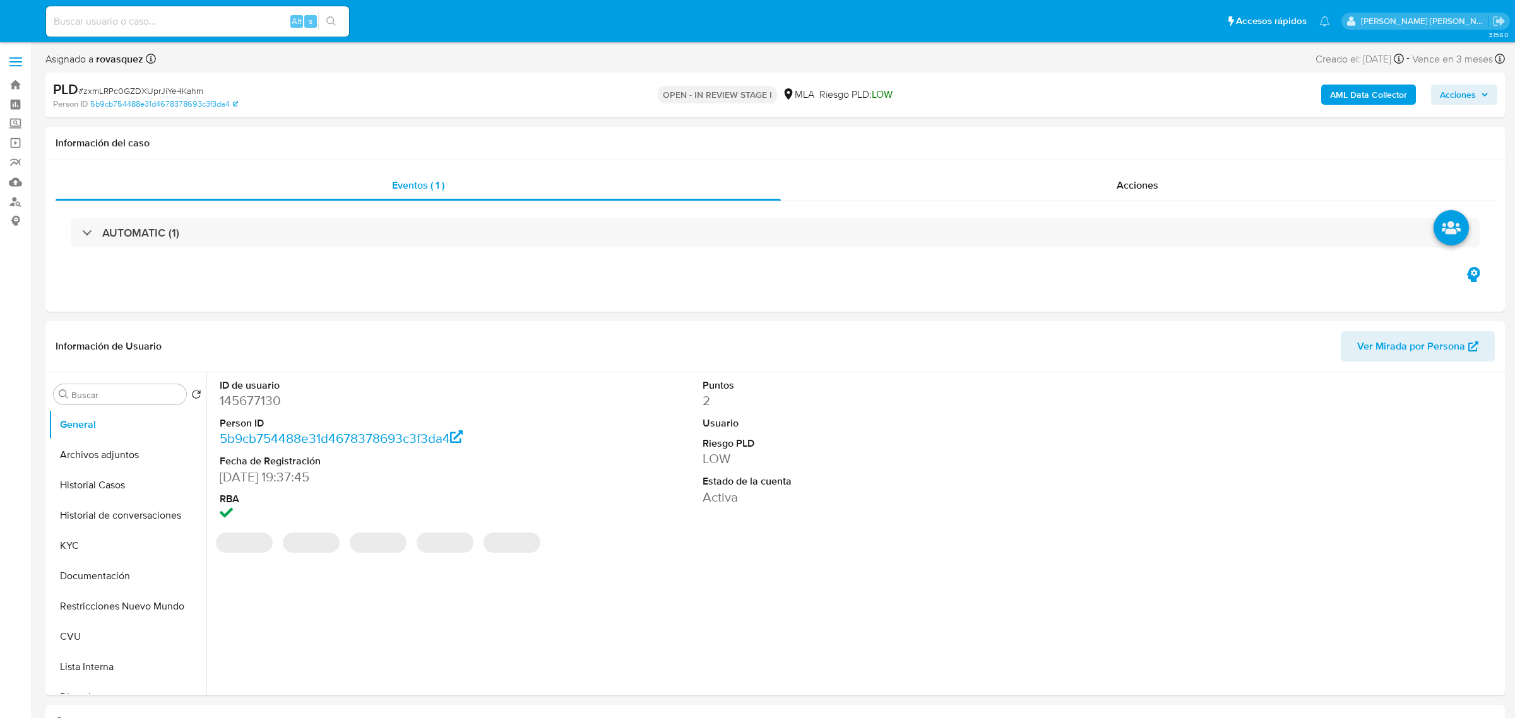
select select "10"
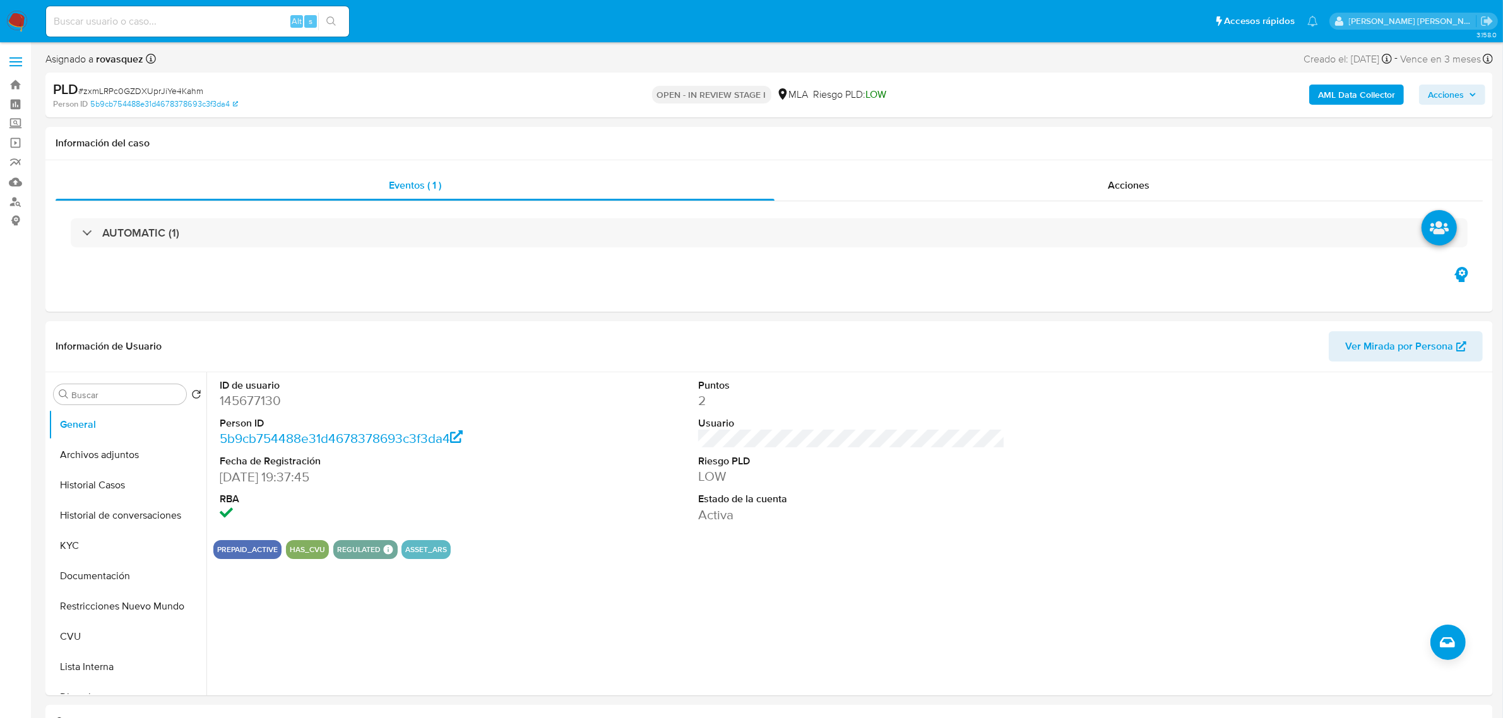
click at [1450, 101] on span "Acciones" at bounding box center [1446, 95] width 36 height 20
click at [1103, 133] on span "Resolución del caso" at bounding box center [1093, 134] width 90 height 15
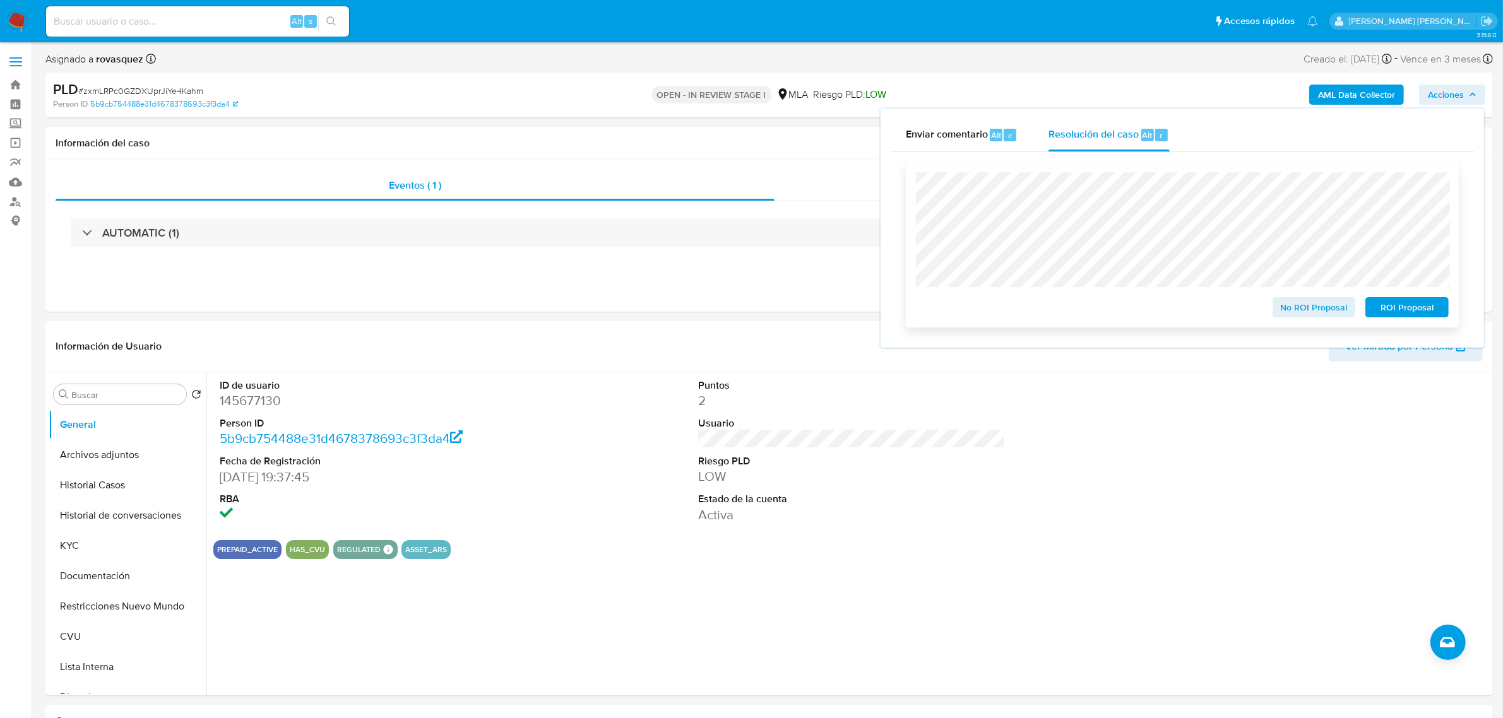
click at [1320, 313] on span "No ROI Proposal" at bounding box center [1314, 308] width 66 height 18
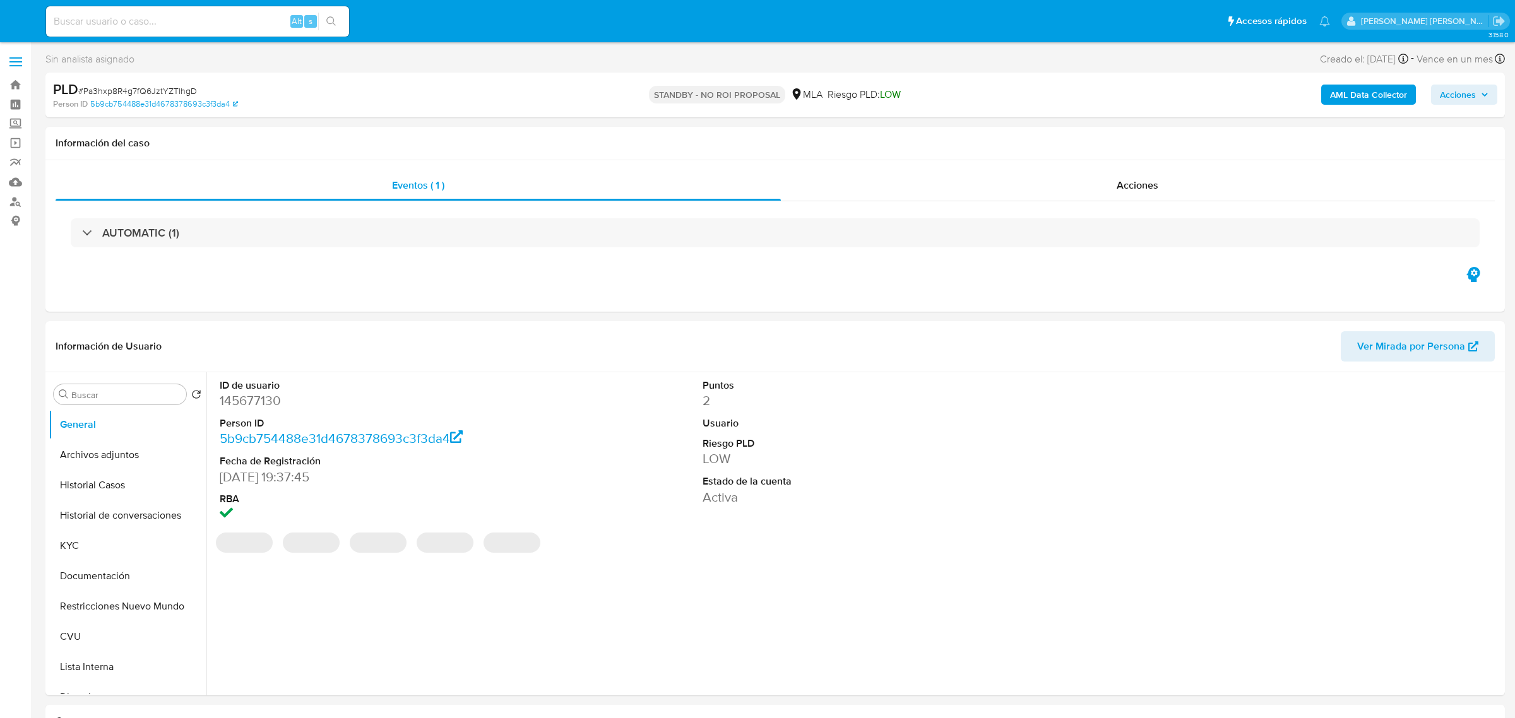
select select "10"
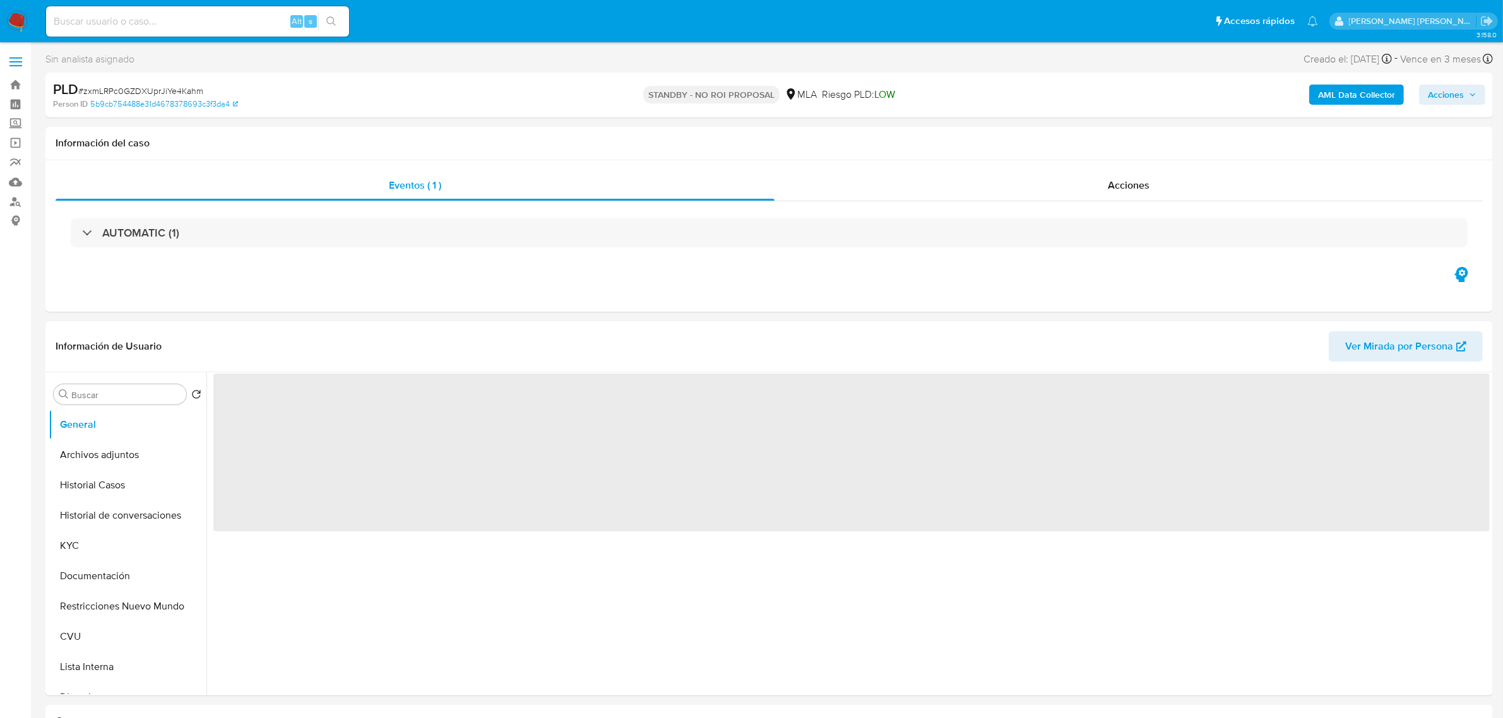
select select "10"
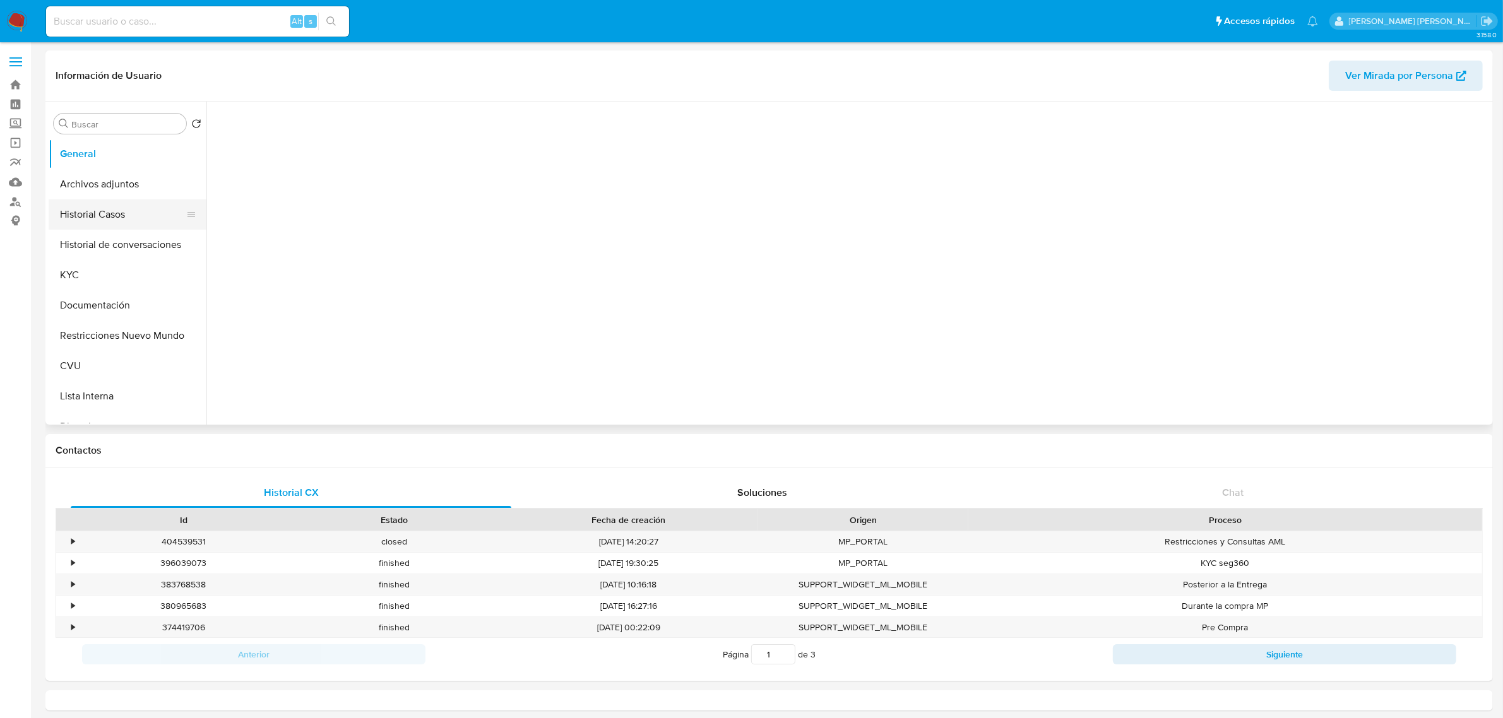
click at [98, 213] on button "Historial Casos" at bounding box center [123, 214] width 148 height 30
select select "10"
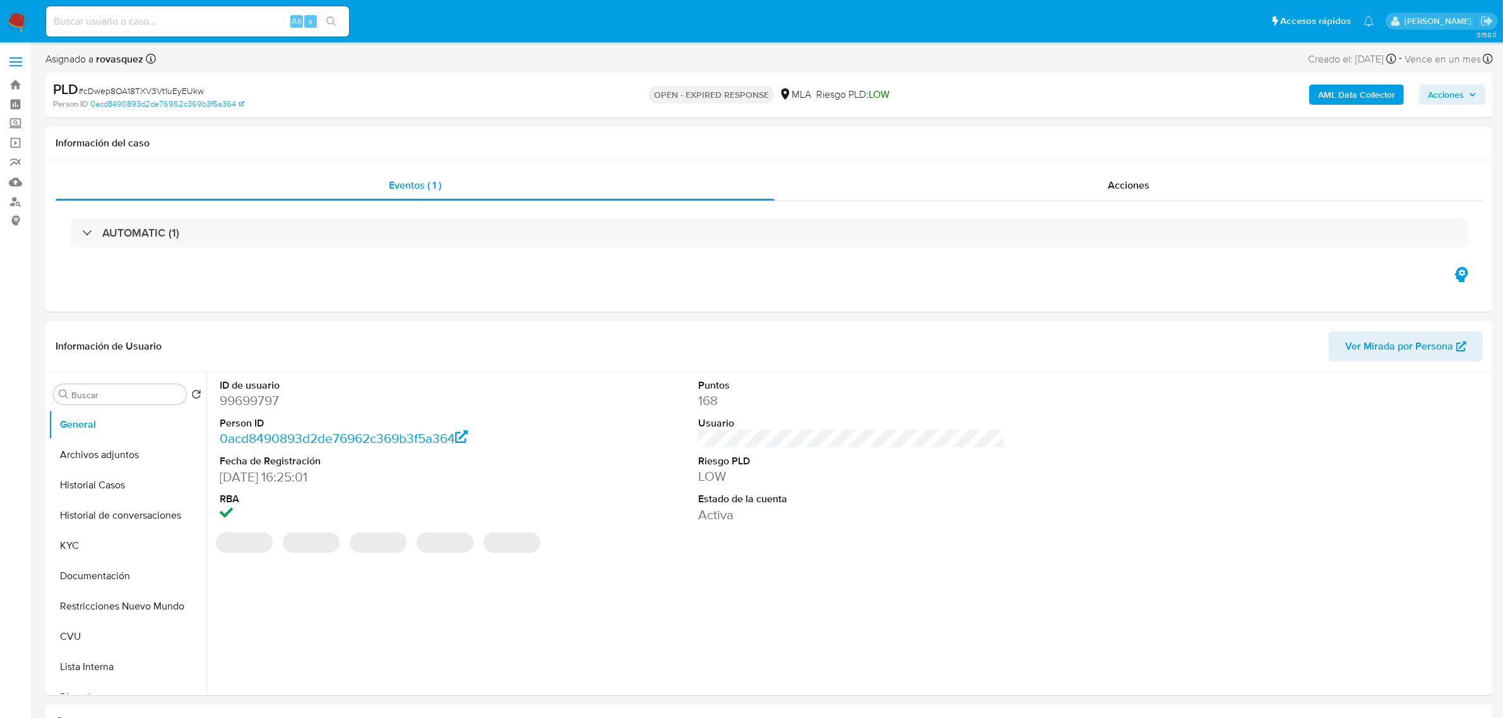
select select "10"
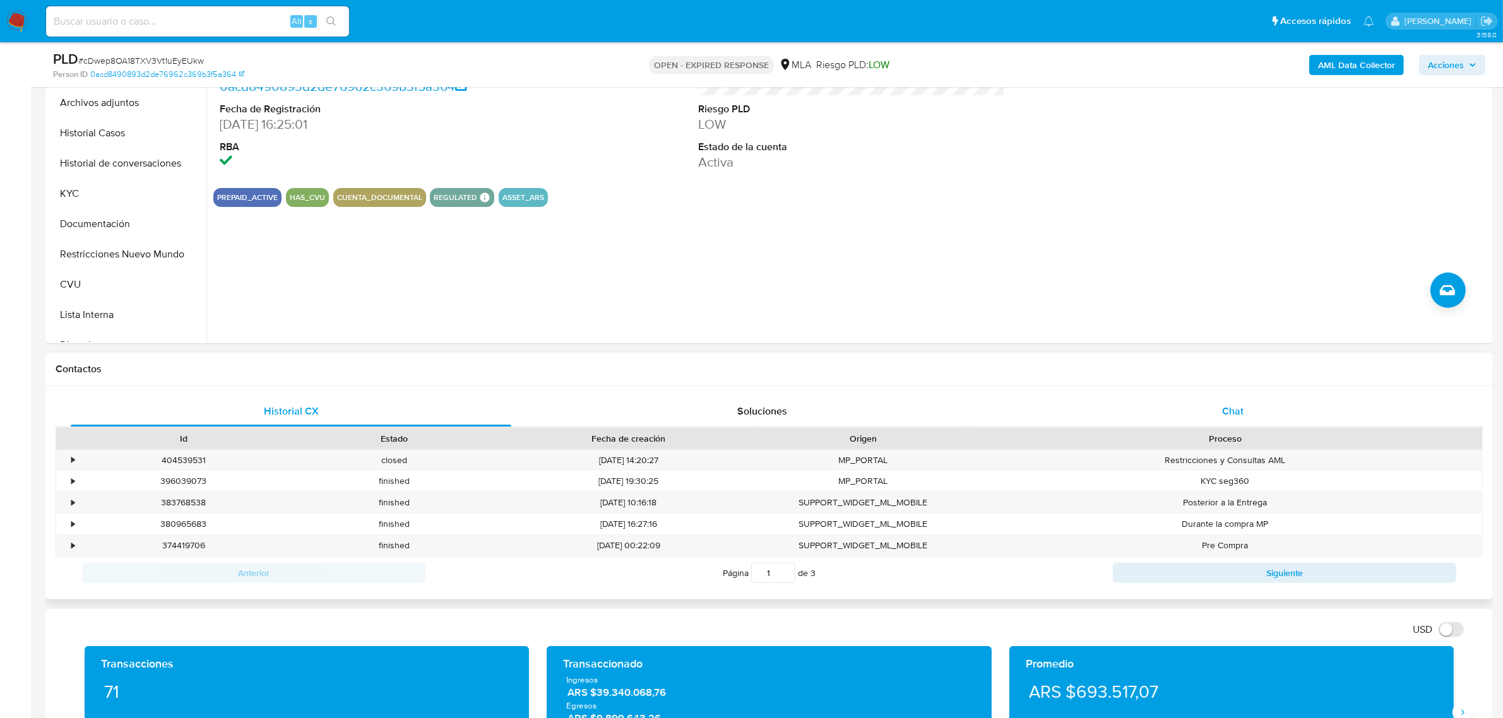
scroll to position [316, 0]
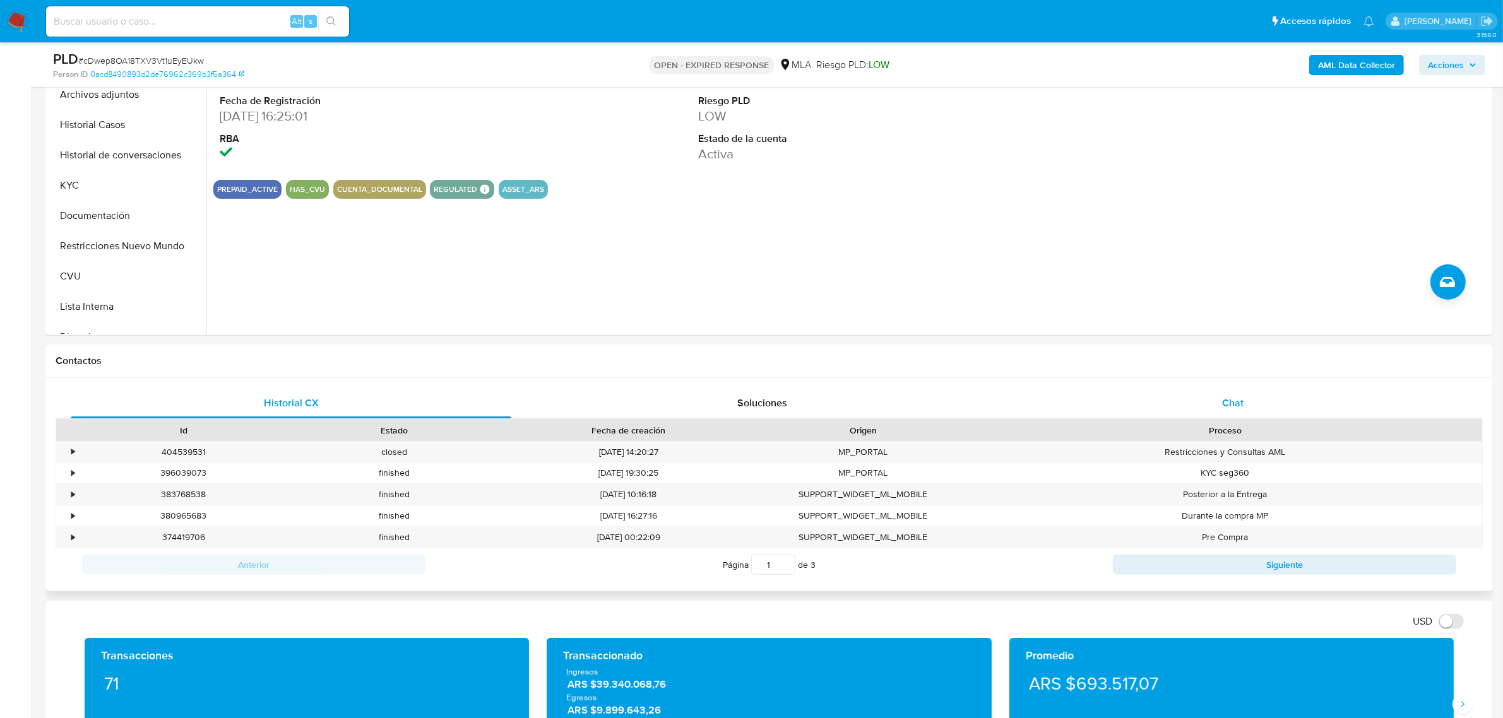
click at [1234, 400] on span "Chat" at bounding box center [1232, 403] width 21 height 15
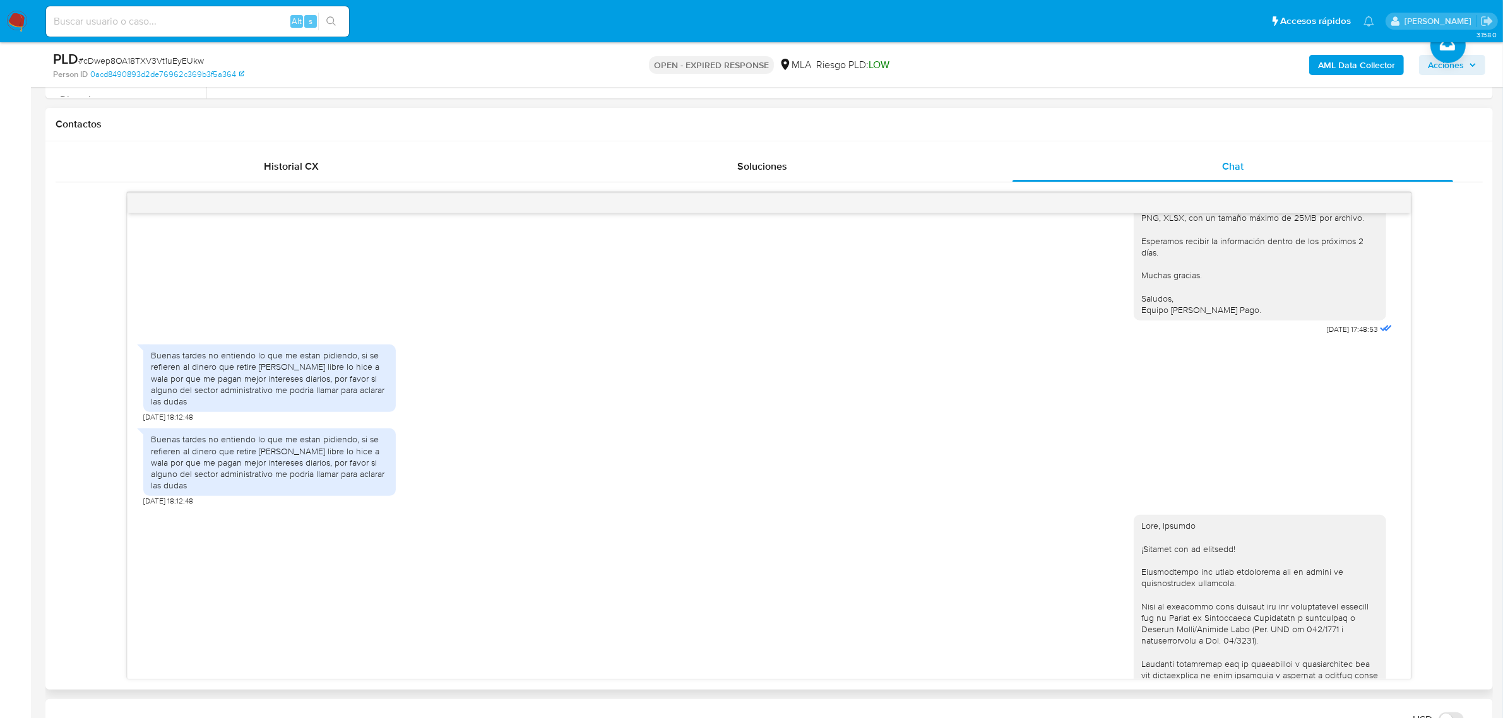
scroll to position [1480, 0]
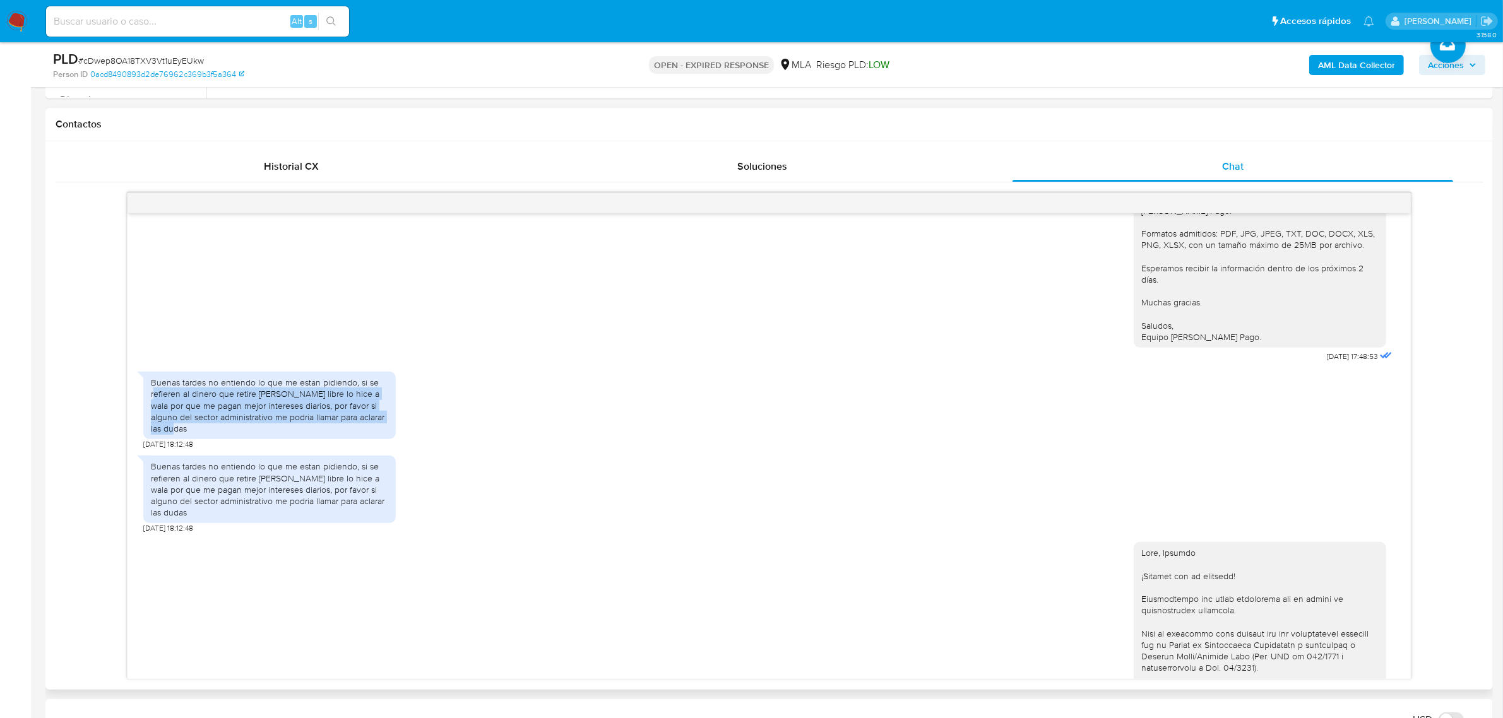
drag, startPoint x: 155, startPoint y: 413, endPoint x: 364, endPoint y: 440, distance: 210.6
click at [364, 434] on div "Buenas tardes no entiendo lo que me estan pidiendo, si se refieren al dinero qu…" at bounding box center [269, 405] width 237 height 57
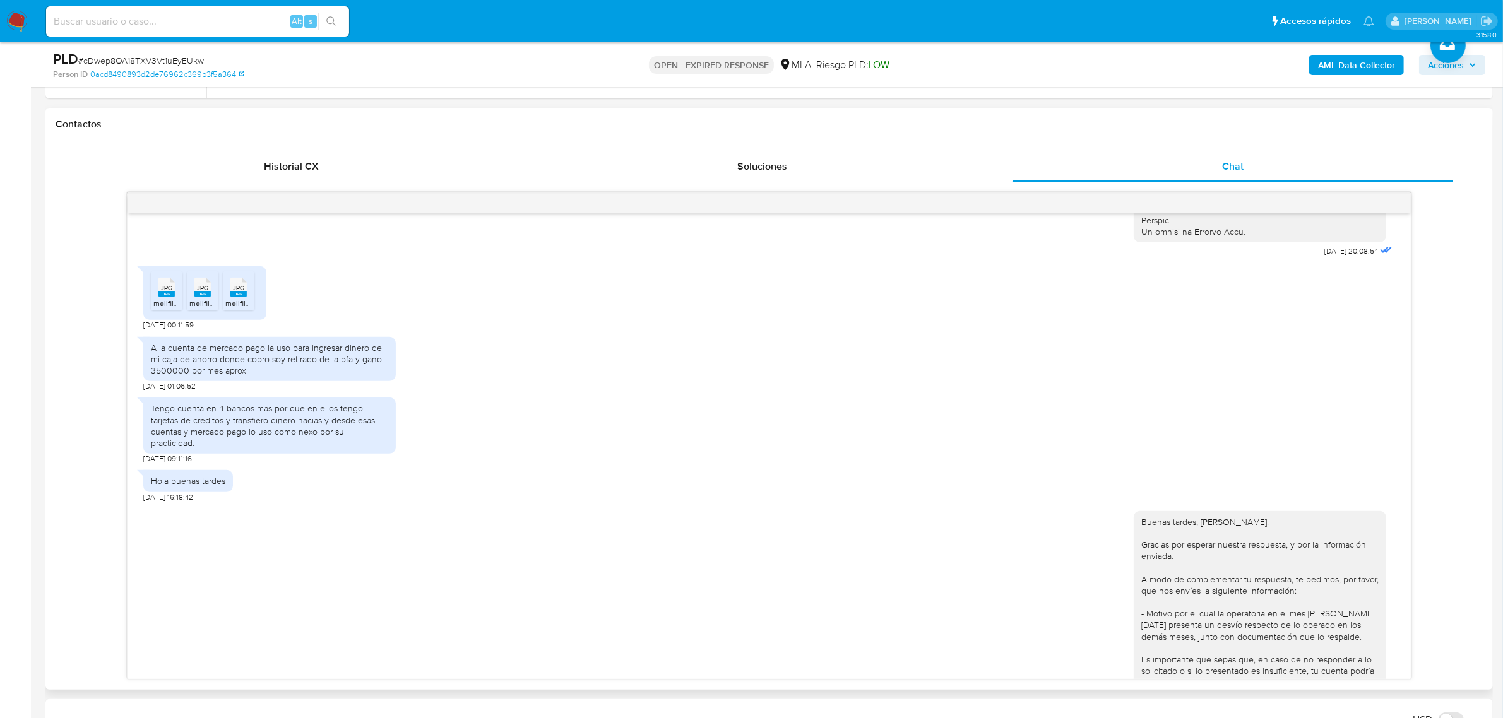
scroll to position [612, 0]
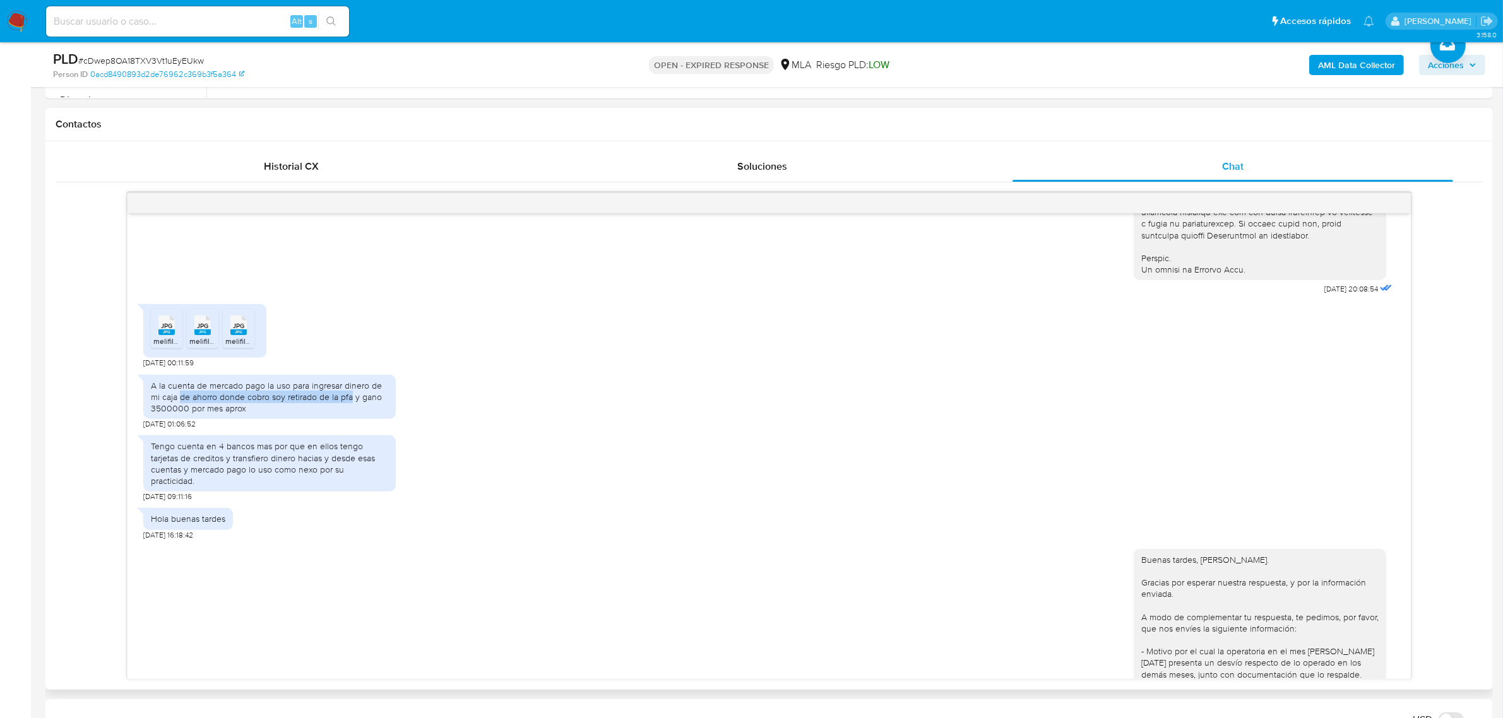
drag, startPoint x: 180, startPoint y: 417, endPoint x: 350, endPoint y: 420, distance: 170.5
click at [350, 415] on div "A la cuenta de mercado pago la uso para ingresar dinero de mi caja de ahorro do…" at bounding box center [269, 397] width 237 height 35
drag, startPoint x: 155, startPoint y: 470, endPoint x: 388, endPoint y: 491, distance: 234.5
click at [388, 487] on div "Tengo cuenta en 4 bancos mas por que en ellos tengo tarjetas de creditos y tran…" at bounding box center [269, 464] width 237 height 46
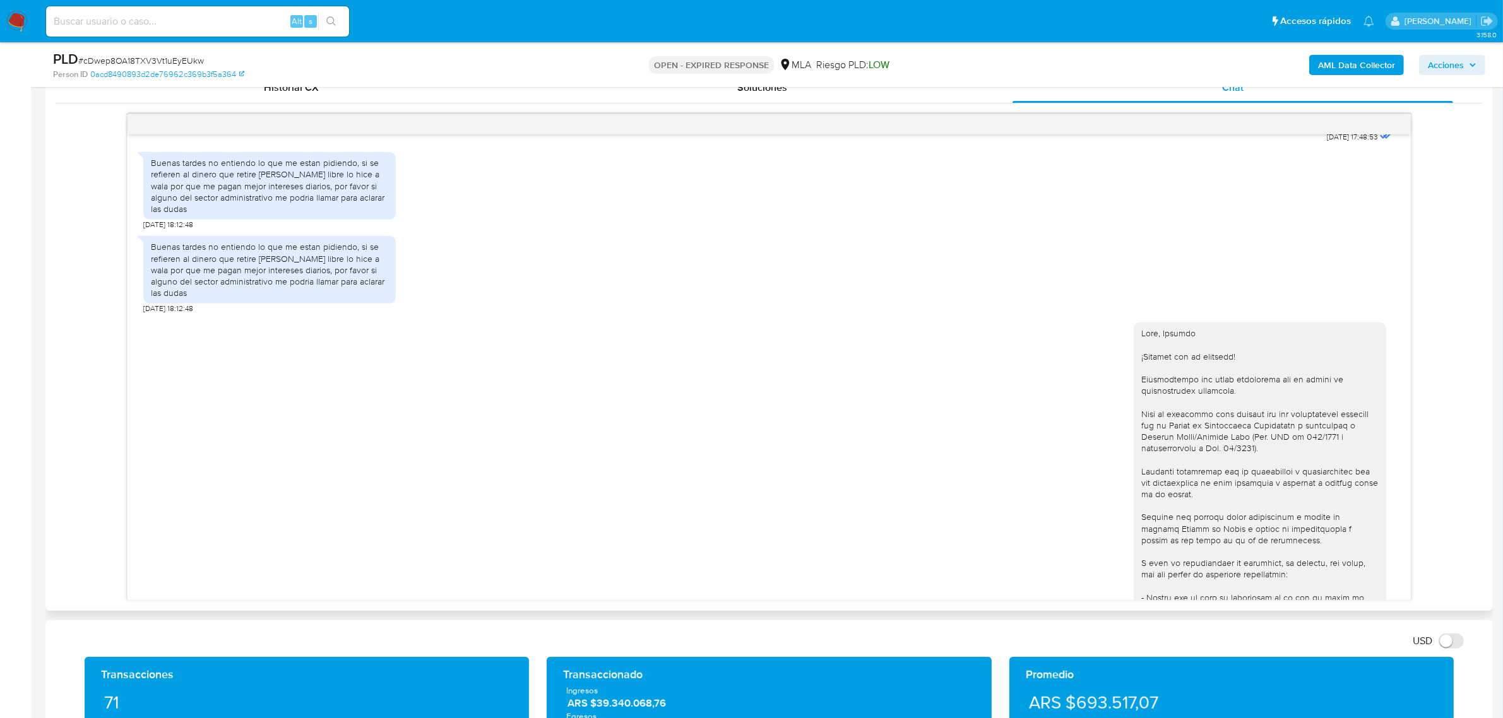
scroll to position [1559, 0]
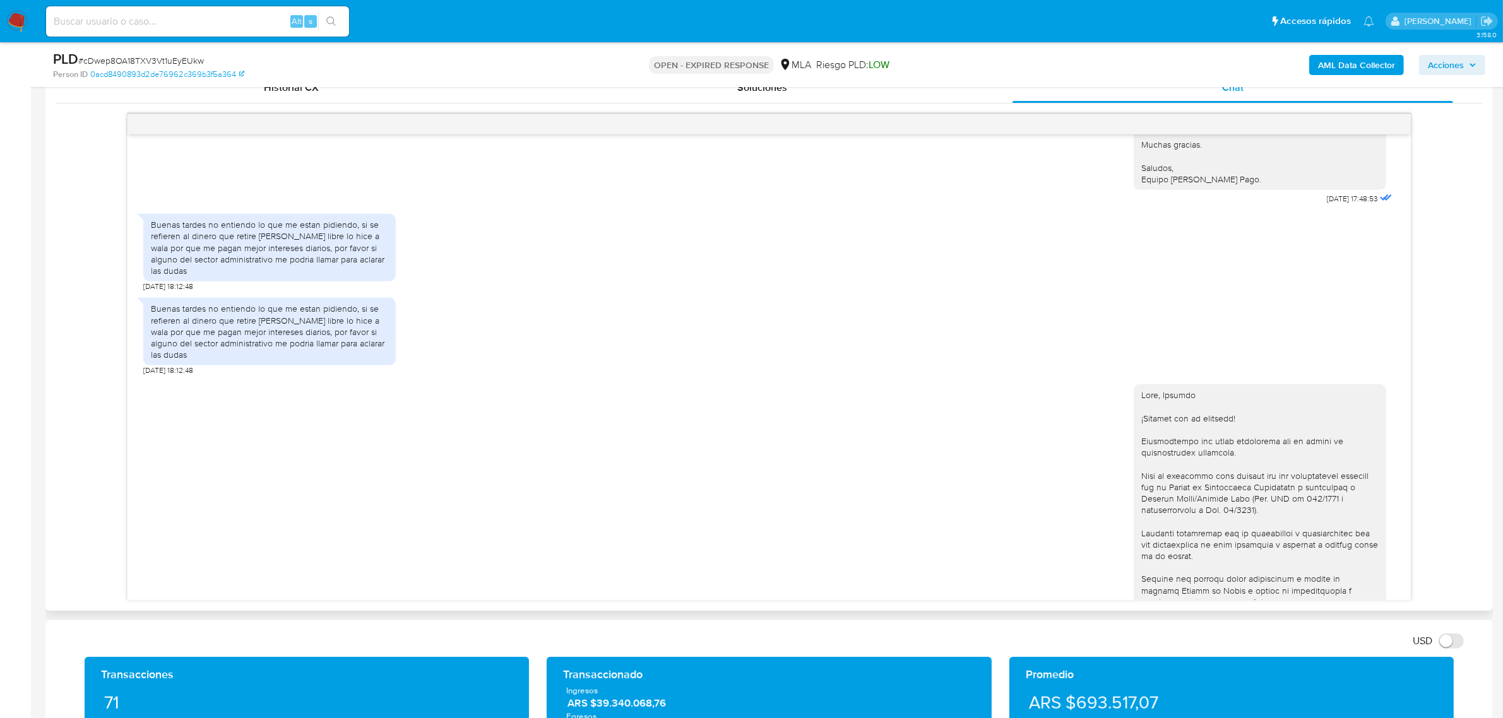
click at [592, 342] on div "Buenas tardes no entiendo lo que me estan pidiendo, si se refieren al dinero qu…" at bounding box center [769, 334] width 1252 height 84
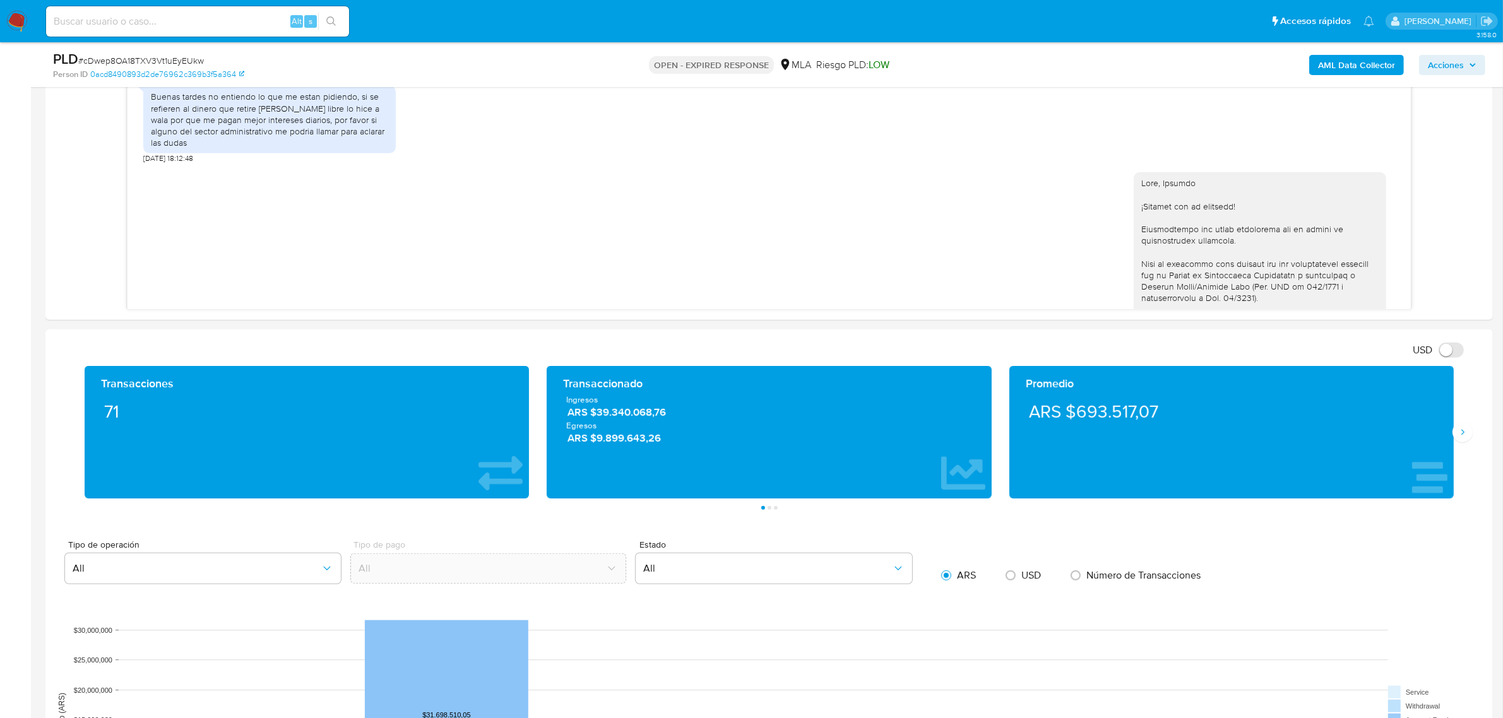
scroll to position [868, 0]
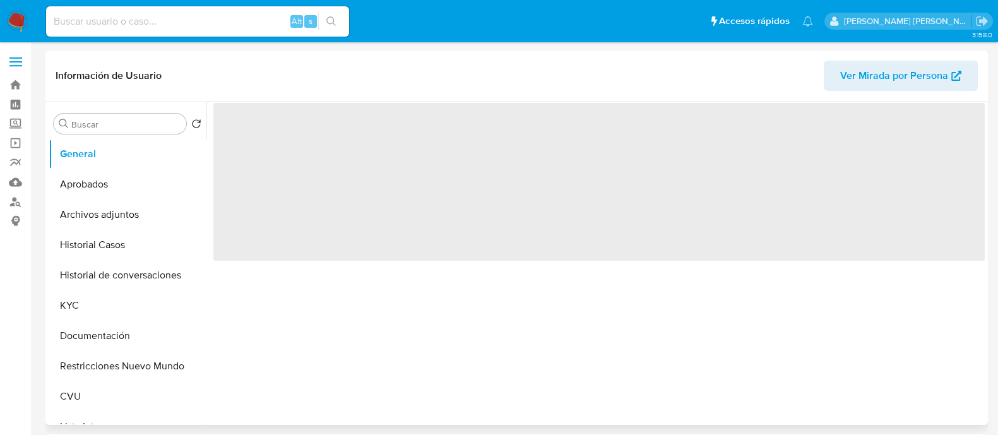
drag, startPoint x: 92, startPoint y: 219, endPoint x: 477, endPoint y: 240, distance: 385.6
click at [92, 219] on button "Archivos adjuntos" at bounding box center [128, 214] width 158 height 30
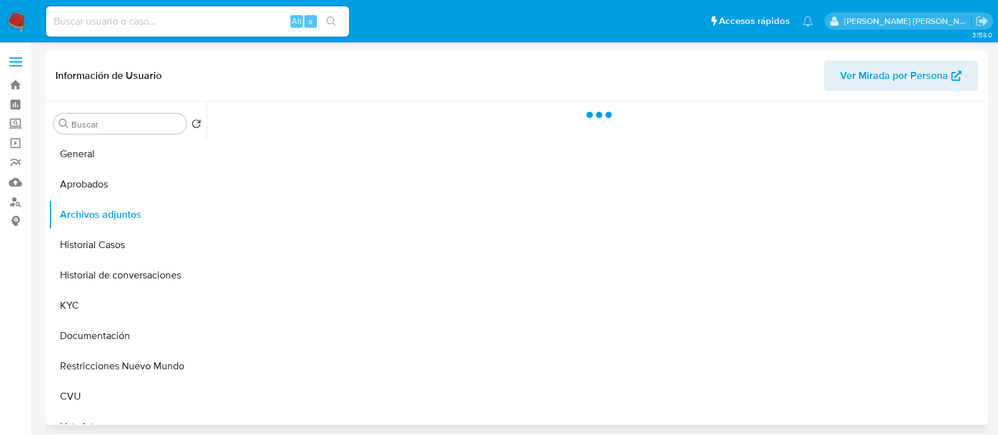
select select "10"
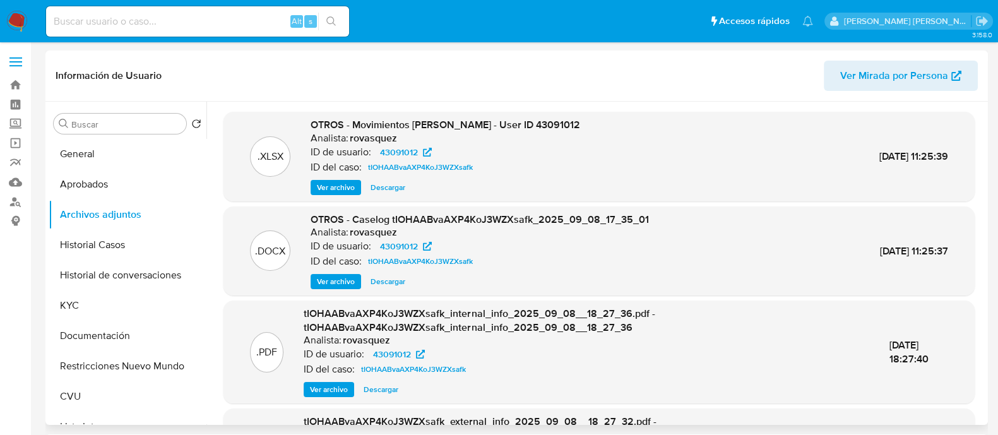
click at [341, 283] on span "Ver archivo" at bounding box center [336, 281] width 38 height 13
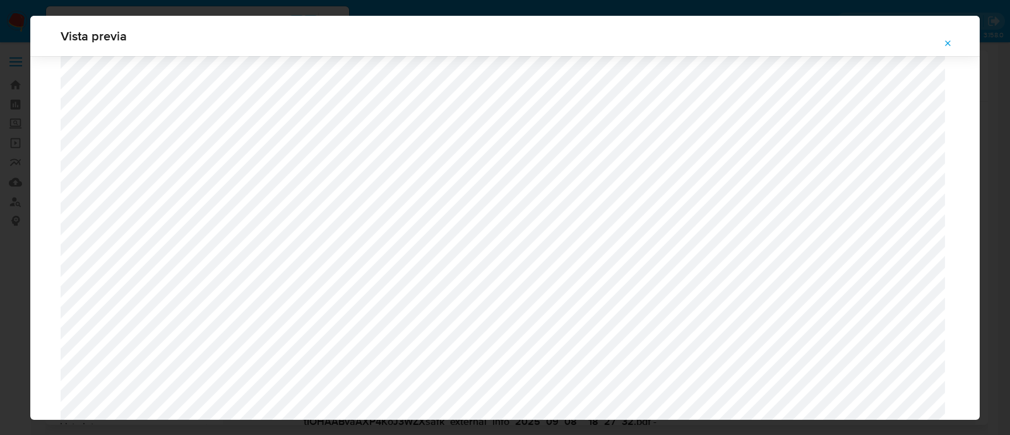
scroll to position [1158, 0]
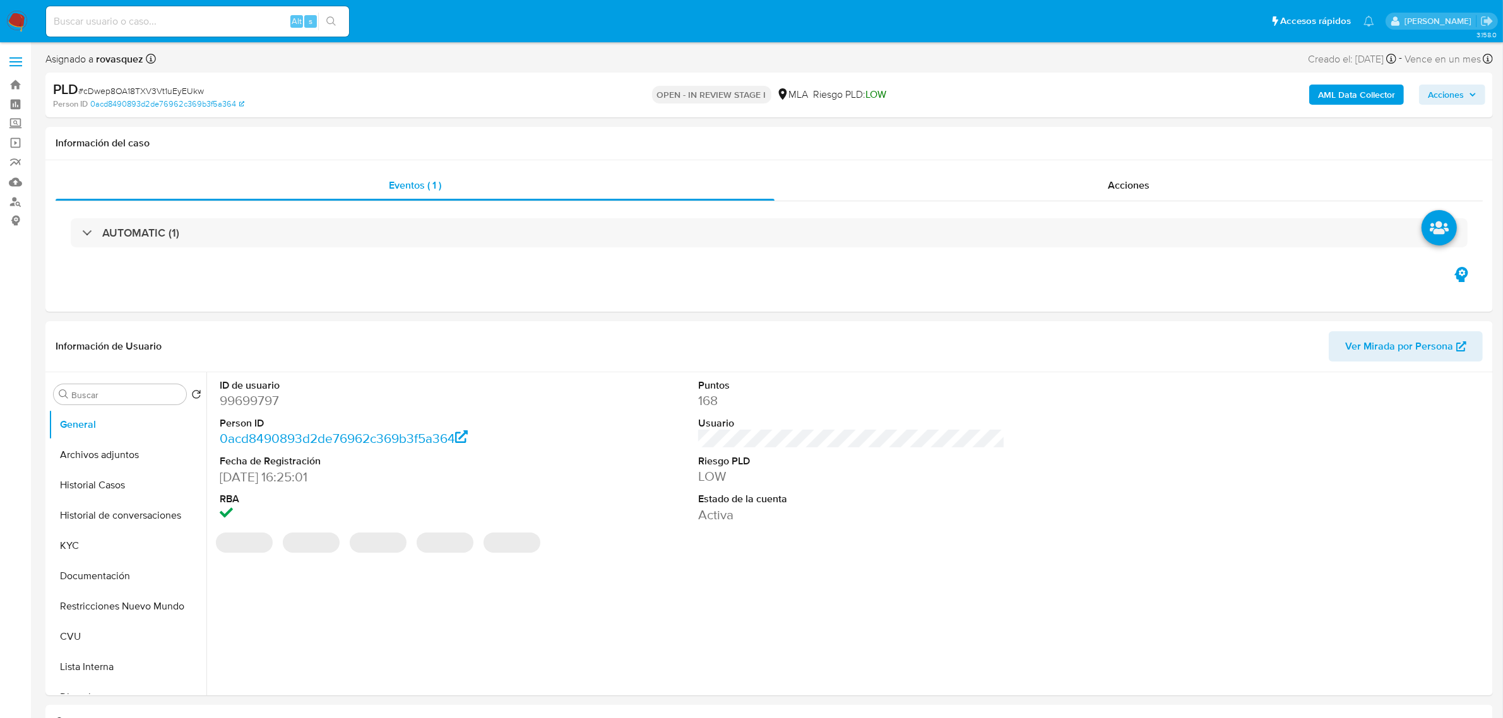
select select "10"
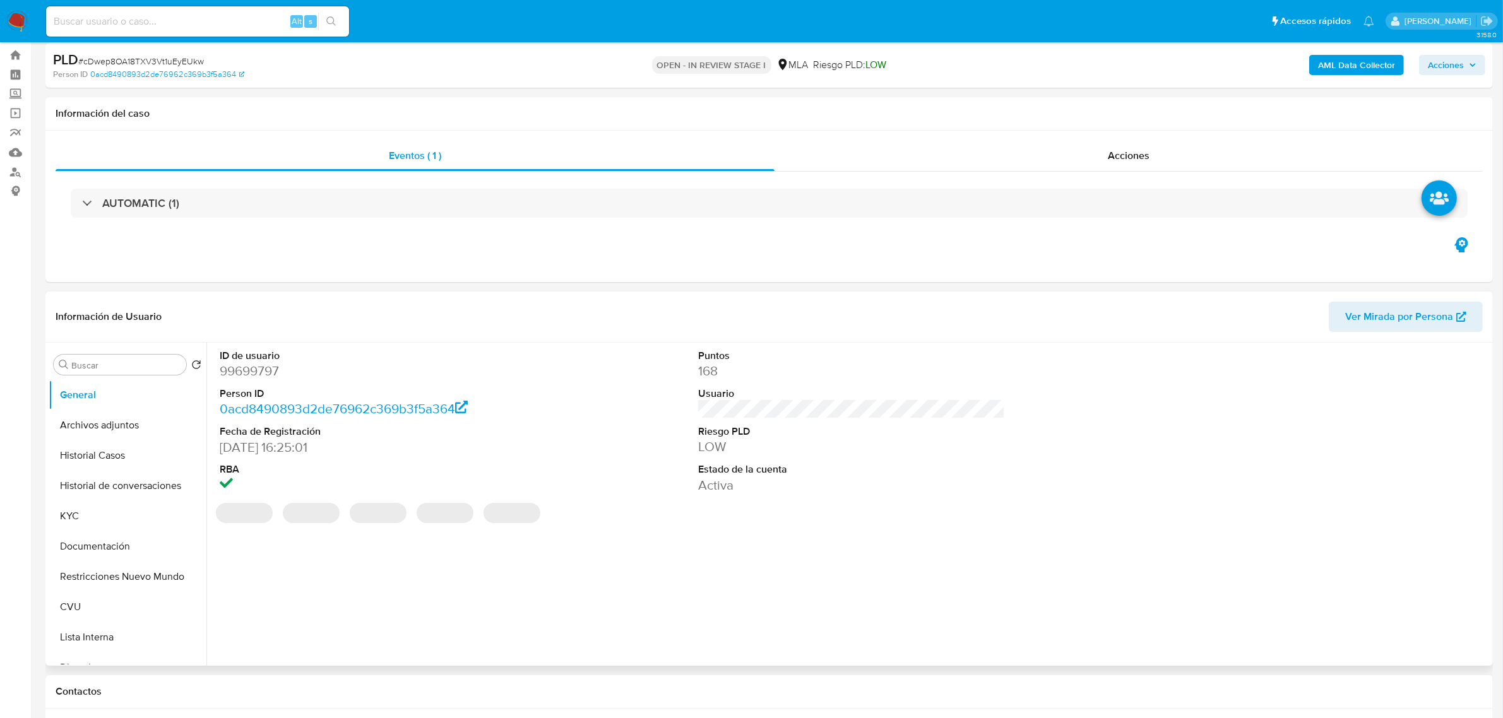
scroll to position [316, 0]
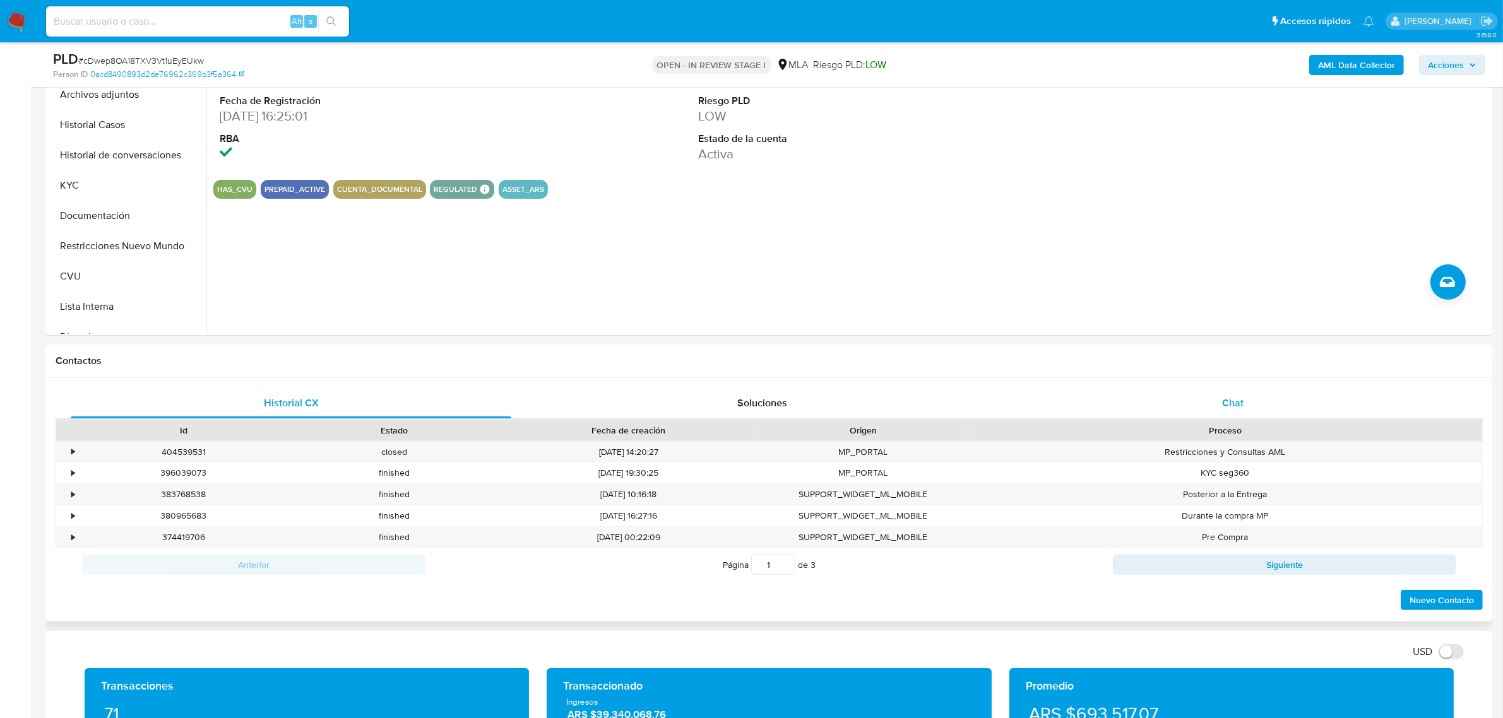
click at [1228, 405] on span "Chat" at bounding box center [1232, 403] width 21 height 15
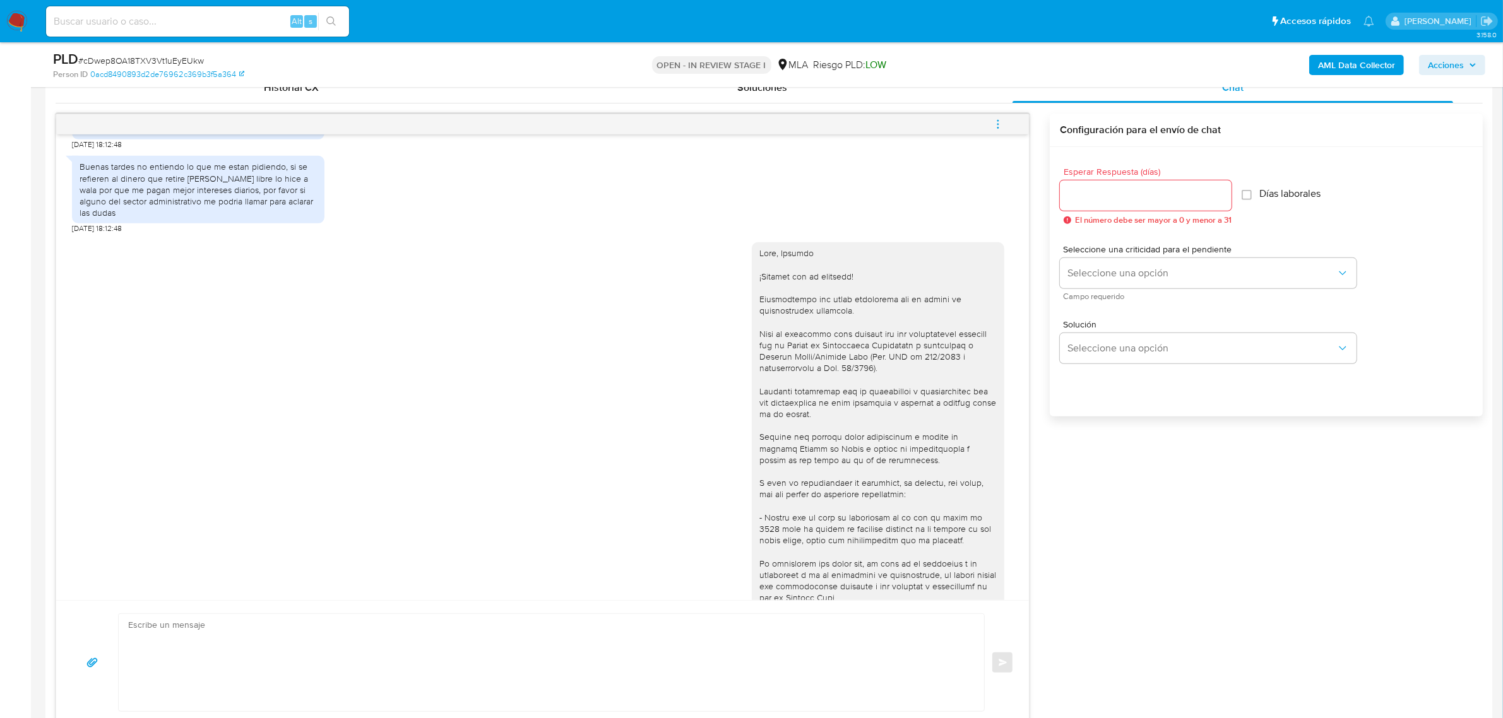
scroll to position [1638, 0]
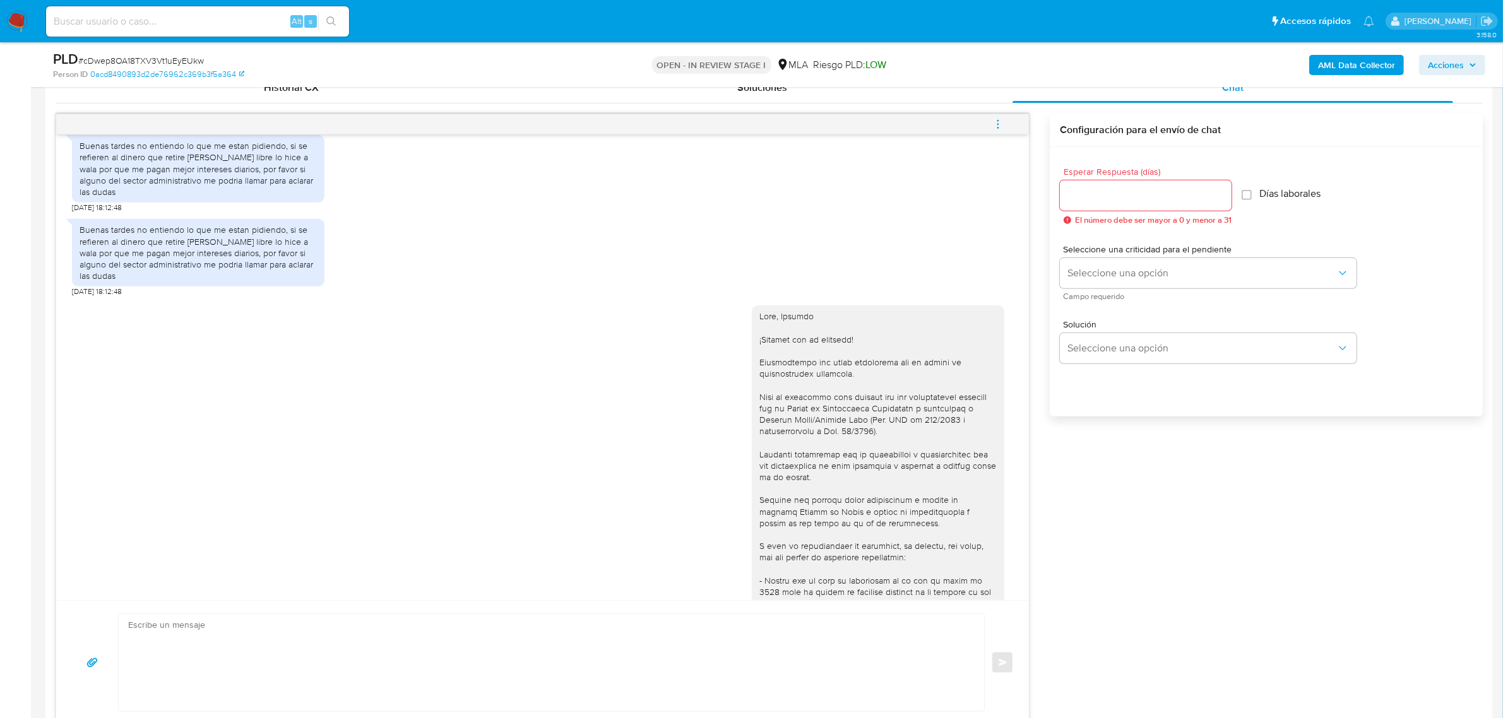
click at [993, 124] on icon "menu-action" at bounding box center [997, 124] width 11 height 11
click at [934, 97] on li "Cerrar conversación" at bounding box center [912, 101] width 129 height 23
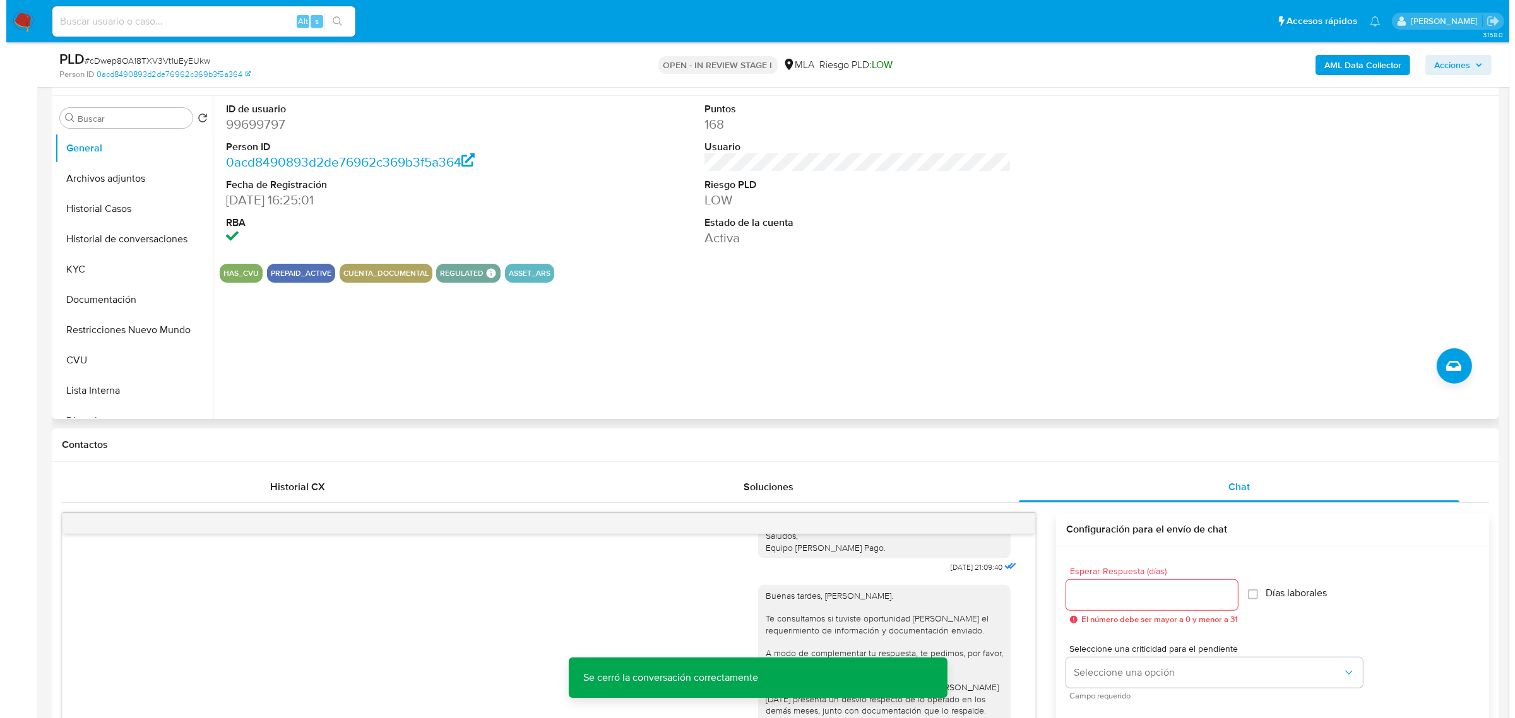
scroll to position [79, 0]
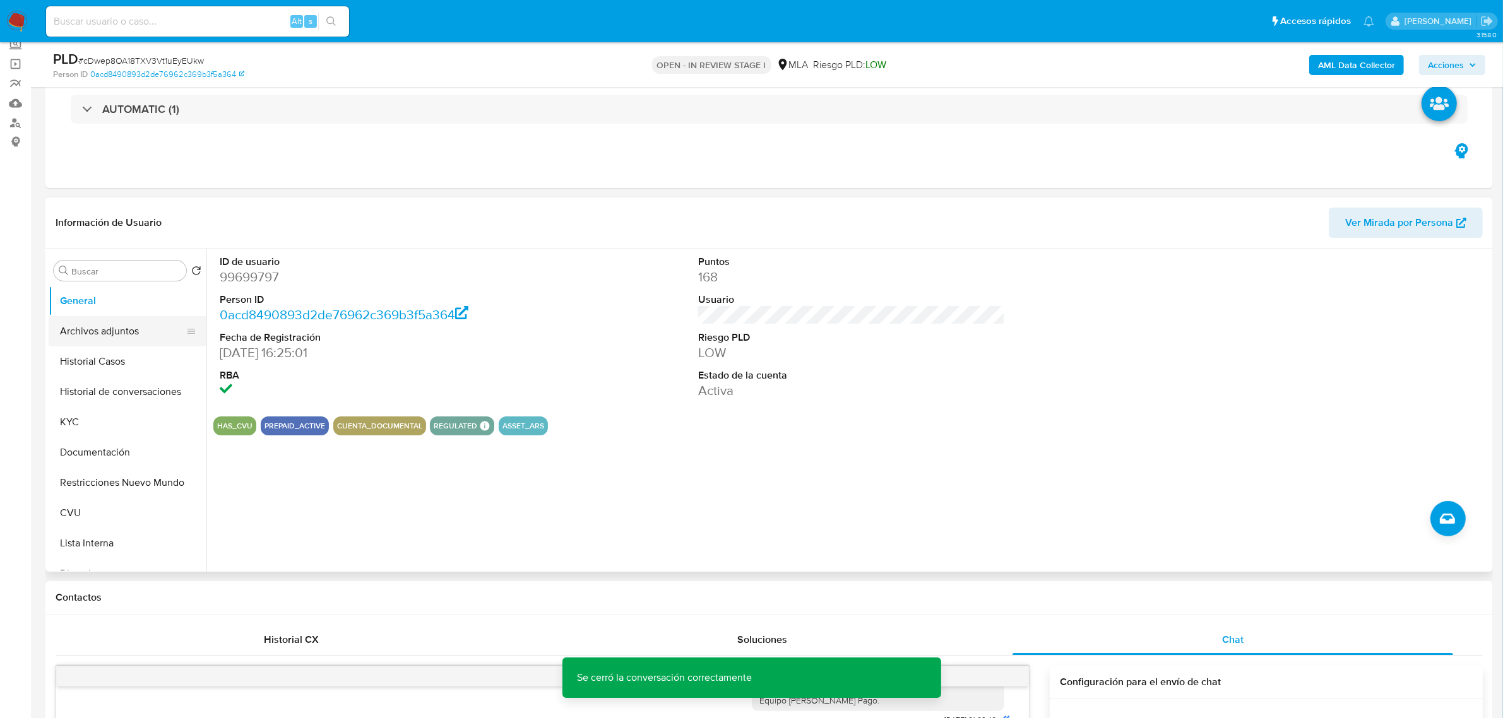
click at [101, 338] on button "Archivos adjuntos" at bounding box center [123, 331] width 148 height 30
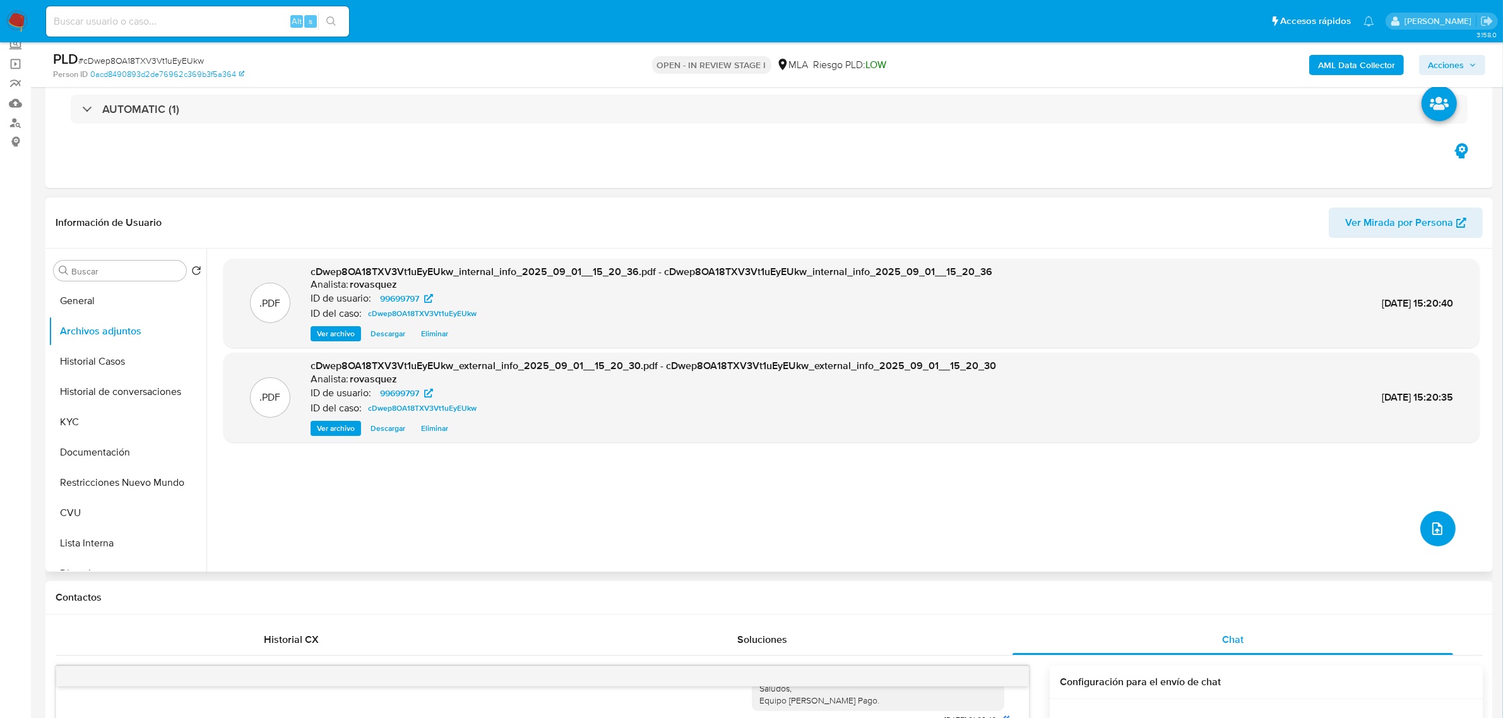
click at [1441, 528] on button "upload-file" at bounding box center [1437, 528] width 35 height 35
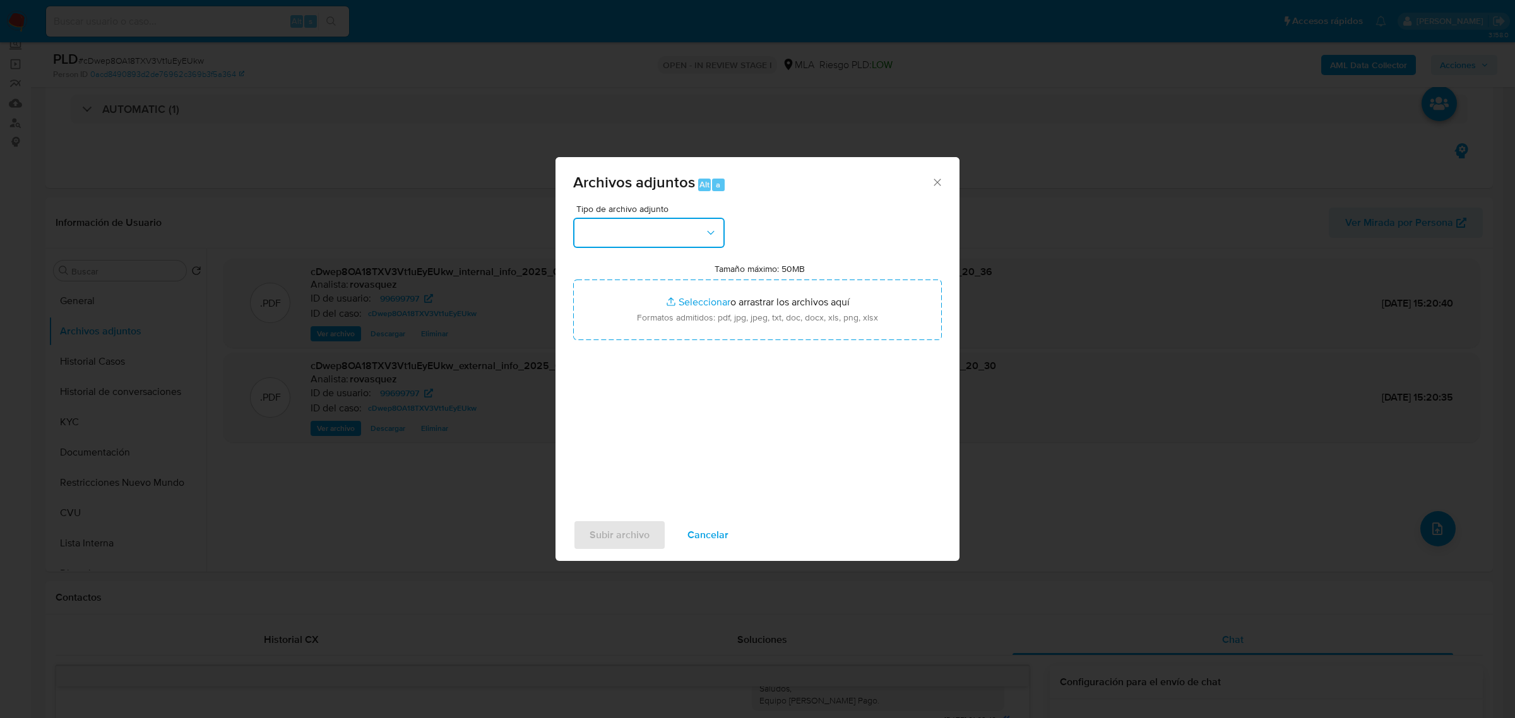
click at [689, 244] on button "button" at bounding box center [648, 233] width 151 height 30
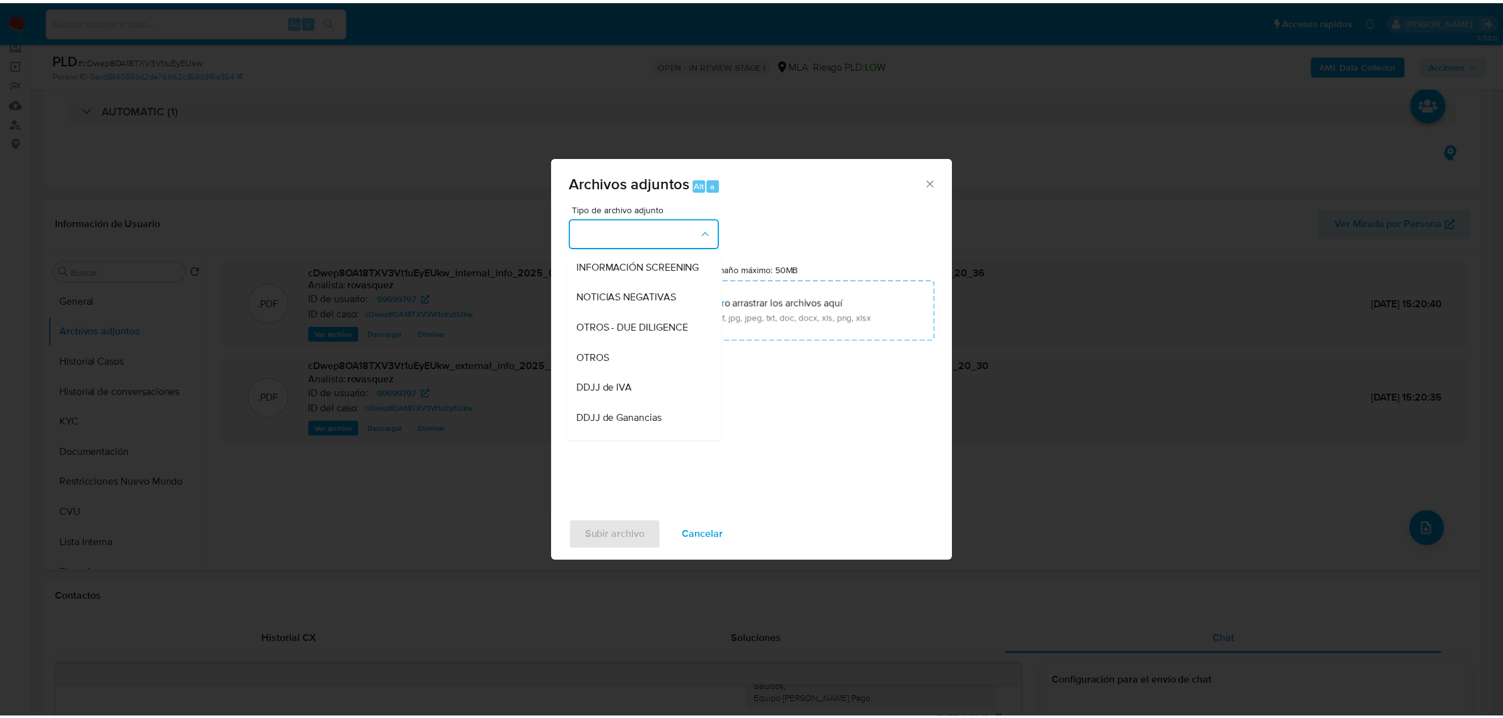
scroll to position [158, 0]
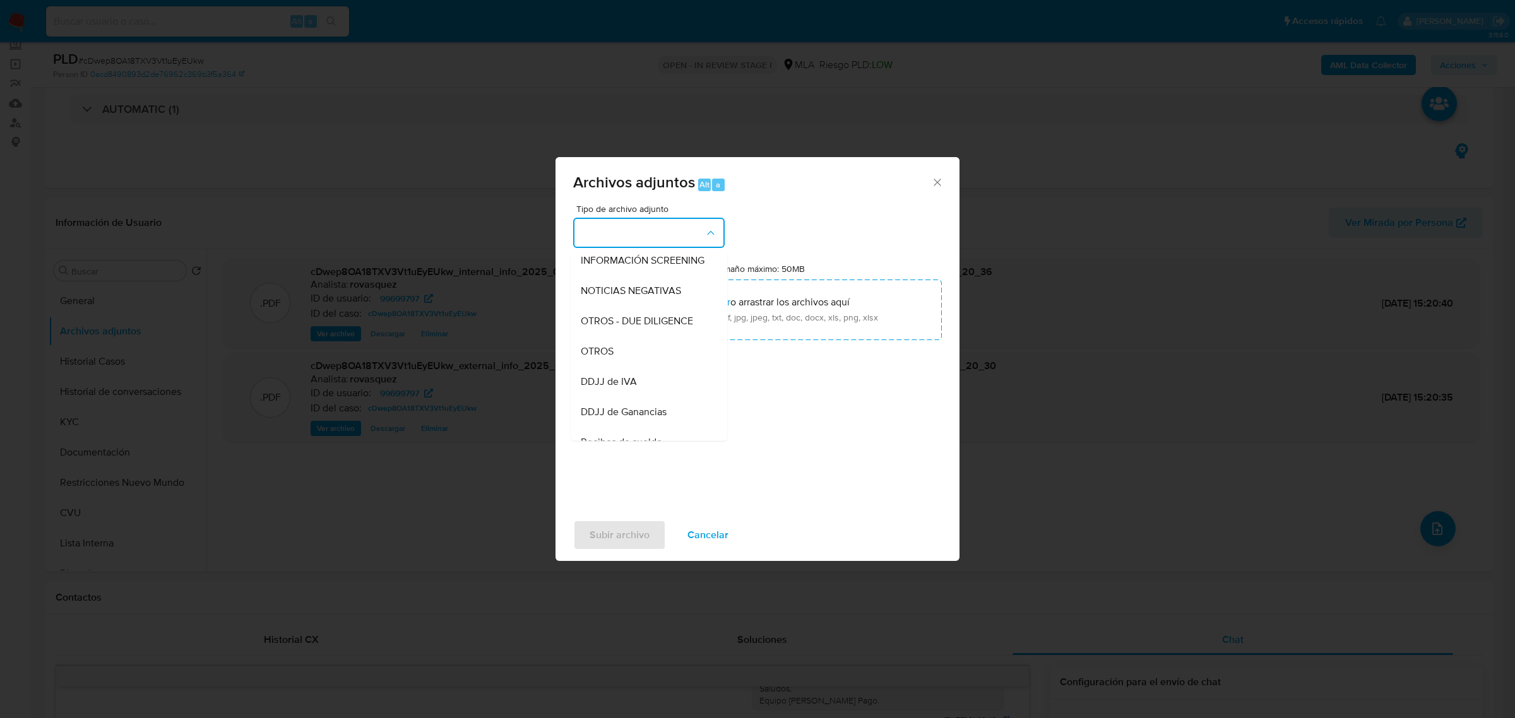
click at [636, 358] on div "OTROS" at bounding box center [645, 351] width 129 height 30
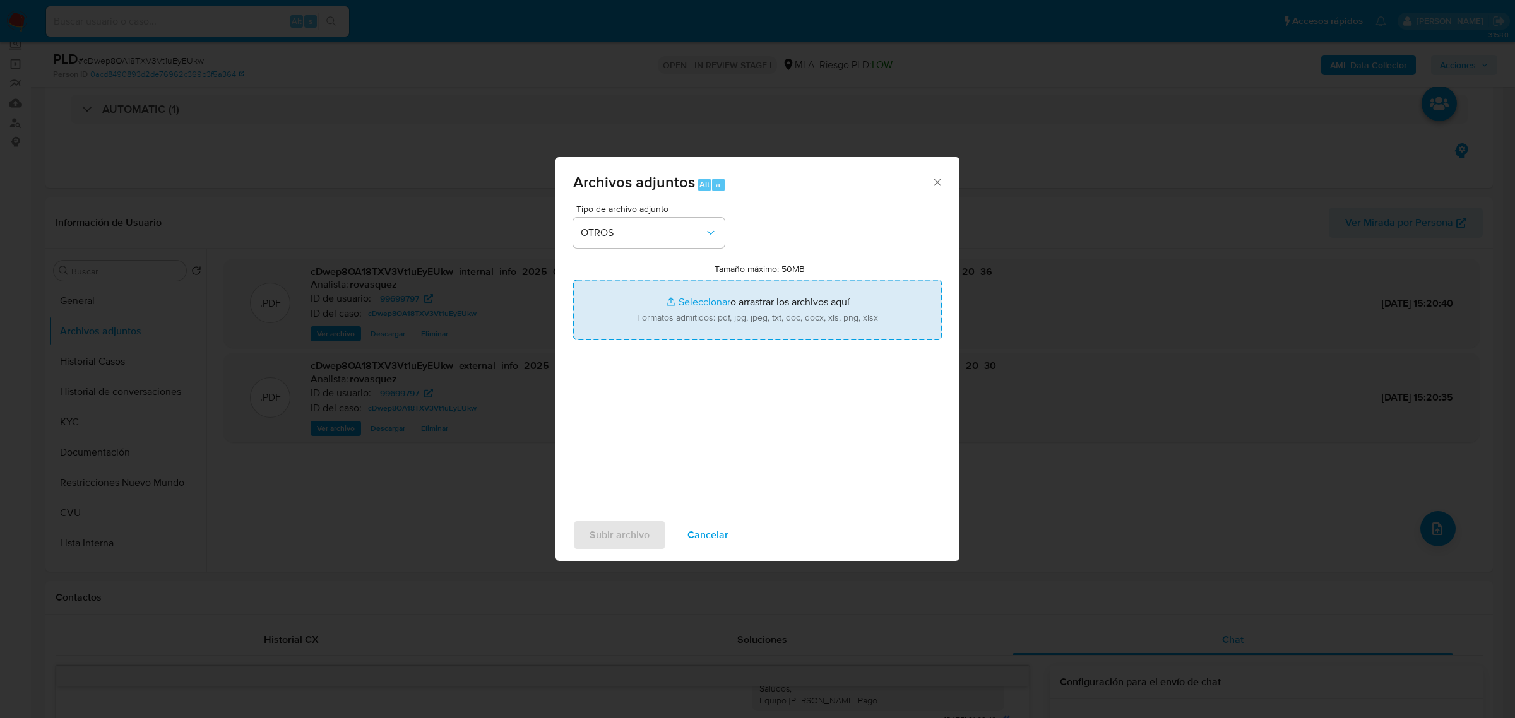
click at [705, 303] on input "Tamaño máximo: 50MB Seleccionar archivos" at bounding box center [757, 310] width 369 height 61
click at [708, 302] on input "Tamaño máximo: 50MB Seleccionar archivos" at bounding box center [757, 310] width 369 height 61
type input "C:\fakepath\Caselog cDwep8OA18TXV3Vt1uEyEUkw_2025_09_01_14_34_05.docx"
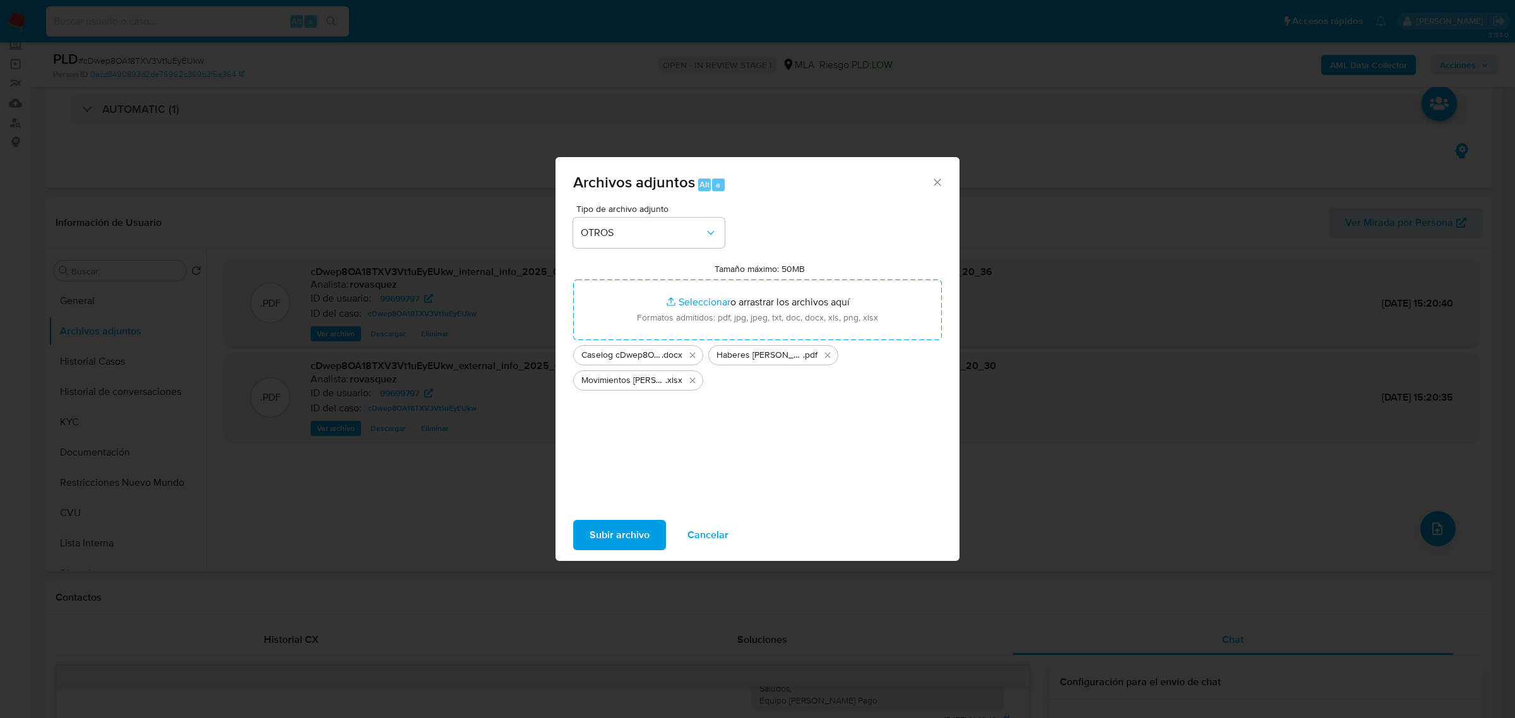
click at [629, 527] on span "Subir archivo" at bounding box center [619, 535] width 60 height 28
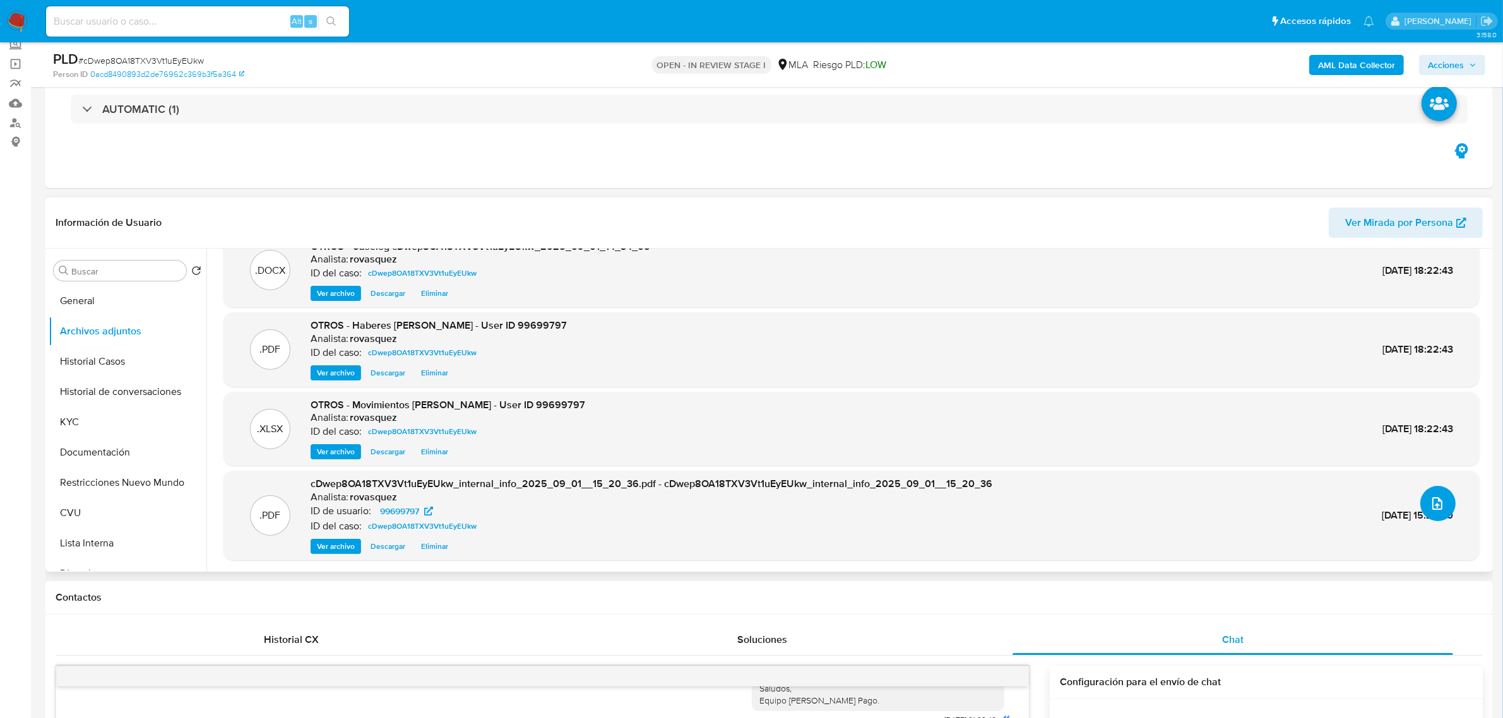
scroll to position [0, 0]
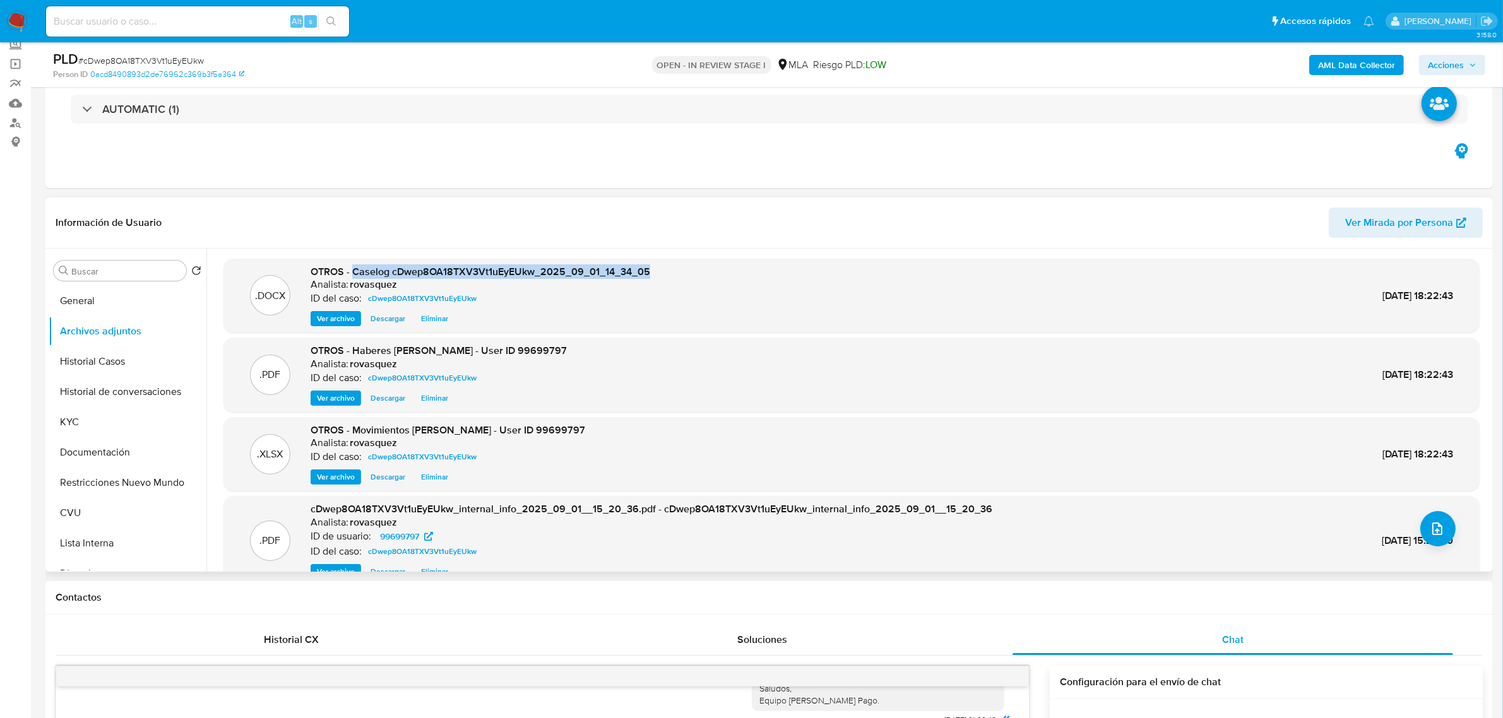
drag, startPoint x: 351, startPoint y: 275, endPoint x: 646, endPoint y: 276, distance: 294.8
click at [646, 276] on span "OTROS - Caselog cDwep8OA18TXV3Vt1uEyEUkw_2025_09_01_14_34_05" at bounding box center [481, 271] width 340 height 15
copy span "Caselog cDwep8OA18TXV3Vt1uEyEUkw_2025_09_01_14_34_05"
click at [1462, 63] on span "Acciones" at bounding box center [1446, 65] width 36 height 20
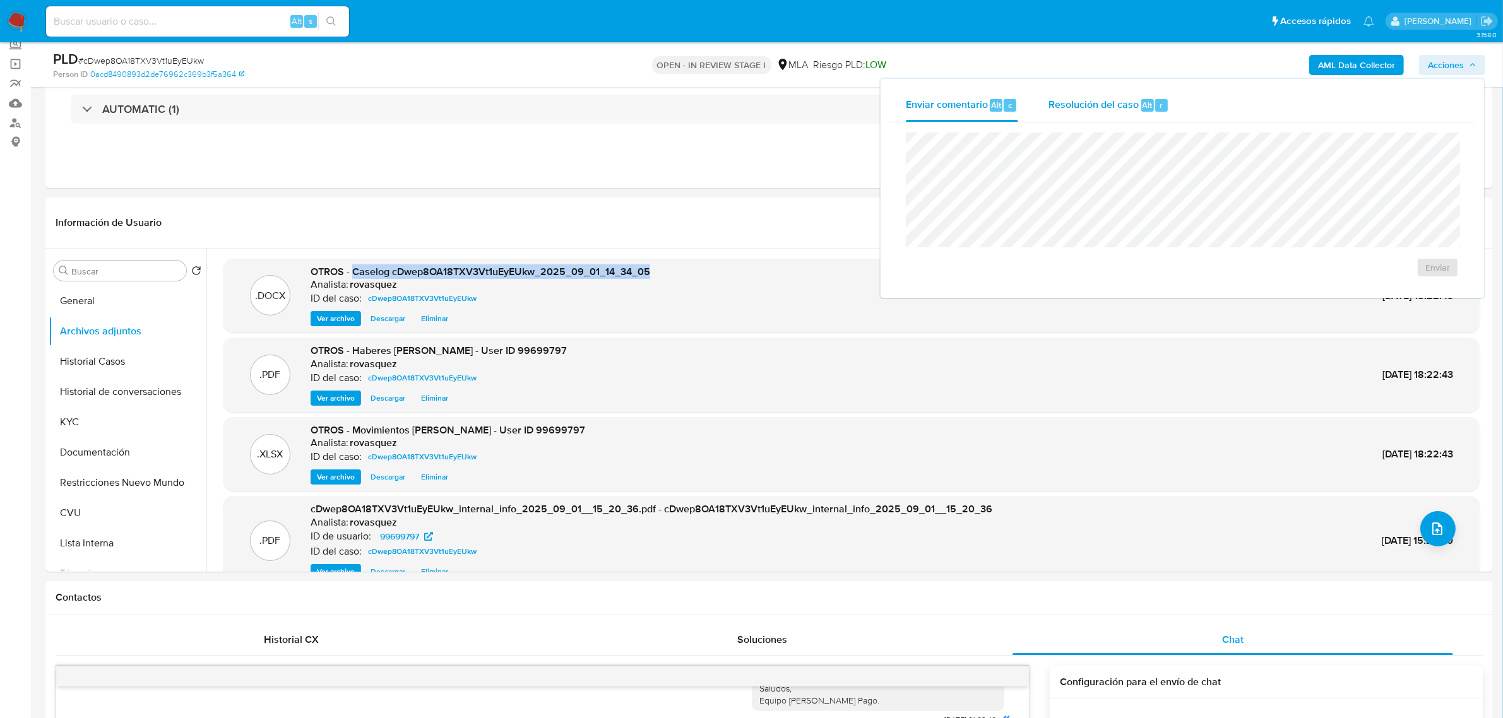
click at [1072, 109] on span "Resolución del caso" at bounding box center [1093, 104] width 90 height 15
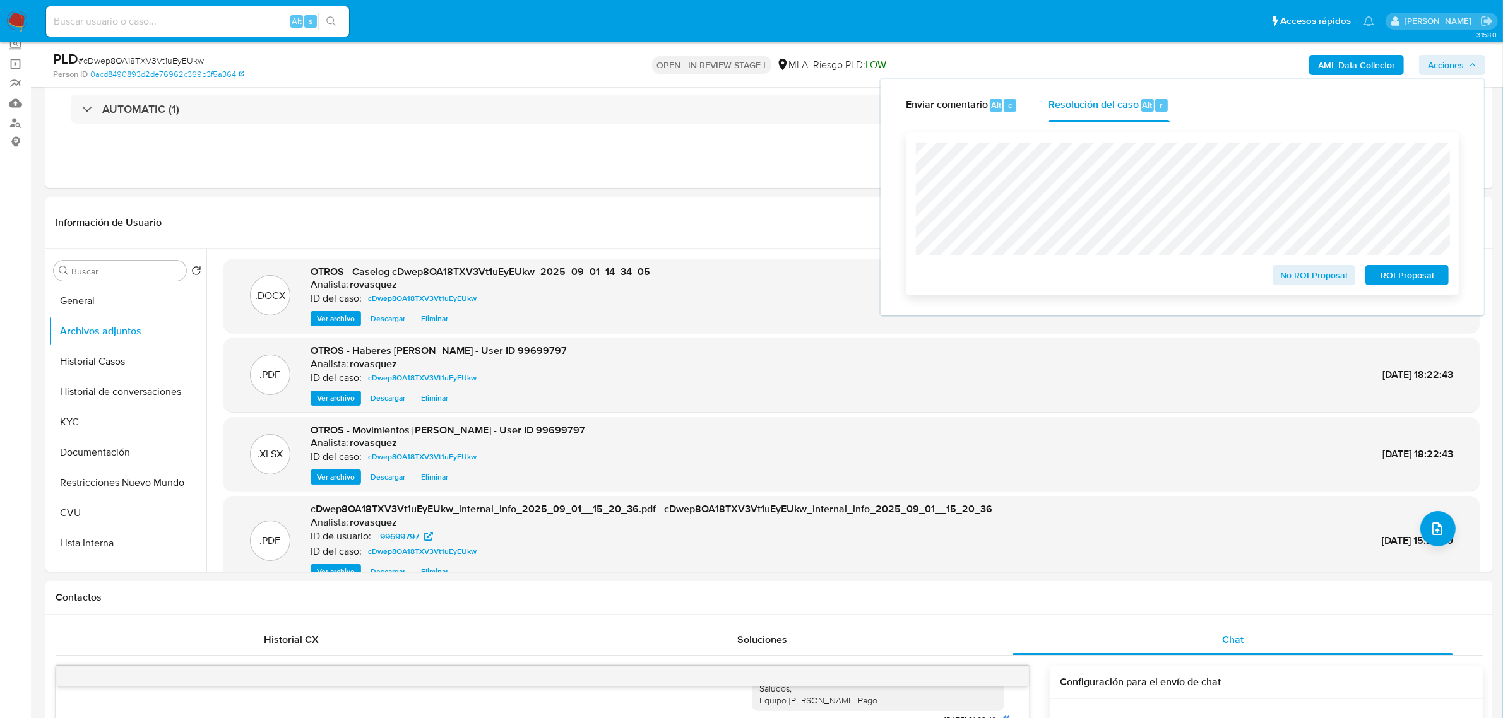
click at [1336, 279] on span "No ROI Proposal" at bounding box center [1314, 275] width 66 height 18
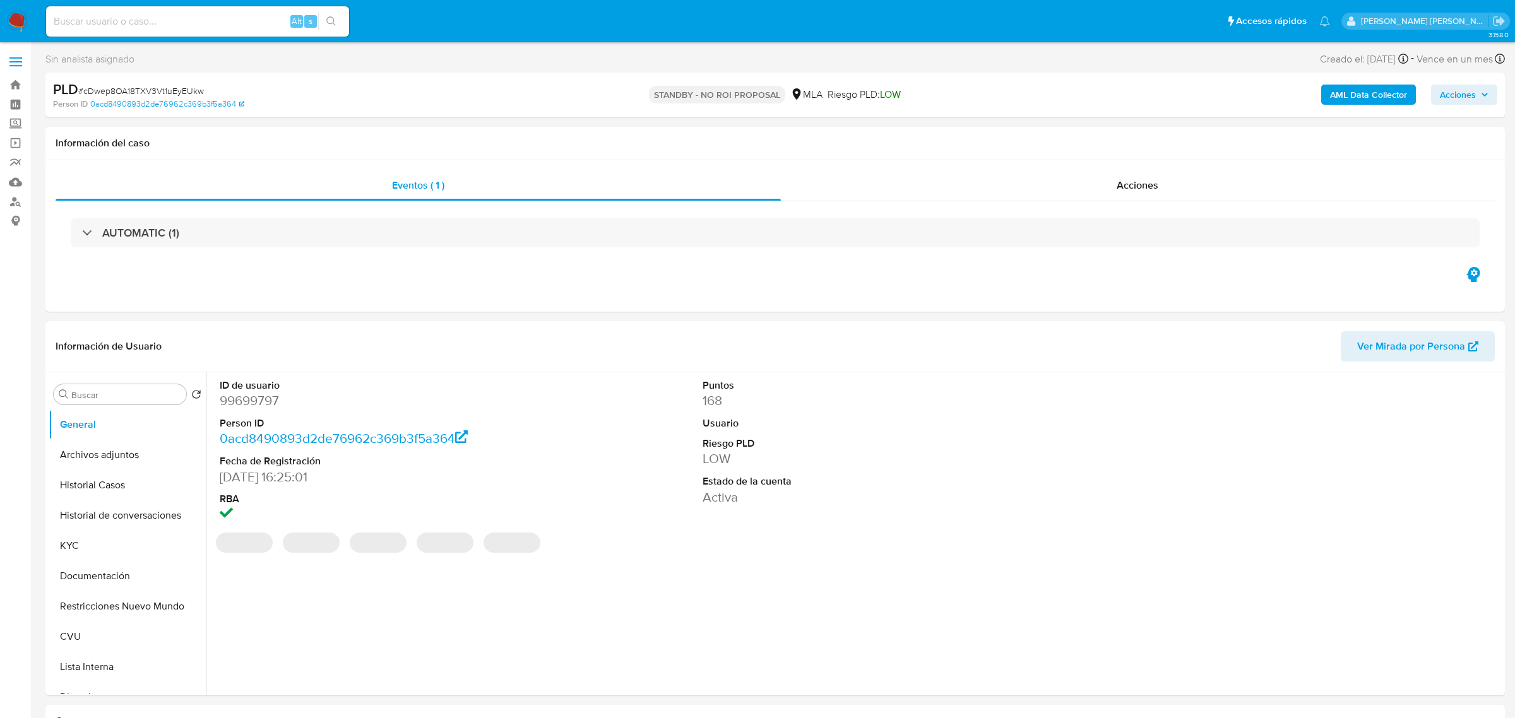
select select "10"
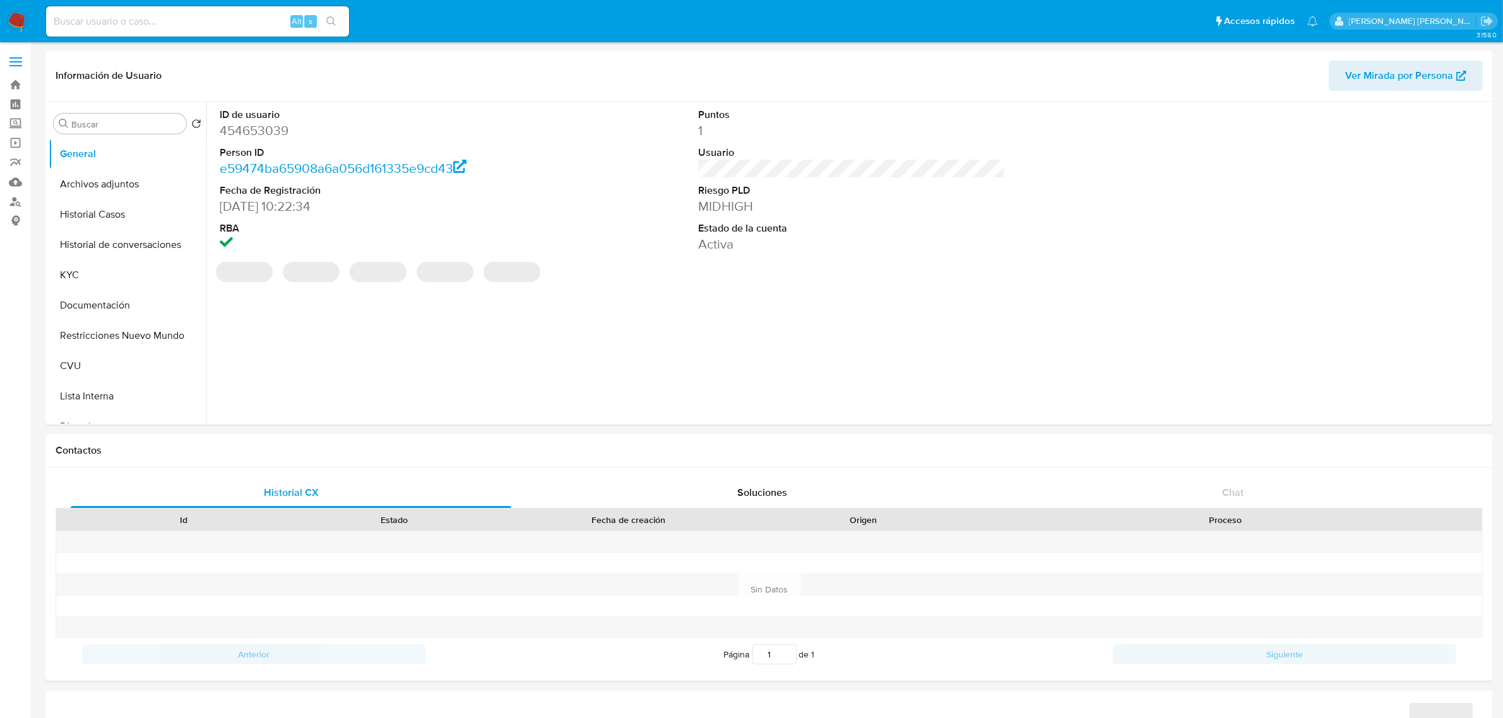
select select "10"
click at [106, 216] on button "Historial Casos" at bounding box center [123, 214] width 148 height 30
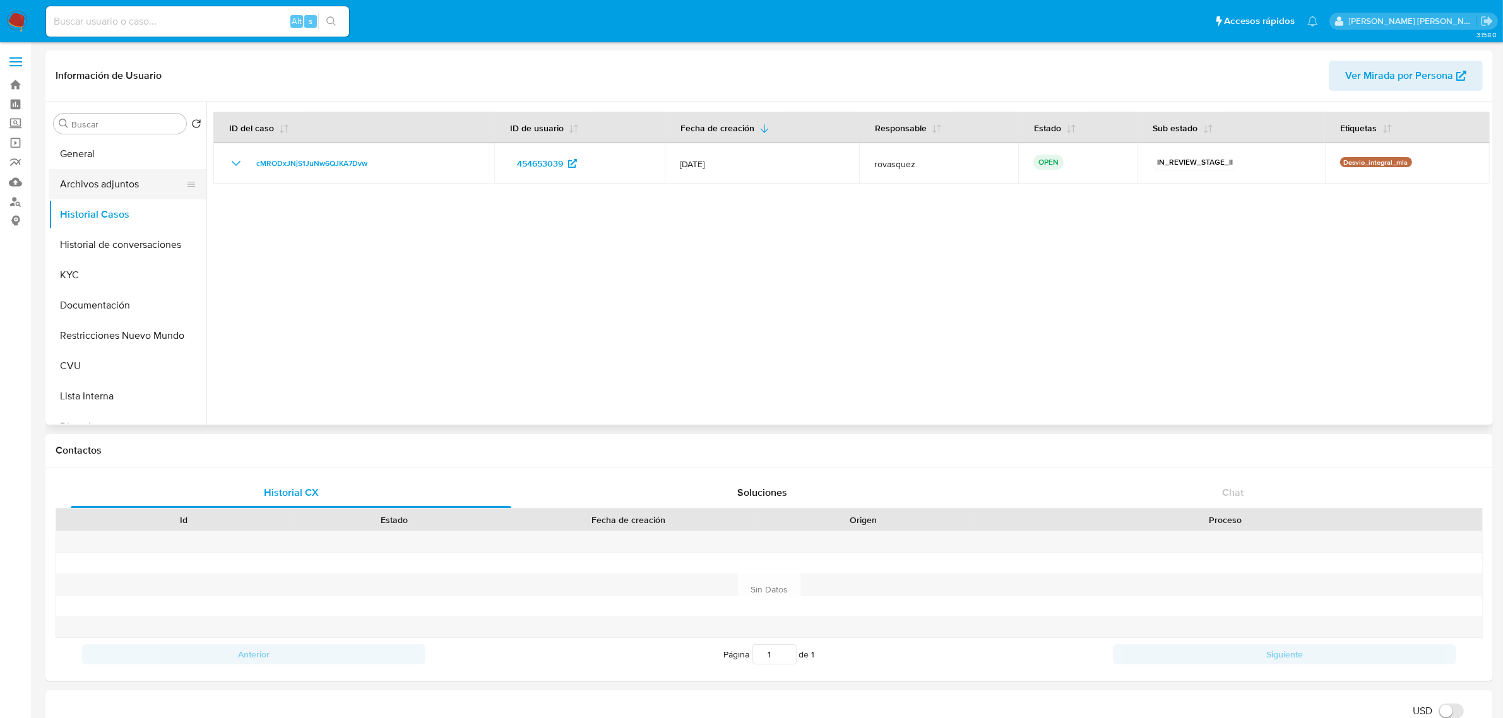
click at [100, 185] on button "Archivos adjuntos" at bounding box center [123, 184] width 148 height 30
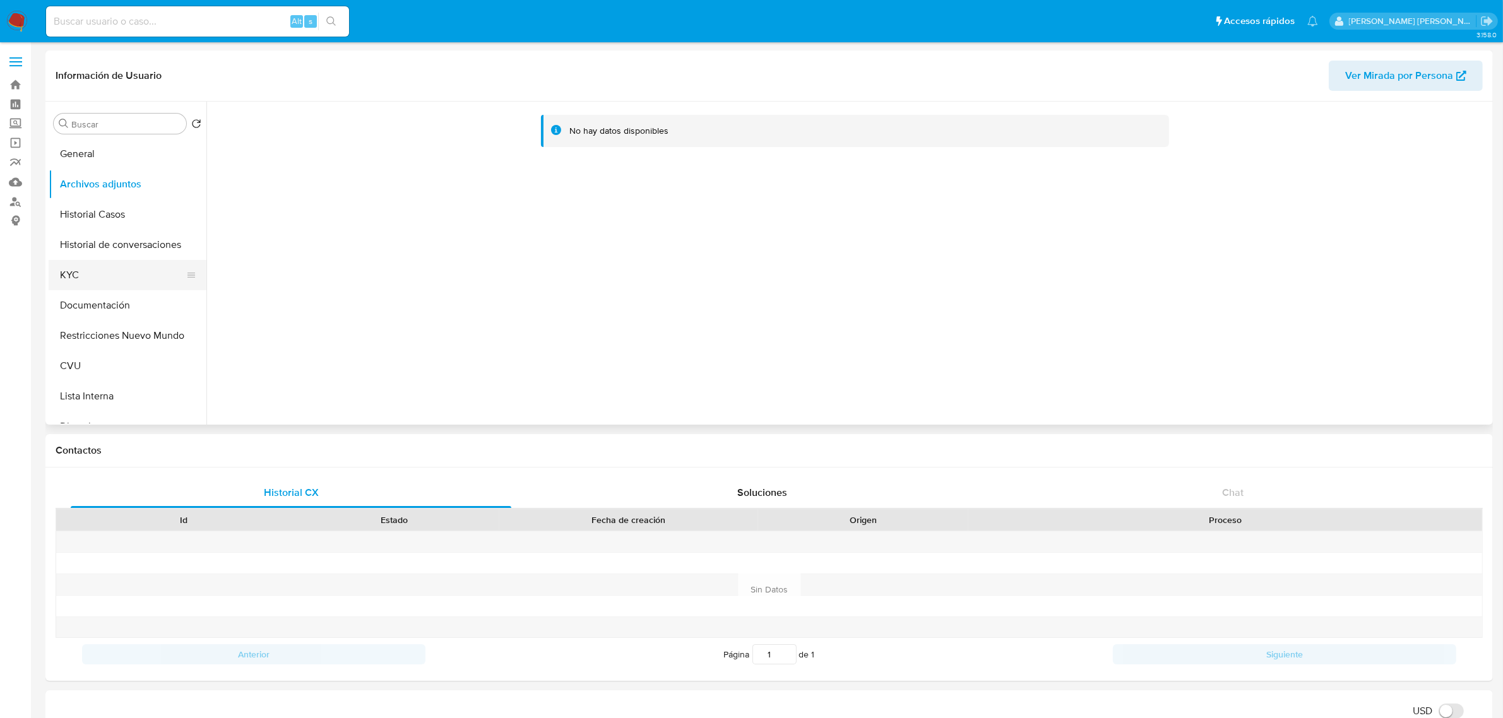
click at [86, 283] on button "KYC" at bounding box center [123, 275] width 148 height 30
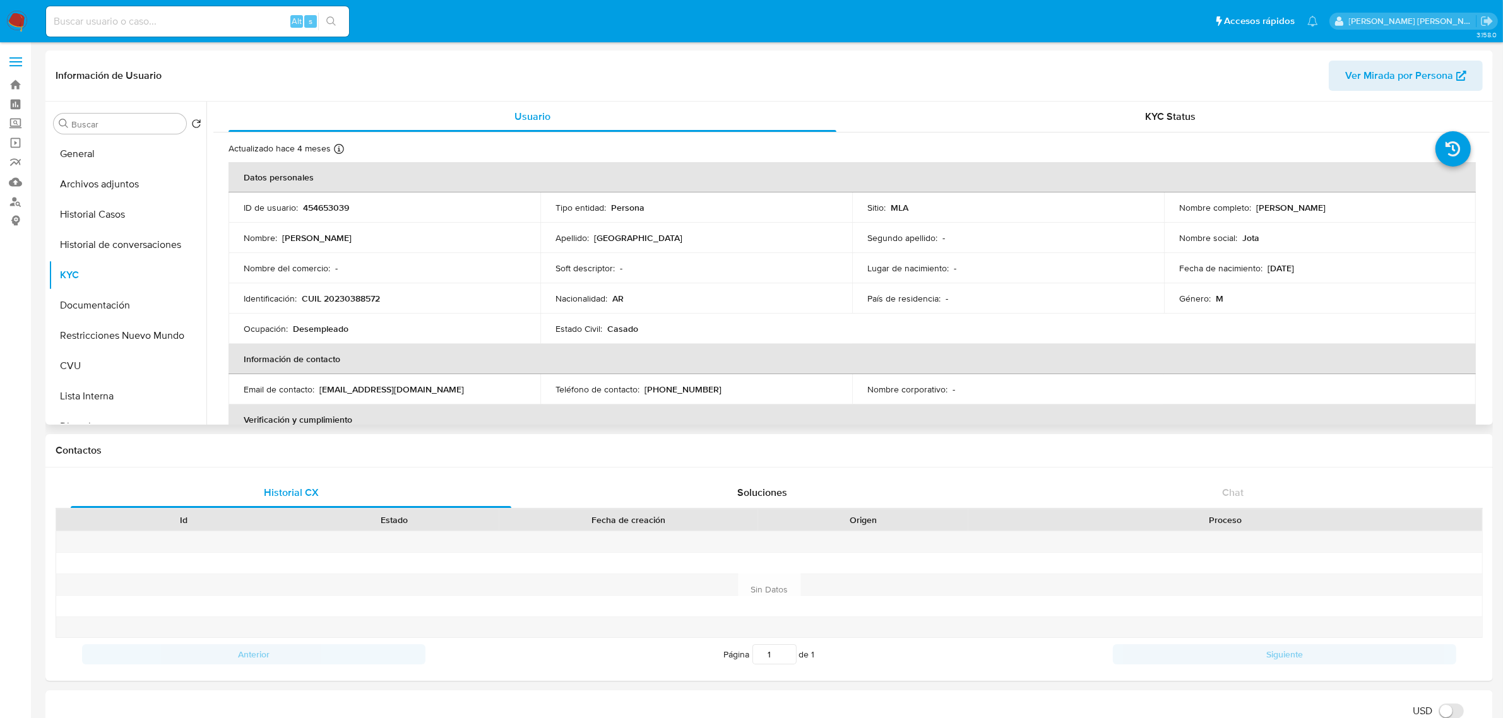
click at [363, 295] on p "CUIL 20230388572" at bounding box center [341, 298] width 78 height 11
click at [357, 304] on td "Identificación : CUIL 20230388572" at bounding box center [384, 298] width 312 height 30
click at [358, 298] on p "CUIL 20230388572" at bounding box center [341, 298] width 78 height 11
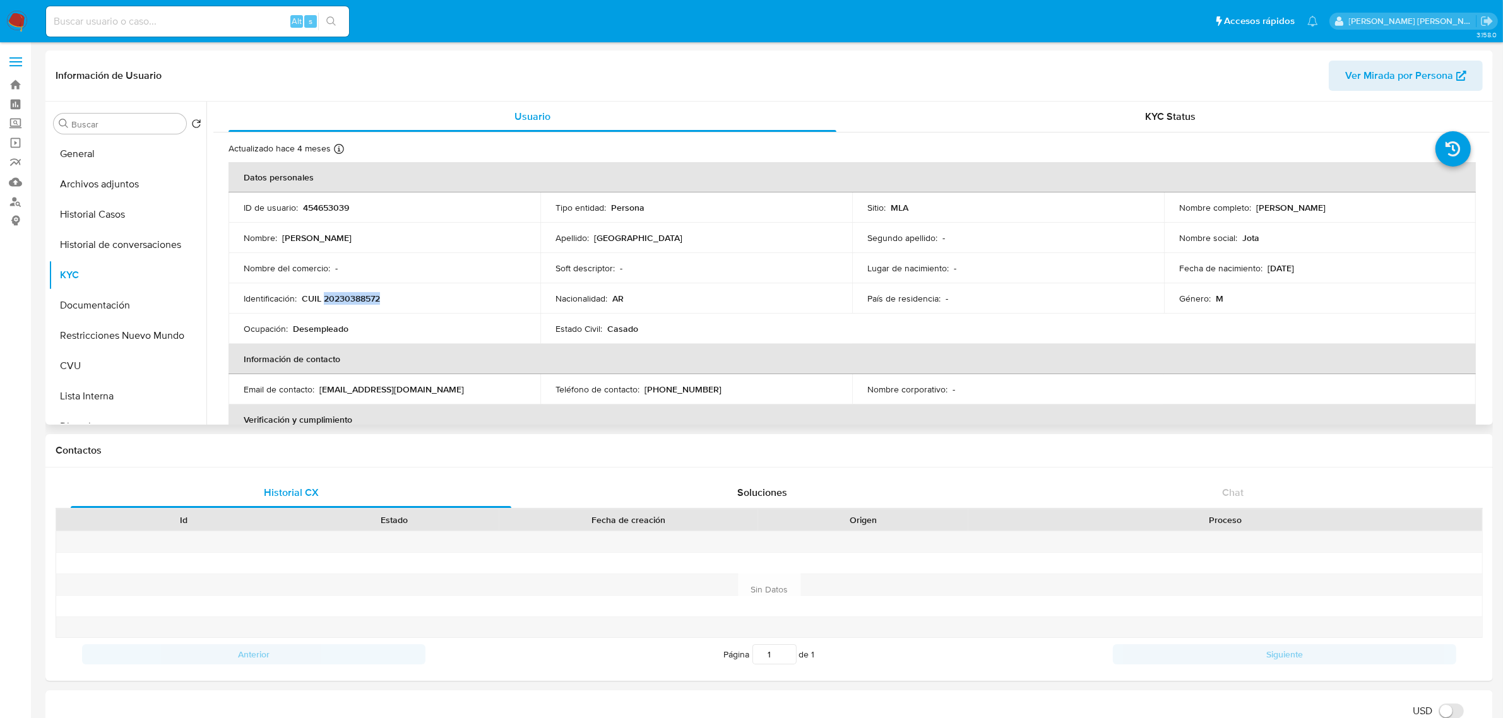
copy p "20230388572"
click at [141, 188] on button "Archivos adjuntos" at bounding box center [123, 184] width 148 height 30
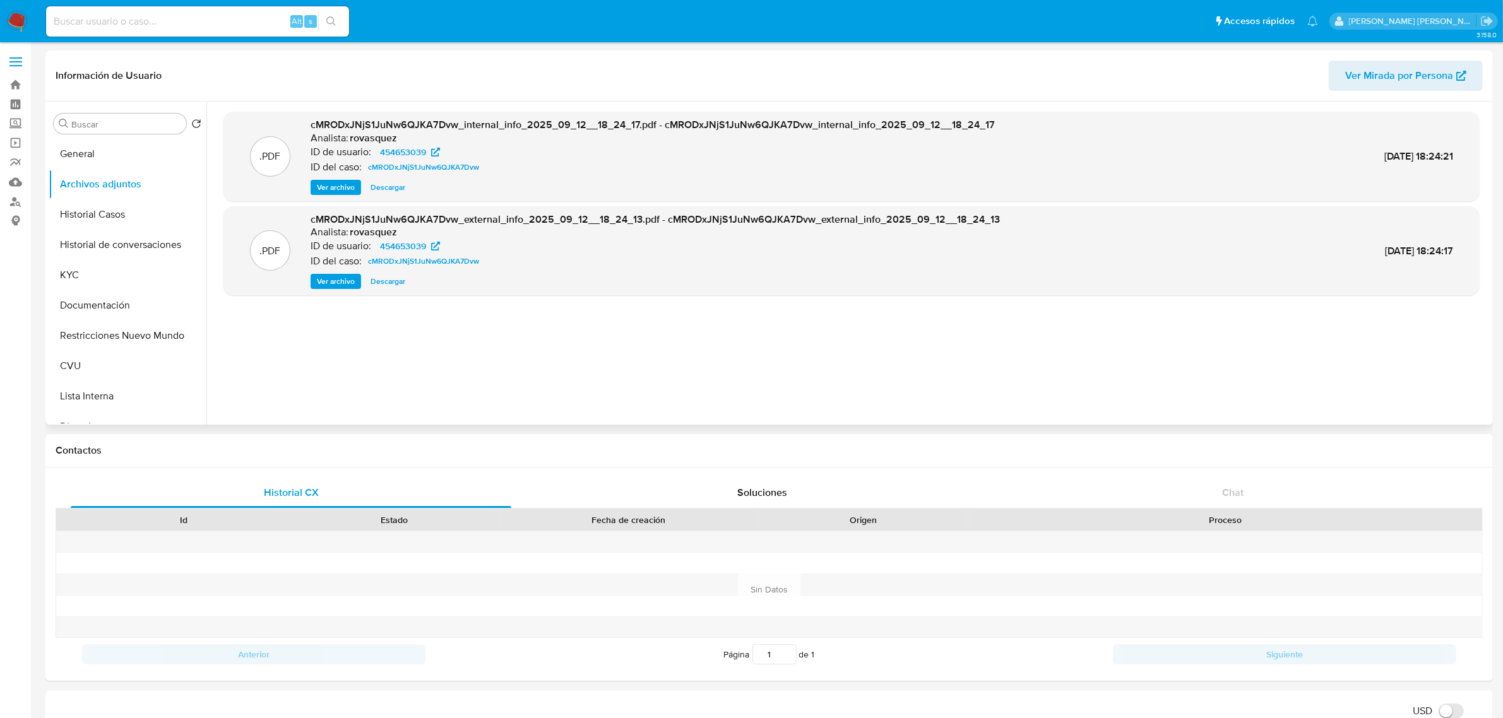
click at [338, 279] on span "Ver archivo" at bounding box center [336, 281] width 38 height 13
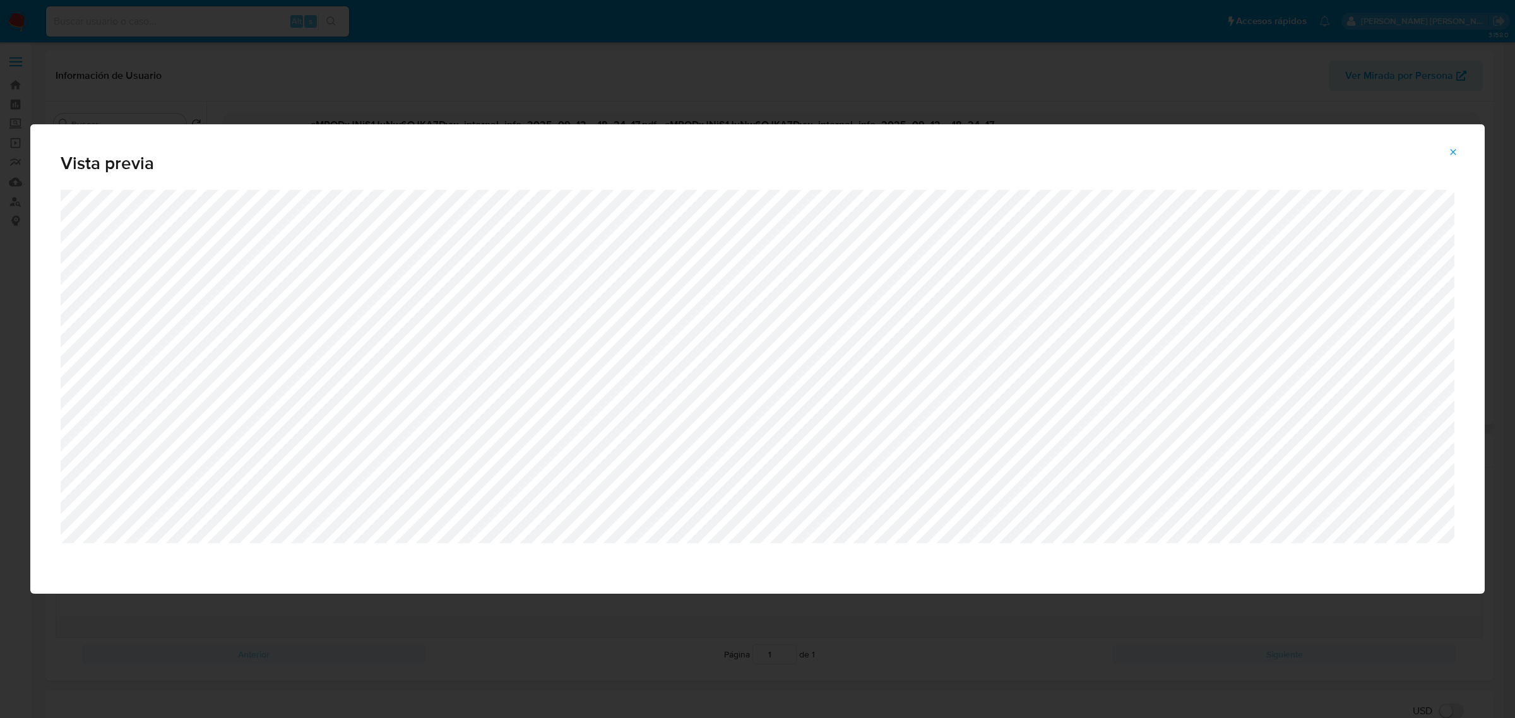
drag, startPoint x: 1452, startPoint y: 150, endPoint x: 468, endPoint y: 358, distance: 1006.4
click at [1452, 150] on icon "Attachment preview" at bounding box center [1453, 152] width 10 height 10
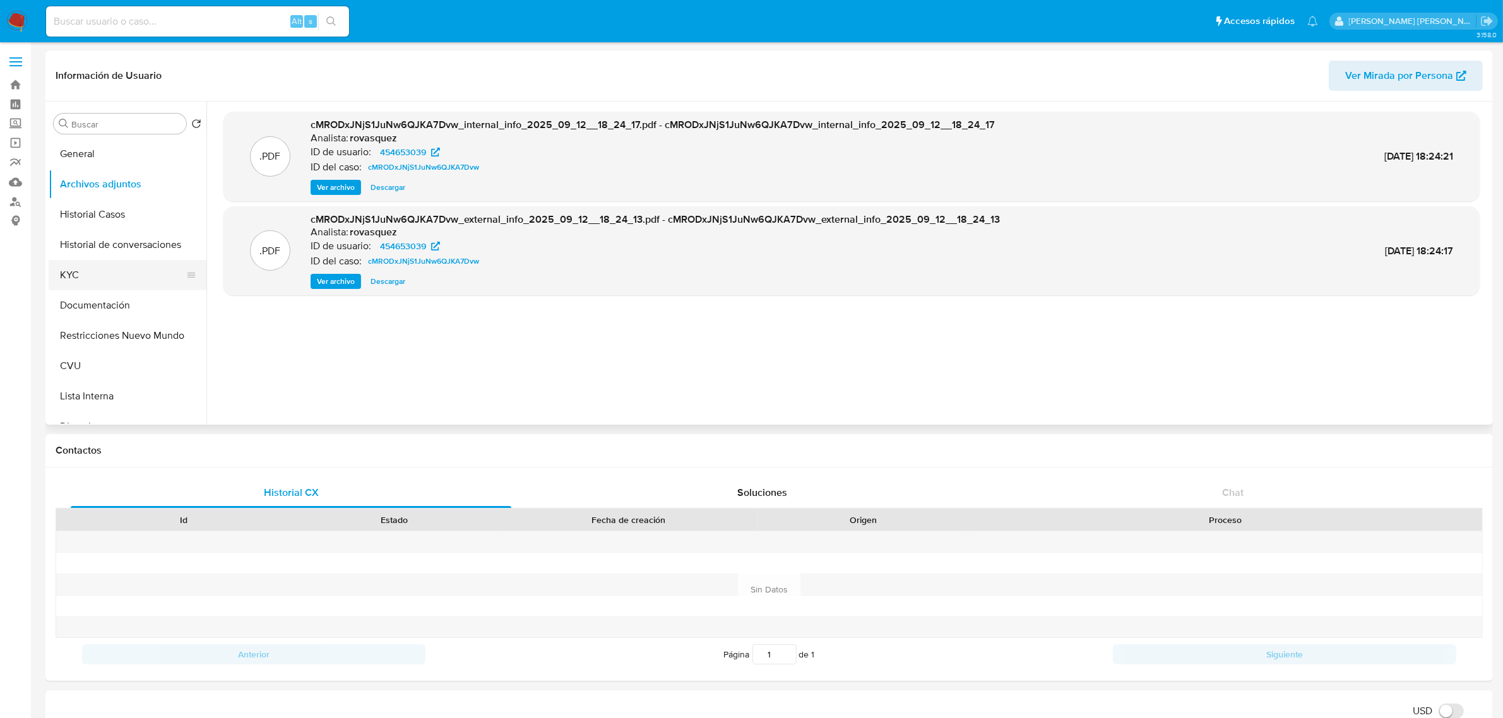
click at [86, 283] on button "KYC" at bounding box center [123, 275] width 148 height 30
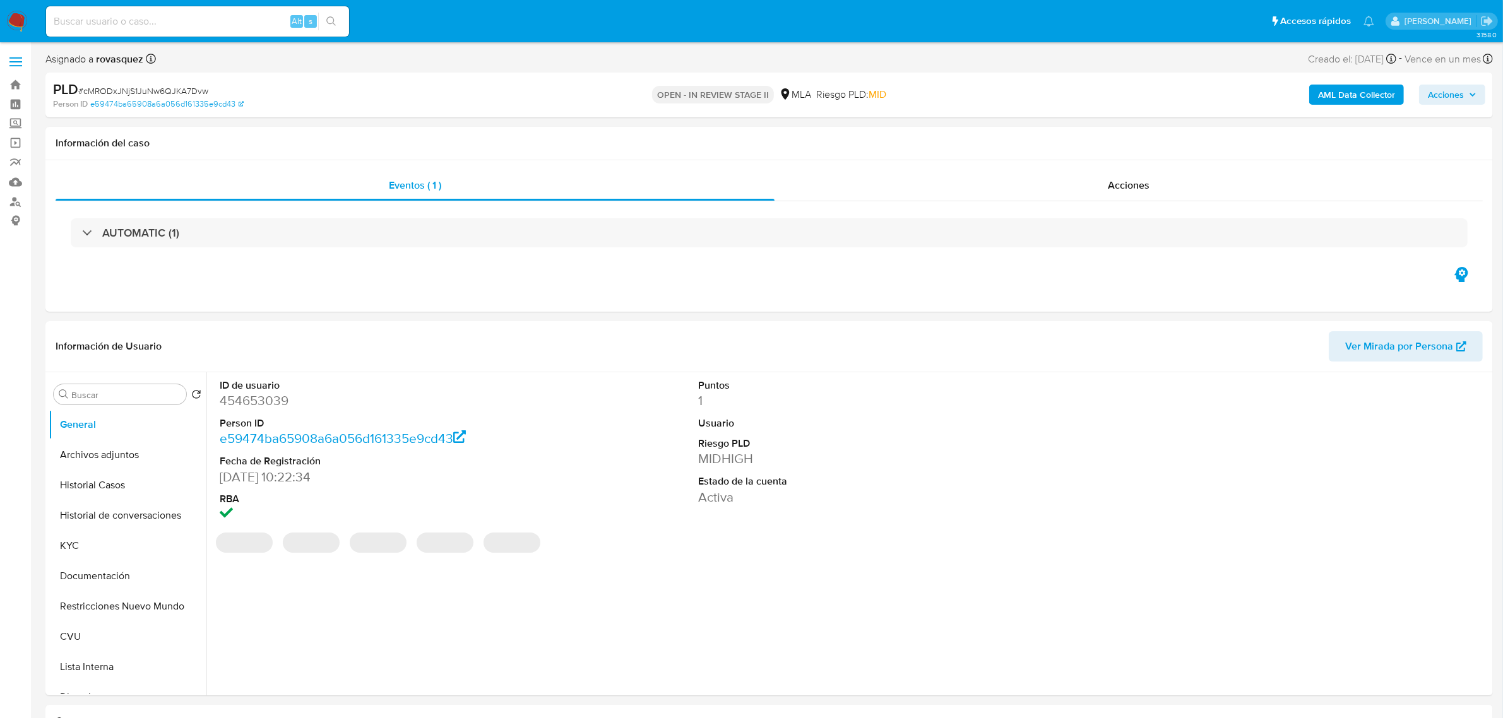
select select "10"
click at [1346, 97] on b "AML Data Collector" at bounding box center [1356, 95] width 77 height 20
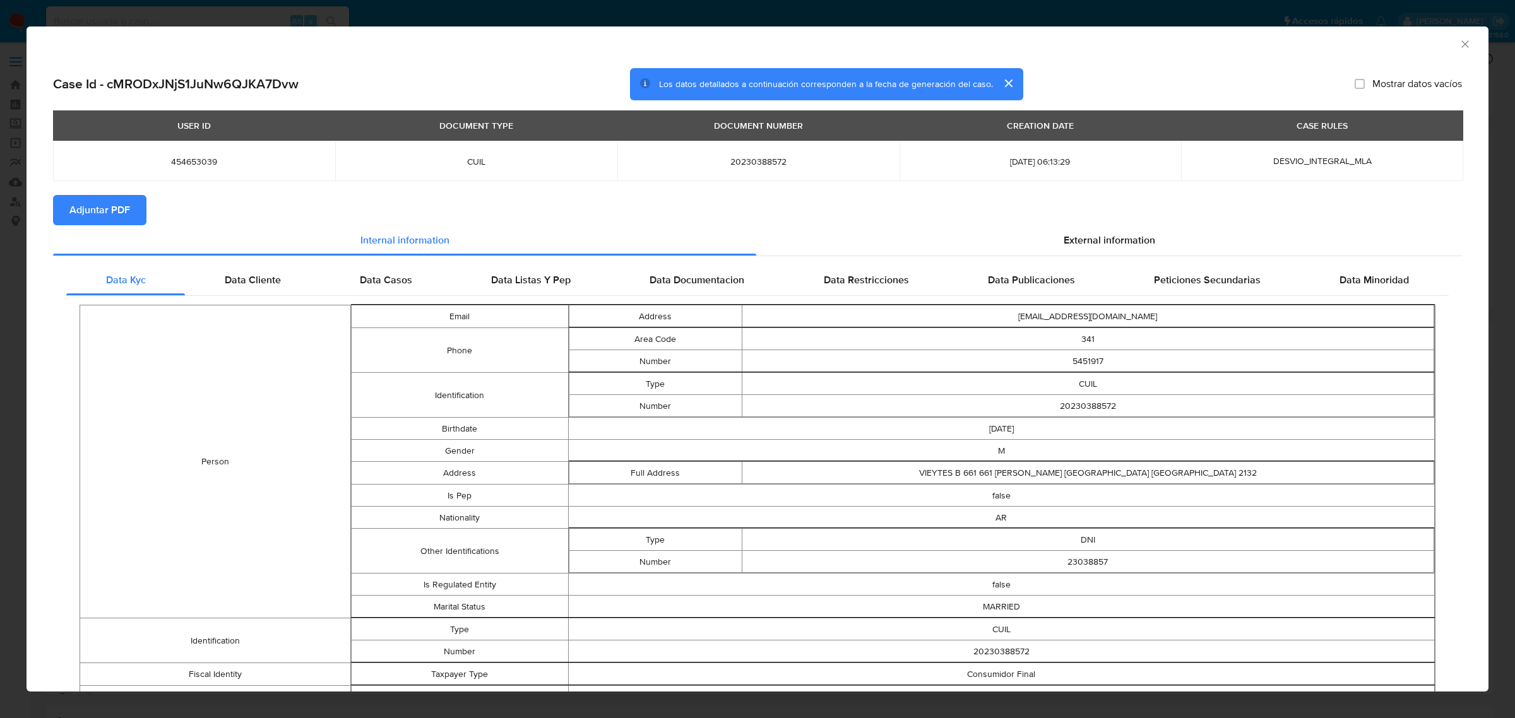
click at [106, 218] on span "Adjuntar PDF" at bounding box center [99, 210] width 61 height 28
click at [1459, 46] on icon "Cerrar ventana" at bounding box center [1465, 44] width 13 height 13
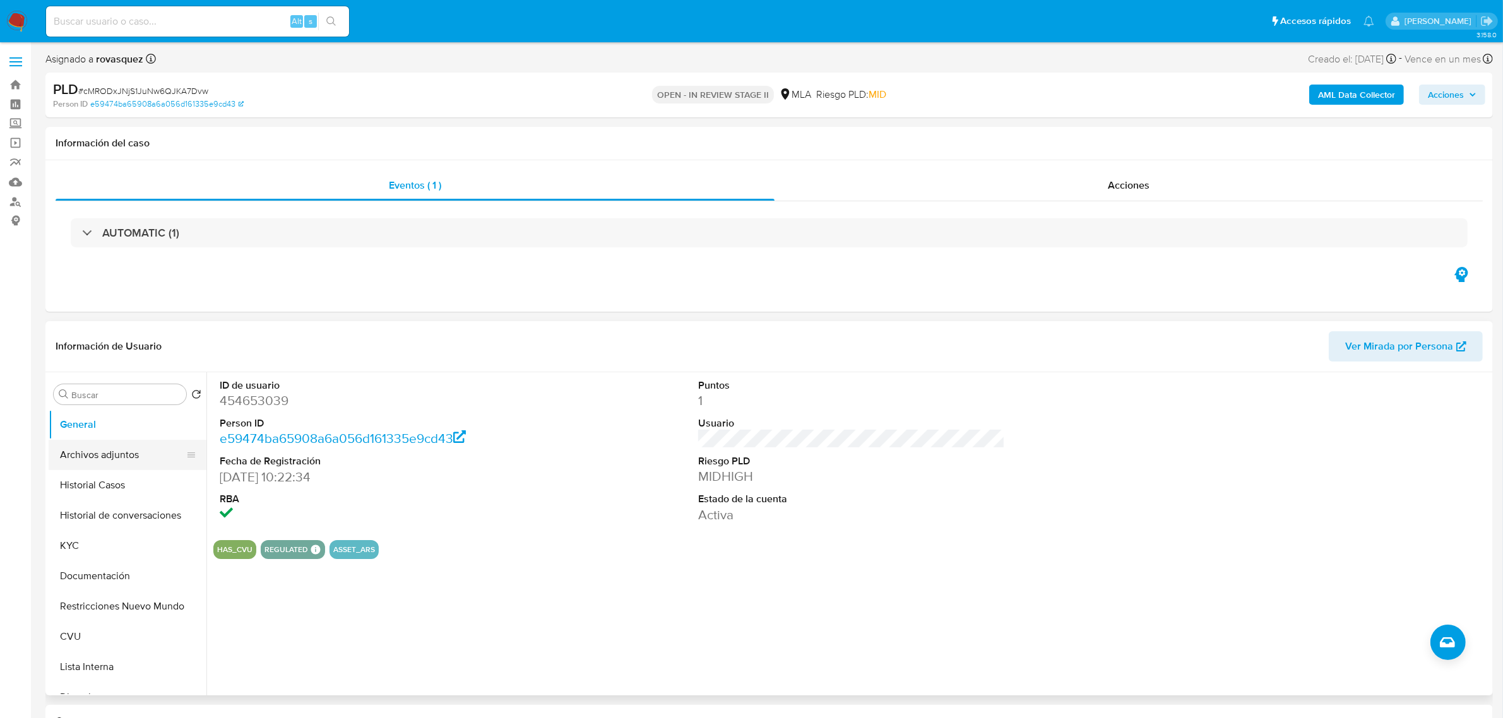
click at [118, 449] on button "Archivos adjuntos" at bounding box center [123, 455] width 148 height 30
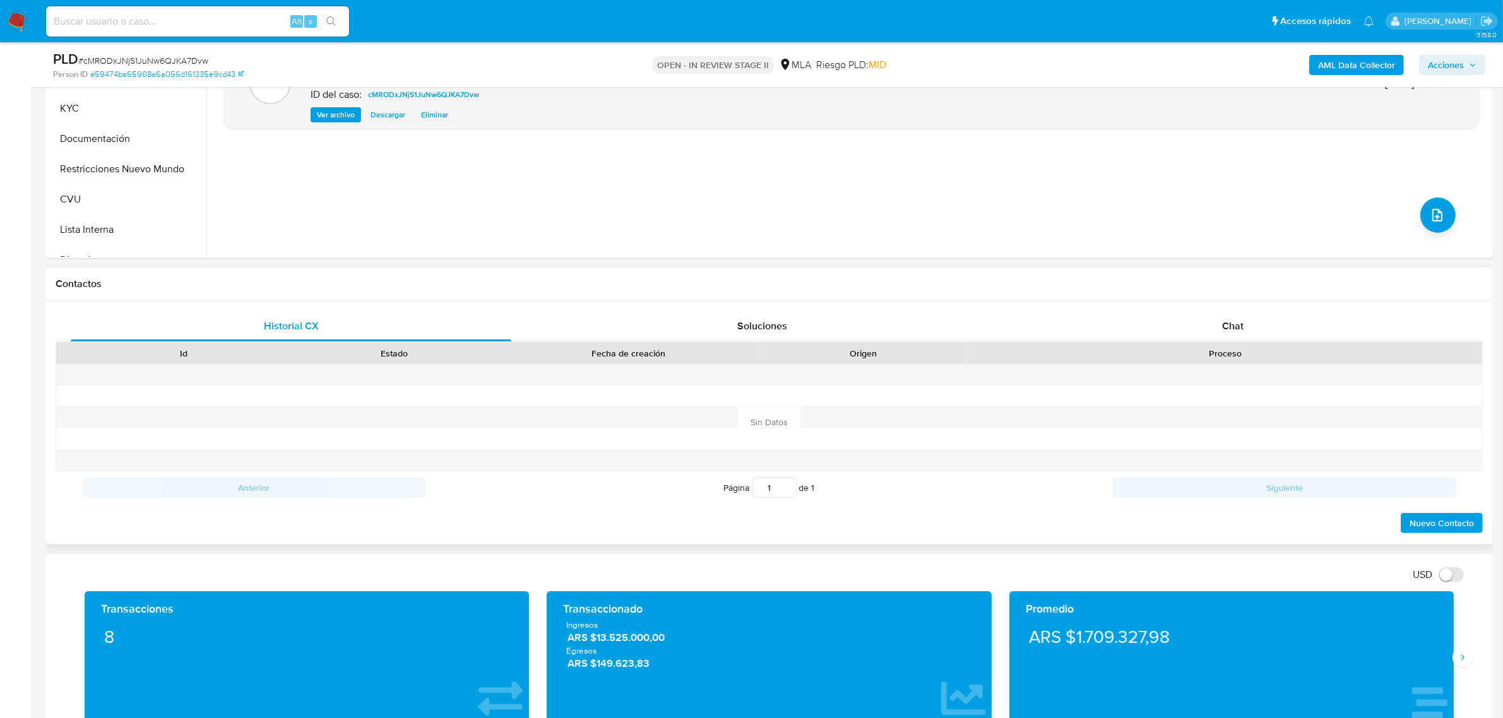
scroll to position [394, 0]
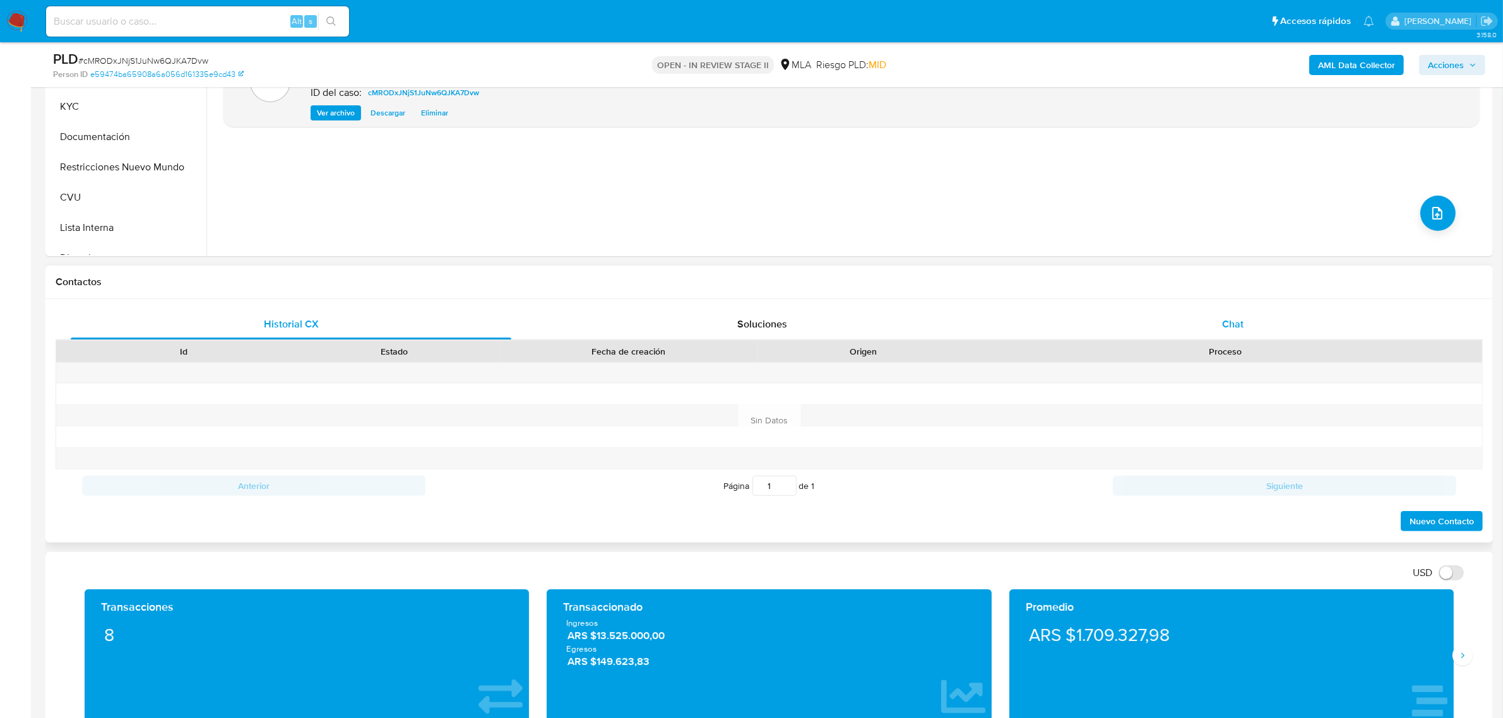
click at [1229, 339] on div "Historial CX Soluciones Chat Id Estado Fecha de creación Origen Proceso Anterio…" at bounding box center [769, 420] width 1427 height 223
click at [1229, 333] on div "Chat" at bounding box center [1232, 324] width 441 height 30
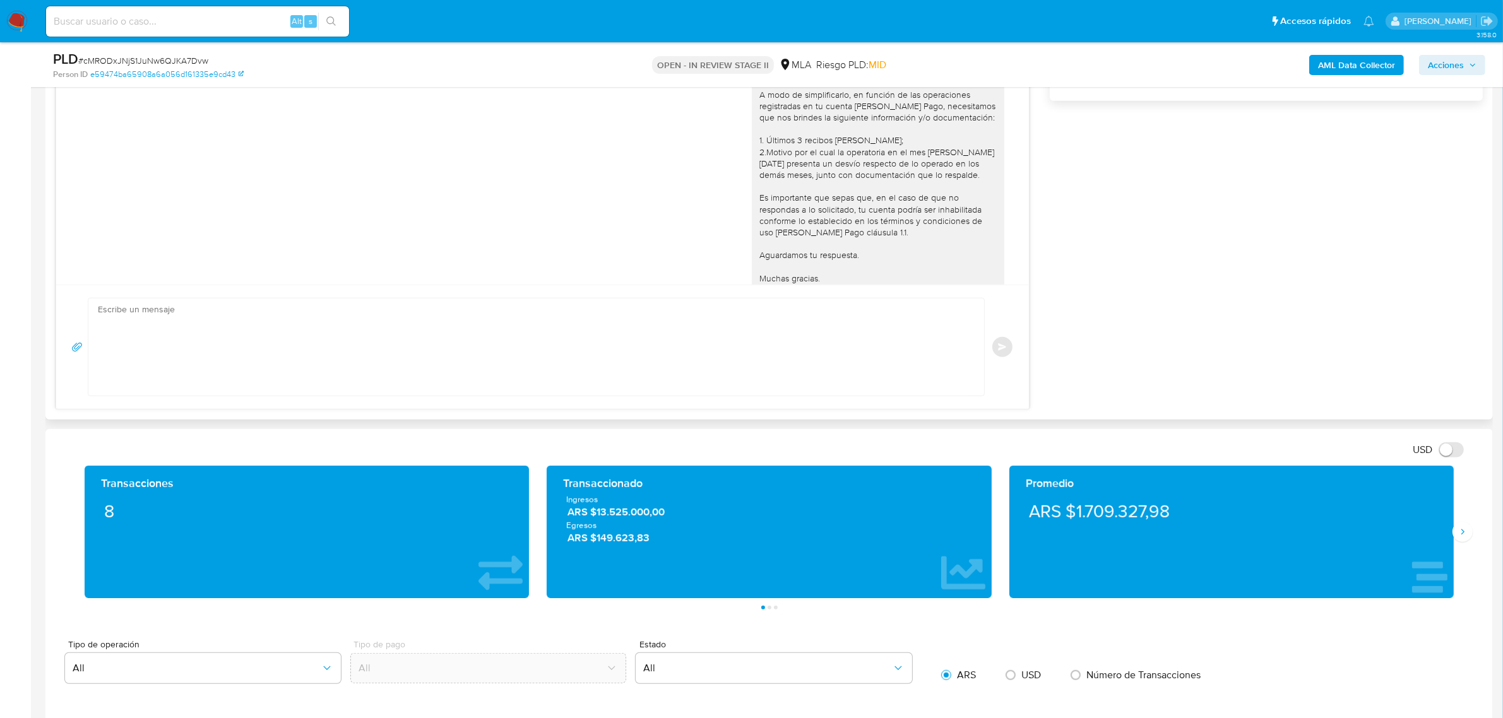
scroll to position [797, 0]
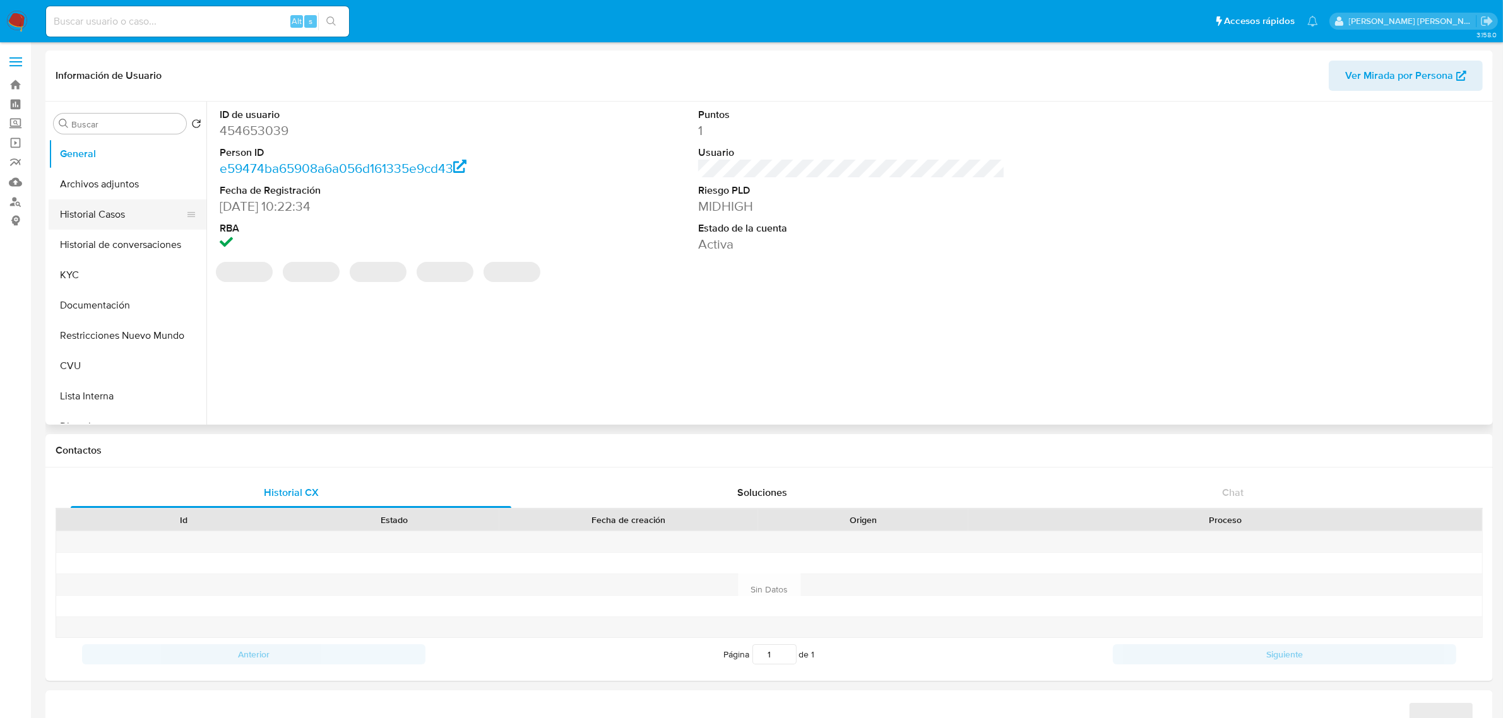
select select "10"
click at [92, 270] on button "KYC" at bounding box center [123, 275] width 148 height 30
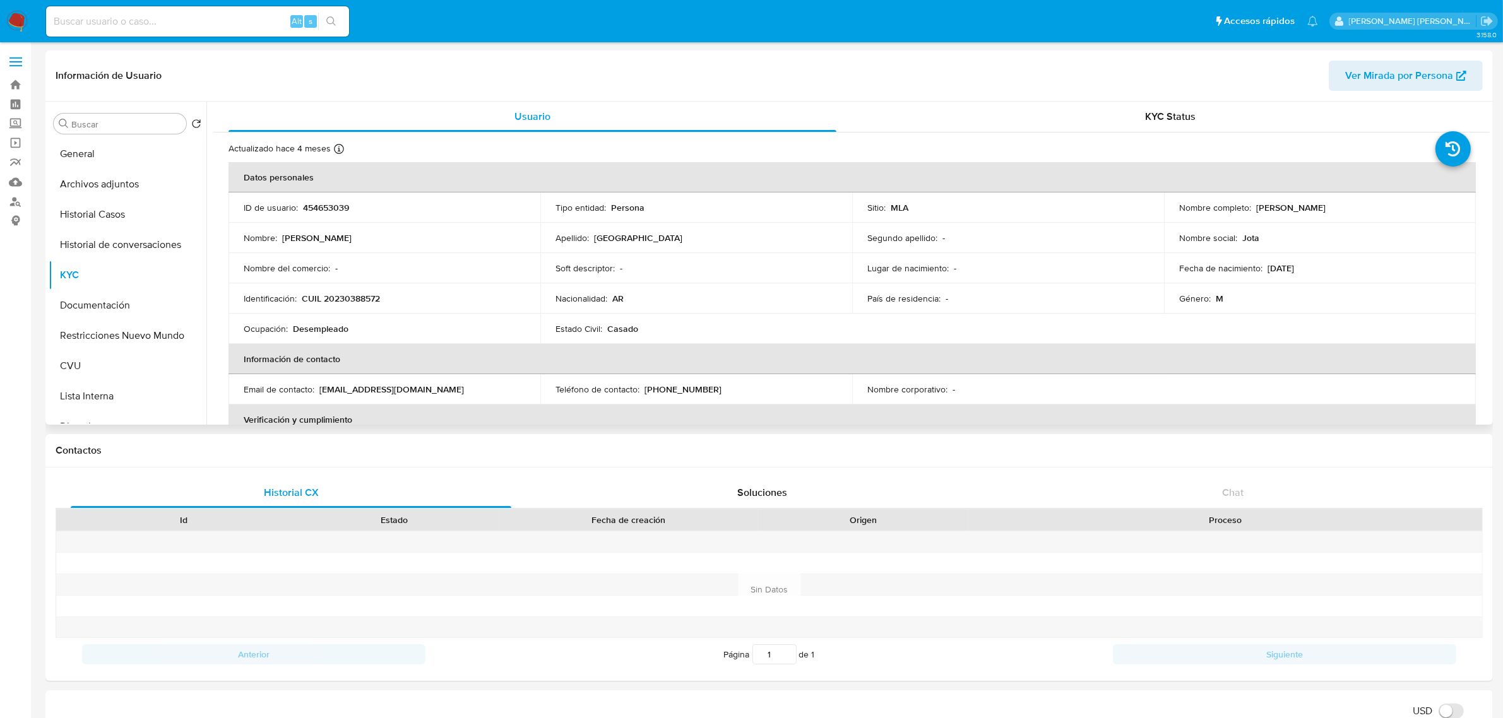
drag, startPoint x: 1251, startPoint y: 206, endPoint x: 1341, endPoint y: 210, distance: 90.3
click at [1341, 210] on div "Nombre completo : [PERSON_NAME]" at bounding box center [1319, 207] width 281 height 11
copy p "[PERSON_NAME]"
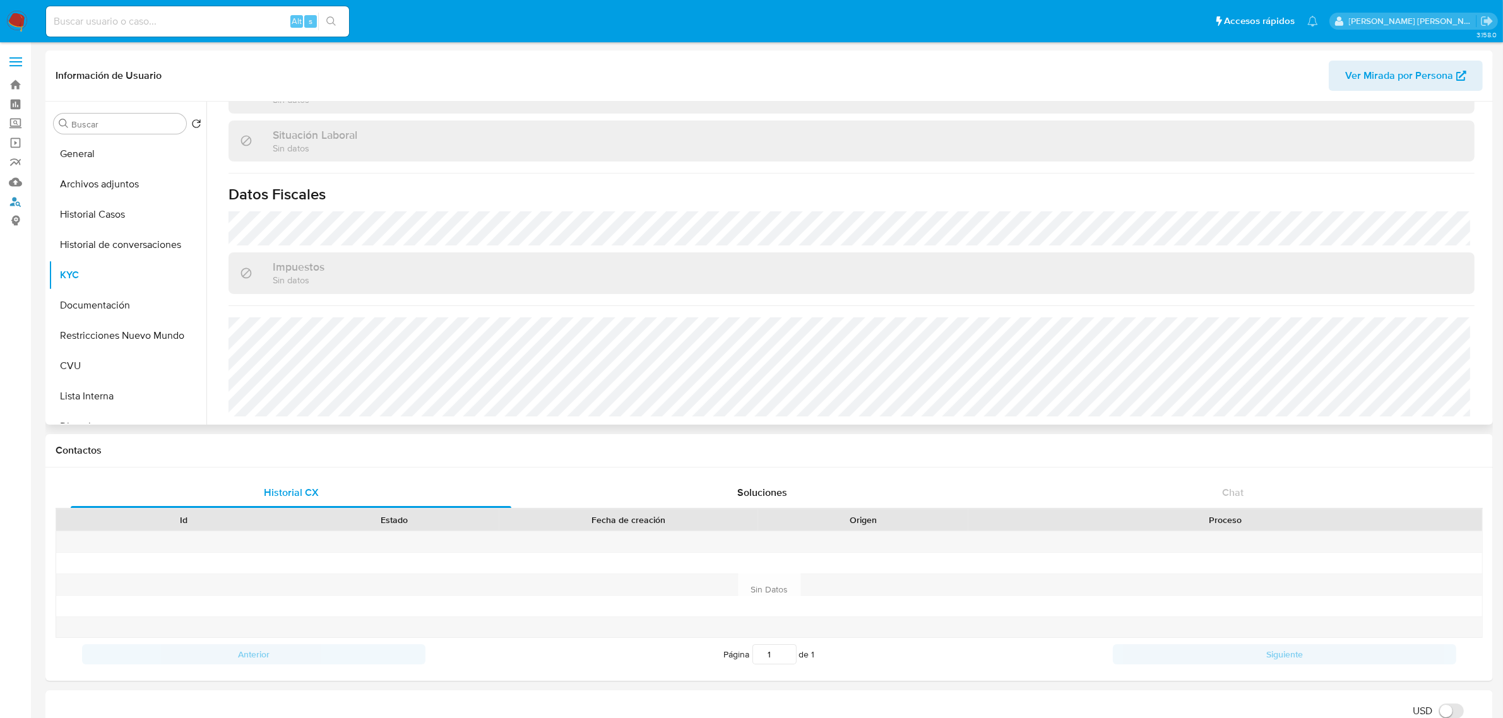
scroll to position [653, 0]
click at [127, 196] on button "Archivos adjuntos" at bounding box center [123, 184] width 148 height 30
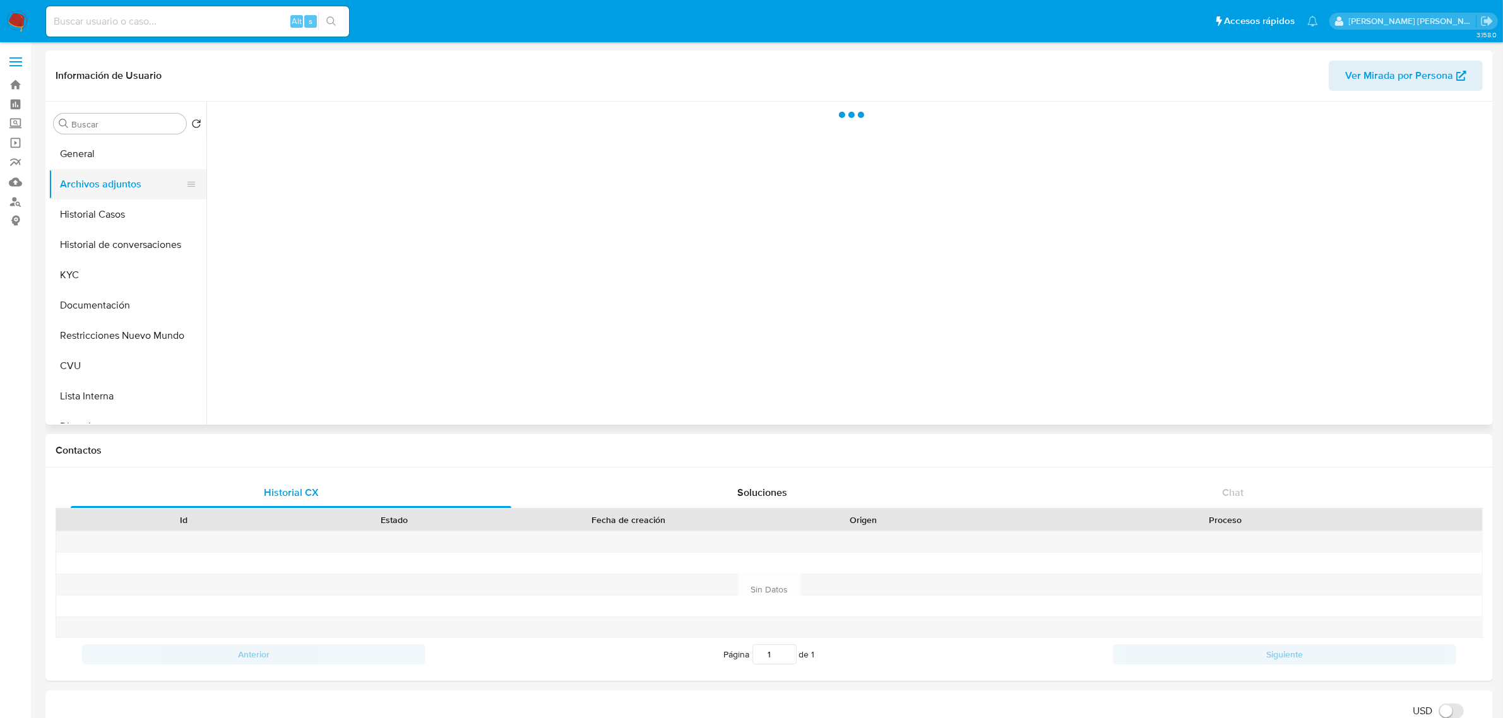
scroll to position [0, 0]
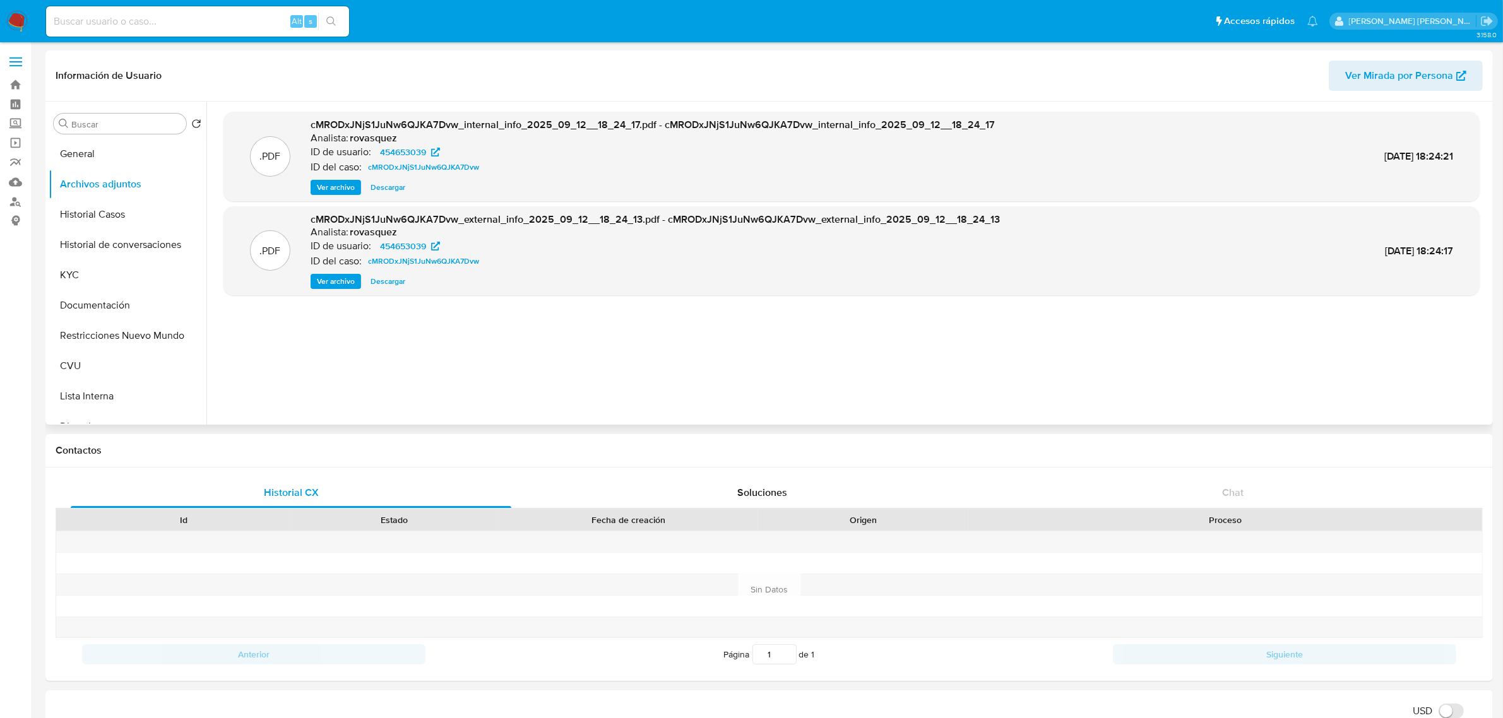
click at [360, 286] on button "Ver archivo" at bounding box center [336, 281] width 50 height 15
click at [338, 282] on div "Ver archivo Ver archivo Descargar" at bounding box center [655, 281] width 689 height 15
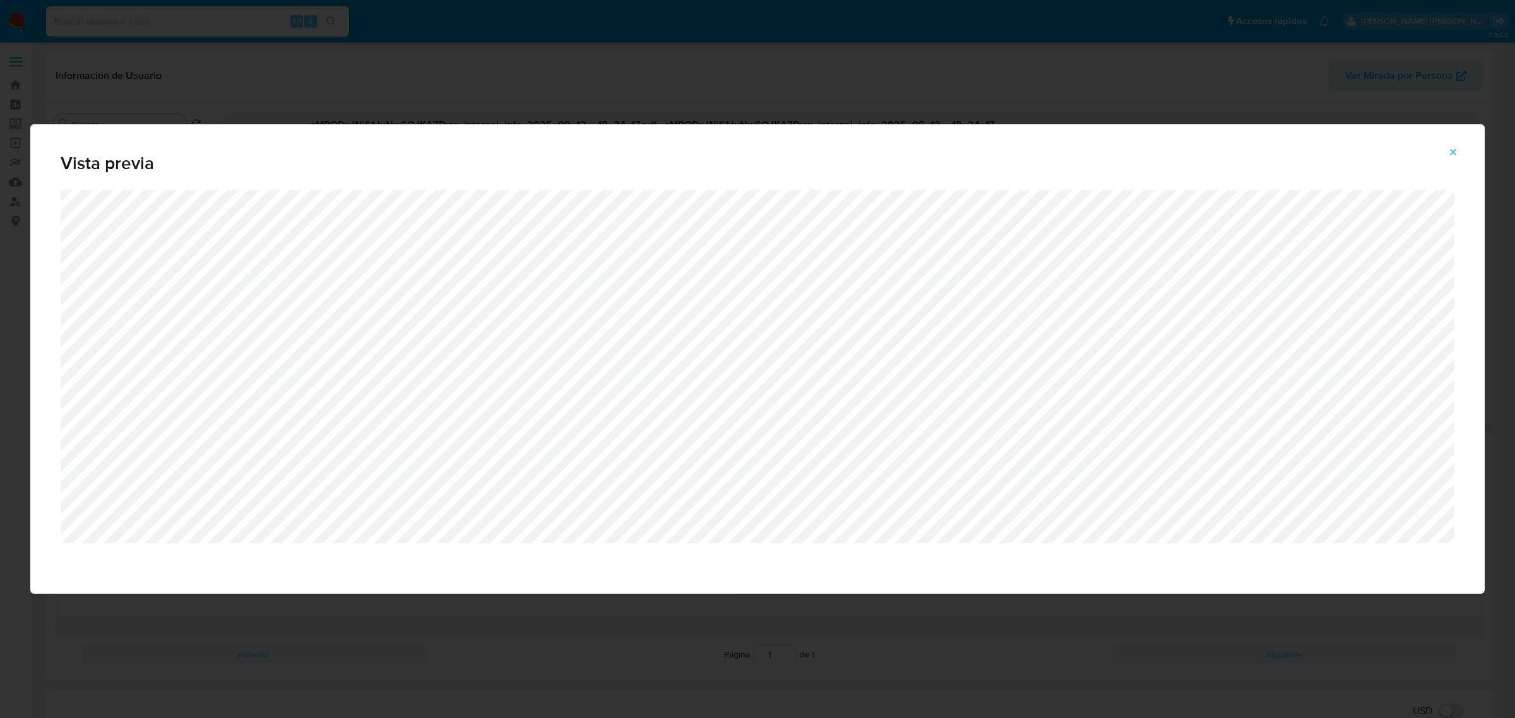
click at [1453, 153] on icon "Attachment preview" at bounding box center [1453, 152] width 6 height 6
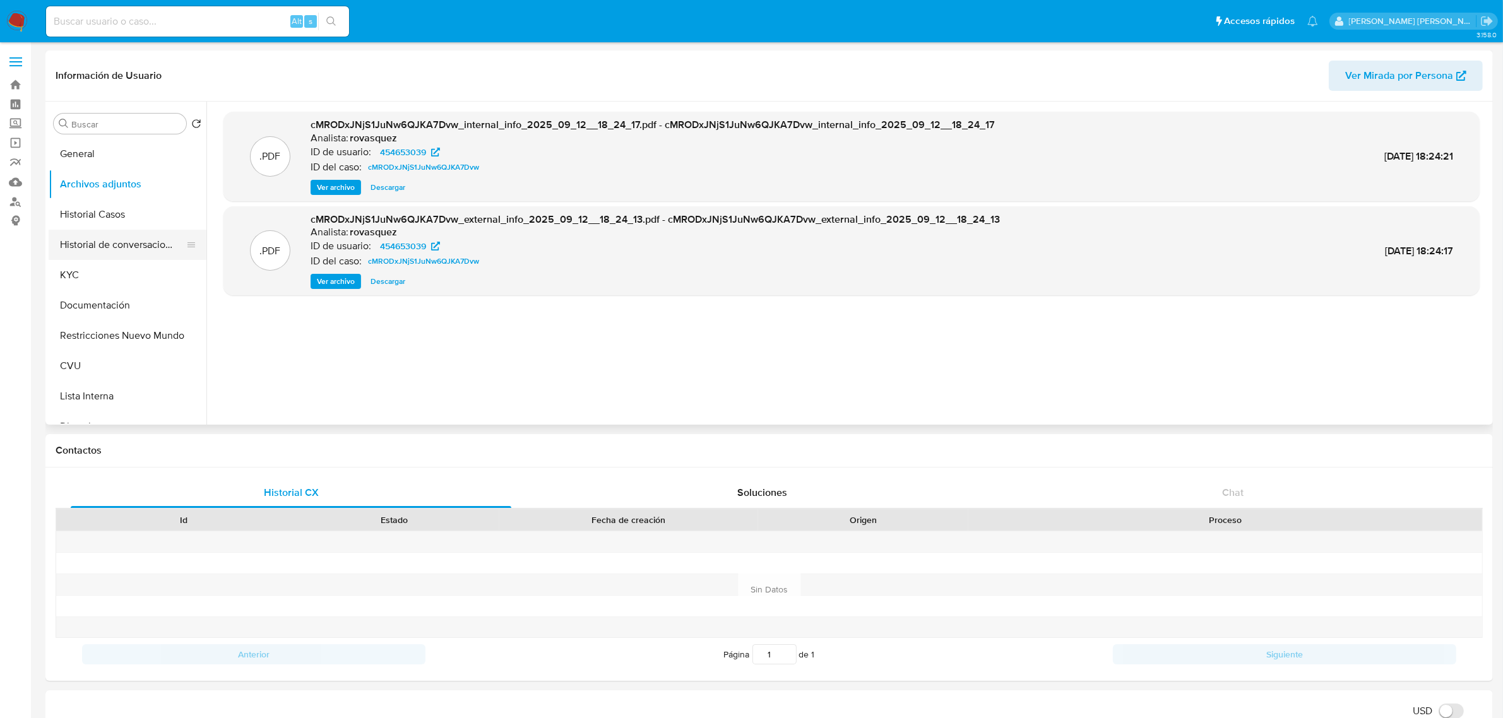
click at [84, 248] on button "Historial de conversaciones" at bounding box center [123, 245] width 148 height 30
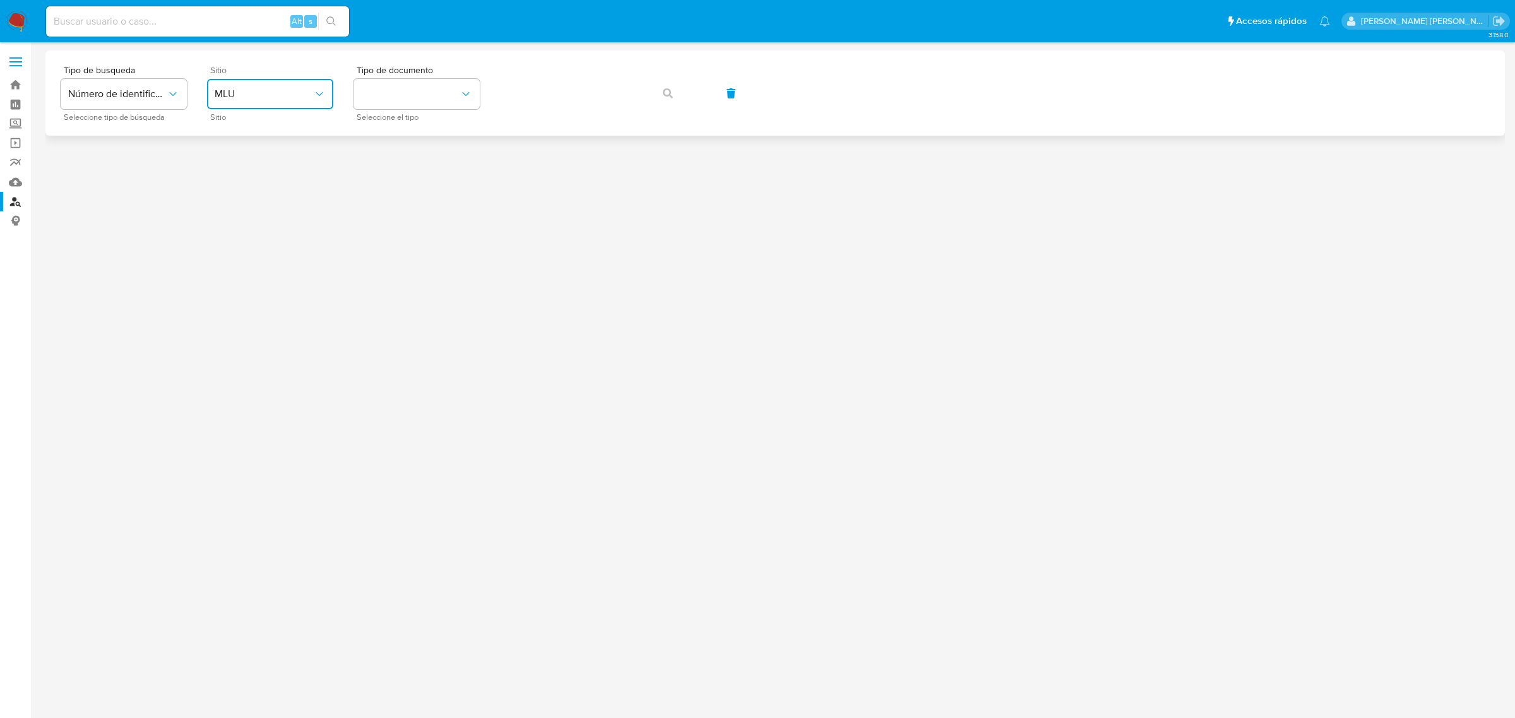
drag, startPoint x: 294, startPoint y: 95, endPoint x: 292, endPoint y: 109, distance: 14.0
click at [293, 95] on span "MLU" at bounding box center [264, 94] width 98 height 13
click at [290, 164] on div "MLA" at bounding box center [267, 158] width 104 height 30
click at [425, 98] on button "identificationType" at bounding box center [416, 94] width 126 height 30
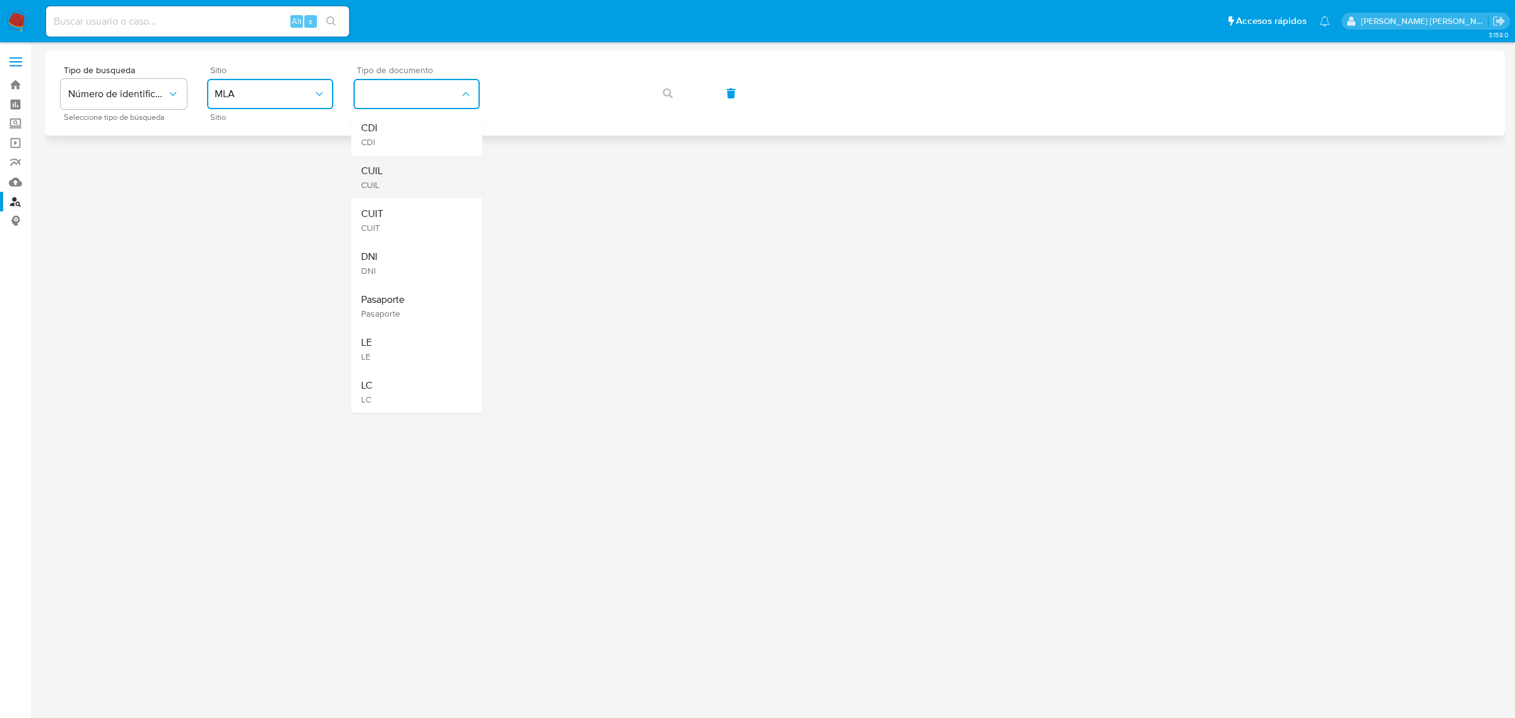
click at [430, 170] on div "CUIL CUIL" at bounding box center [413, 177] width 104 height 43
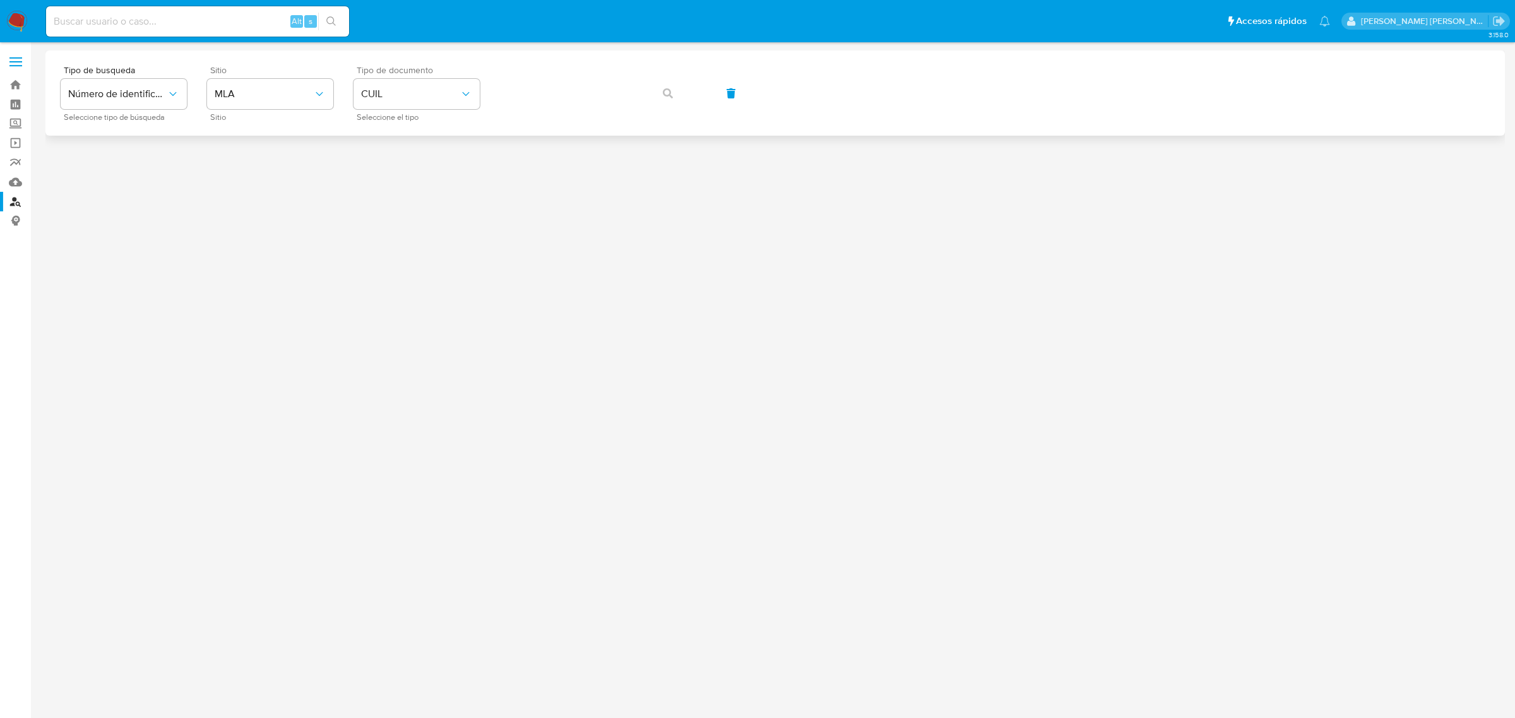
click at [652, 95] on div "Tipo de busqueda Número de identificación Seleccione tipo de búsqueda Sitio MLA…" at bounding box center [775, 93] width 1429 height 55
click at [660, 95] on button "button" at bounding box center [667, 93] width 43 height 30
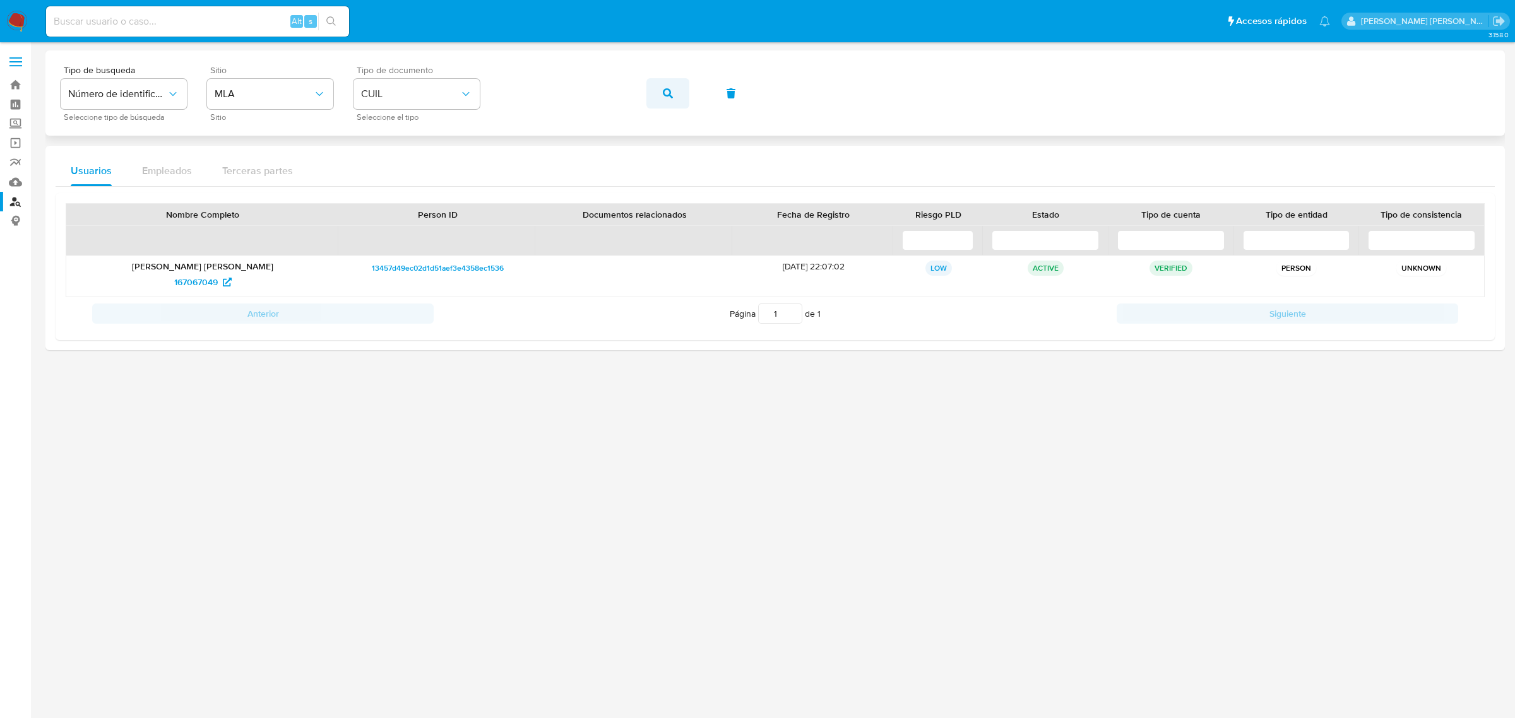
click at [663, 93] on icon "button" at bounding box center [668, 93] width 10 height 10
click at [658, 93] on button "button" at bounding box center [667, 93] width 43 height 30
click at [672, 96] on icon "button" at bounding box center [668, 93] width 10 height 10
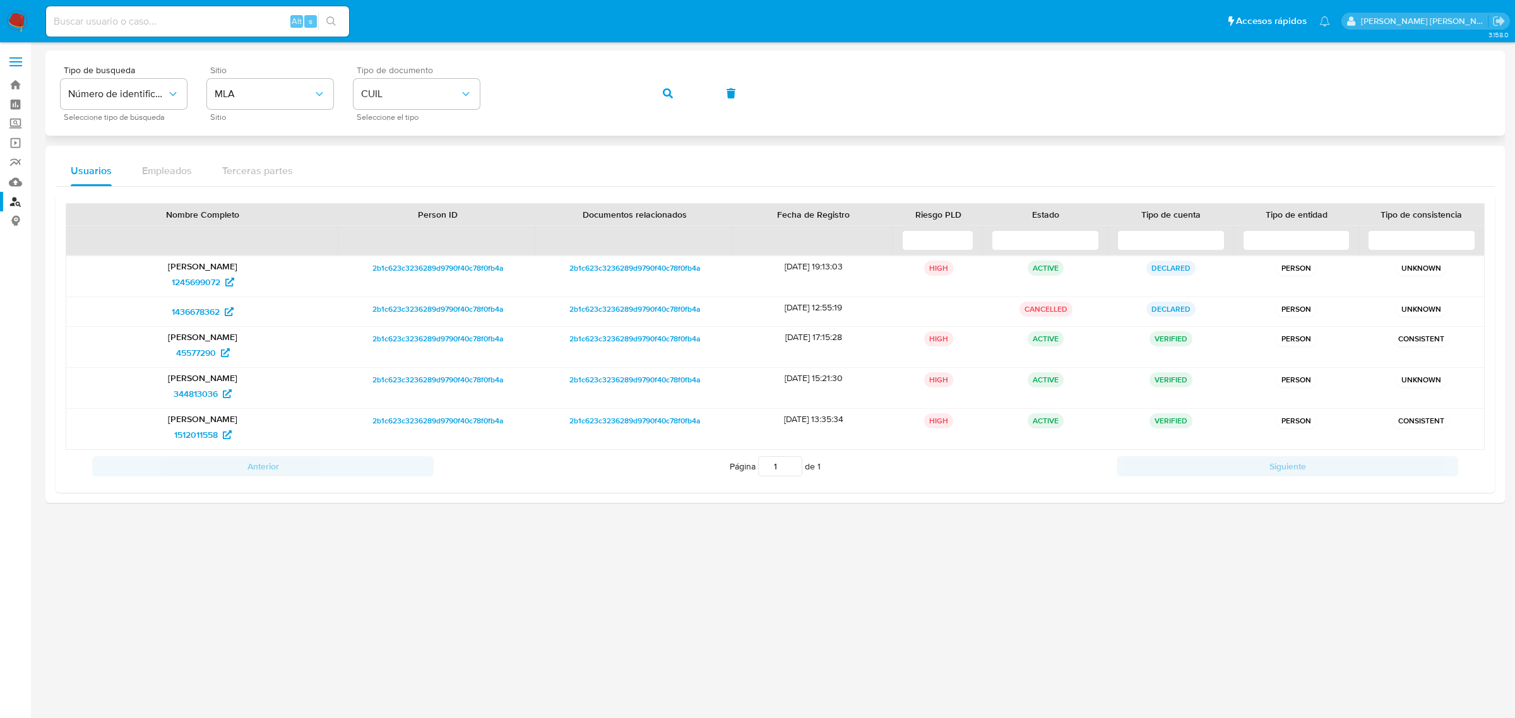
click at [644, 93] on div "Tipo de busqueda Número de identificación Seleccione tipo de búsqueda Sitio MLA…" at bounding box center [775, 93] width 1429 height 55
click at [655, 95] on button "button" at bounding box center [667, 93] width 43 height 30
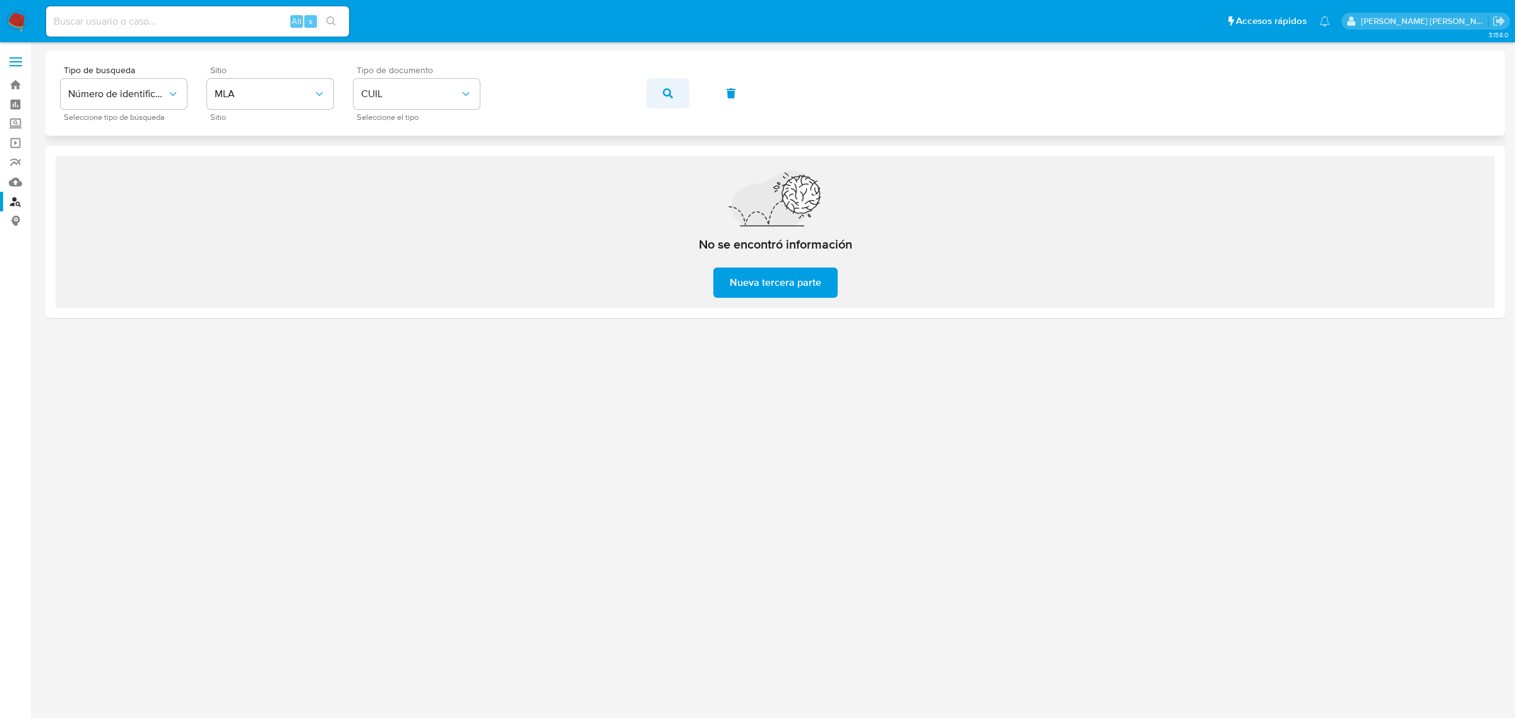
click at [661, 93] on button "button" at bounding box center [667, 93] width 43 height 30
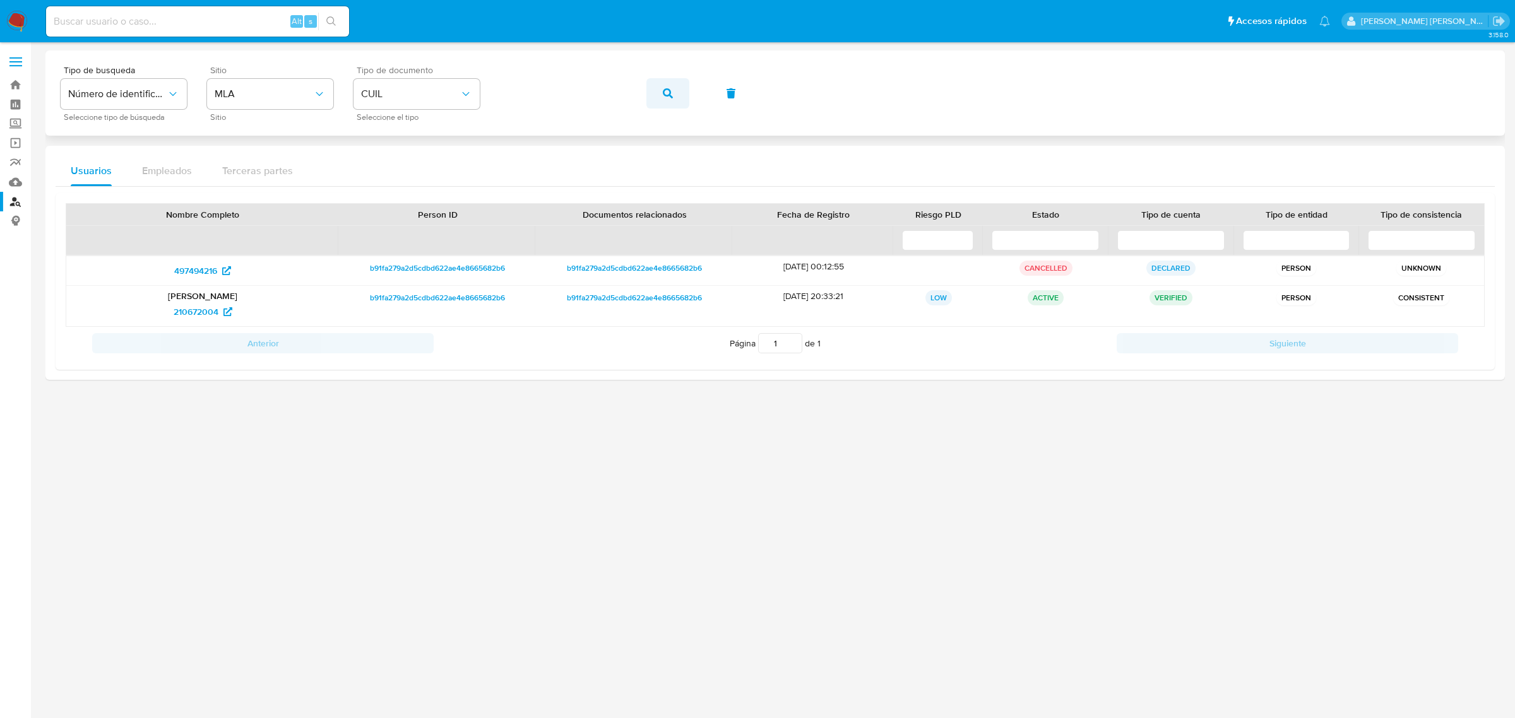
click at [660, 96] on button "button" at bounding box center [667, 93] width 43 height 30
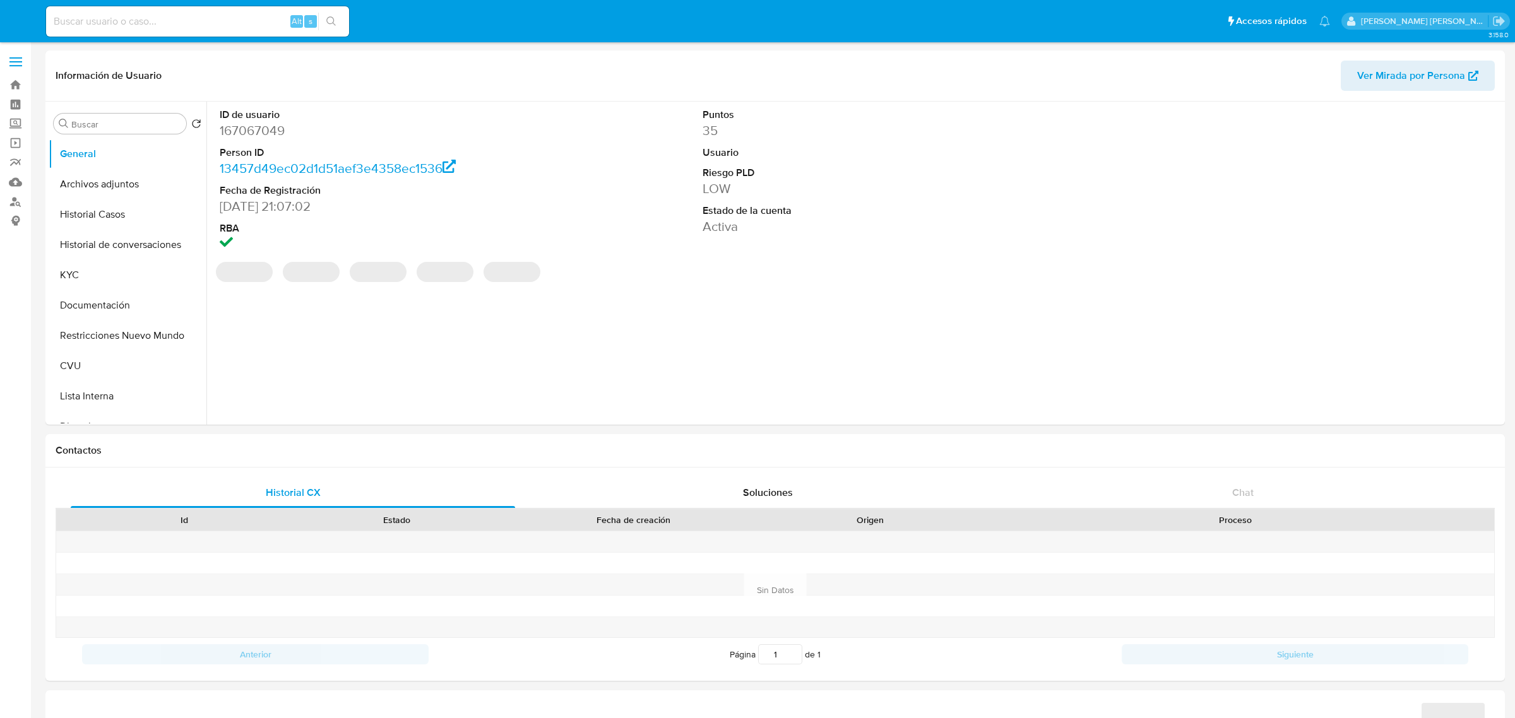
select select "10"
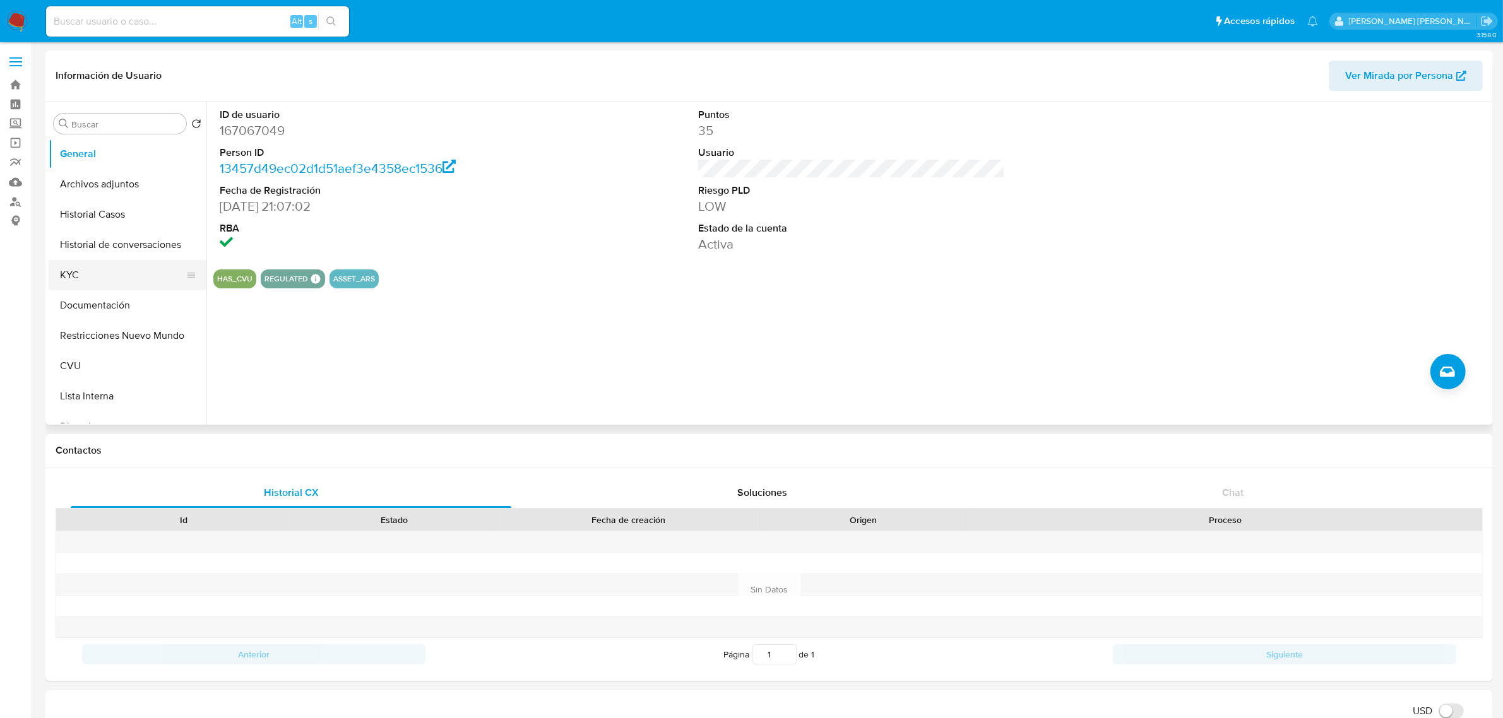
click at [112, 270] on button "KYC" at bounding box center [123, 275] width 148 height 30
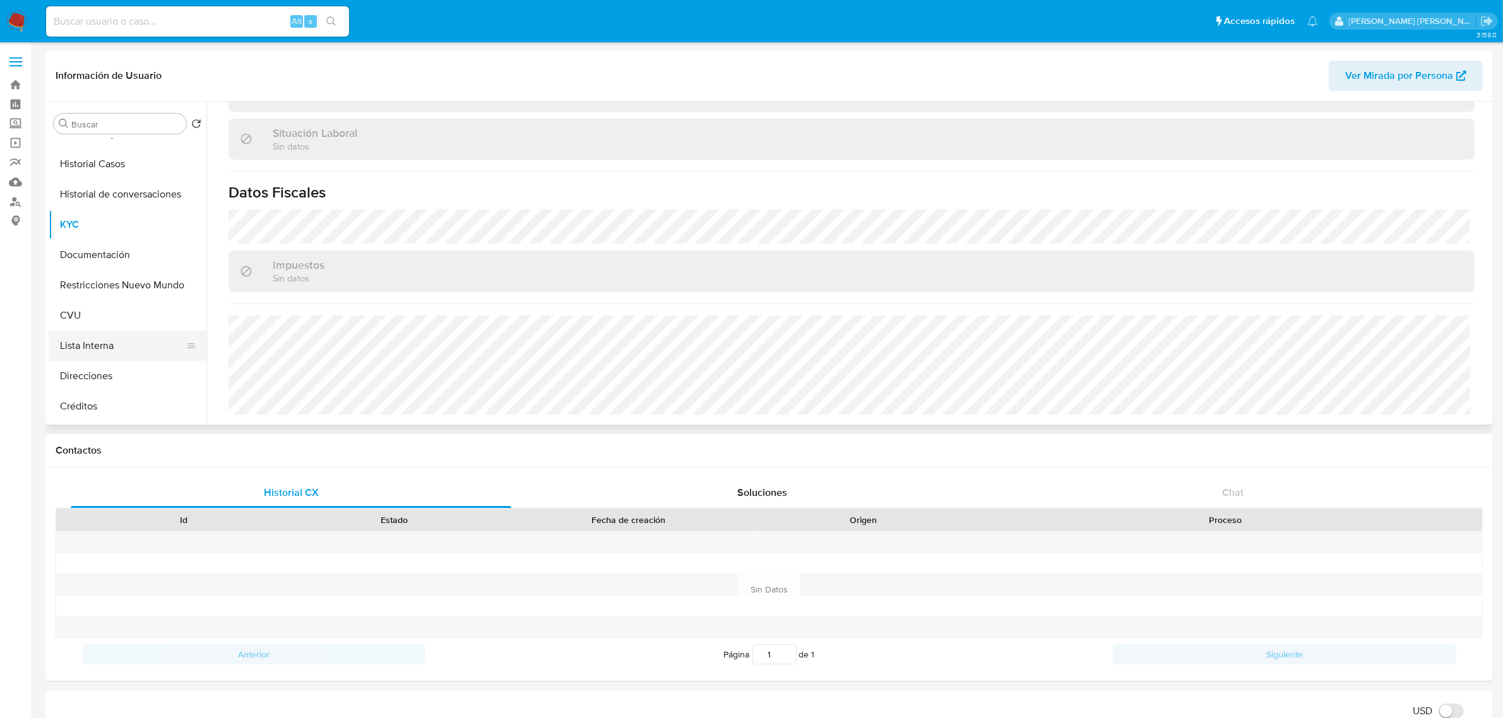
scroll to position [79, 0]
click at [92, 348] on button "Direcciones" at bounding box center [123, 348] width 148 height 30
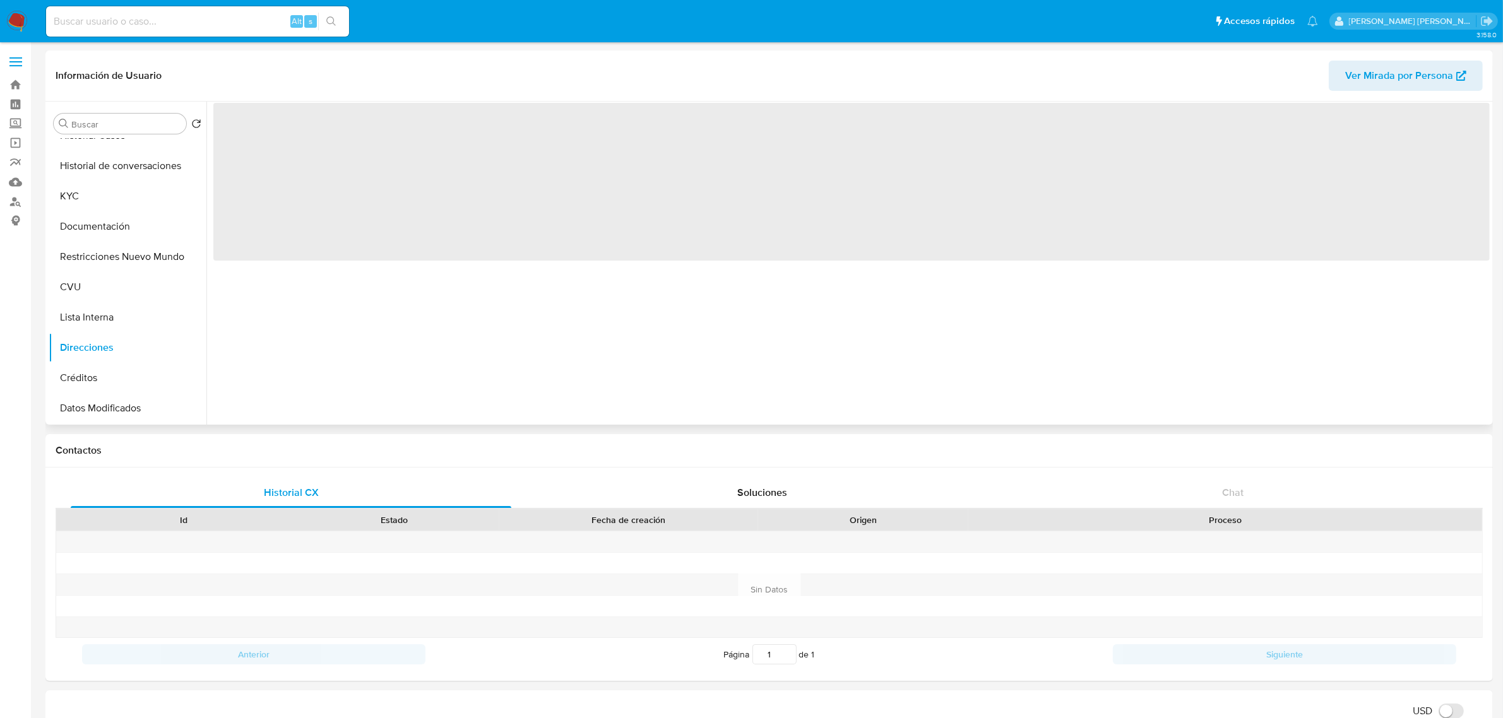
scroll to position [0, 0]
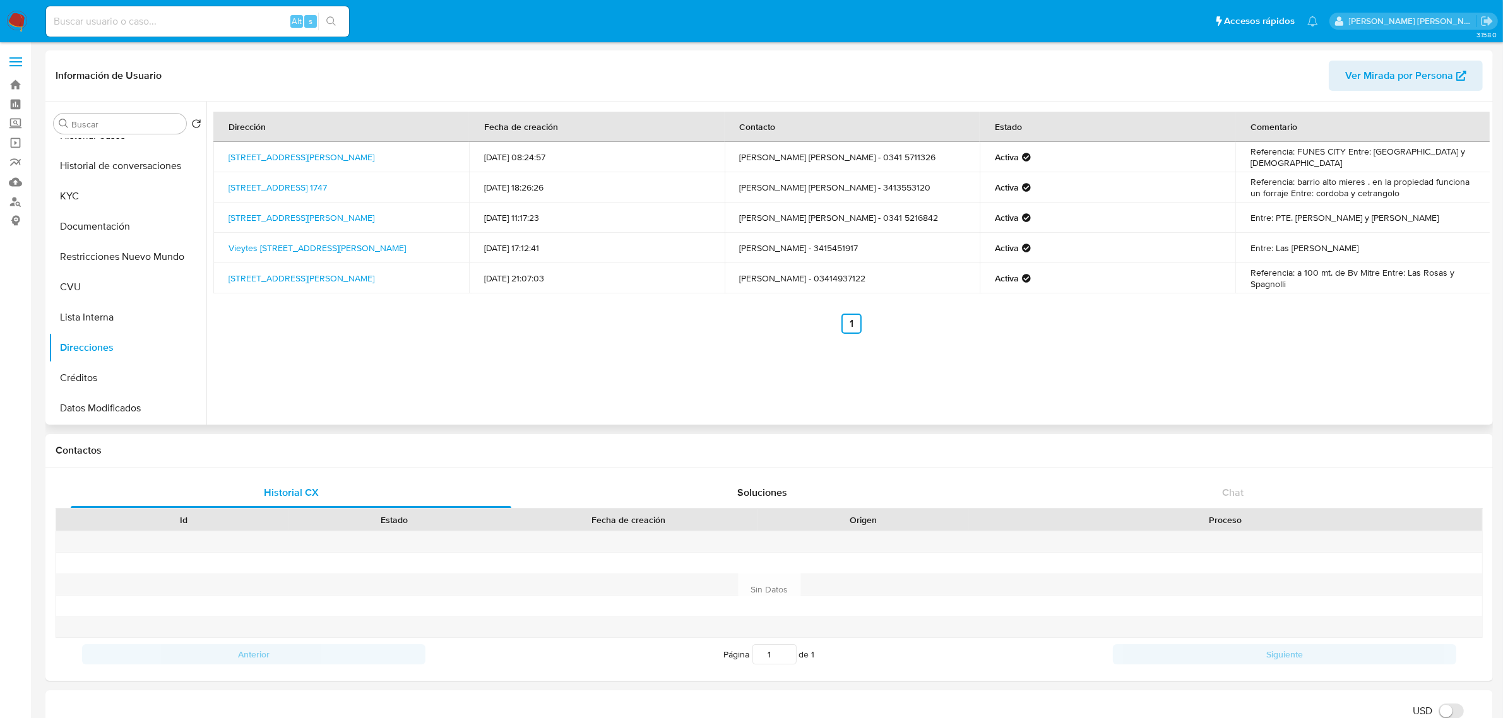
drag, startPoint x: 430, startPoint y: 162, endPoint x: 225, endPoint y: 162, distance: 204.5
click at [225, 162] on td "Vieytes 661, Funes, Santa Fe, 2132, Argentina 661" at bounding box center [341, 157] width 256 height 30
copy link "Vieytes 661, Funes, Santa Fe, 2132, Argentina 661"
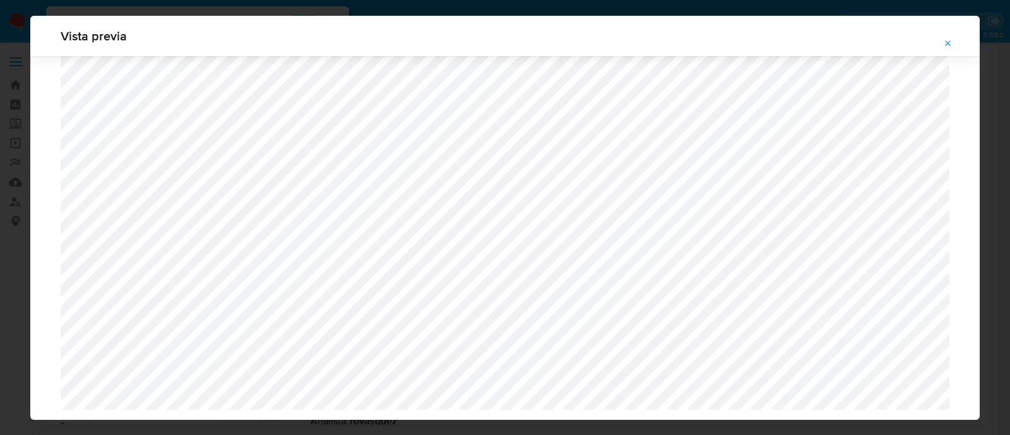
select select "10"
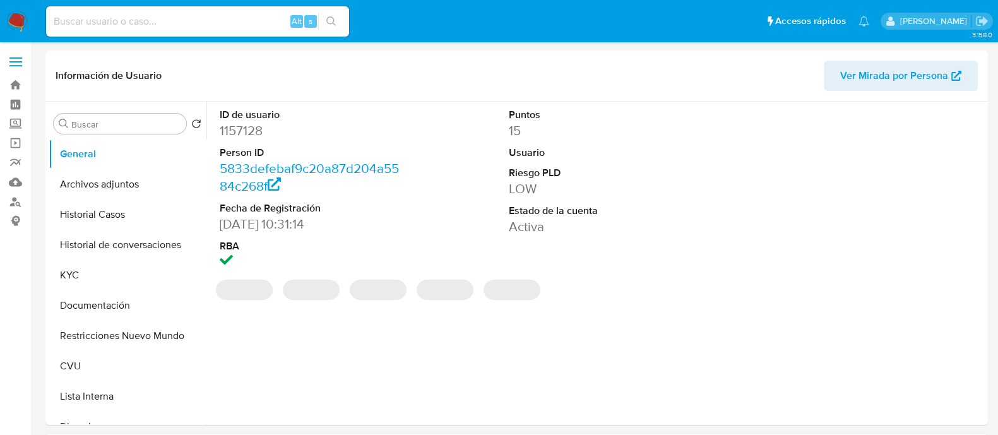
select select "10"
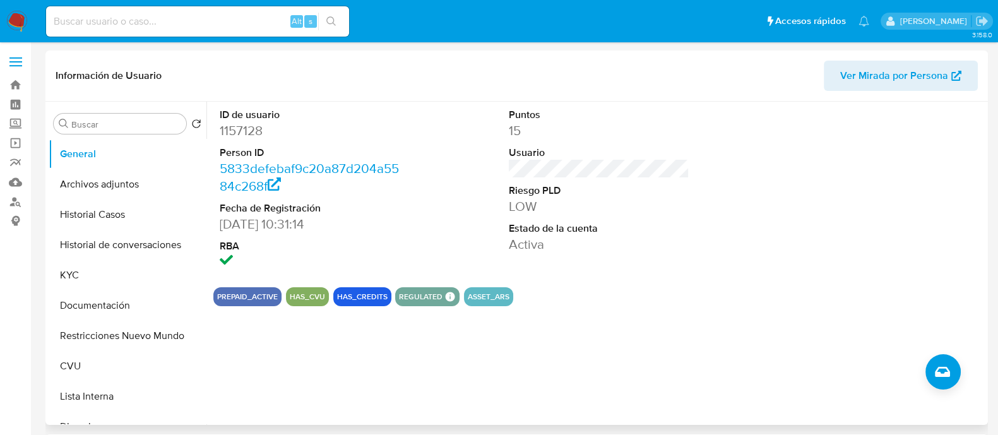
click at [47, 389] on div "Buscar Volver al orden por defecto General Archivos adjuntos Historial Casos Hi…" at bounding box center [516, 263] width 942 height 323
click at [110, 181] on button "Archivos adjuntos" at bounding box center [123, 184] width 148 height 30
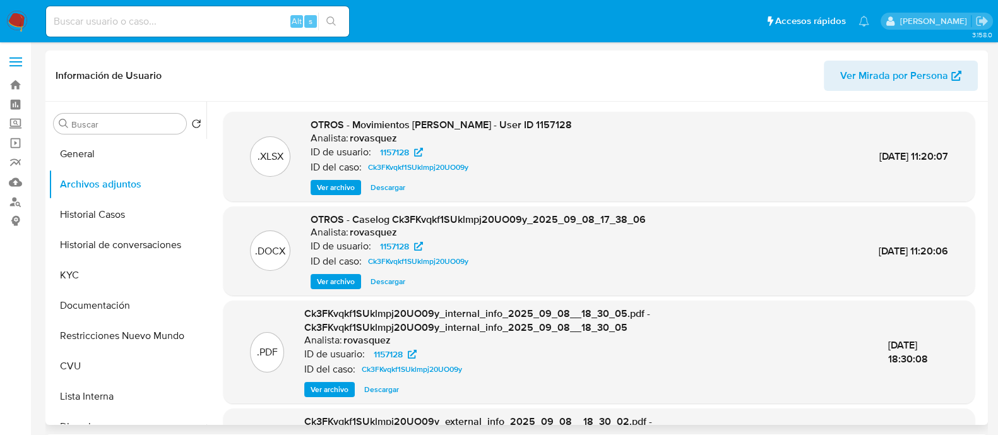
click at [338, 285] on span "Ver archivo" at bounding box center [336, 281] width 38 height 13
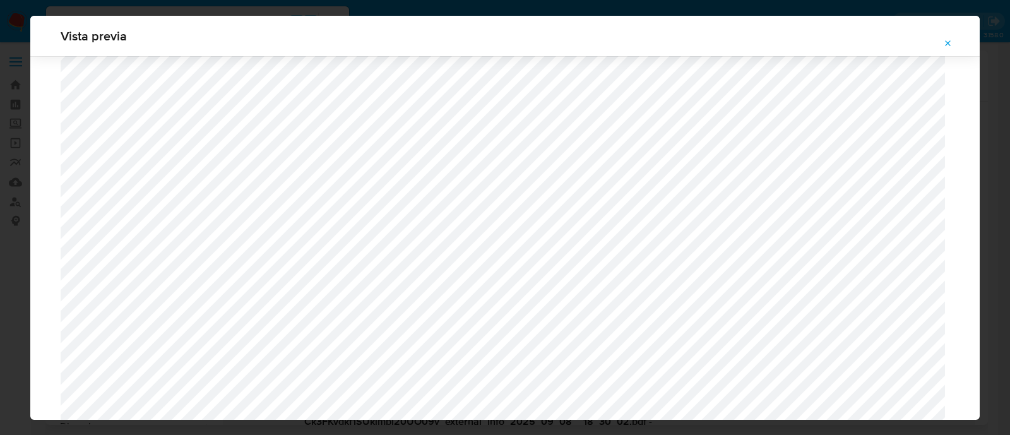
scroll to position [1158, 0]
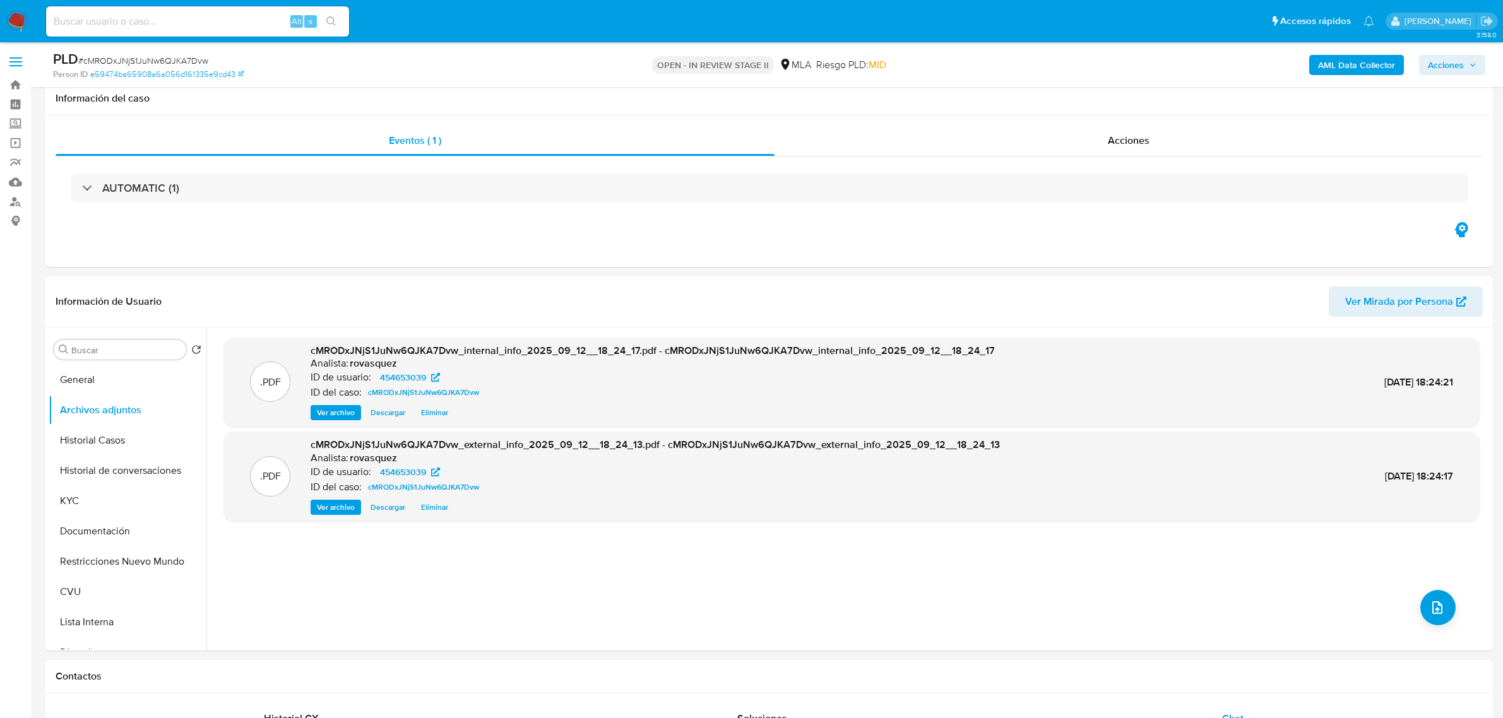
select select "10"
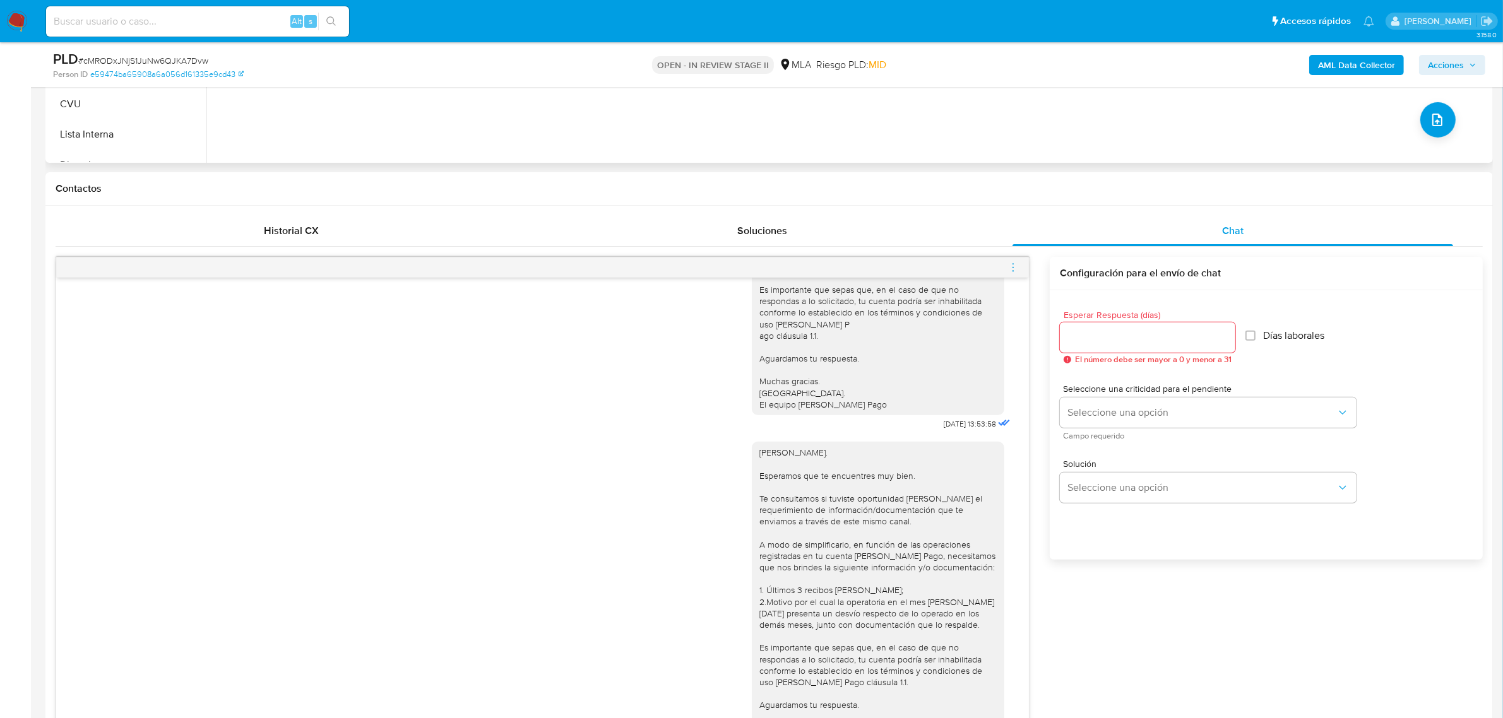
scroll to position [394, 0]
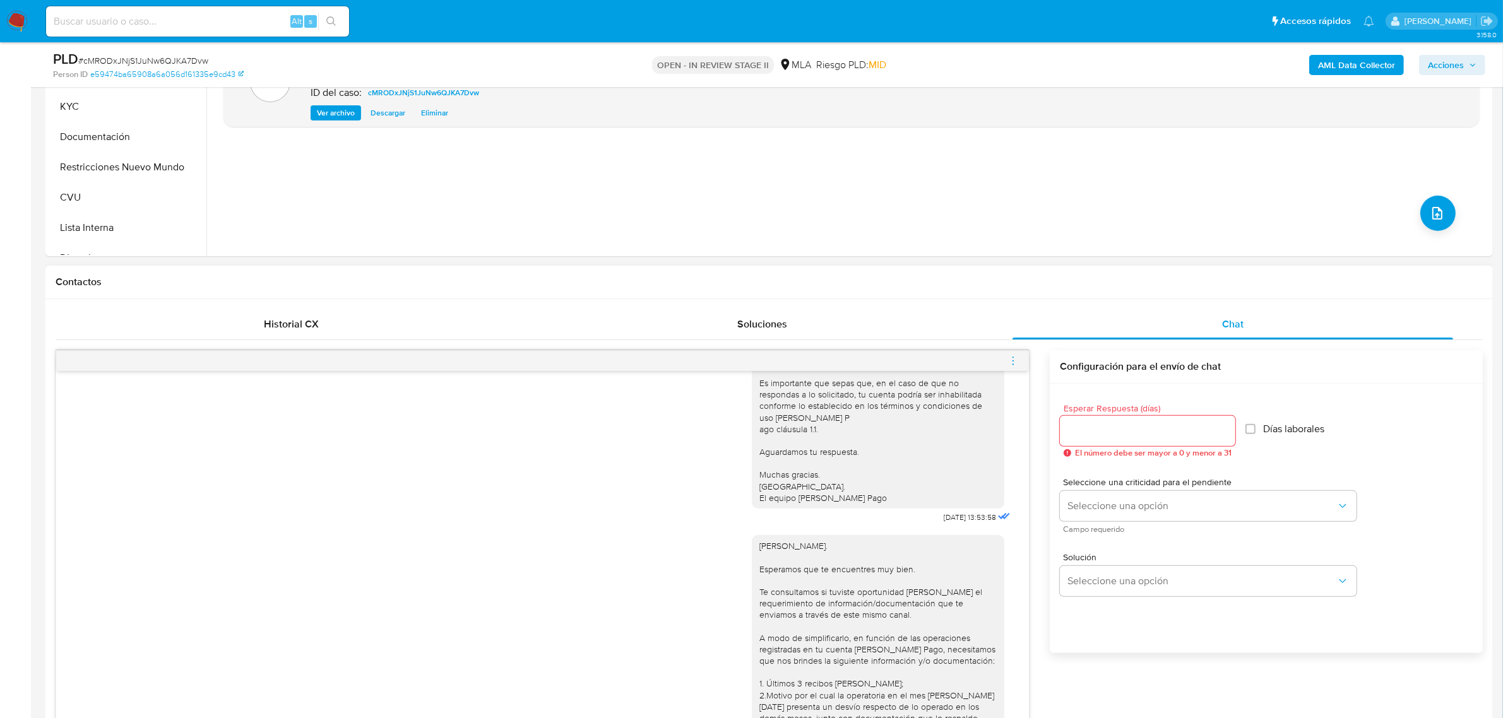
click at [1010, 362] on icon "menu-action" at bounding box center [1012, 360] width 11 height 11
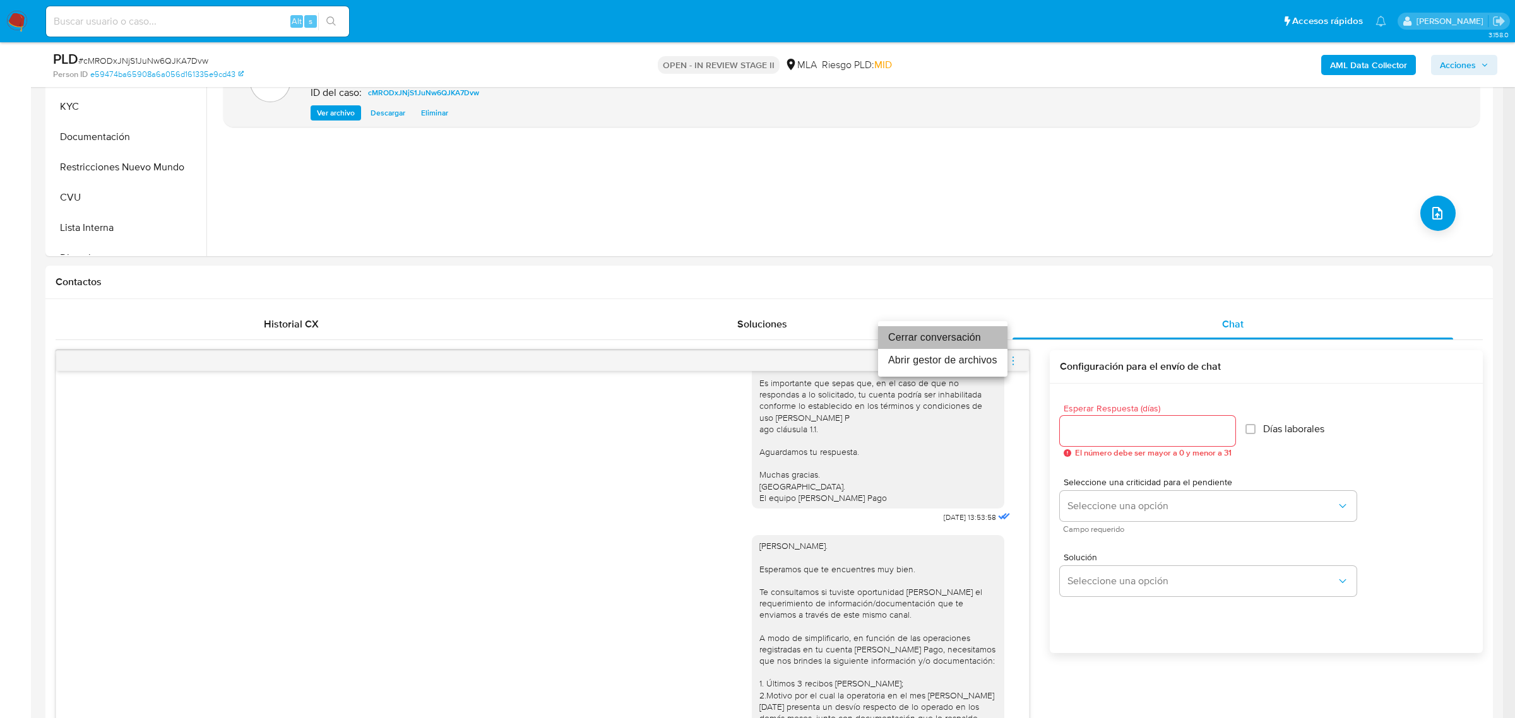
click at [973, 336] on li "Cerrar conversación" at bounding box center [942, 337] width 129 height 23
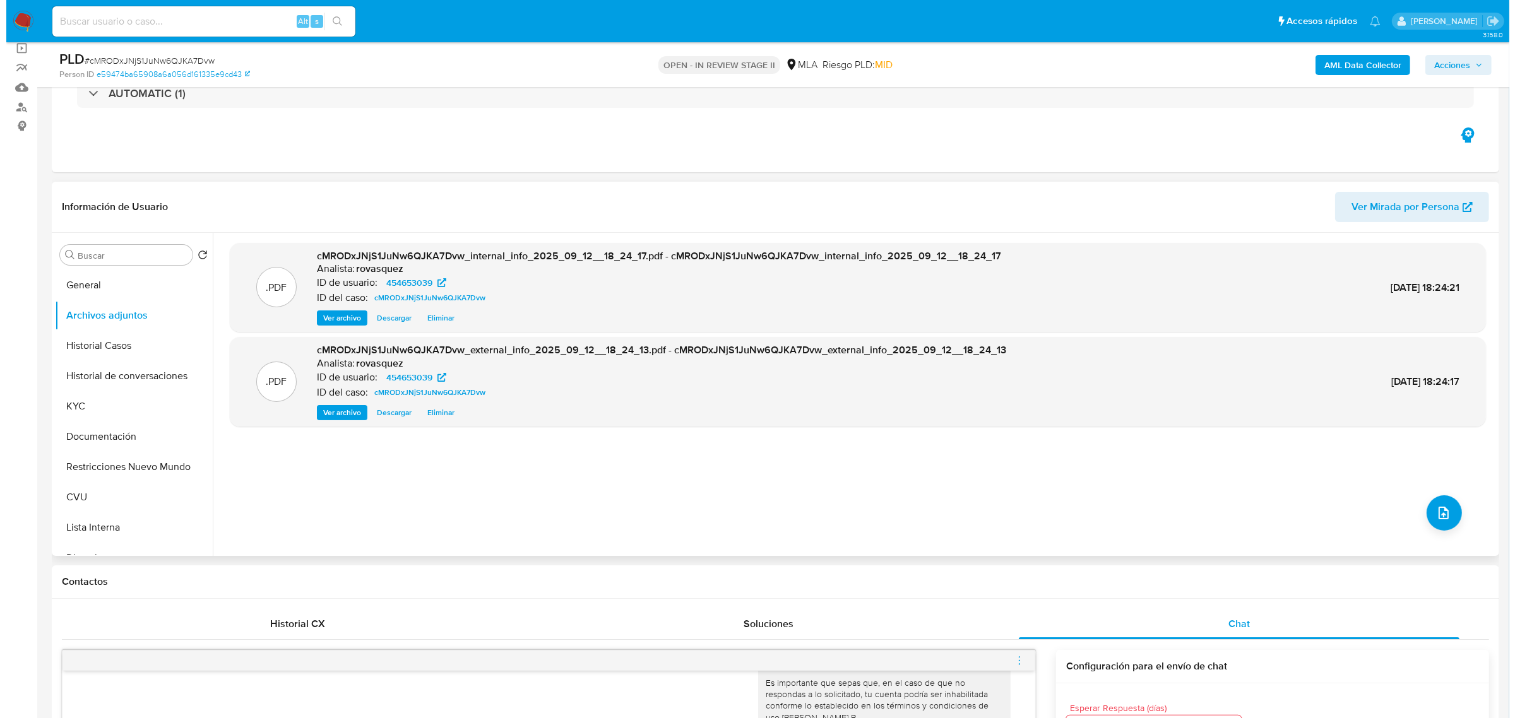
scroll to position [79, 0]
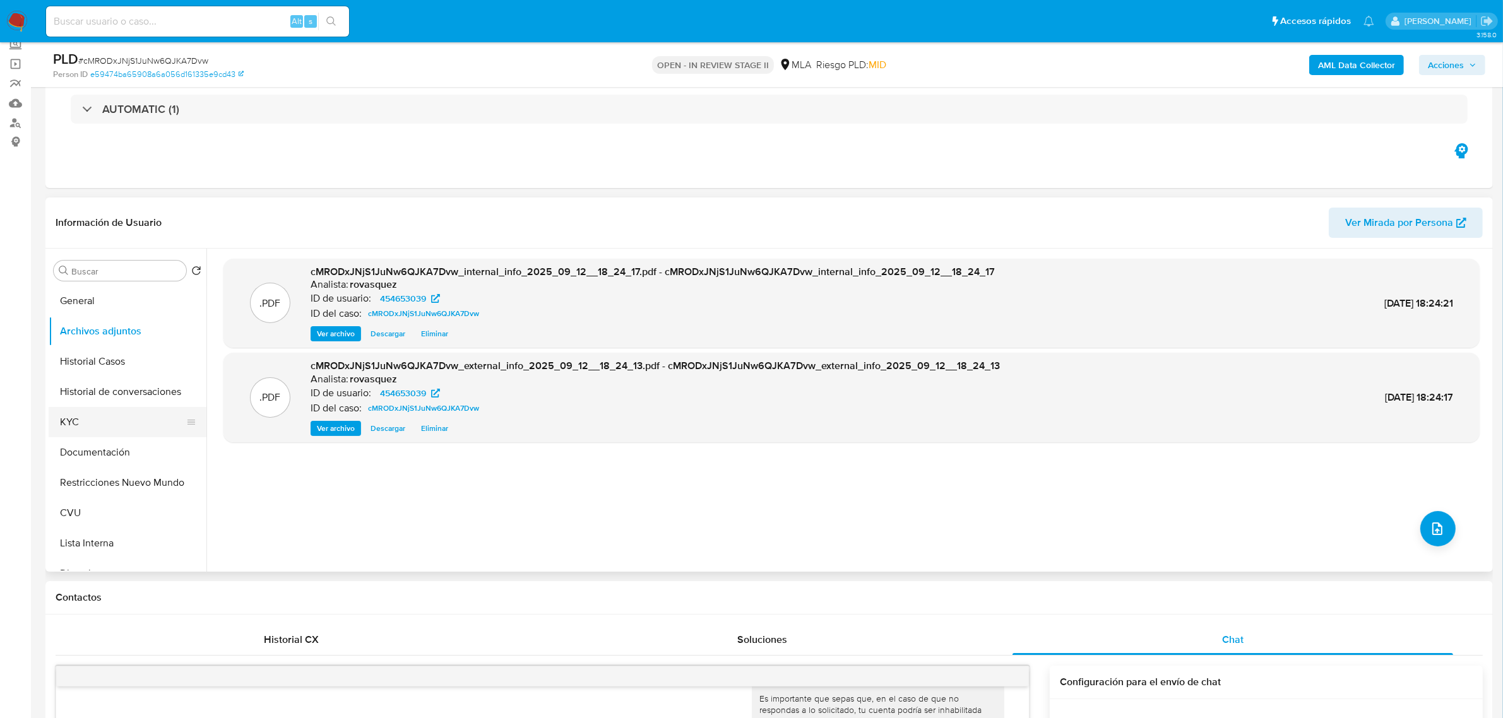
click at [102, 417] on button "KYC" at bounding box center [123, 422] width 148 height 30
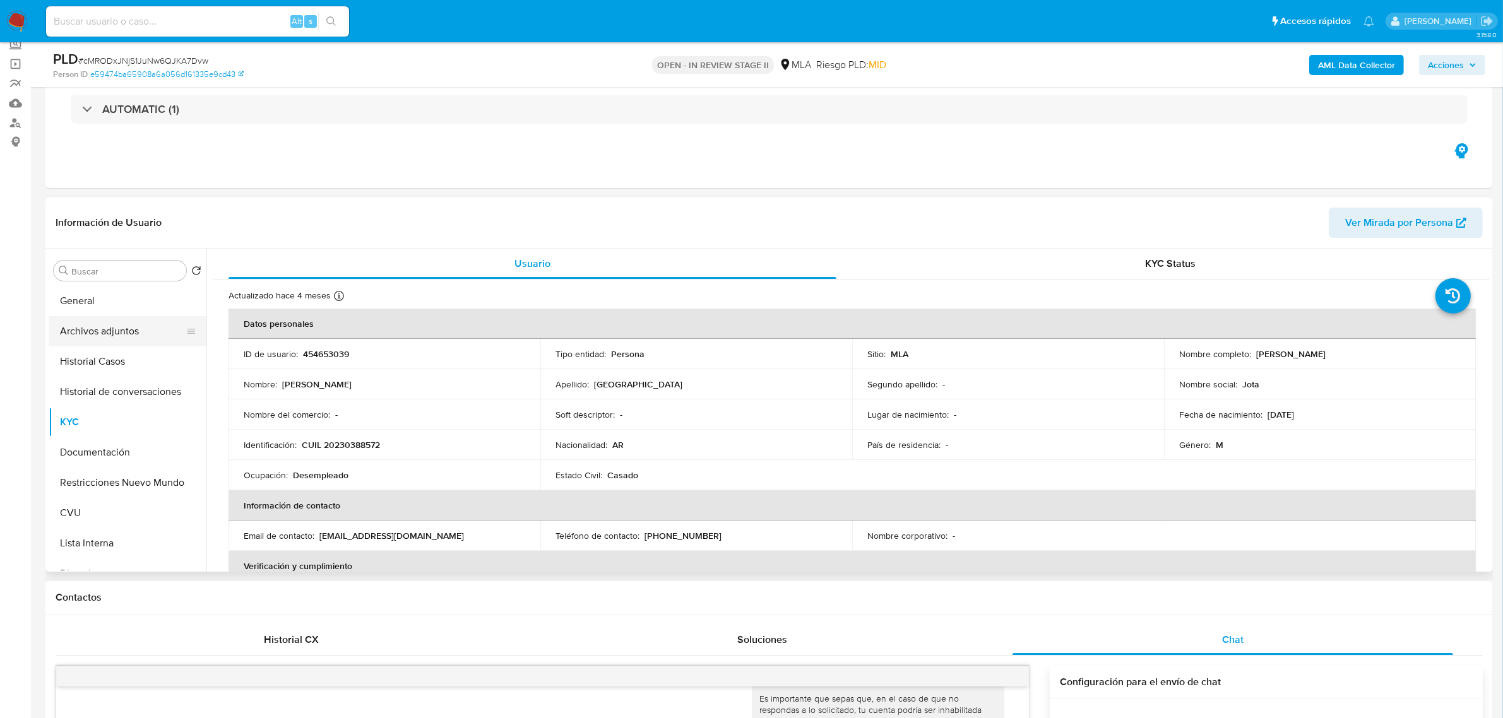
click at [136, 329] on button "Archivos adjuntos" at bounding box center [123, 331] width 148 height 30
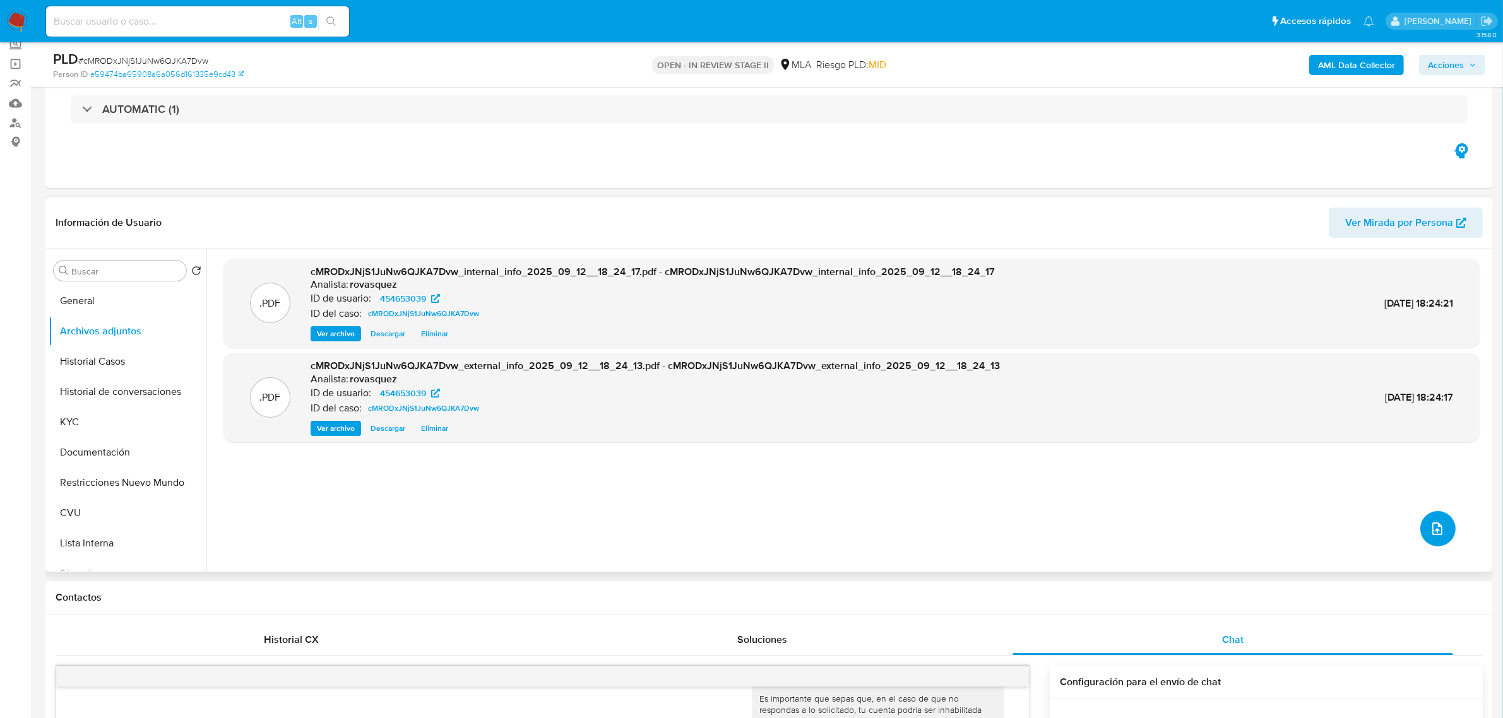
click icon "upload-file"
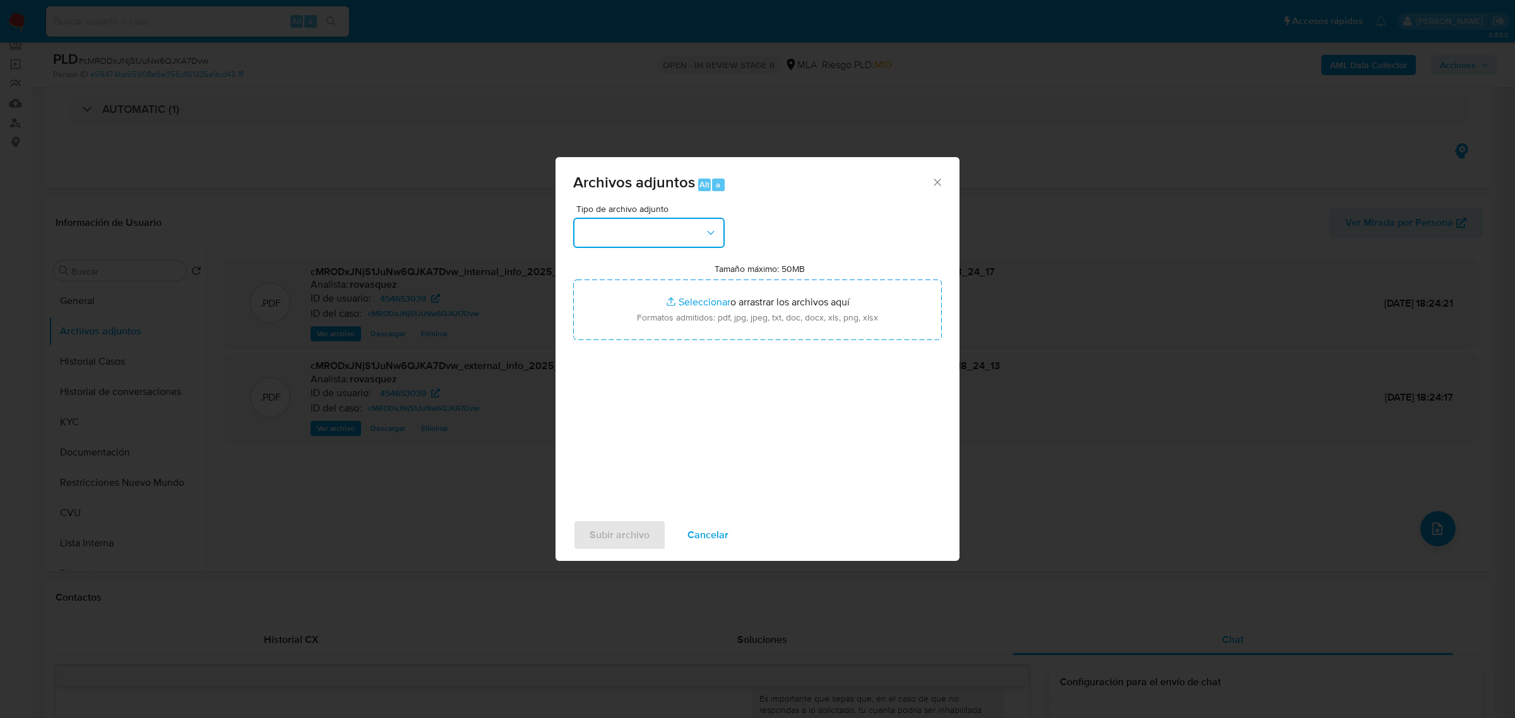
click button "button"
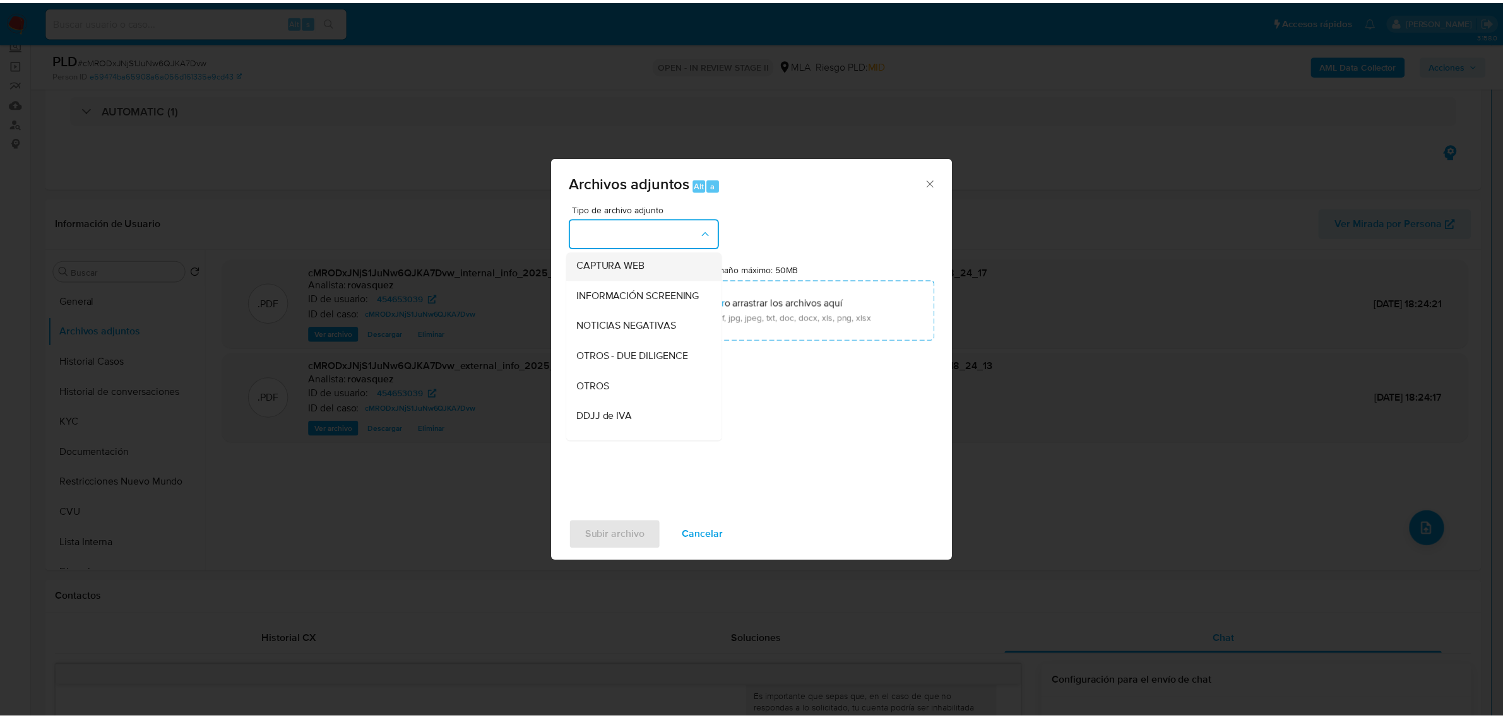
scroll to position [158, 0]
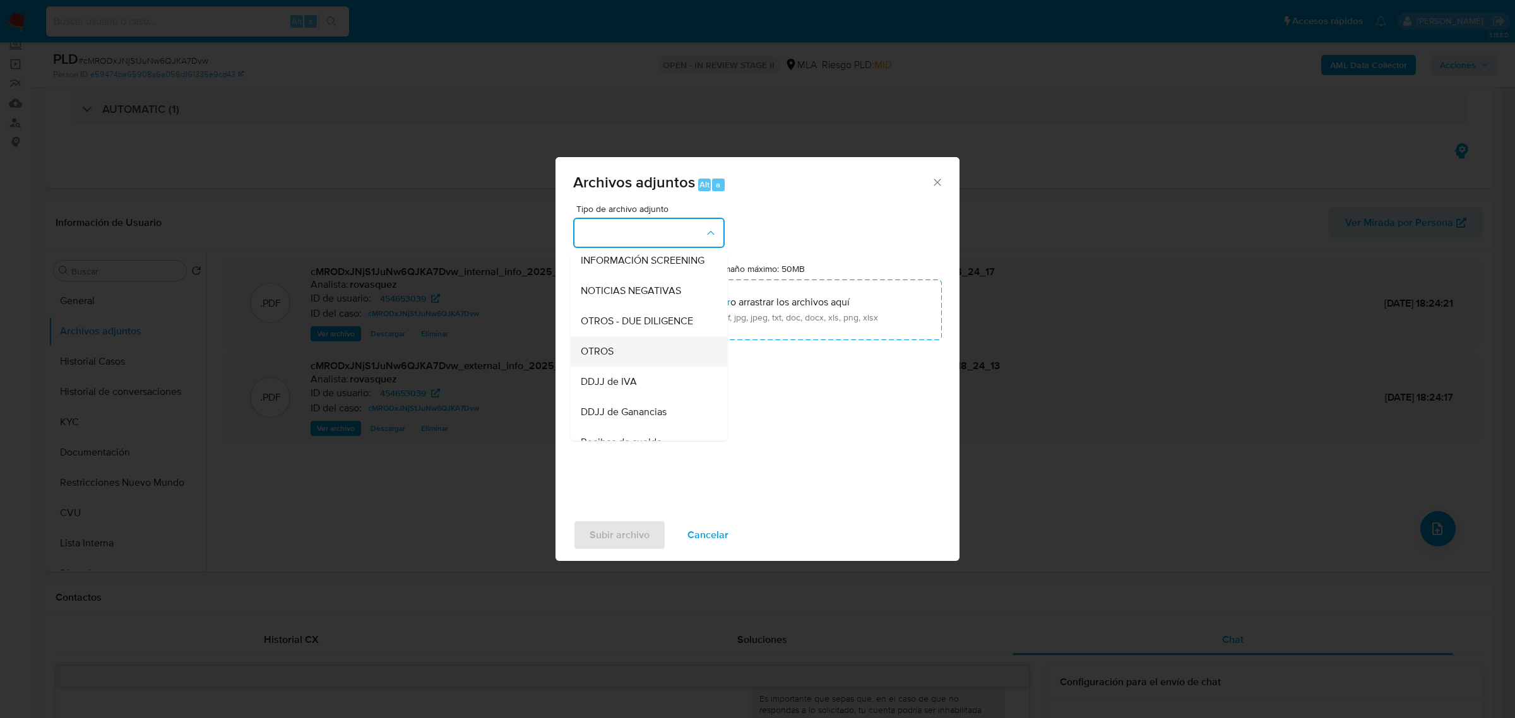
click div "OTROS"
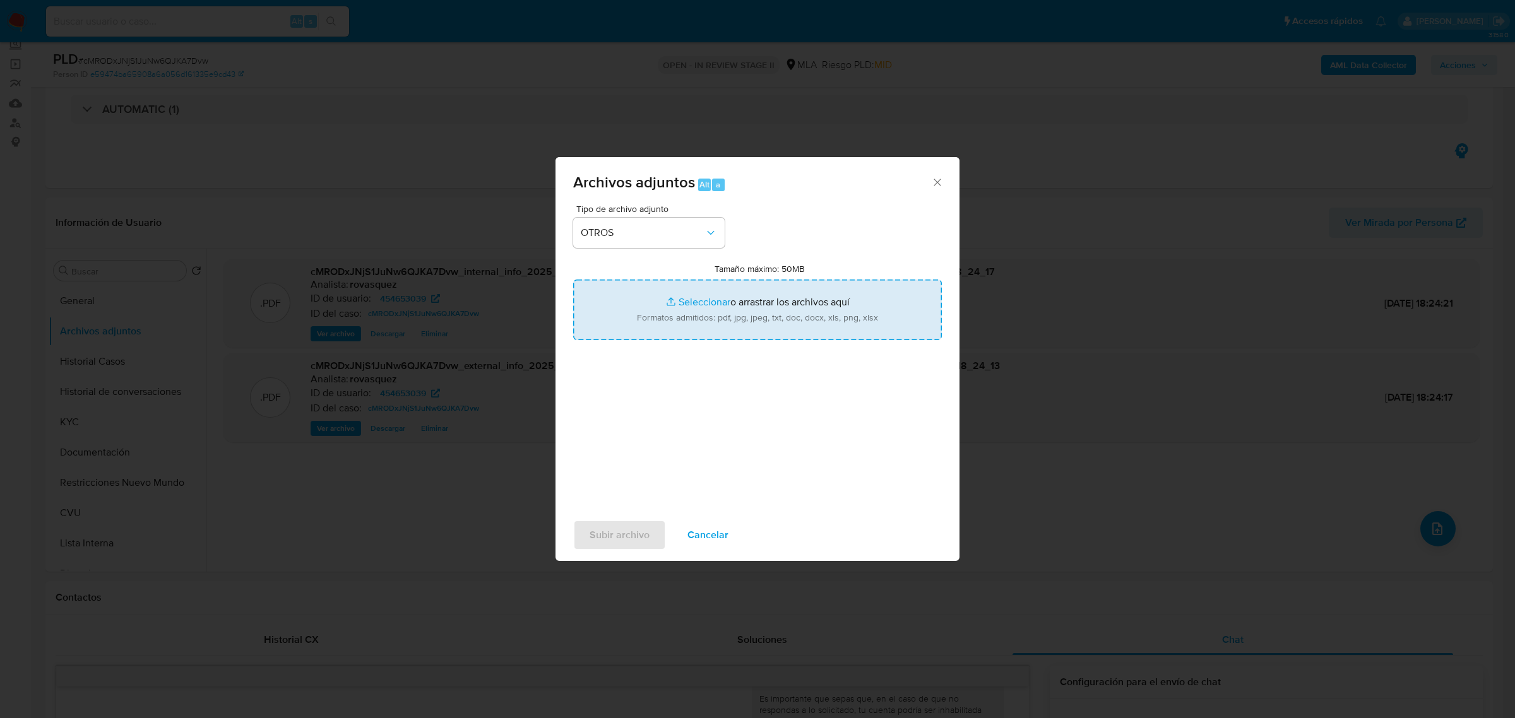
click input "Tamaño máximo: 50MB Seleccionar archivos"
type input "C:\fakepath\Caselog cMRODxJNjS1JuNw6QJKA7Dvw_2025_07_18_09_28_22.docx"
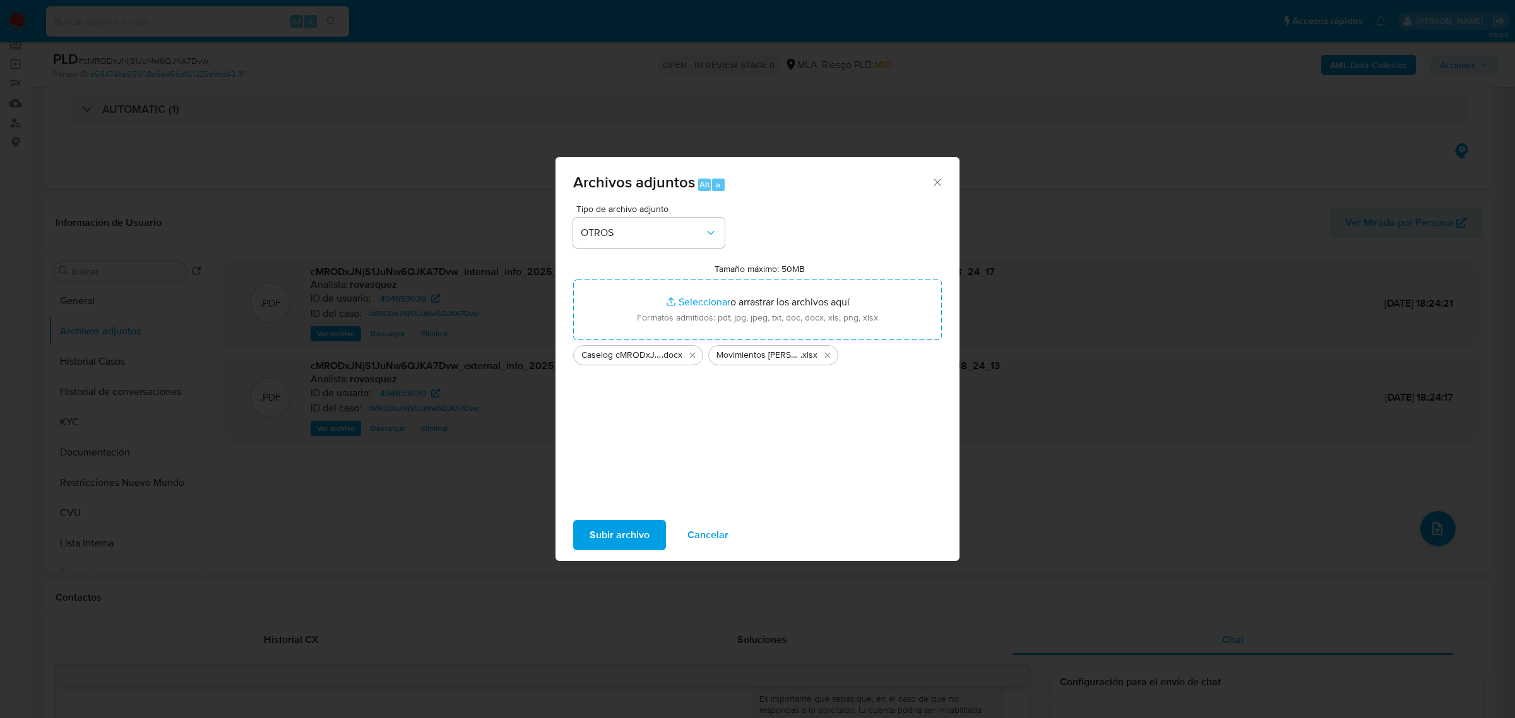
click span "Subir archivo"
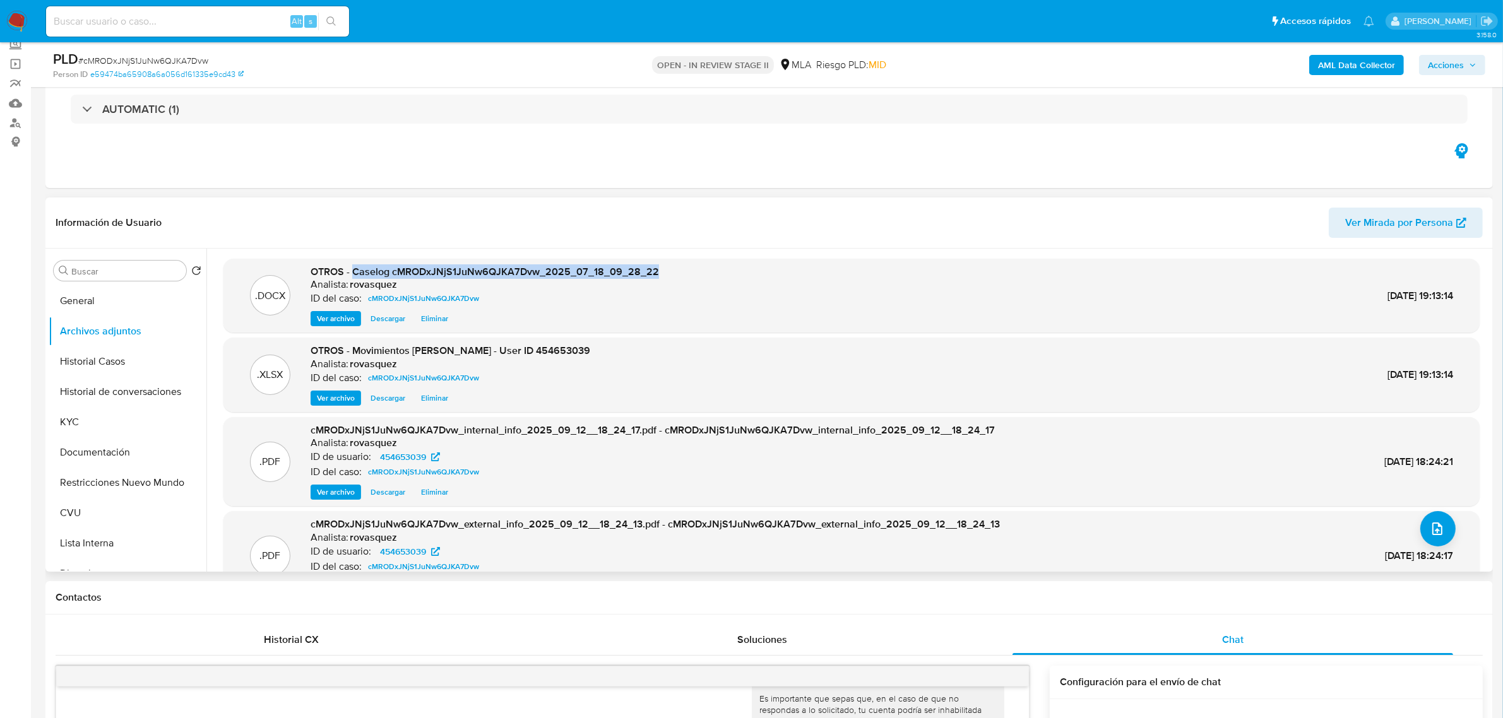
drag, startPoint x: 353, startPoint y: 270, endPoint x: 656, endPoint y: 273, distance: 303.0
click div ".DOCX OTROS - Caselog cMRODxJNjS1JuNw6QJKA7Dvw_2025_07_18_09_28_22 Analista: ro…"
copy span "Caselog cMRODxJNjS1JuNw6QJKA7Dvw_2025_07_18_09_28_22"
click span "Acciones"
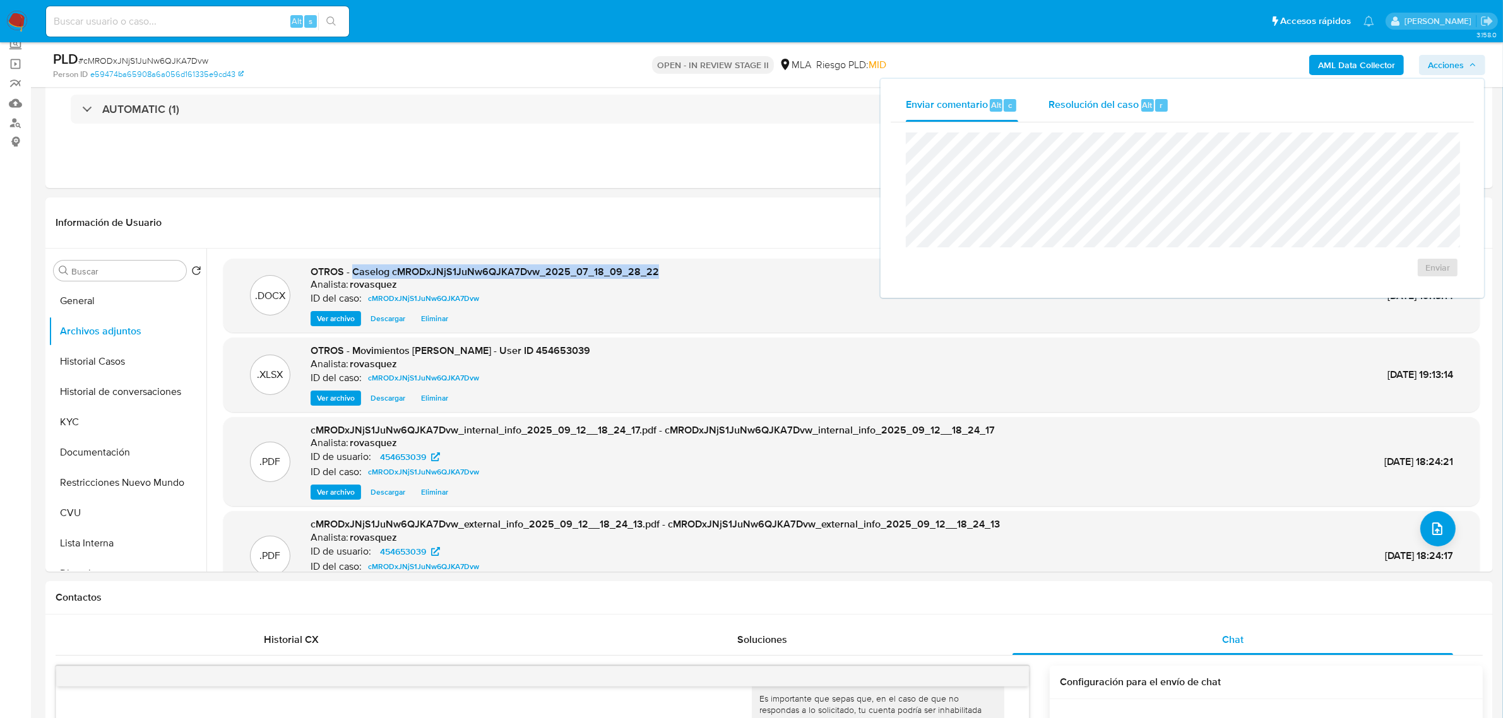
click span "Resolución del caso"
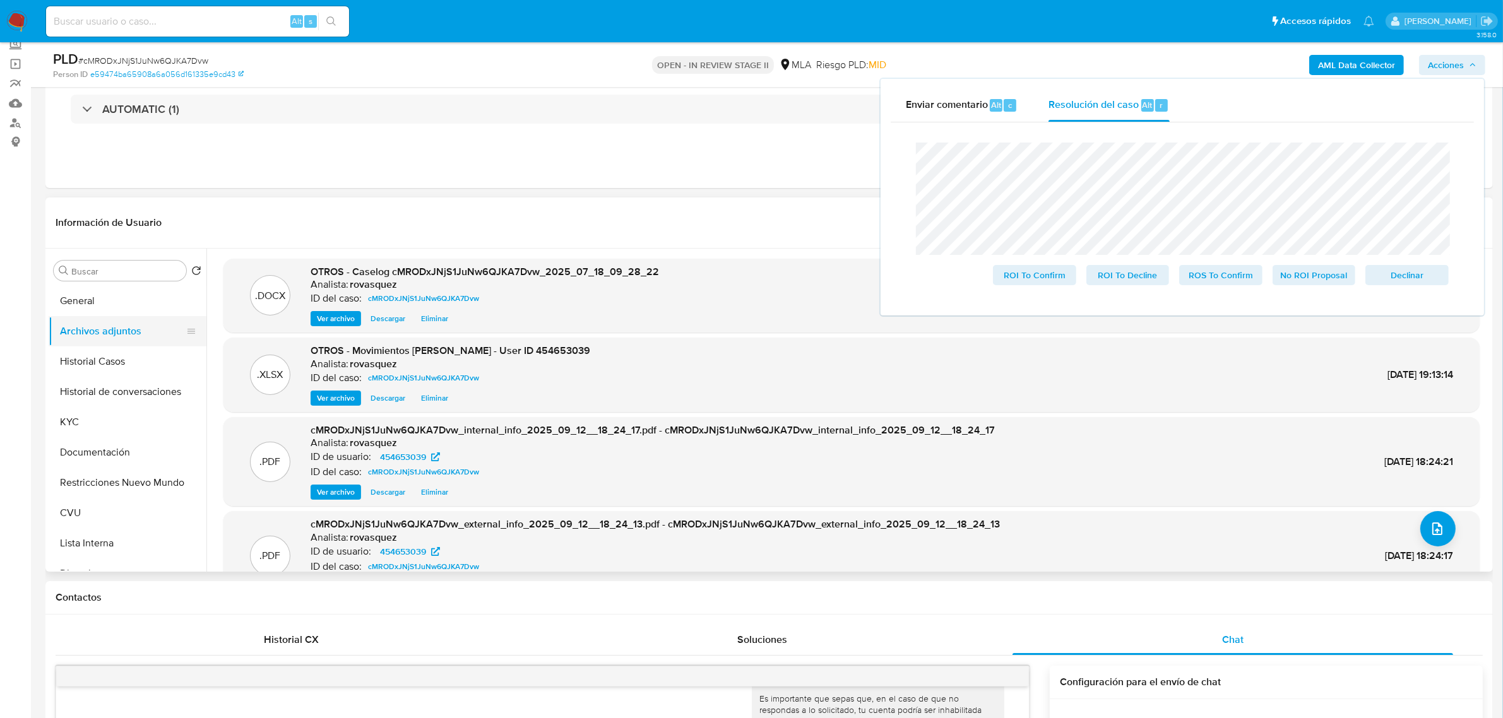
drag, startPoint x: 145, startPoint y: 389, endPoint x: 114, endPoint y: 343, distance: 56.4
click button "Historial de conversaciones"
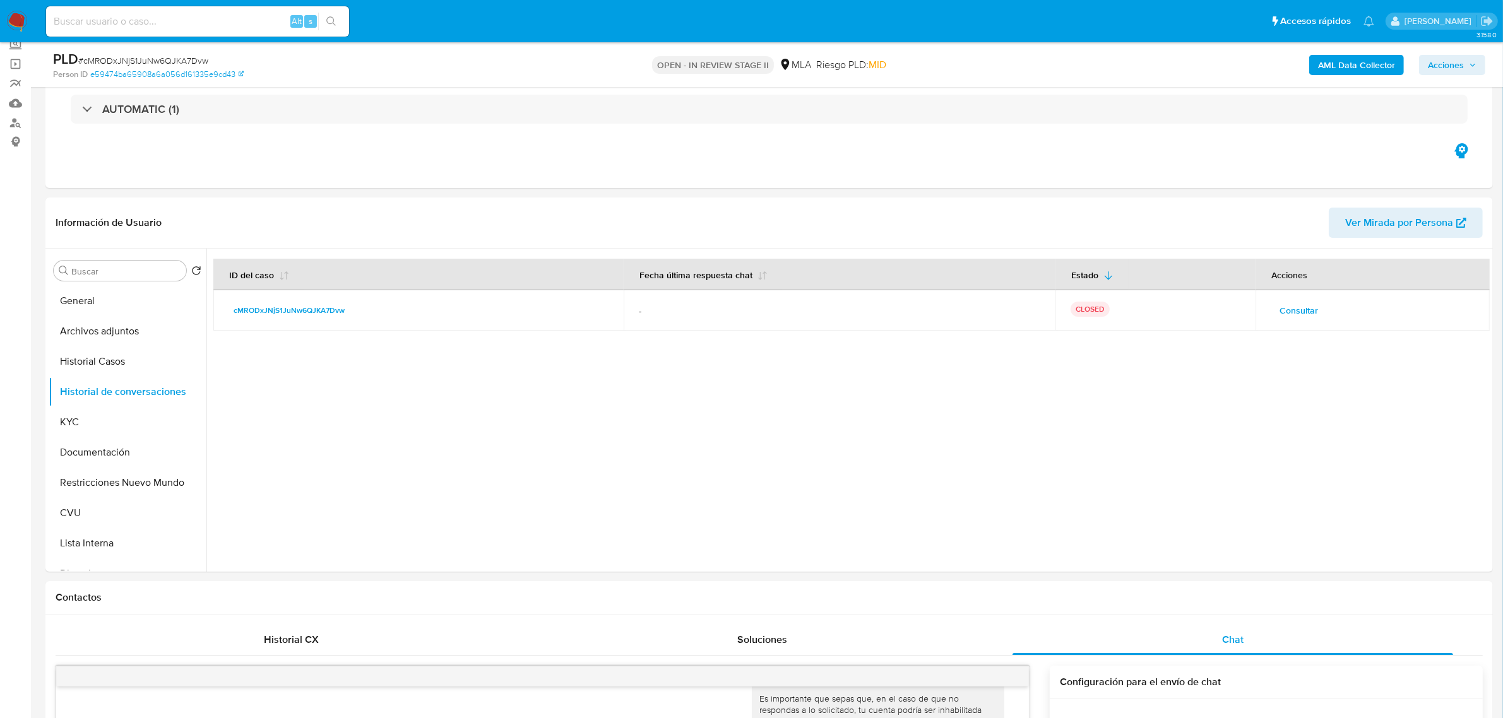
click span "Acciones"
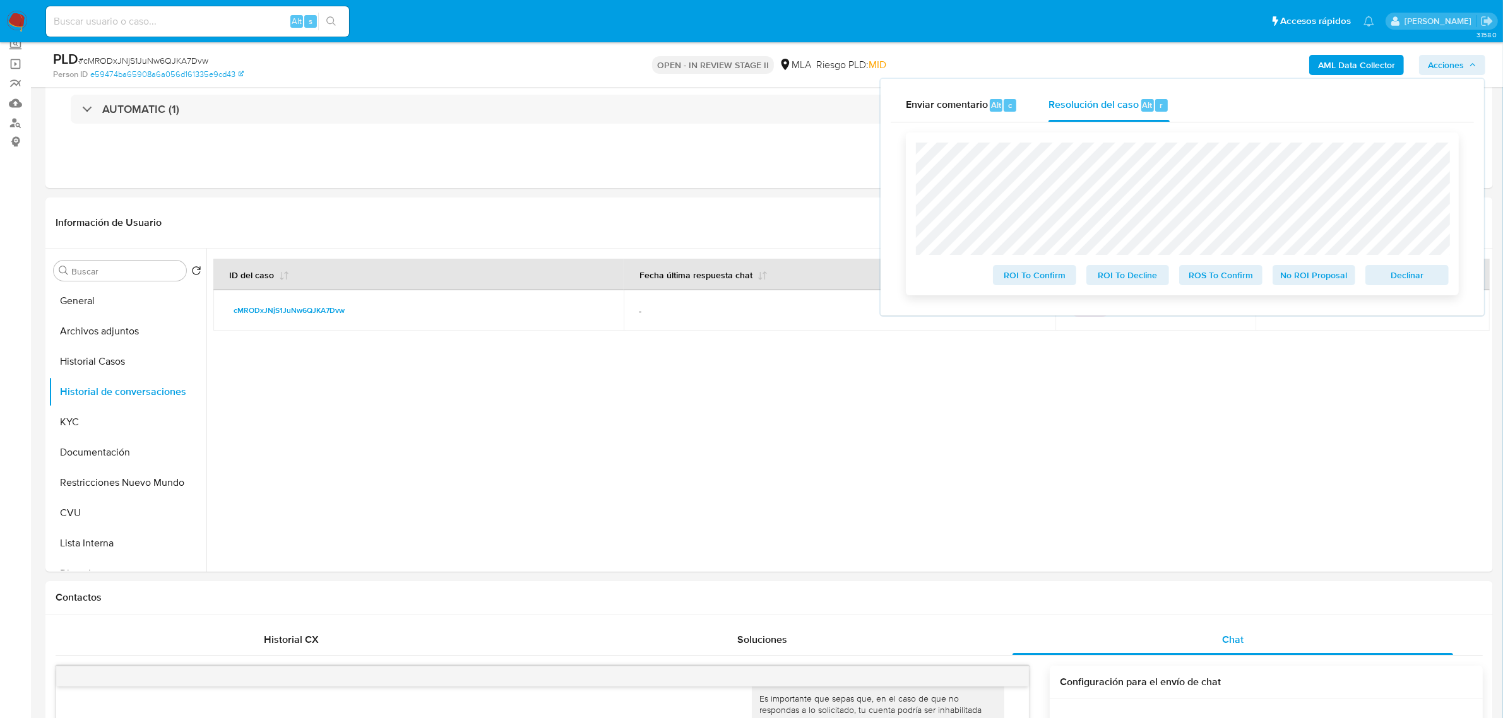
click span "No ROI Proposal"
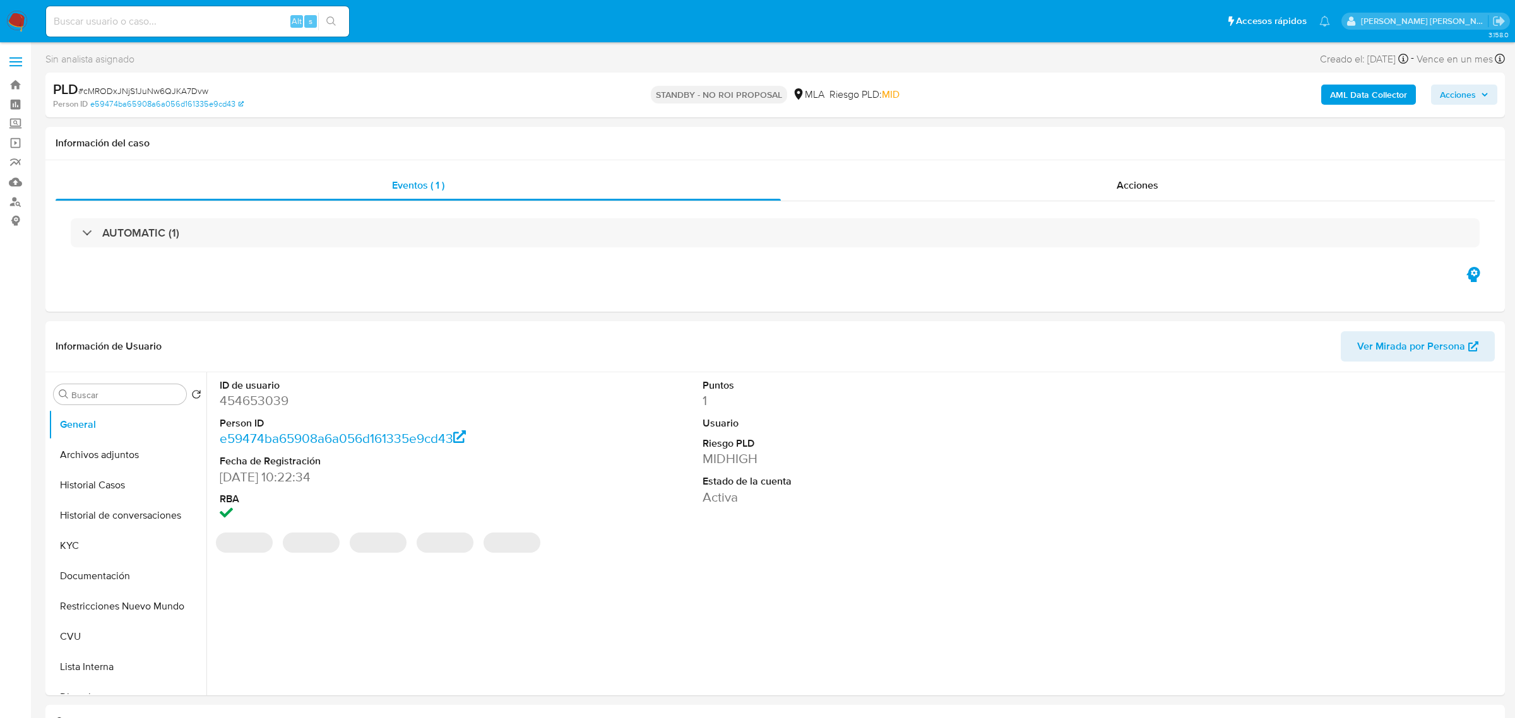
select select "10"
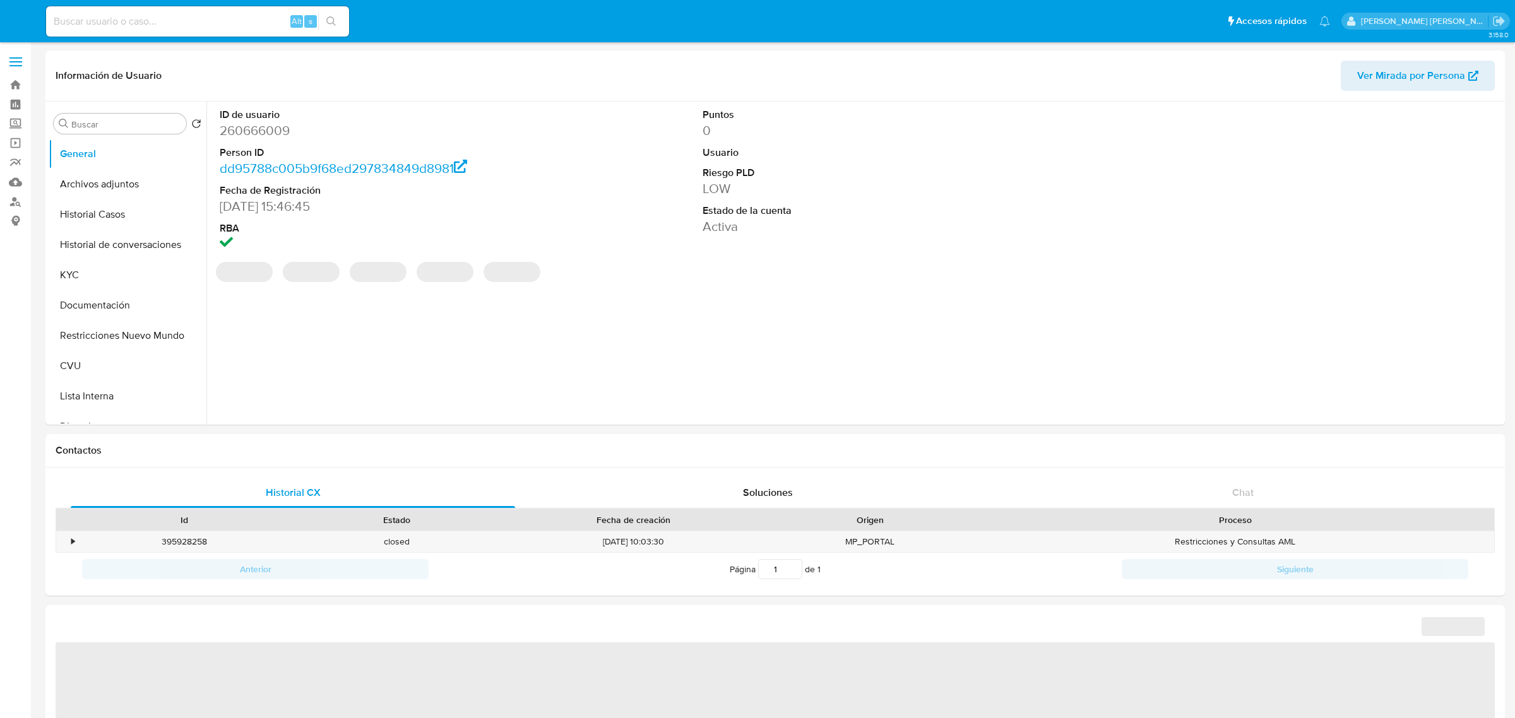
select select "10"
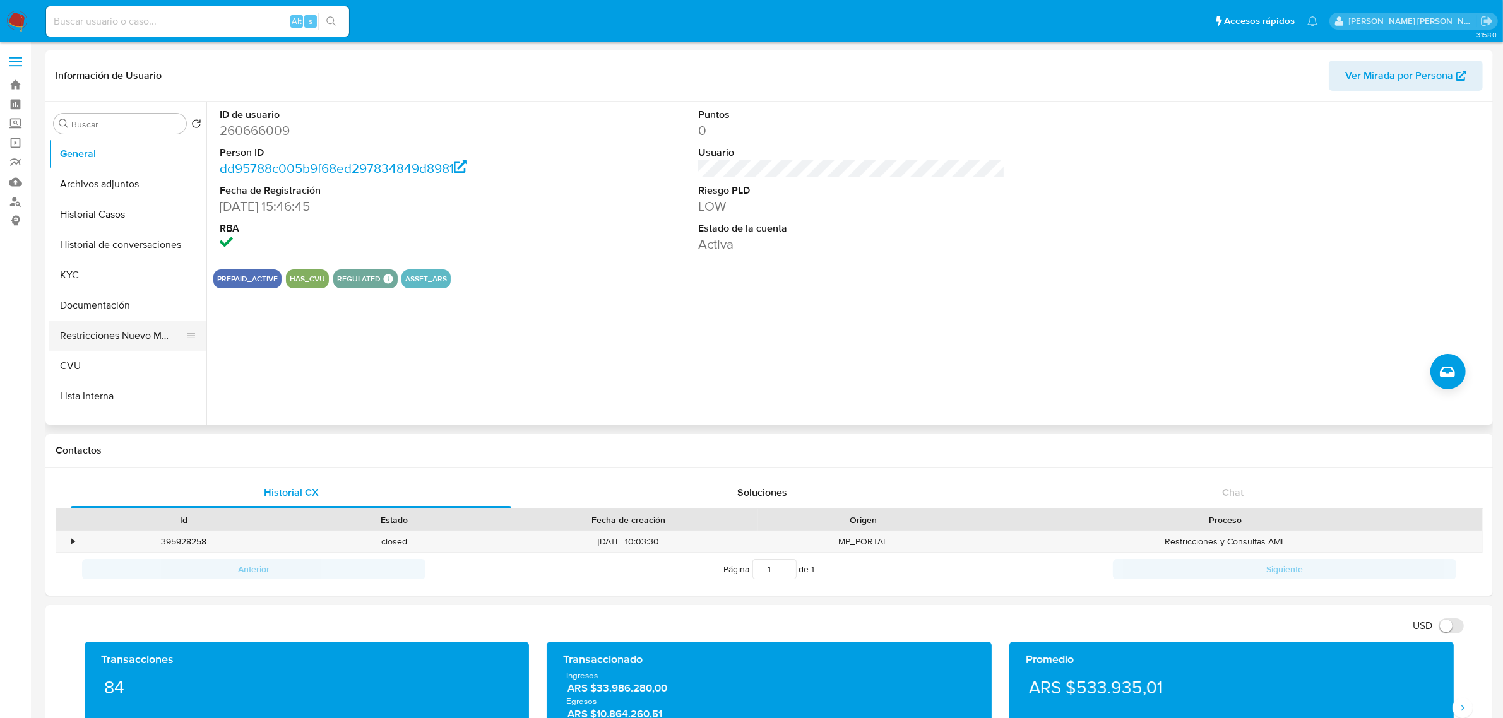
click at [124, 347] on button "Restricciones Nuevo Mundo" at bounding box center [123, 336] width 148 height 30
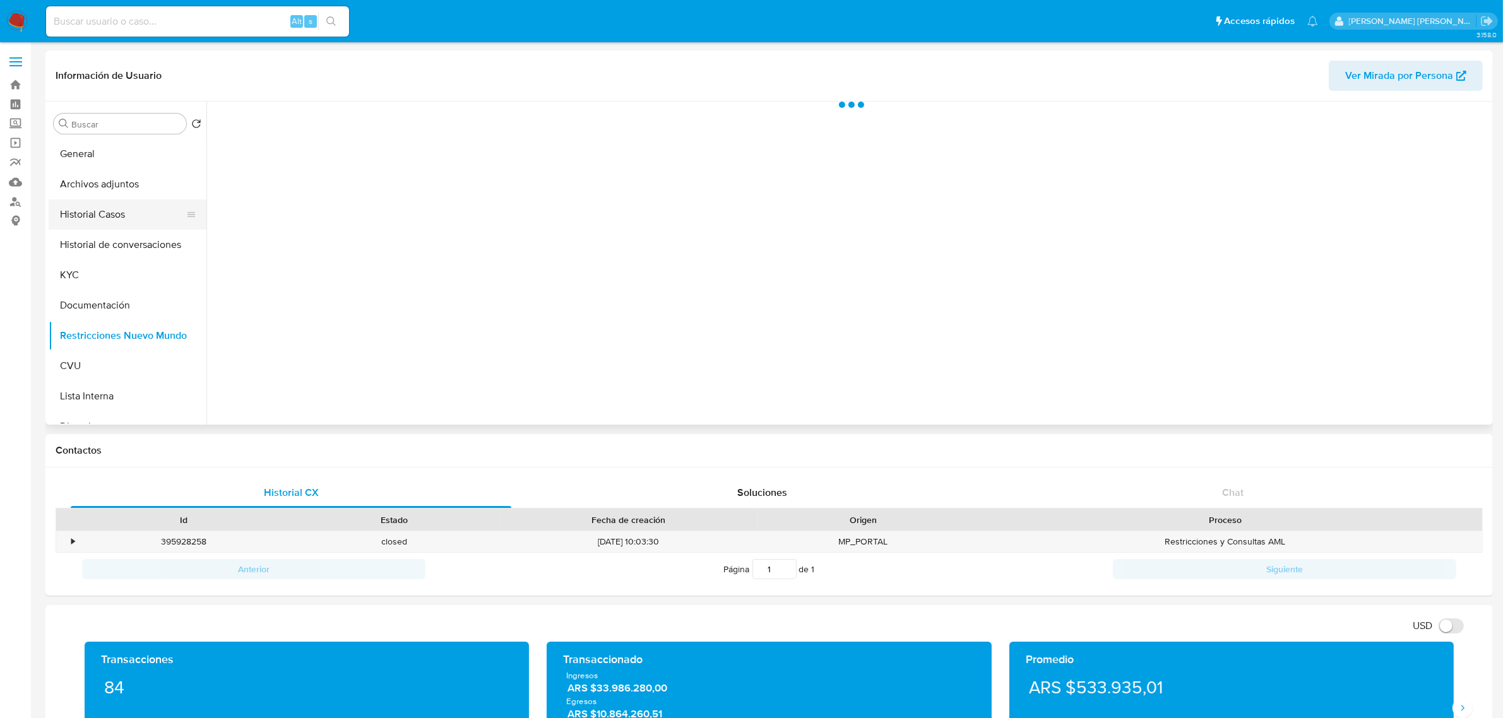
click at [117, 213] on button "Historial Casos" at bounding box center [123, 214] width 148 height 30
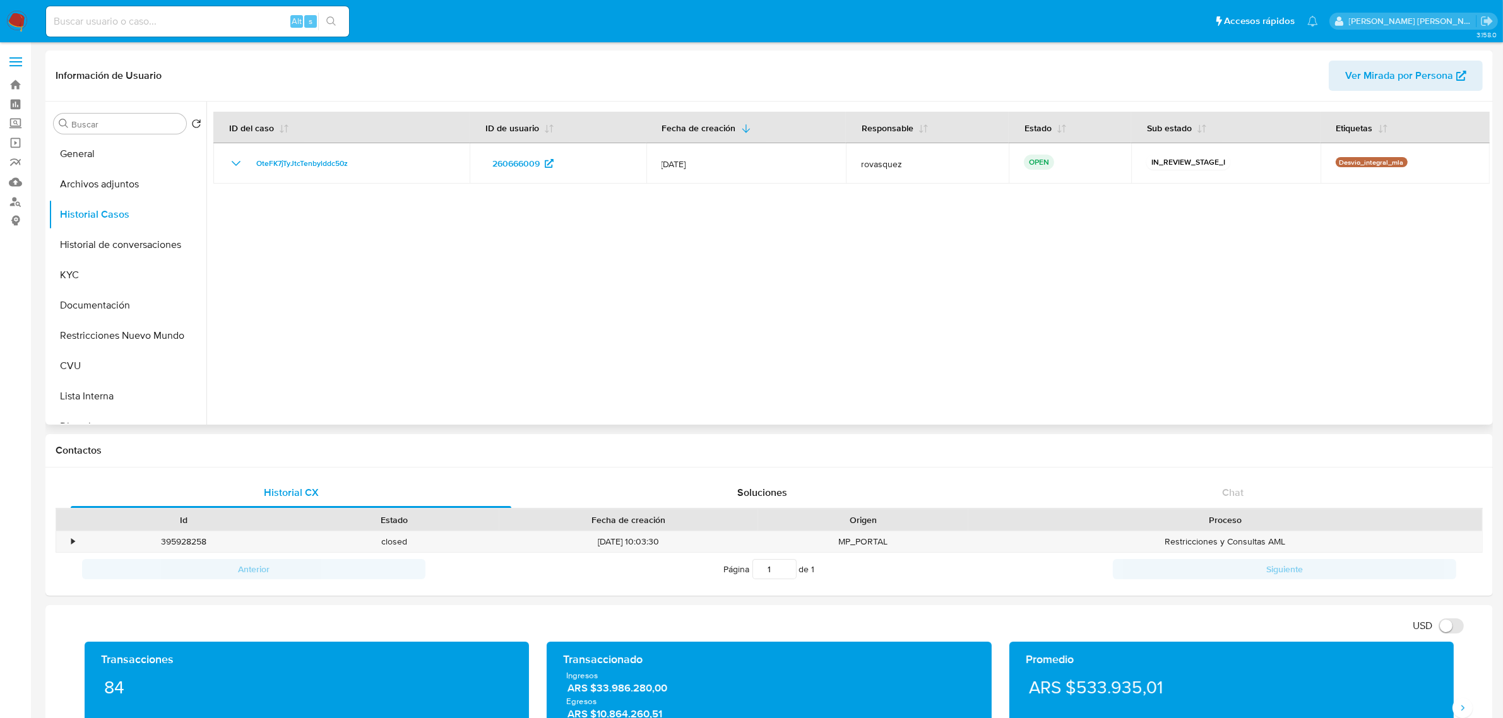
drag, startPoint x: 333, startPoint y: 271, endPoint x: 401, endPoint y: 246, distance: 72.7
click at [333, 272] on div at bounding box center [847, 263] width 1283 height 323
click at [104, 181] on button "Archivos adjuntos" at bounding box center [123, 184] width 148 height 30
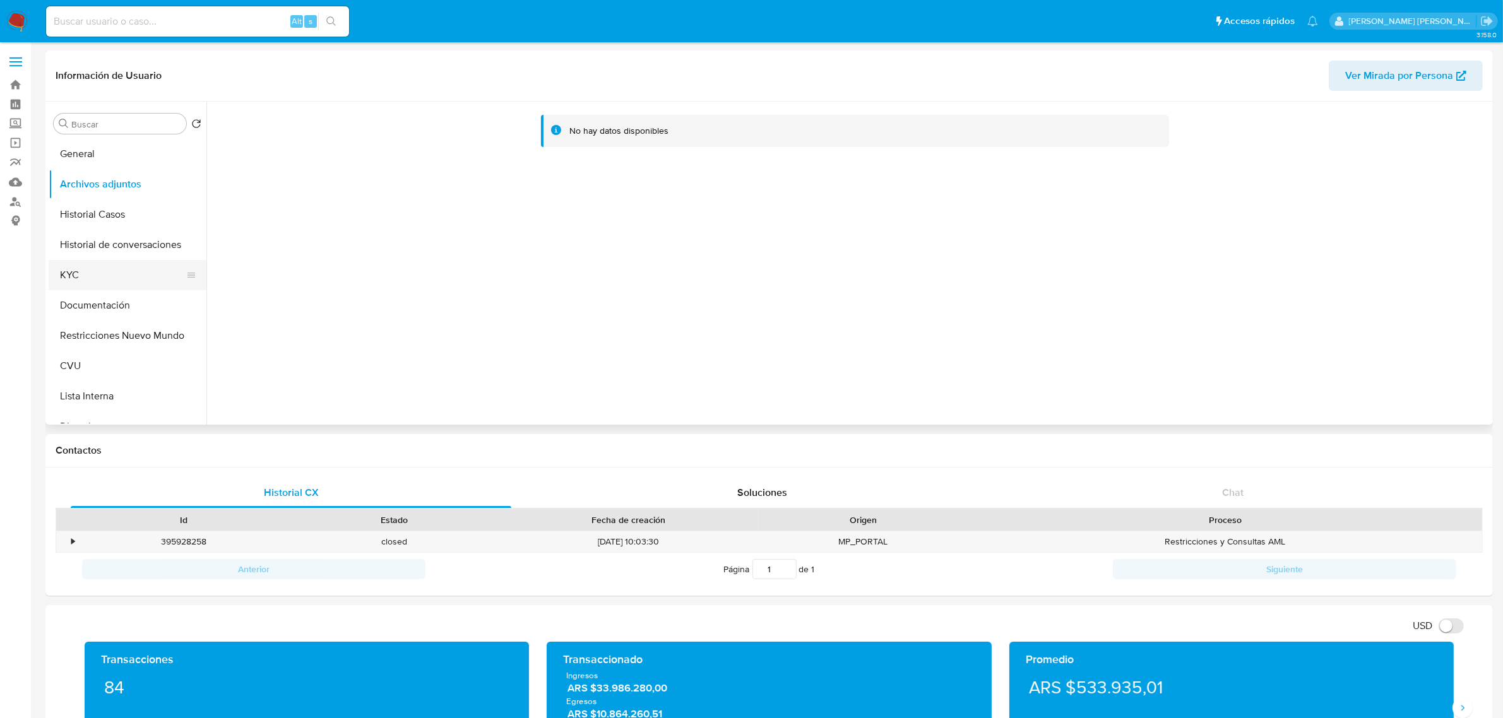
click at [80, 278] on button "KYC" at bounding box center [123, 275] width 148 height 30
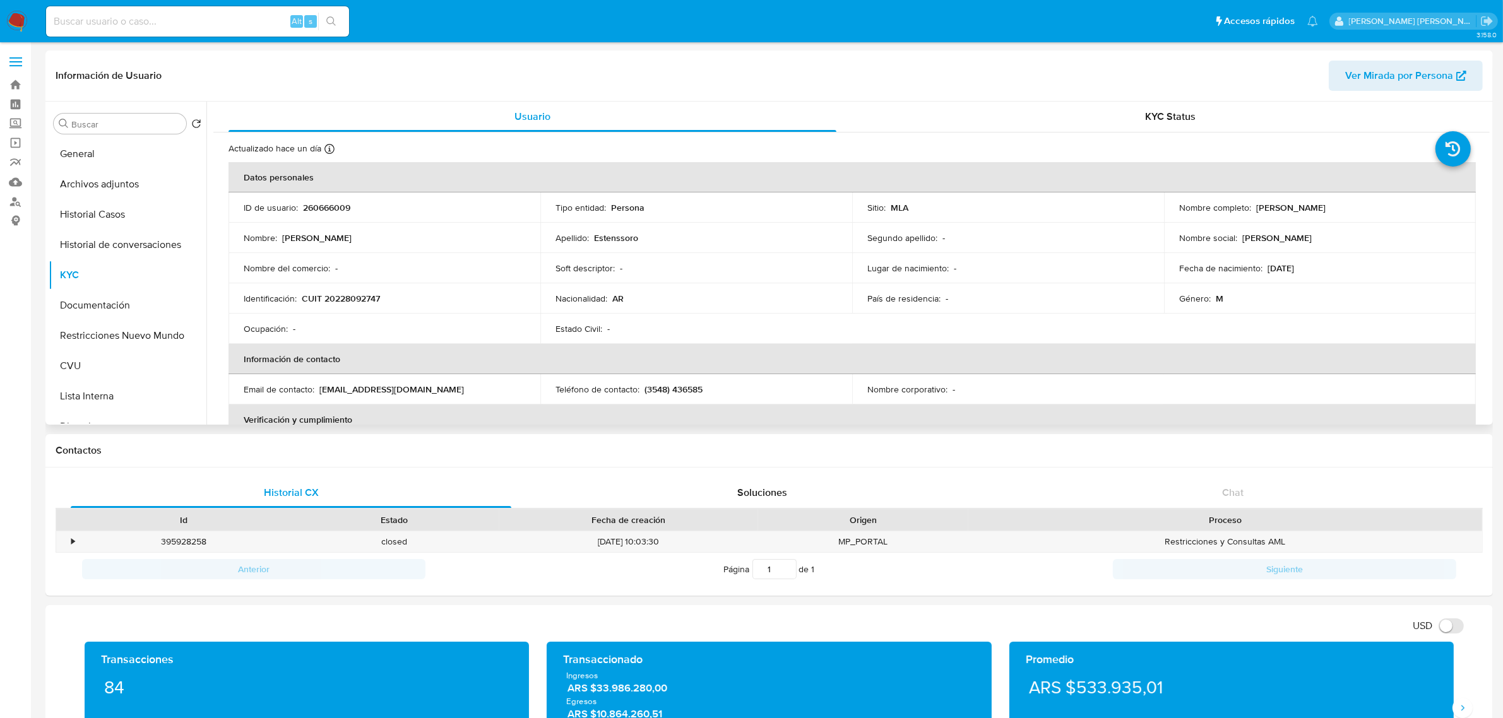
click at [344, 299] on p "CUIT 20228092747" at bounding box center [341, 298] width 78 height 11
copy p "20228092747"
click at [364, 309] on td "Identificación : CUIT 20228092747" at bounding box center [384, 298] width 312 height 30
click at [366, 297] on p "CUIT 20228092747" at bounding box center [341, 298] width 78 height 11
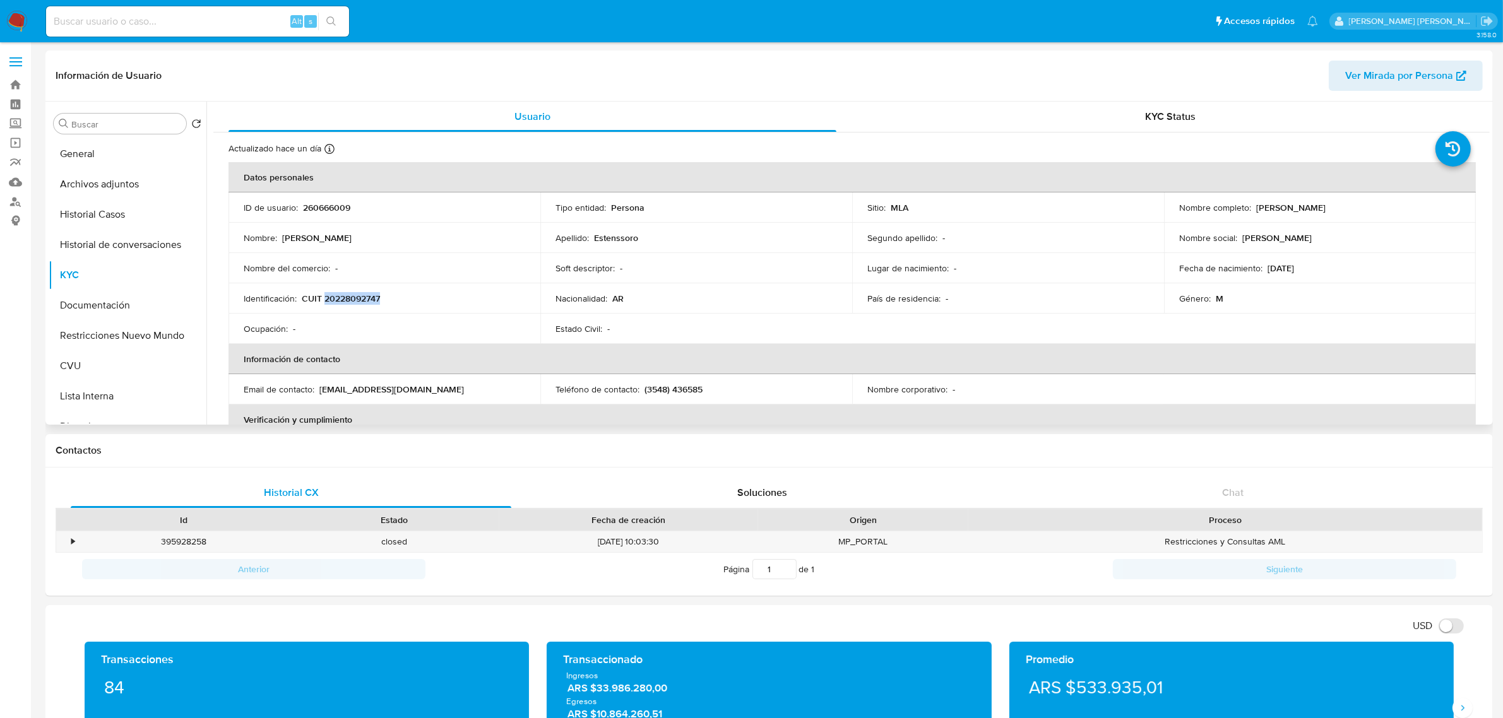
click at [366, 297] on p "CUIT 20228092747" at bounding box center [341, 298] width 78 height 11
copy p "20228092747"
drag, startPoint x: 1253, startPoint y: 208, endPoint x: 1360, endPoint y: 210, distance: 107.3
click at [1360, 210] on div "Nombre completo : [PERSON_NAME]" at bounding box center [1319, 207] width 281 height 11
copy p "[PERSON_NAME]"
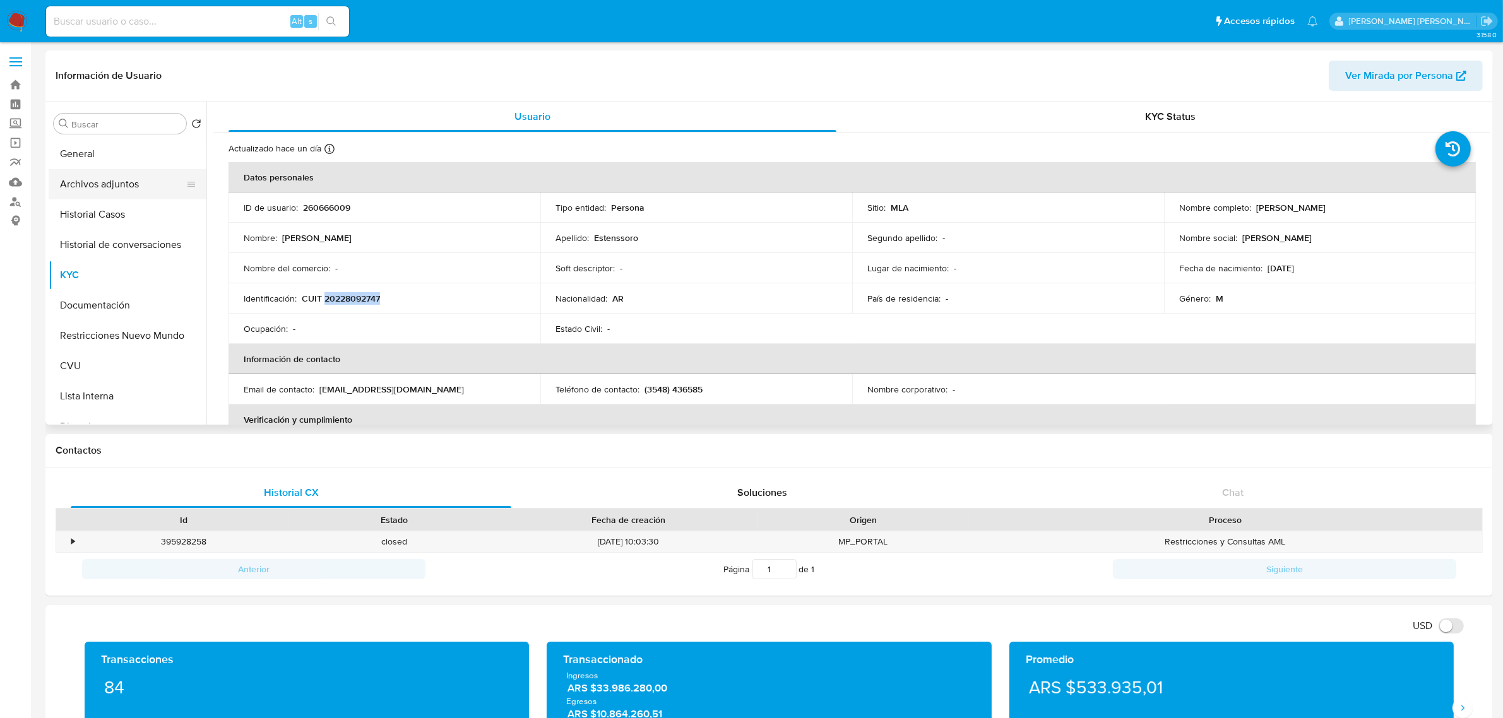
click at [138, 198] on button "Archivos adjuntos" at bounding box center [123, 184] width 148 height 30
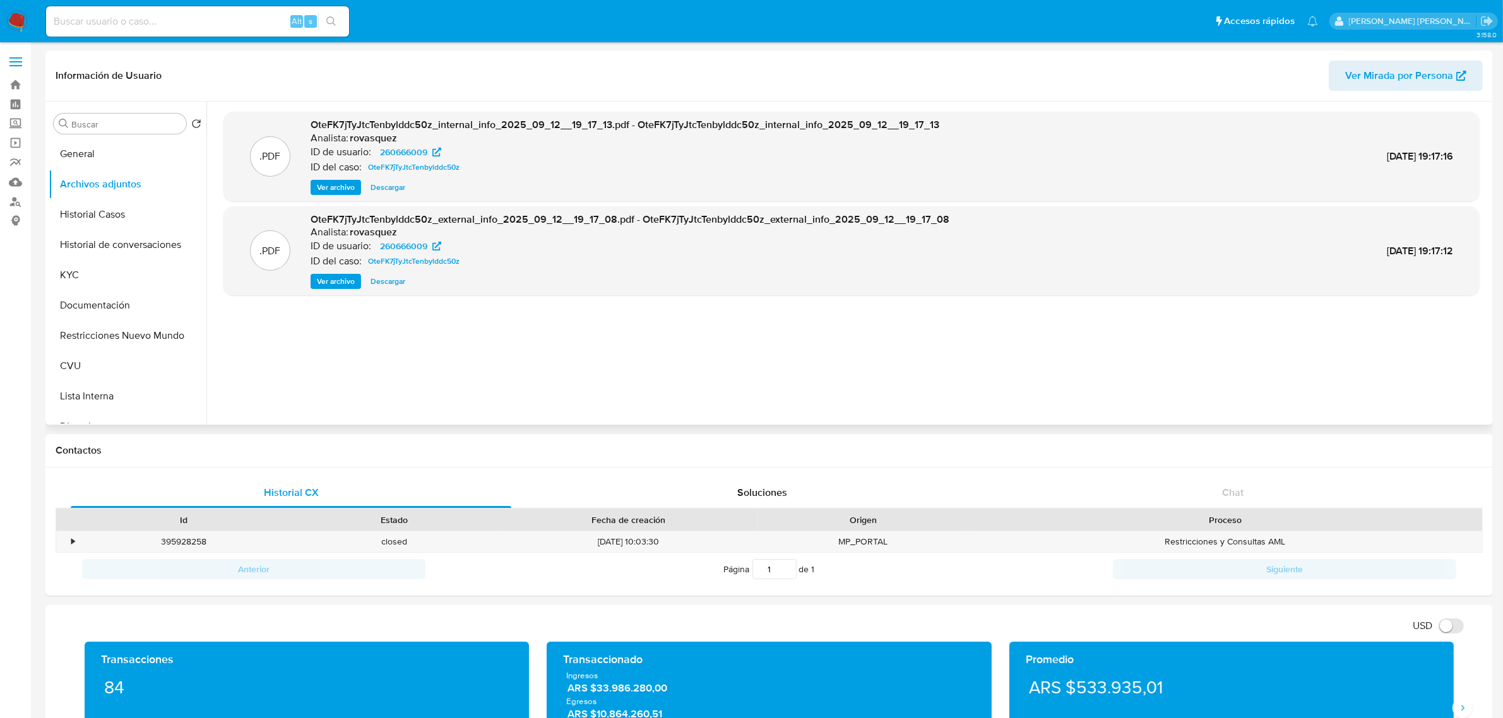
click at [342, 281] on span "Ver archivo" at bounding box center [336, 281] width 38 height 13
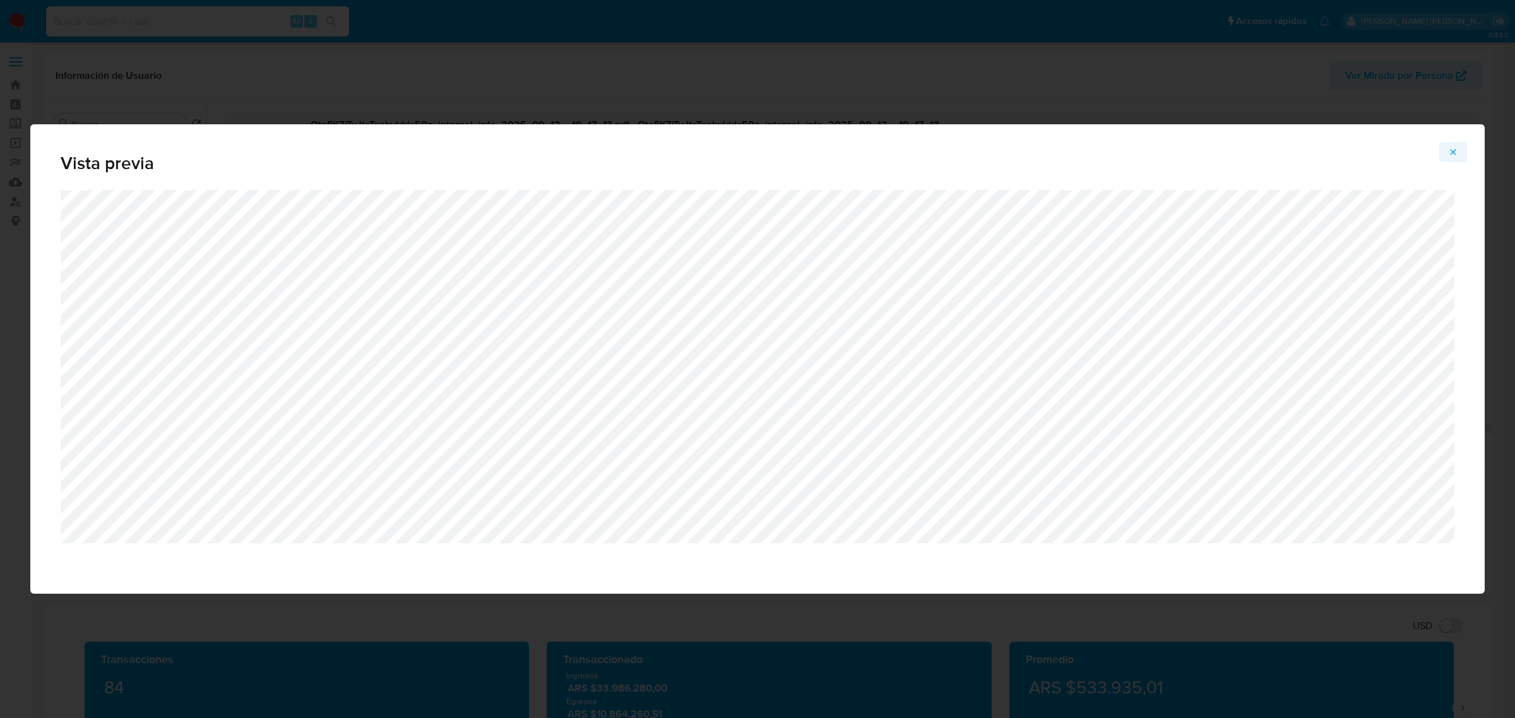
click at [1449, 150] on icon "Attachment preview" at bounding box center [1453, 152] width 10 height 10
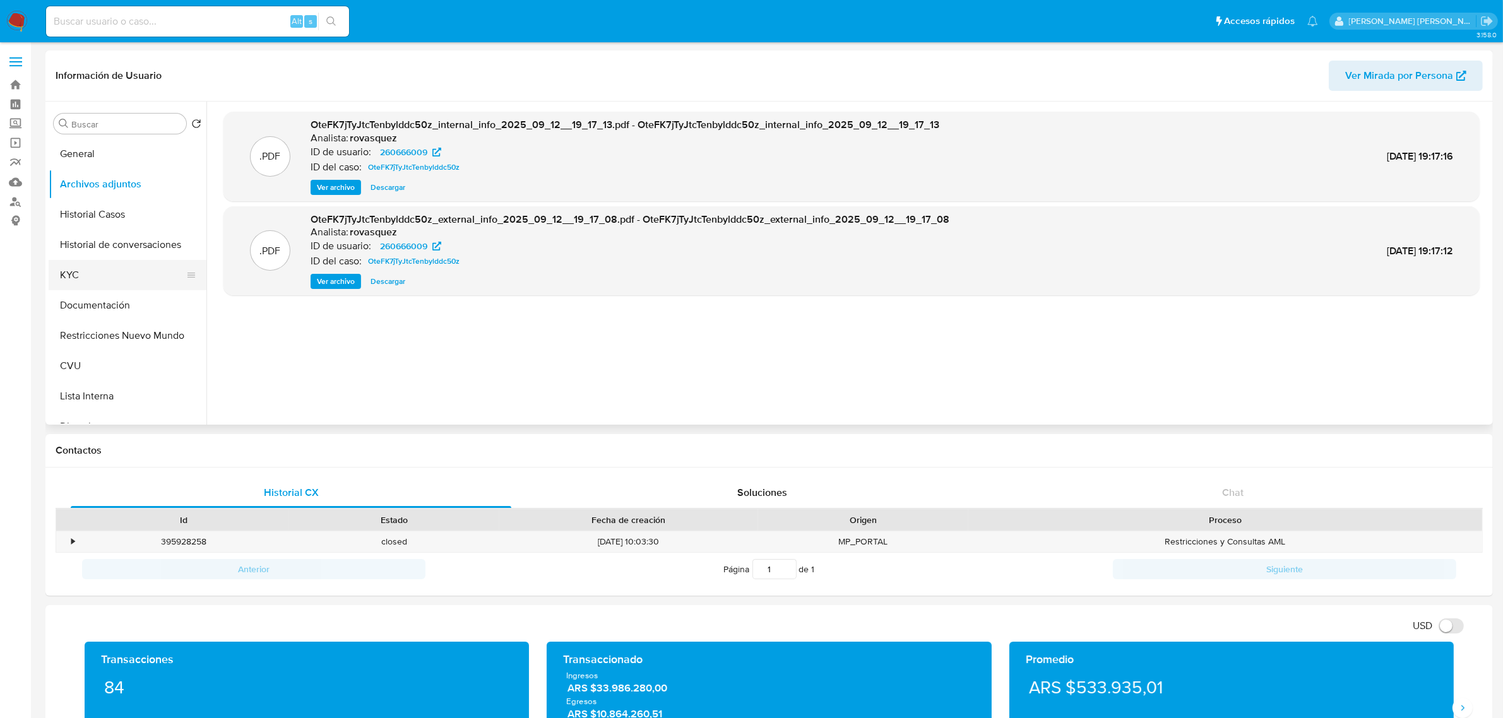
click at [105, 268] on button "KYC" at bounding box center [123, 275] width 148 height 30
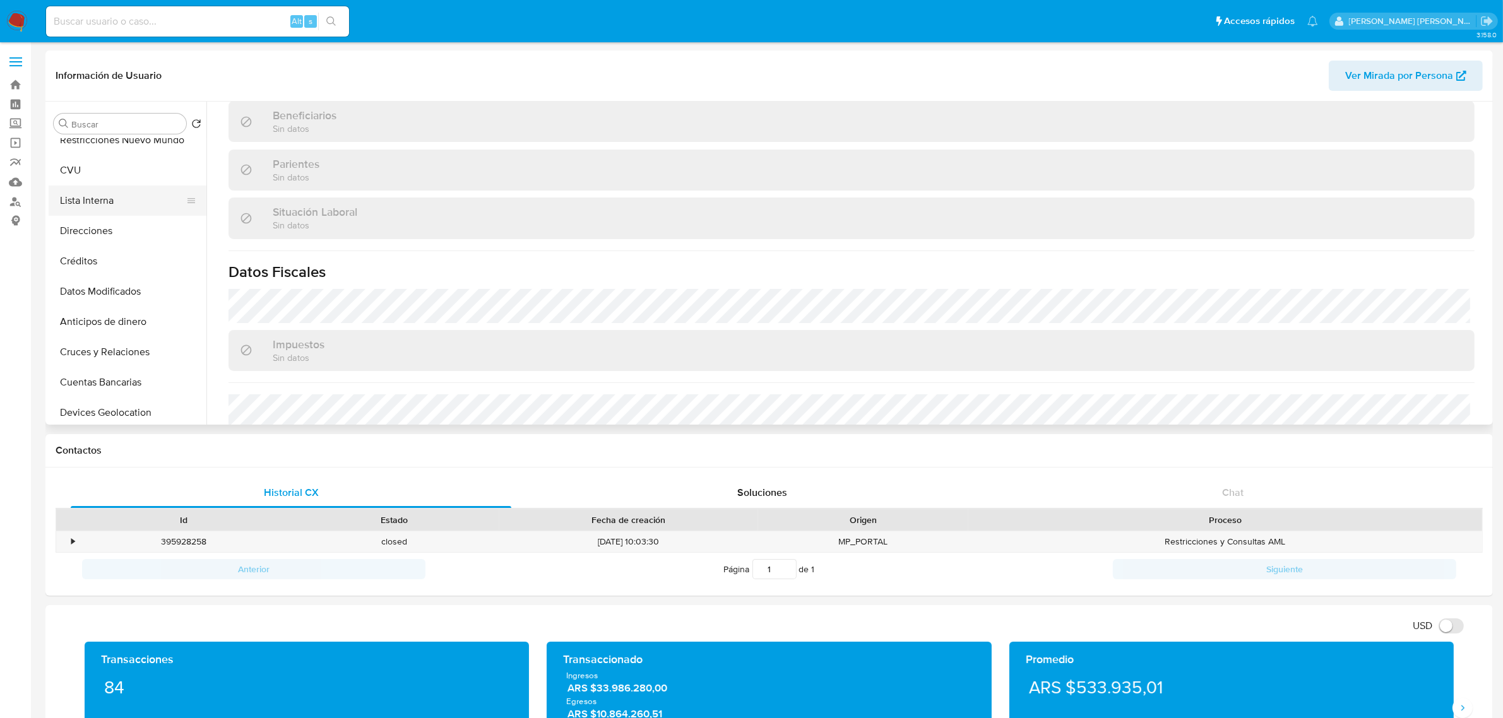
scroll to position [158, 0]
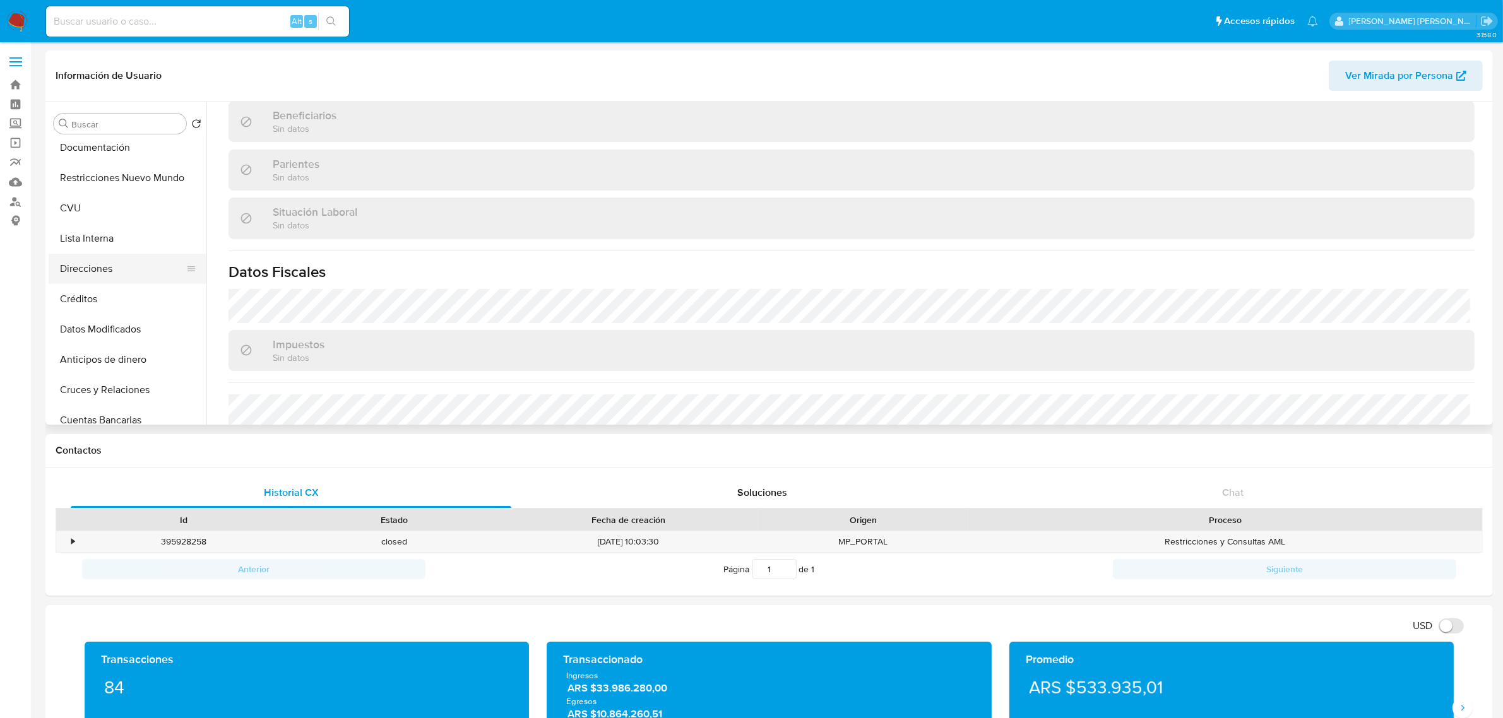
click at [109, 272] on button "Direcciones" at bounding box center [123, 269] width 148 height 30
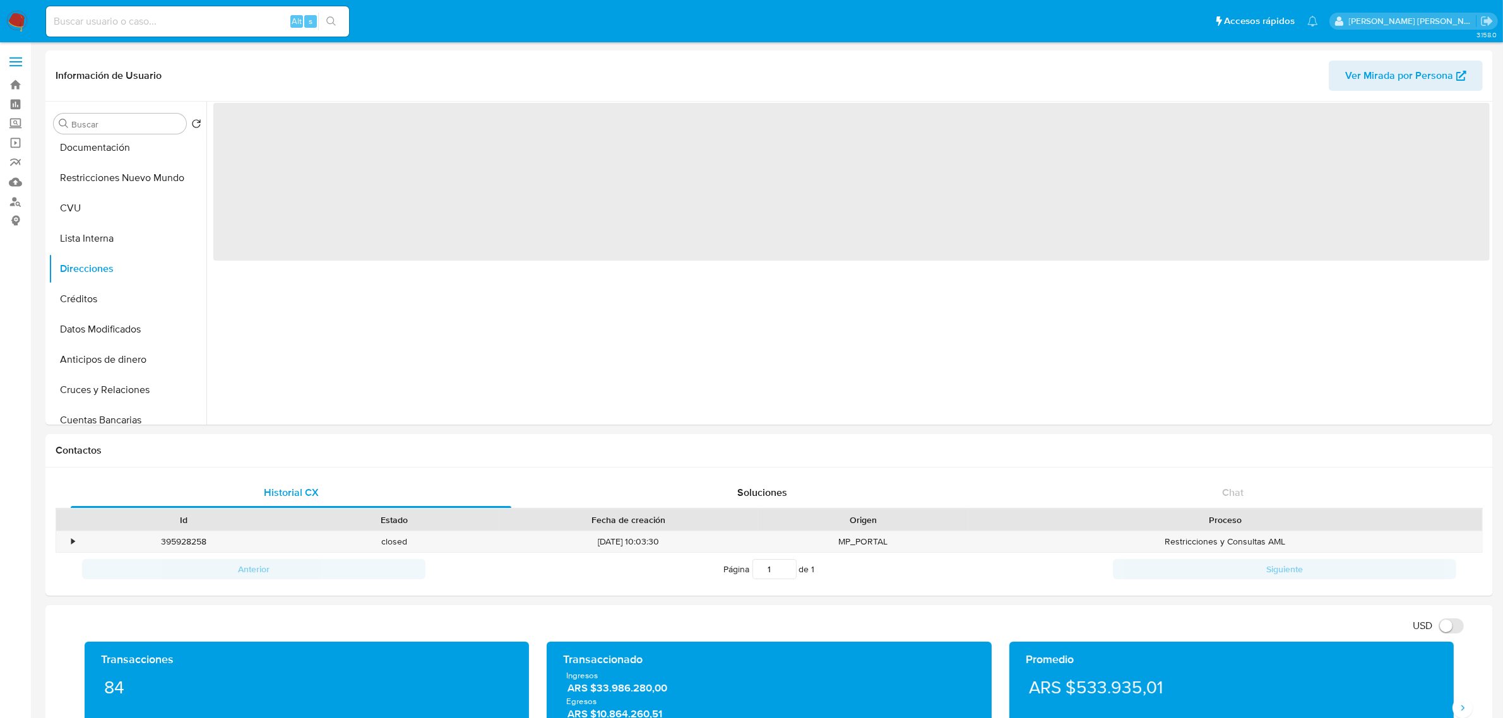
scroll to position [0, 0]
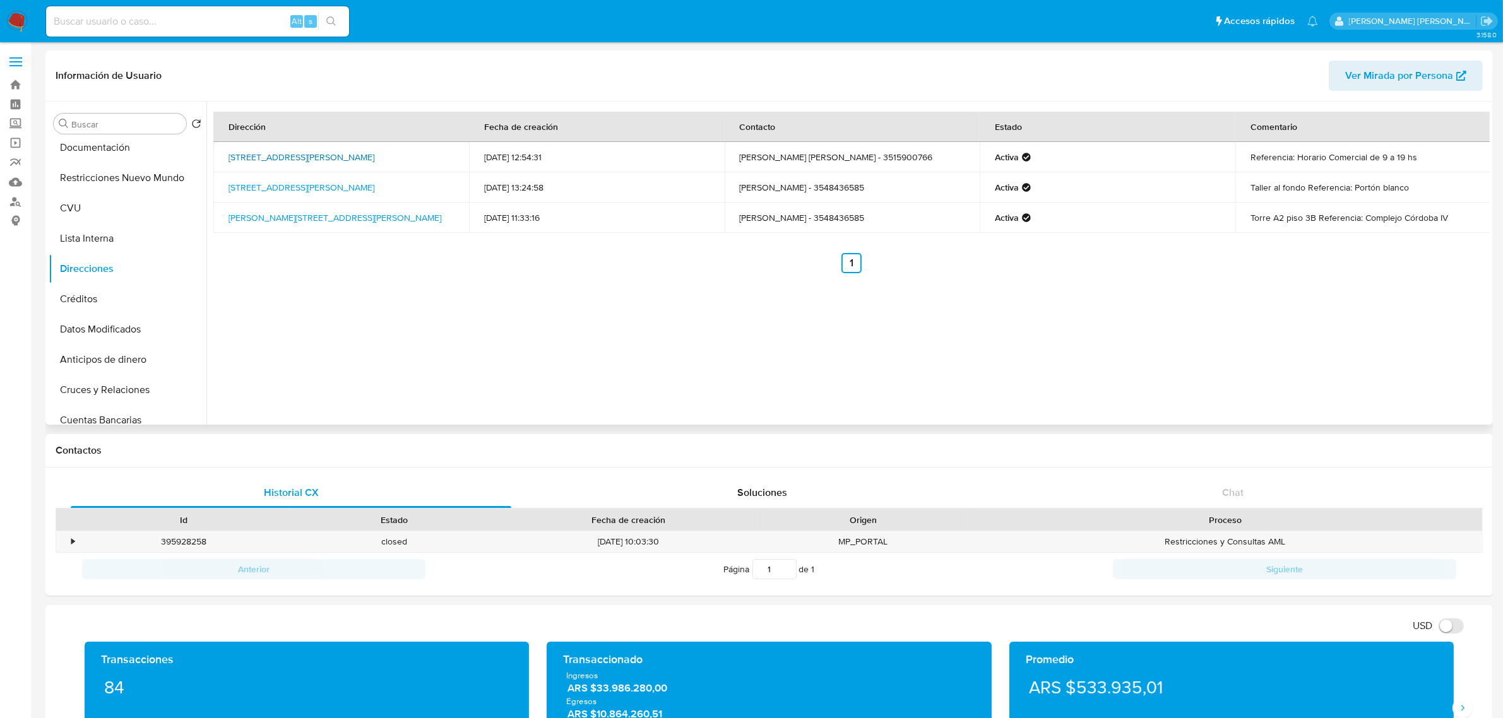
click at [273, 162] on link "[STREET_ADDRESS][PERSON_NAME]" at bounding box center [301, 157] width 146 height 13
click at [105, 222] on button "Historial Casos" at bounding box center [123, 214] width 148 height 30
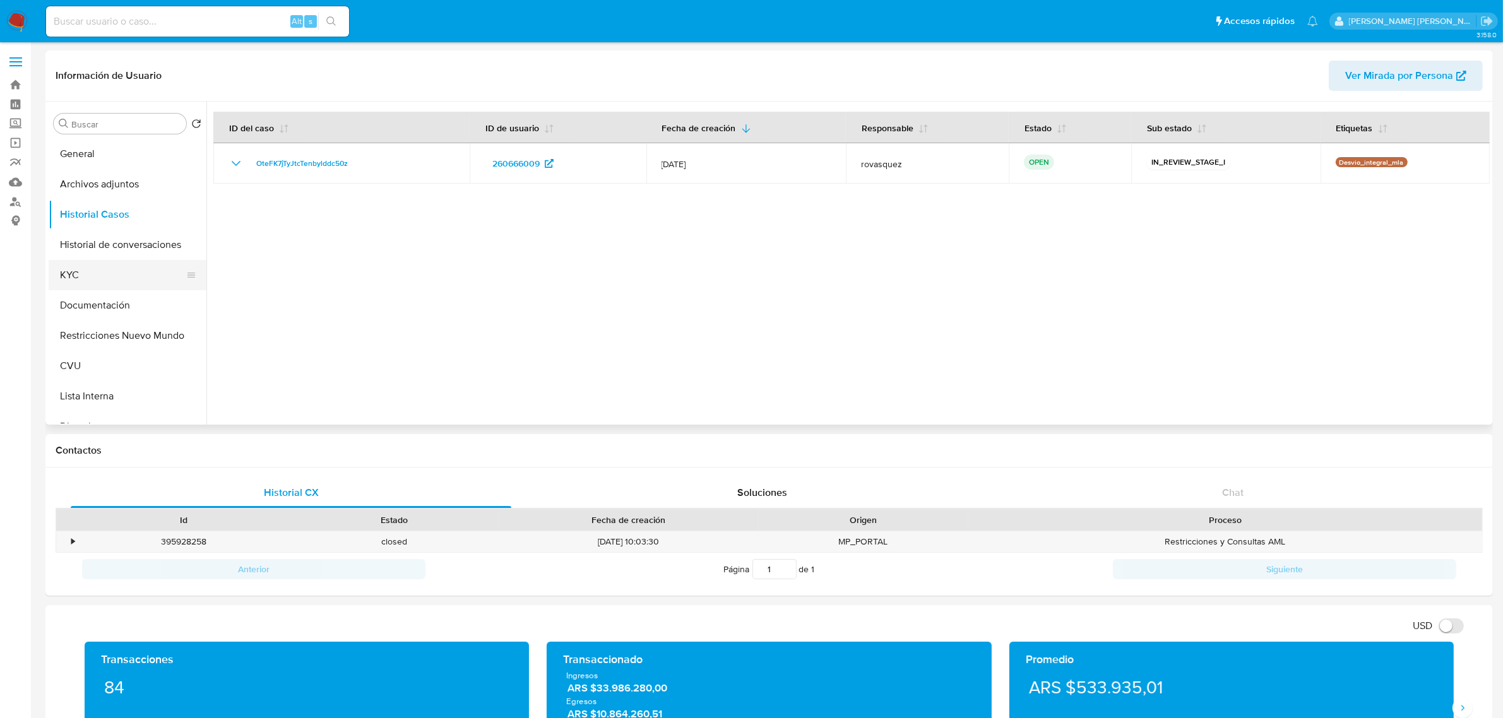
click at [90, 273] on button "KYC" at bounding box center [123, 275] width 148 height 30
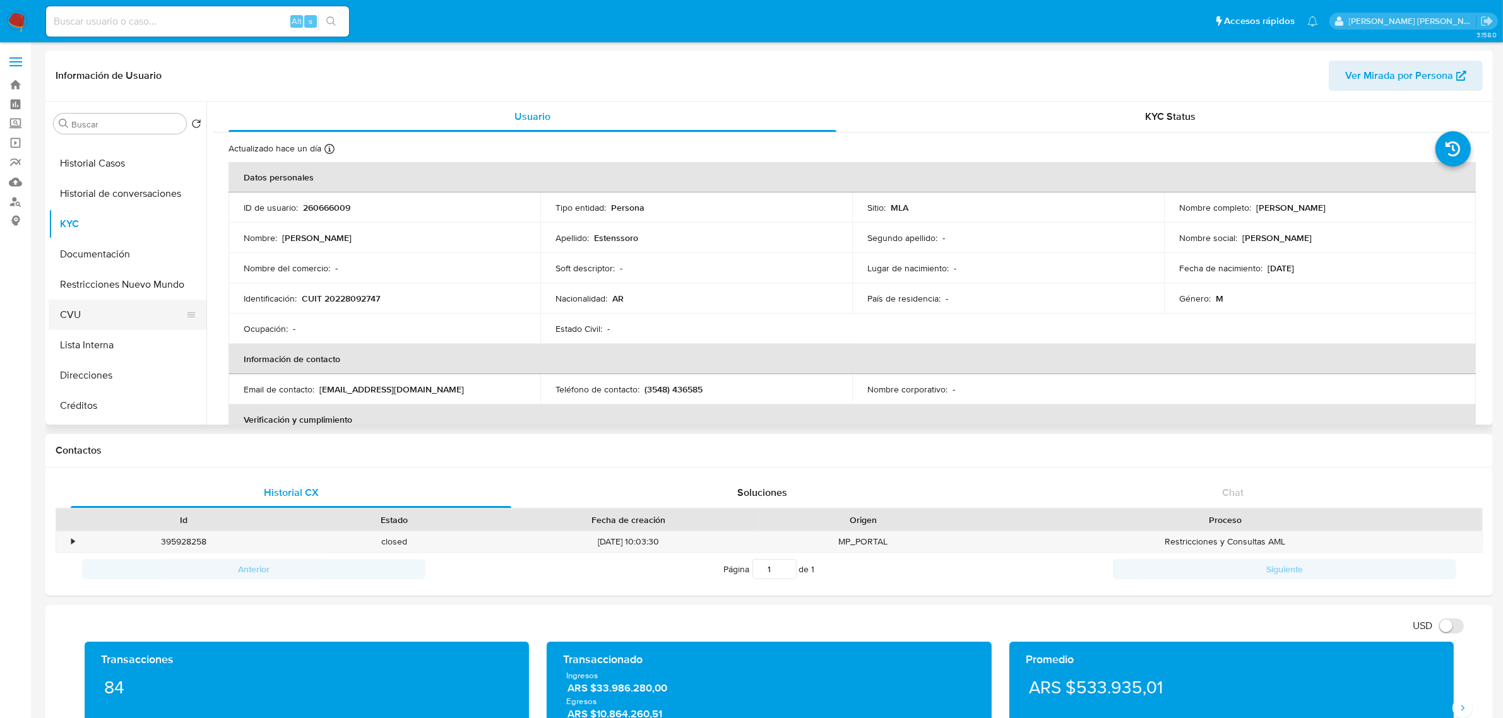
scroll to position [79, 0]
click at [122, 350] on button "Direcciones" at bounding box center [123, 348] width 148 height 30
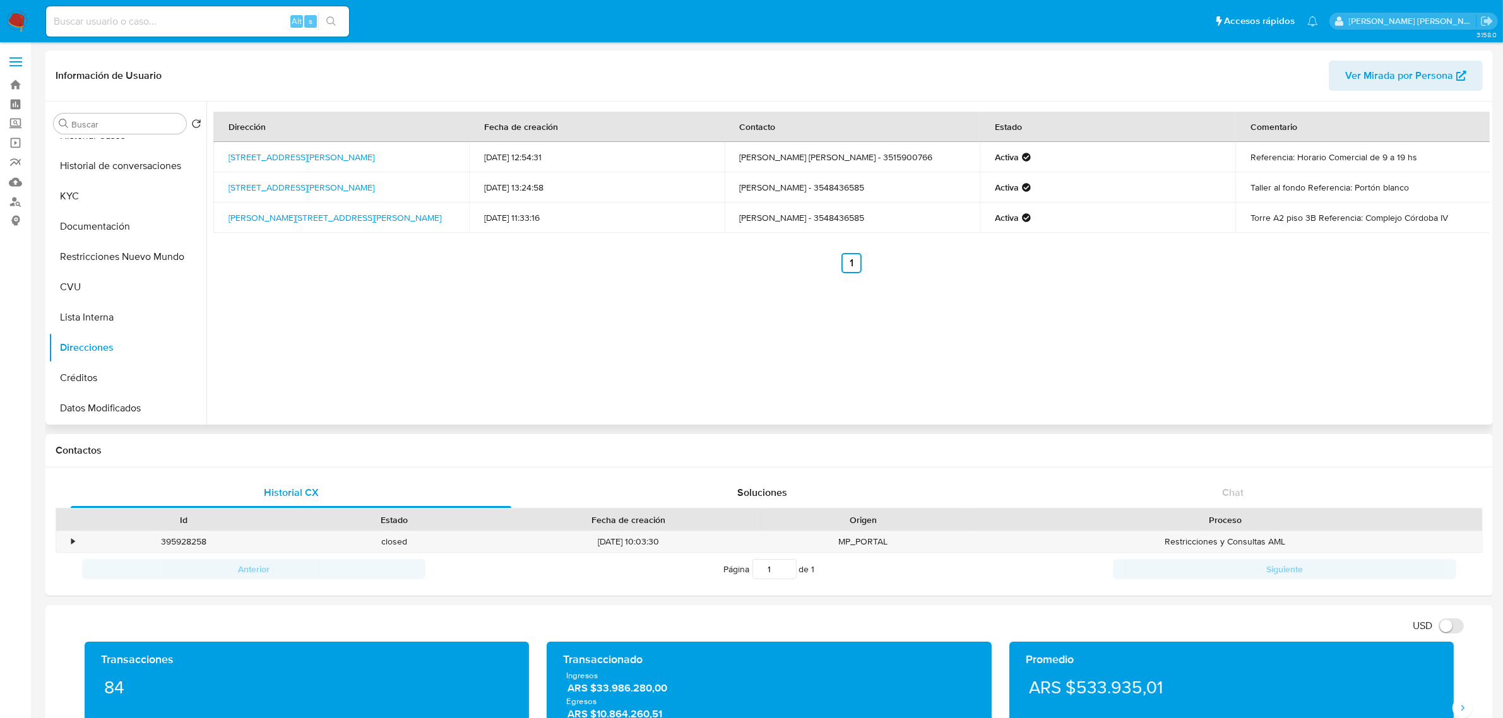
click at [805, 361] on div "Dirección Fecha de creación Contacto Estado Comentario [STREET_ADDRESS][PERSON_…" at bounding box center [847, 263] width 1283 height 323
drag, startPoint x: 304, startPoint y: 198, endPoint x: 249, endPoint y: 186, distance: 56.1
click at [249, 186] on td "[STREET_ADDRESS][PERSON_NAME]" at bounding box center [341, 187] width 256 height 30
copy link "[PERSON_NAME][STREET_ADDRESS] 2242"
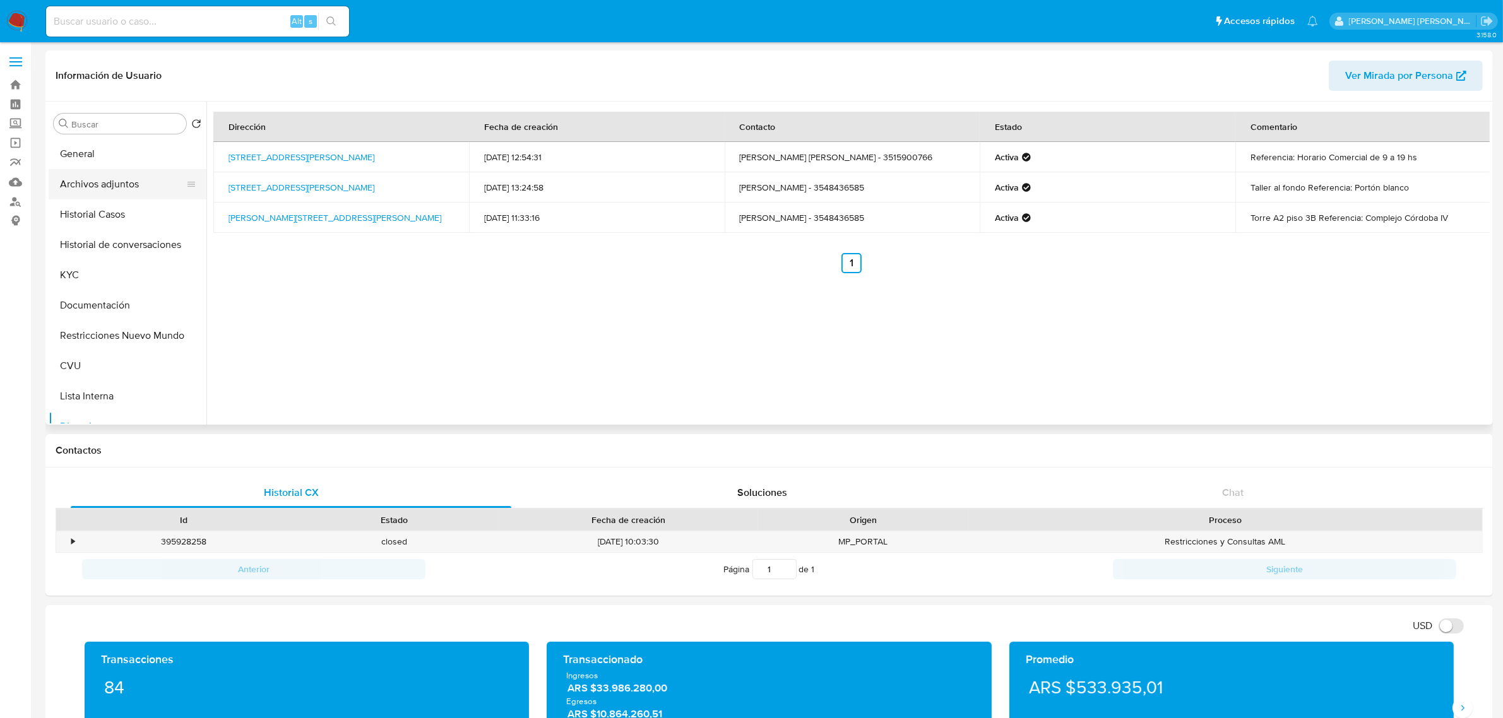
click at [112, 189] on button "Archivos adjuntos" at bounding box center [123, 184] width 148 height 30
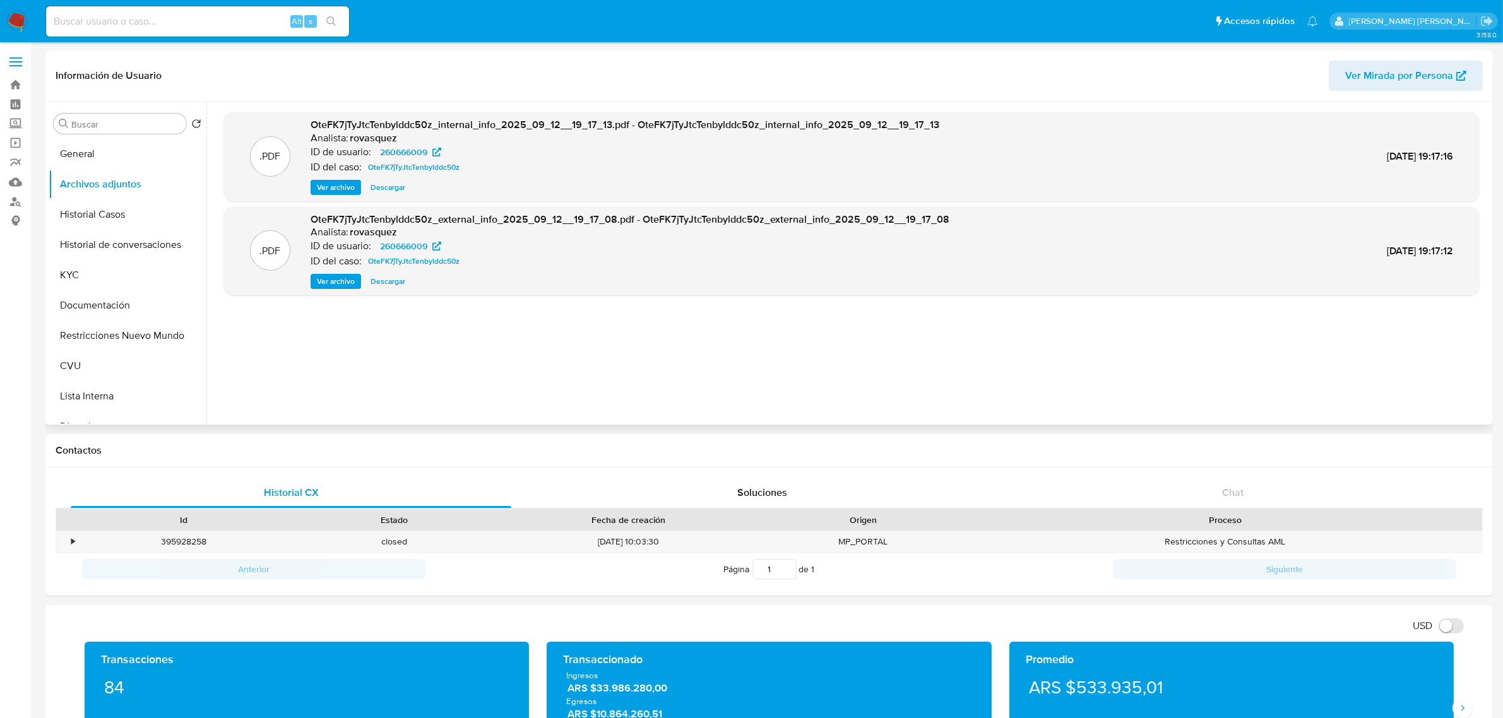
drag, startPoint x: 329, startPoint y: 278, endPoint x: 379, endPoint y: 92, distance: 192.6
click at [330, 278] on span "Ver archivo" at bounding box center [336, 281] width 38 height 13
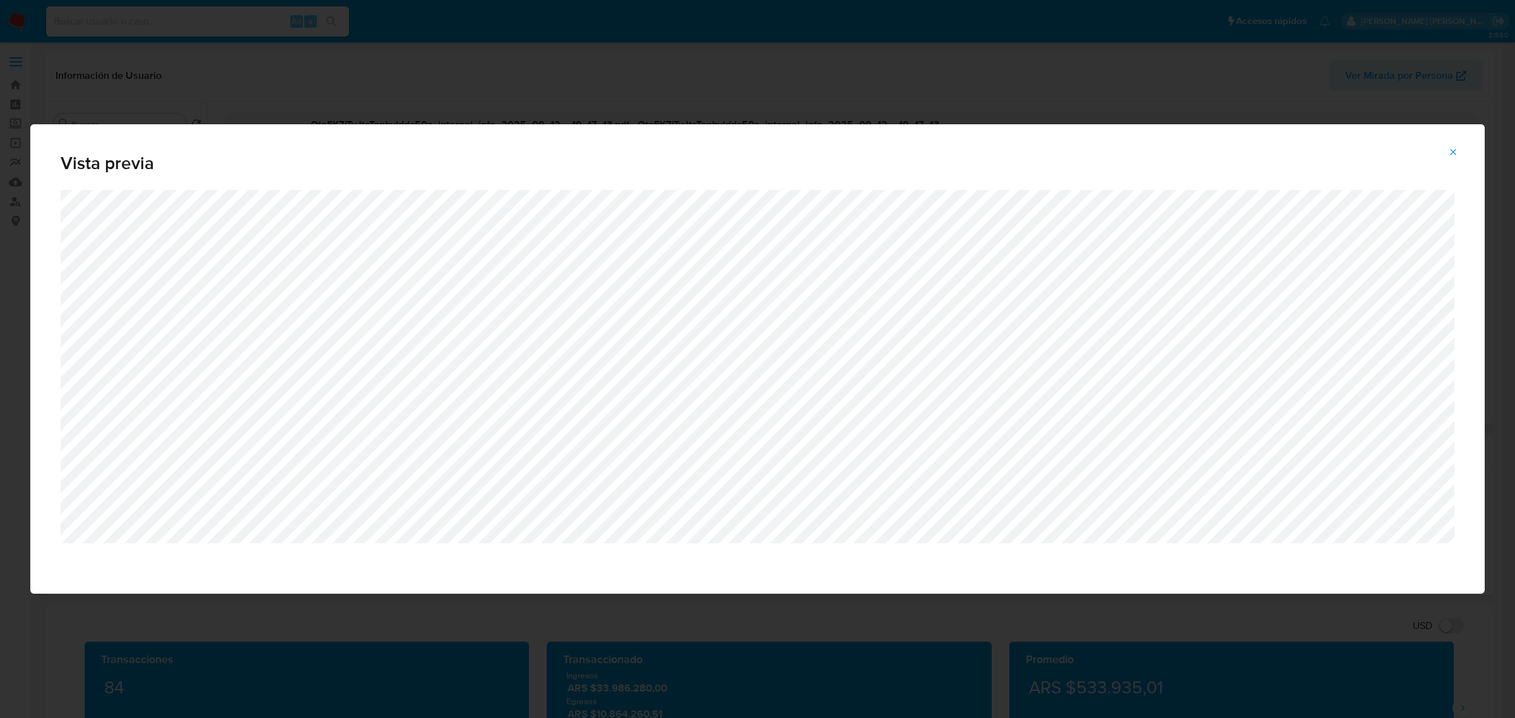
click at [1460, 157] on button "Attachment preview" at bounding box center [1453, 152] width 28 height 20
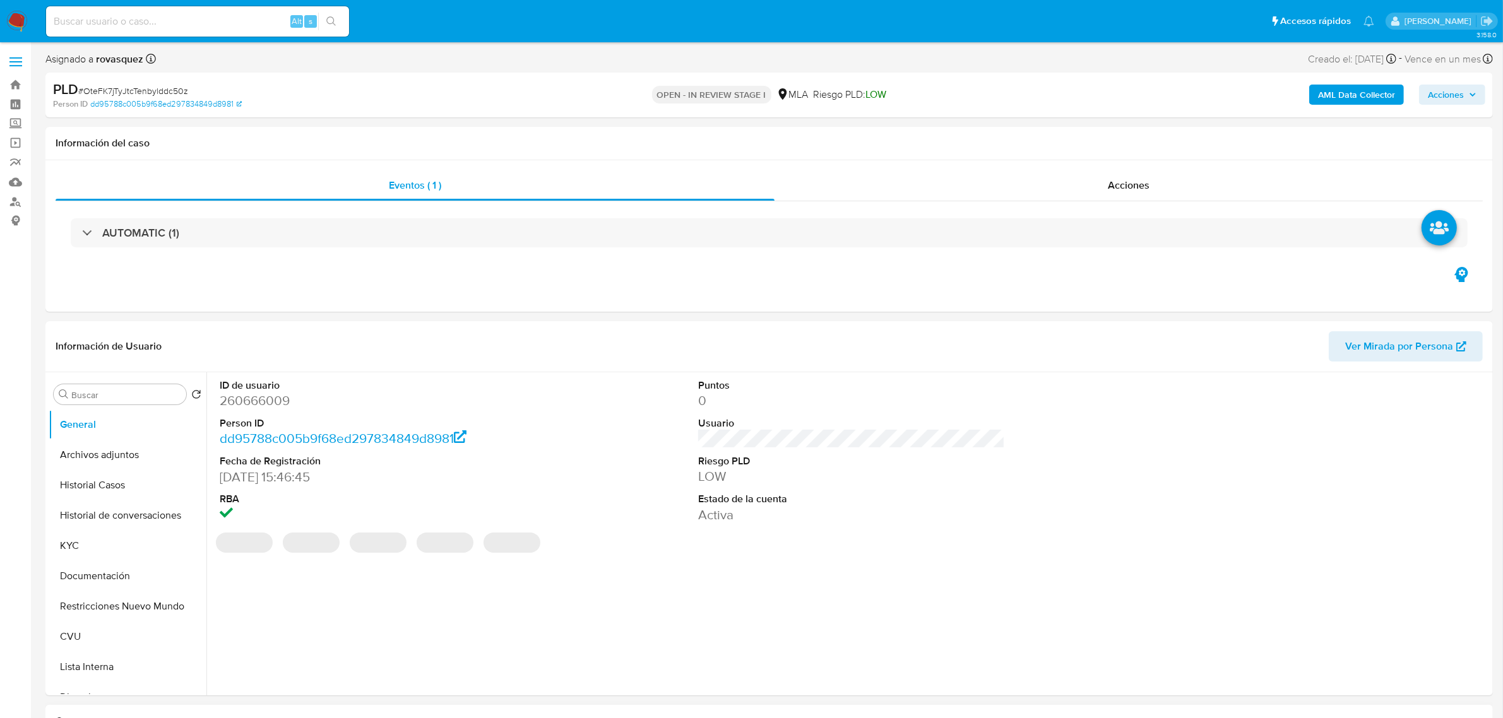
select select "10"
drag, startPoint x: 711, startPoint y: 568, endPoint x: 963, endPoint y: 595, distance: 252.7
click at [711, 568] on div "ID de usuario 260666009 Person ID dd95788c005b9f68ed297834849d8981 Fecha de Reg…" at bounding box center [847, 533] width 1283 height 323
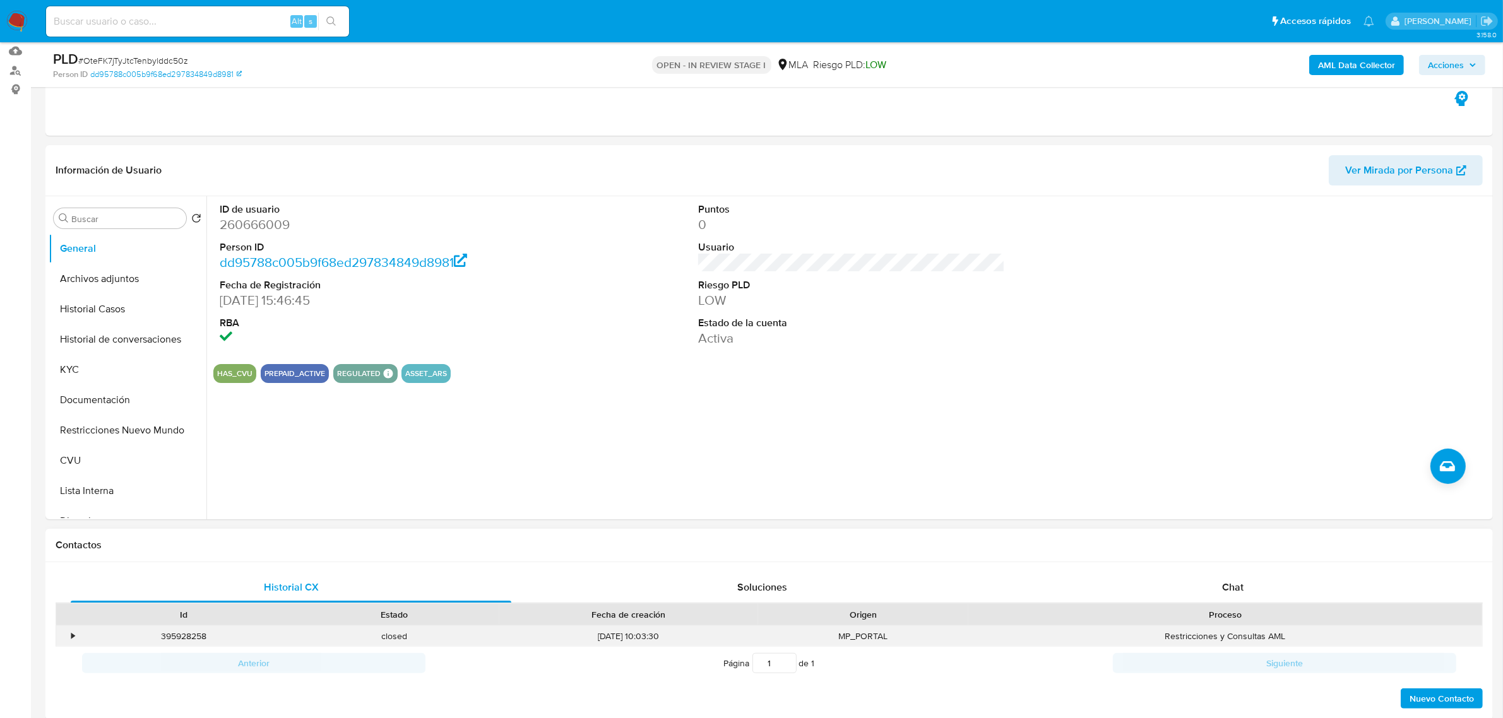
scroll to position [158, 0]
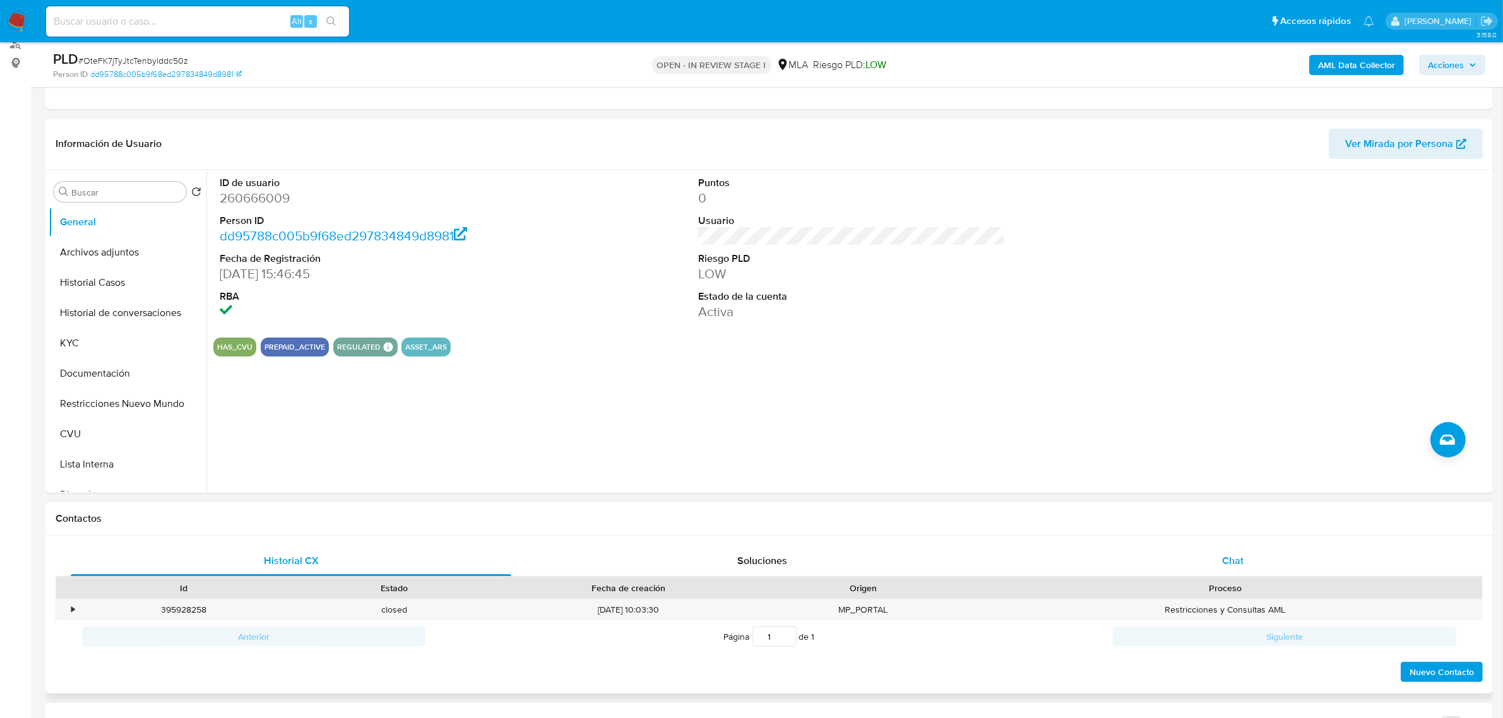
click at [1236, 568] on span "Chat" at bounding box center [1232, 561] width 21 height 15
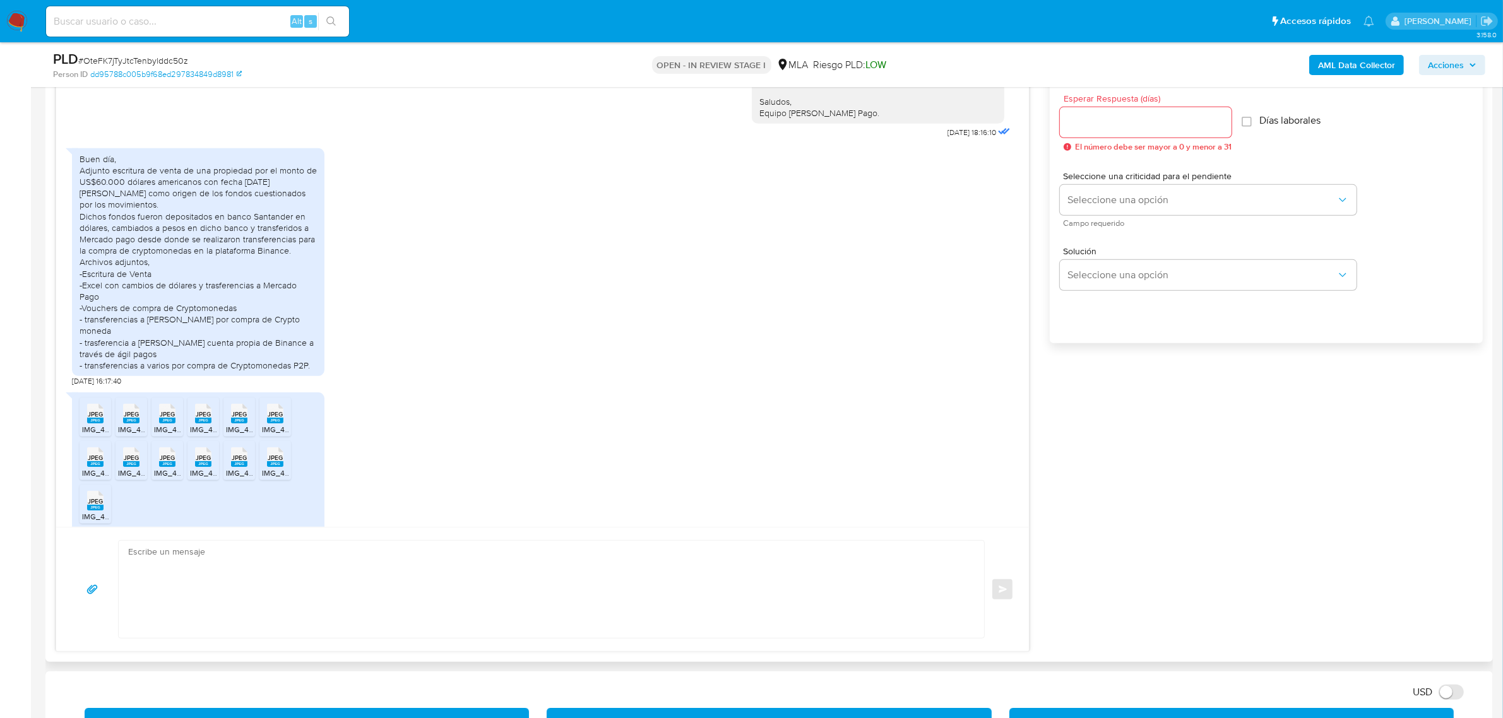
scroll to position [710, 0]
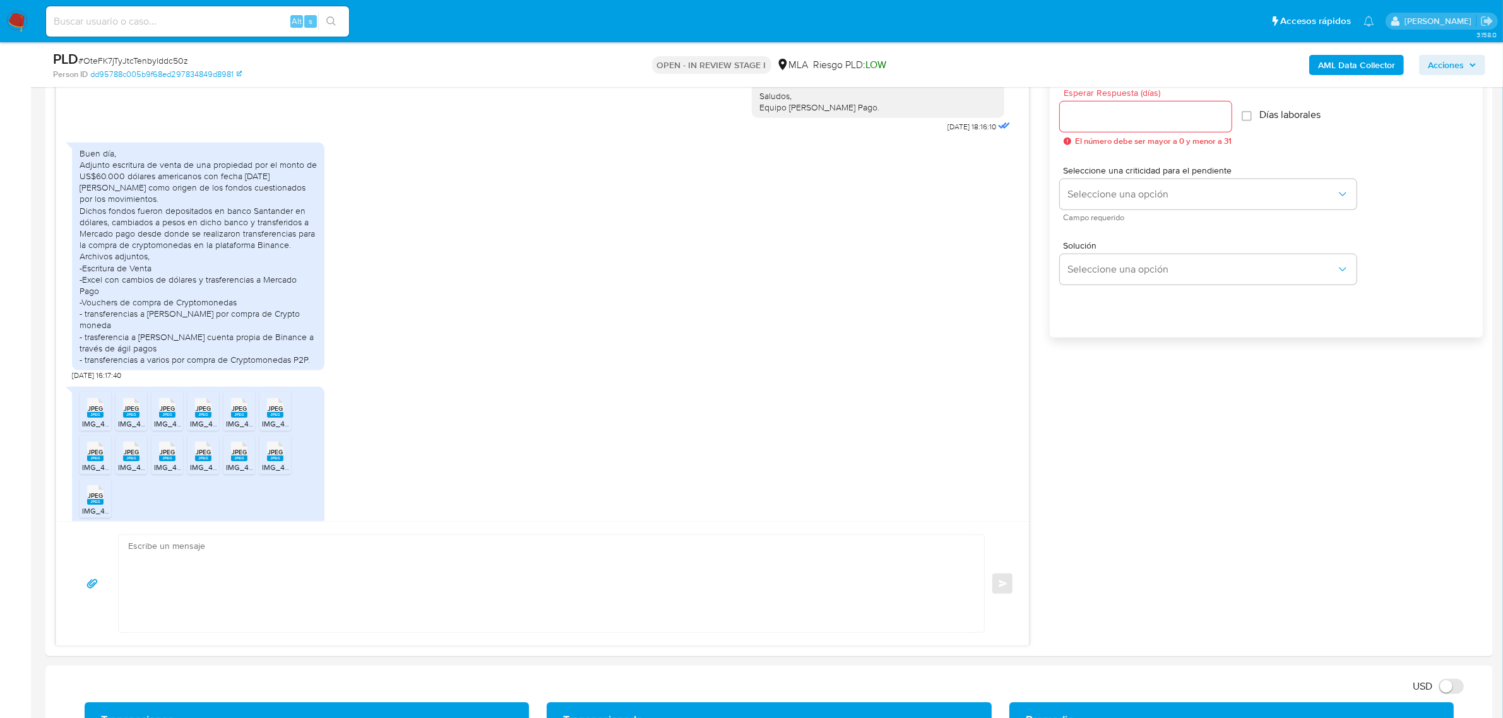
click at [1345, 64] on b "AML Data Collector" at bounding box center [1356, 65] width 77 height 20
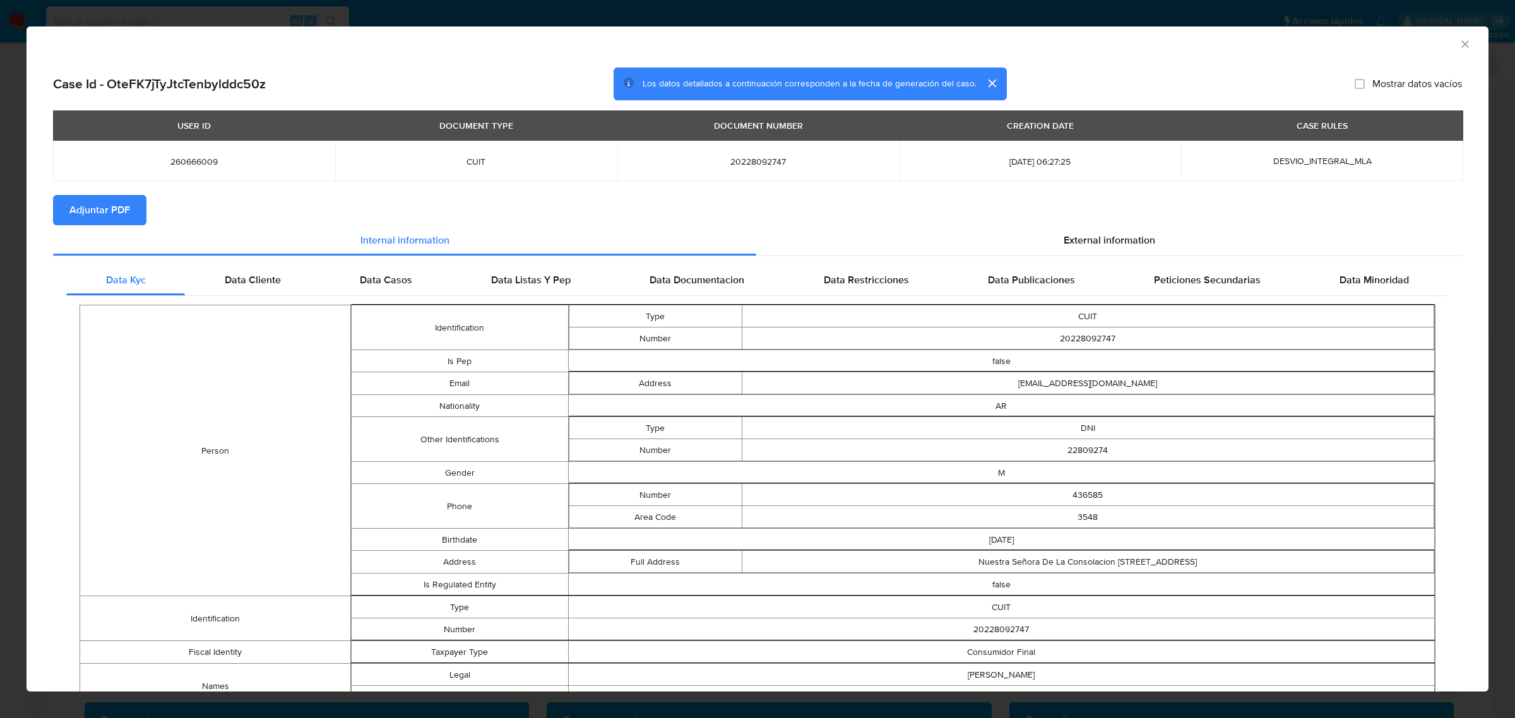
click at [105, 206] on span "Adjuntar PDF" at bounding box center [99, 210] width 61 height 28
click at [1446, 44] on div "AML Data Collector" at bounding box center [758, 43] width 1462 height 32
click at [1461, 46] on icon "Cerrar ventana" at bounding box center [1464, 43] width 7 height 7
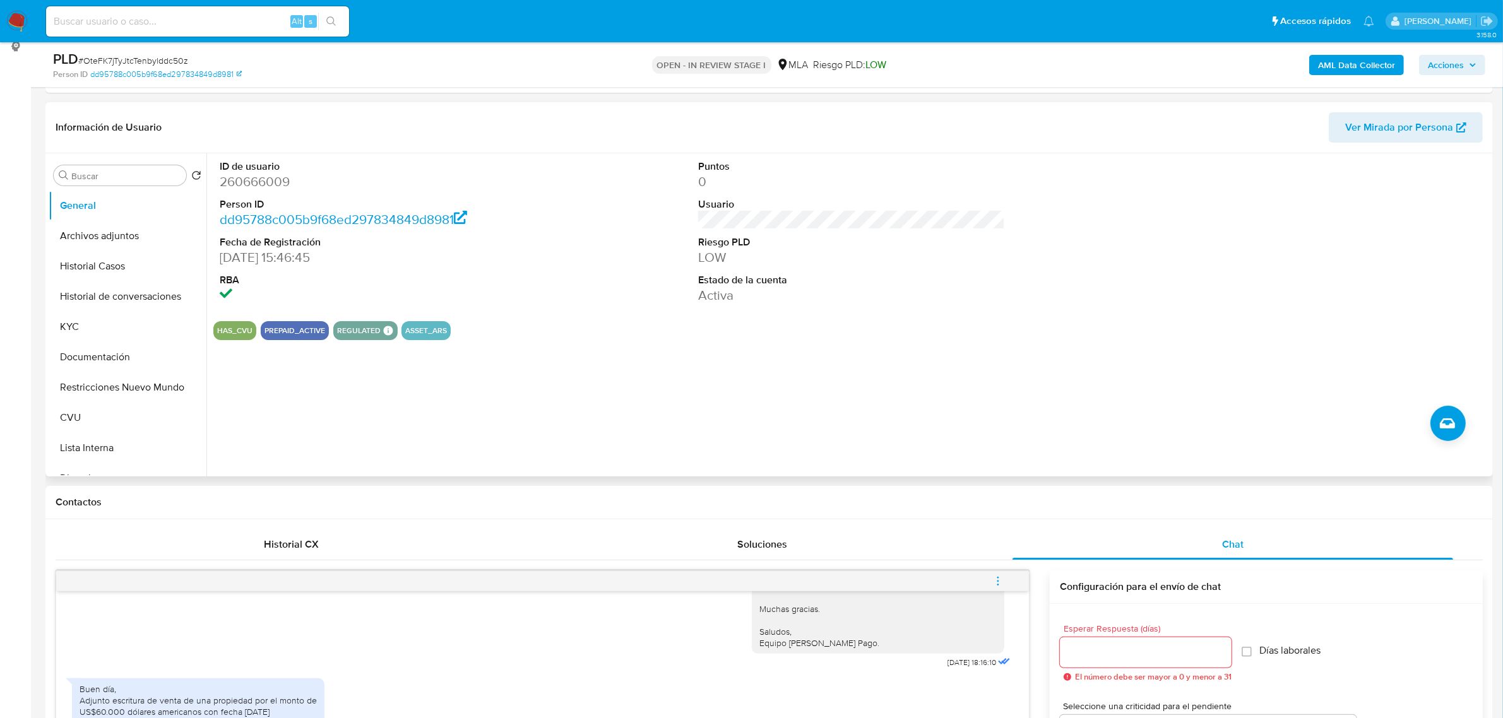
scroll to position [158, 0]
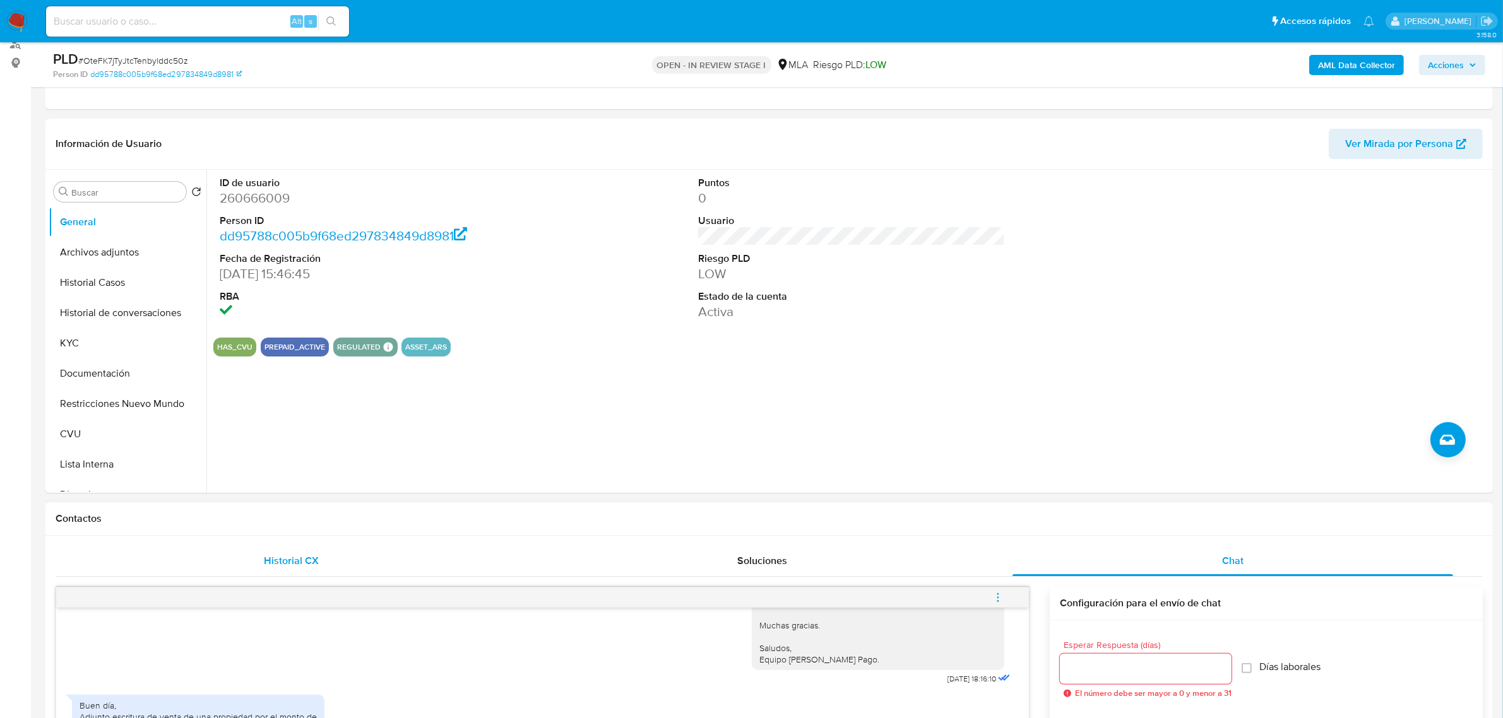
click at [288, 556] on span "Historial CX" at bounding box center [291, 561] width 55 height 15
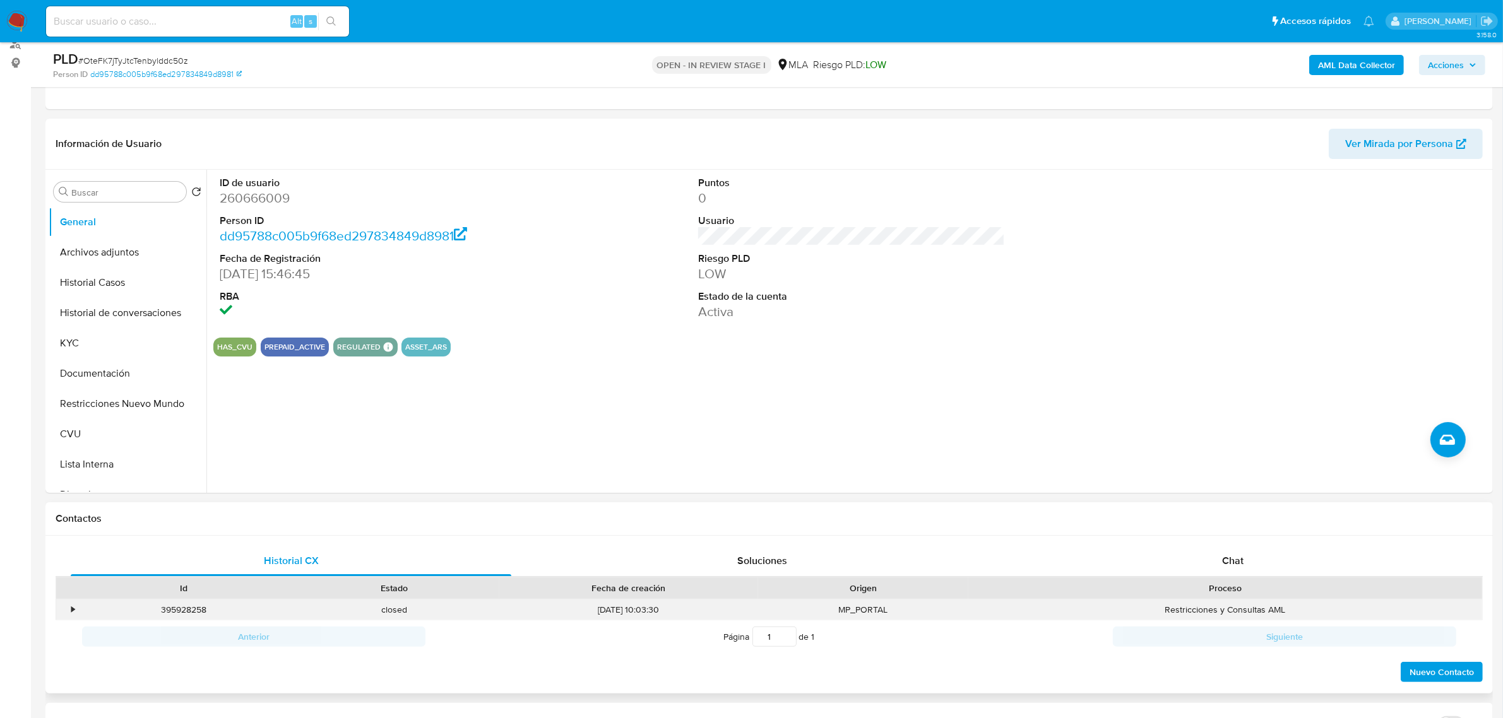
click at [186, 611] on div "395928258" at bounding box center [183, 610] width 210 height 21
copy div "395928258"
click at [1199, 560] on div "Chat" at bounding box center [1232, 561] width 441 height 30
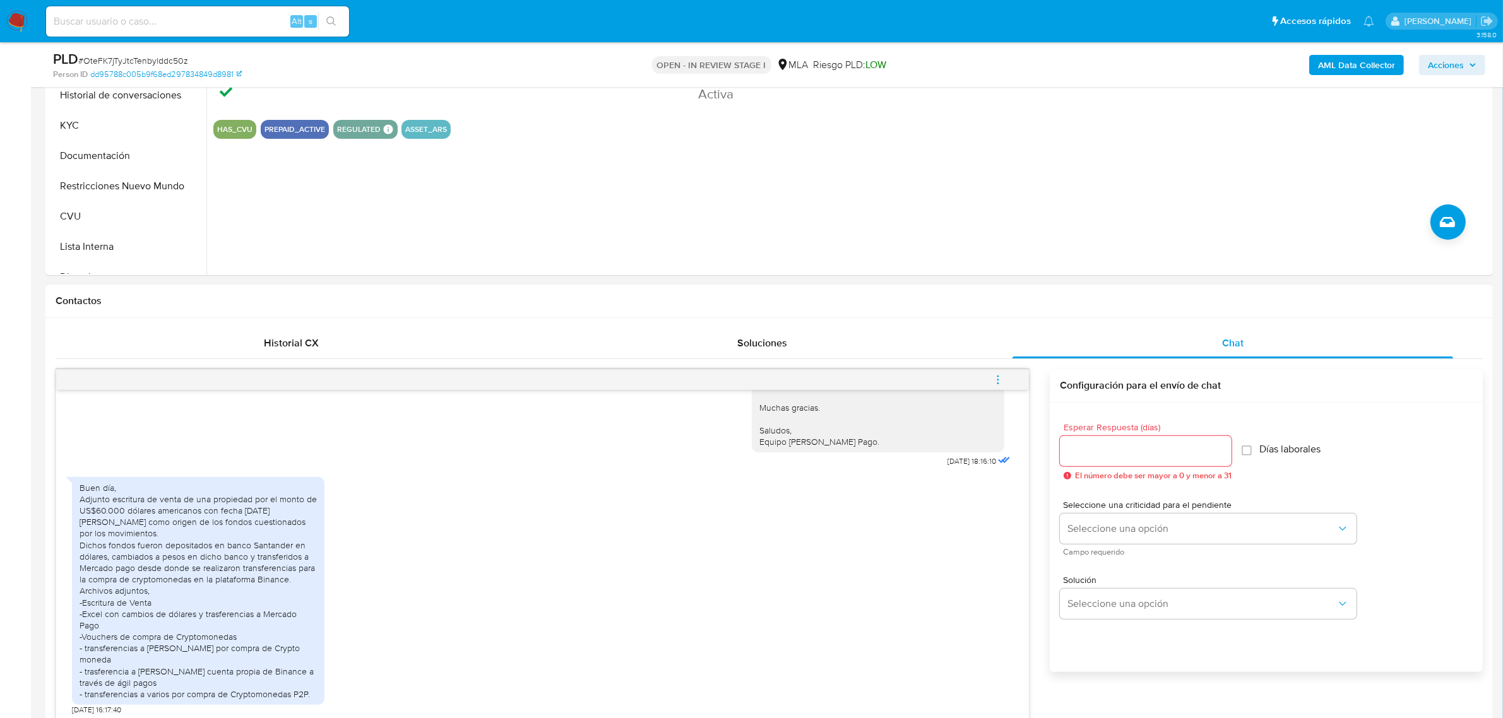
scroll to position [394, 0]
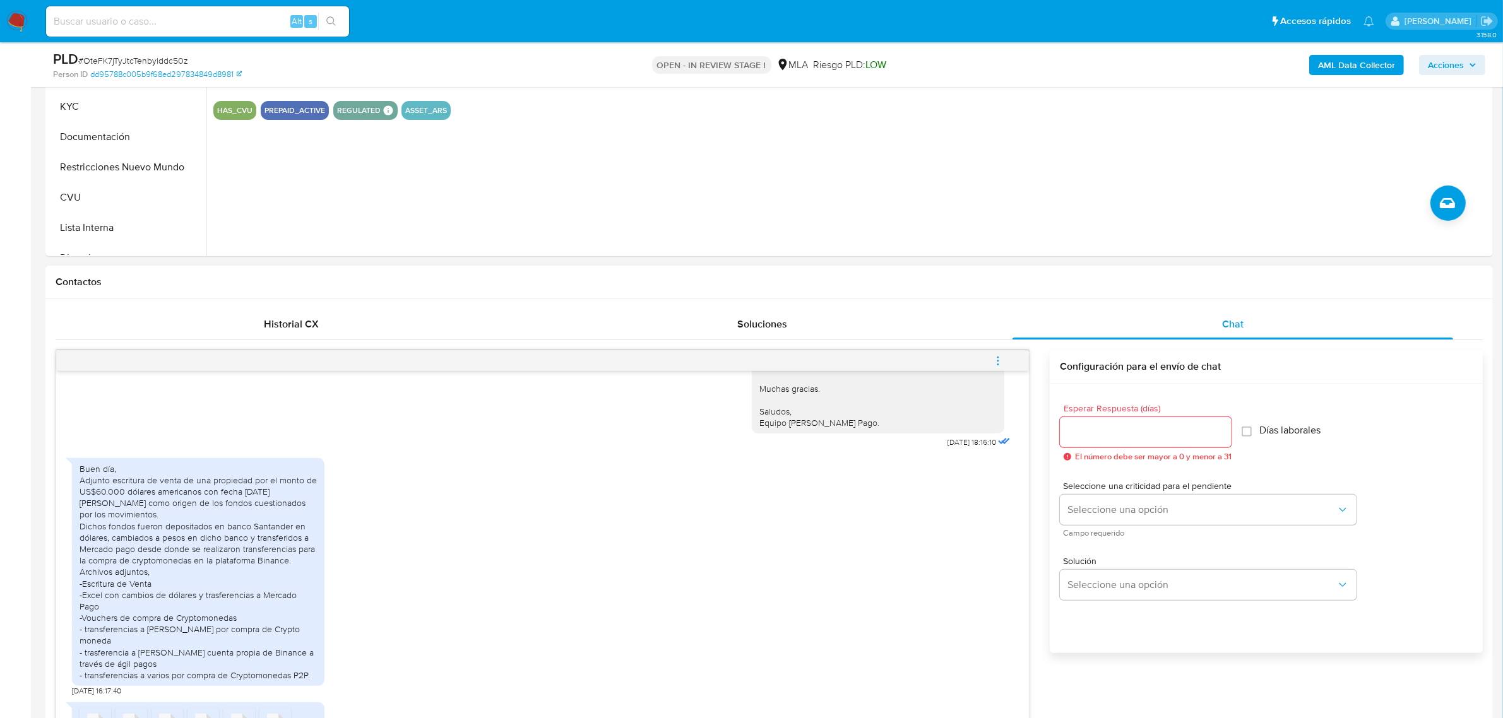
drag, startPoint x: 317, startPoint y: 655, endPoint x: 80, endPoint y: 468, distance: 302.0
click at [80, 468] on div "Buen día, Adjunto escritura de venta de una propiedad por el monto de US$60.000…" at bounding box center [198, 572] width 252 height 228
copy div "Adjunto escritura de venta de una propiedad por el monto de US$60.000 dólares a…"
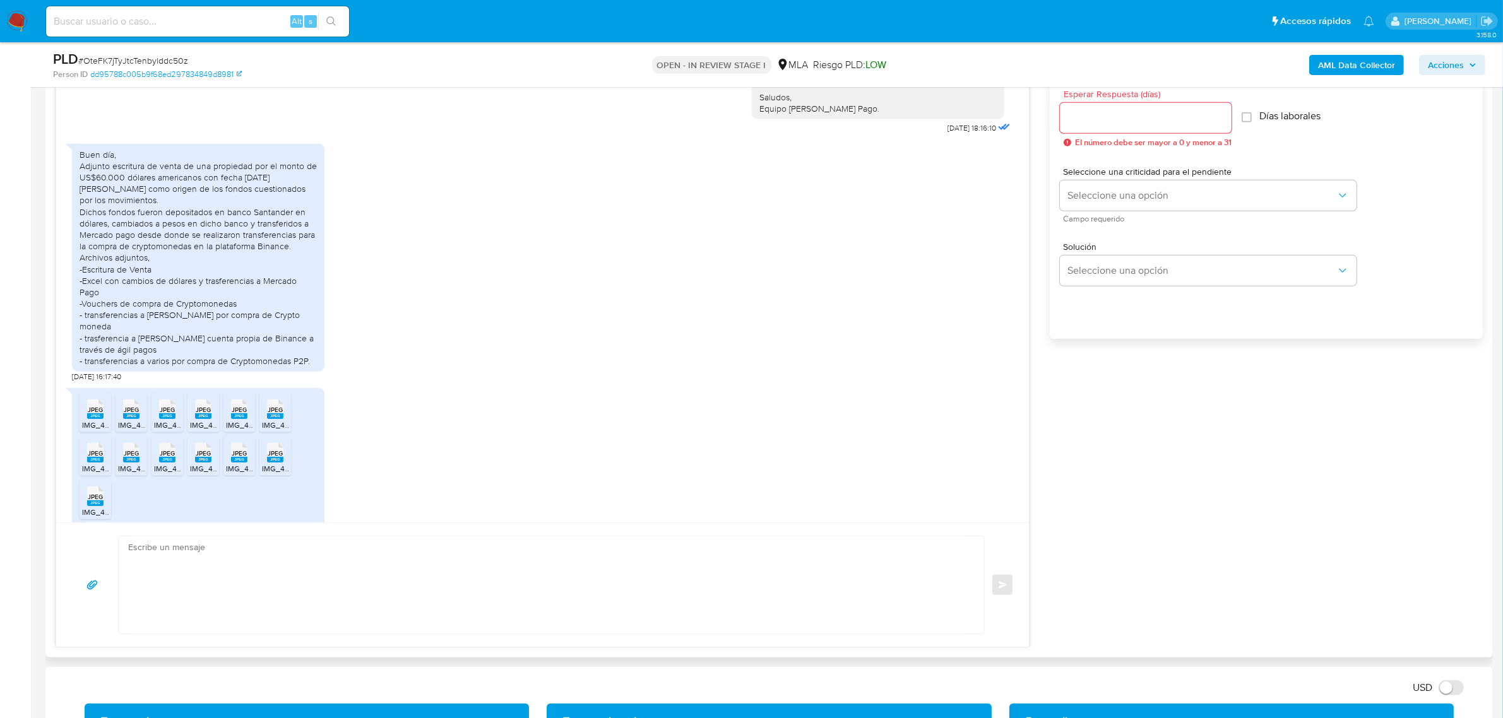
scroll to position [710, 0]
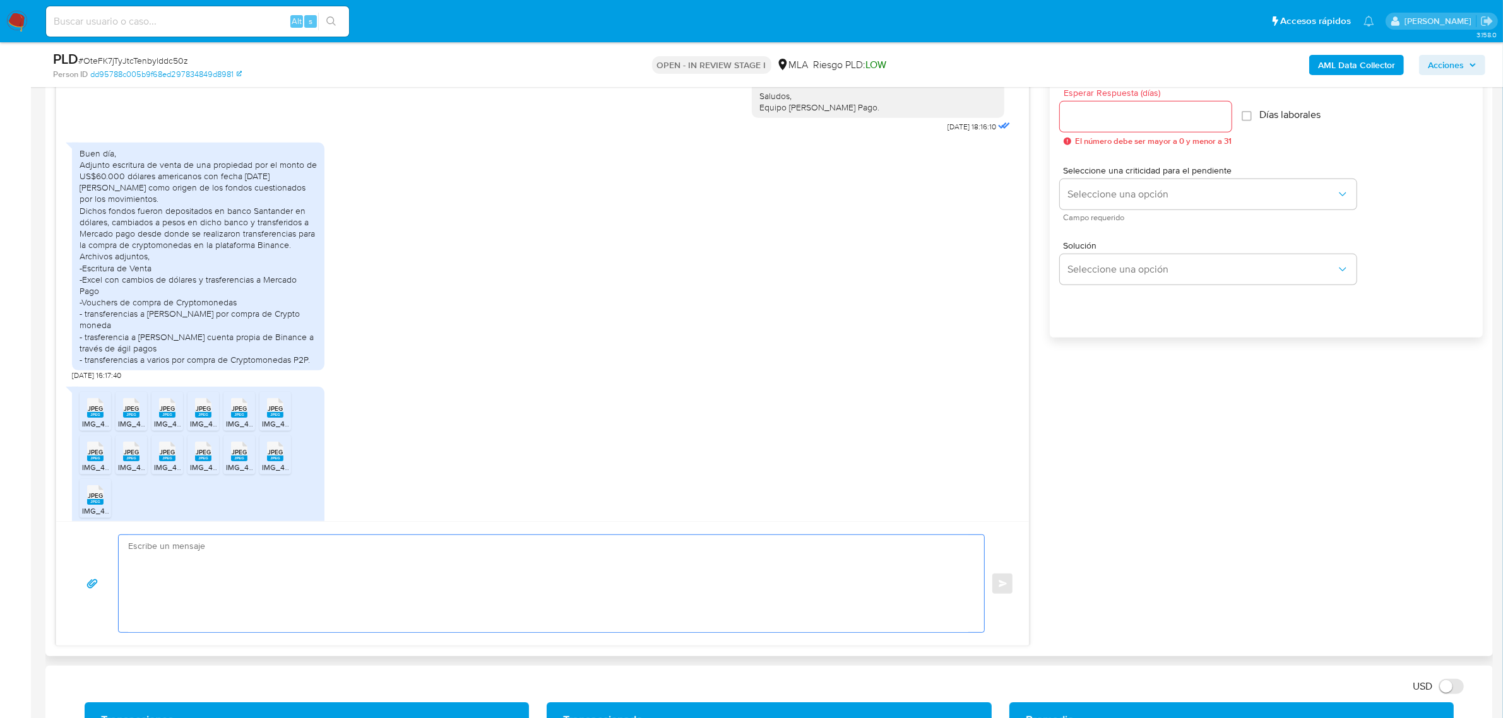
click at [194, 566] on textarea at bounding box center [548, 583] width 840 height 97
paste textarea "Hola, ¡Muchas gracias por tu respuesta! Confirmamos la recepción de la document…"
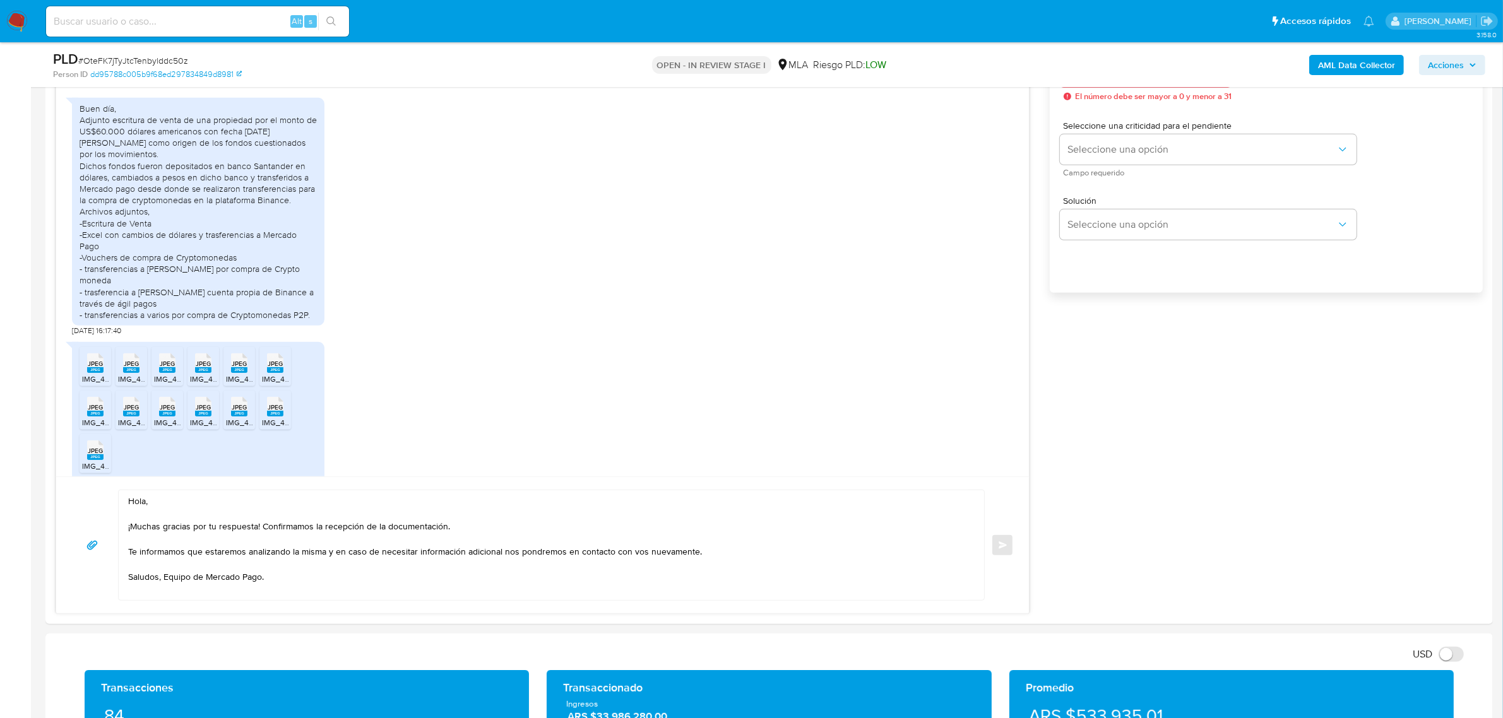
scroll to position [868, 0]
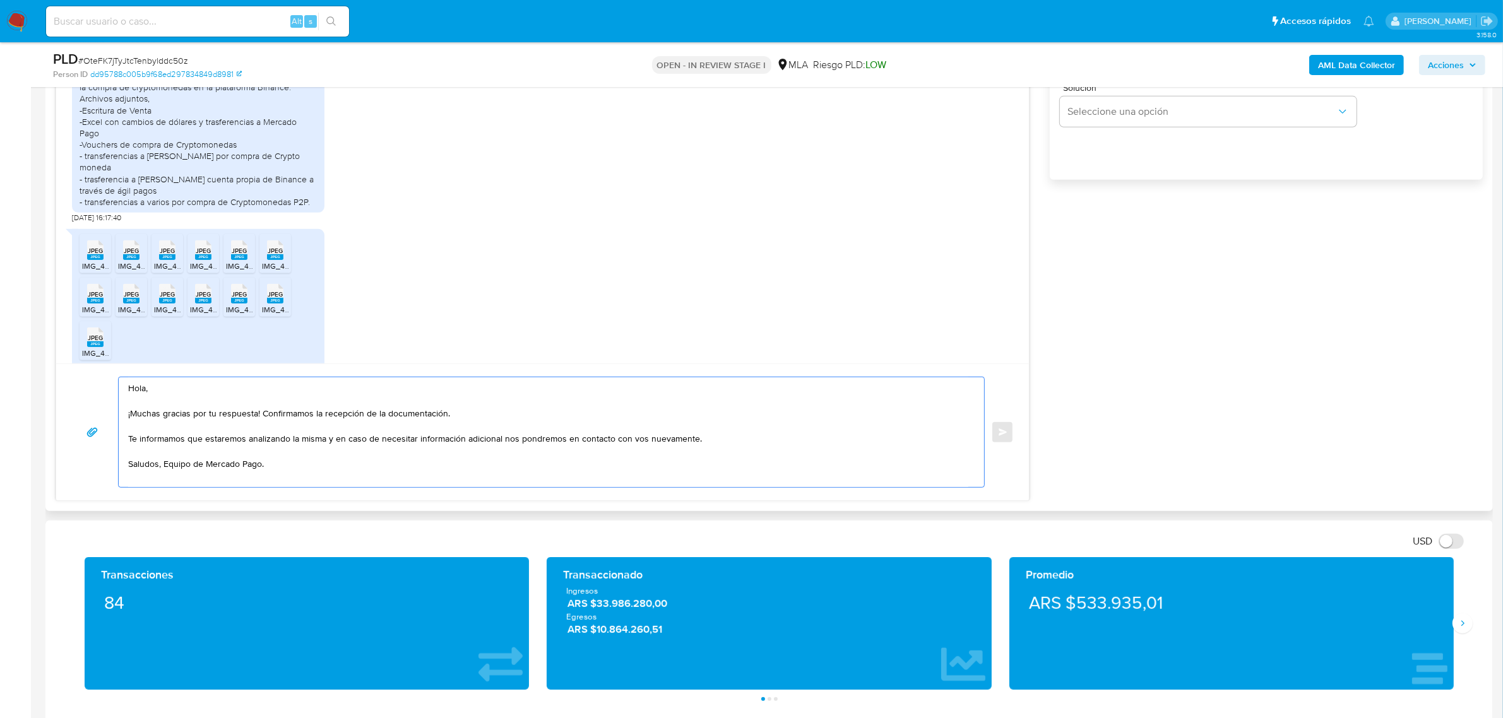
click at [164, 465] on textarea "Hola, ¡Muchas gracias por tu respuesta! Confirmamos la recepción de la document…" at bounding box center [548, 432] width 840 height 110
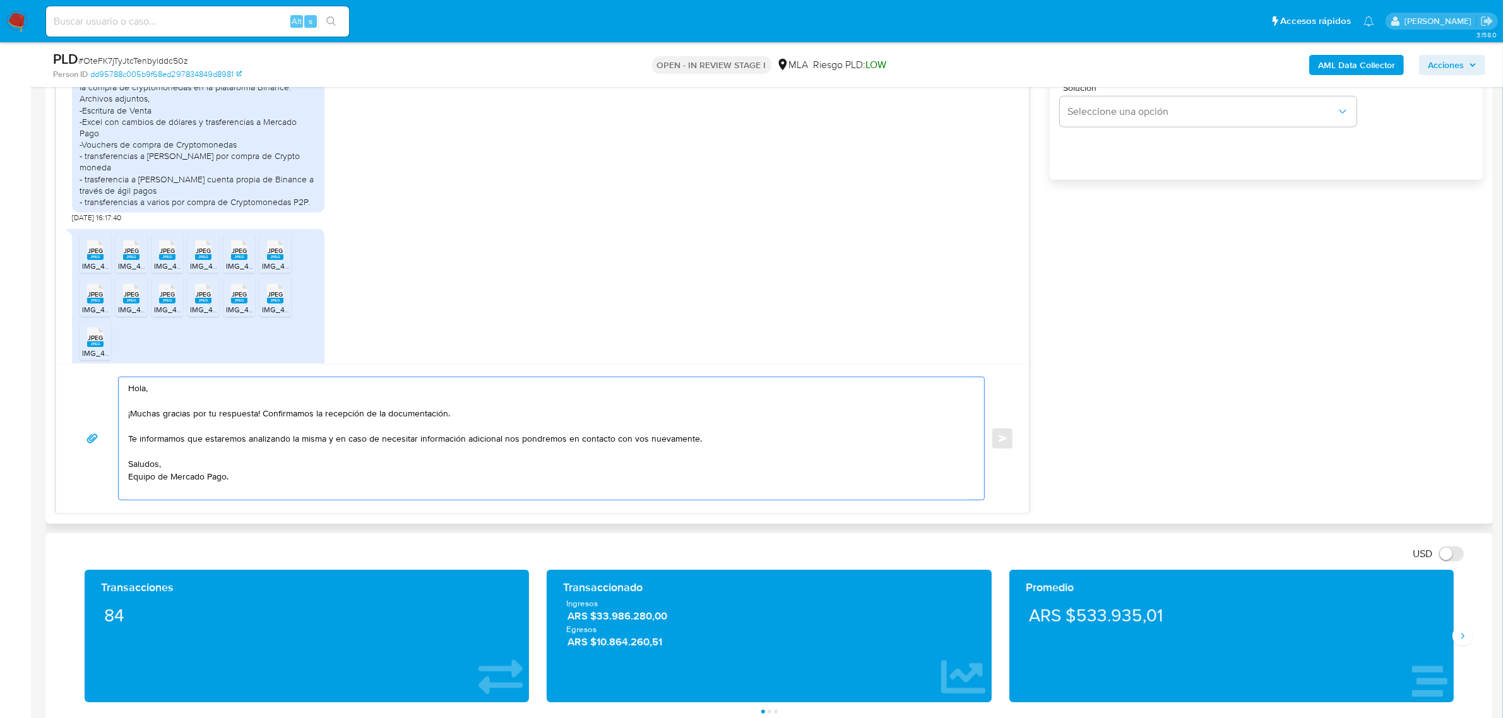
click at [261, 475] on textarea "Hola, ¡Muchas gracias por tu respuesta! Confirmamos la recepción de la document…" at bounding box center [548, 438] width 840 height 122
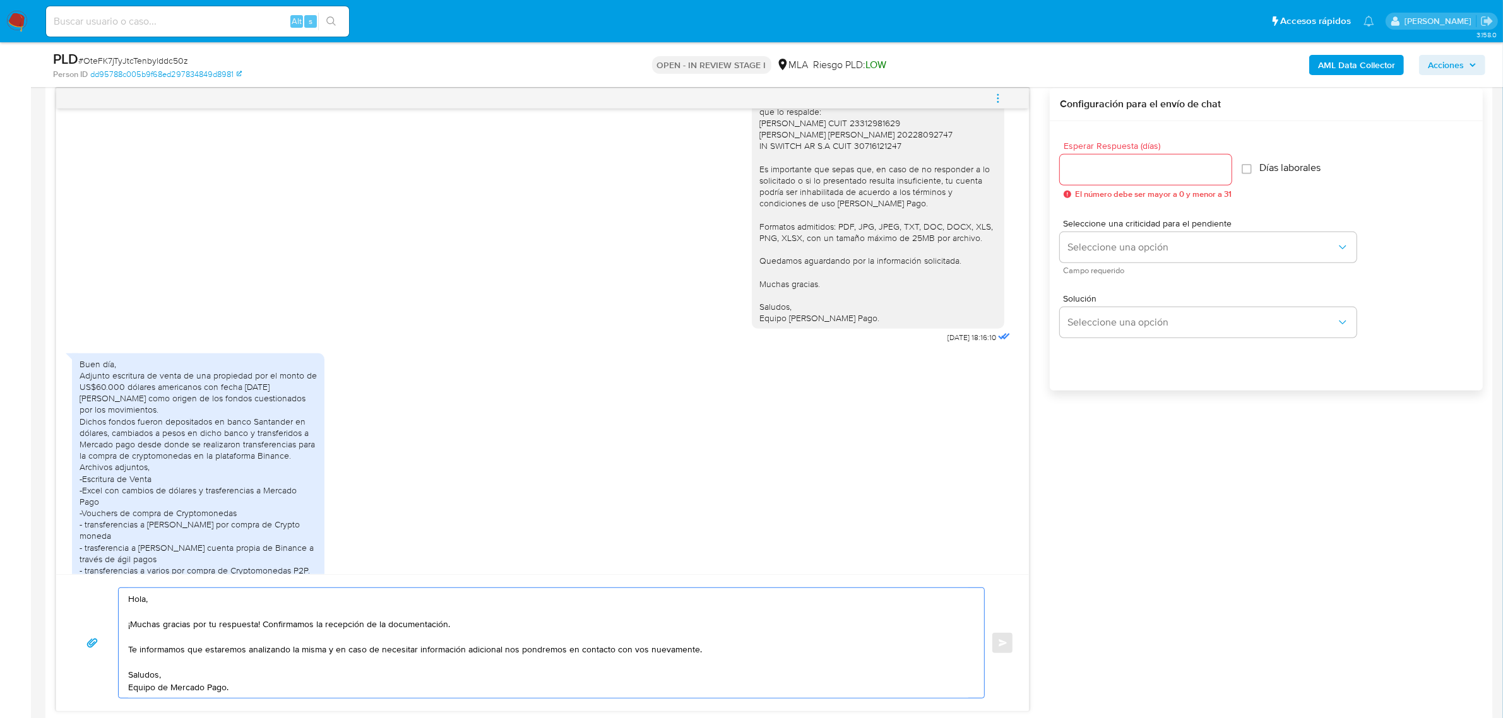
scroll to position [631, 0]
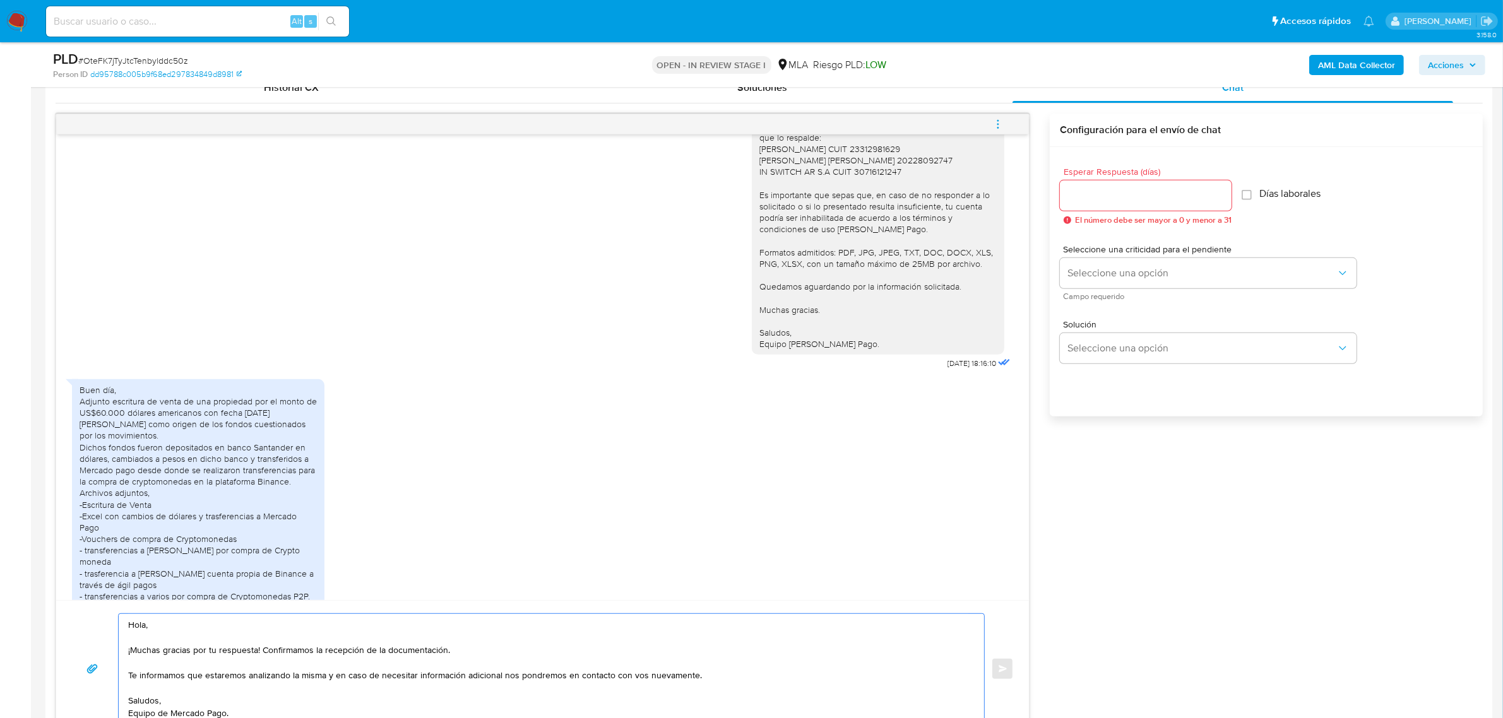
type textarea "Hola, ¡Muchas gracias por tu respuesta! Confirmamos la recepción de la document…"
click at [1109, 199] on input "Esperar Respuesta (días)" at bounding box center [1146, 195] width 172 height 16
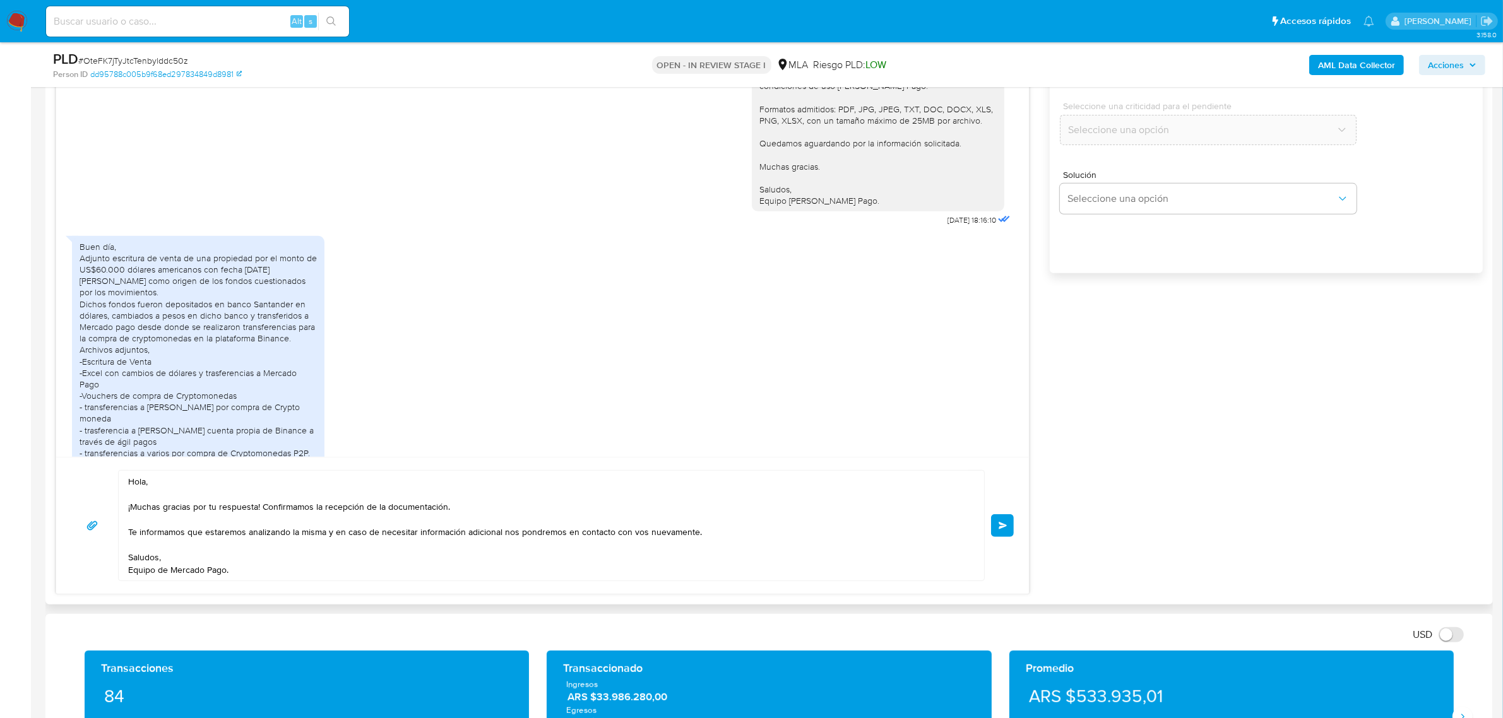
scroll to position [789, 0]
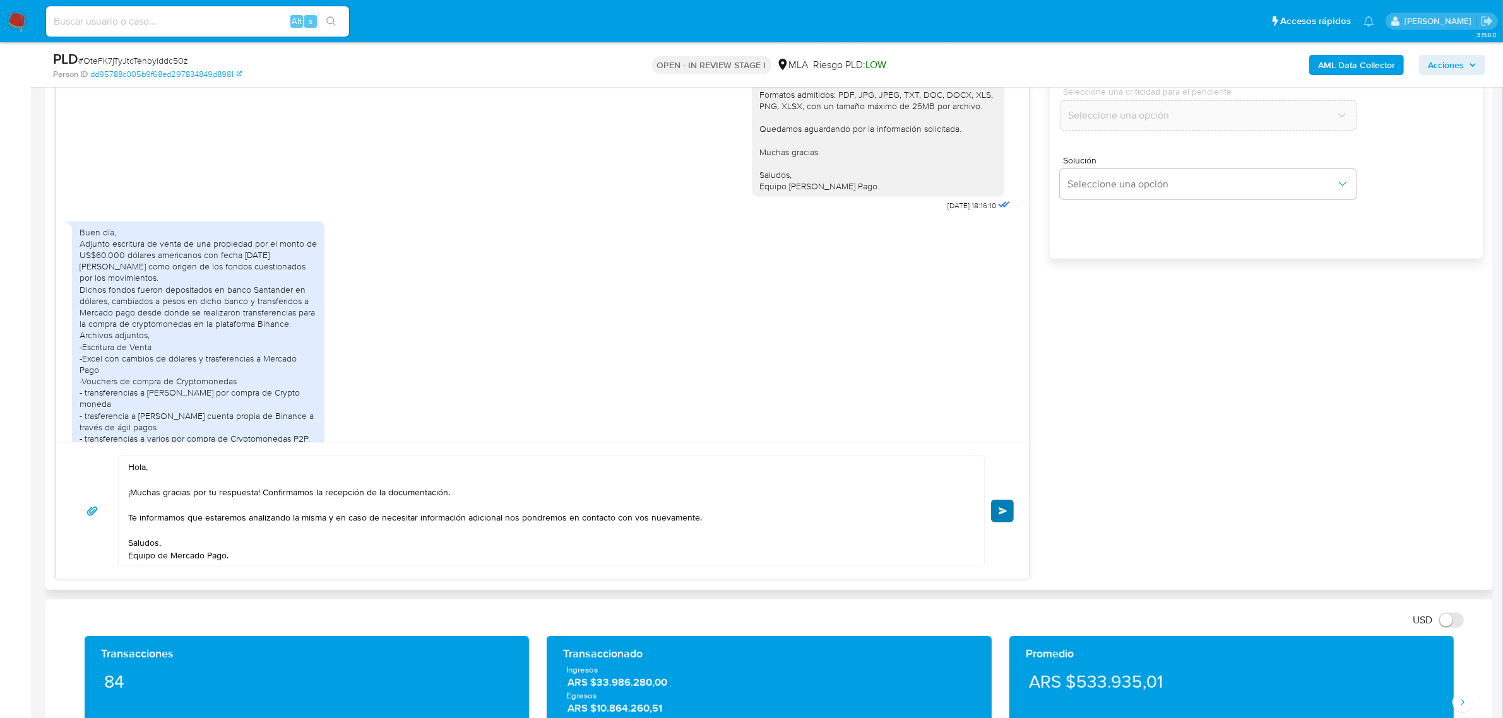
type input "0"
click at [1002, 515] on span "Enviar" at bounding box center [1002, 511] width 9 height 8
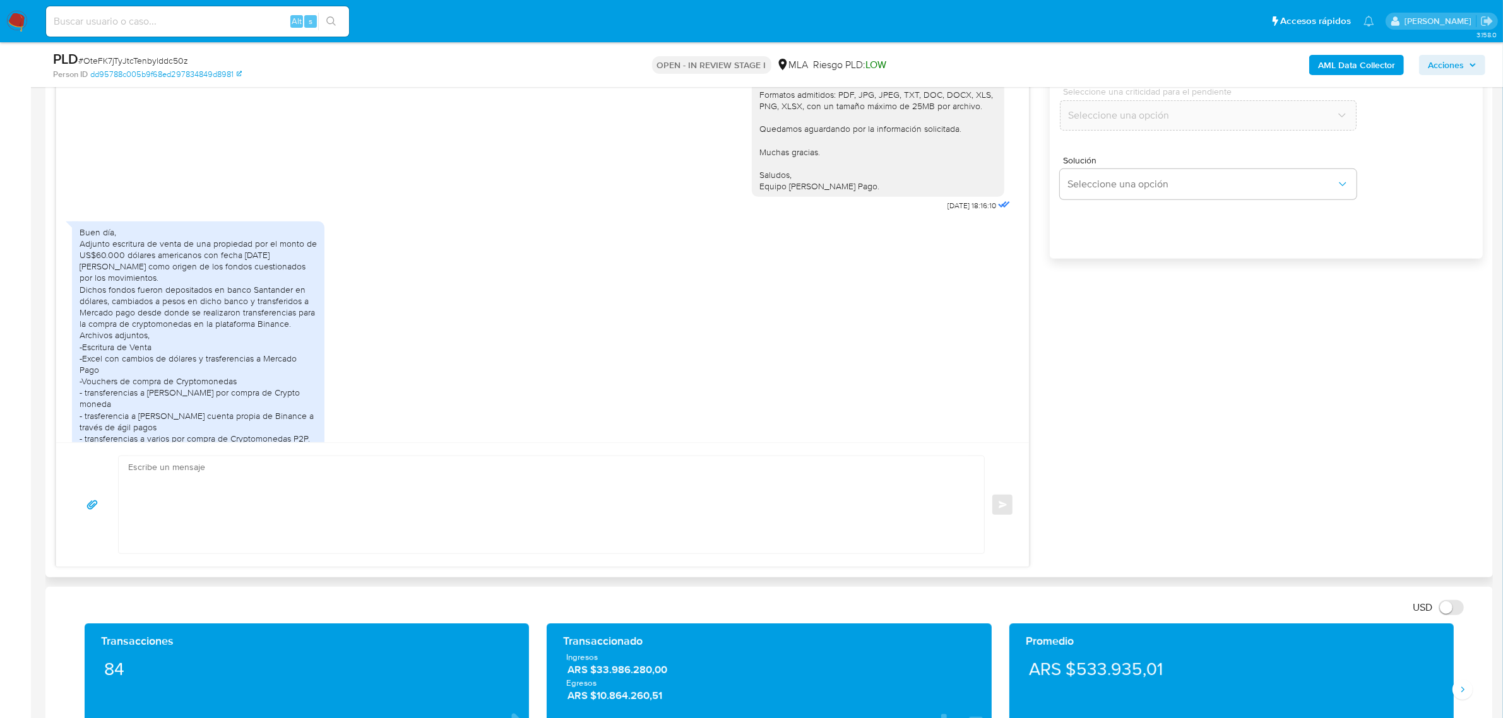
scroll to position [888, 0]
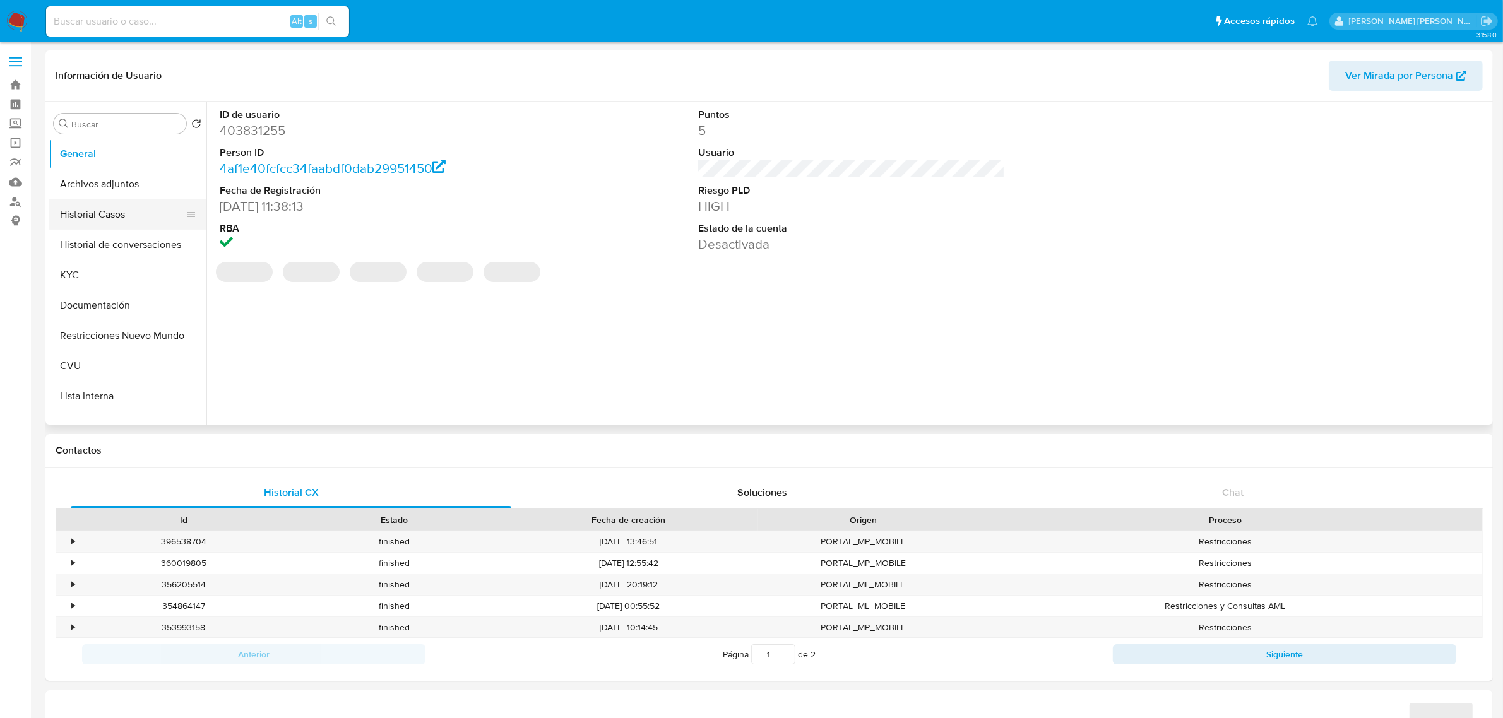
click at [129, 215] on button "Historial Casos" at bounding box center [123, 214] width 148 height 30
select select "10"
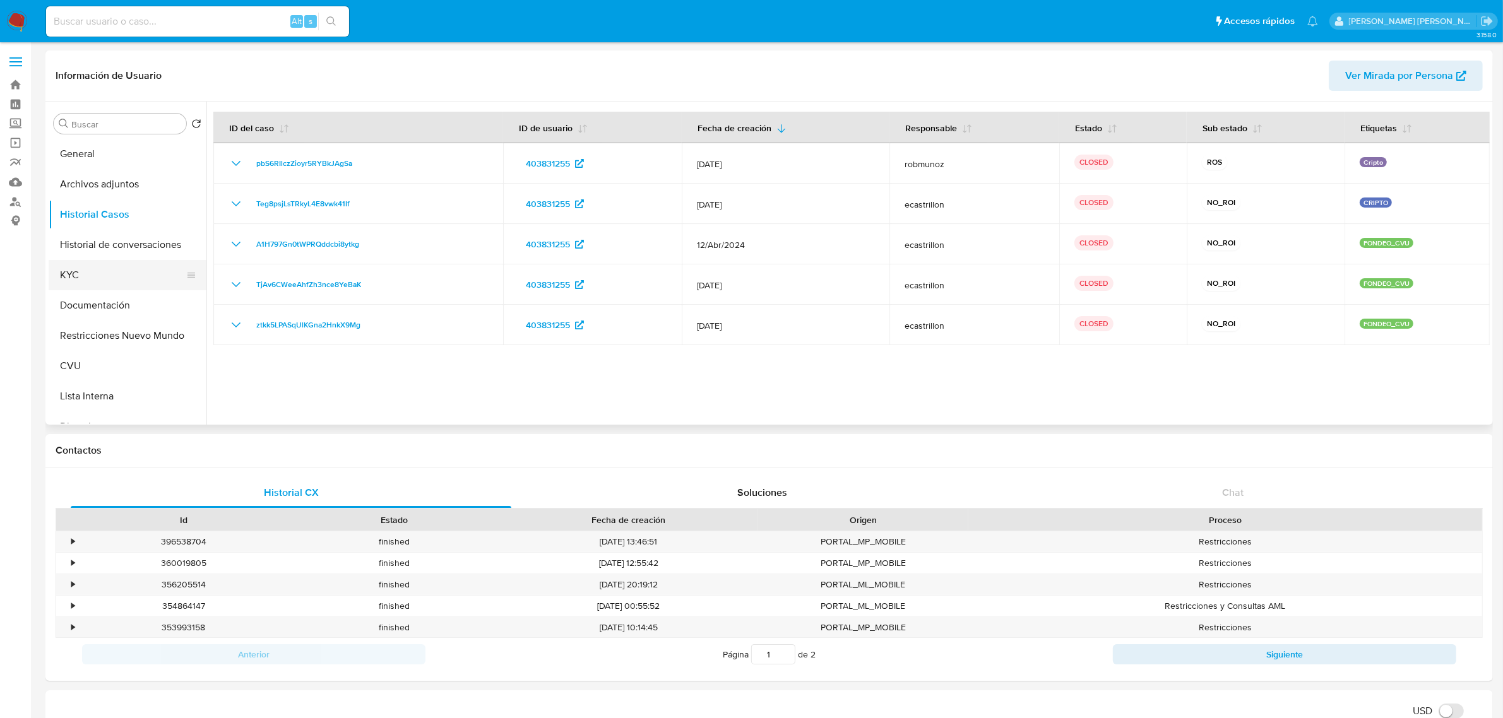
click at [106, 287] on button "KYC" at bounding box center [123, 275] width 148 height 30
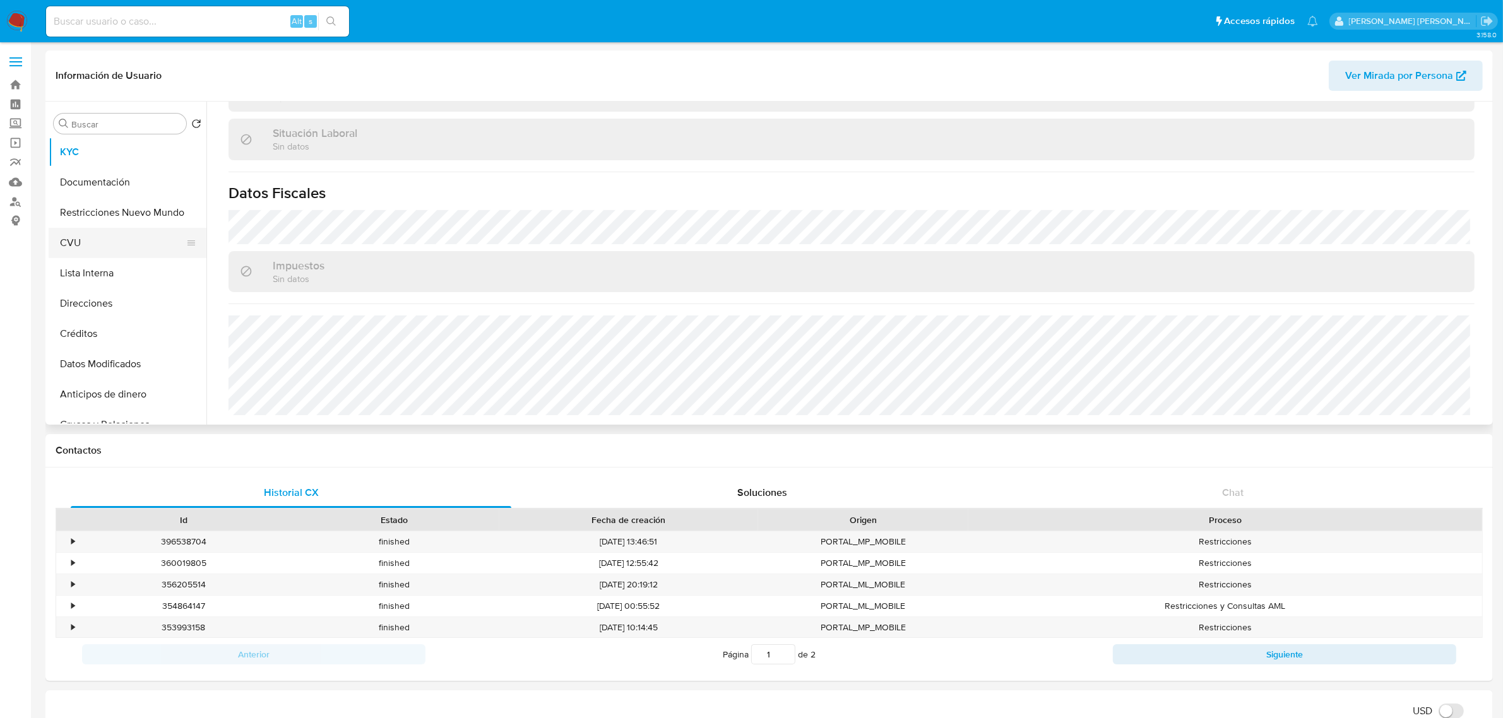
scroll to position [158, 0]
click at [92, 273] on button "Direcciones" at bounding box center [123, 269] width 148 height 30
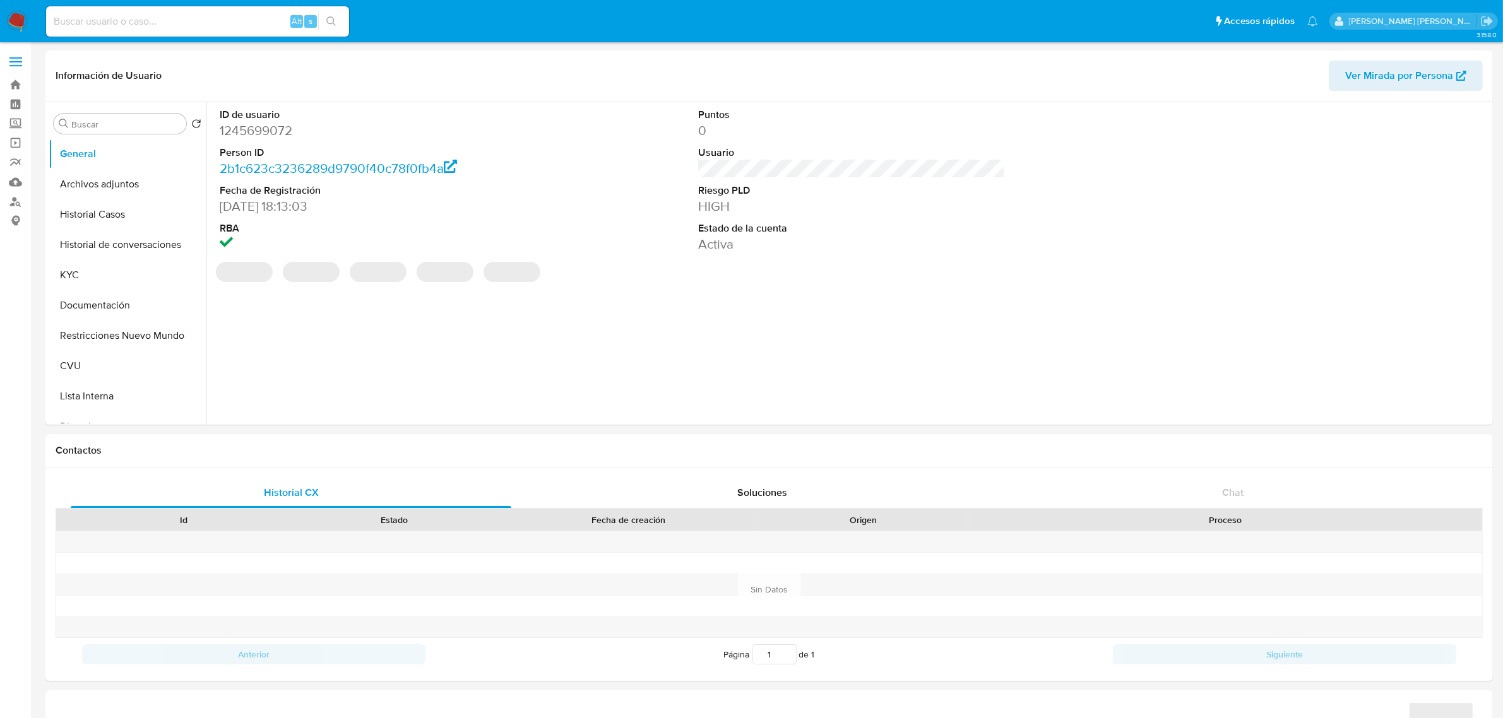
select select "10"
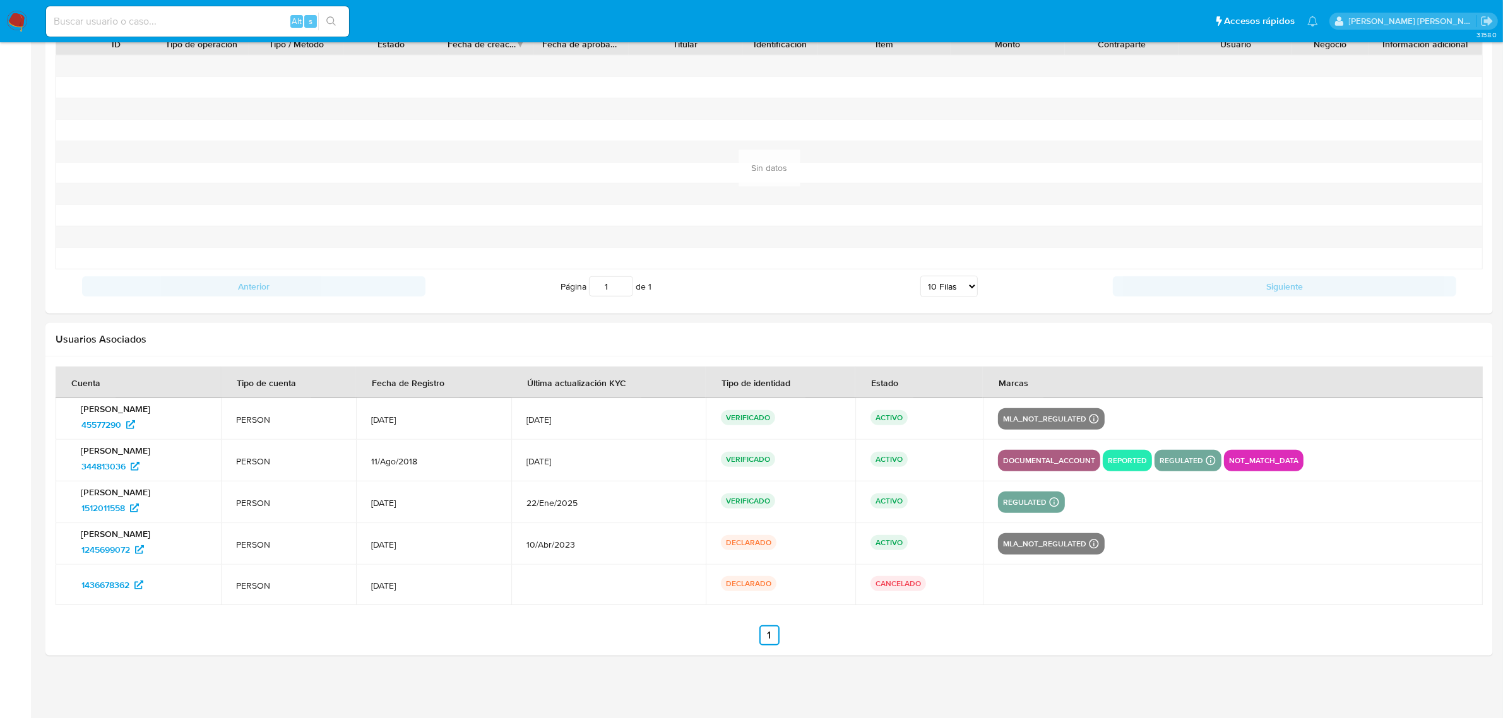
scroll to position [1274, 0]
click at [119, 466] on span "344813036" at bounding box center [103, 466] width 44 height 20
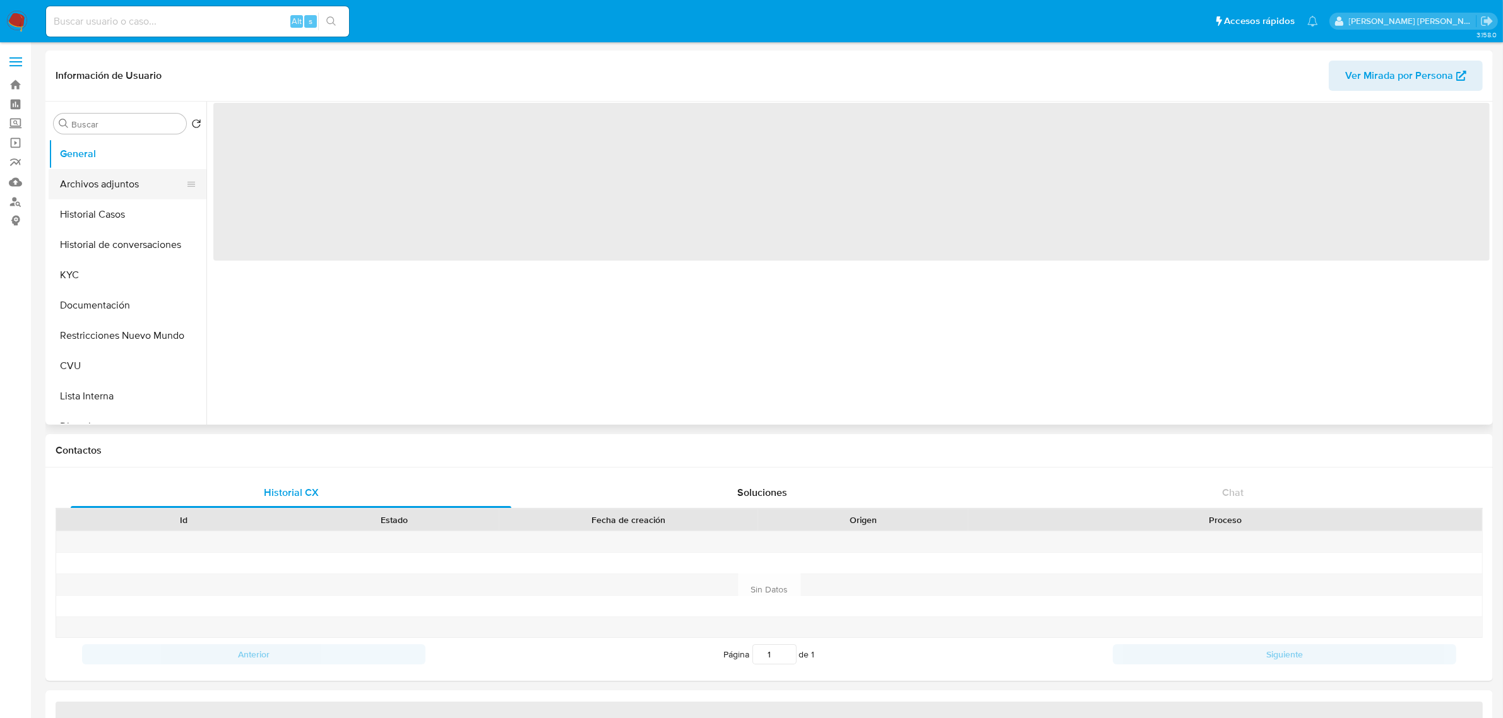
click at [95, 187] on button "Archivos adjuntos" at bounding box center [123, 184] width 148 height 30
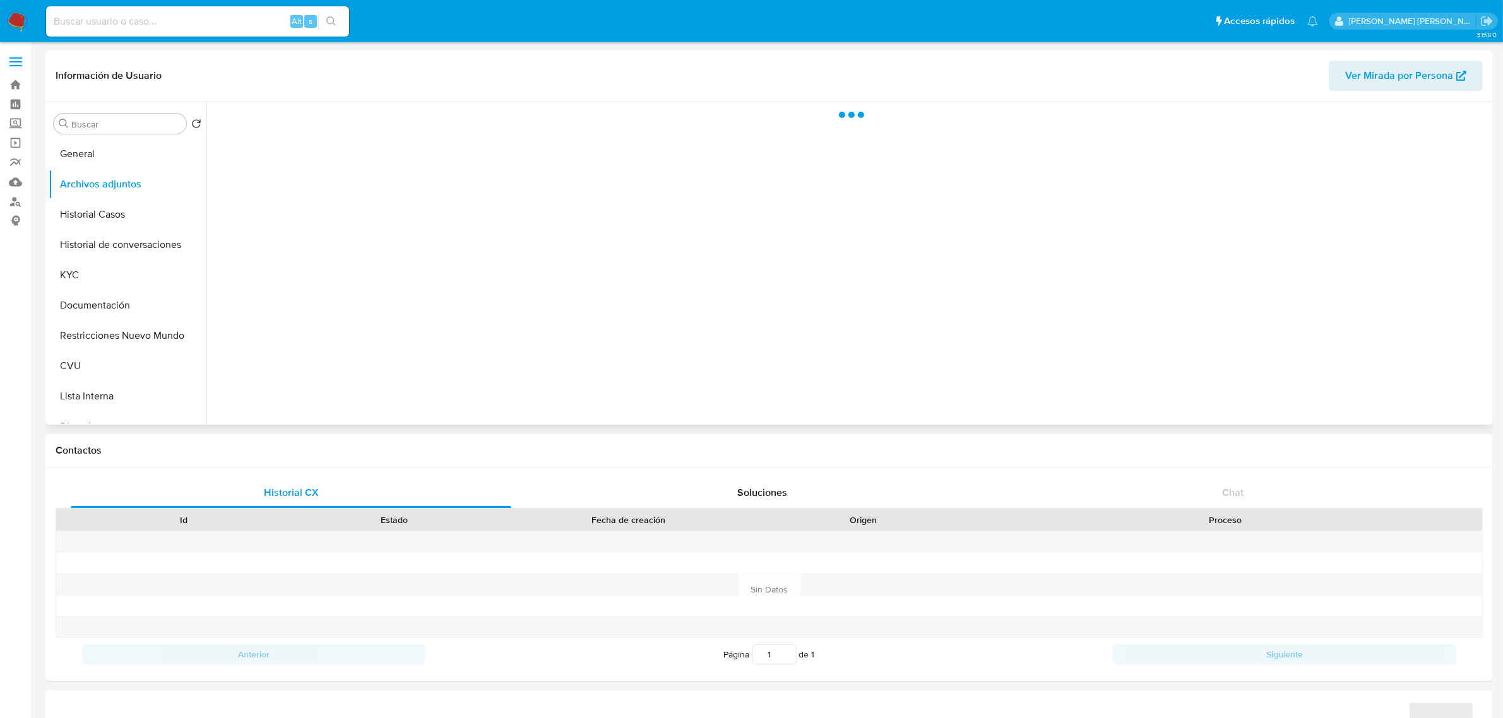
select select "10"
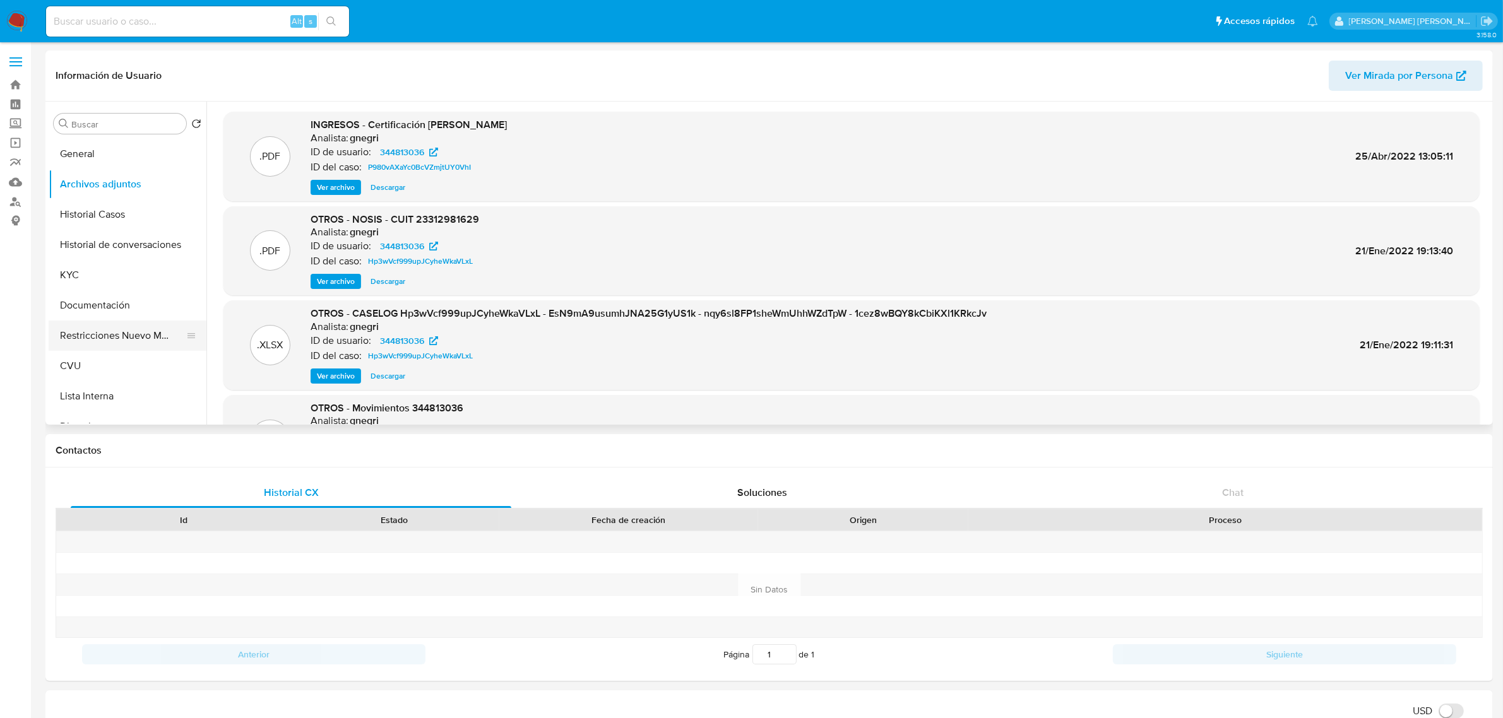
click at [106, 330] on button "Restricciones Nuevo Mundo" at bounding box center [123, 336] width 148 height 30
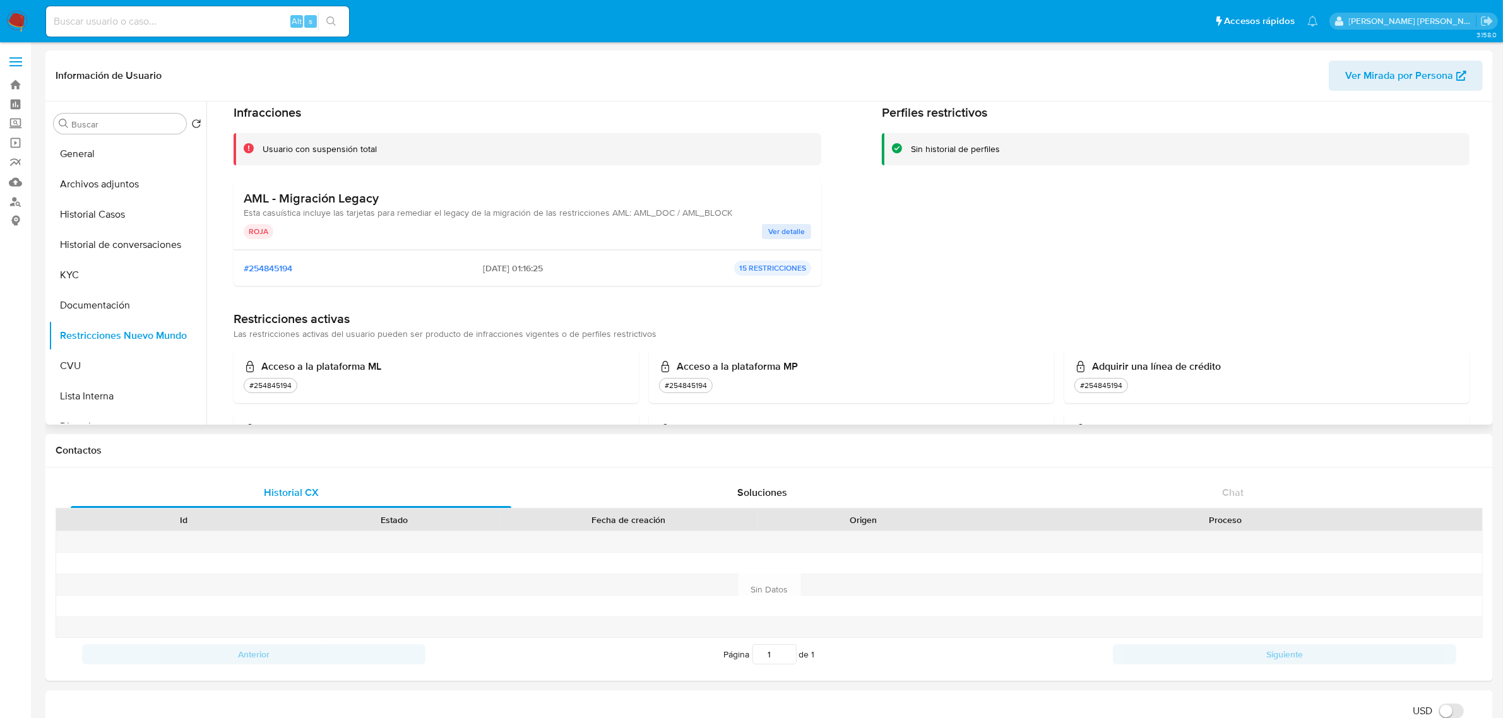
scroll to position [79, 0]
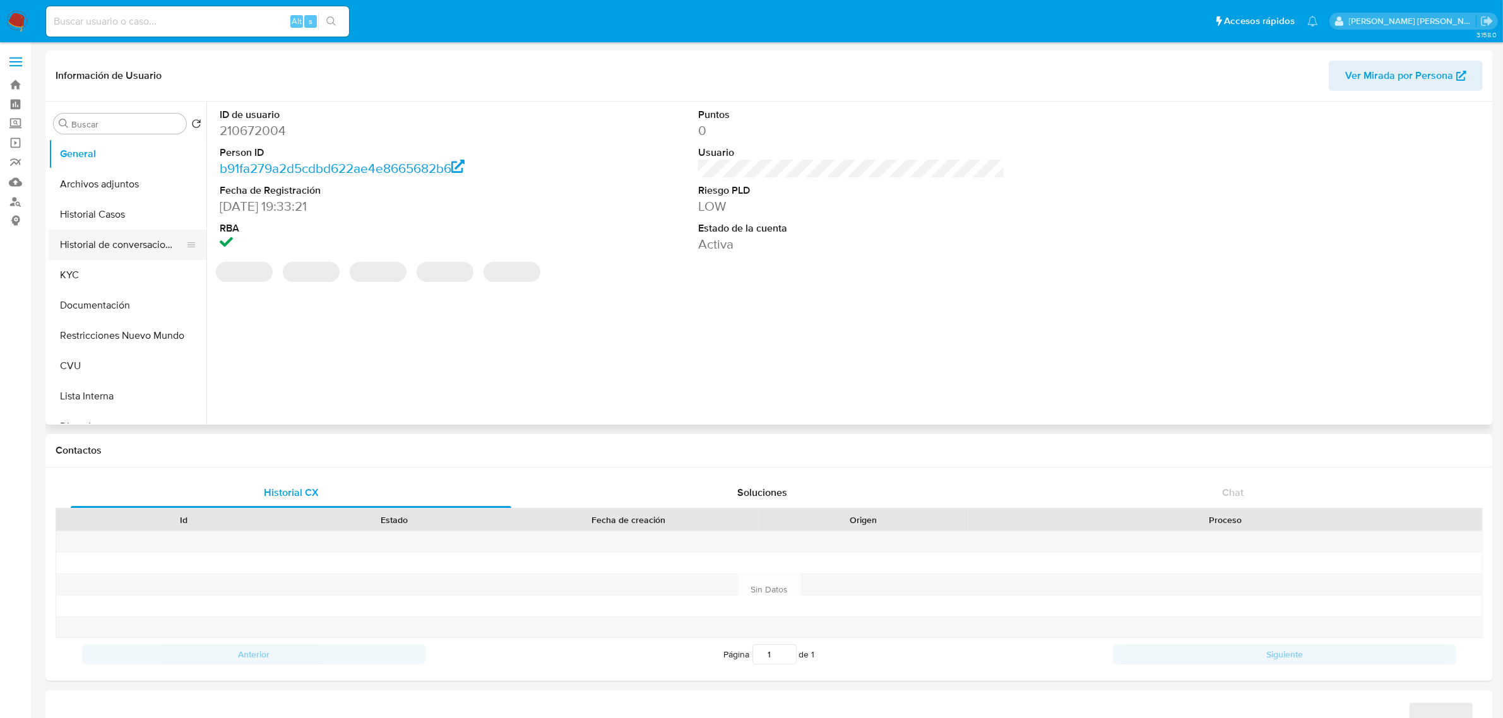
select select "10"
click at [127, 216] on button "Historial Casos" at bounding box center [123, 214] width 148 height 30
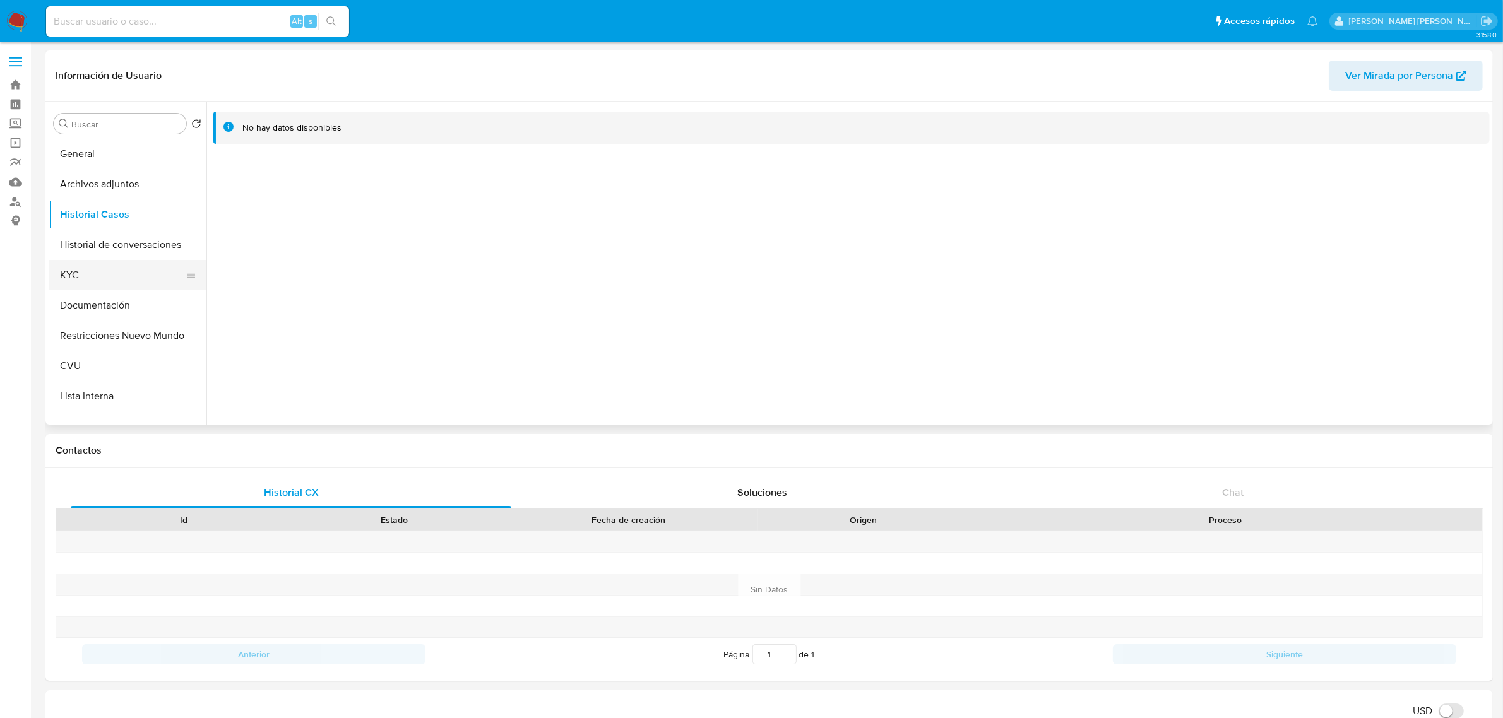
click at [106, 269] on button "KYC" at bounding box center [123, 275] width 148 height 30
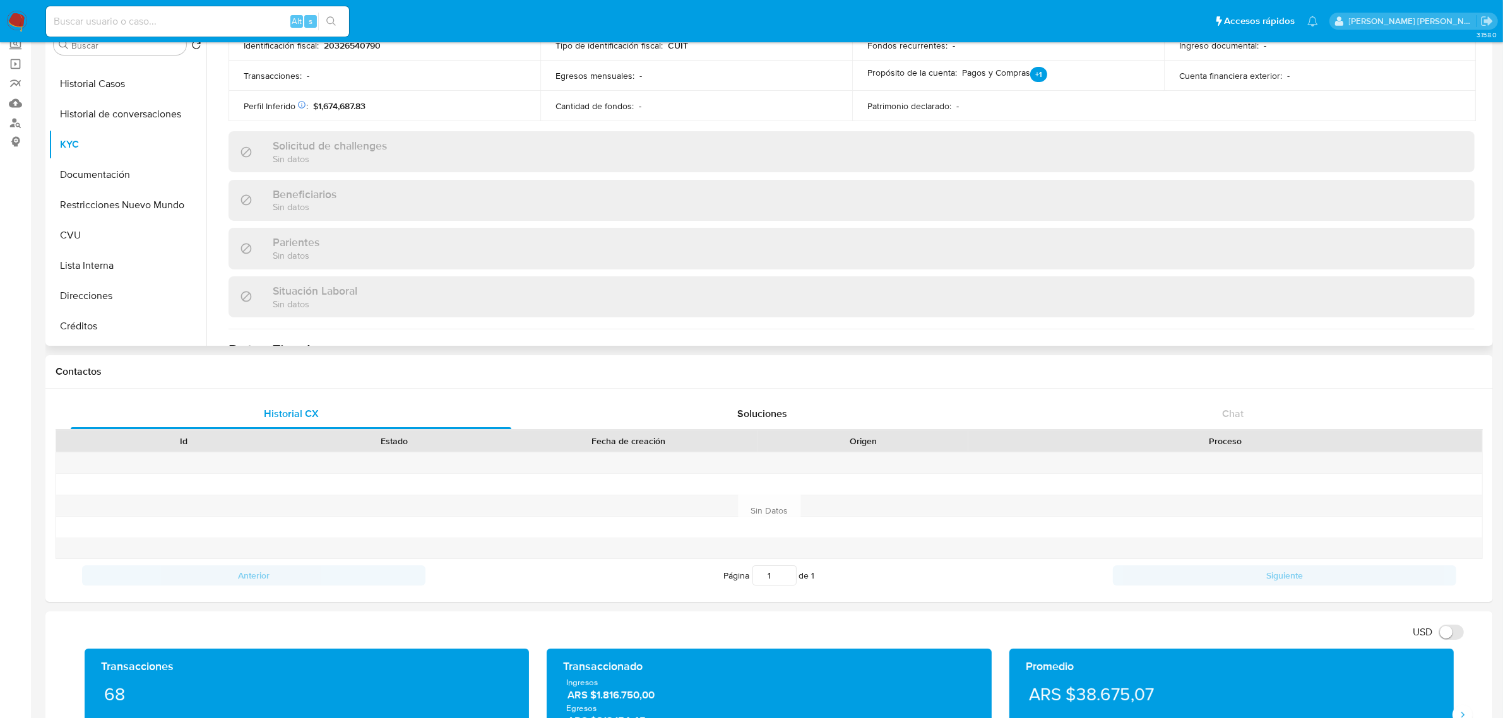
scroll to position [158, 0]
click at [93, 189] on button "Direcciones" at bounding box center [123, 190] width 148 height 30
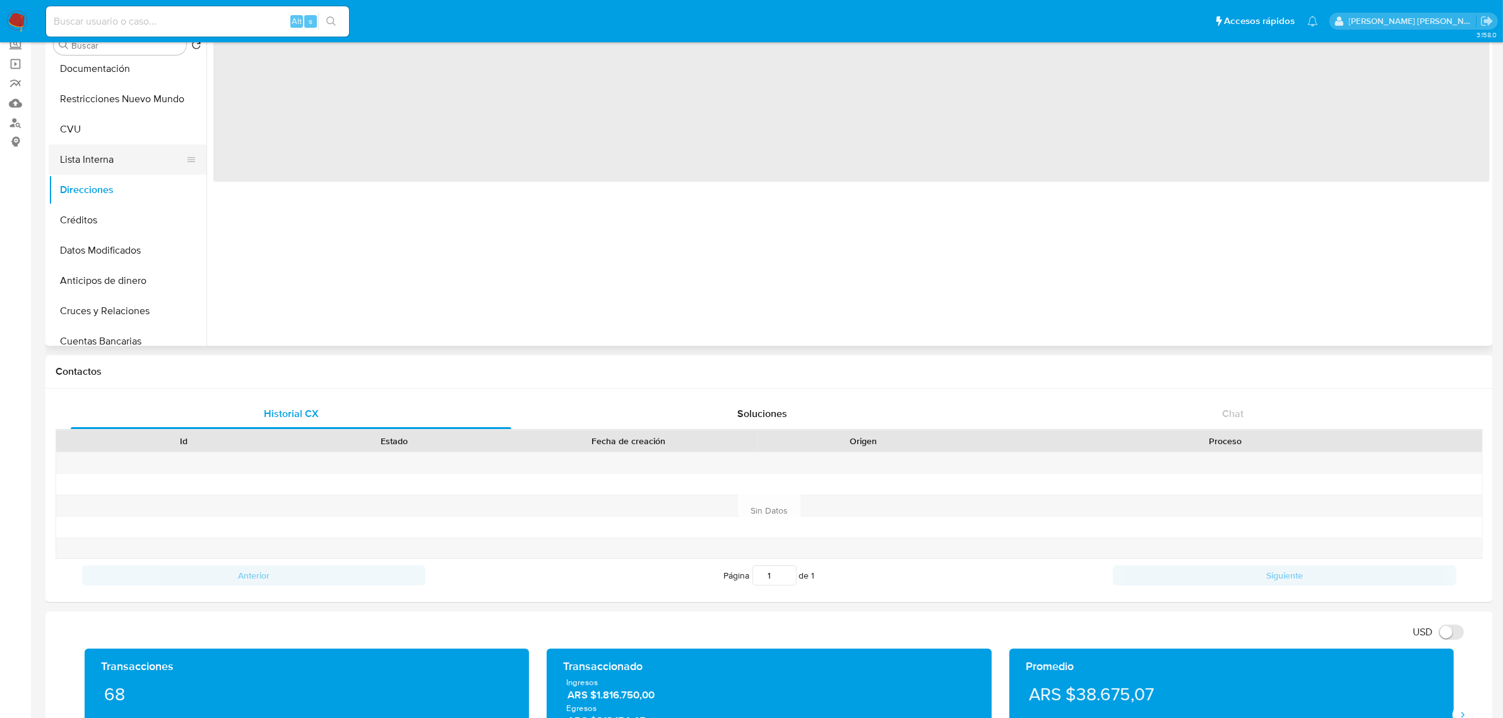
scroll to position [0, 0]
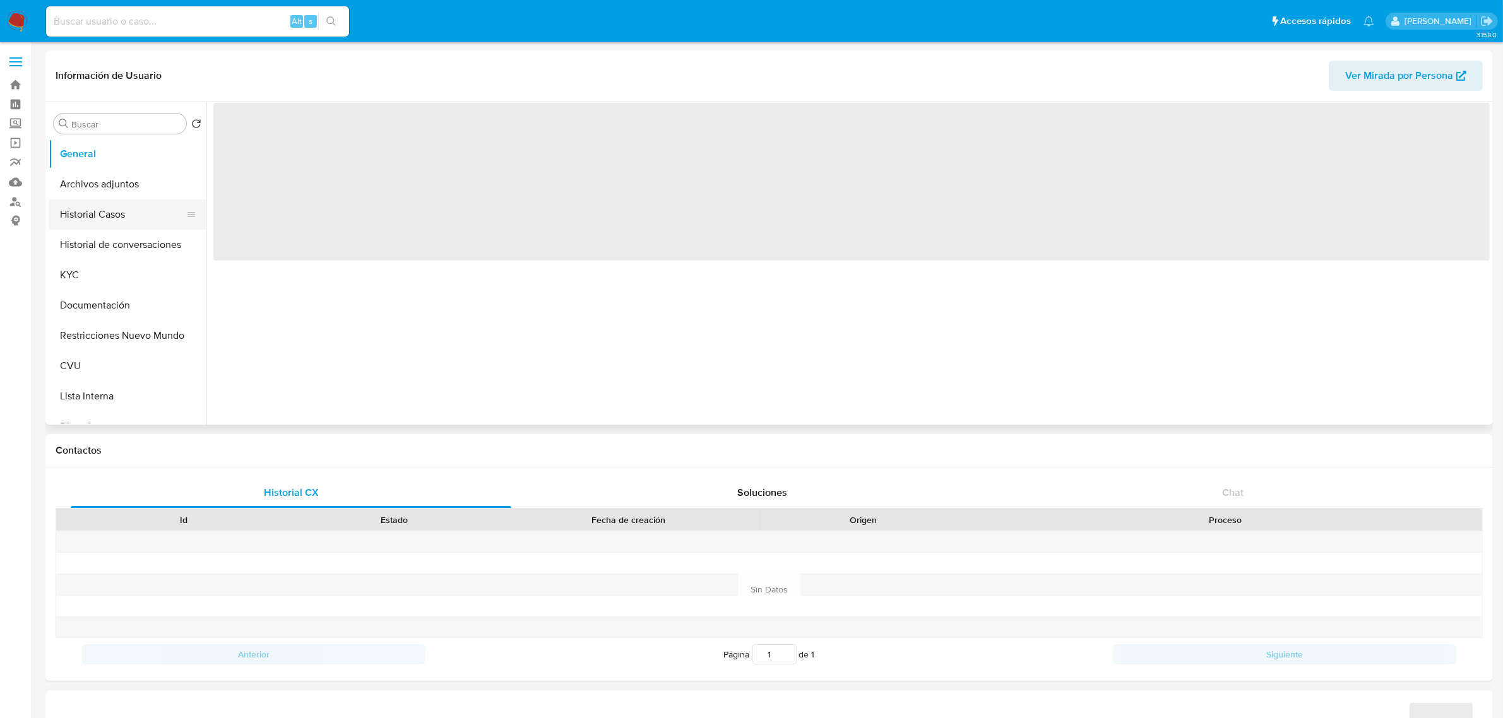
click at [112, 215] on button "Historial Casos" at bounding box center [123, 214] width 148 height 30
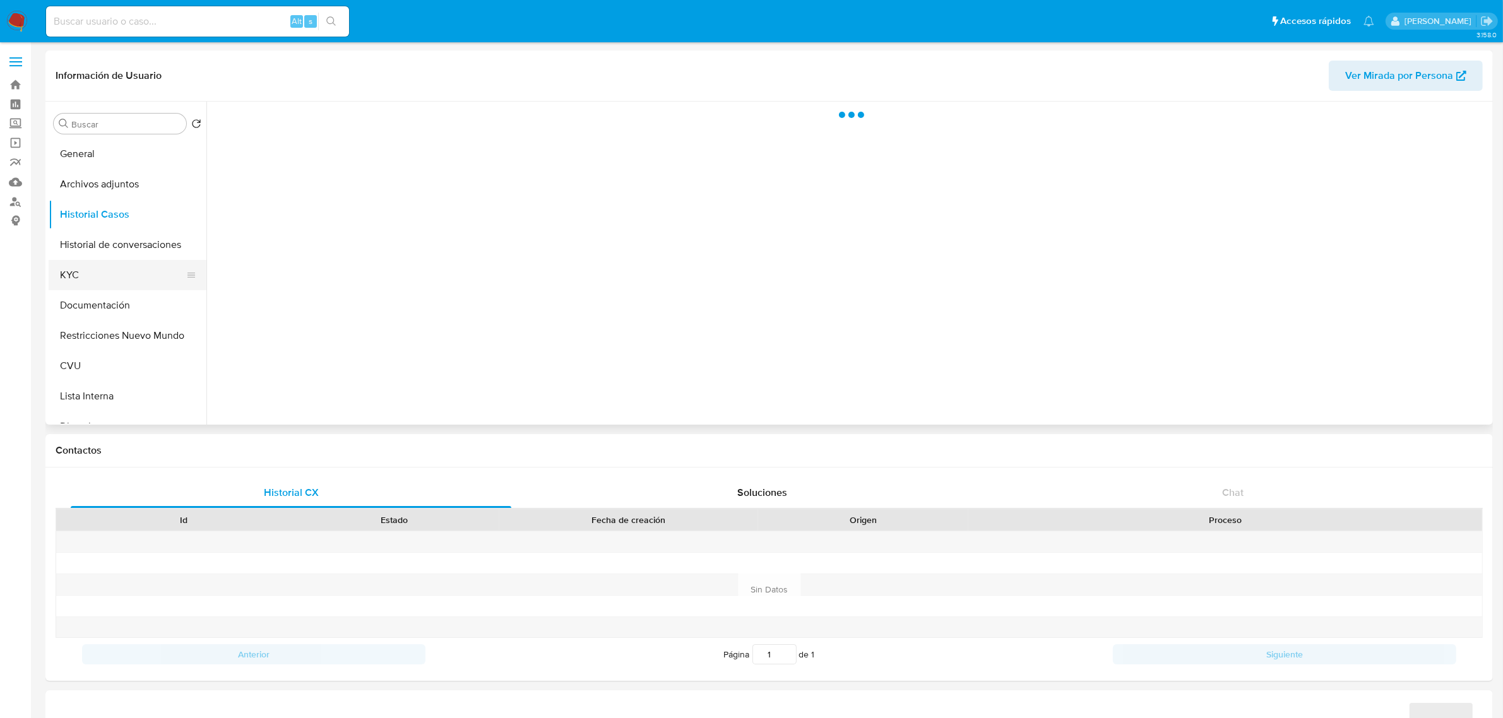
select select "10"
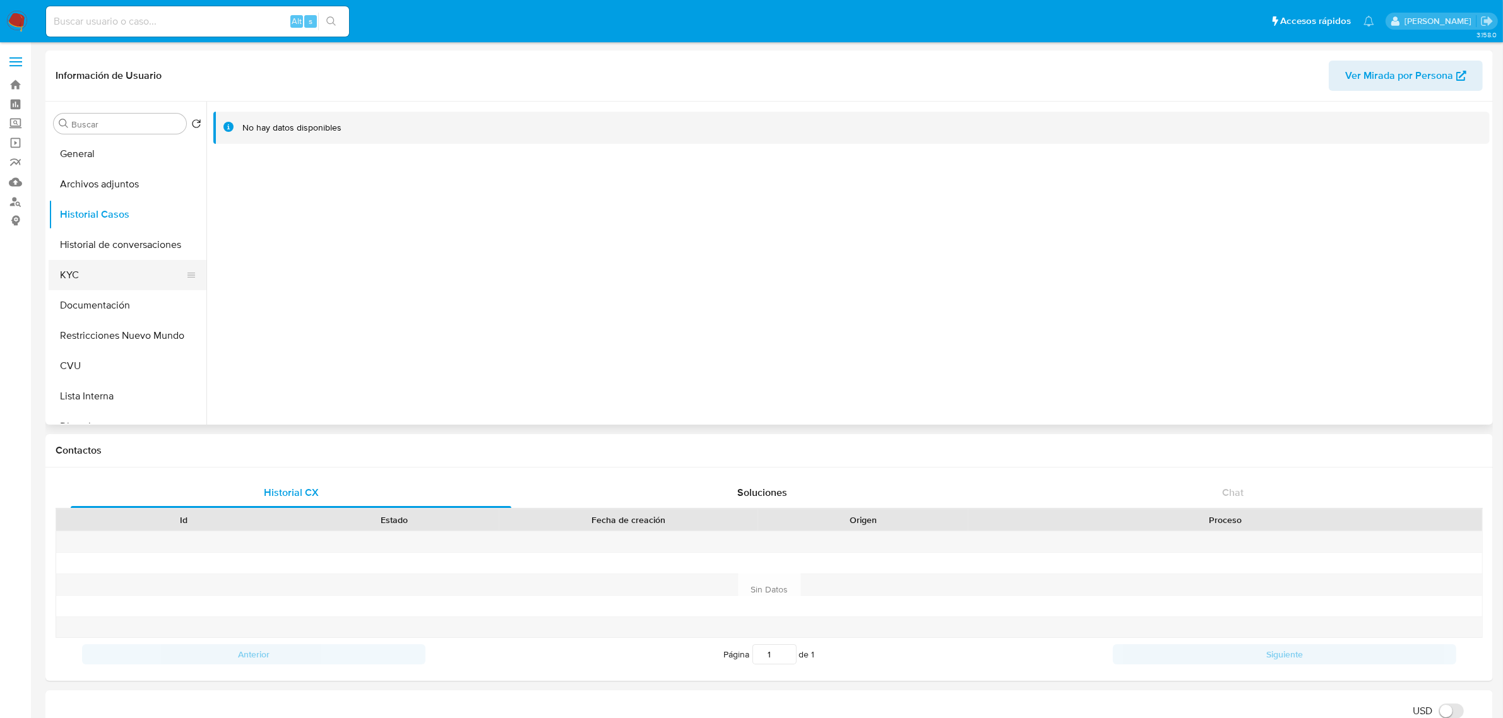
click at [86, 282] on button "KYC" at bounding box center [123, 275] width 148 height 30
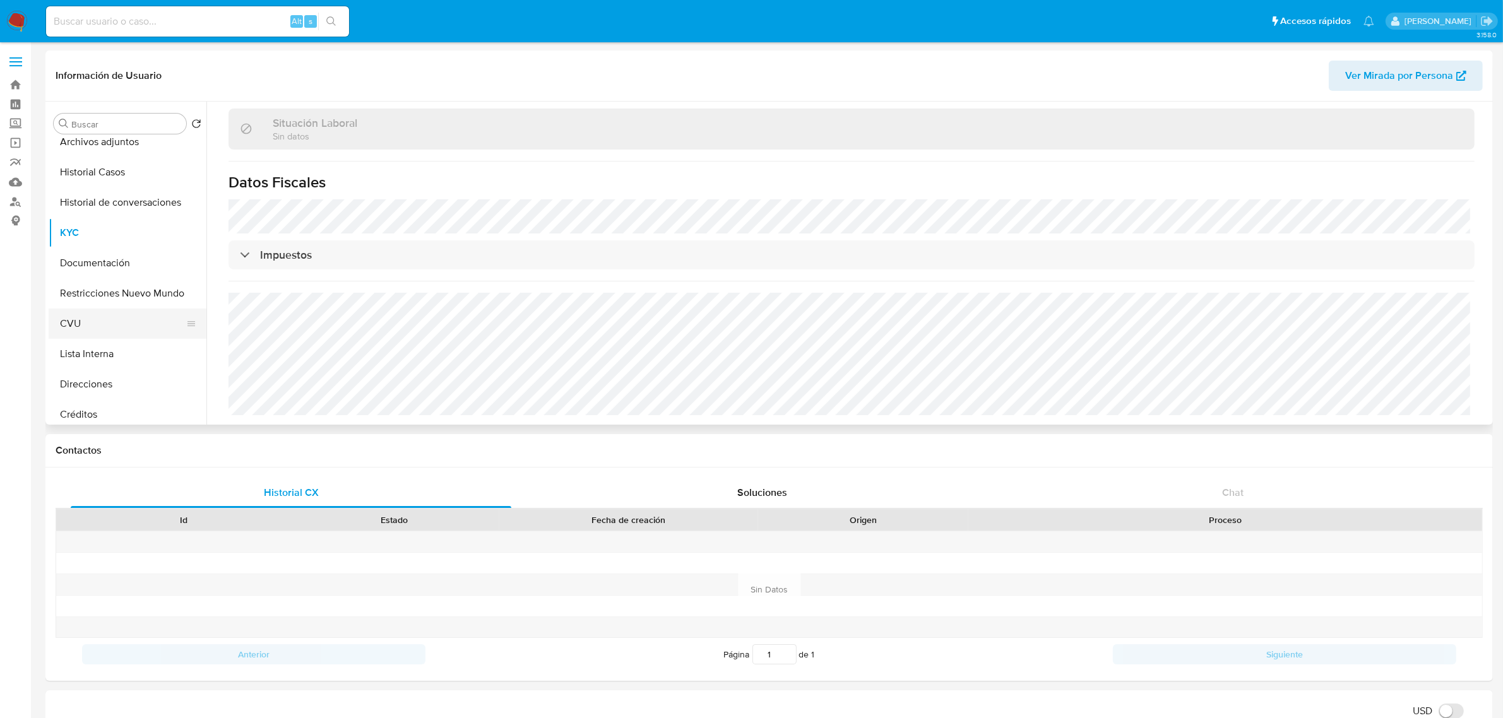
scroll to position [79, 0]
click button "Direcciones"
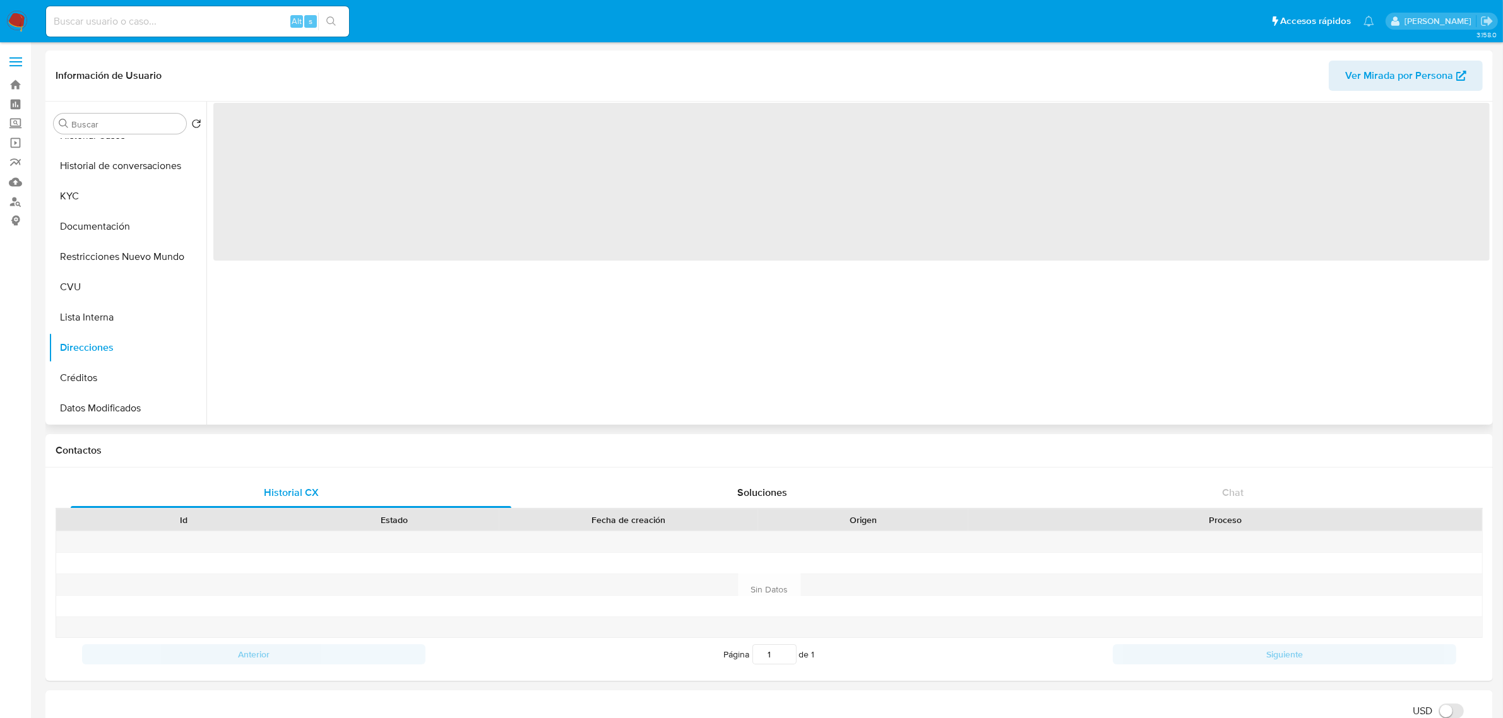
scroll to position [0, 0]
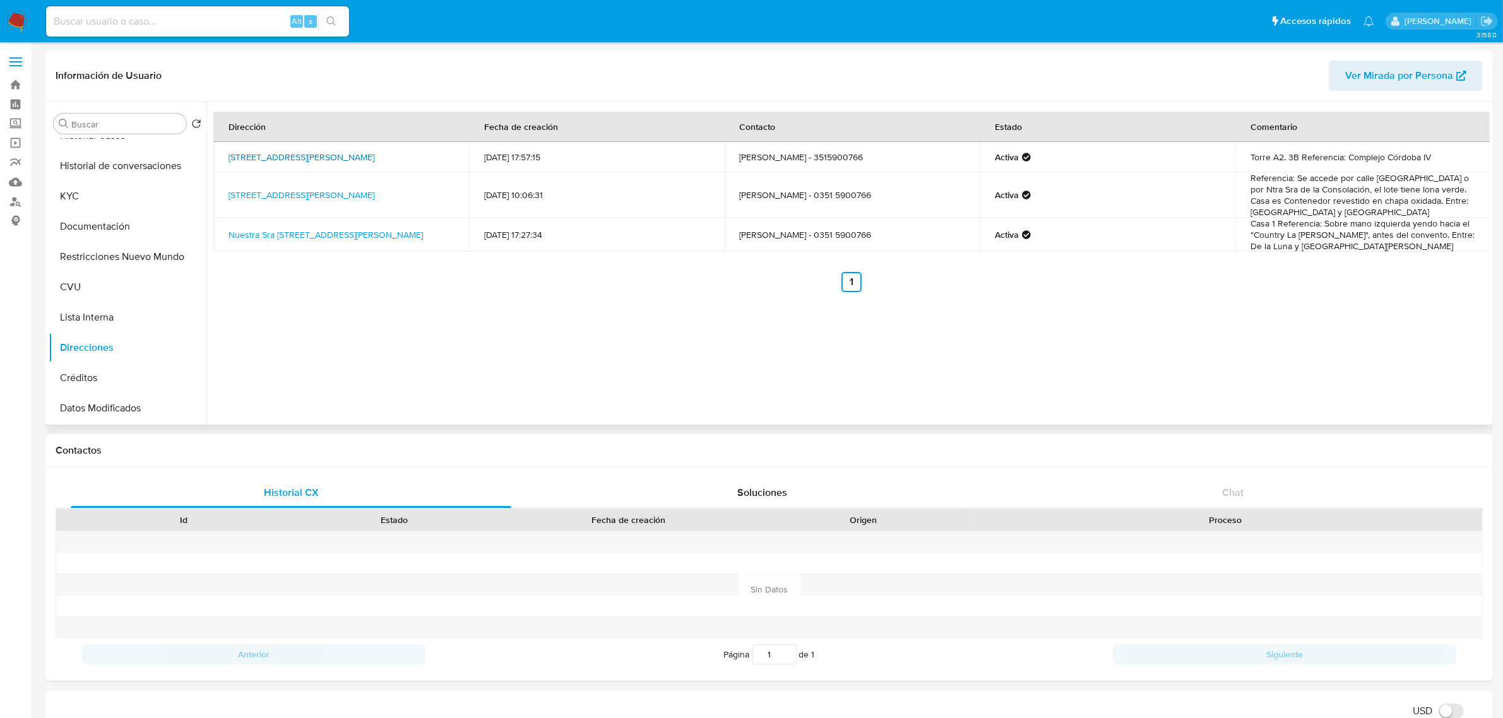
drag, startPoint x: 288, startPoint y: 169, endPoint x: 251, endPoint y: 153, distance: 40.2
click td "Calle Ramon Jose Carcano 251, Córdoba, Córdoba, 5003, Argentina 251"
copy link "Ramon Jose Carcano 251, Córdoba, Córdoba, 5003, Argentina 251"
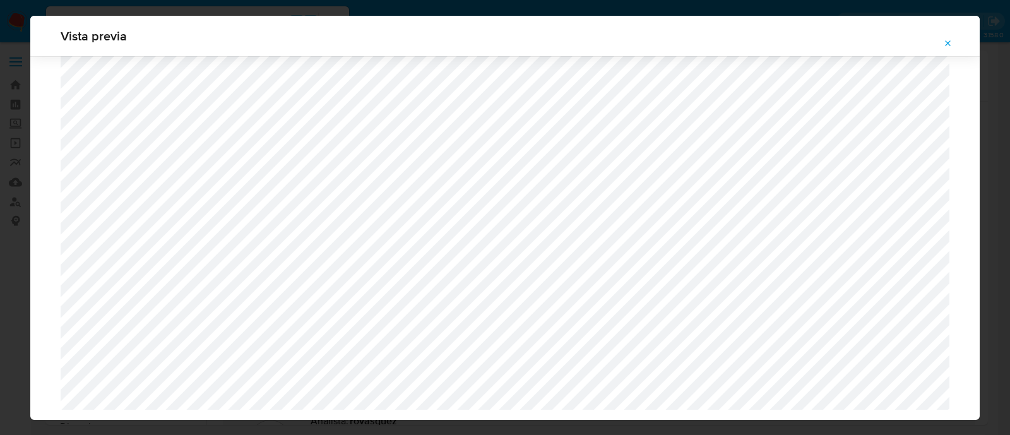
select select "10"
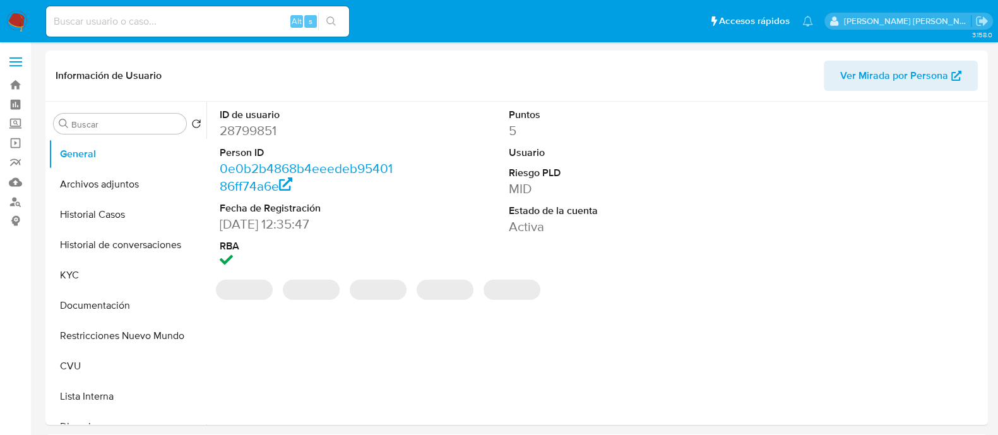
select select "10"
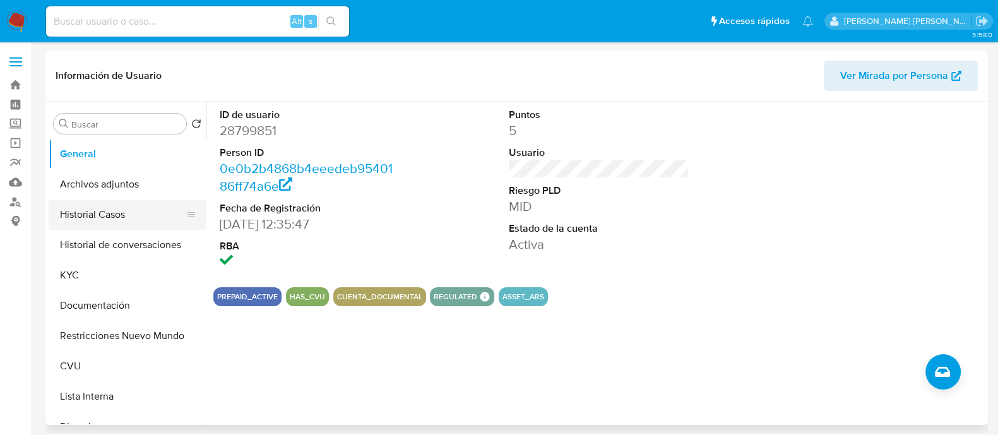
click at [97, 211] on button "Historial Casos" at bounding box center [123, 214] width 148 height 30
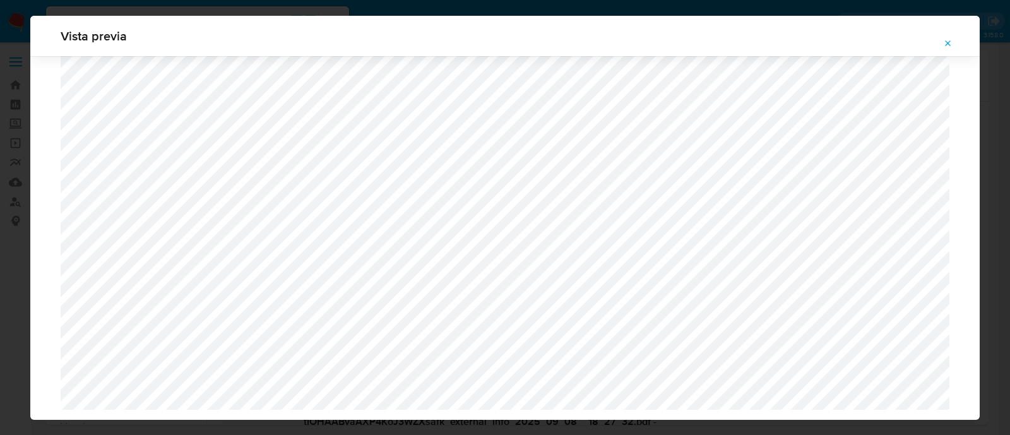
select select "10"
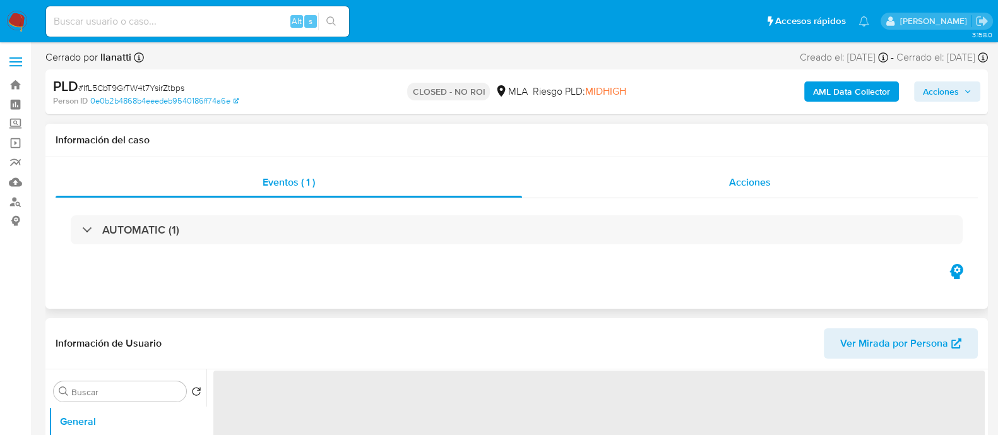
click at [761, 185] on span "Acciones" at bounding box center [750, 182] width 42 height 15
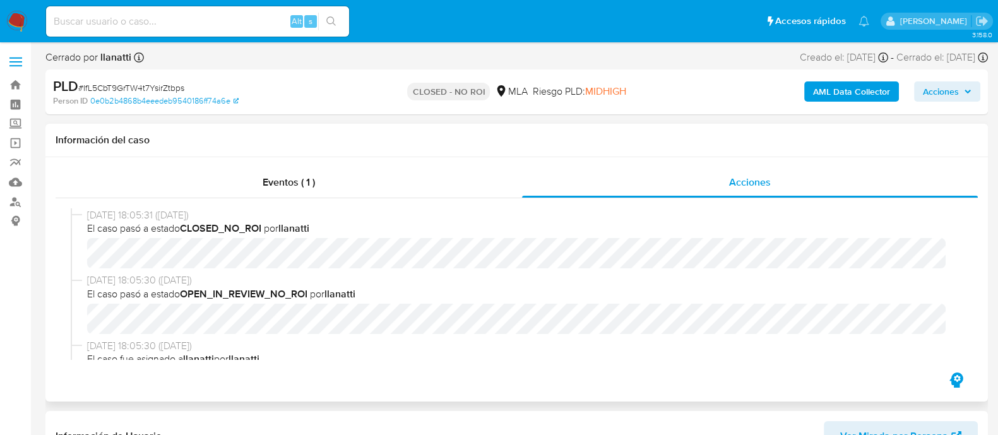
select select "10"
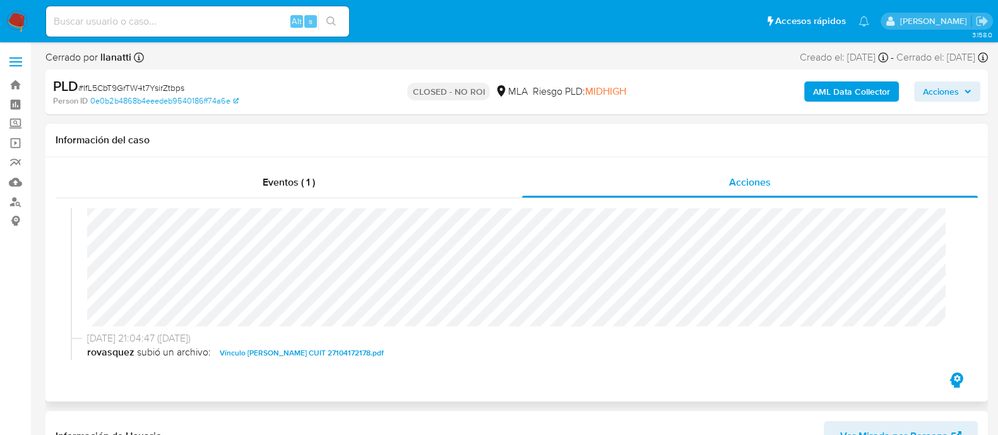
scroll to position [237, 0]
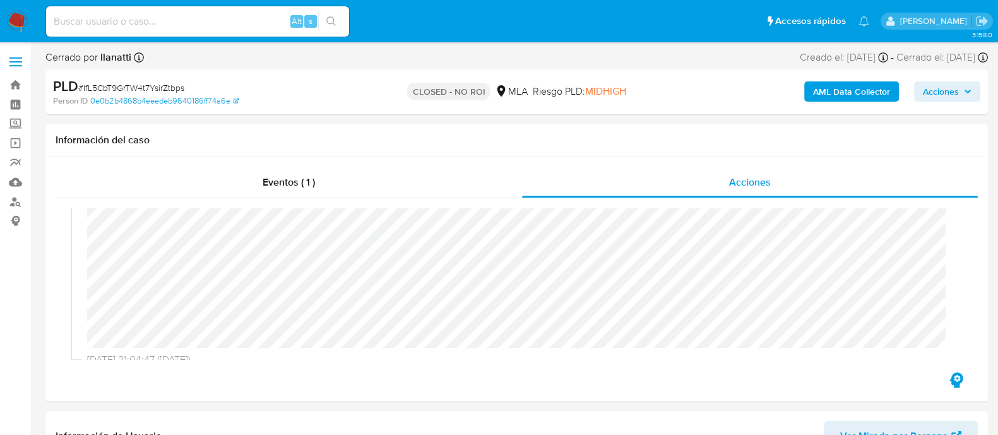
click at [177, 23] on input at bounding box center [197, 21] width 303 height 16
paste input "25006865"
type input "25006865"
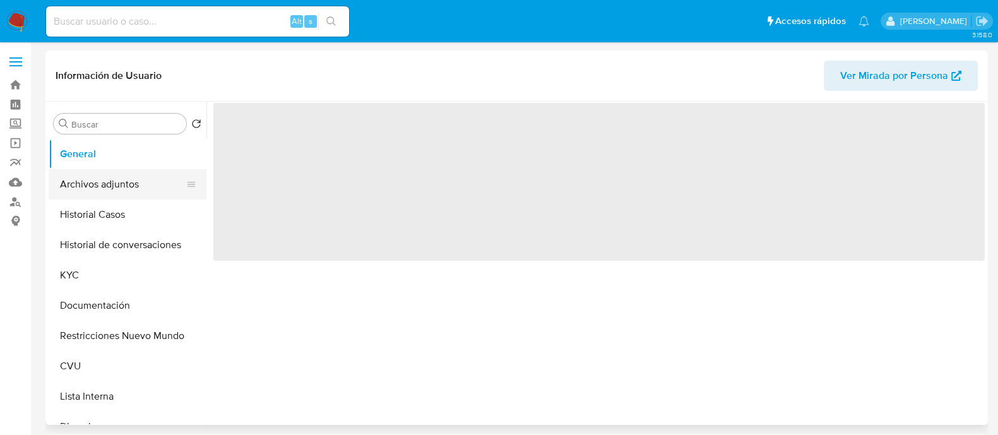
click at [104, 189] on button "Archivos adjuntos" at bounding box center [123, 184] width 148 height 30
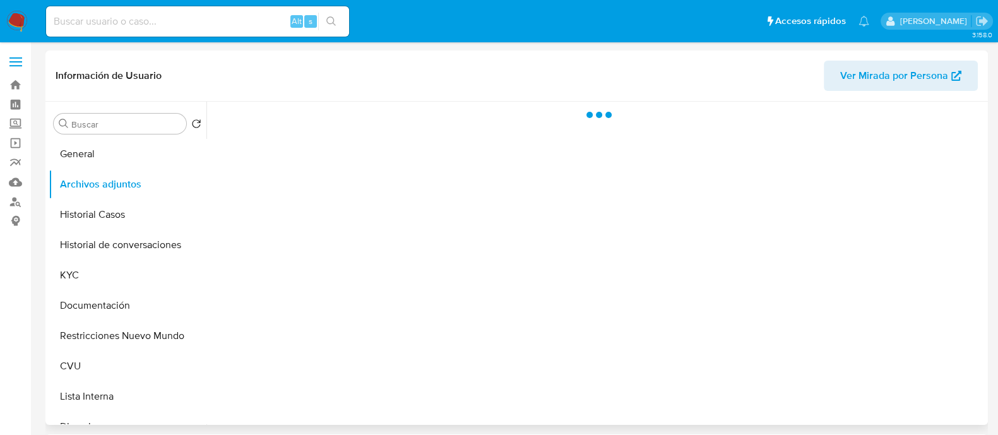
select select "10"
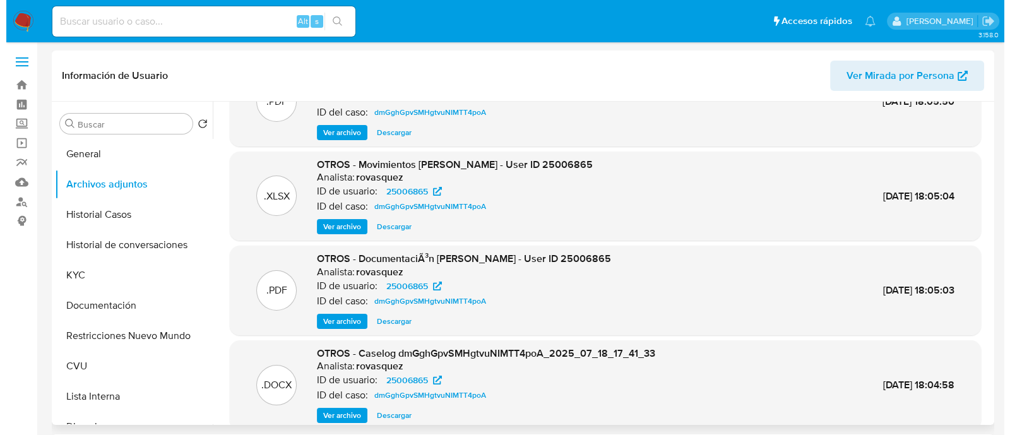
scroll to position [78, 0]
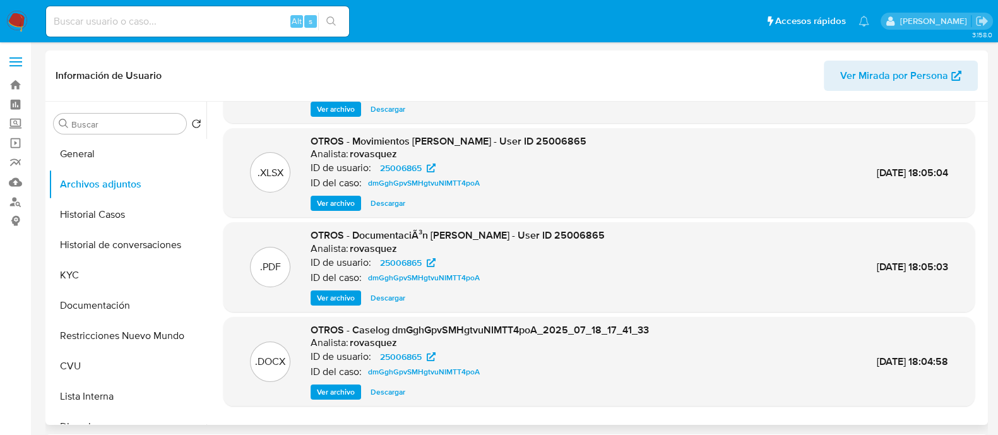
click at [348, 387] on span "Ver archivo" at bounding box center [336, 392] width 38 height 13
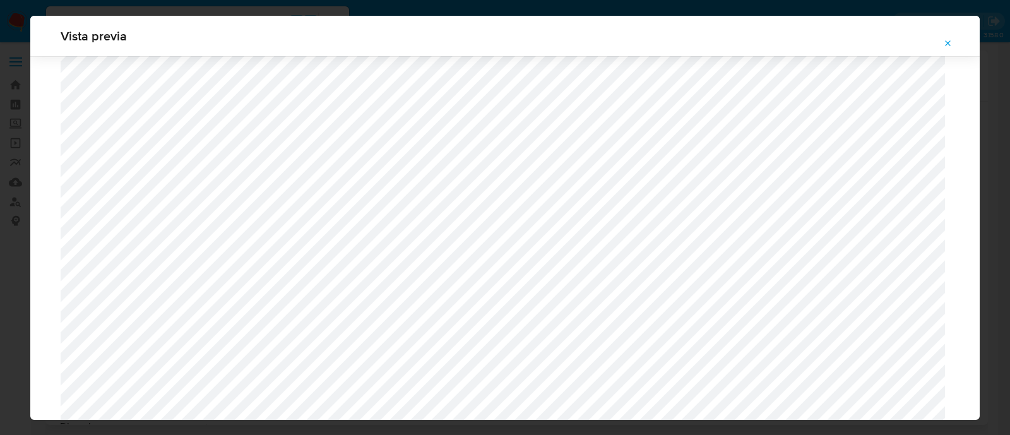
scroll to position [1316, 0]
select select "10"
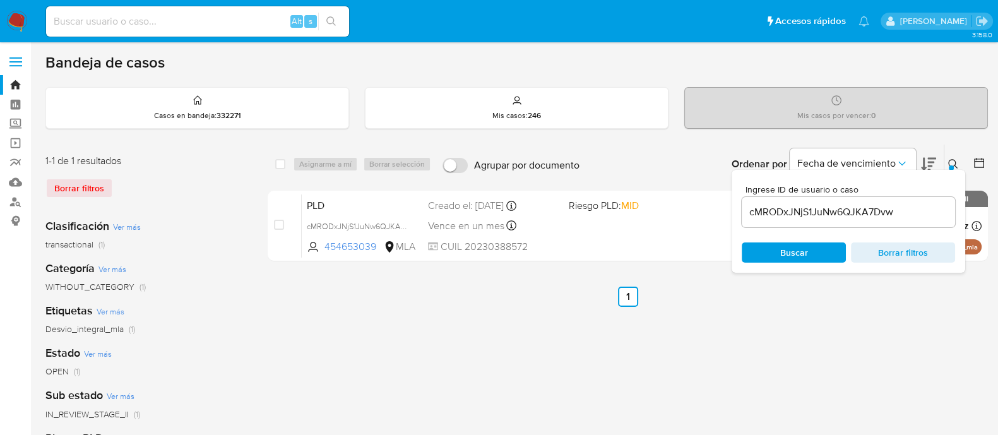
click at [832, 213] on input "cMRODxJNjS1JuNw6QJKA7Dvw" at bounding box center [848, 212] width 213 height 16
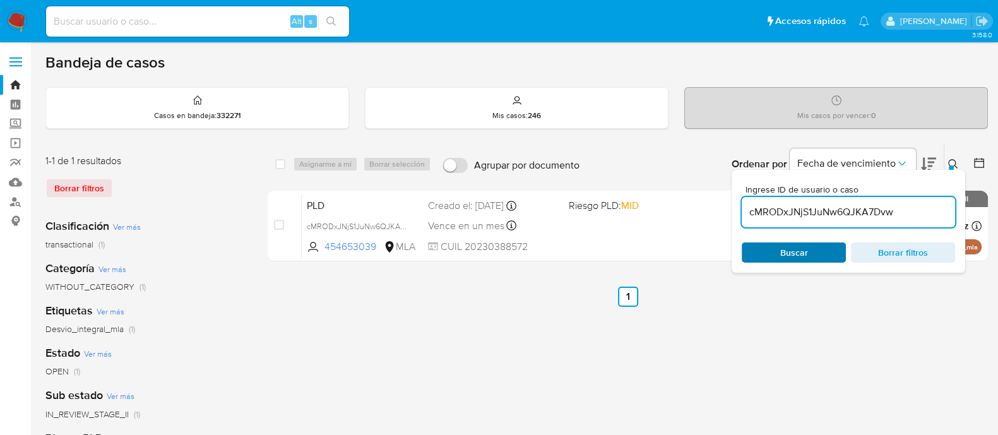
paste input "OteFK7jTyJtcTenbylddc50z"
type input "OteFK7jTyJtcTenbylddc50z"
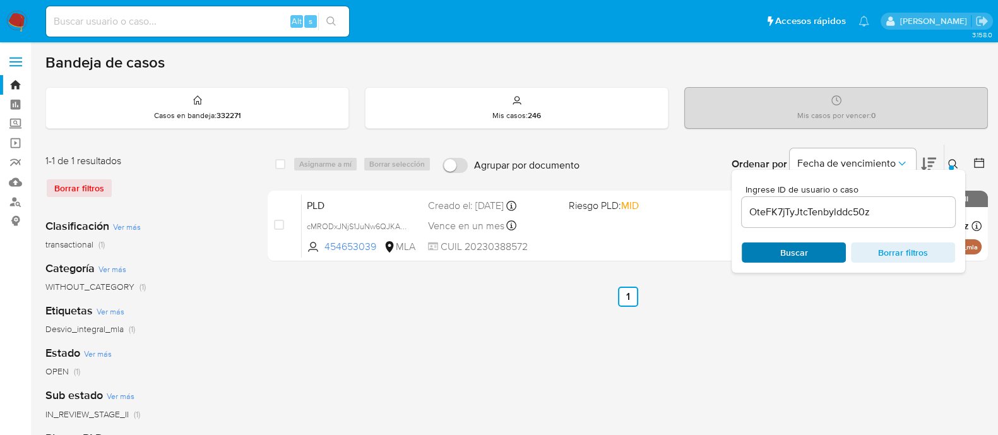
click at [788, 257] on span "Buscar" at bounding box center [794, 252] width 28 height 20
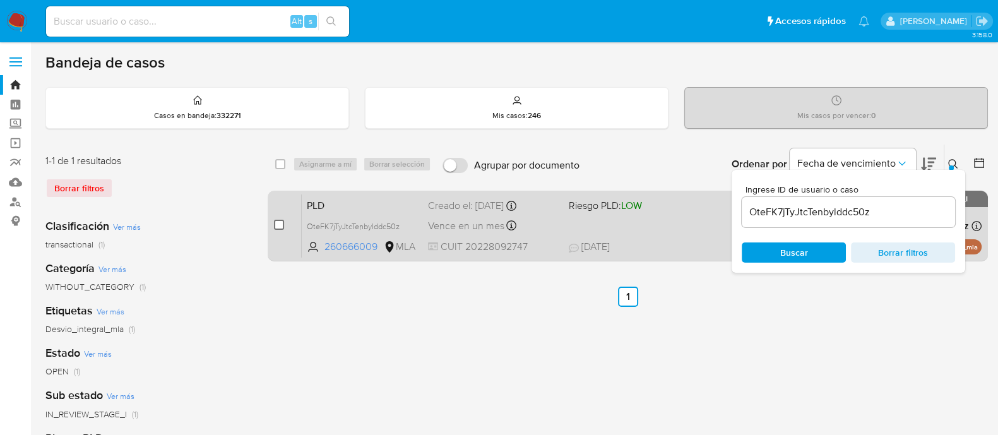
click at [278, 226] on input "checkbox" at bounding box center [279, 225] width 10 height 10
checkbox input "true"
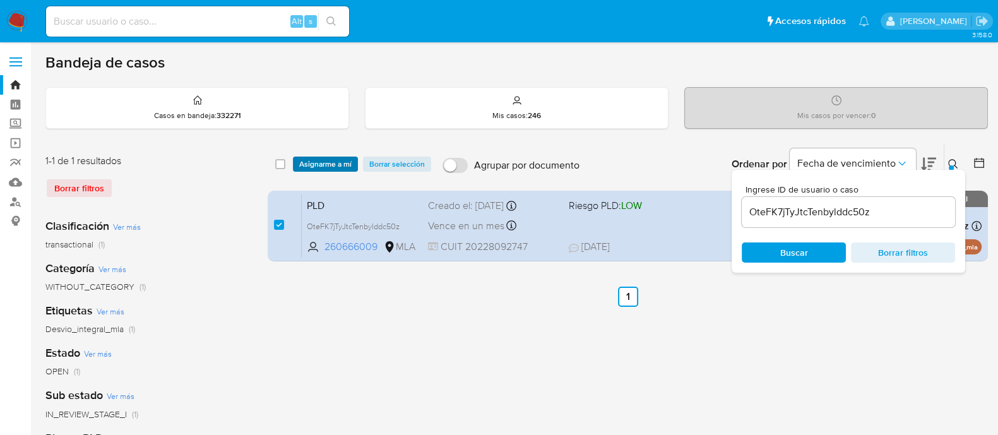
click at [316, 163] on span "Asignarme a mí" at bounding box center [325, 164] width 52 height 13
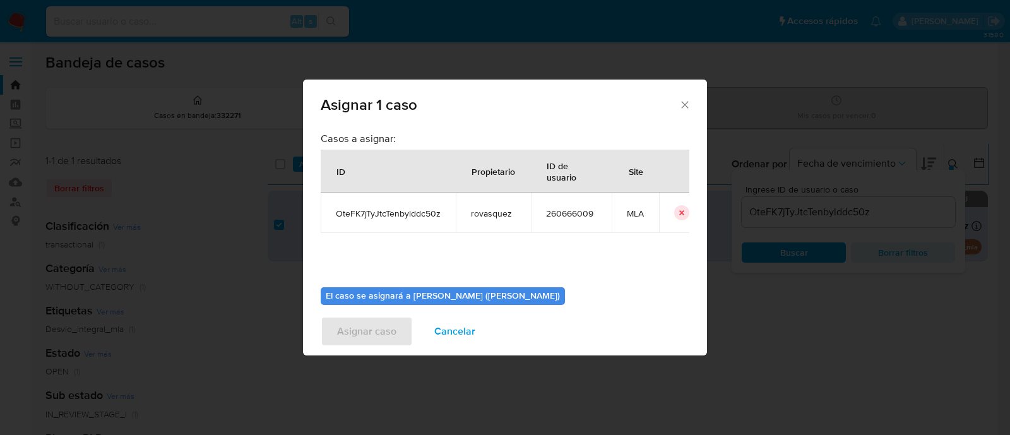
scroll to position [65, 0]
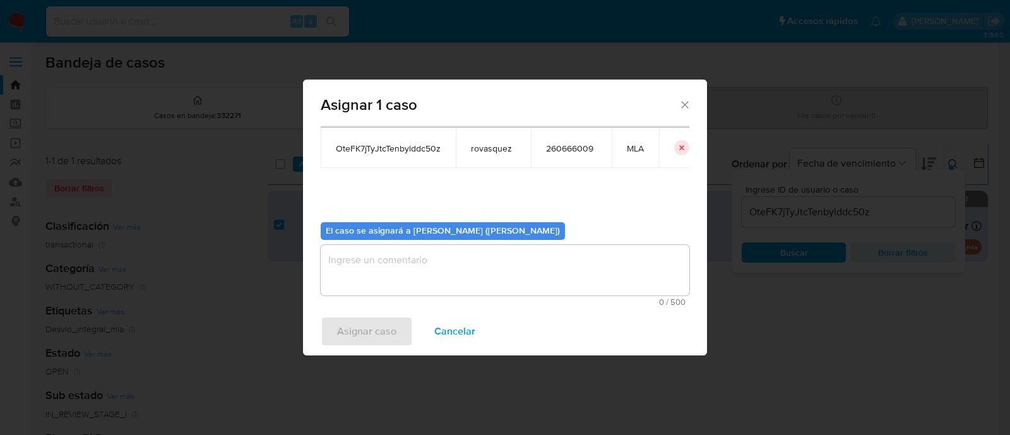
click at [344, 280] on textarea "assign-modal" at bounding box center [505, 270] width 369 height 50
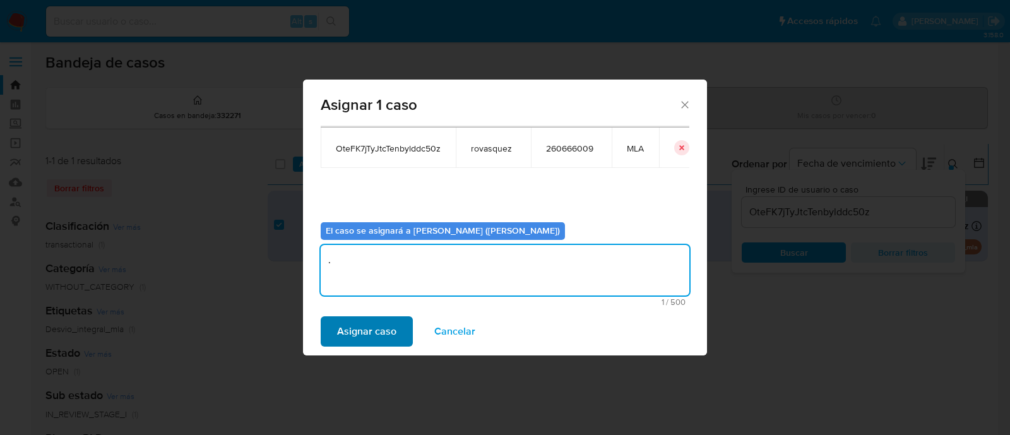
type textarea "."
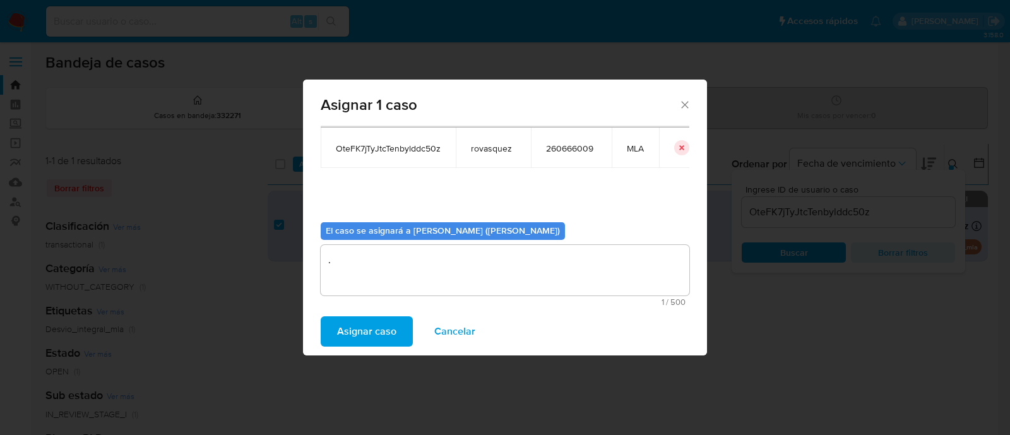
click at [357, 329] on span "Asignar caso" at bounding box center [366, 331] width 59 height 28
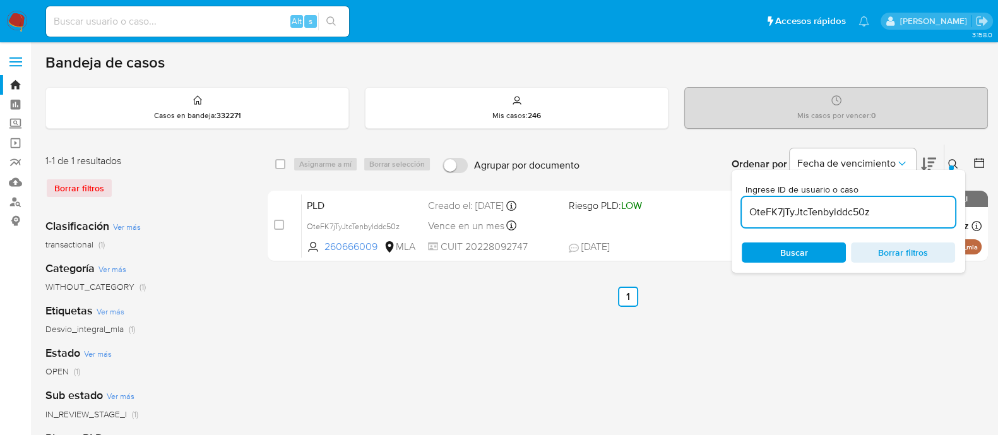
click at [827, 212] on input "OteFK7jTyJtcTenbylddc50z" at bounding box center [848, 212] width 213 height 16
paste input "frE7NYVA3ZYtsaZz5NzXUJHl"
type input "frE7NYVA3ZYtsaZz5NzXUJHl"
click at [790, 251] on span "Buscar" at bounding box center [794, 252] width 28 height 20
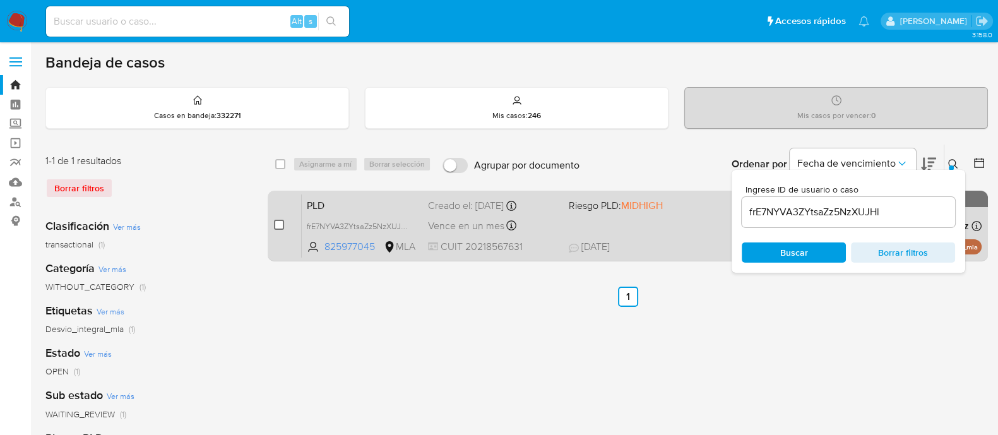
click at [281, 225] on input "checkbox" at bounding box center [279, 225] width 10 height 10
checkbox input "true"
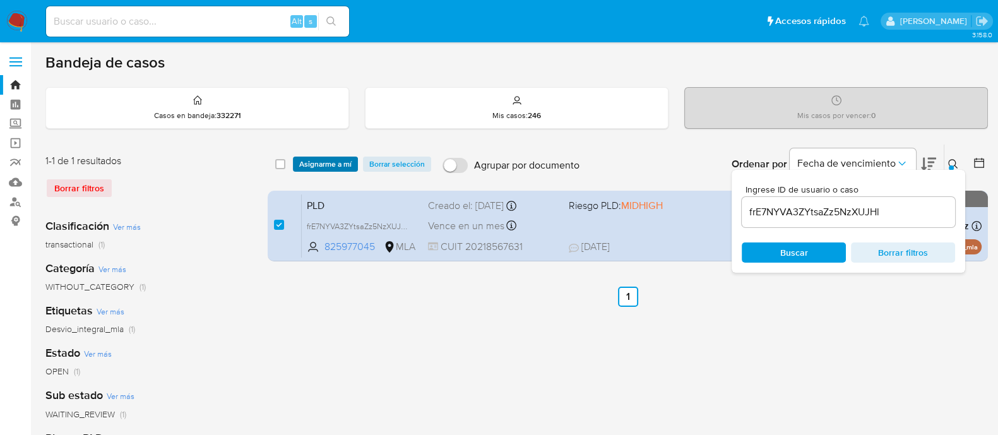
click at [331, 165] on span "Asignarme a mí" at bounding box center [325, 164] width 52 height 13
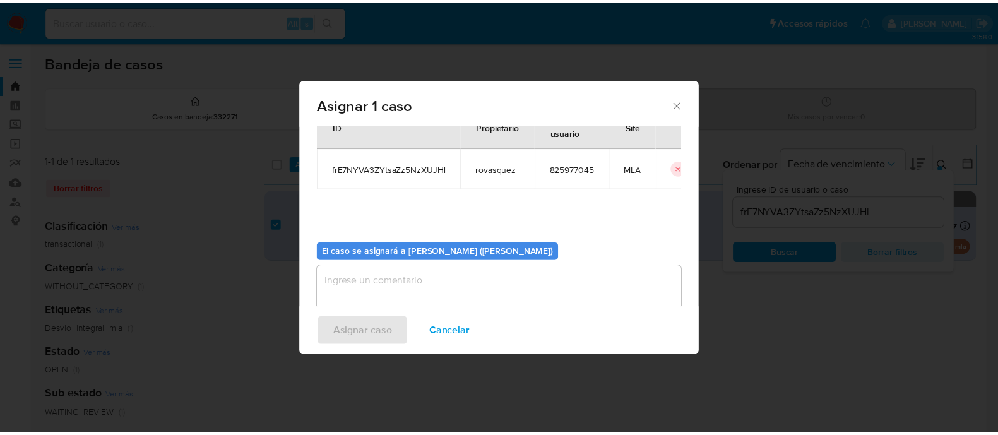
scroll to position [65, 0]
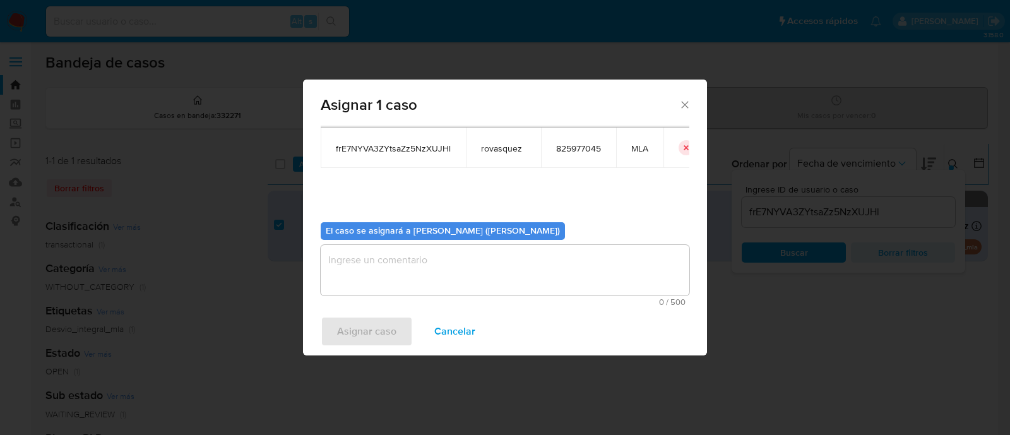
click at [399, 265] on textarea "assign-modal" at bounding box center [505, 270] width 369 height 50
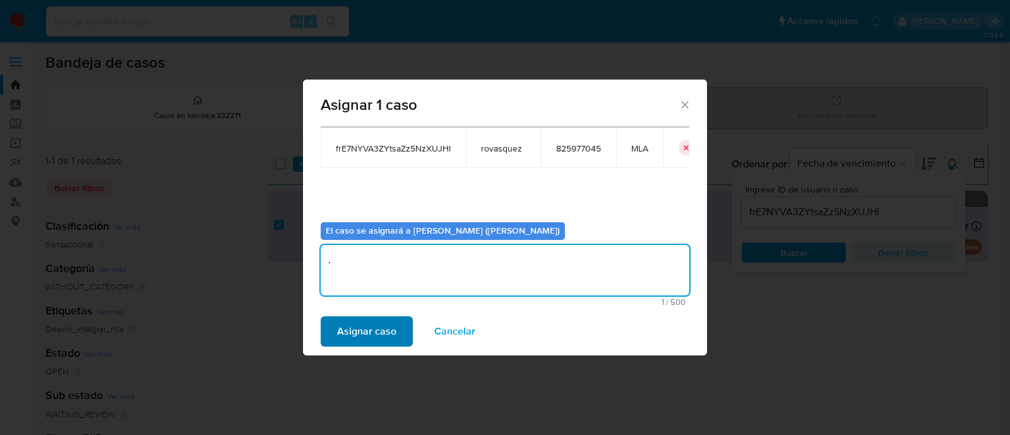
type textarea "."
click at [371, 331] on span "Asignar caso" at bounding box center [366, 331] width 59 height 28
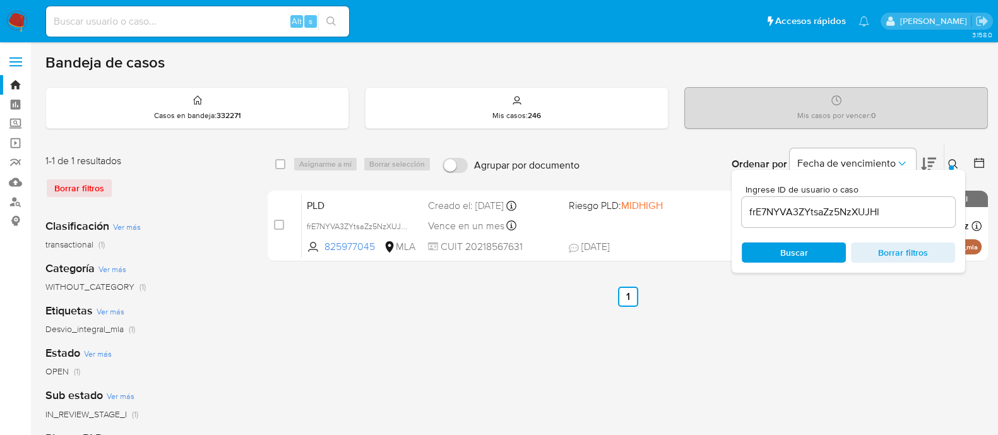
click at [824, 216] on input "frE7NYVA3ZYtsaZz5NzXUJHl" at bounding box center [848, 212] width 213 height 16
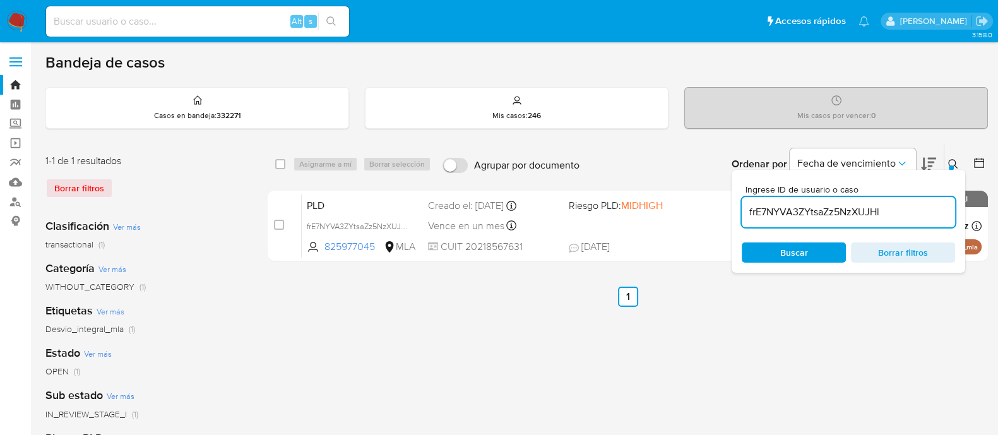
click at [824, 216] on input "frE7NYVA3ZYtsaZz5NzXUJHl" at bounding box center [848, 212] width 213 height 16
paste input "IzIbkrYf9SEYasynJqa6fbXr"
type input "IzIbkrYf9SEYasynJqa6fbXr"
click at [814, 248] on span "Buscar" at bounding box center [793, 253] width 86 height 18
click at [803, 317] on div "select-all-cases-checkbox Asignarme a mí Borrar selección Agrupar por documento…" at bounding box center [628, 421] width 720 height 554
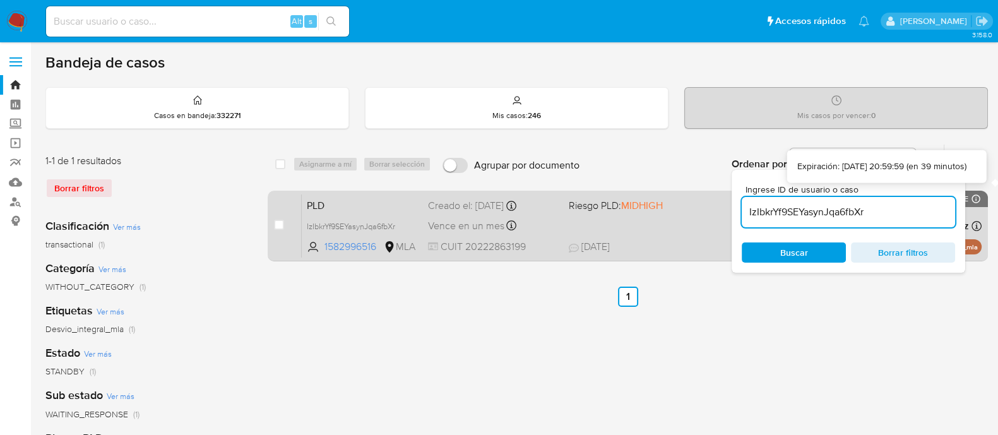
click at [977, 195] on icon at bounding box center [975, 198] width 8 height 8
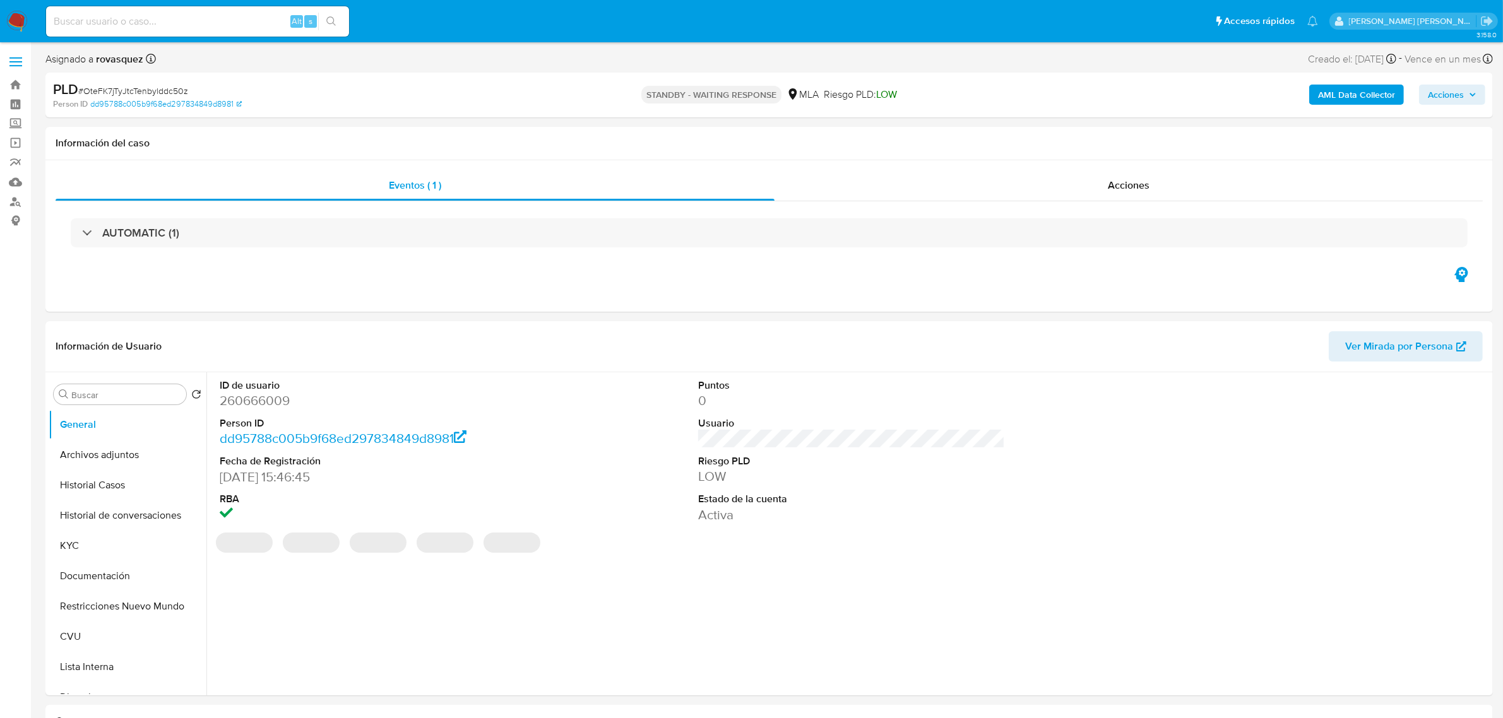
select select "10"
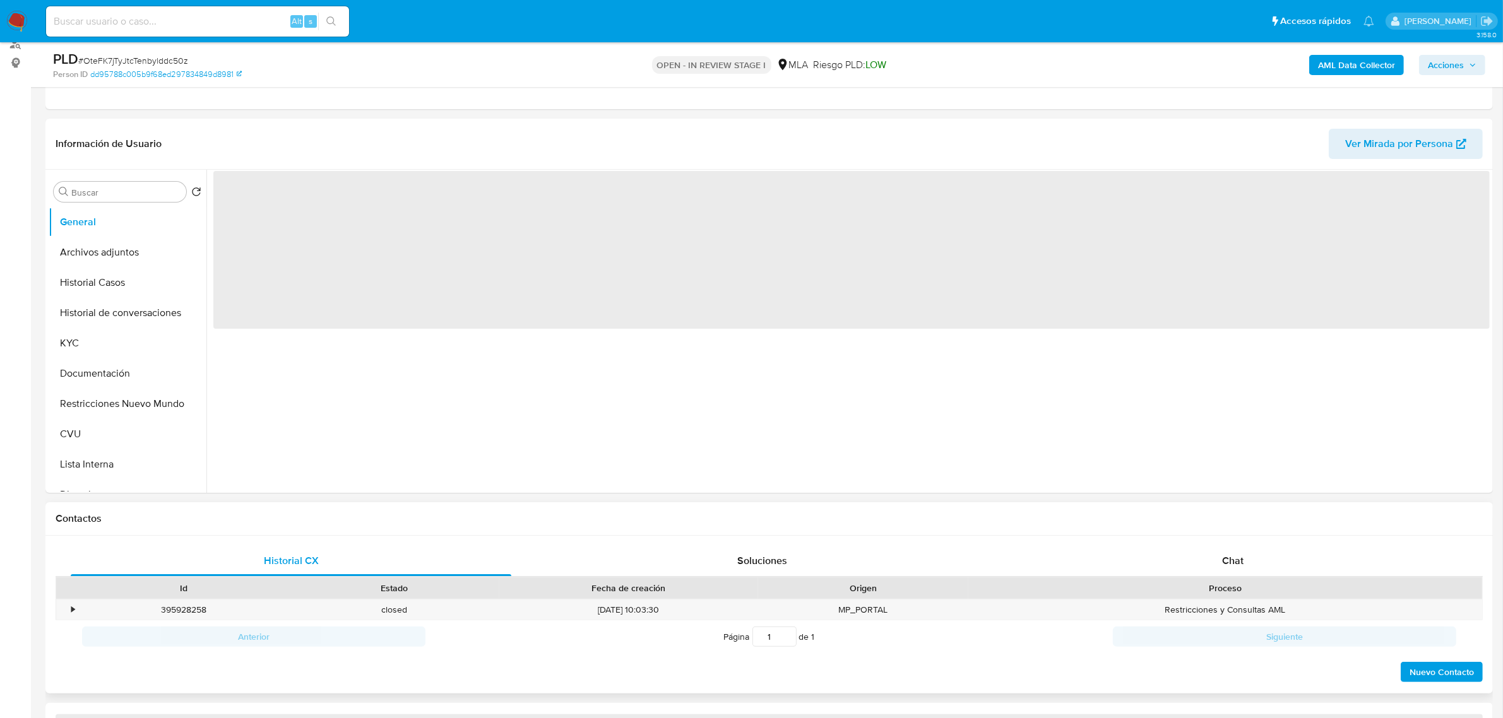
scroll to position [237, 0]
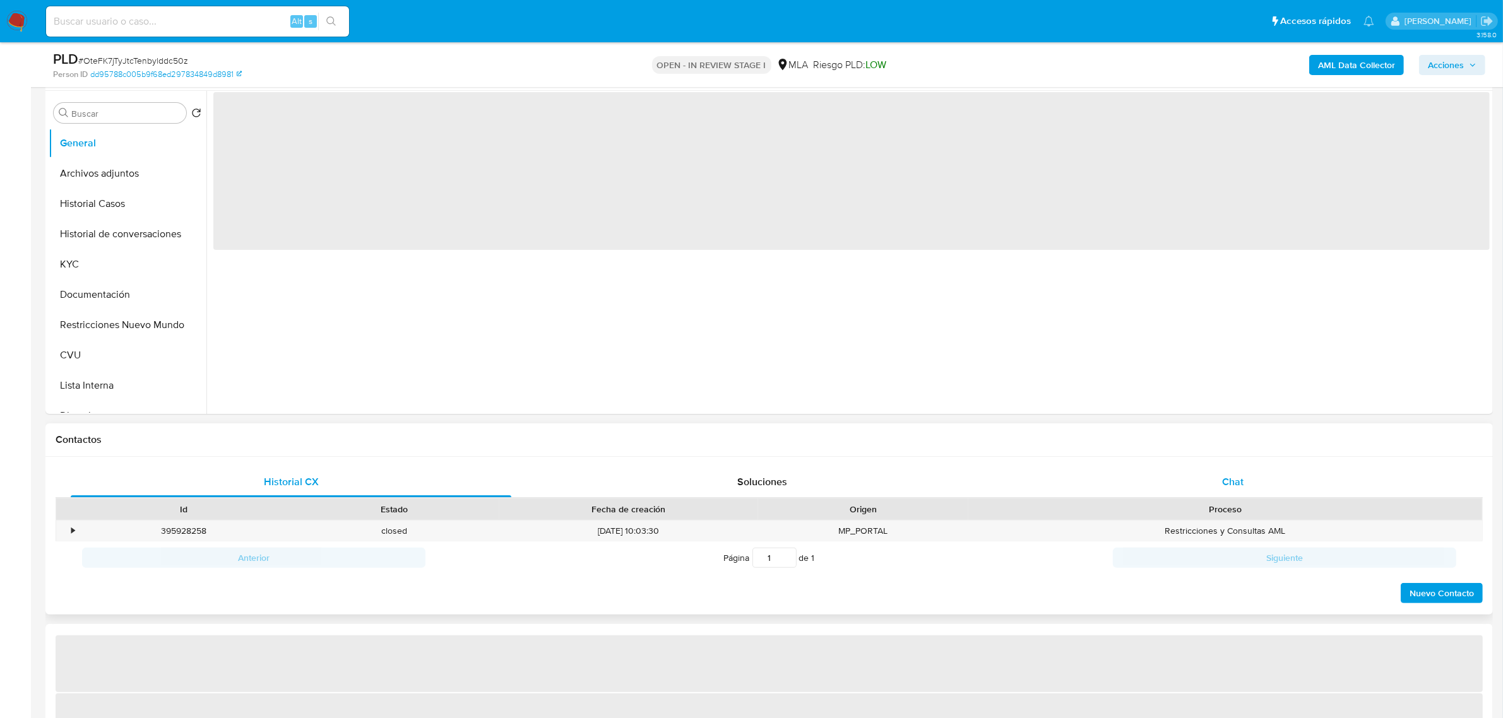
click at [1228, 483] on span "Chat" at bounding box center [1232, 482] width 21 height 15
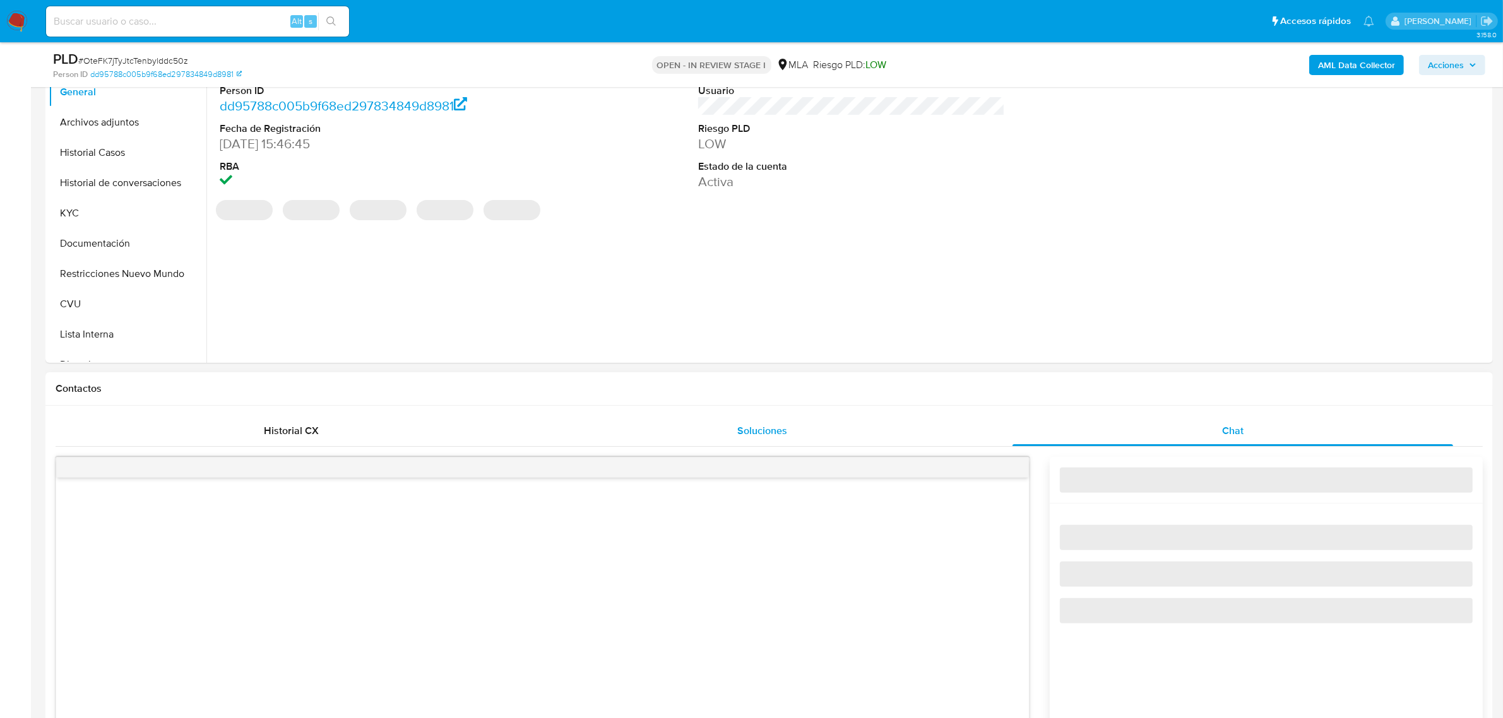
select select "10"
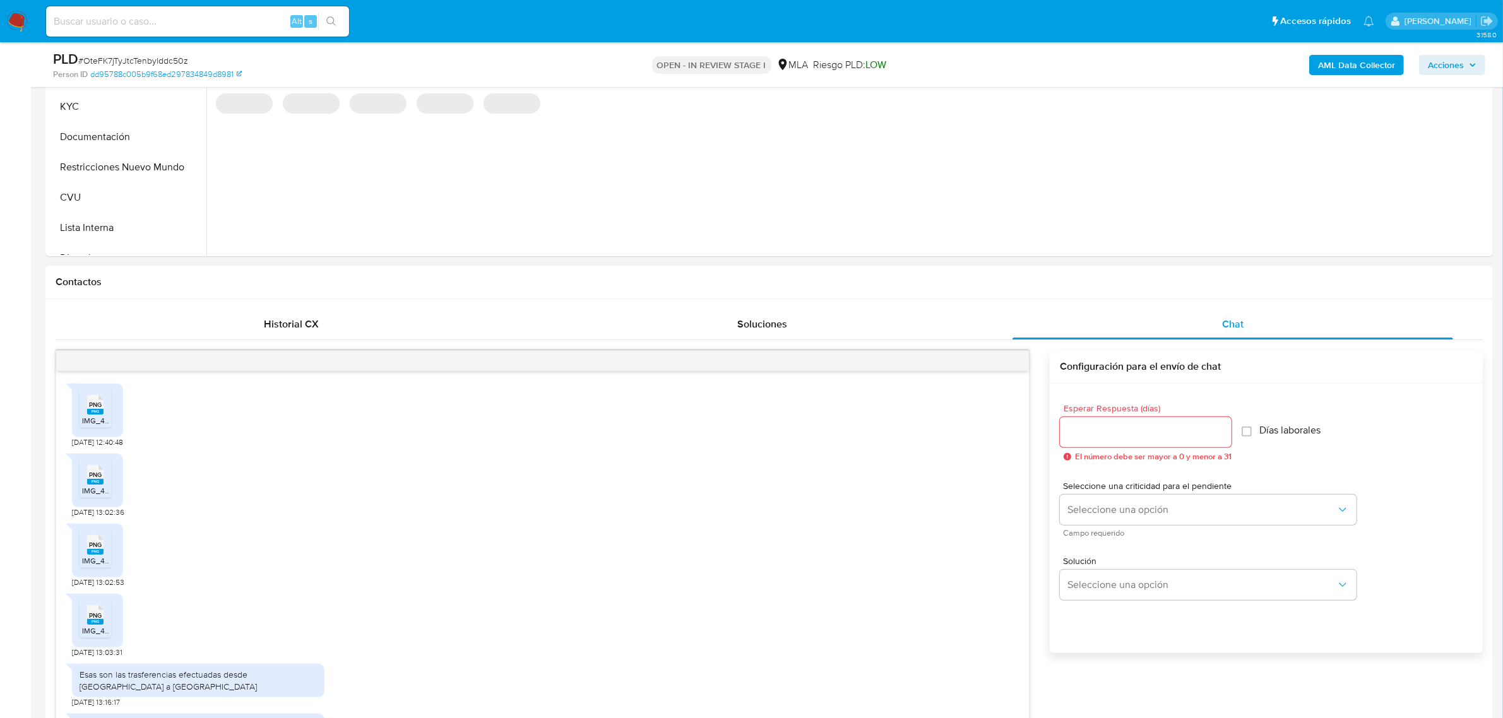
scroll to position [838, 0]
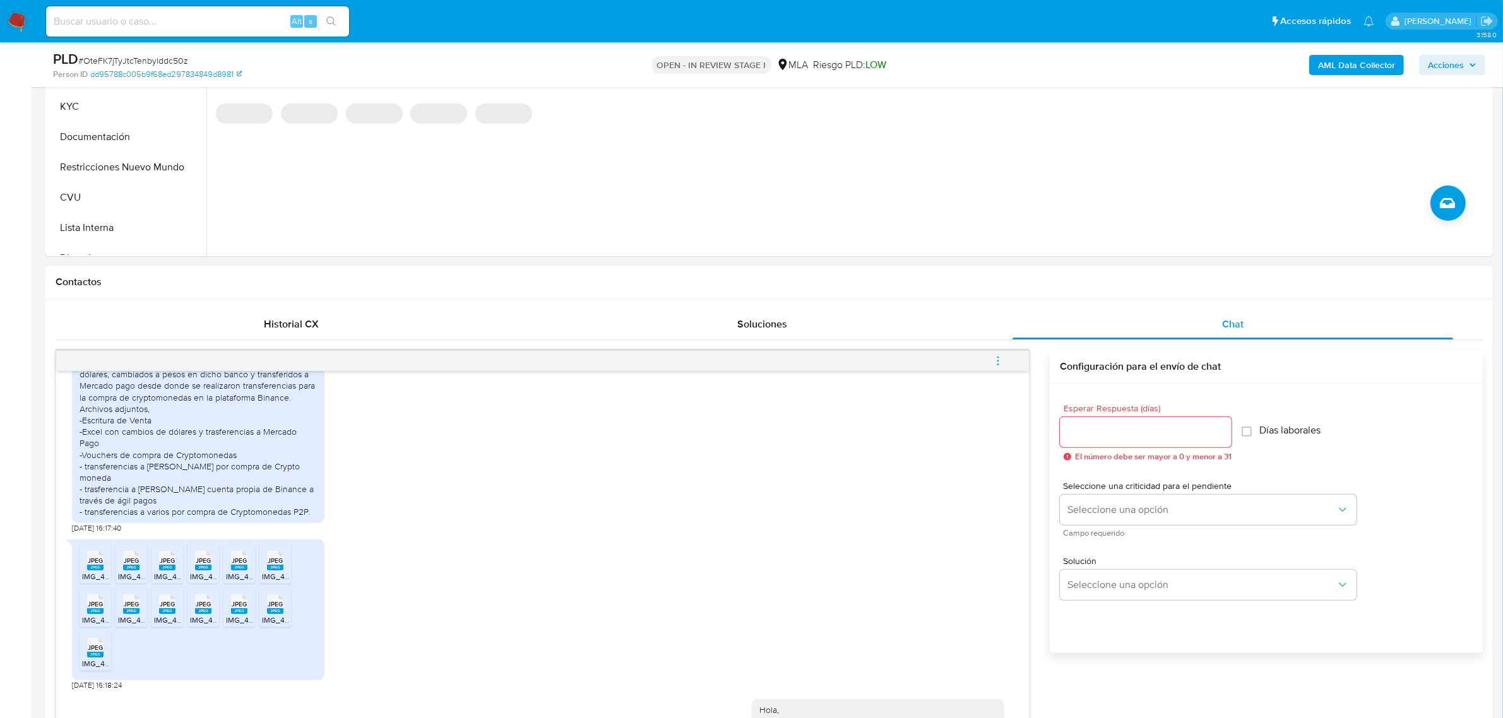
click at [1002, 365] on icon "menu-action" at bounding box center [997, 360] width 11 height 11
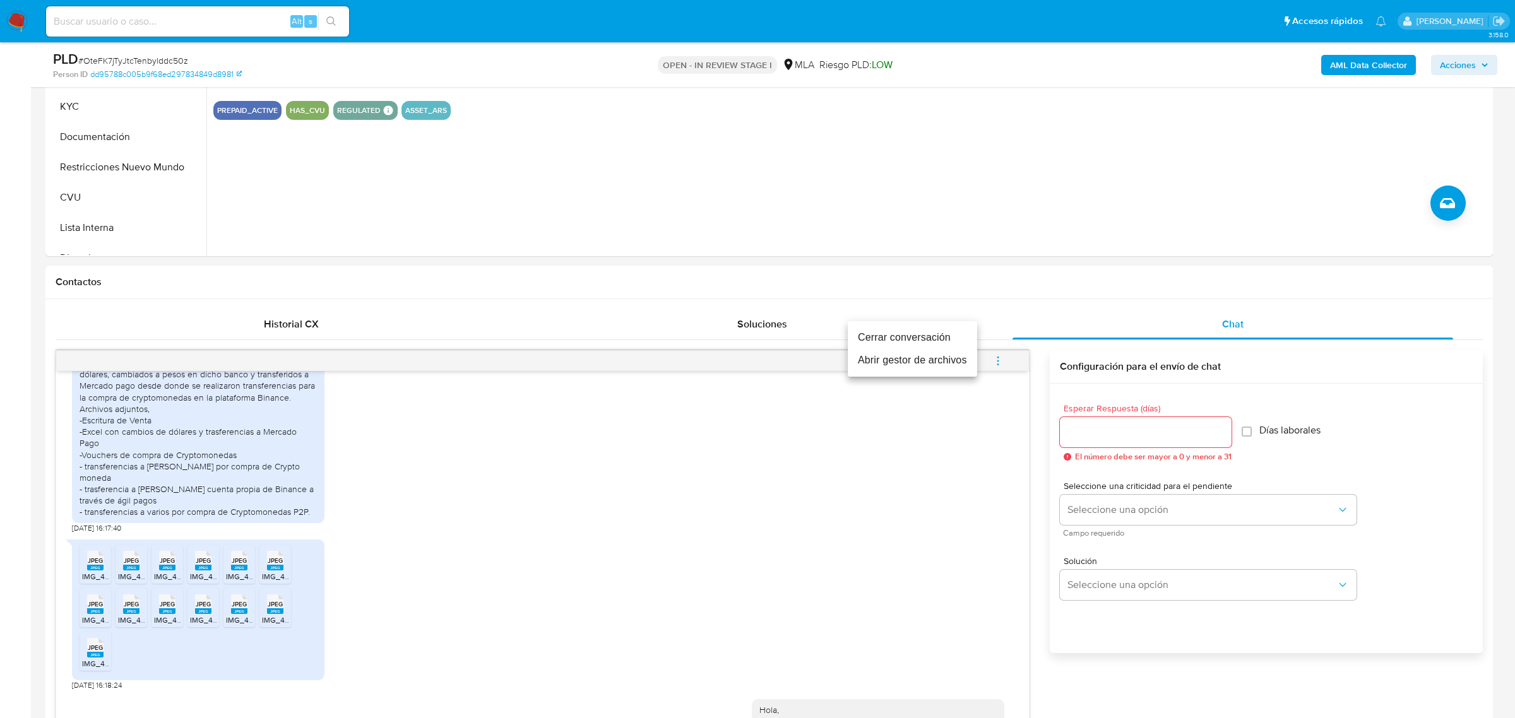
click at [930, 341] on li "Cerrar conversación" at bounding box center [912, 337] width 129 height 23
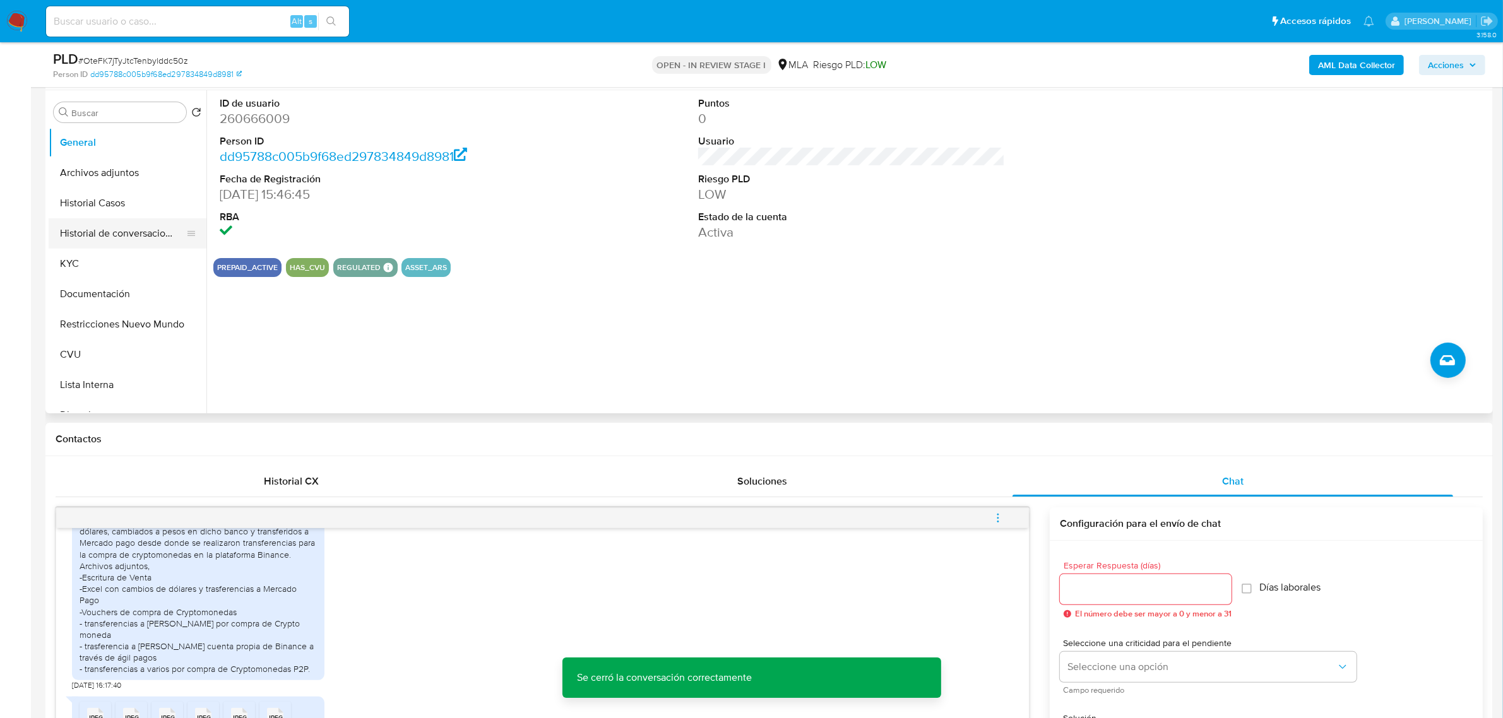
scroll to position [237, 0]
click at [111, 181] on button "Archivos adjuntos" at bounding box center [123, 173] width 148 height 30
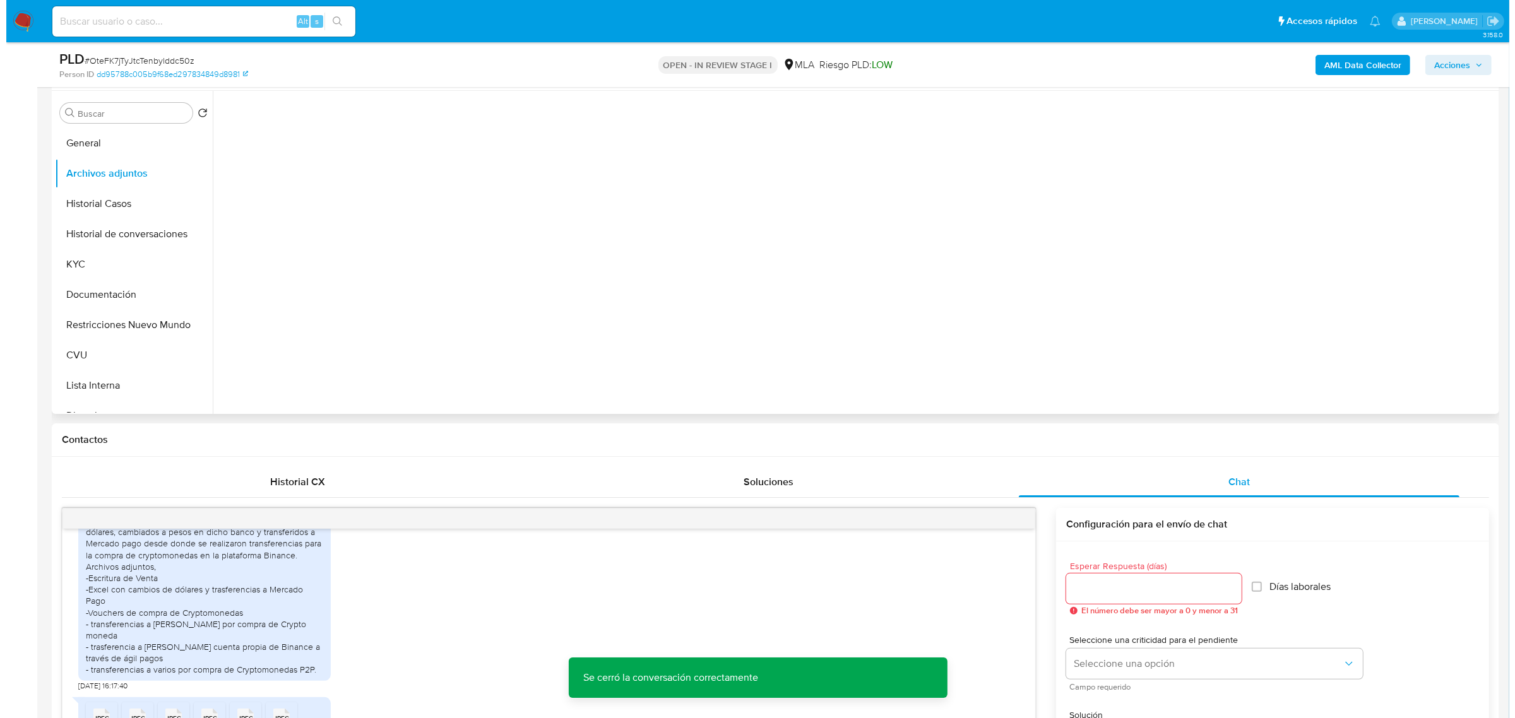
scroll to position [0, 0]
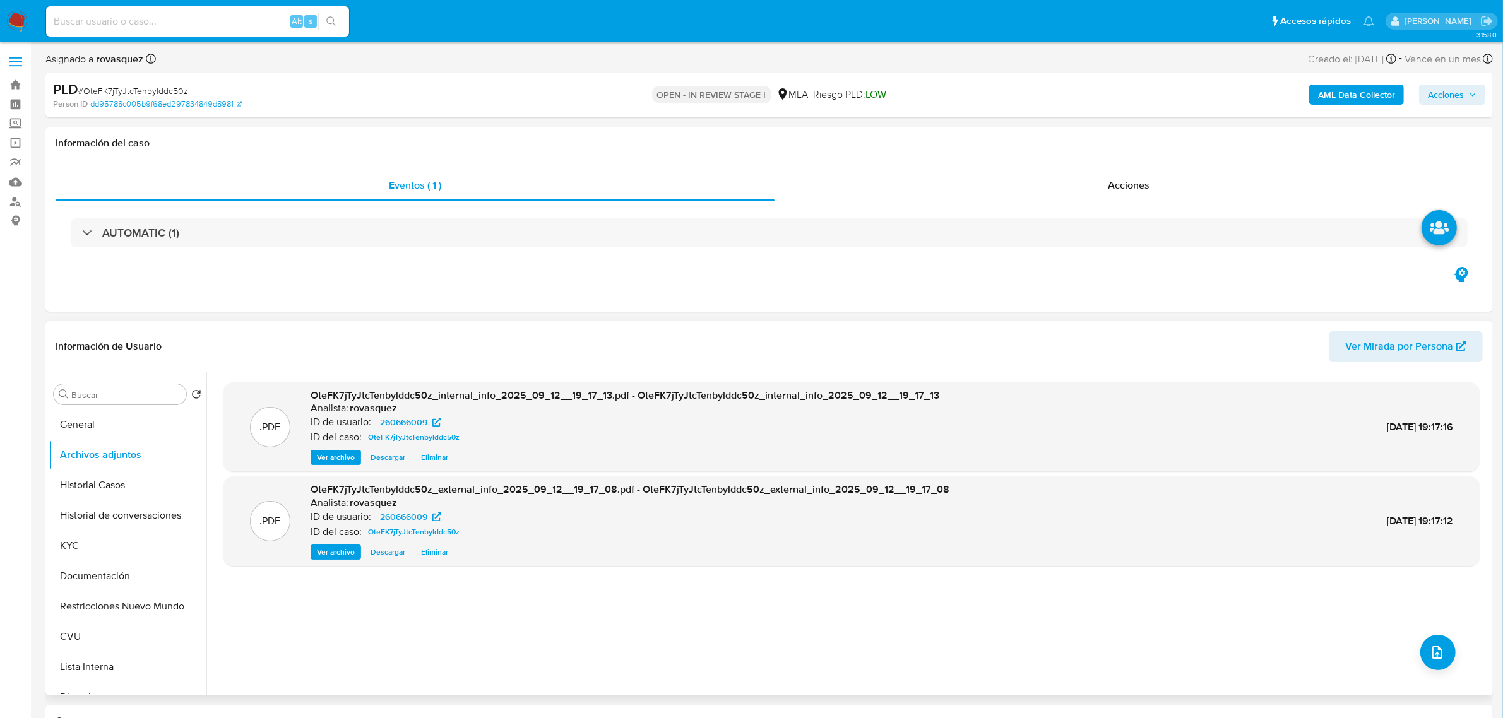
drag, startPoint x: 417, startPoint y: 352, endPoint x: 503, endPoint y: 385, distance: 91.9
click at [417, 352] on header "Información de Usuario Ver Mirada por Persona" at bounding box center [769, 346] width 1427 height 30
click at [1437, 643] on button "upload-file" at bounding box center [1437, 652] width 35 height 35
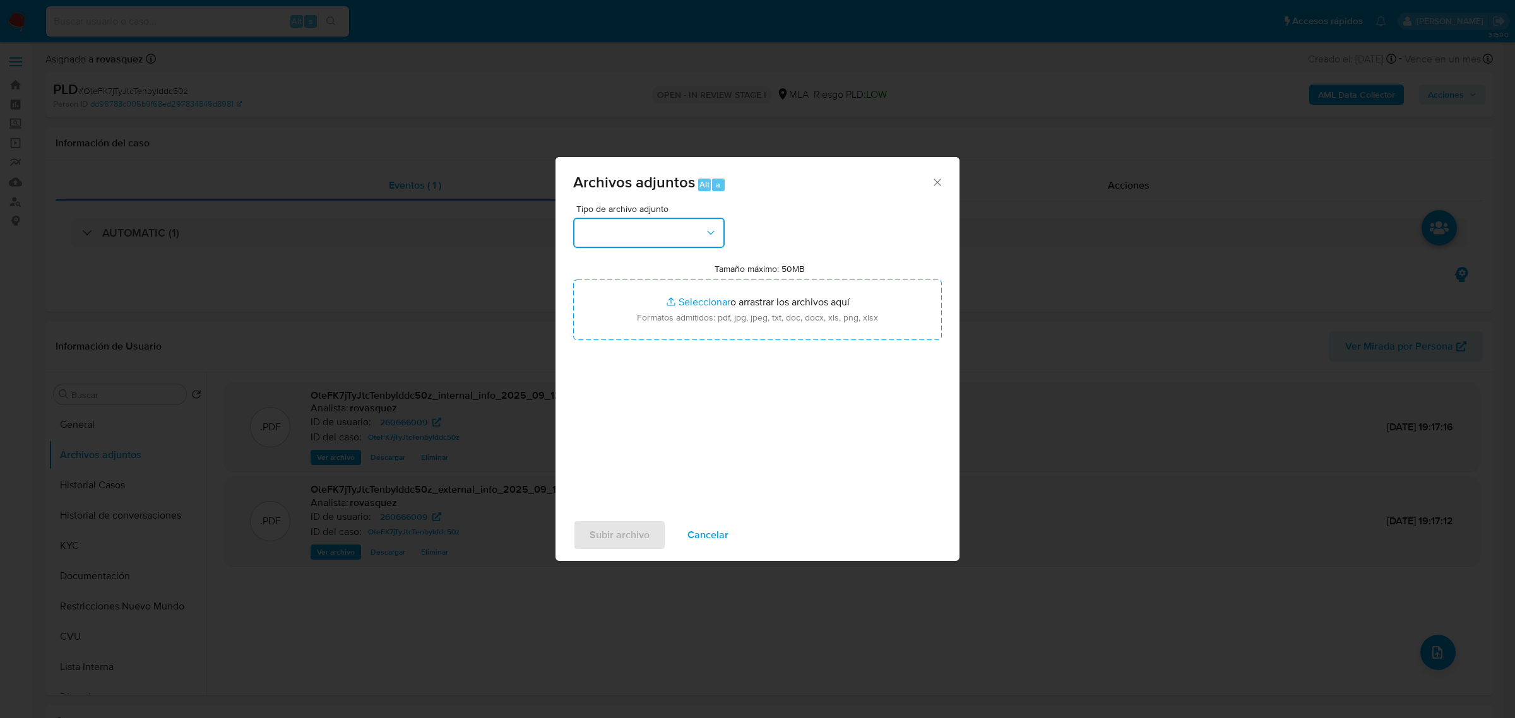
click at [686, 229] on button "button" at bounding box center [648, 233] width 151 height 30
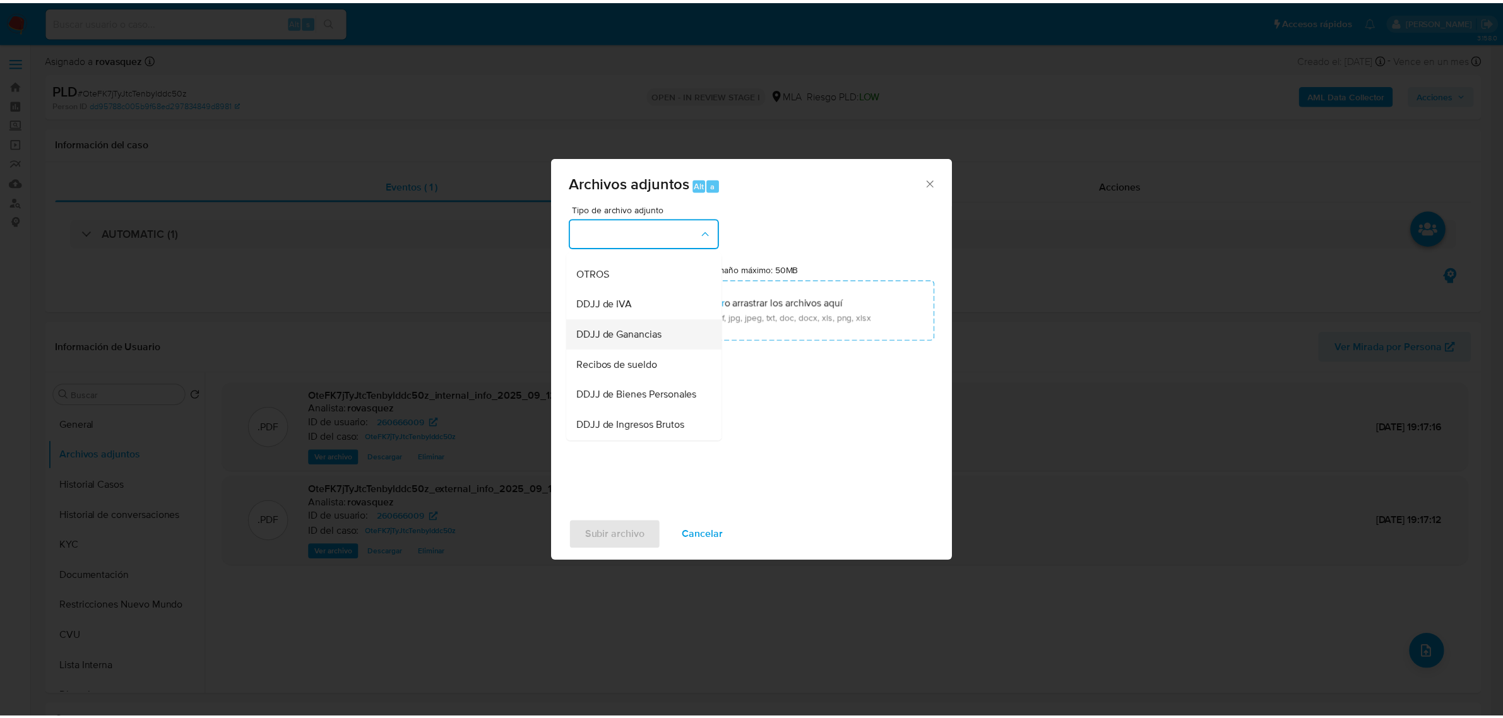
scroll to position [237, 0]
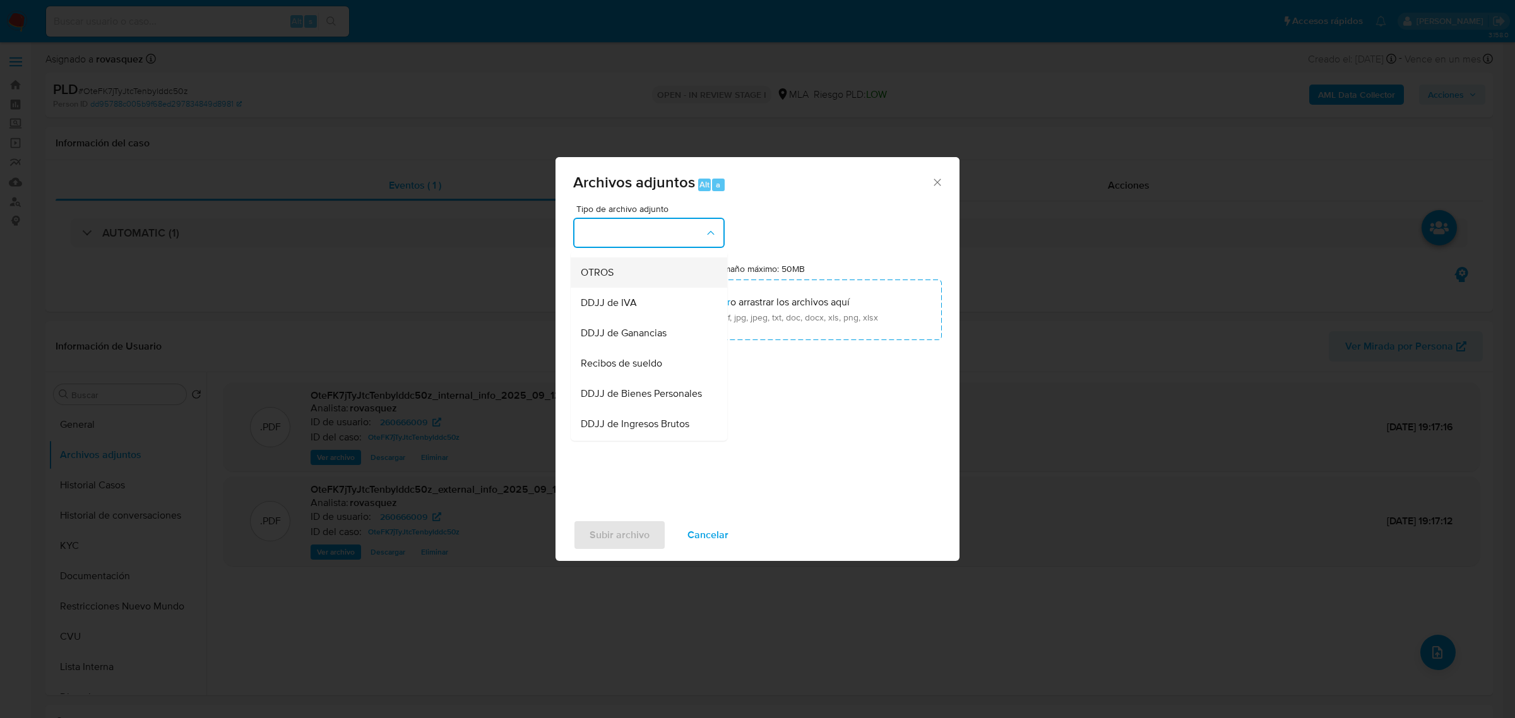
click at [637, 282] on div "OTROS" at bounding box center [645, 272] width 129 height 30
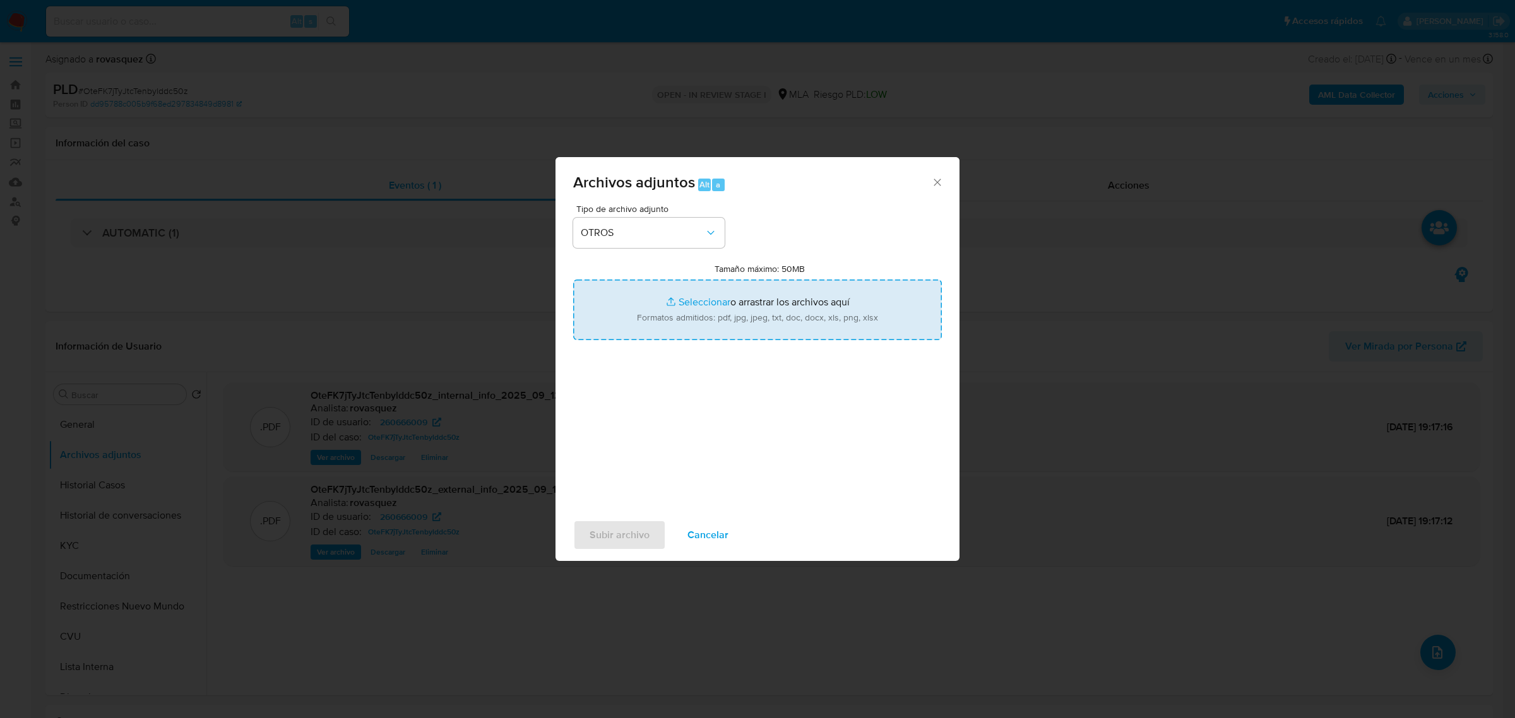
click at [699, 298] on input "Tamaño máximo: 50MB Seleccionar archivos" at bounding box center [757, 310] width 369 height 61
type input "C:\fakepath\Caselog OteFK7jTyJtcTenbylddc50z_2025_07_18_03_53_29.docx"
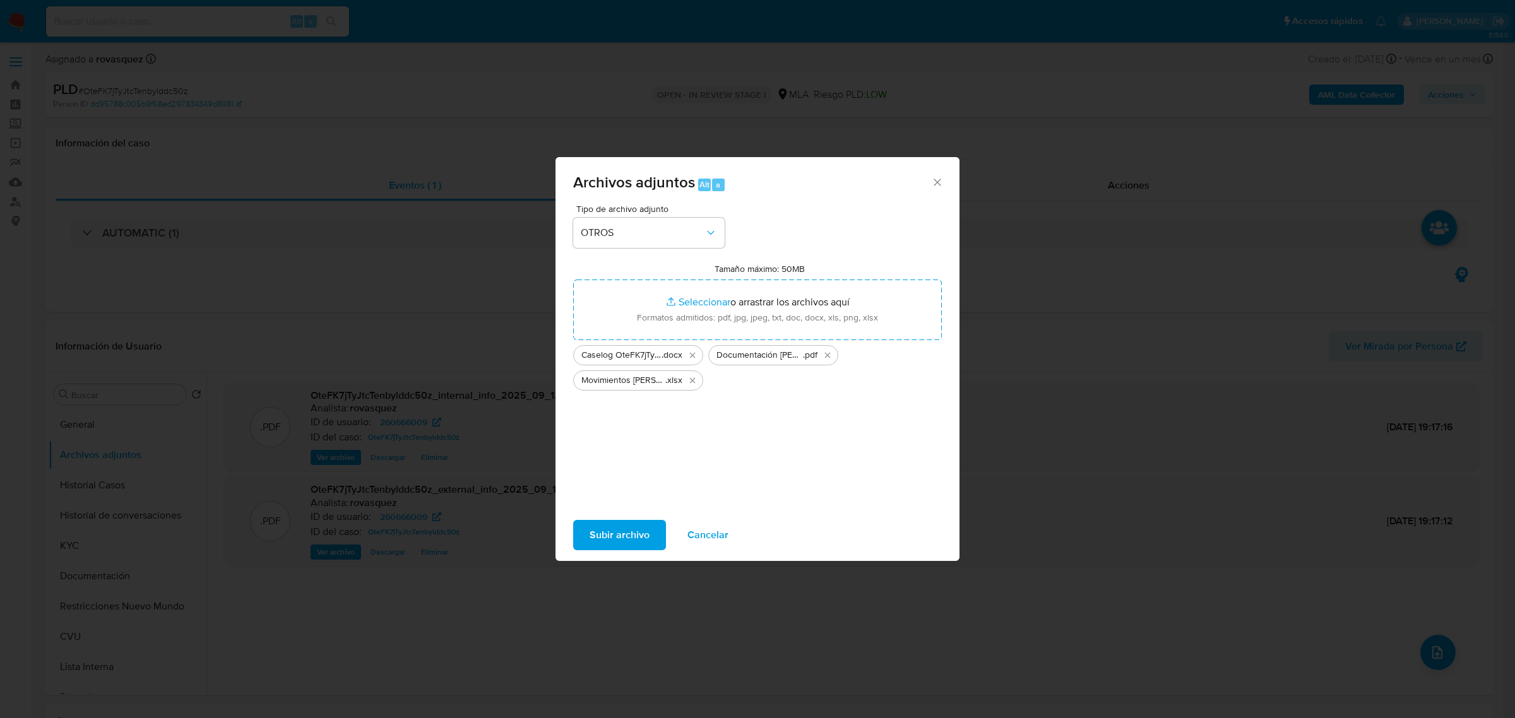
click at [620, 536] on span "Subir archivo" at bounding box center [619, 535] width 60 height 28
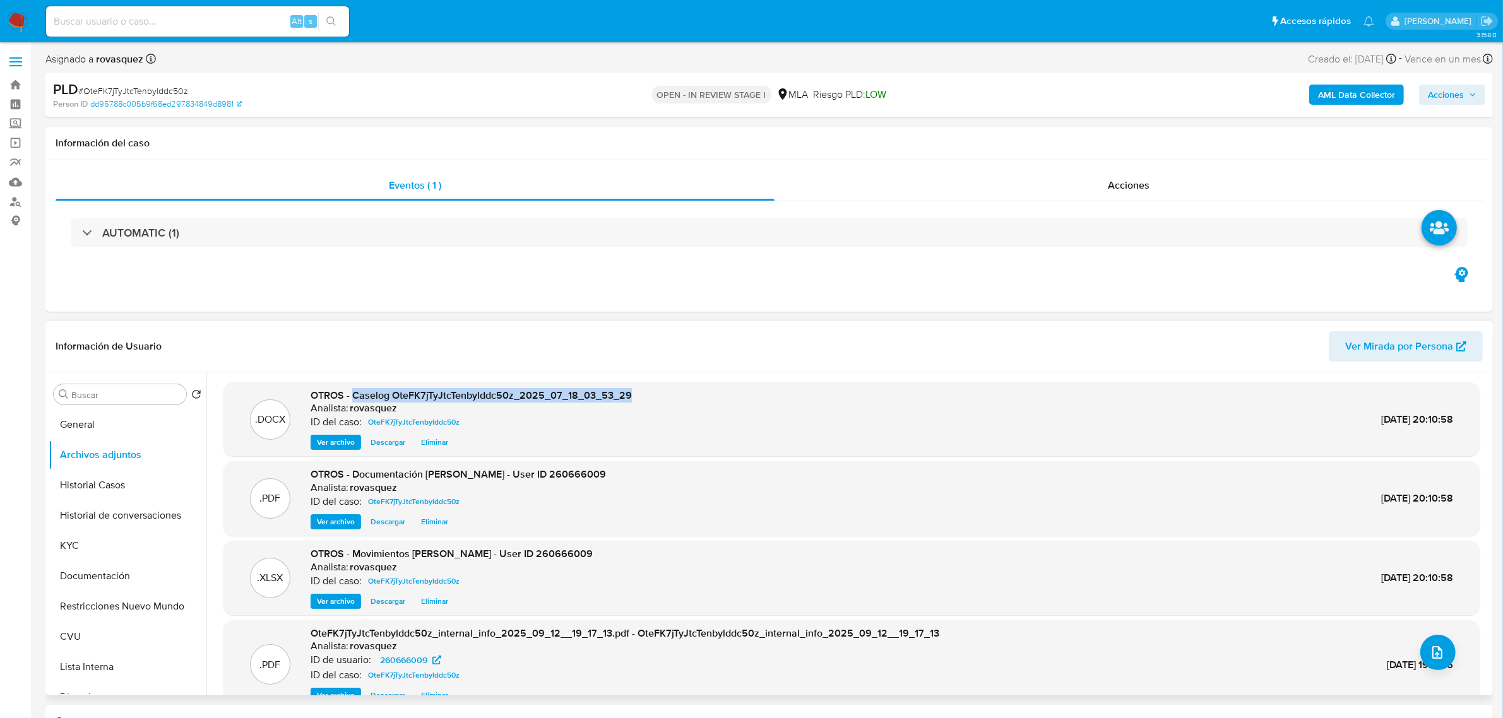
drag, startPoint x: 353, startPoint y: 392, endPoint x: 628, endPoint y: 398, distance: 274.6
click at [628, 398] on span "OTROS - Caselog OteFK7jTyJtcTenbylddc50z_2025_07_18_03_53_29" at bounding box center [471, 395] width 321 height 15
copy span "Caselog OteFK7jTyJtcTenbylddc50z_2025_07_18_03_53_29"
click at [1468, 97] on span "Acciones" at bounding box center [1452, 95] width 49 height 18
click at [1118, 134] on span "Resolución del caso" at bounding box center [1093, 134] width 90 height 15
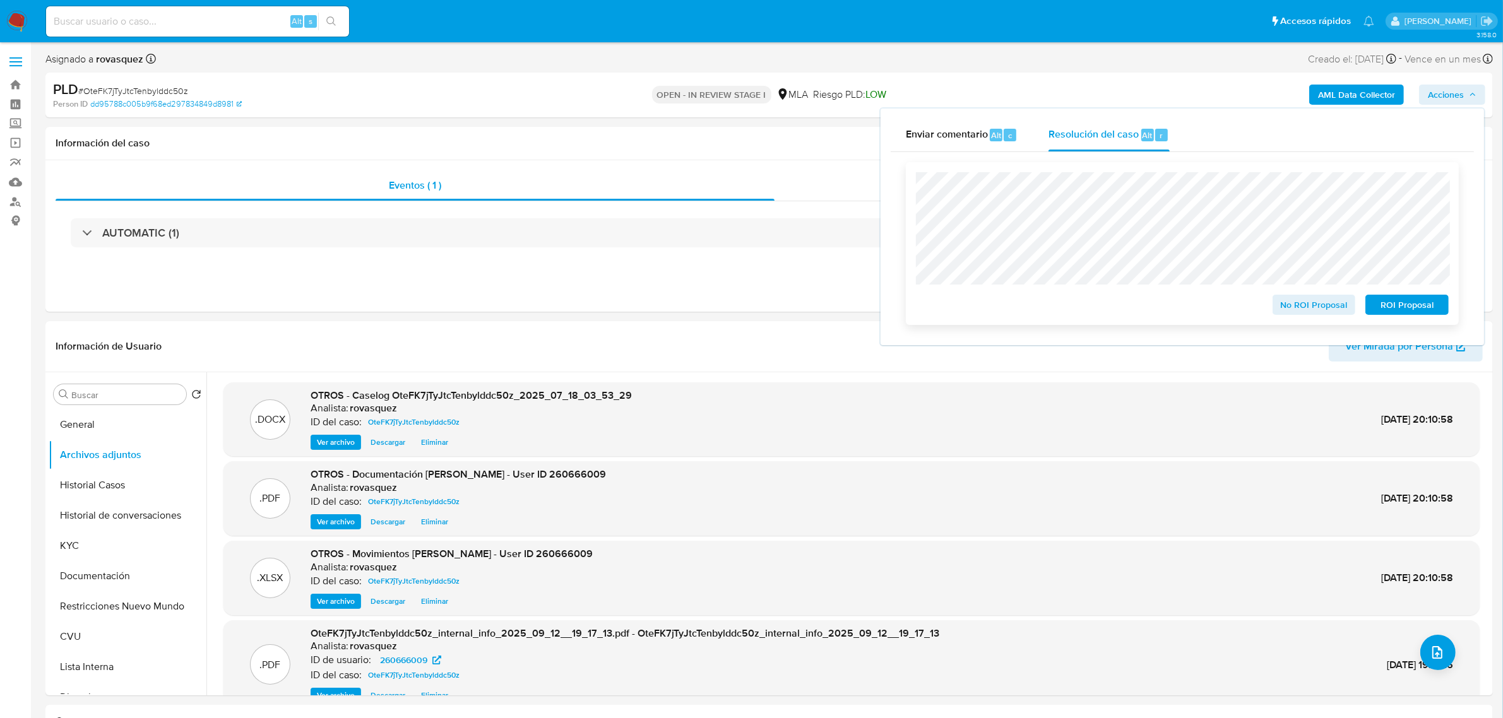
click at [1306, 311] on span "No ROI Proposal" at bounding box center [1314, 305] width 66 height 18
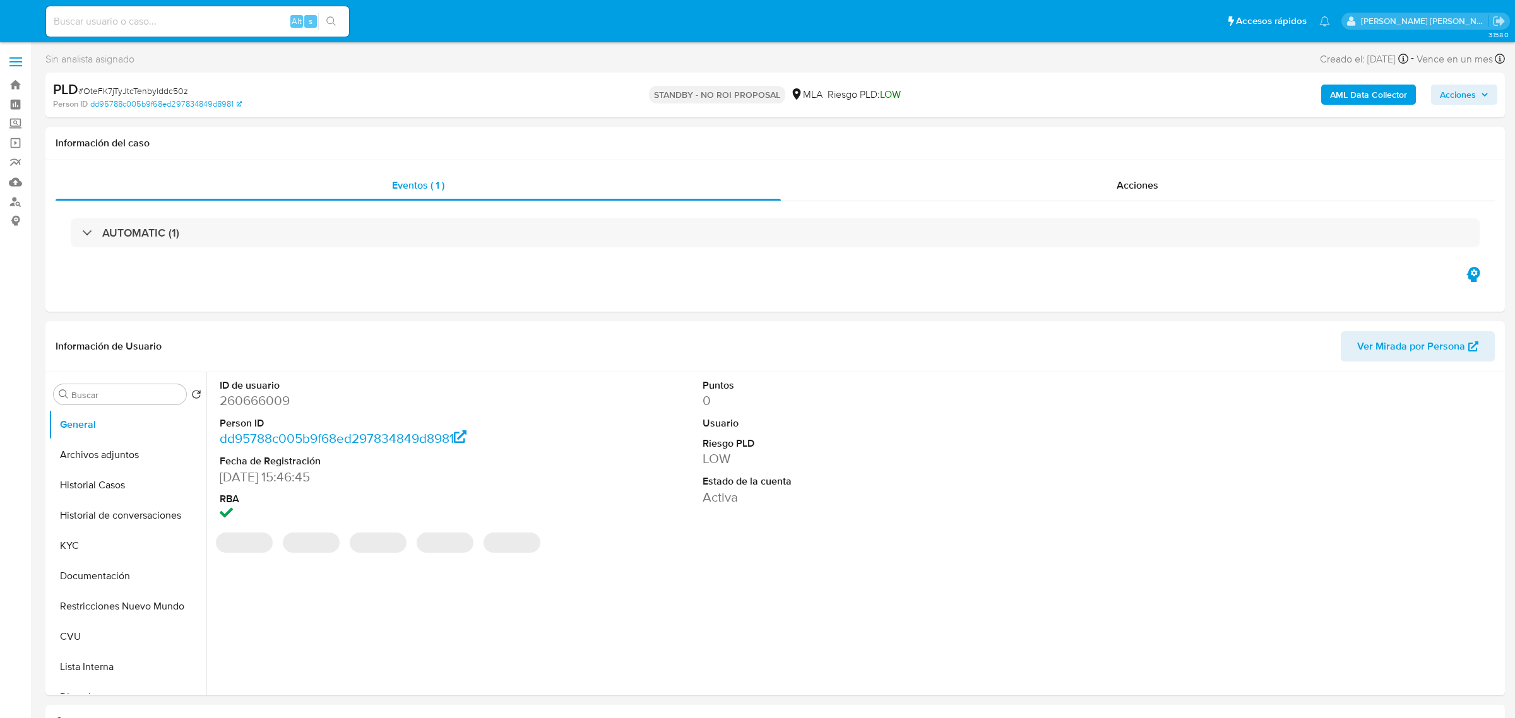
select select "10"
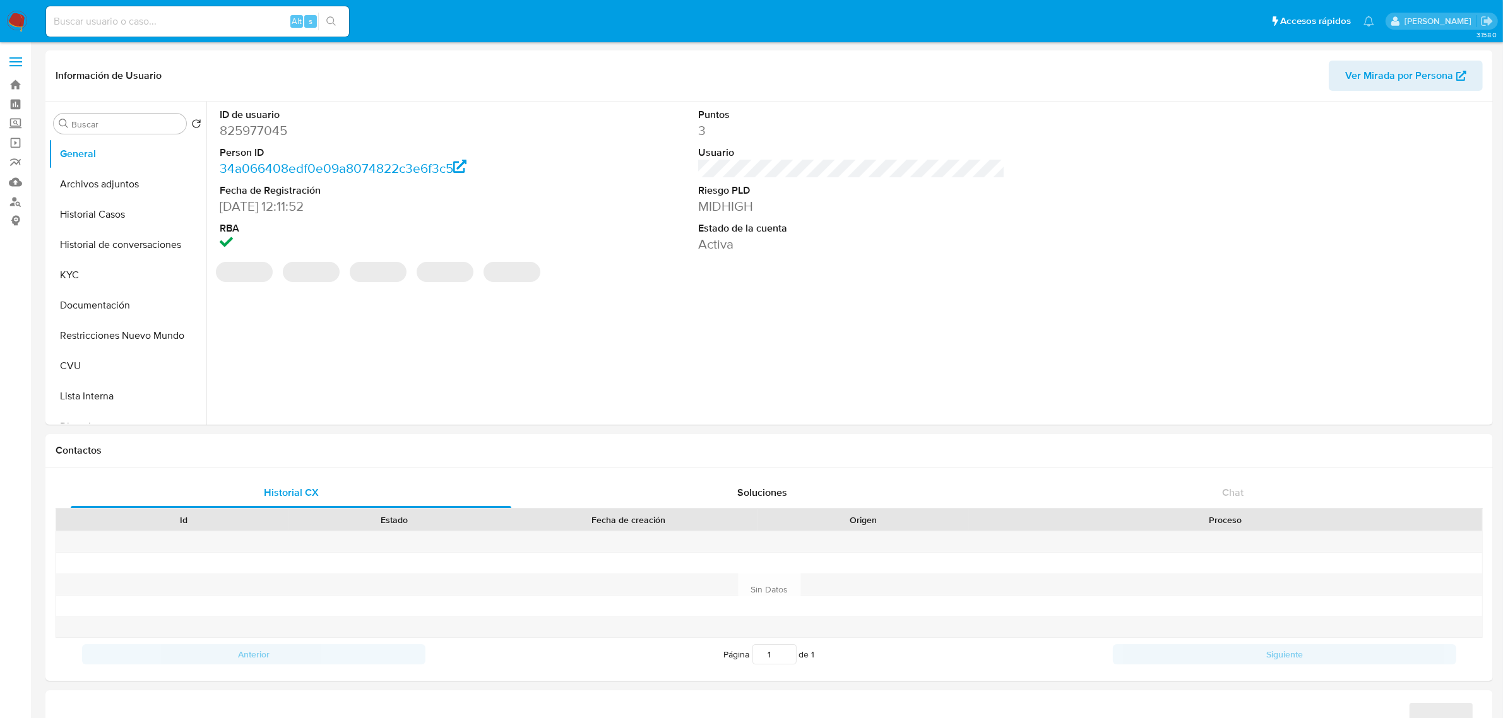
select select "10"
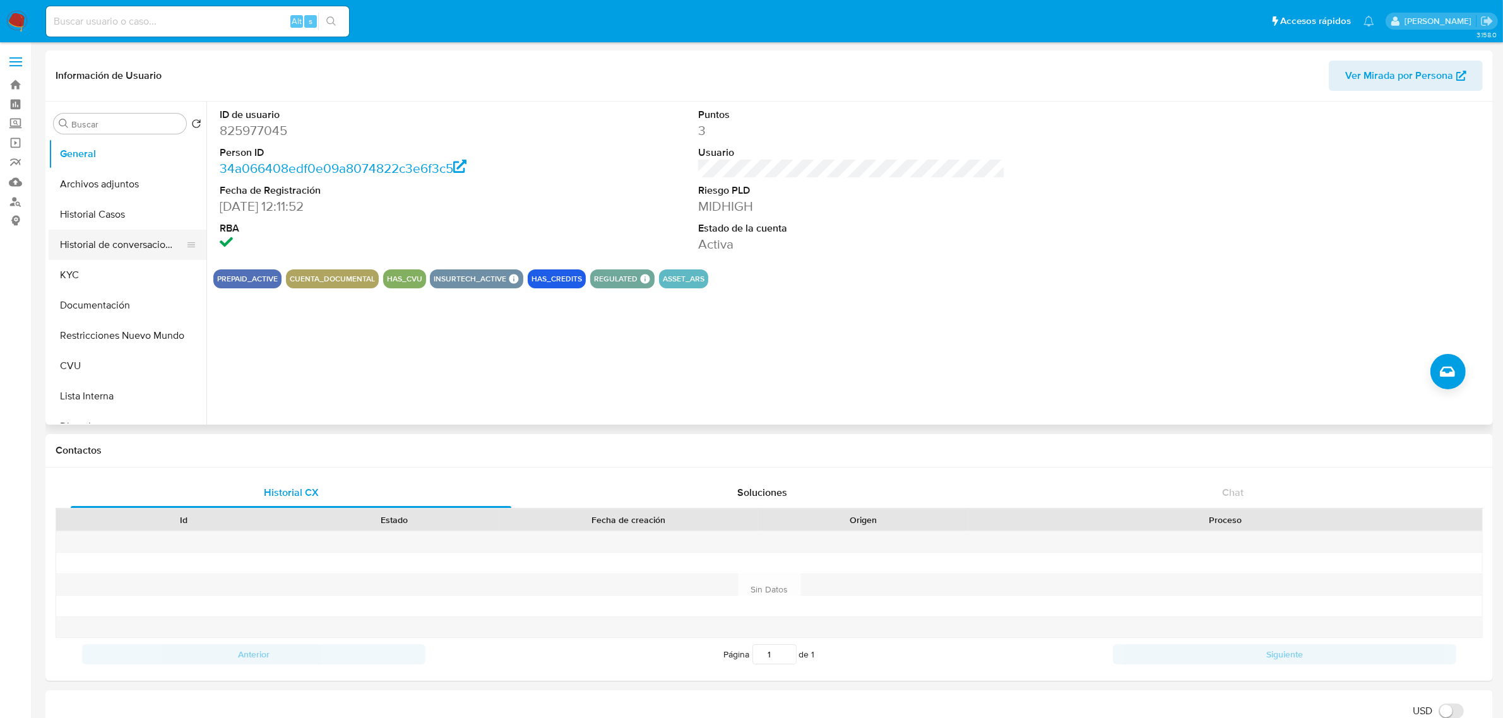
drag, startPoint x: 115, startPoint y: 250, endPoint x: 133, endPoint y: 251, distance: 18.3
click at [115, 250] on button "Historial de conversaciones" at bounding box center [123, 245] width 148 height 30
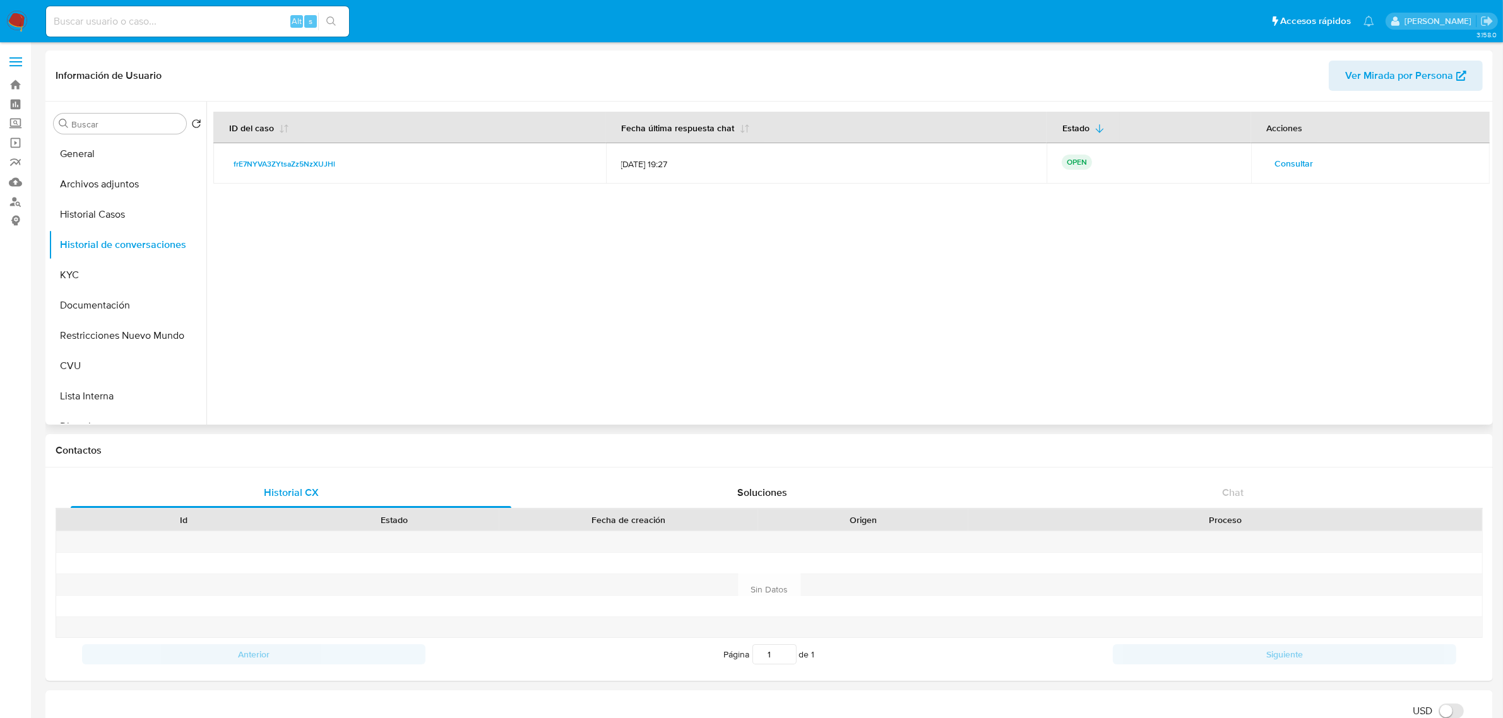
click at [1296, 172] on span "Consultar" at bounding box center [1294, 164] width 39 height 18
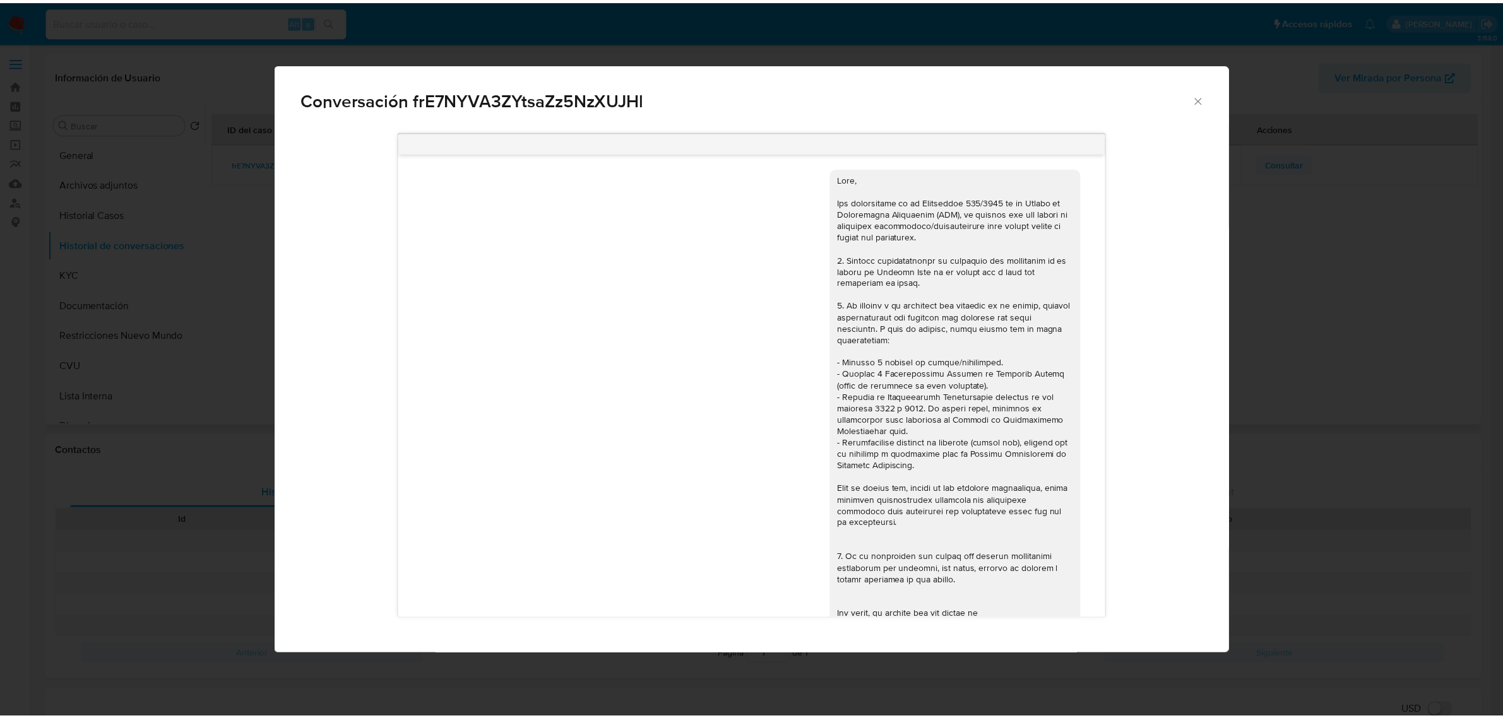
scroll to position [935, 0]
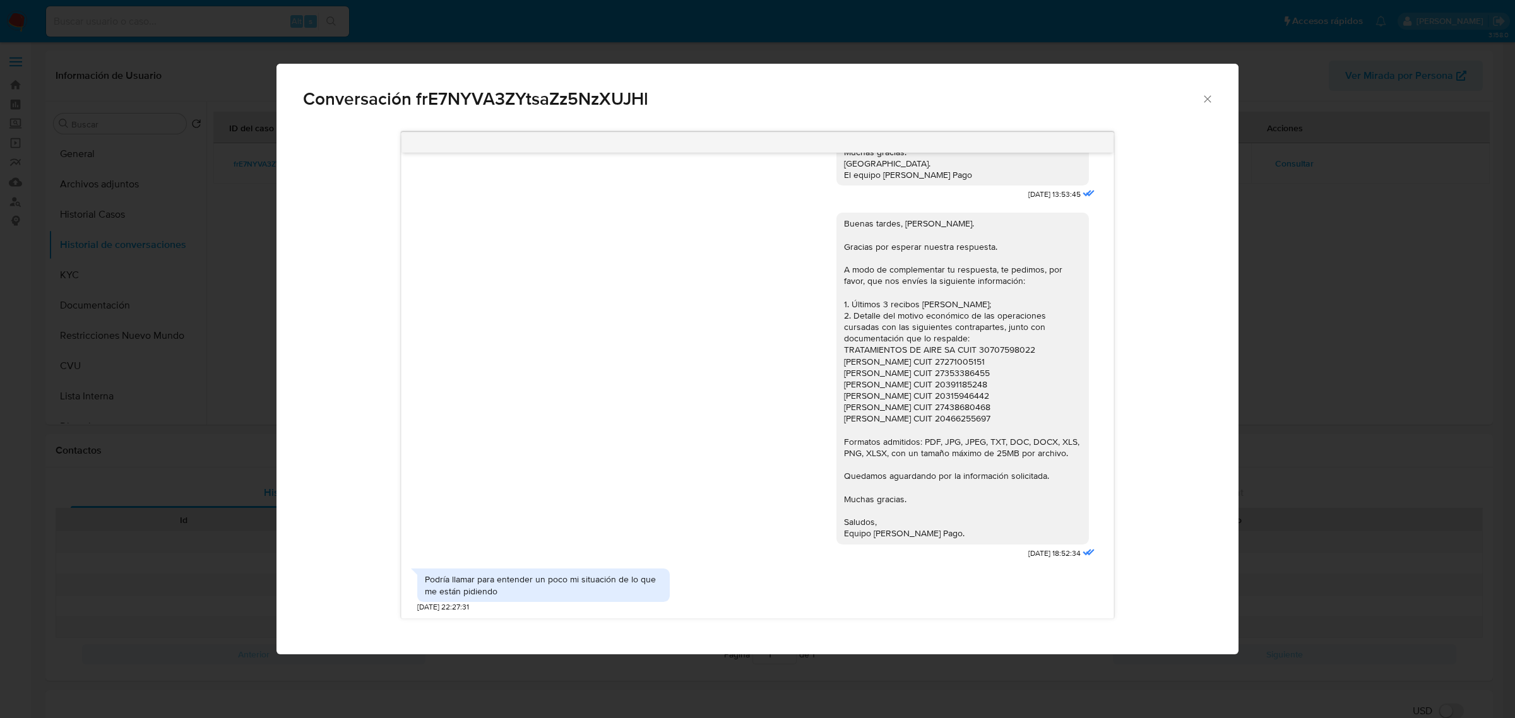
click at [1278, 373] on div "Conversación frE7NYVA3ZYtsaZz5NzXUJHl [DATE] 20:08:54 Hola, Esperamos que te en…" at bounding box center [757, 359] width 1515 height 718
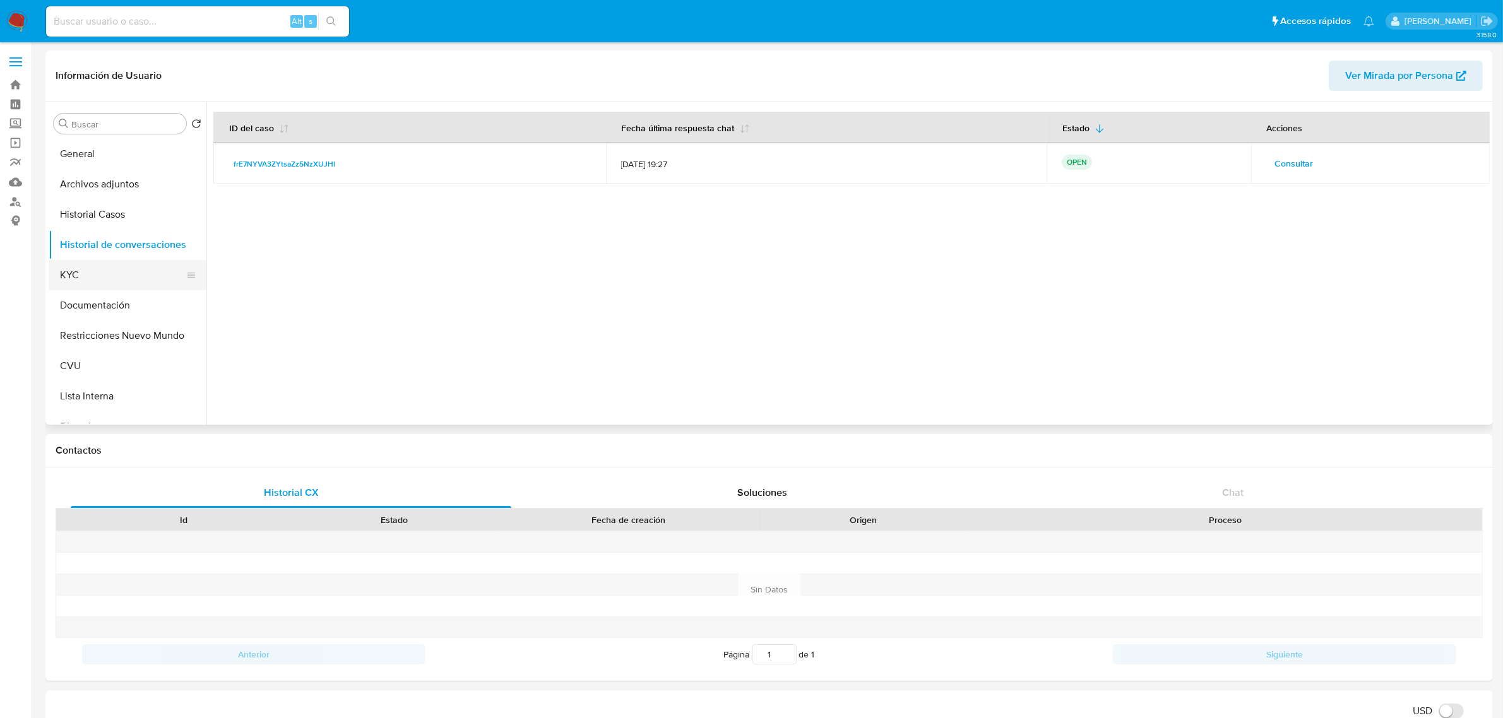
click at [83, 276] on button "KYC" at bounding box center [123, 275] width 148 height 30
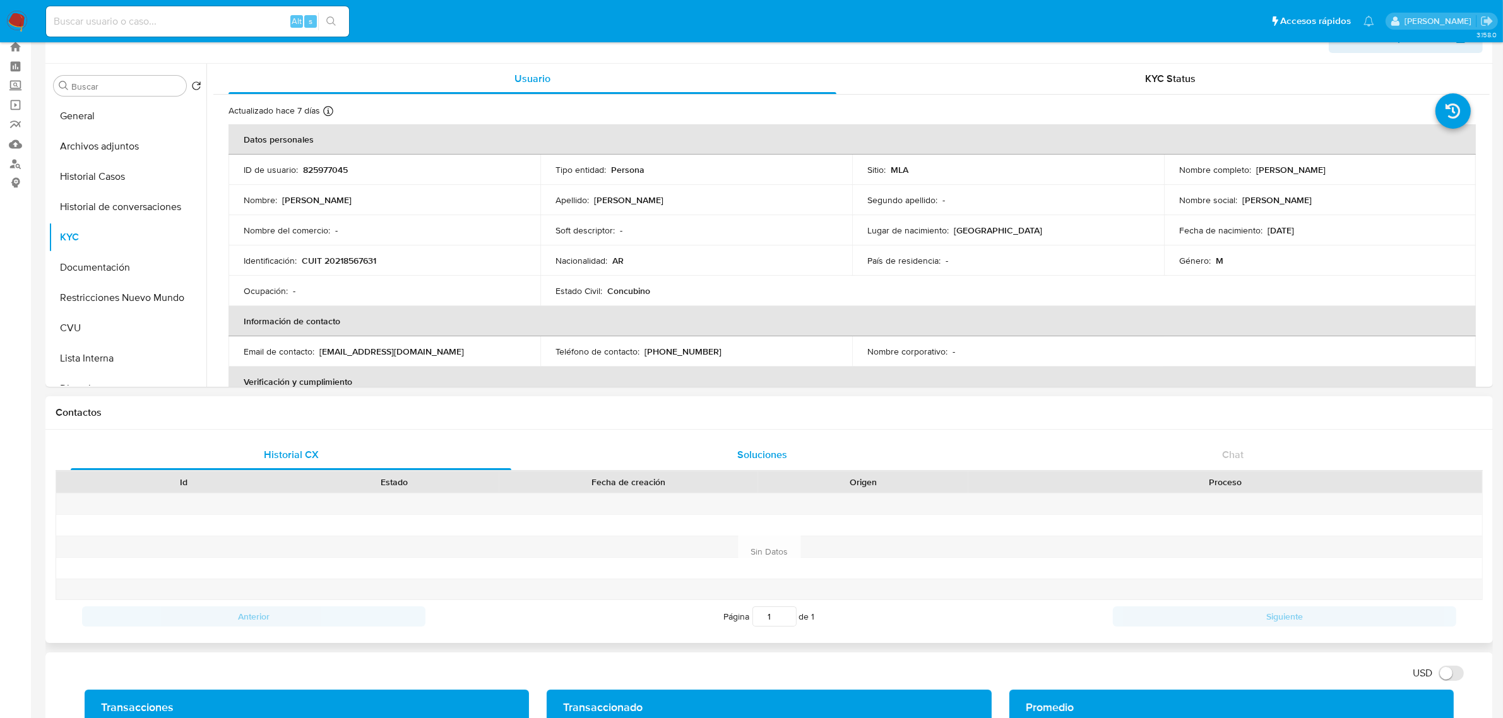
scroll to position [0, 0]
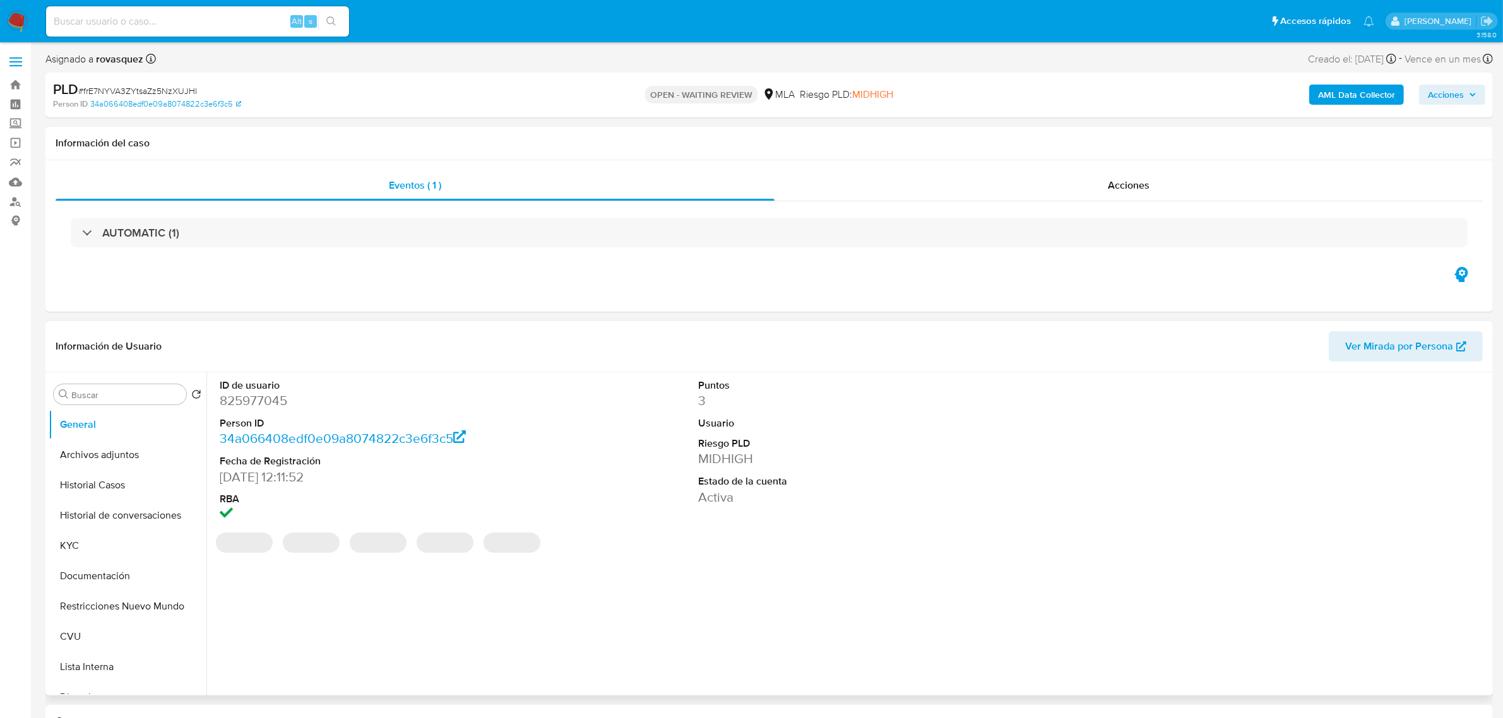
select select "10"
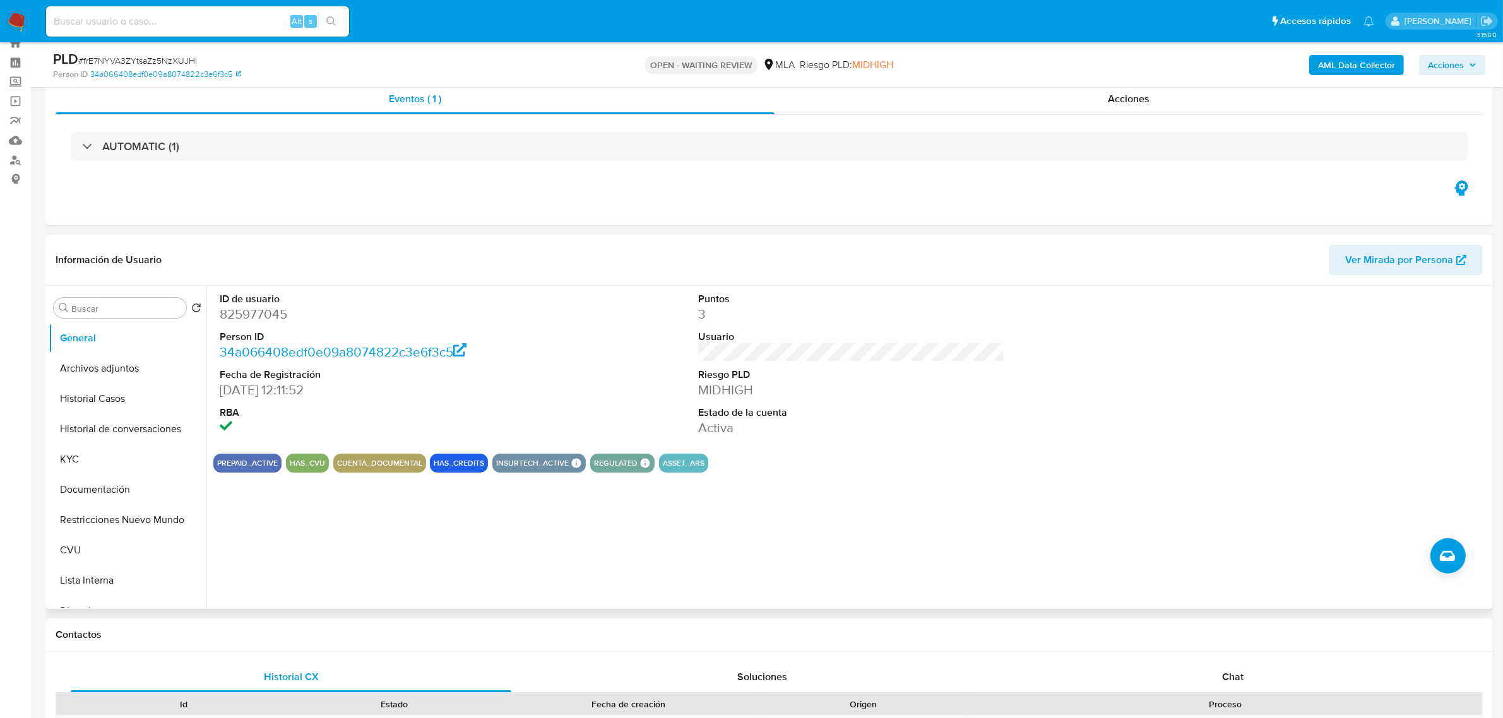
scroll to position [158, 0]
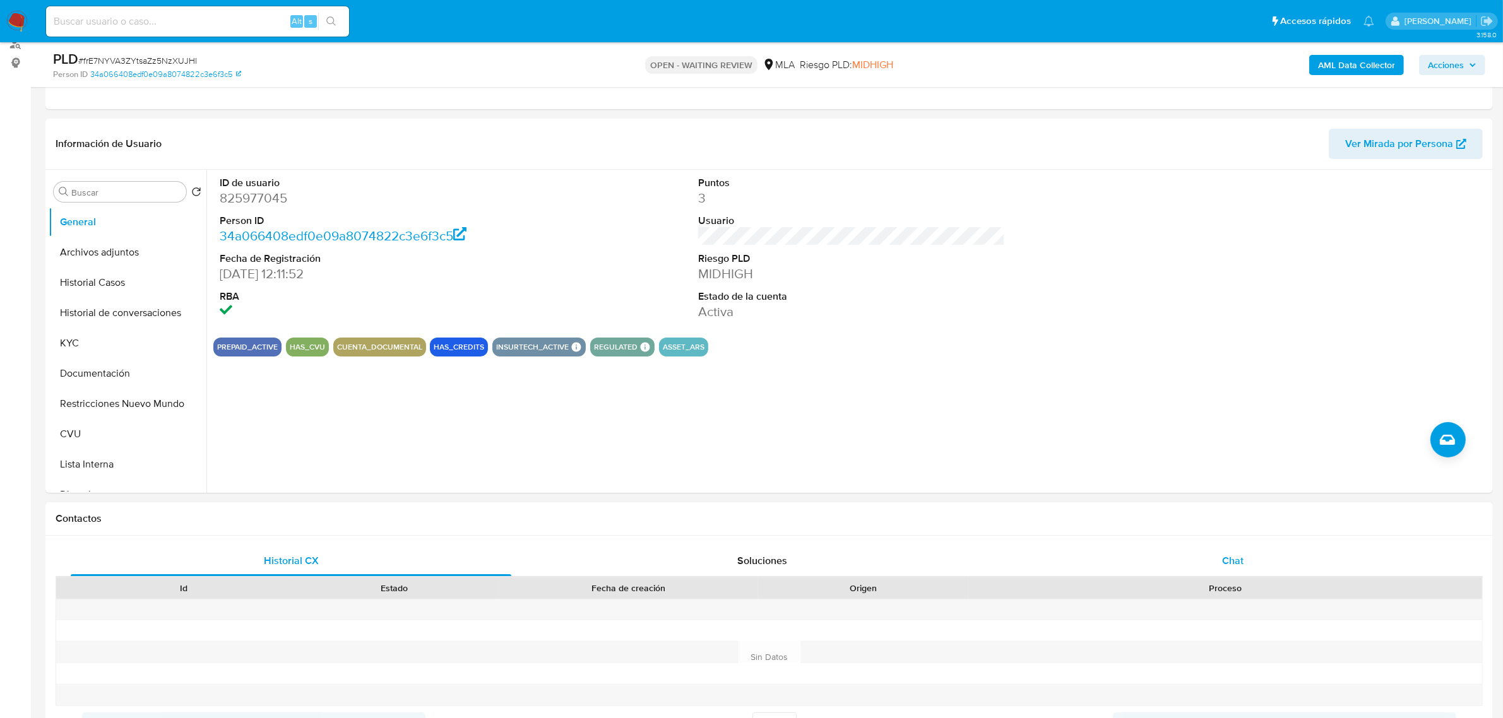
click at [1212, 559] on div "Chat" at bounding box center [1232, 561] width 441 height 30
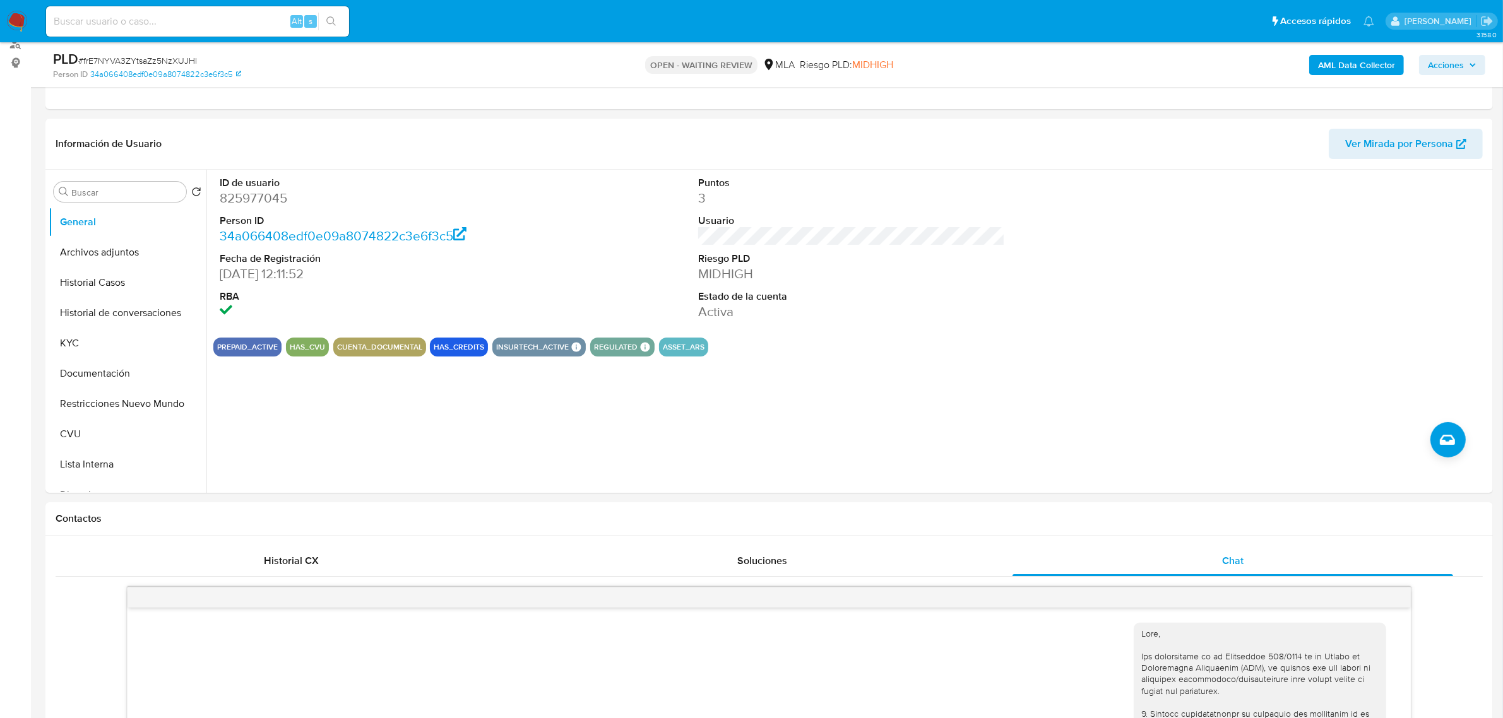
scroll to position [936, 0]
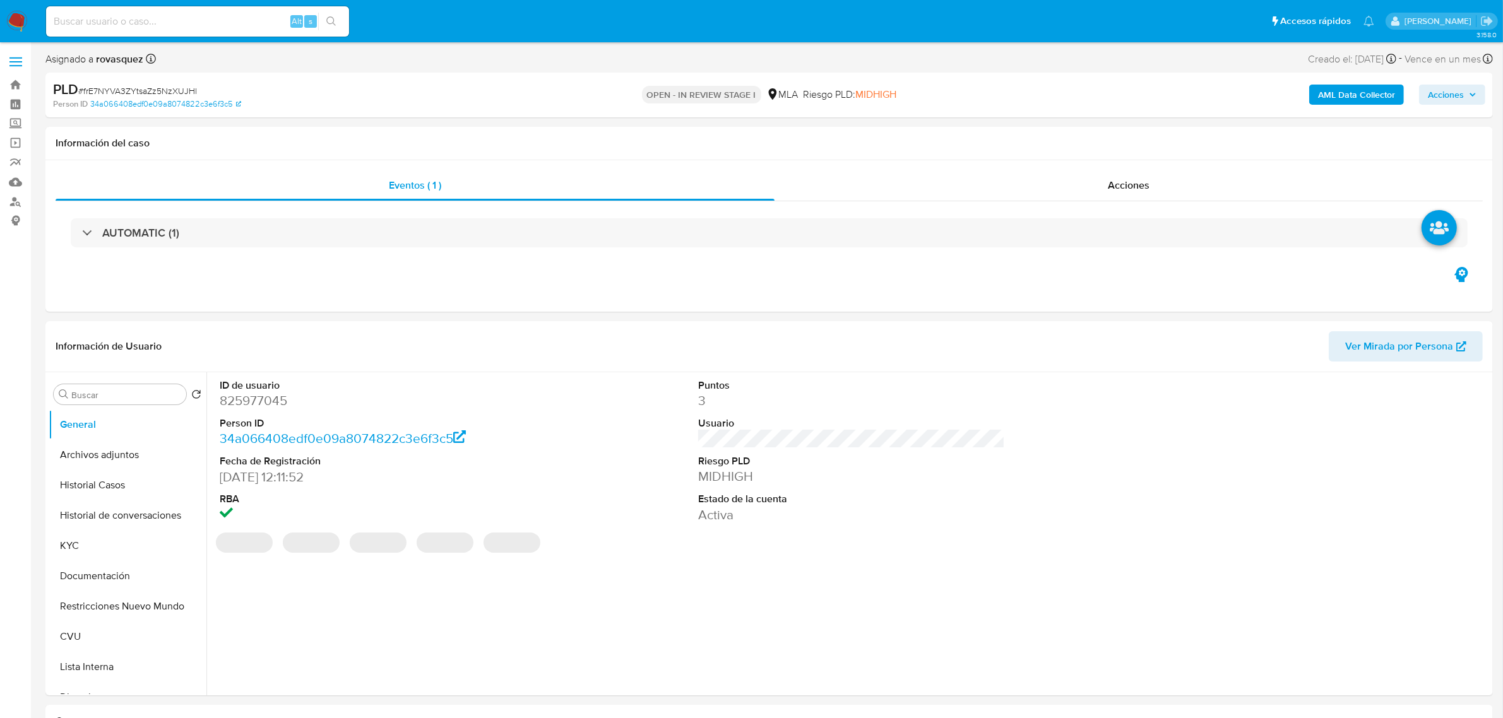
select select "10"
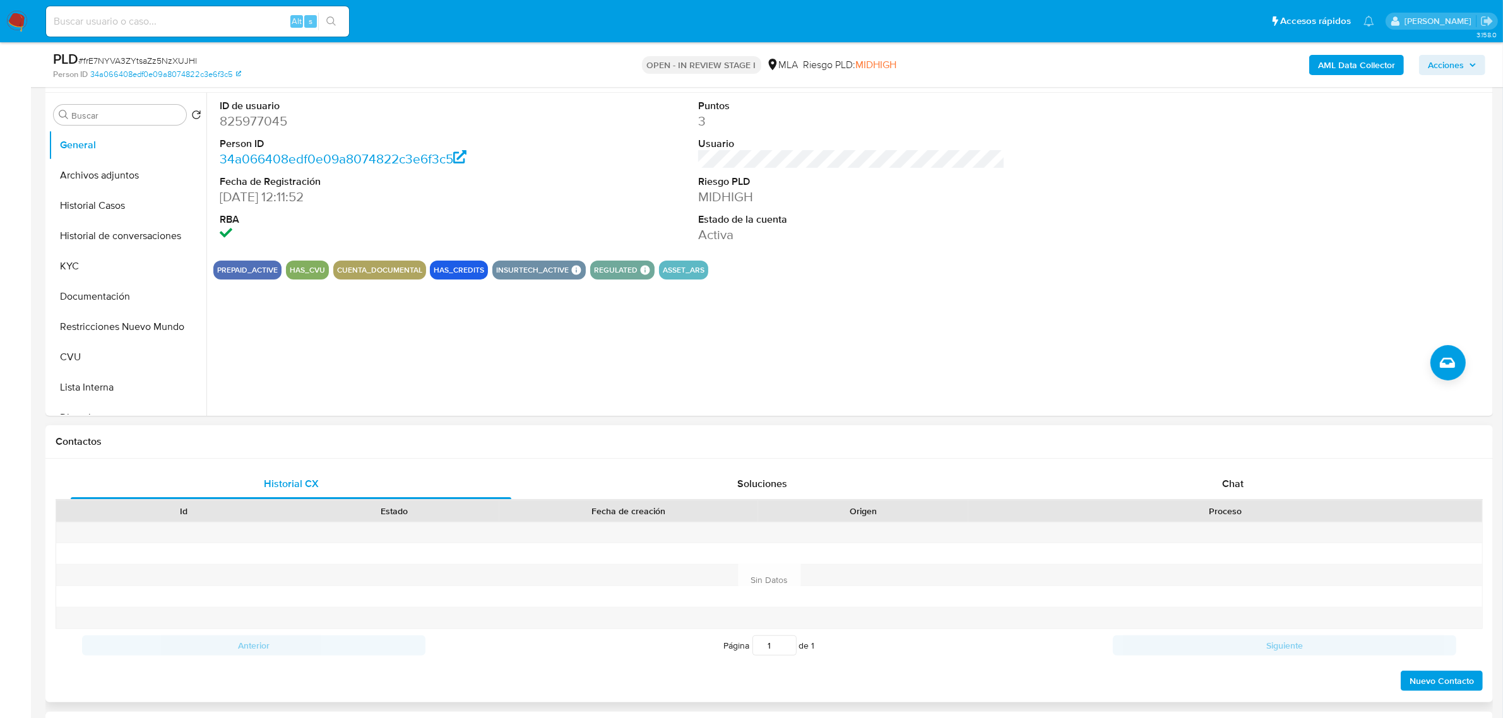
scroll to position [237, 0]
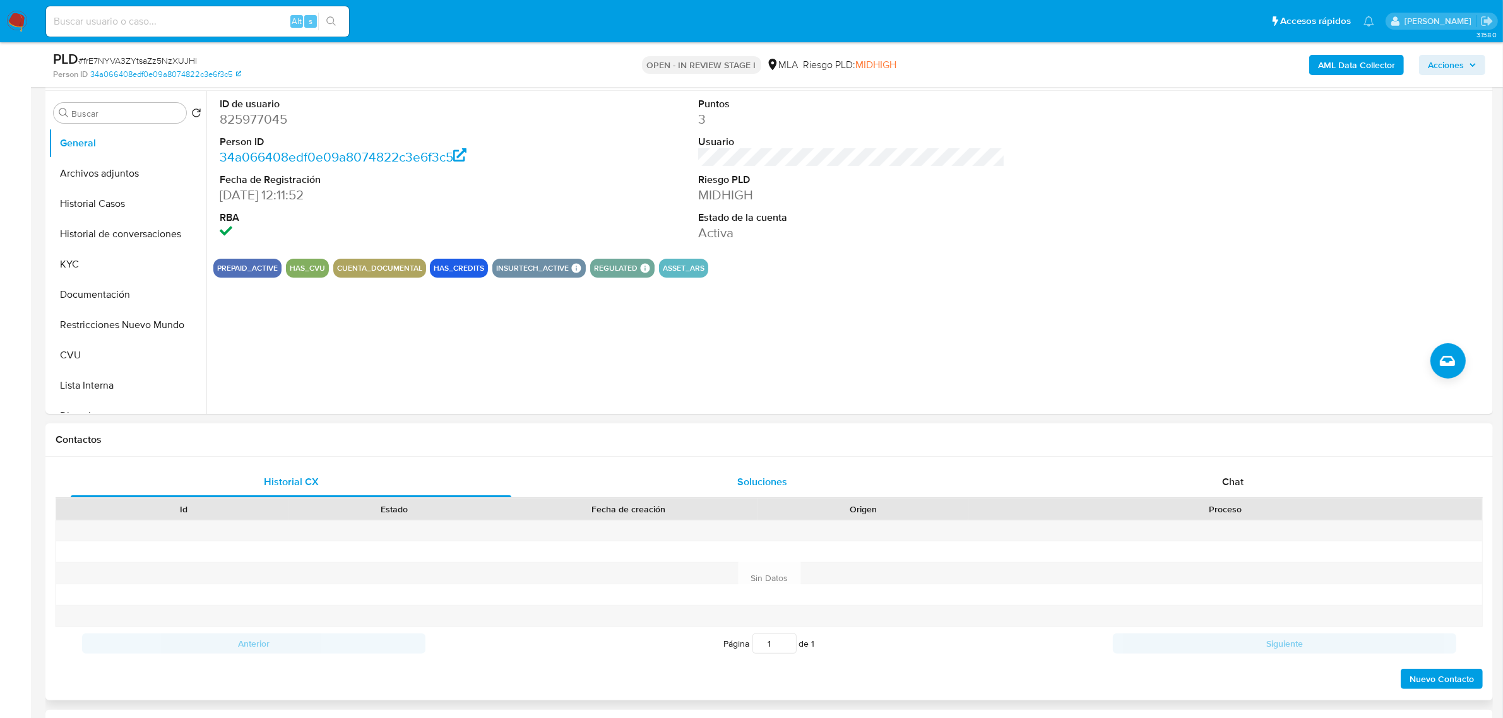
drag, startPoint x: 1238, startPoint y: 484, endPoint x: 872, endPoint y: 470, distance: 366.3
click at [1238, 484] on span "Chat" at bounding box center [1232, 482] width 21 height 15
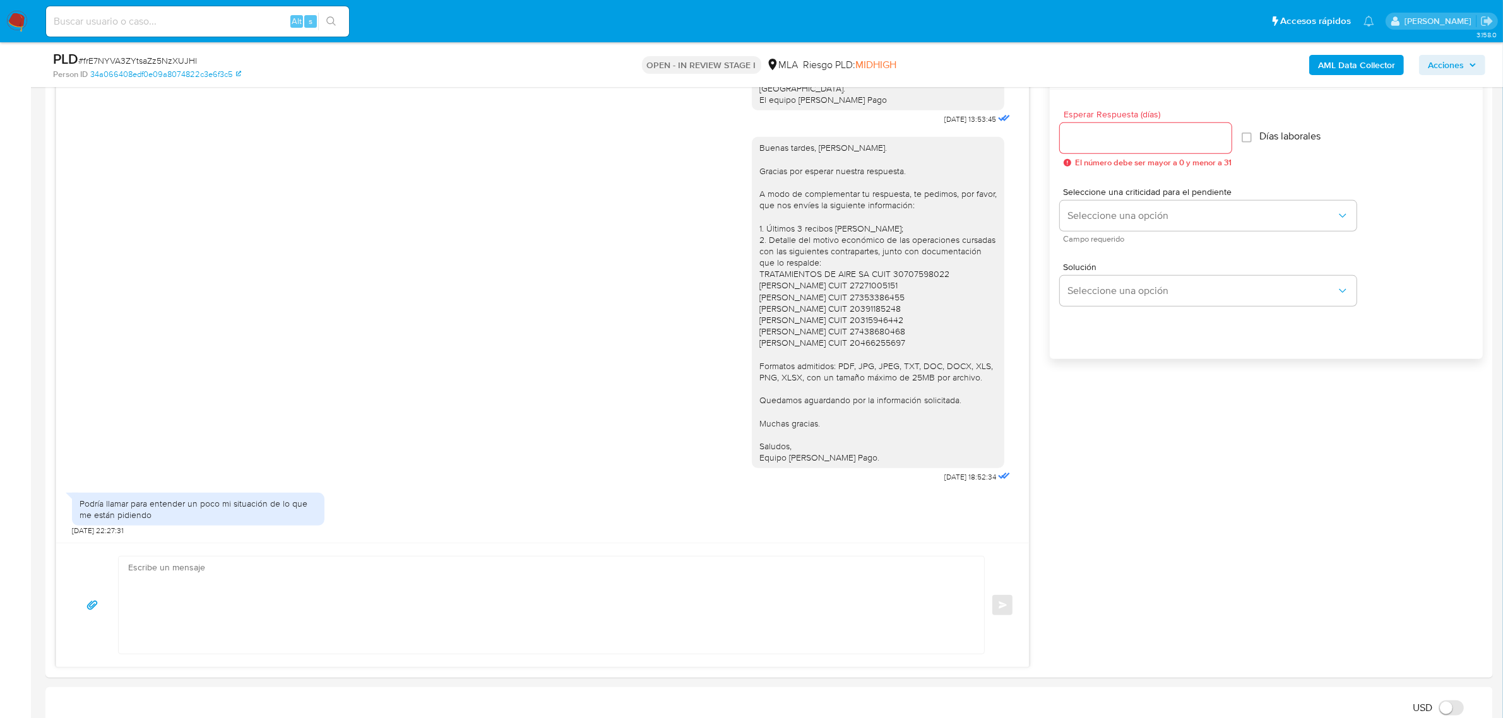
scroll to position [868, 0]
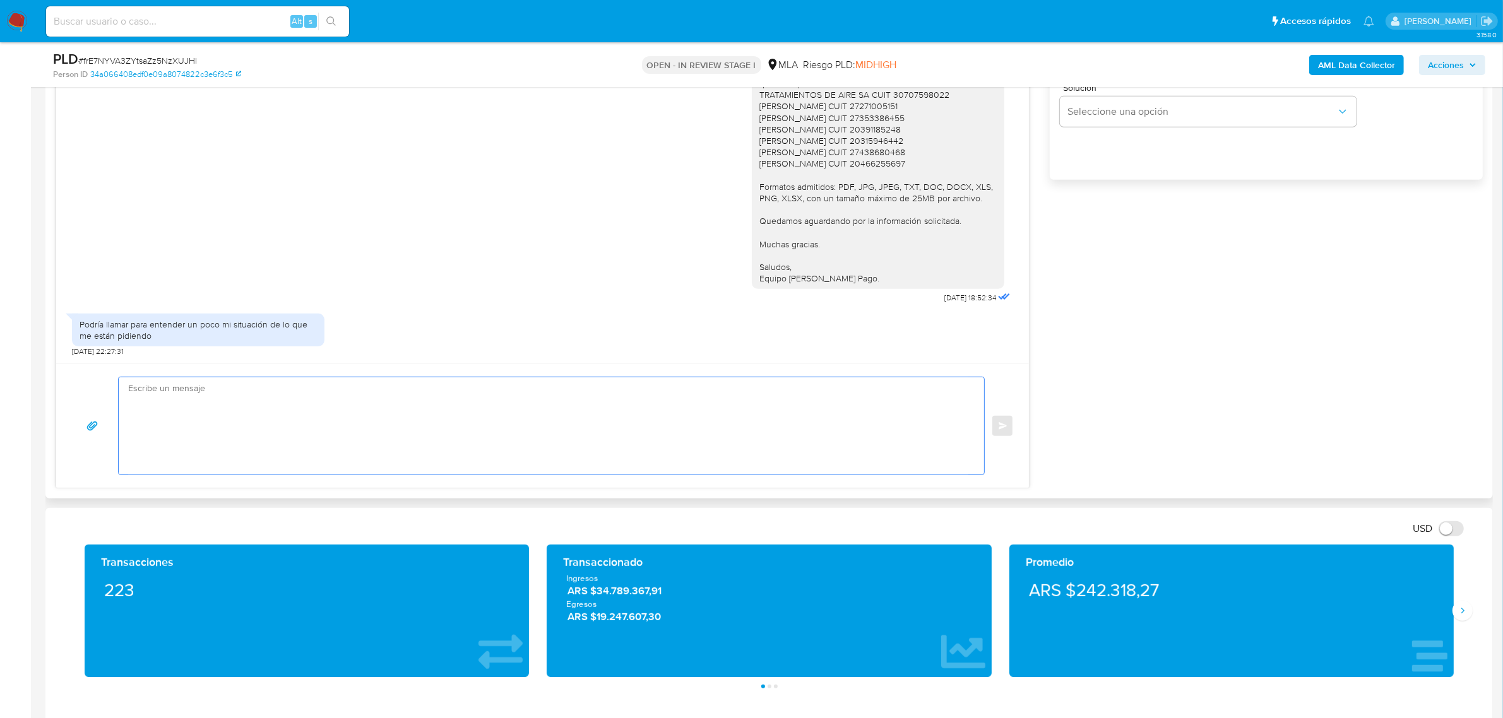
click at [448, 432] on textarea at bounding box center [548, 425] width 840 height 97
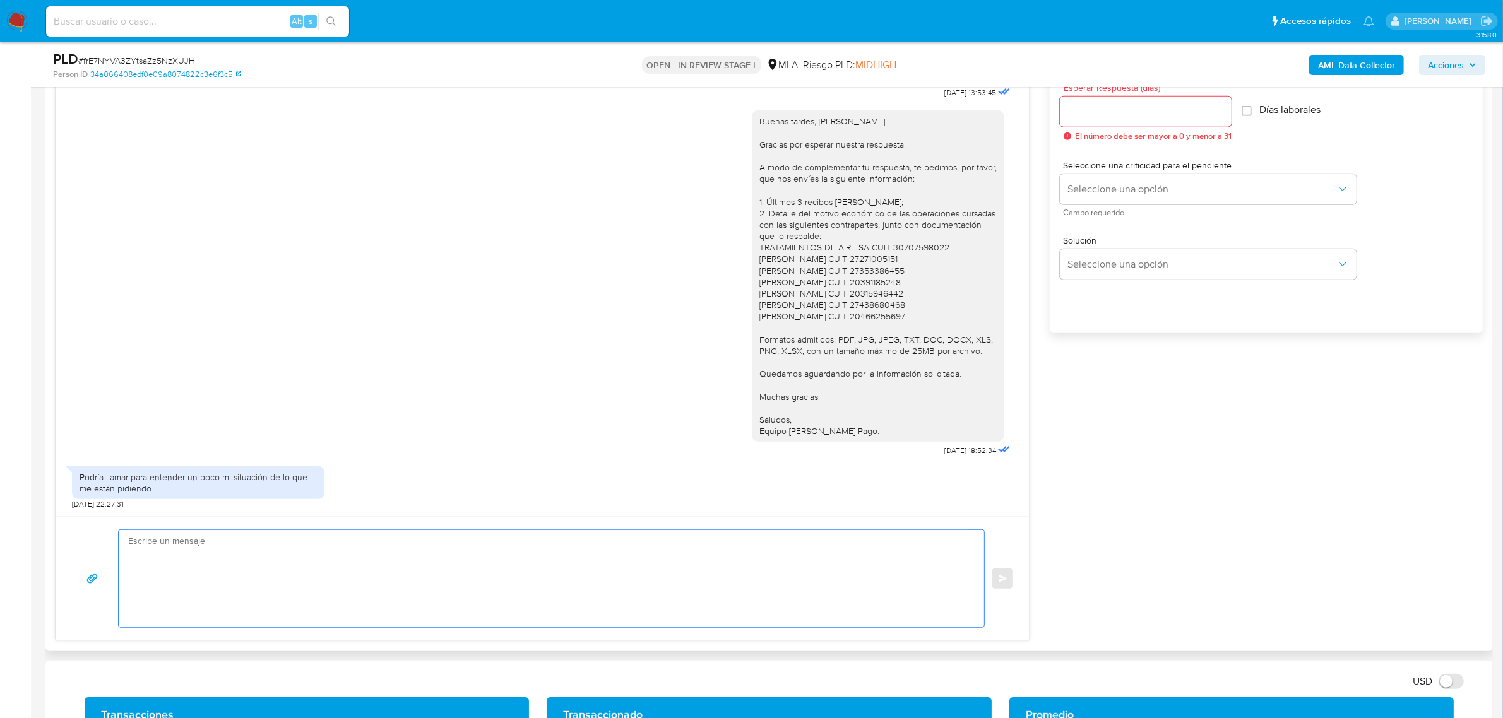
scroll to position [710, 0]
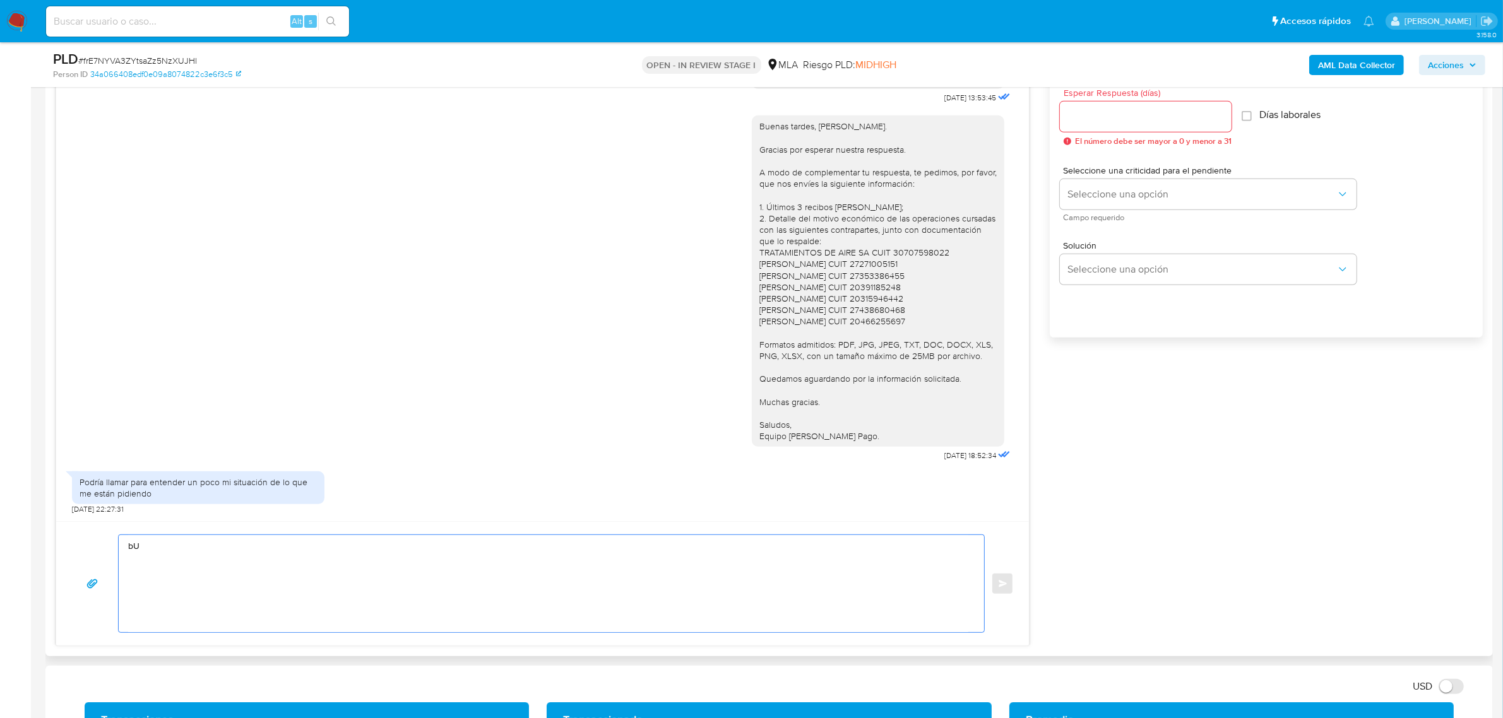
type textarea "b"
type textarea "h"
paste textarea "Queremos asegurarte que la información y documentación que nos proporciones no …"
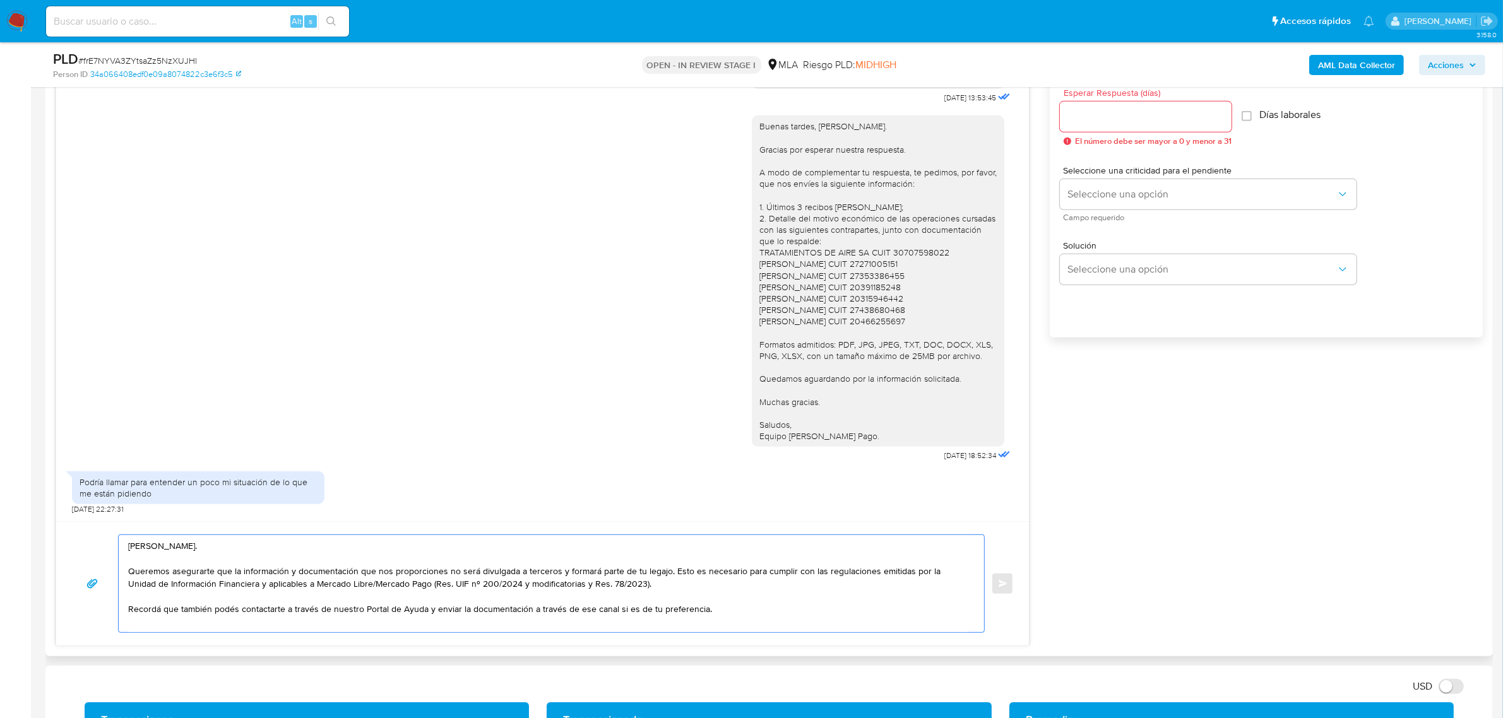
drag, startPoint x: 668, startPoint y: 578, endPoint x: 128, endPoint y: 578, distance: 539.6
click at [128, 578] on textarea "Hola Victor. Queremos asegurarte que la información y documentación que nos pro…" at bounding box center [548, 583] width 840 height 97
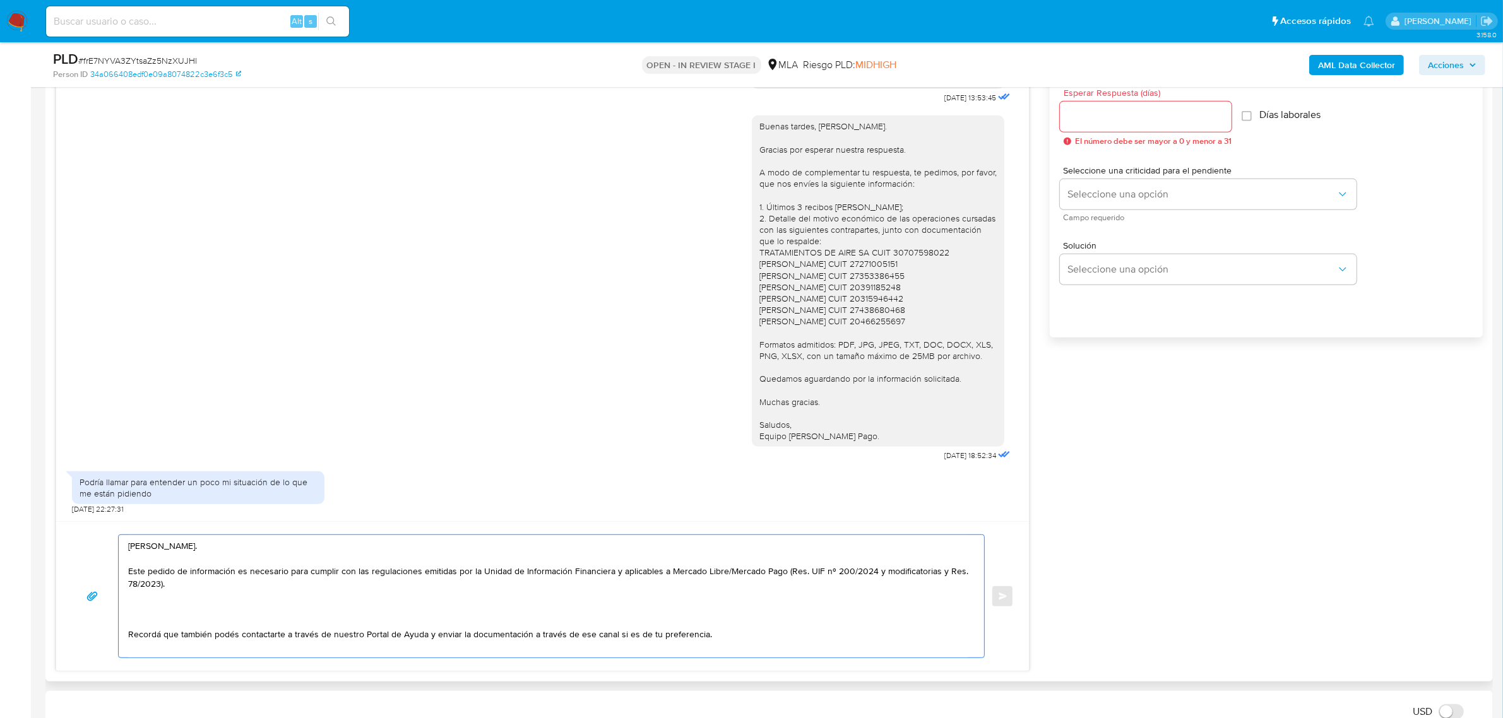
paste textarea "Queremos asegurarte que la información y documentación que nos proporciones no …"
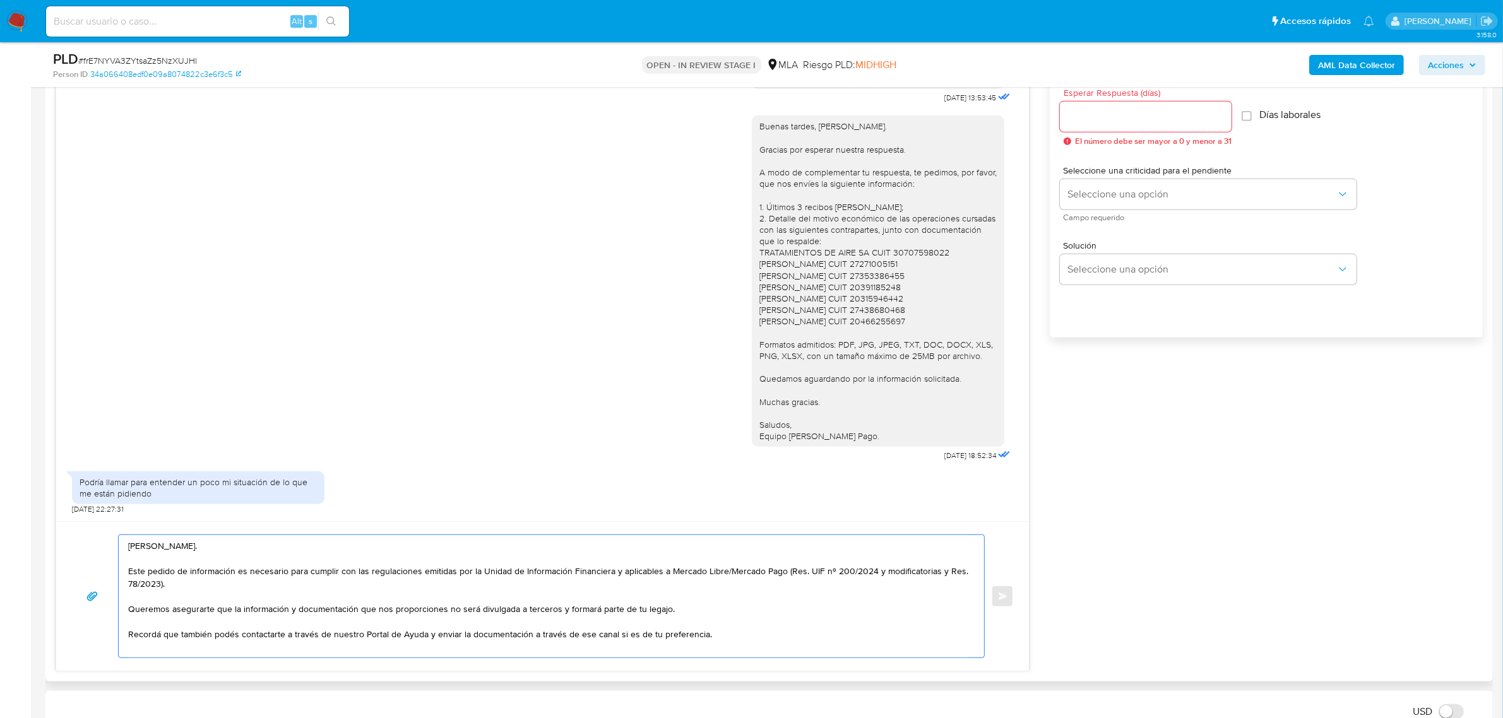
click at [224, 596] on textarea "Hola Victor. Este pedido de información es necesario para cumplir con las regul…" at bounding box center [548, 596] width 840 height 122
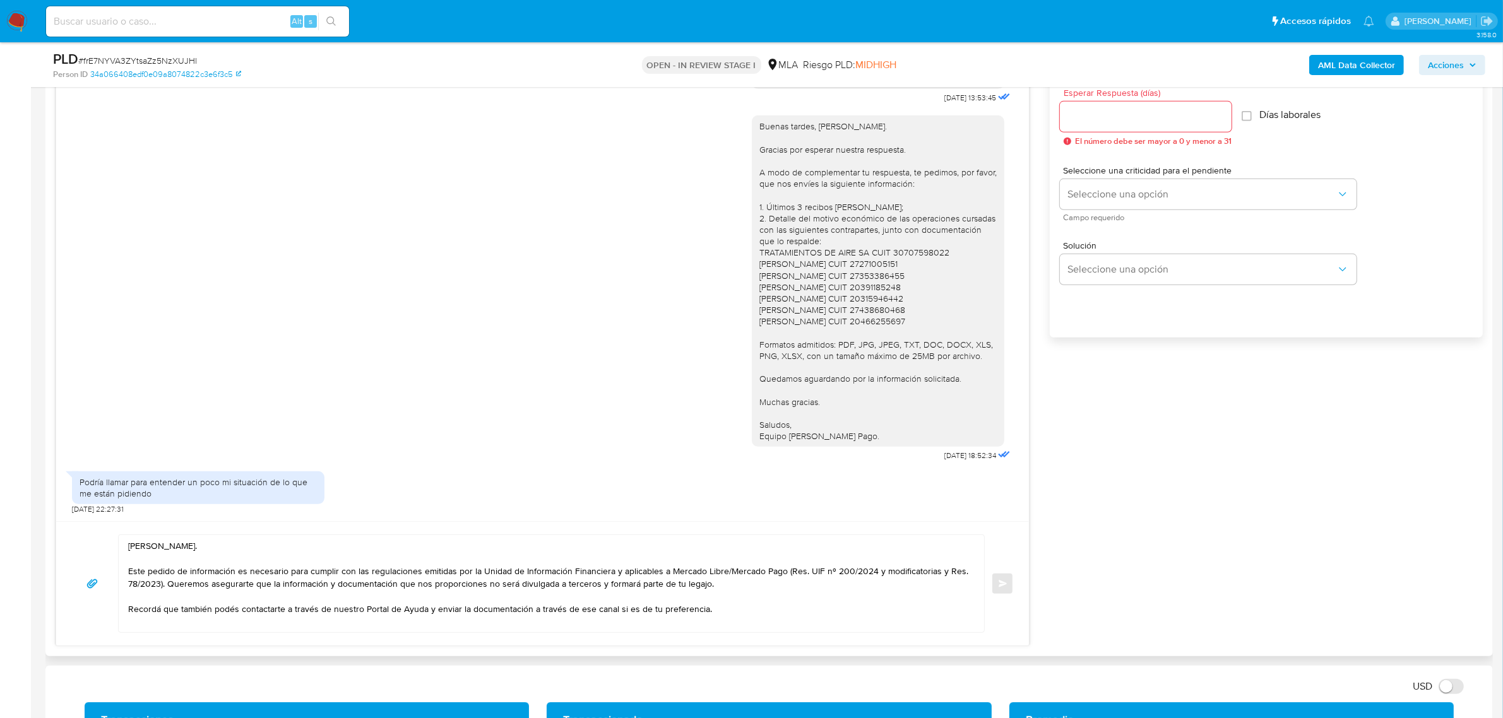
drag, startPoint x: 853, startPoint y: 437, endPoint x: 746, endPoint y: 178, distance: 280.5
click at [752, 178] on div "Buenas tardes, Victor. Gracias por esperar nuestra respuesta. A modo de complem…" at bounding box center [878, 281] width 252 height 331
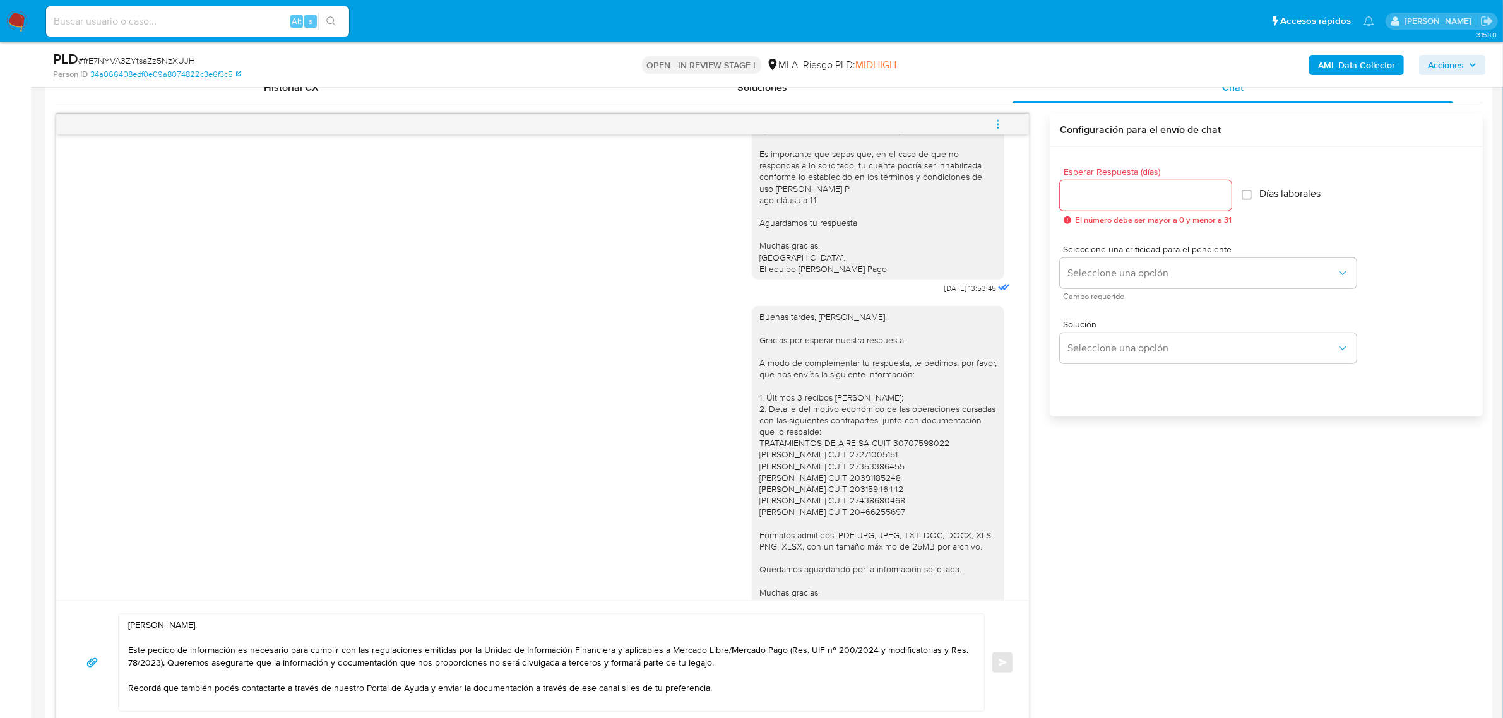
scroll to position [868, 0]
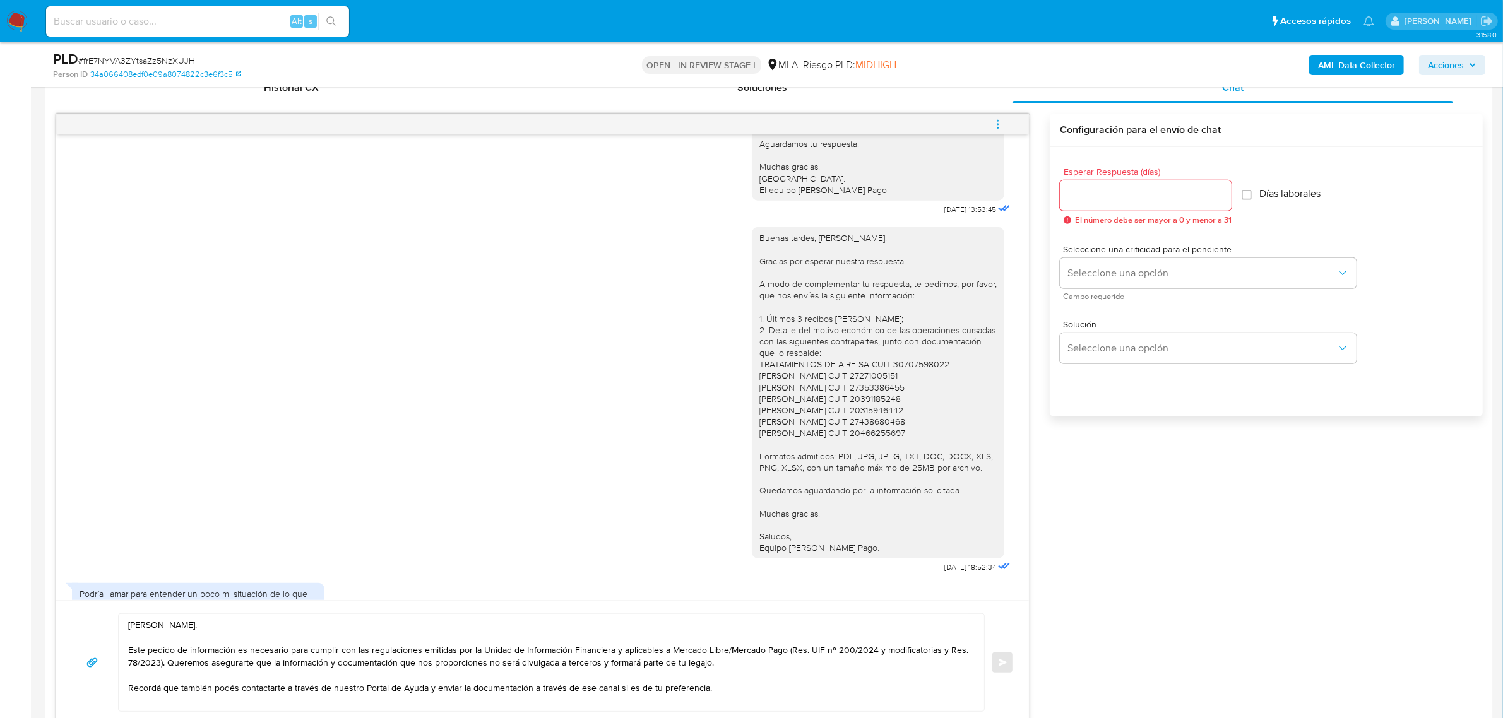
click at [874, 396] on div "Buenas tardes, Victor. Gracias por esperar nuestra respuesta. A modo de complem…" at bounding box center [877, 392] width 237 height 321
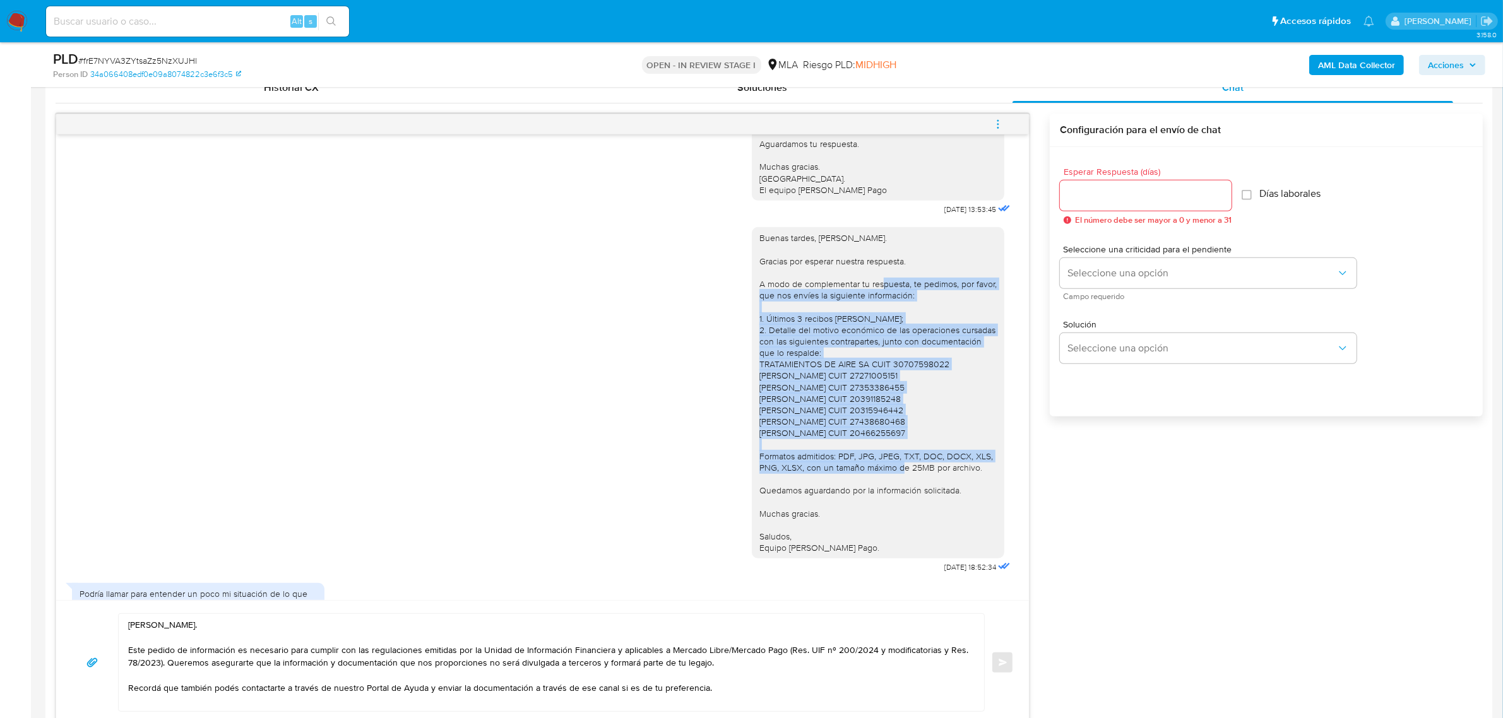
drag, startPoint x: 899, startPoint y: 319, endPoint x: 936, endPoint y: 487, distance: 172.4
click at [936, 487] on div "Buenas tardes, Victor. Gracias por esperar nuestra respuesta. A modo de complem…" at bounding box center [877, 392] width 237 height 321
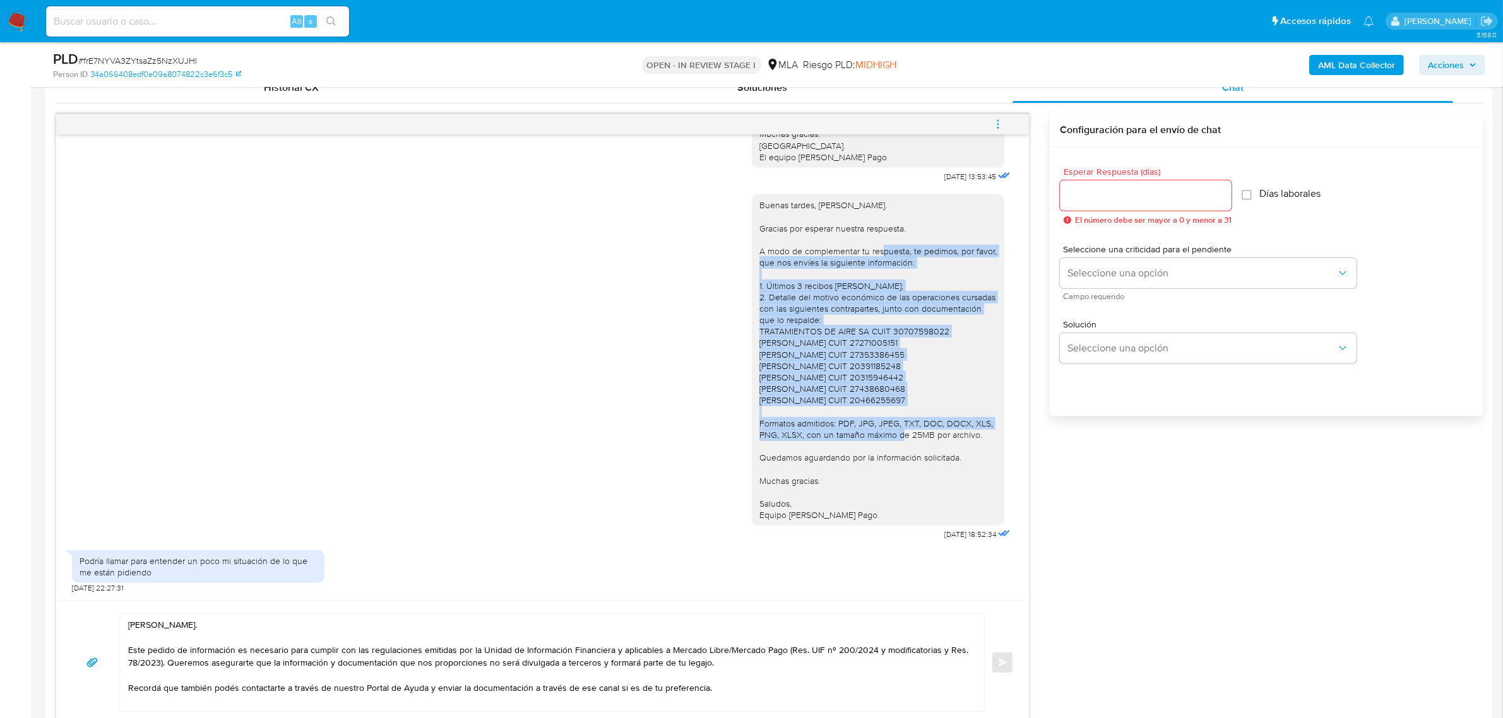
scroll to position [936, 0]
click at [884, 418] on div "Buenas tardes, Victor. Gracias por esperar nuestra respuesta. A modo de complem…" at bounding box center [877, 359] width 237 height 321
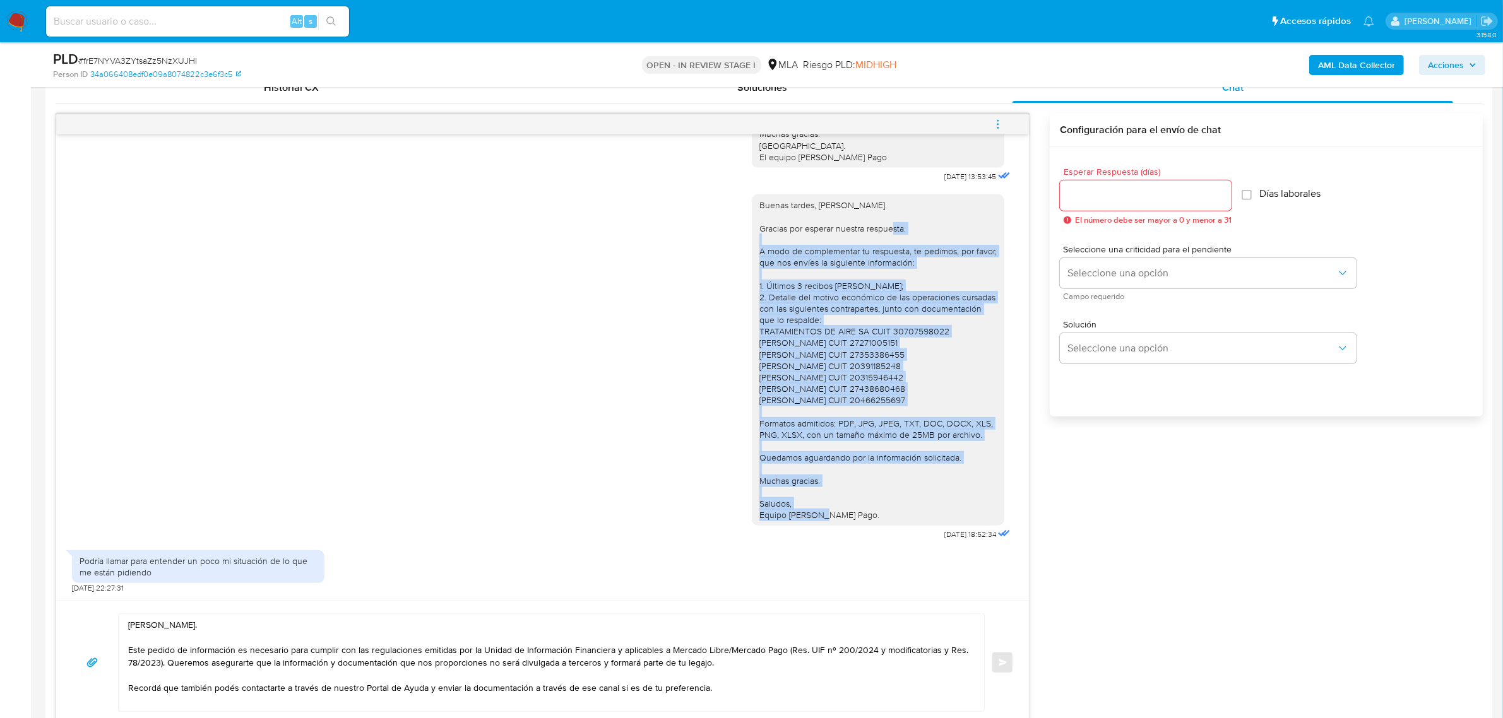
drag, startPoint x: 954, startPoint y: 461, endPoint x: 746, endPoint y: 251, distance: 295.9
click at [752, 251] on div "Buenas tardes, Victor. Gracias por esperar nuestra respuesta. A modo de complem…" at bounding box center [878, 359] width 252 height 331
copy div "A modo de complementar tu respuesta, te pedimos, por favor, que nos envíes la s…"
click at [720, 665] on textarea "Hola Victor. Este pedido de información es necesario para cumplir con las regul…" at bounding box center [548, 662] width 840 height 97
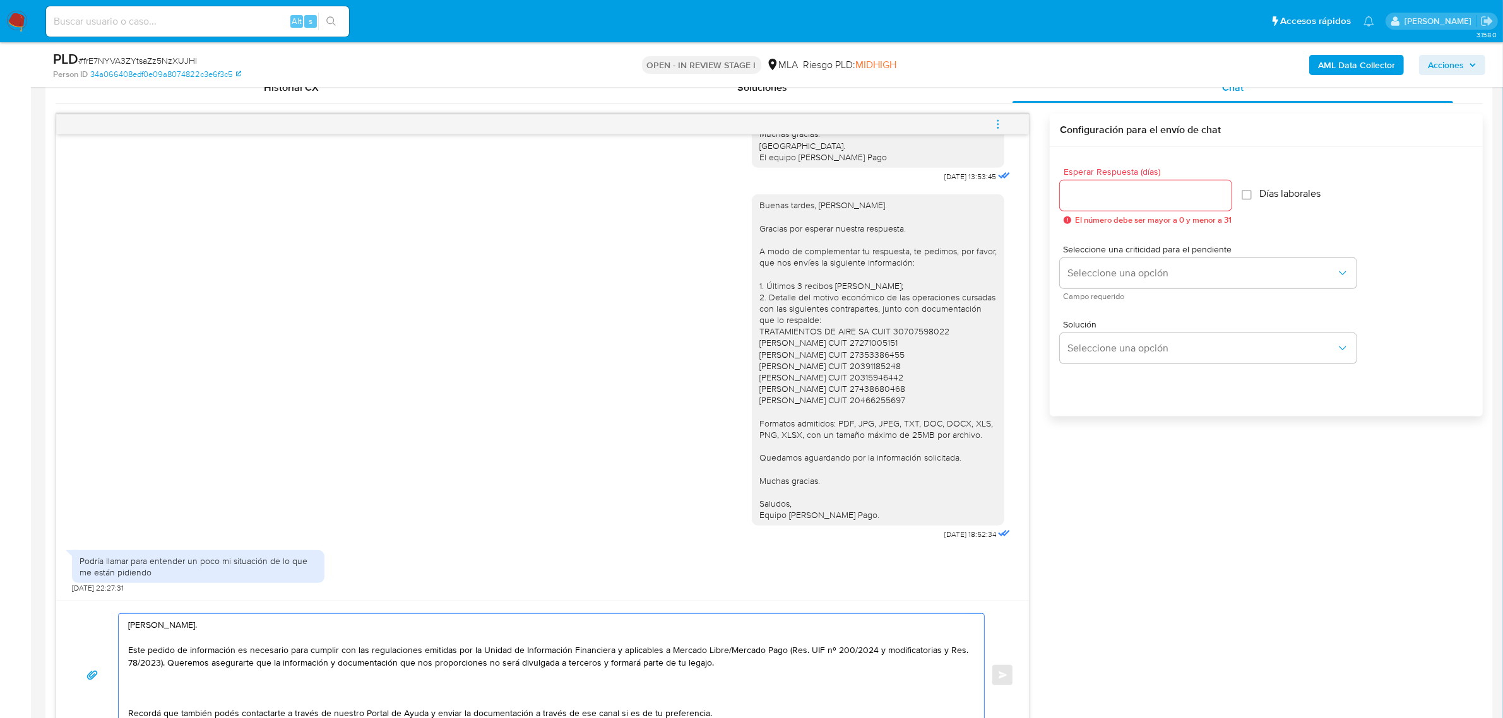
paste textarea "A modo de complementar tu respuesta, te pedimos, por favor, que nos envíes la s…"
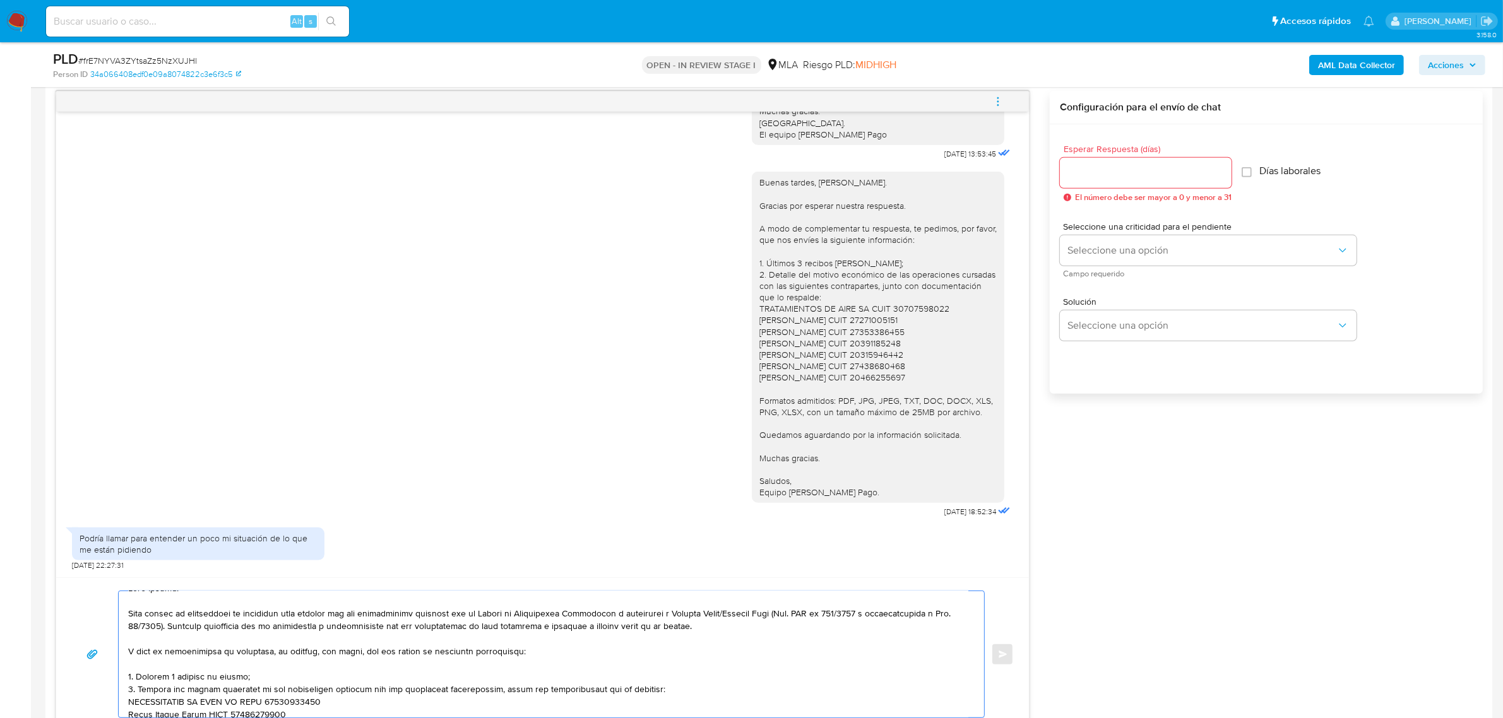
scroll to position [0, 0]
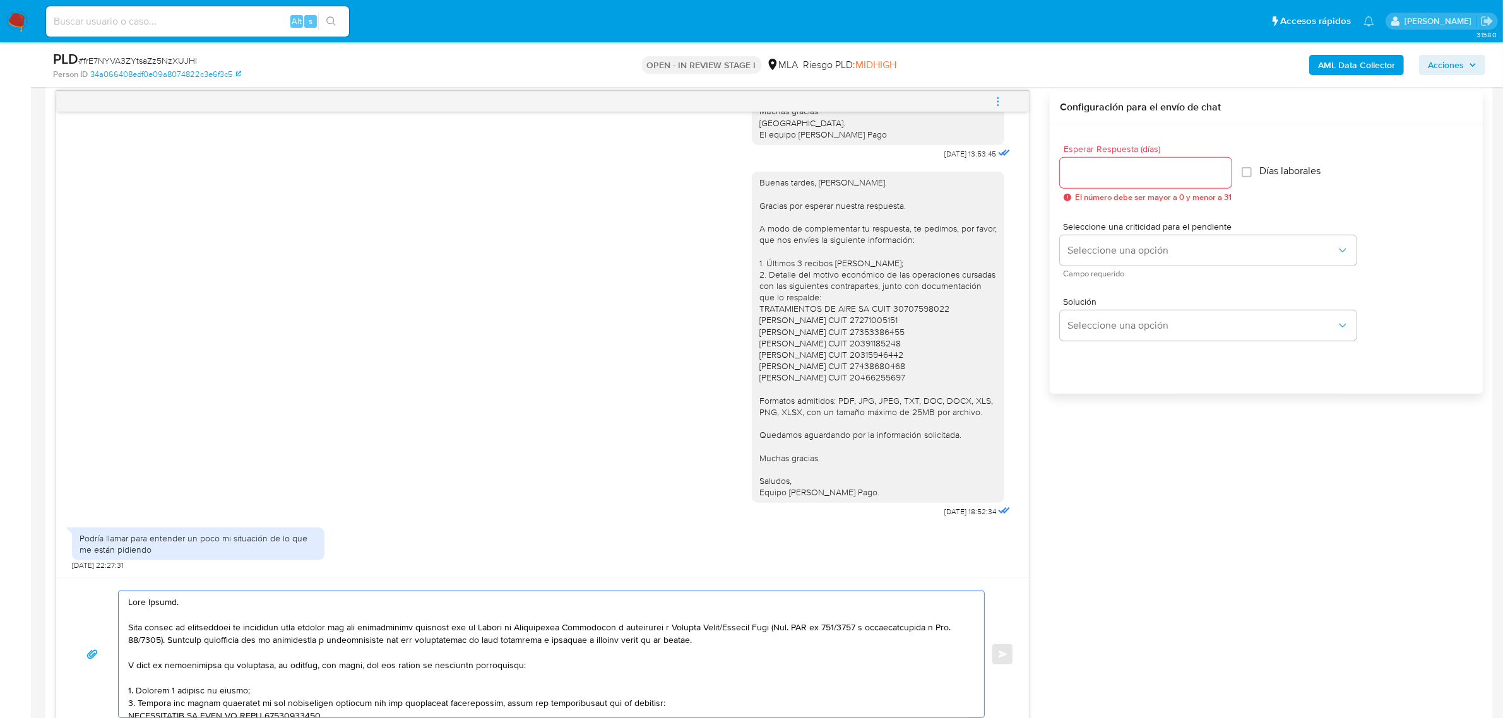
click at [206, 674] on textarea at bounding box center [548, 654] width 840 height 126
drag, startPoint x: 282, startPoint y: 670, endPoint x: 126, endPoint y: 670, distance: 155.9
click at [126, 670] on div at bounding box center [548, 654] width 859 height 126
click at [205, 657] on textarea at bounding box center [548, 654] width 840 height 126
click at [229, 669] on textarea at bounding box center [548, 654] width 840 height 126
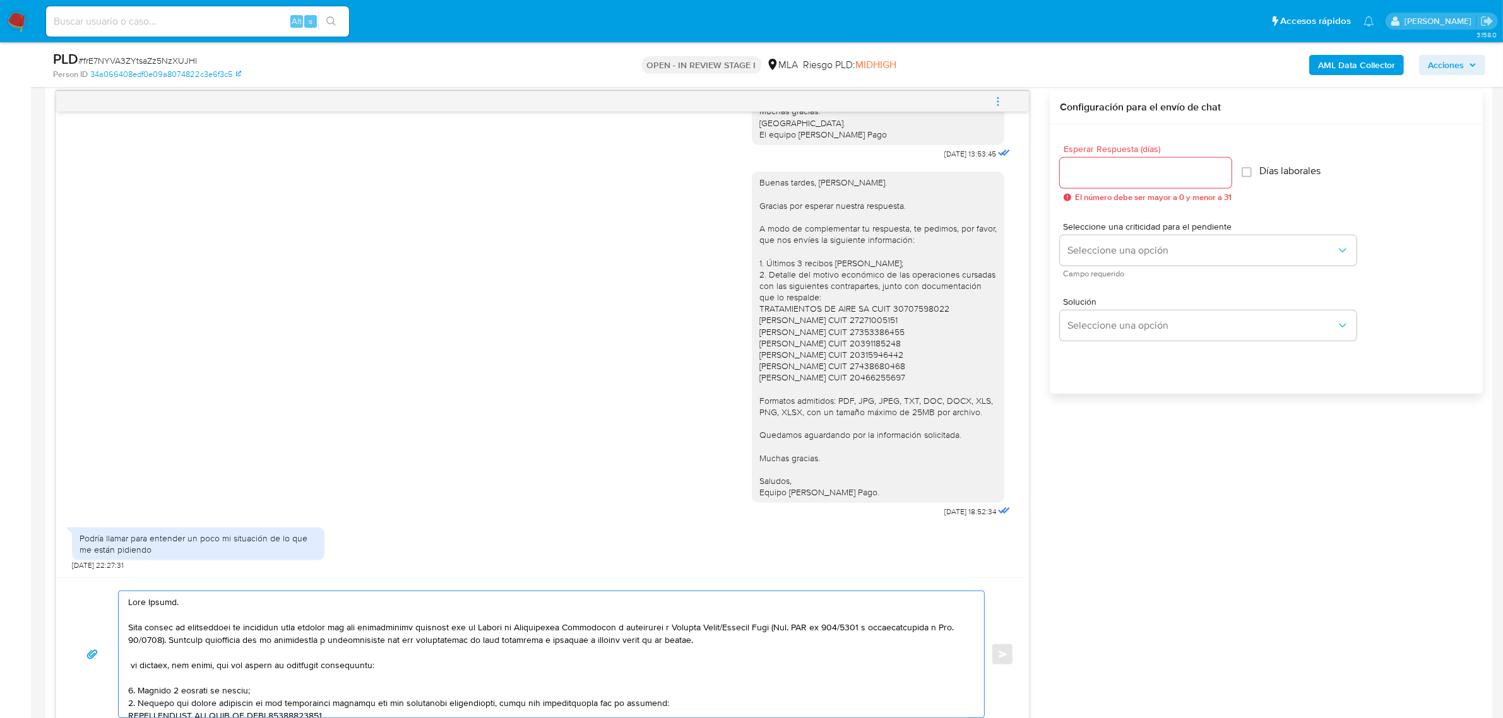
click at [229, 669] on textarea at bounding box center [548, 654] width 840 height 126
paste textarea "En función de las operaciones registradas en tu cuenta de Mercado Pago, necesit…"
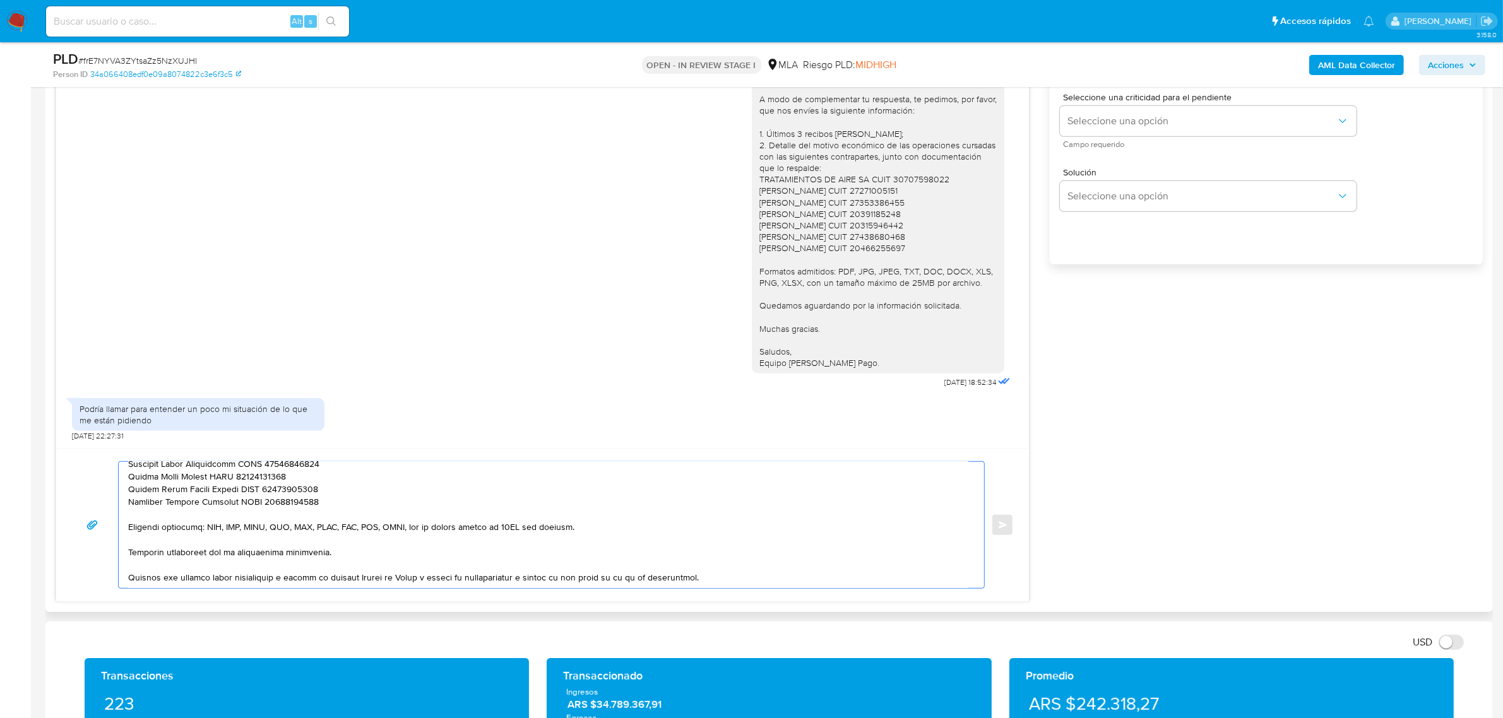
scroll to position [812, 0]
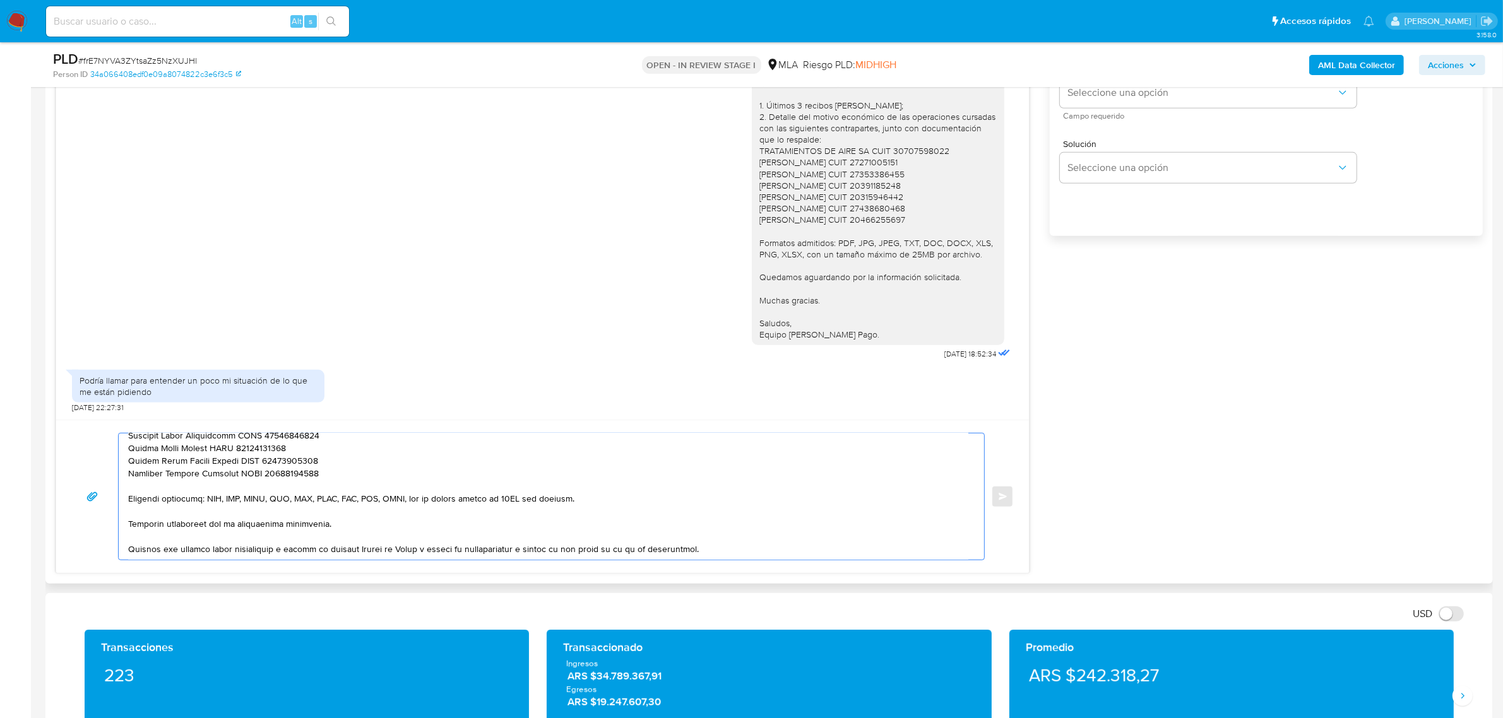
click at [477, 536] on textarea at bounding box center [548, 497] width 840 height 126
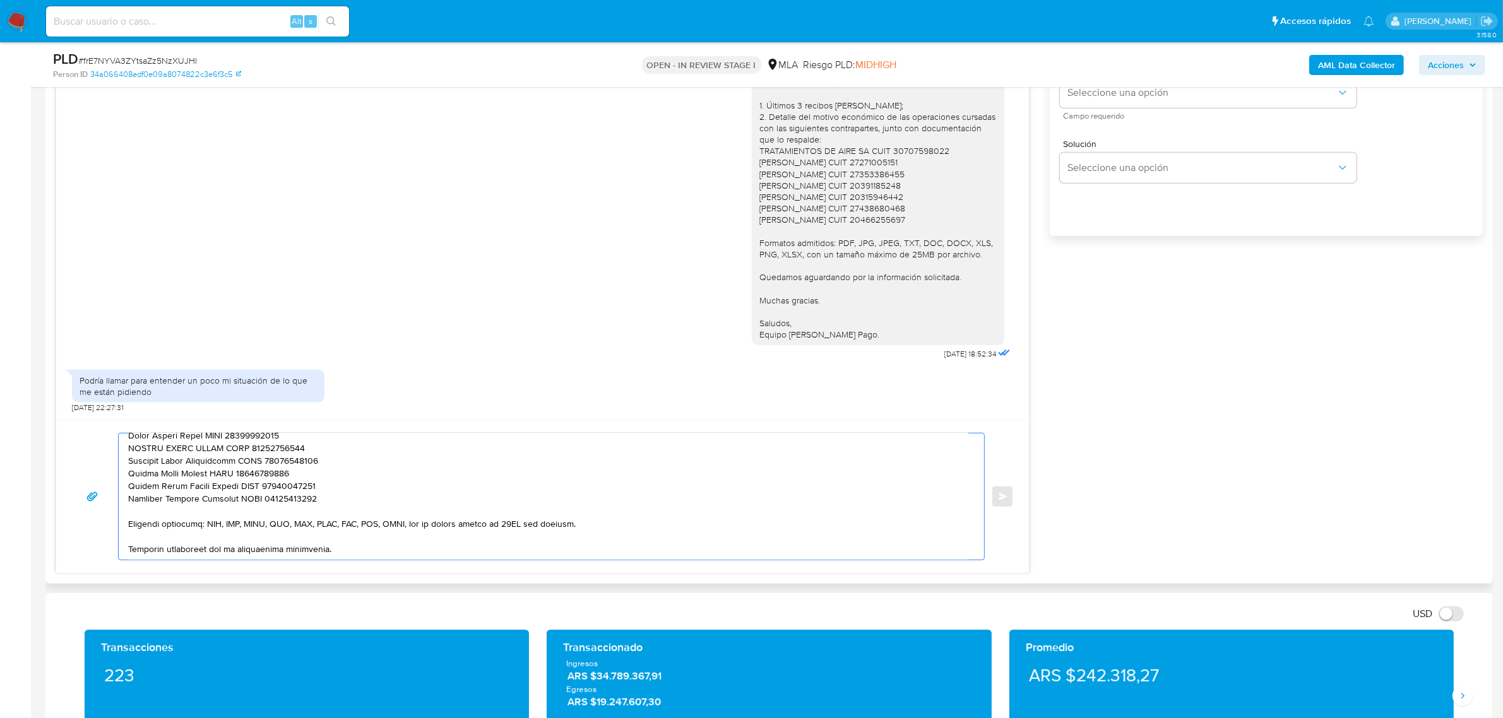
scroll to position [147, 0]
click at [354, 501] on textarea at bounding box center [548, 497] width 840 height 126
paste textarea "Recordá que también podés contactarte a través de nuestro Portal de Ayuda y env…"
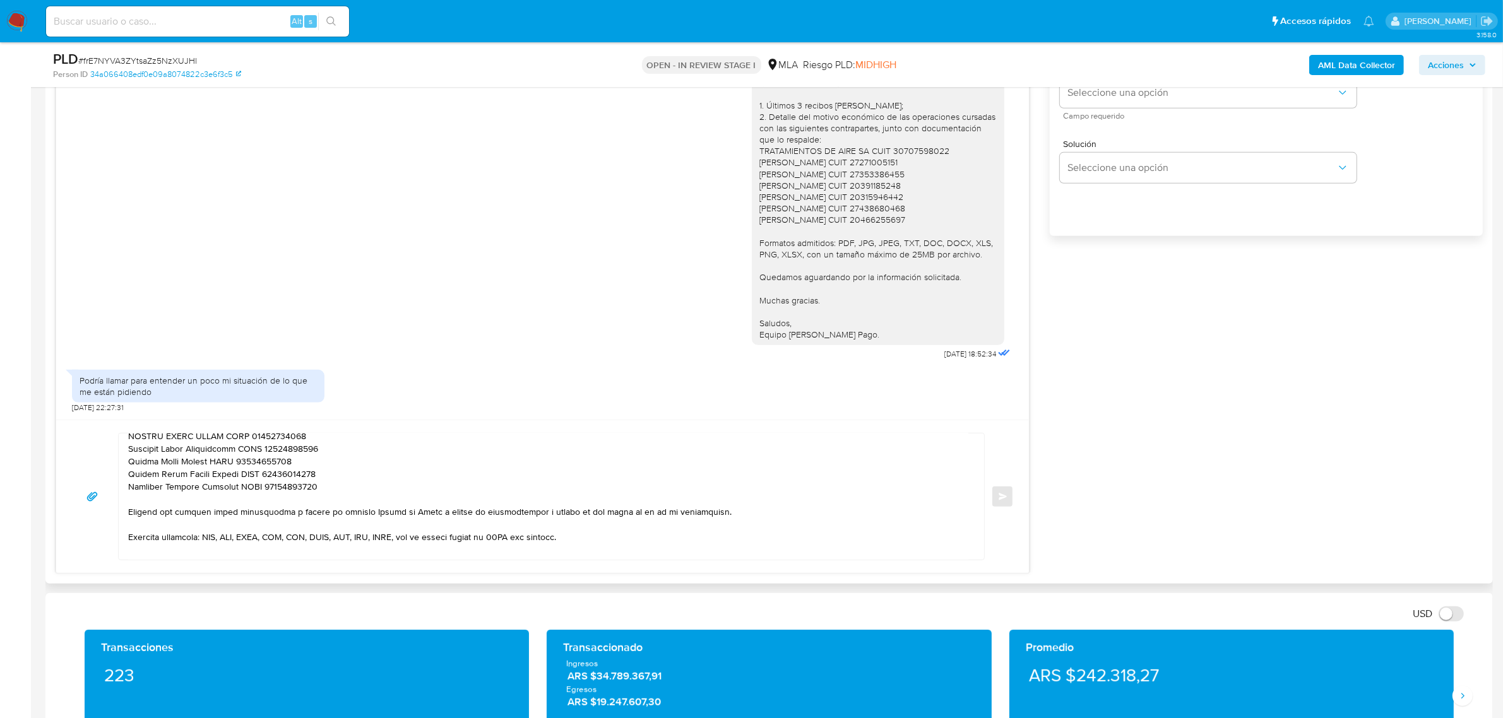
drag, startPoint x: 858, startPoint y: 341, endPoint x: 747, endPoint y: 302, distance: 118.6
click at [759, 302] on div "Buenas tardes, Victor. Gracias por esperar nuestra respuesta. A modo de complem…" at bounding box center [877, 179] width 237 height 321
copy div "Muchas gracias. Saludos, Equipo de Mercado Pago."
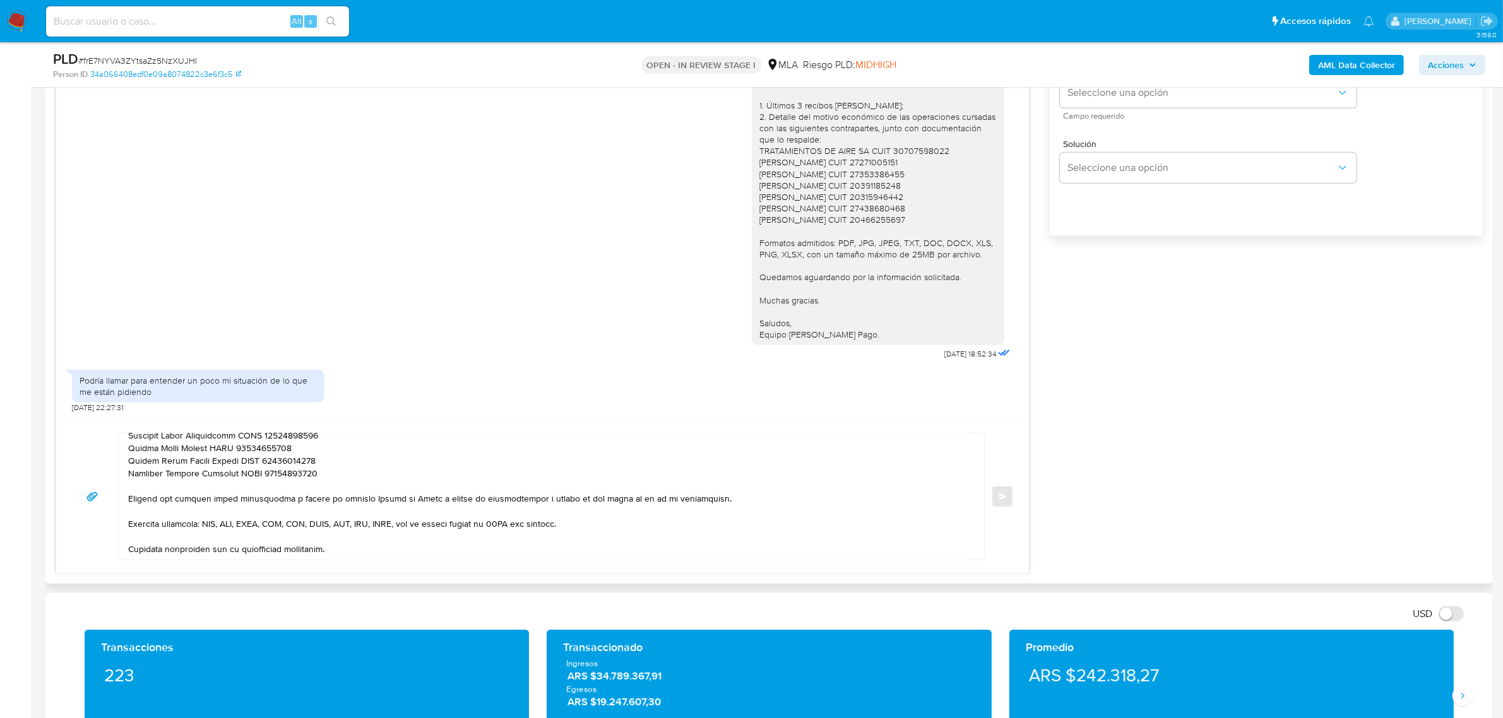
scroll to position [172, 0]
click at [362, 540] on textarea at bounding box center [548, 497] width 840 height 126
paste textarea "Muchas gracias. Saludos, Equipo de Mercado Pago."
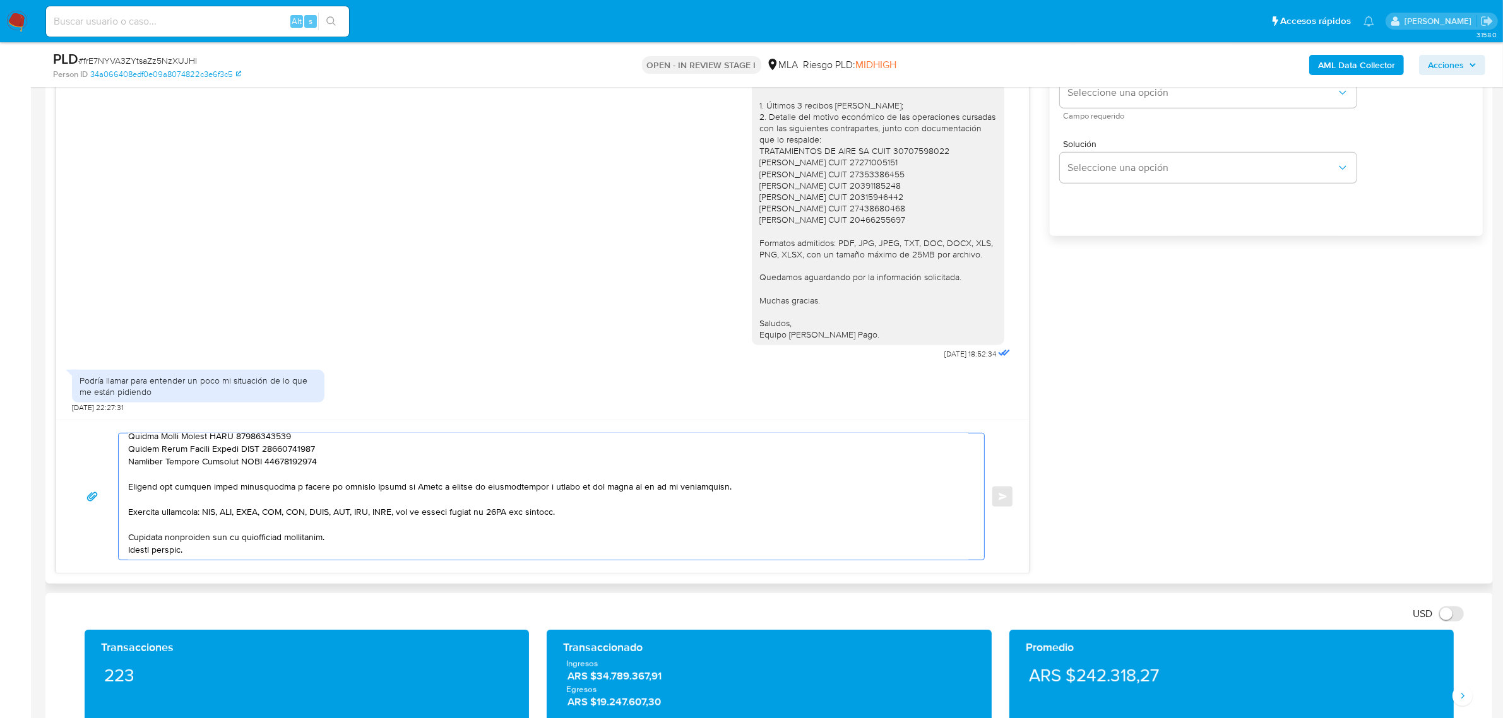
scroll to position [206, 0]
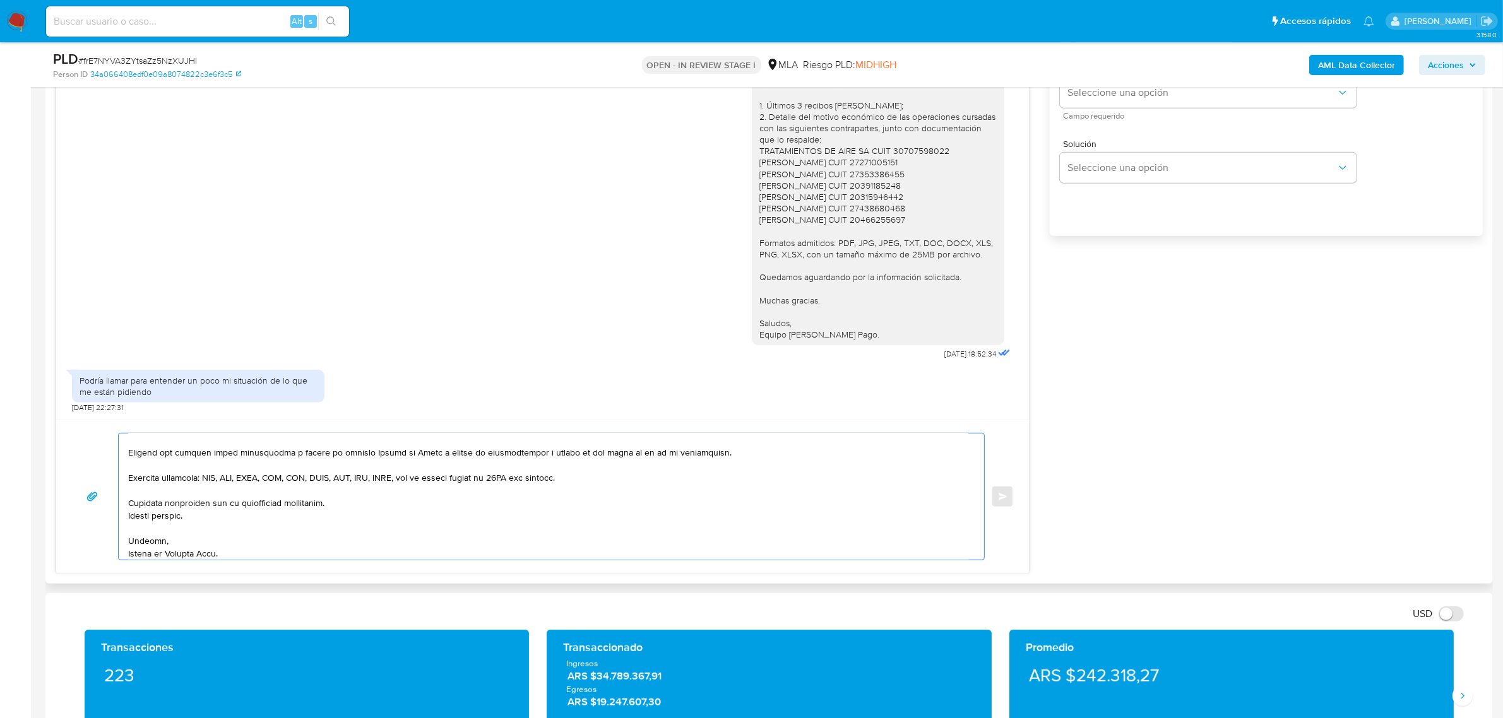
click at [367, 502] on textarea at bounding box center [548, 497] width 840 height 126
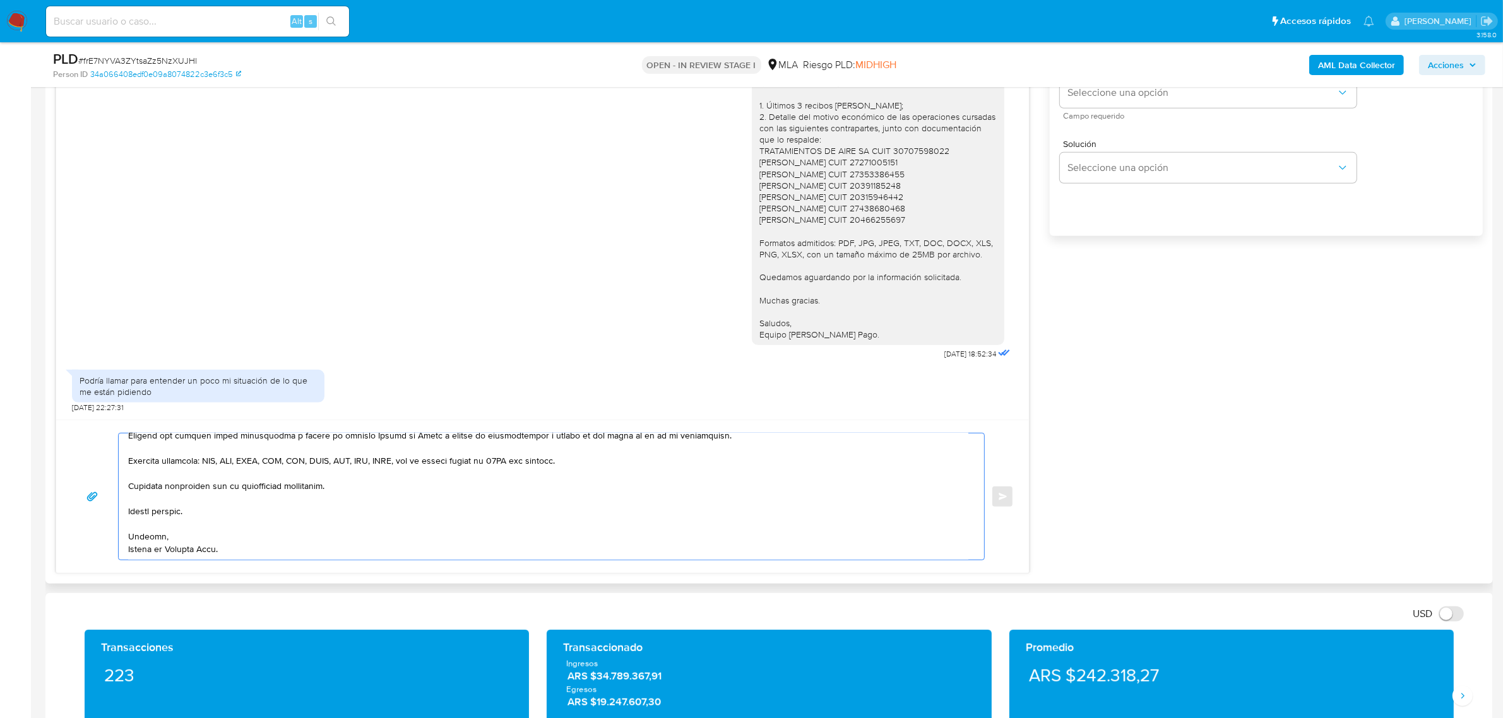
click at [402, 543] on textarea at bounding box center [548, 497] width 840 height 126
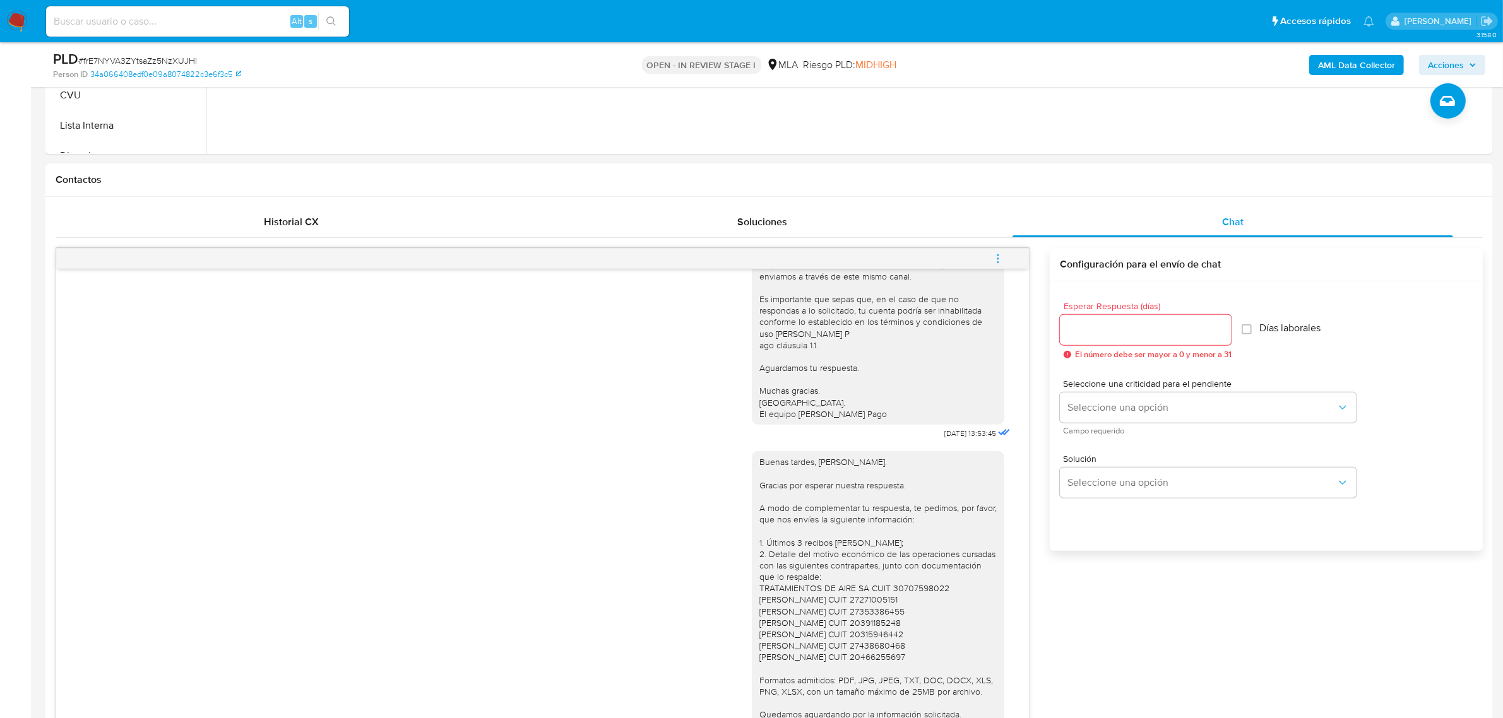
scroll to position [496, 0]
type textarea "Hola Victor. Este pedido de información es necesario para cumplir con las regul…"
click at [1093, 331] on input "Esperar Respuesta (días)" at bounding box center [1146, 331] width 172 height 16
type input "2"
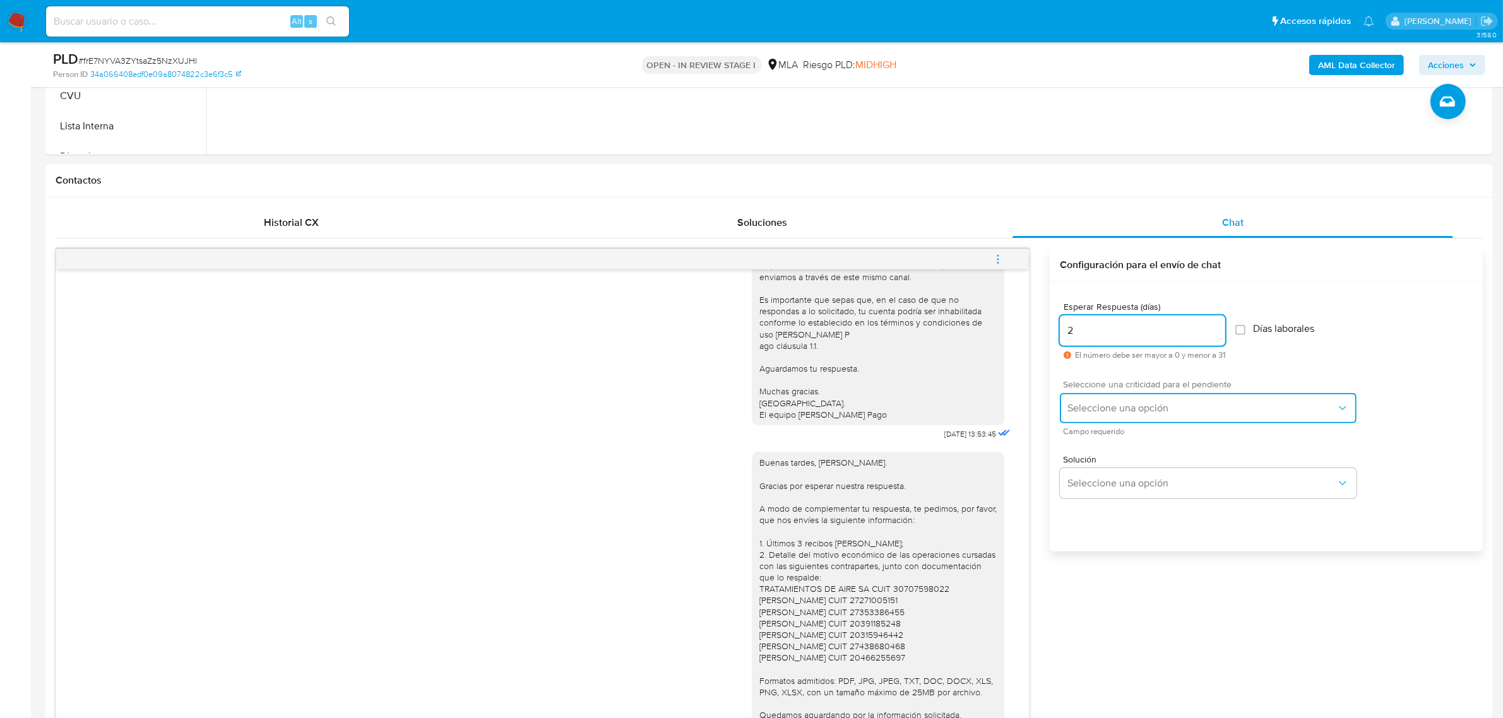
click at [1099, 398] on button "Seleccione una opción" at bounding box center [1208, 408] width 297 height 30
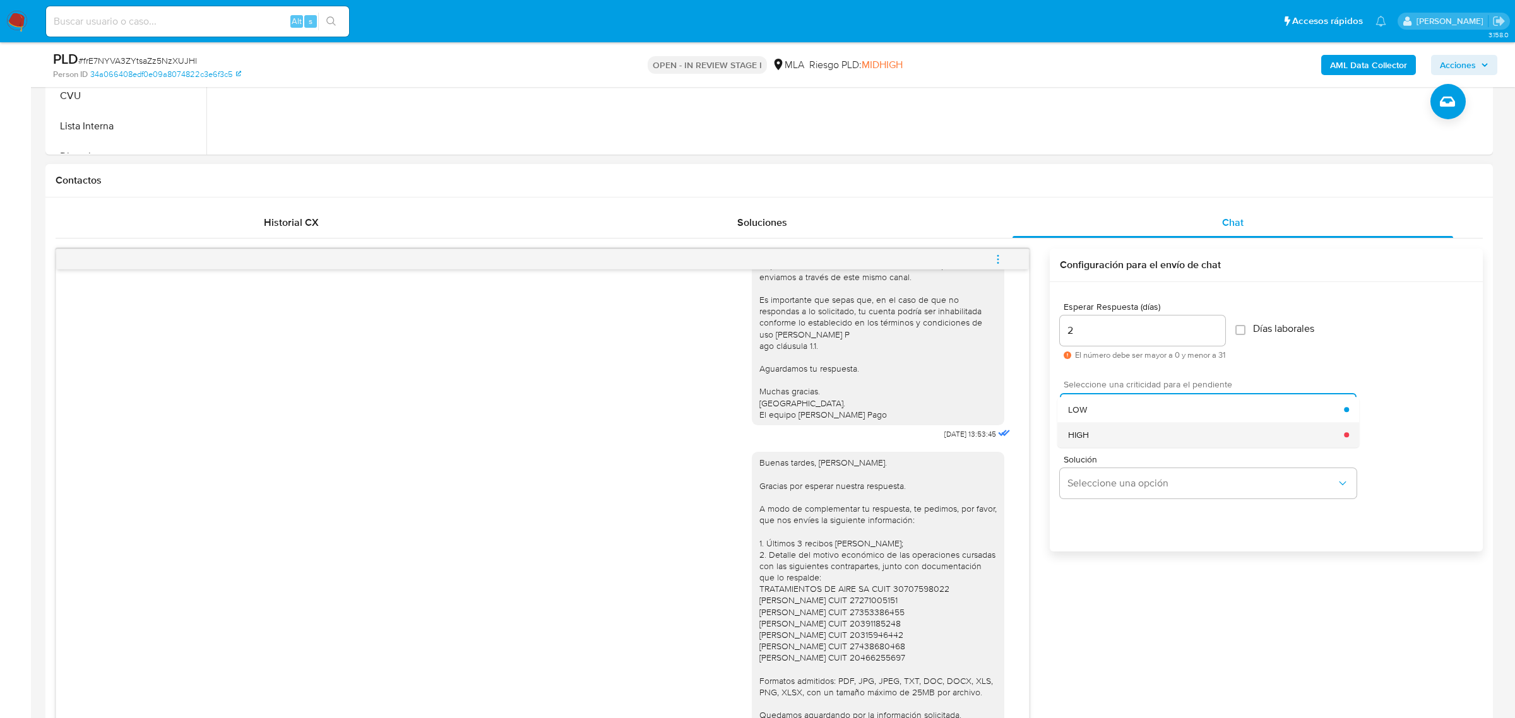
click at [1105, 435] on div "HIGH" at bounding box center [1206, 434] width 276 height 25
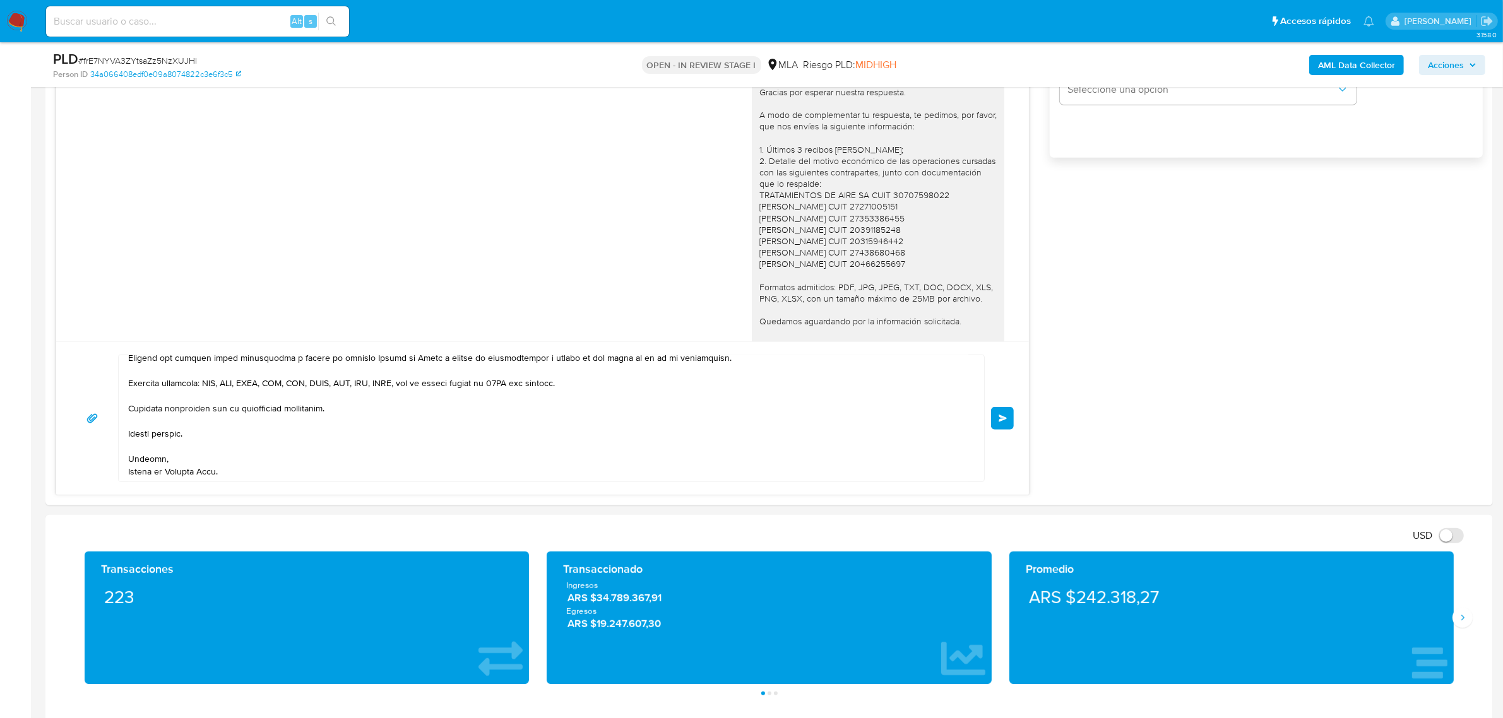
scroll to position [891, 0]
click at [999, 418] on span "Enviar" at bounding box center [1002, 418] width 9 height 8
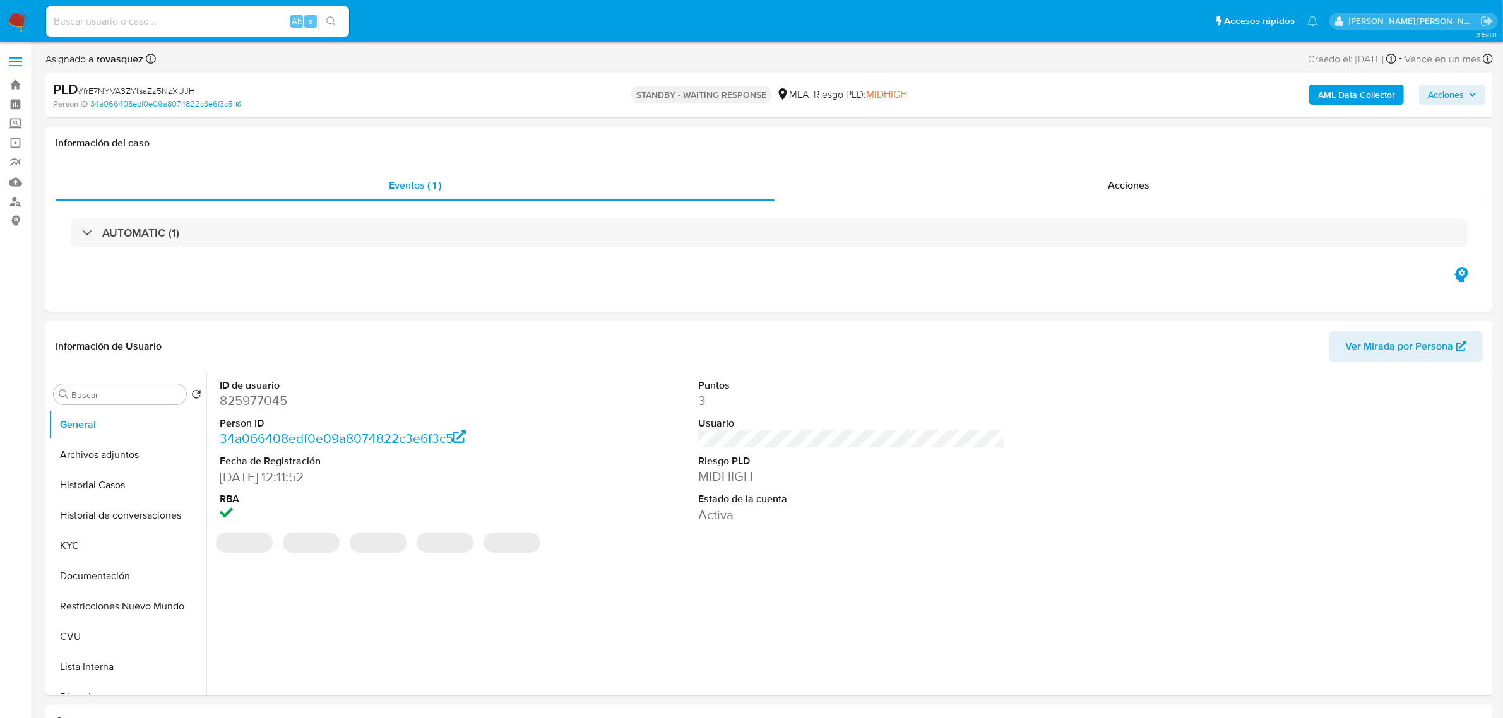
select select "10"
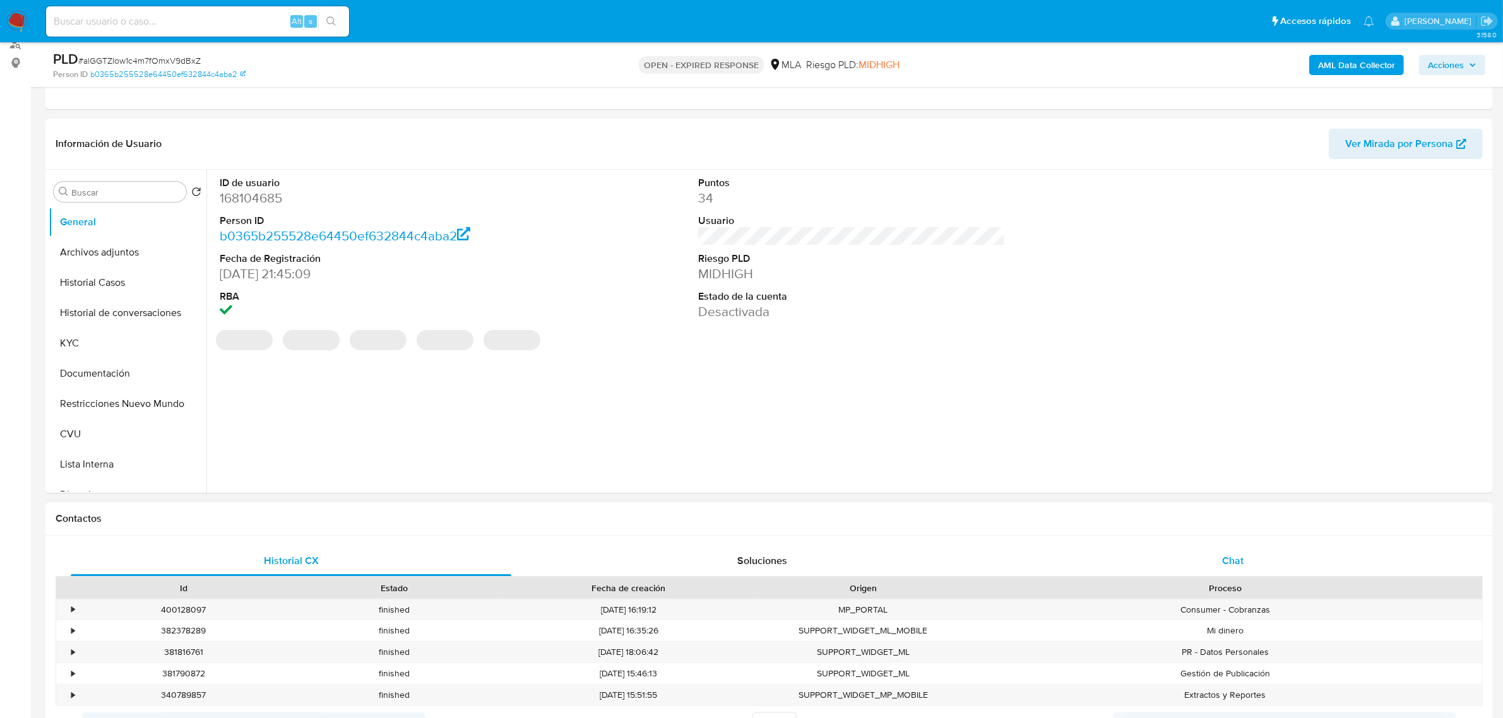
scroll to position [237, 0]
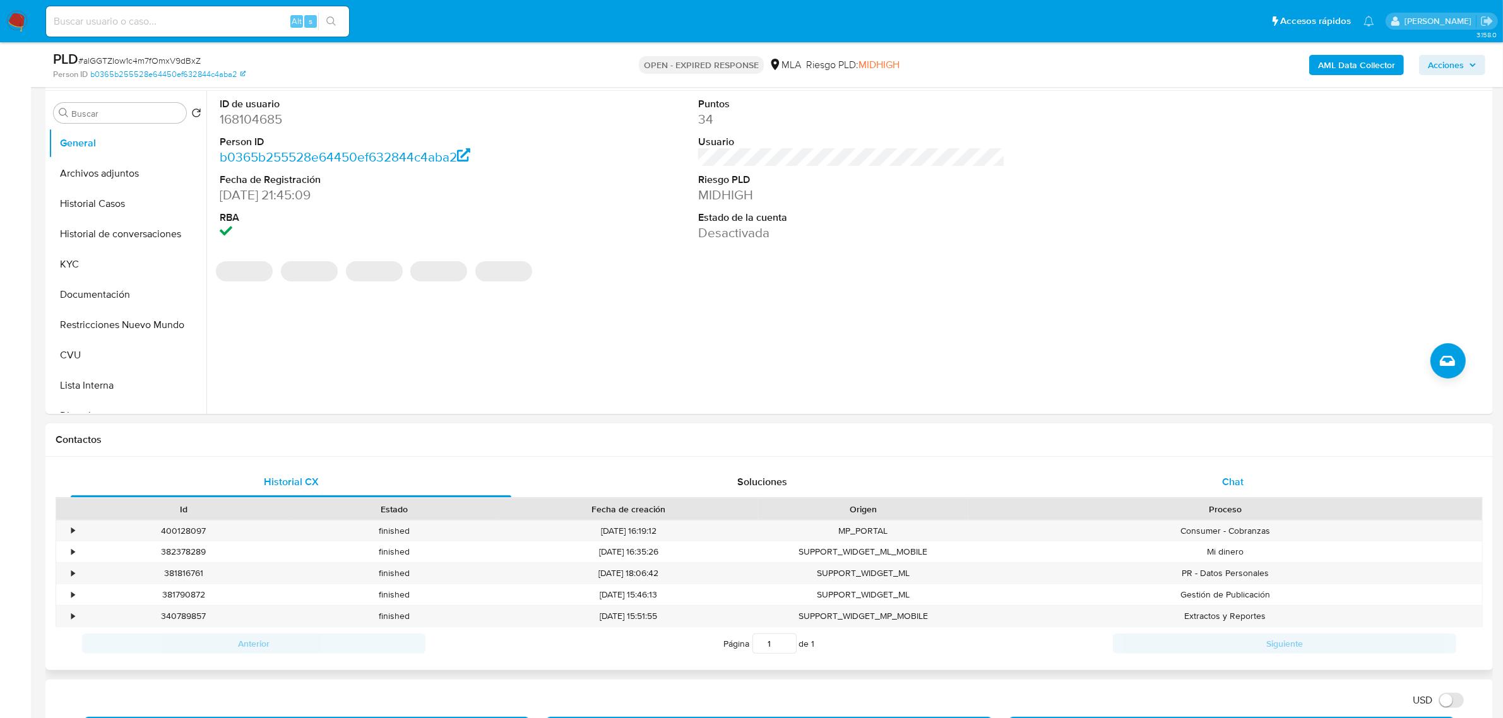
click at [1243, 471] on div "Chat" at bounding box center [1232, 482] width 441 height 30
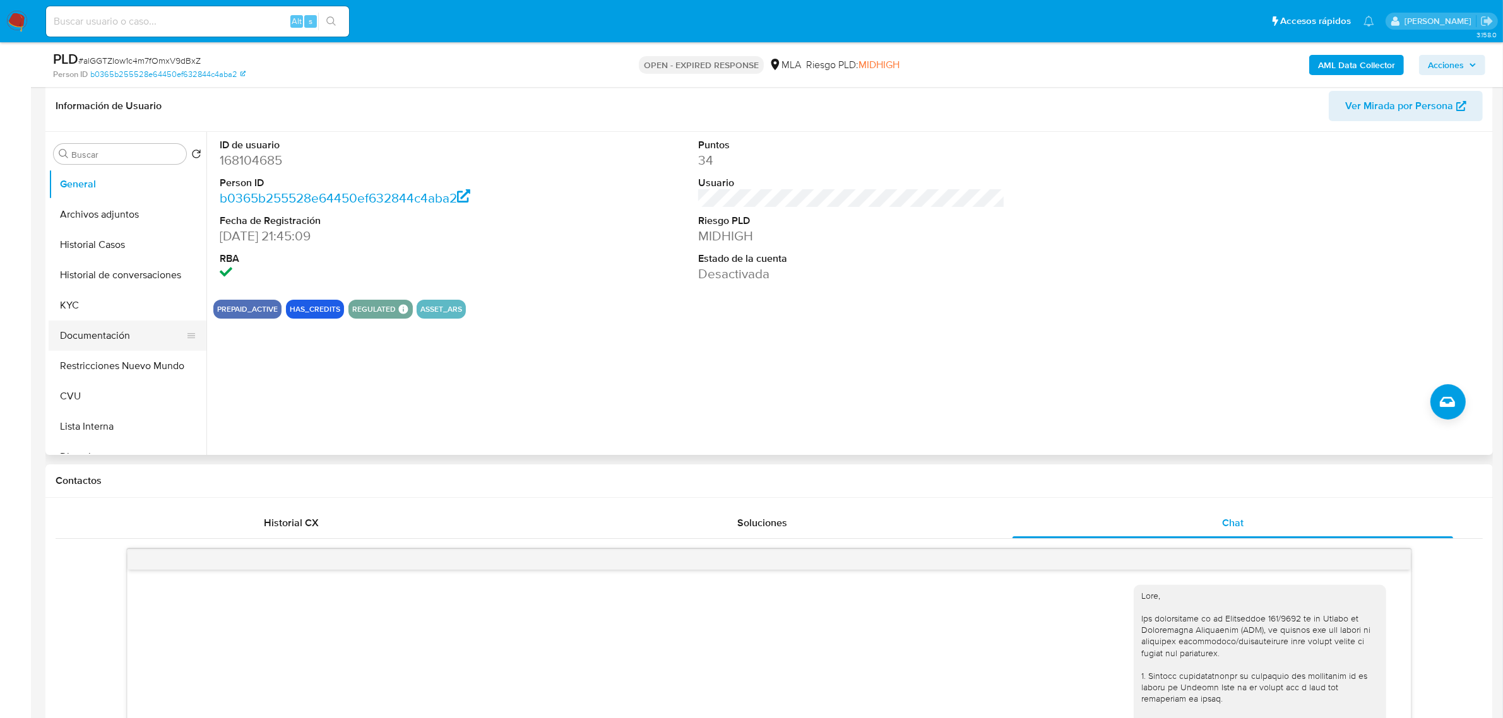
scroll to position [158, 0]
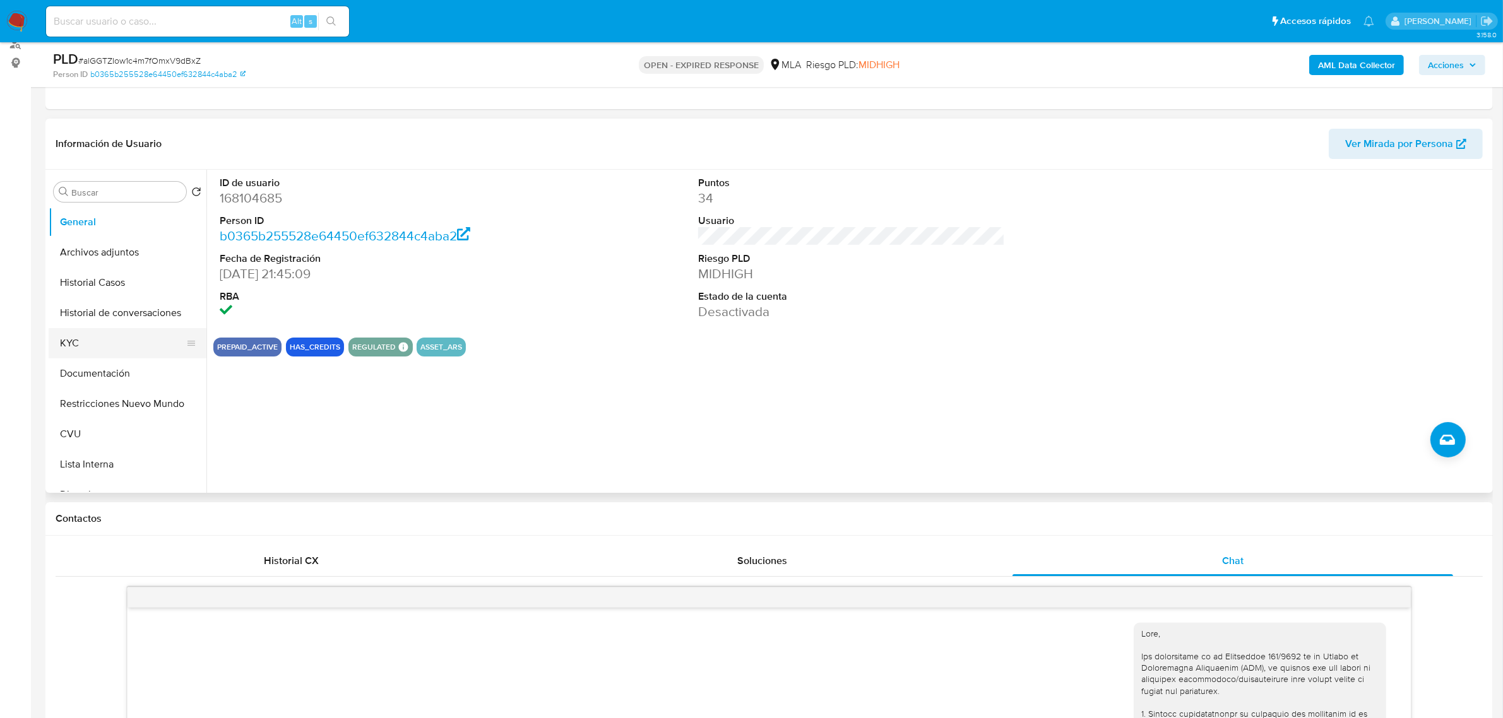
click at [103, 343] on button "KYC" at bounding box center [123, 343] width 148 height 30
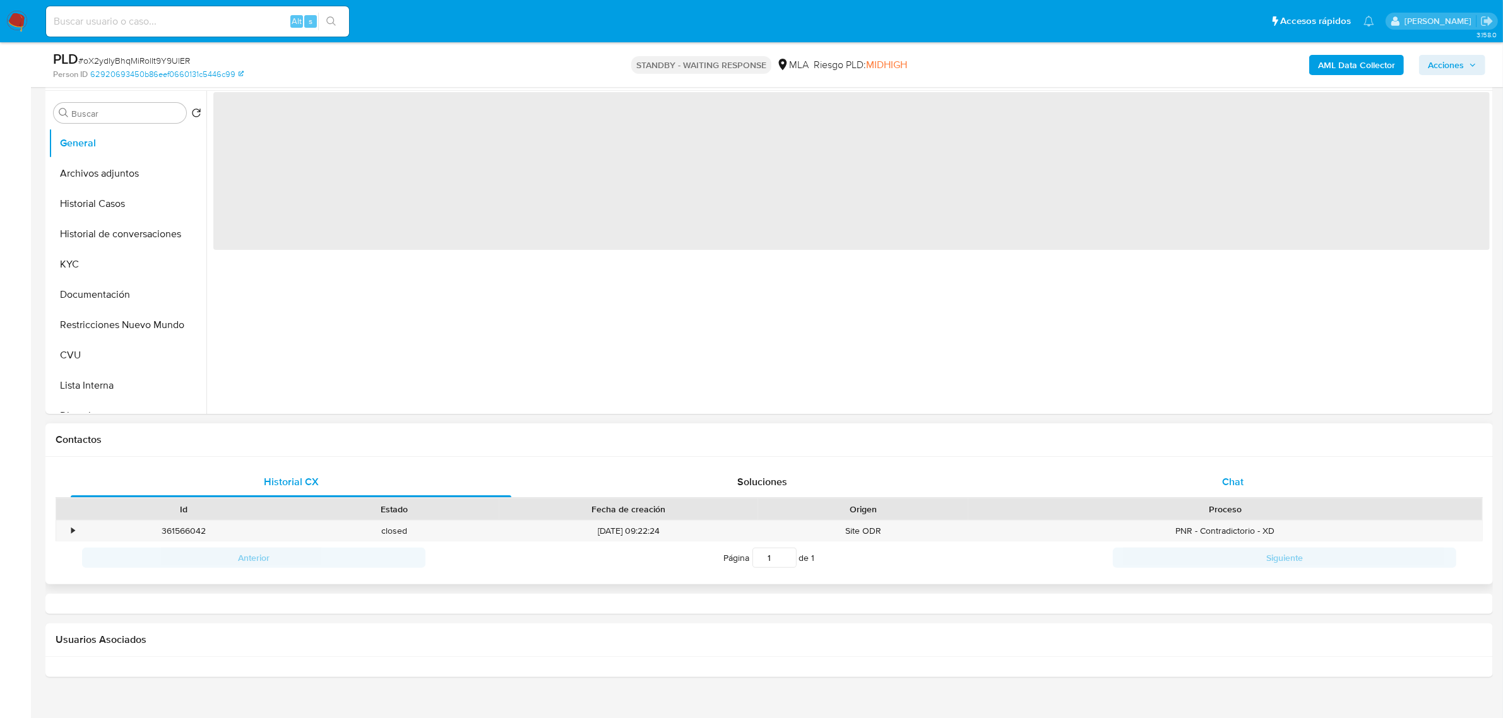
scroll to position [316, 0]
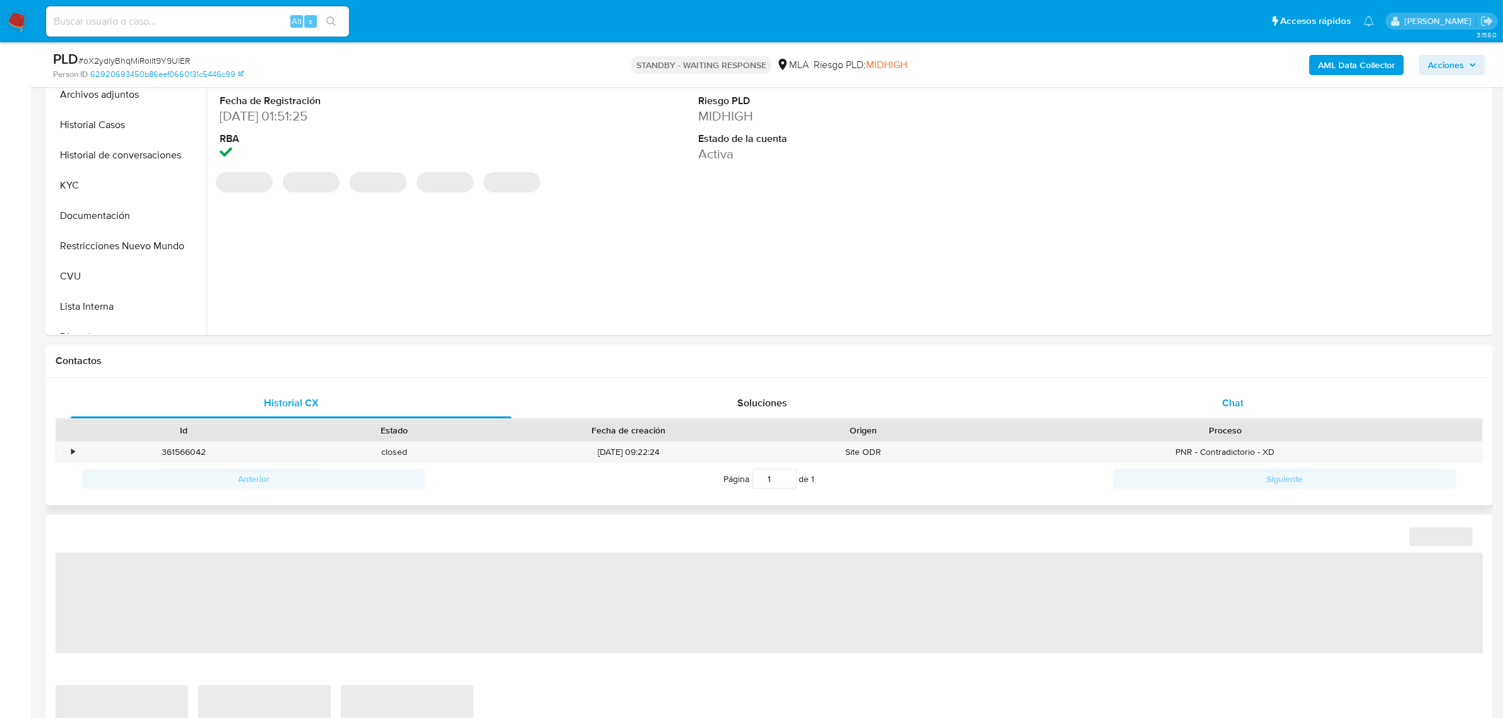
select select "10"
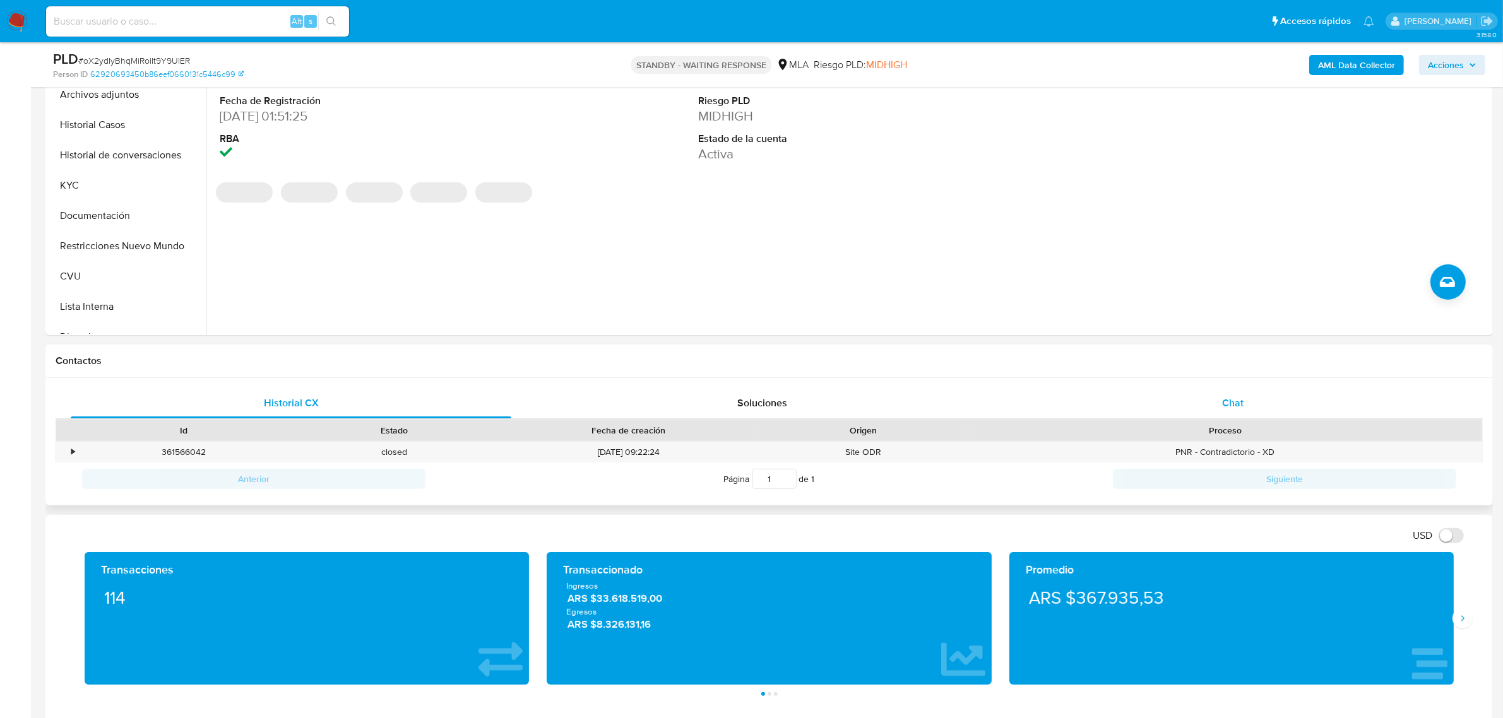
click at [1235, 412] on div "Chat" at bounding box center [1232, 403] width 441 height 30
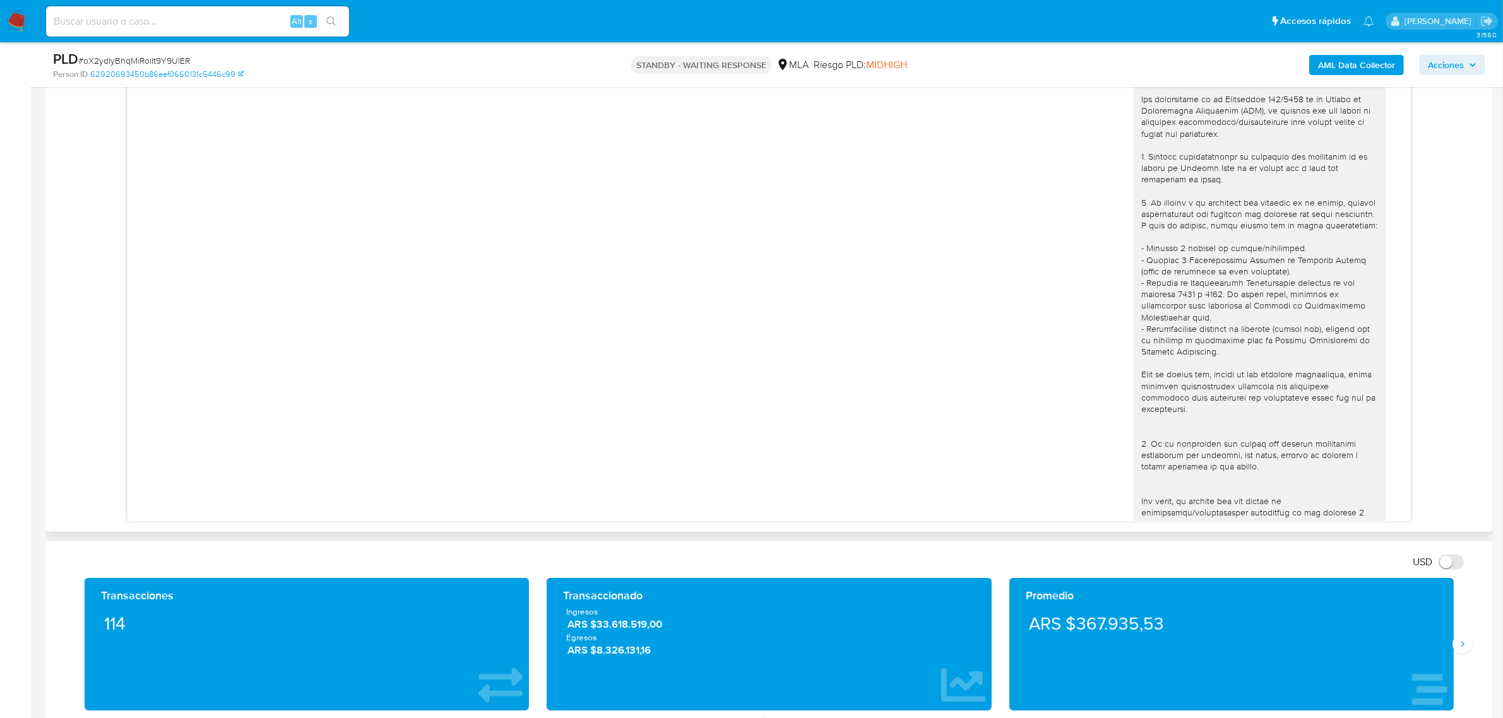
scroll to position [0, 0]
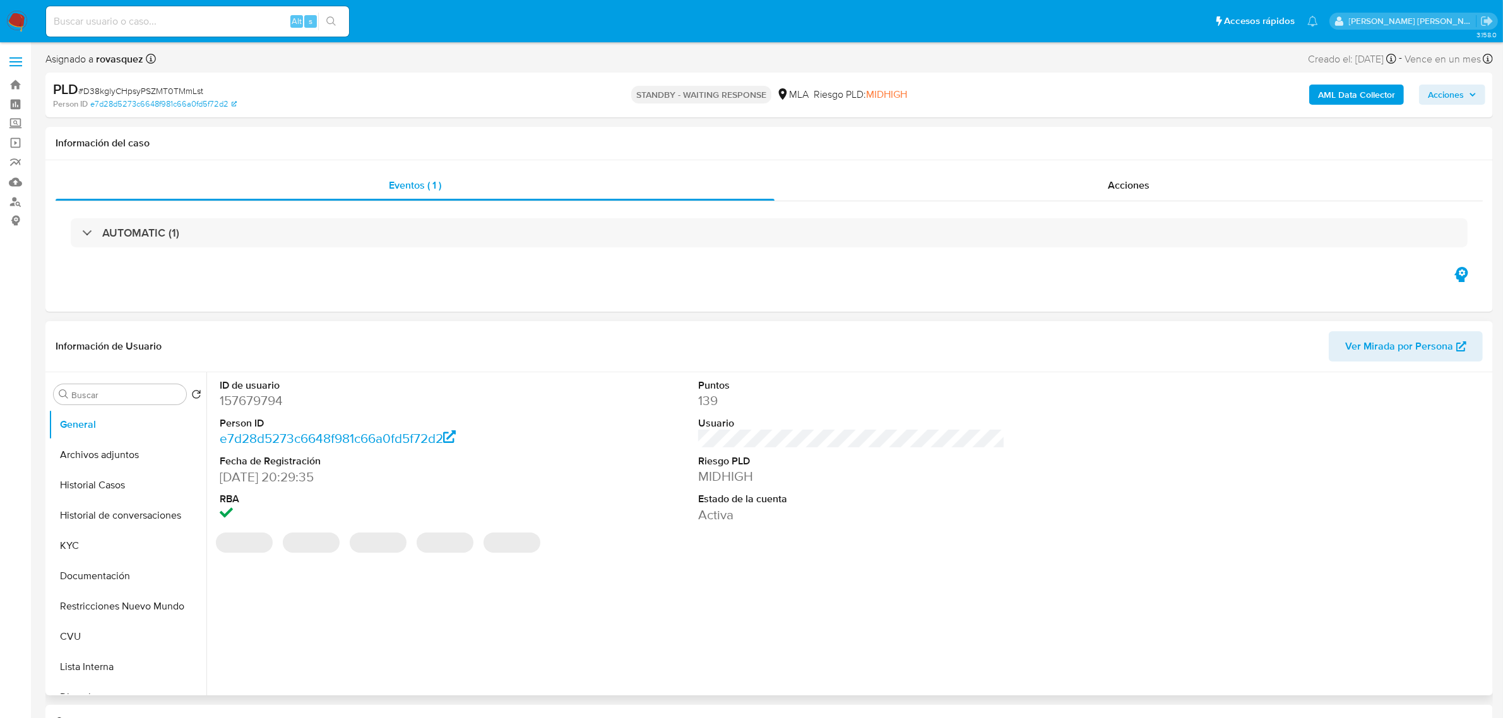
select select "10"
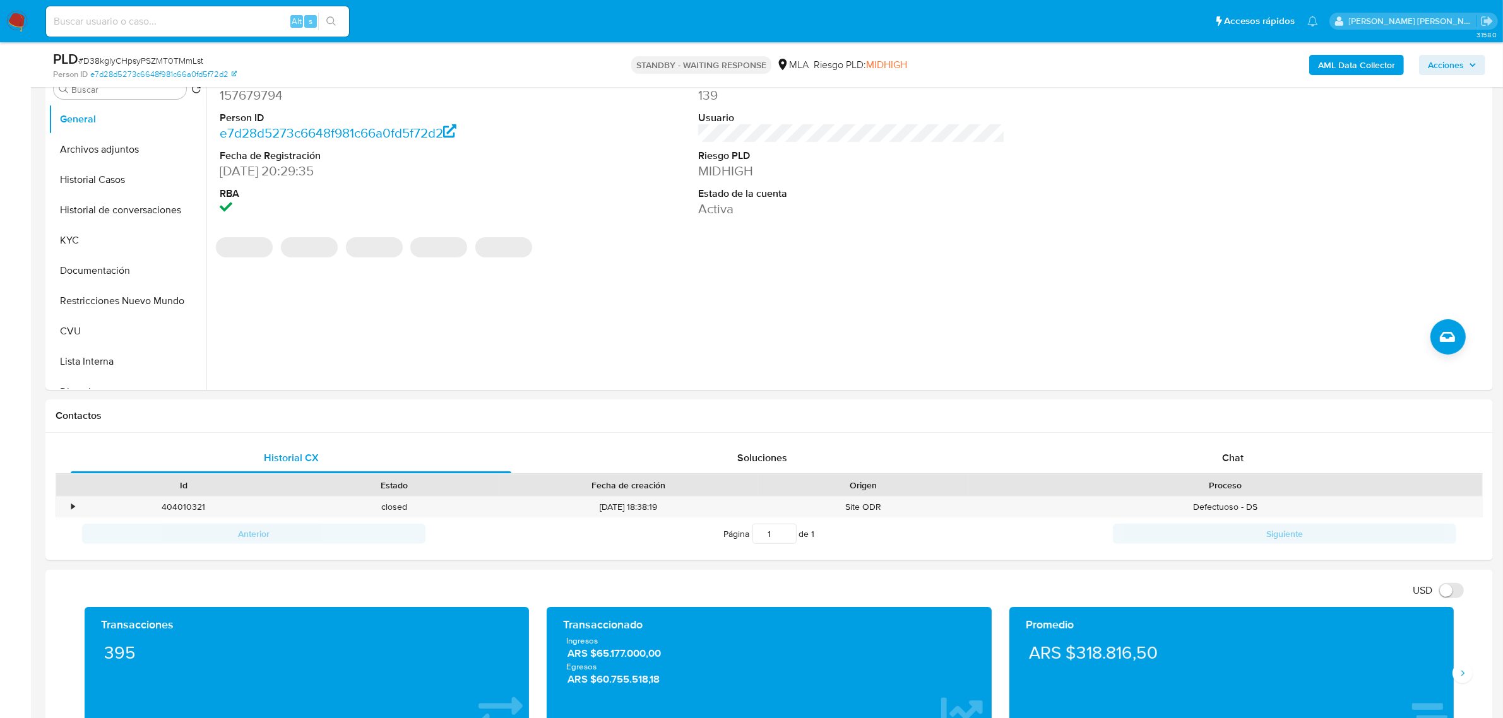
scroll to position [473, 0]
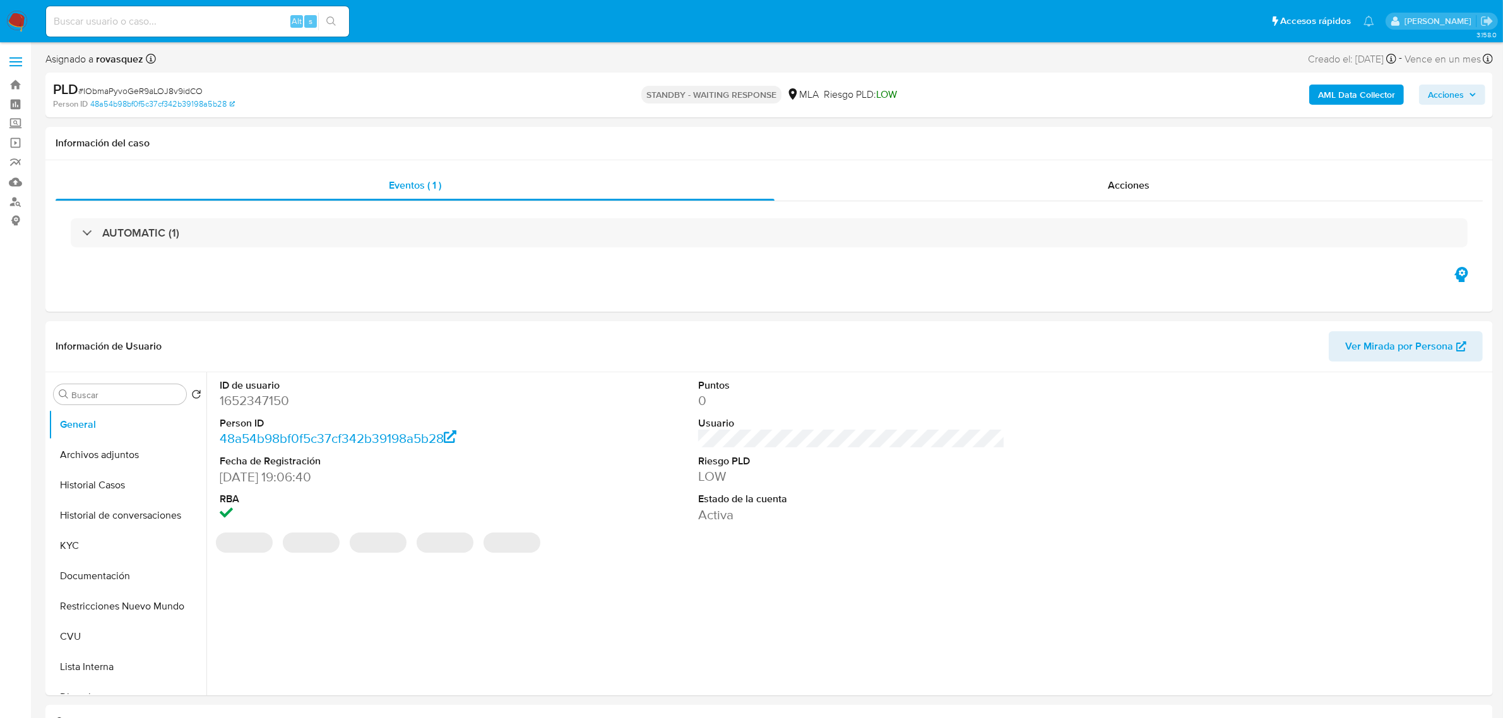
select select "10"
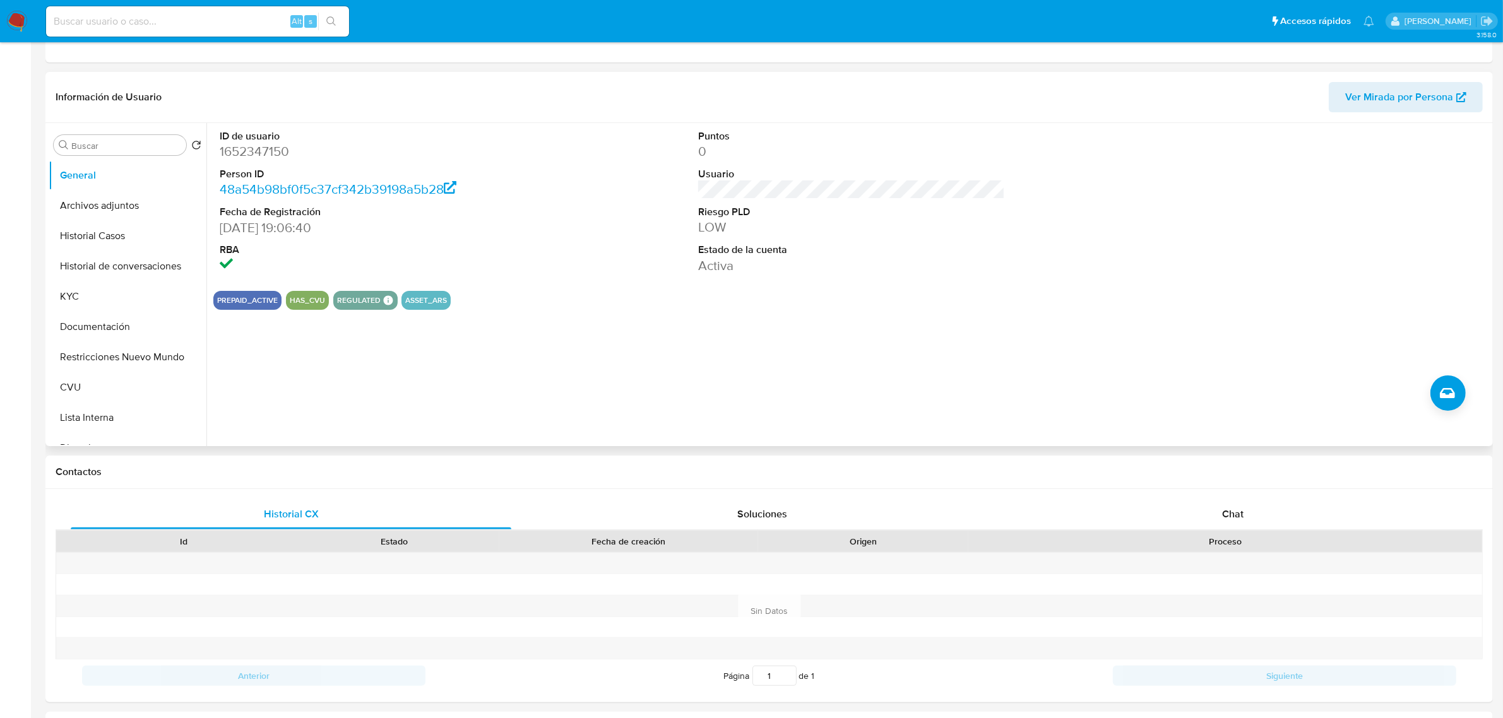
scroll to position [394, 0]
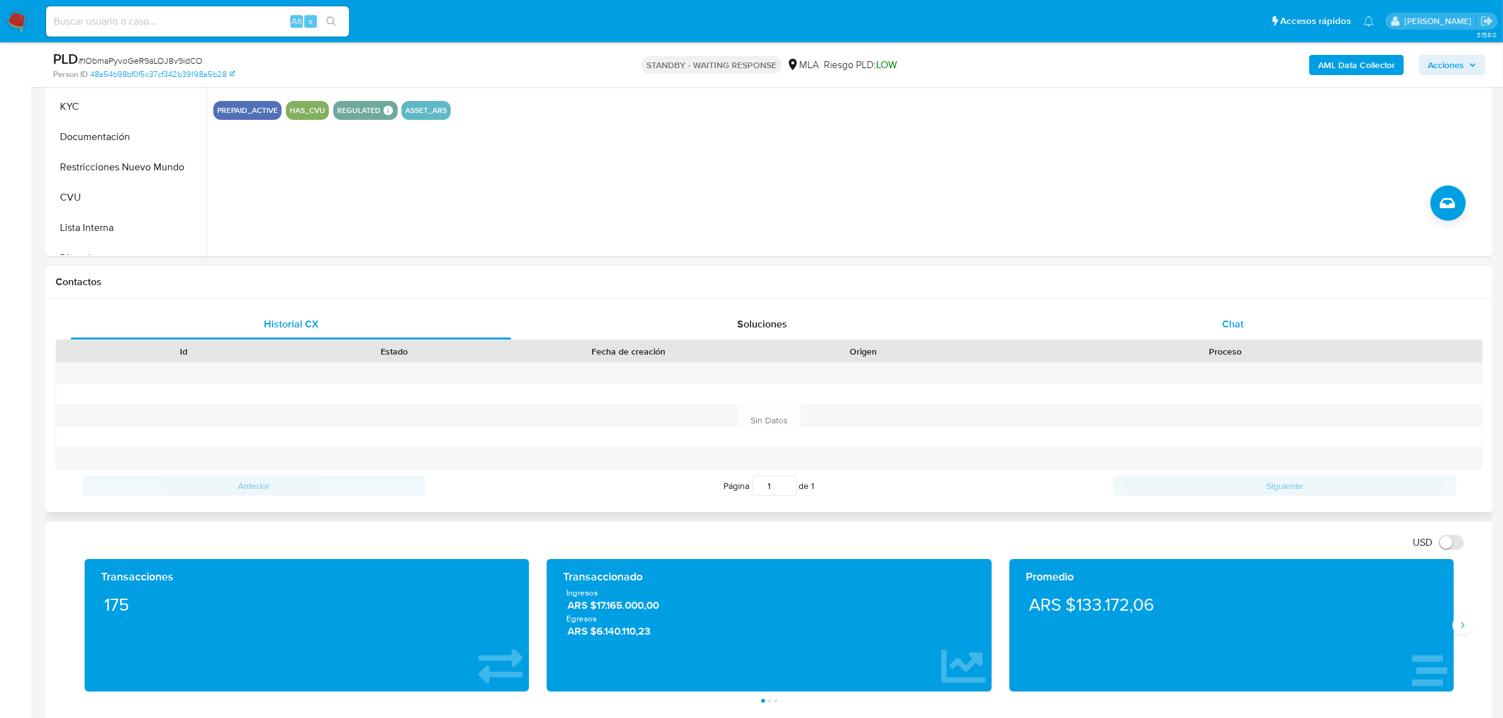
click at [1221, 323] on div "Chat" at bounding box center [1232, 324] width 441 height 30
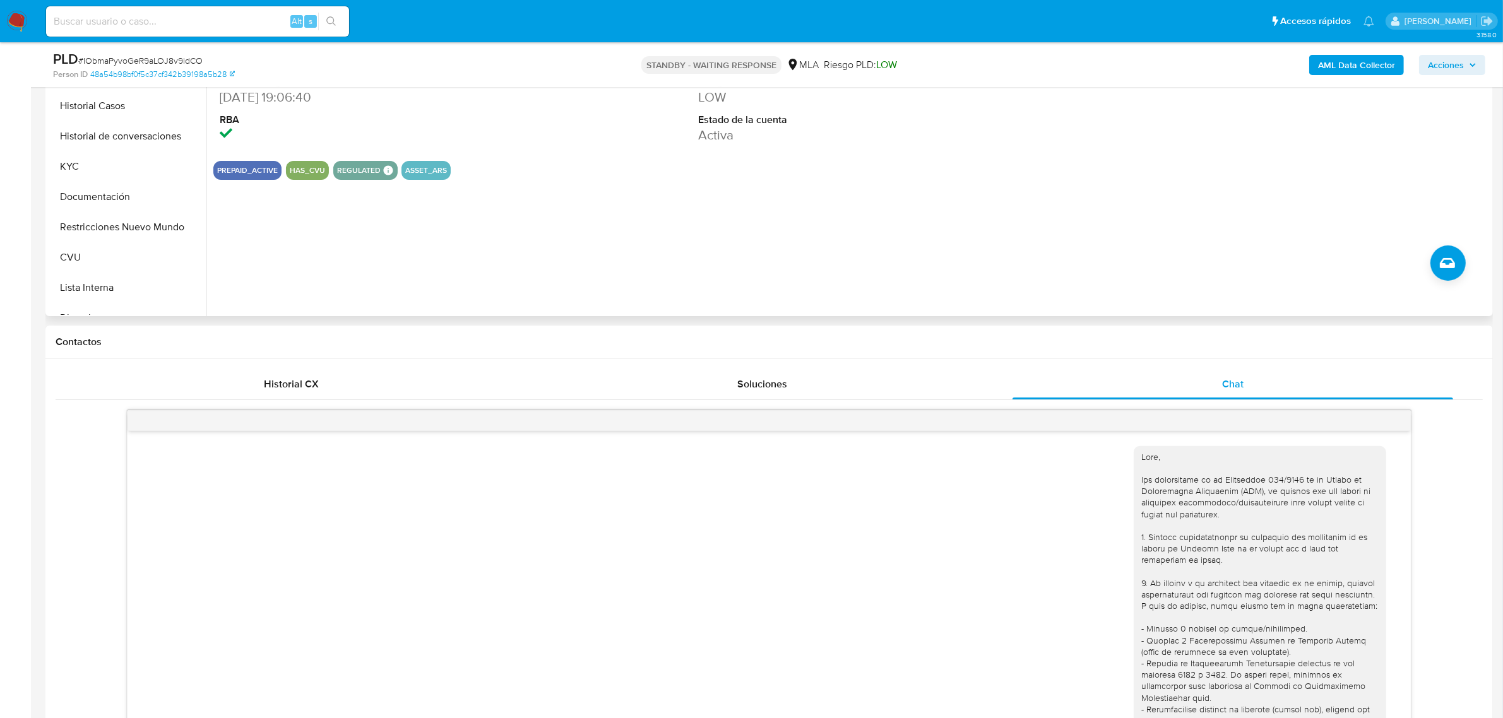
scroll to position [316, 0]
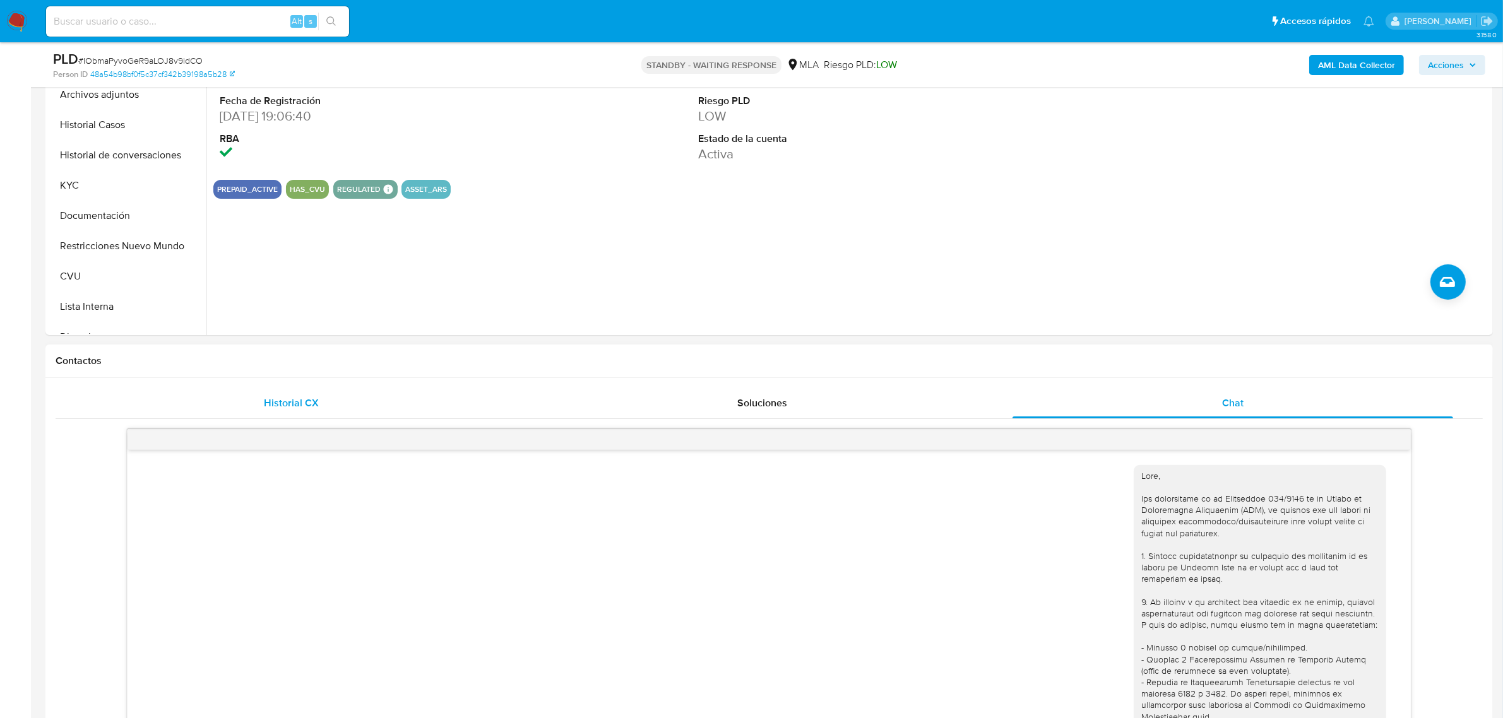
click at [291, 403] on span "Historial CX" at bounding box center [291, 403] width 55 height 15
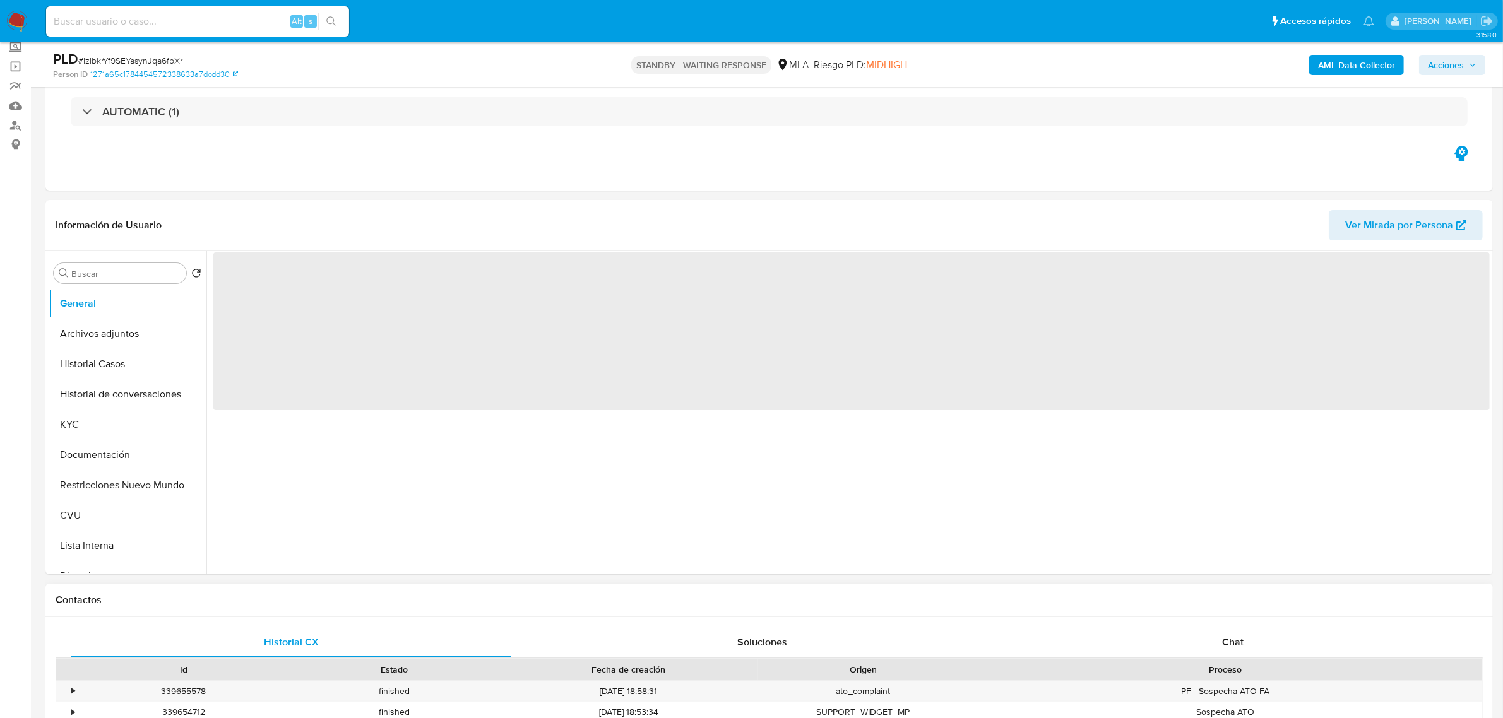
scroll to position [316, 0]
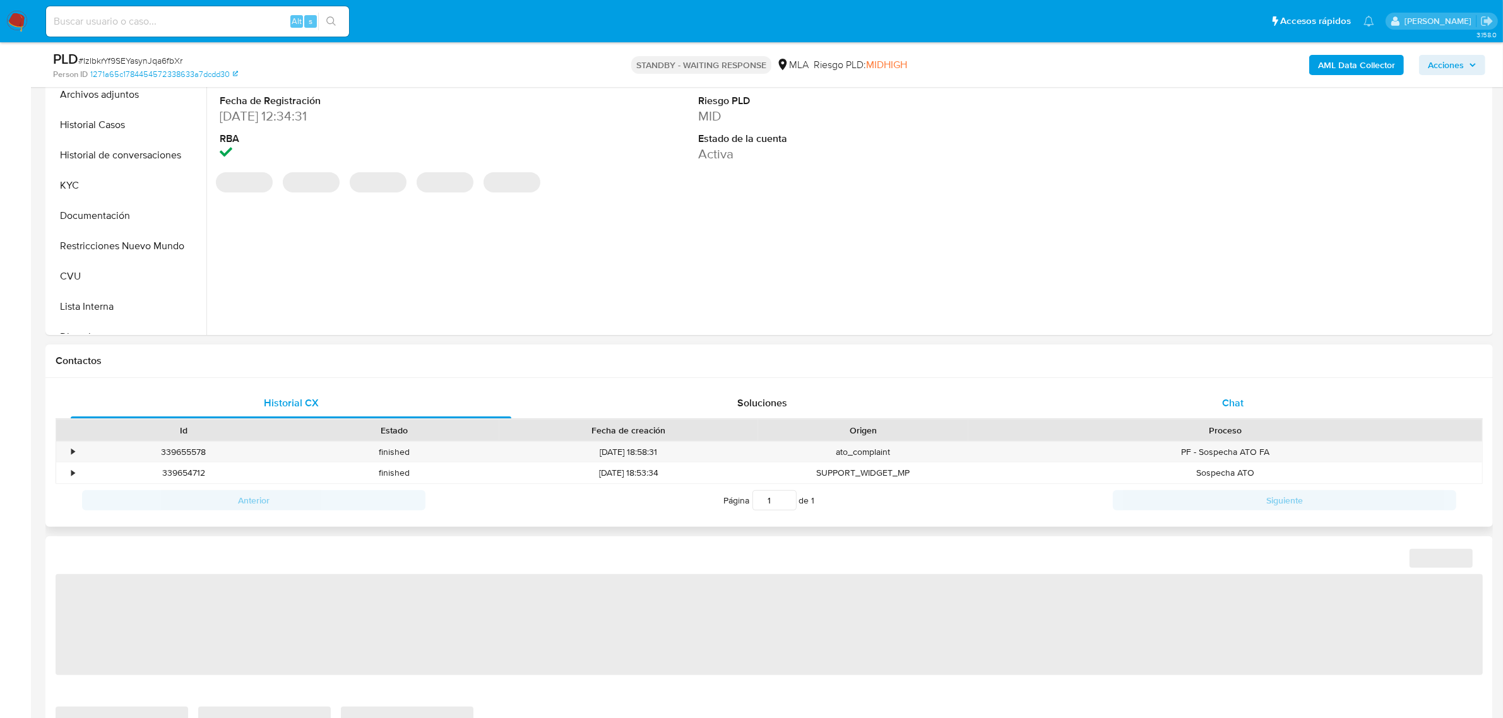
select select "10"
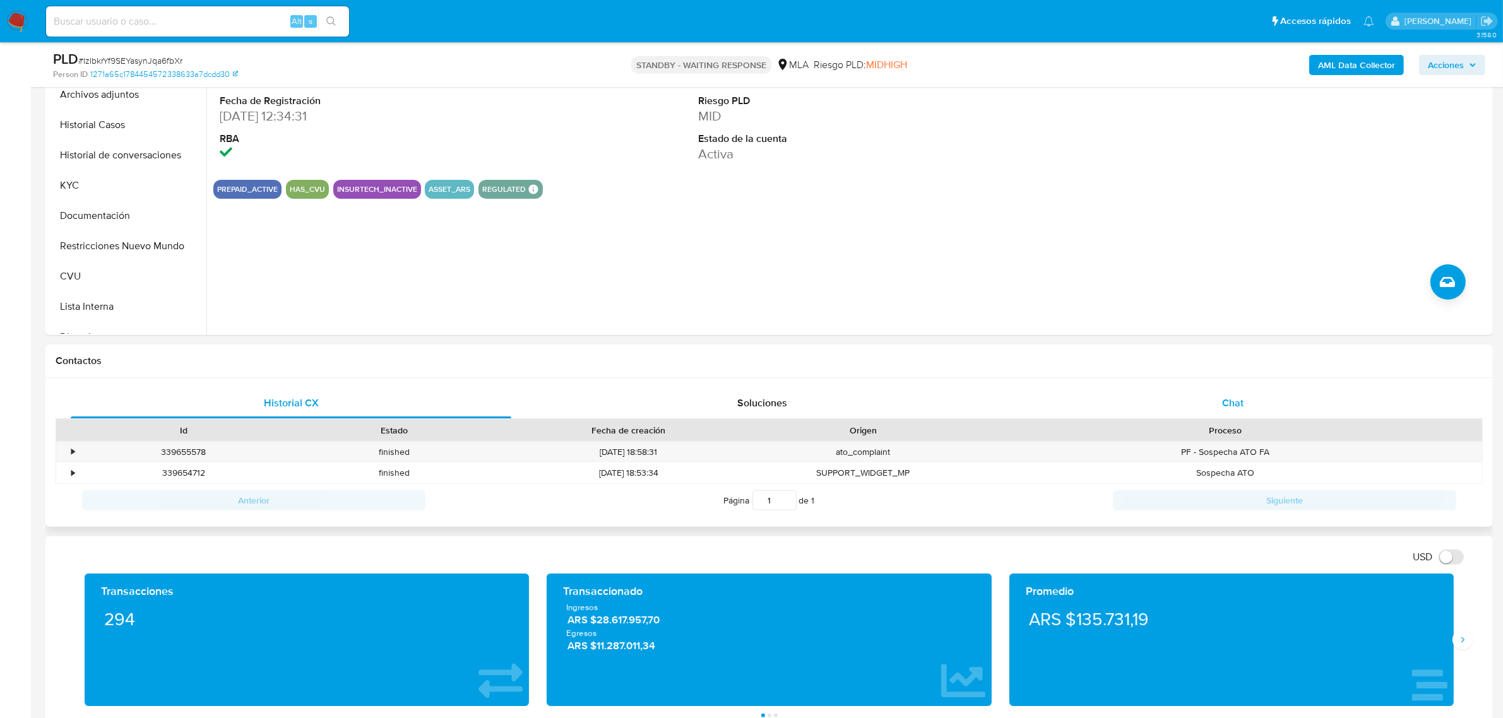
click at [1229, 408] on span "Chat" at bounding box center [1232, 403] width 21 height 15
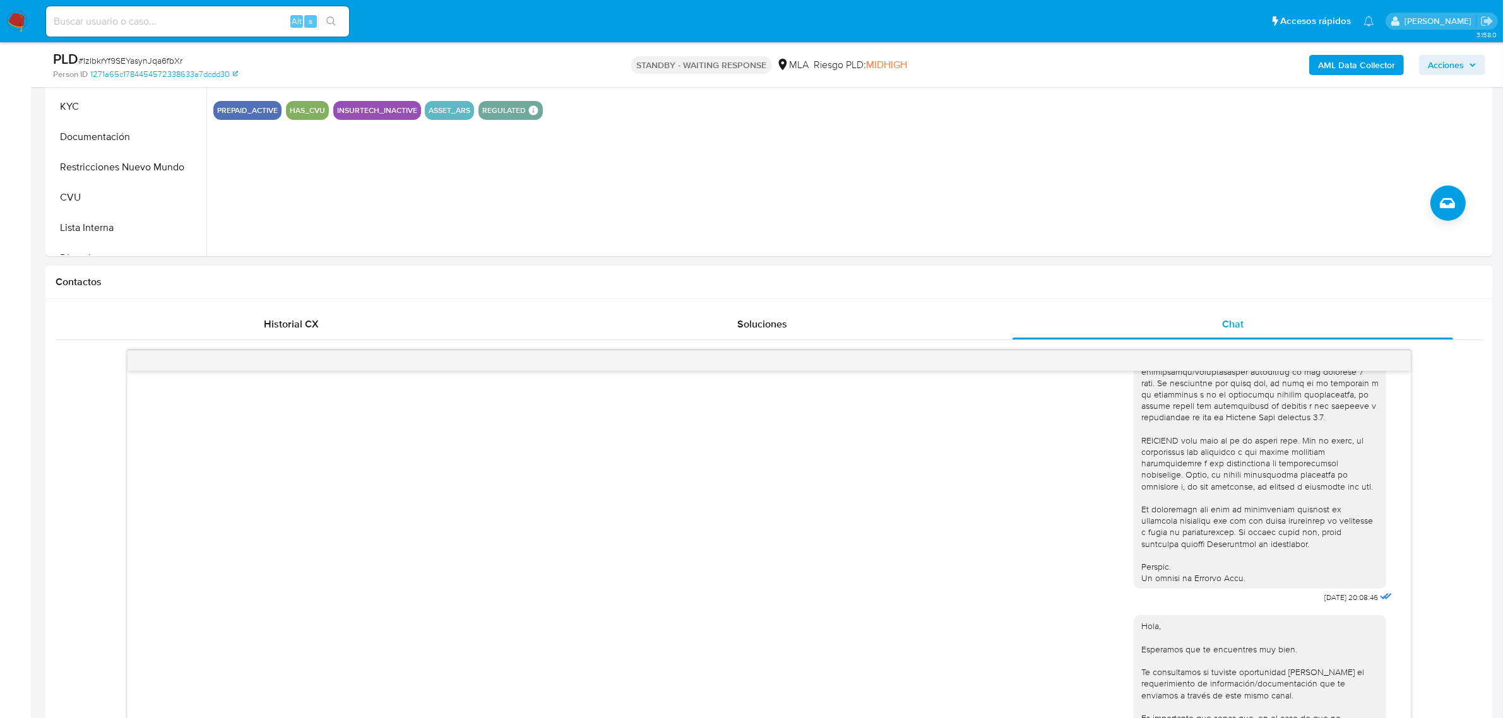
scroll to position [631, 0]
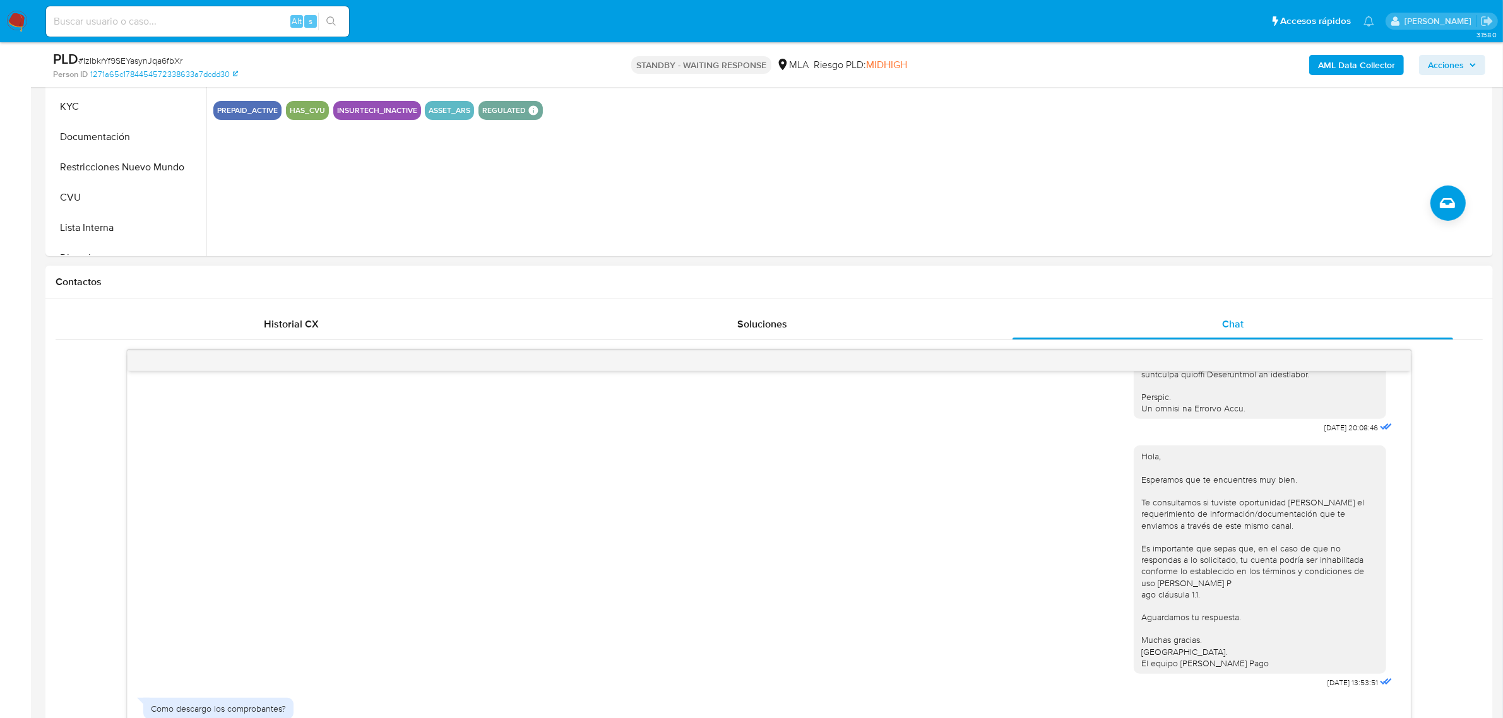
click at [1455, 526] on div "17/07/2025 20:08:46 Hola, Esperamos que te encuentres muy bien. Te consultamos …" at bounding box center [769, 593] width 1427 height 487
click at [161, 17] on input at bounding box center [197, 21] width 303 height 16
paste input "145677130"
type input "145677130"
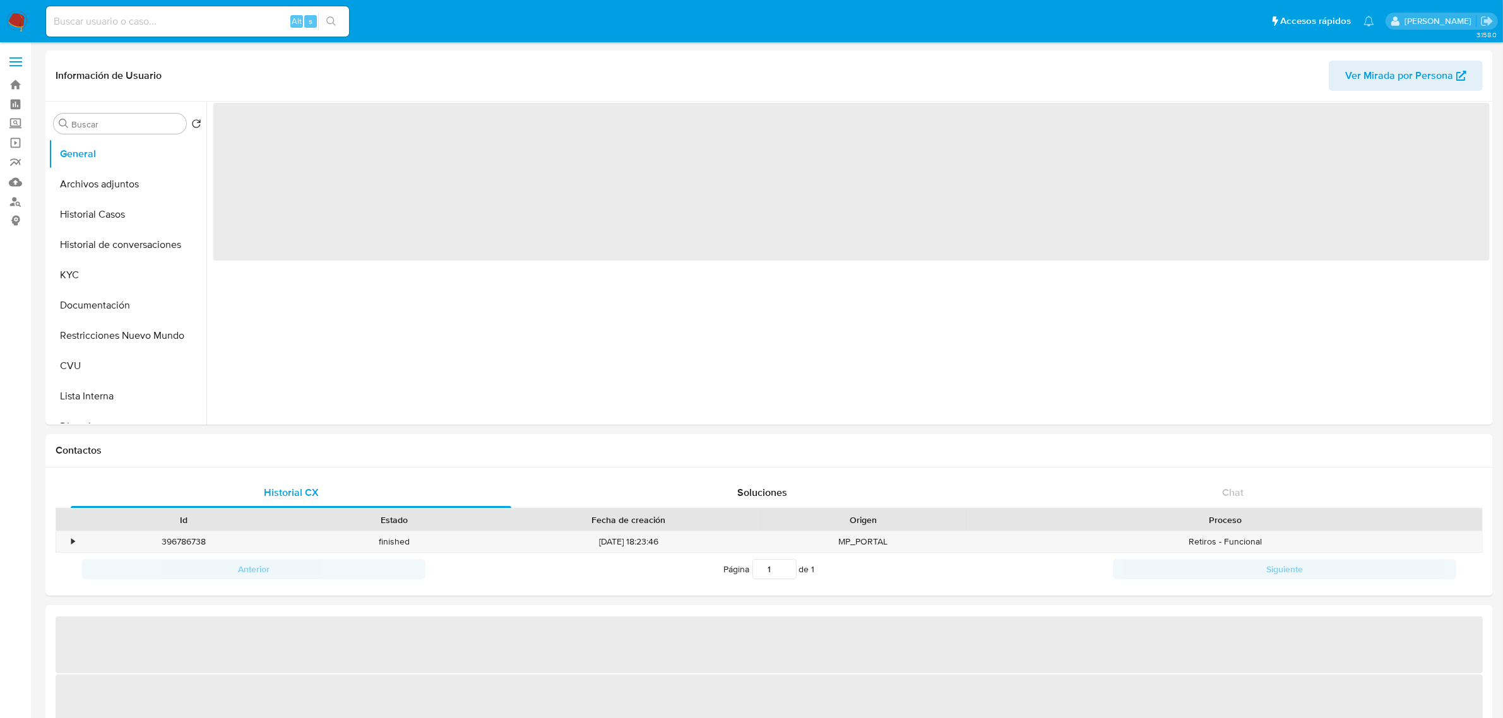
select select "10"
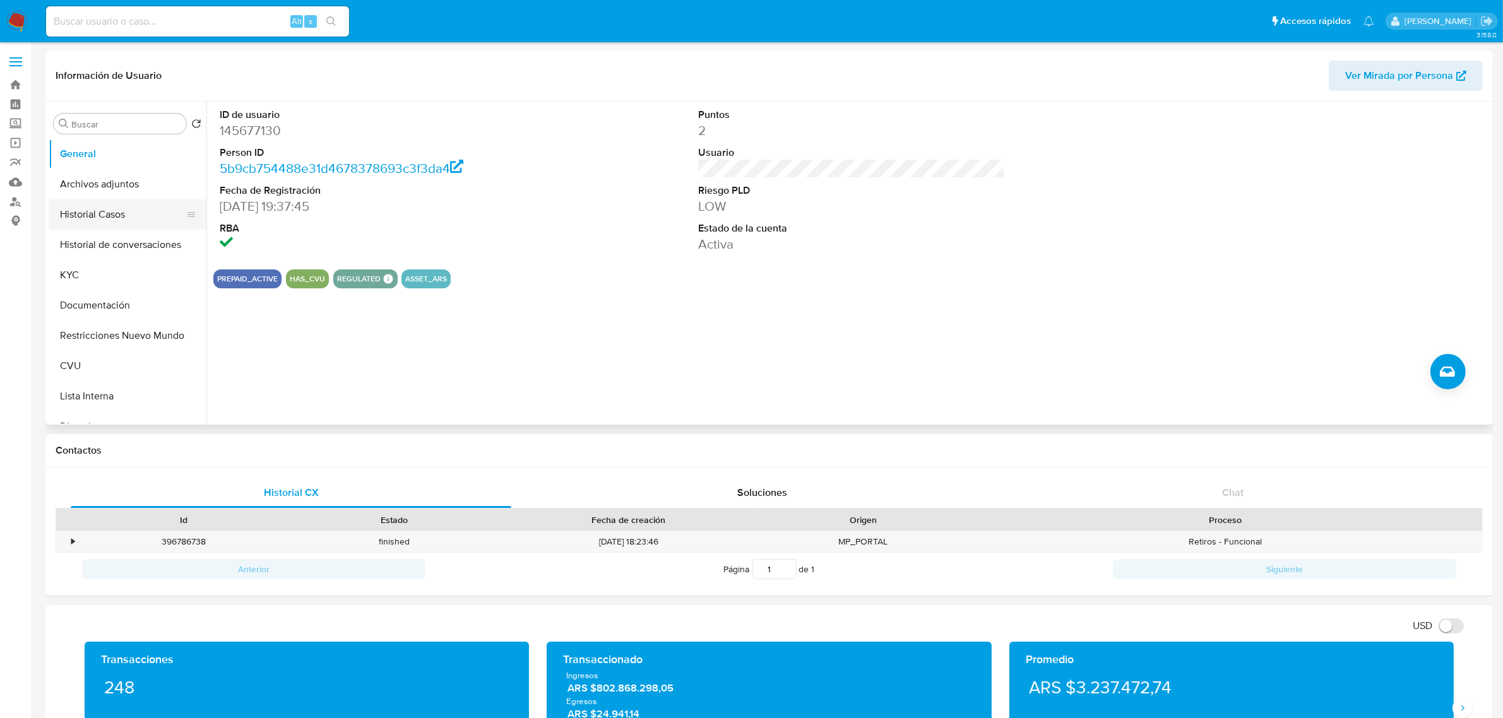
click at [130, 226] on button "Historial Casos" at bounding box center [123, 214] width 148 height 30
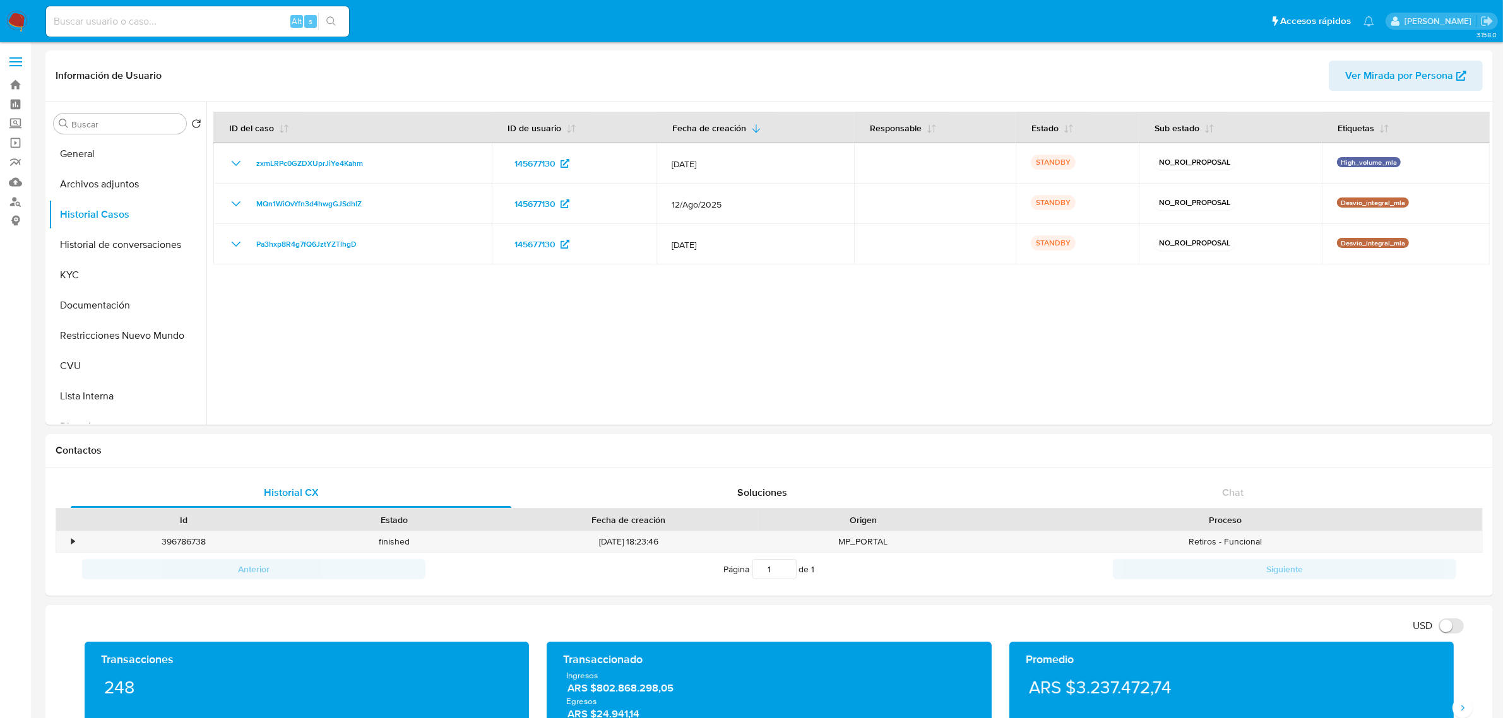
drag, startPoint x: 475, startPoint y: 331, endPoint x: 272, endPoint y: 36, distance: 358.2
click at [475, 331] on div at bounding box center [847, 263] width 1283 height 323
